Goal: Transaction & Acquisition: Purchase product/service

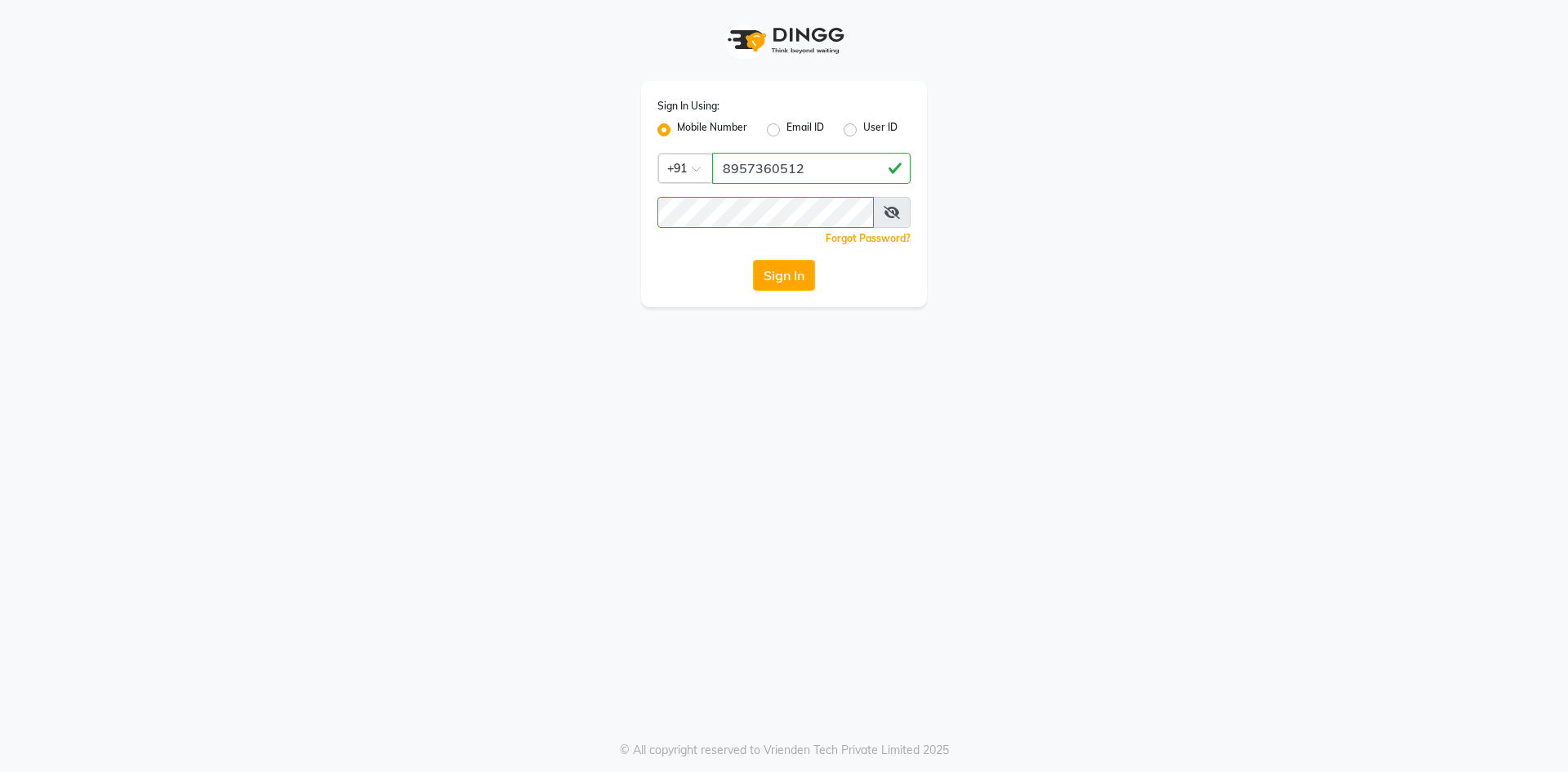
click at [786, 279] on button "Sign In" at bounding box center [784, 275] width 62 height 31
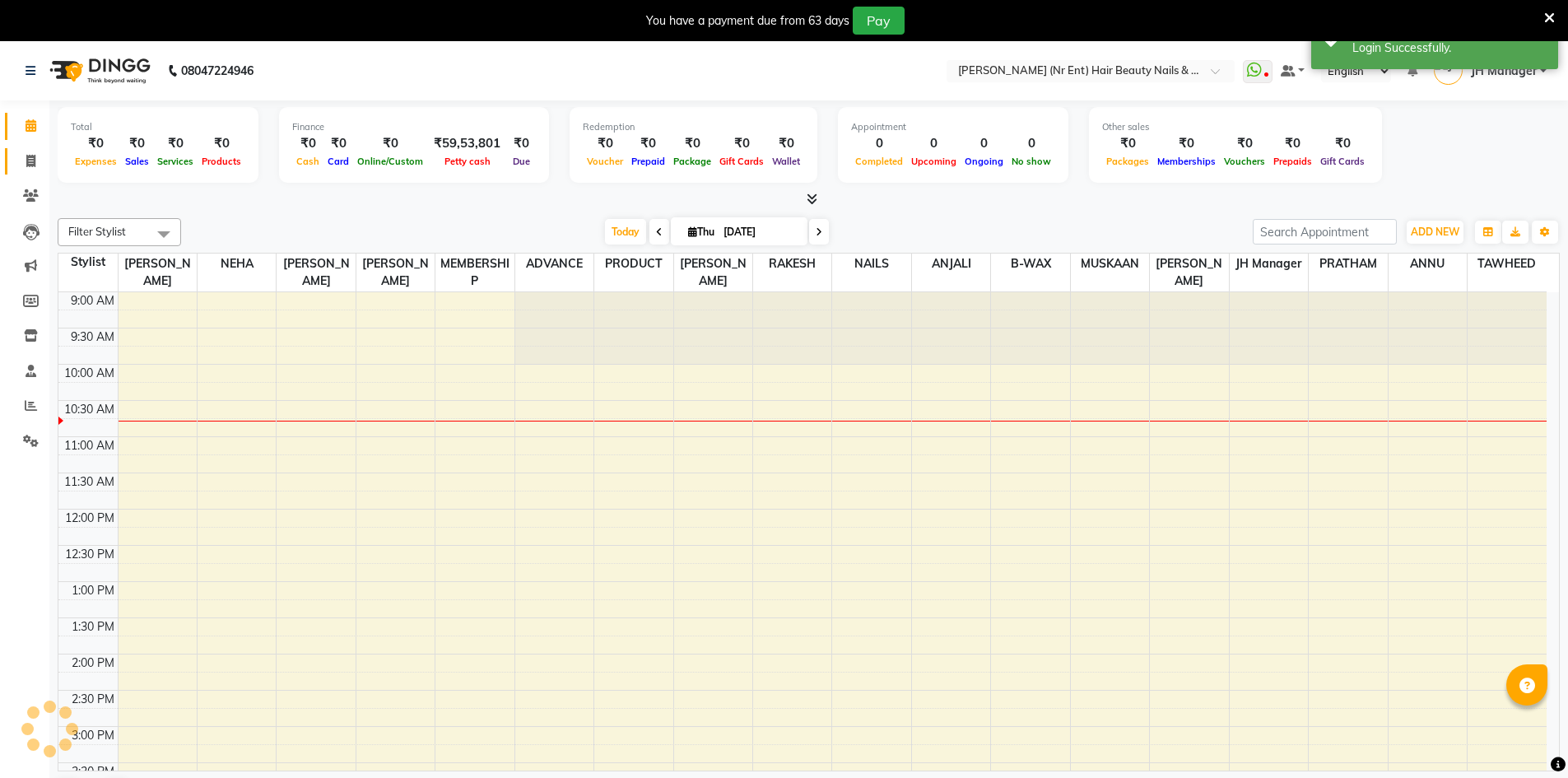
click at [31, 155] on icon at bounding box center [31, 161] width 9 height 12
select select "service"
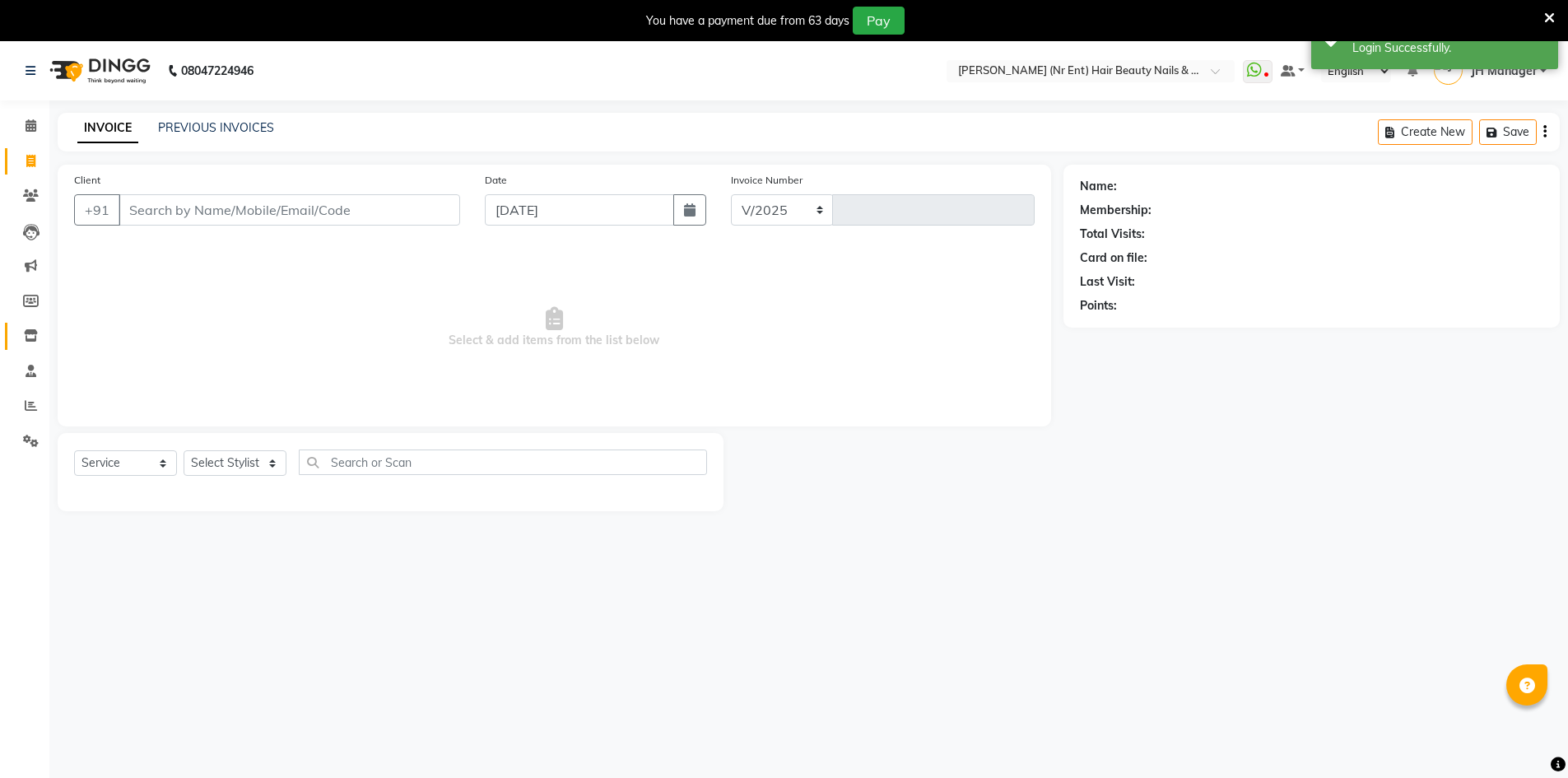
click at [34, 327] on span at bounding box center [31, 335] width 29 height 19
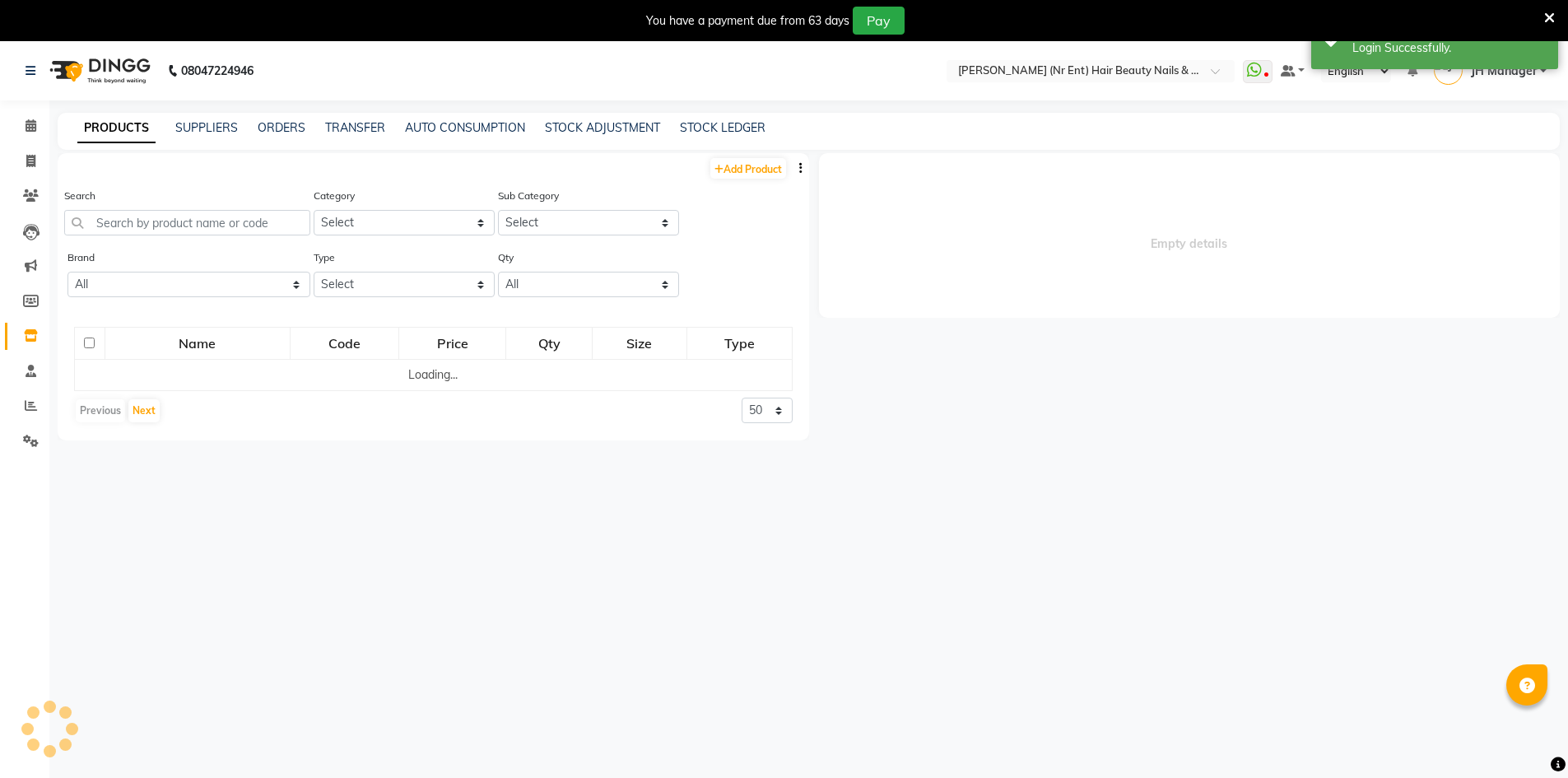
select select
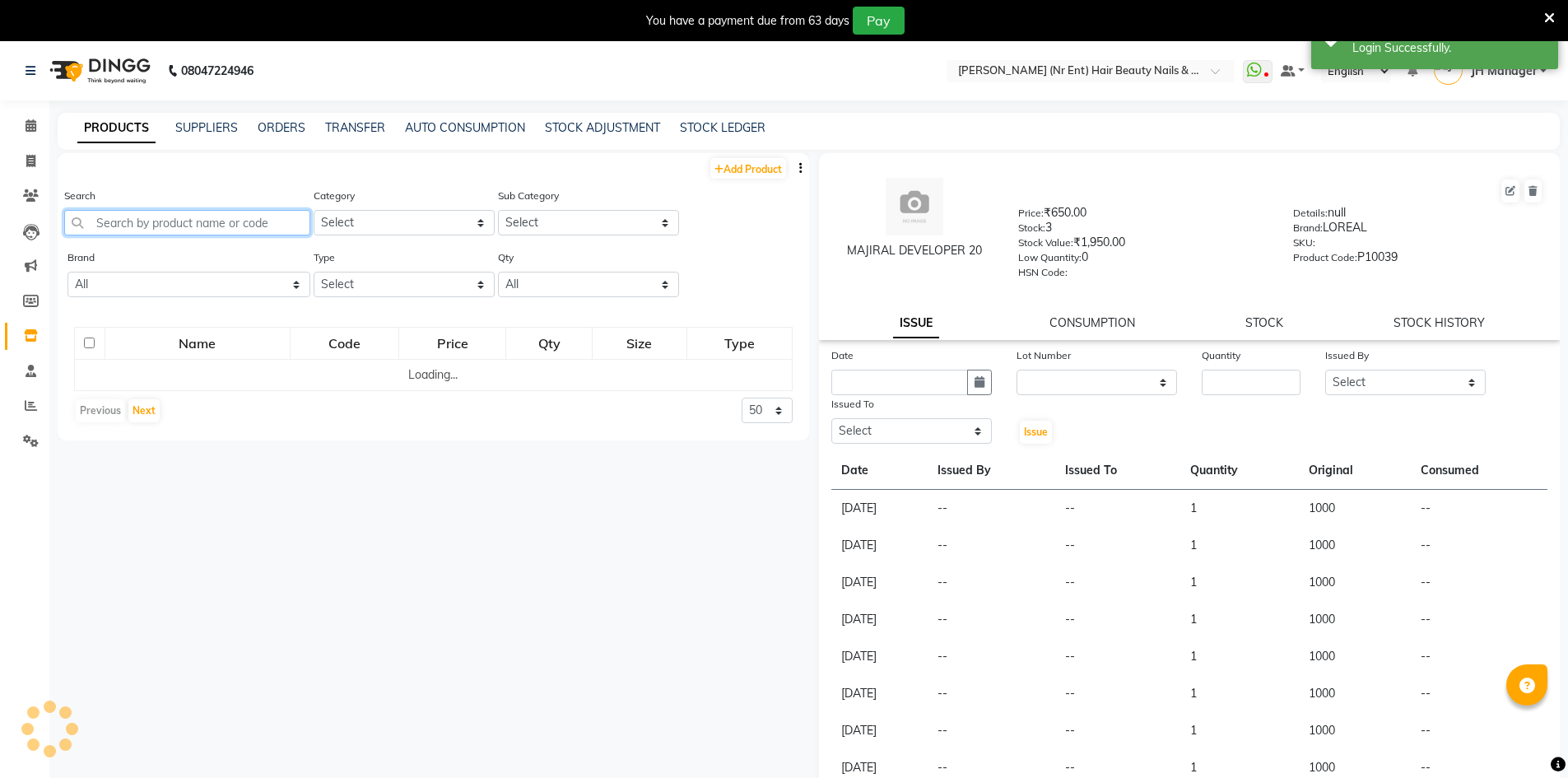
click at [140, 230] on input "text" at bounding box center [188, 222] width 246 height 26
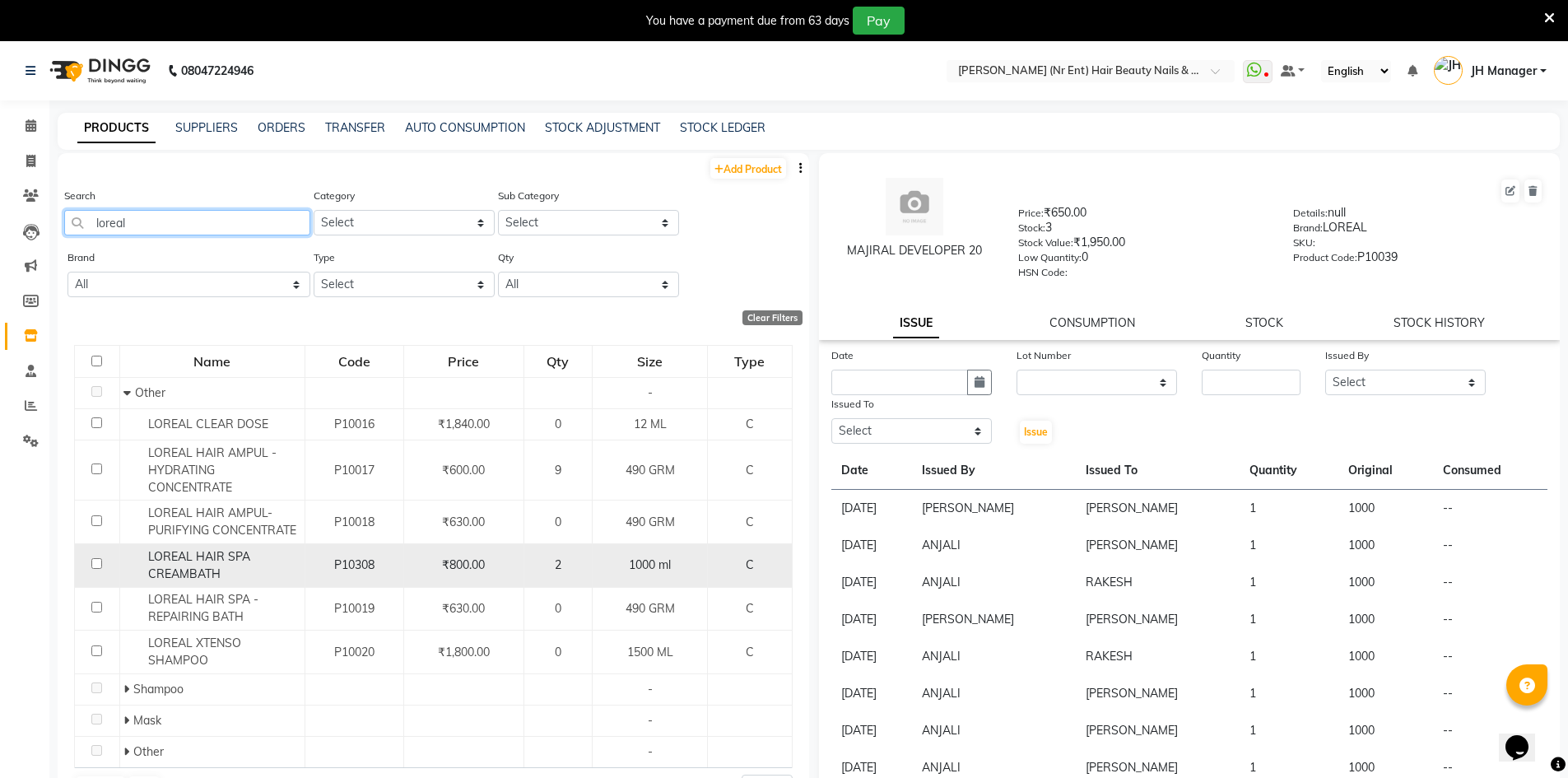
type input "loreal"
click at [94, 563] on input "checkbox" at bounding box center [96, 564] width 11 height 11
checkbox input "true"
select select
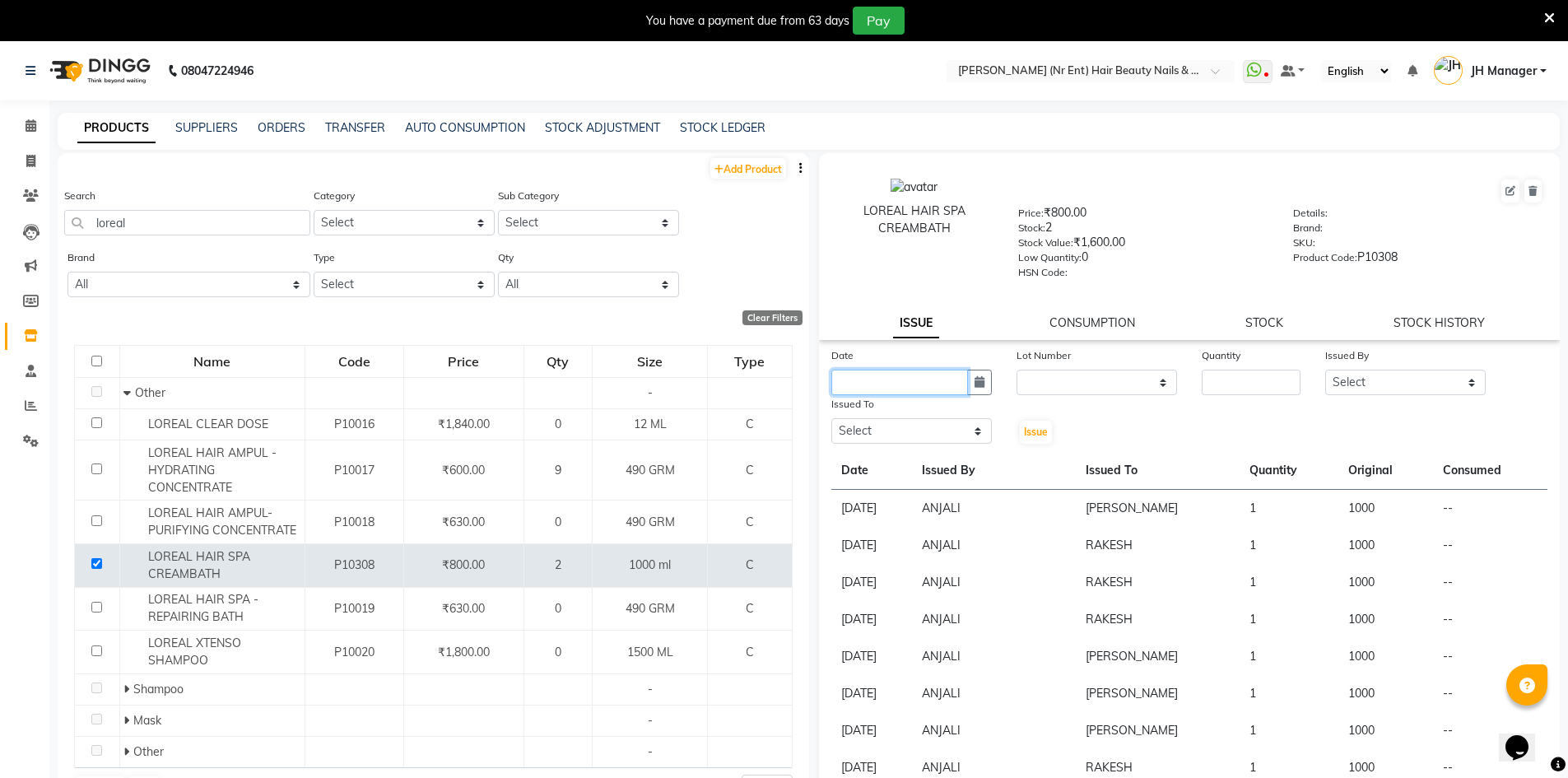
click at [933, 390] on input "text" at bounding box center [899, 382] width 136 height 26
select select "9"
select select "2025"
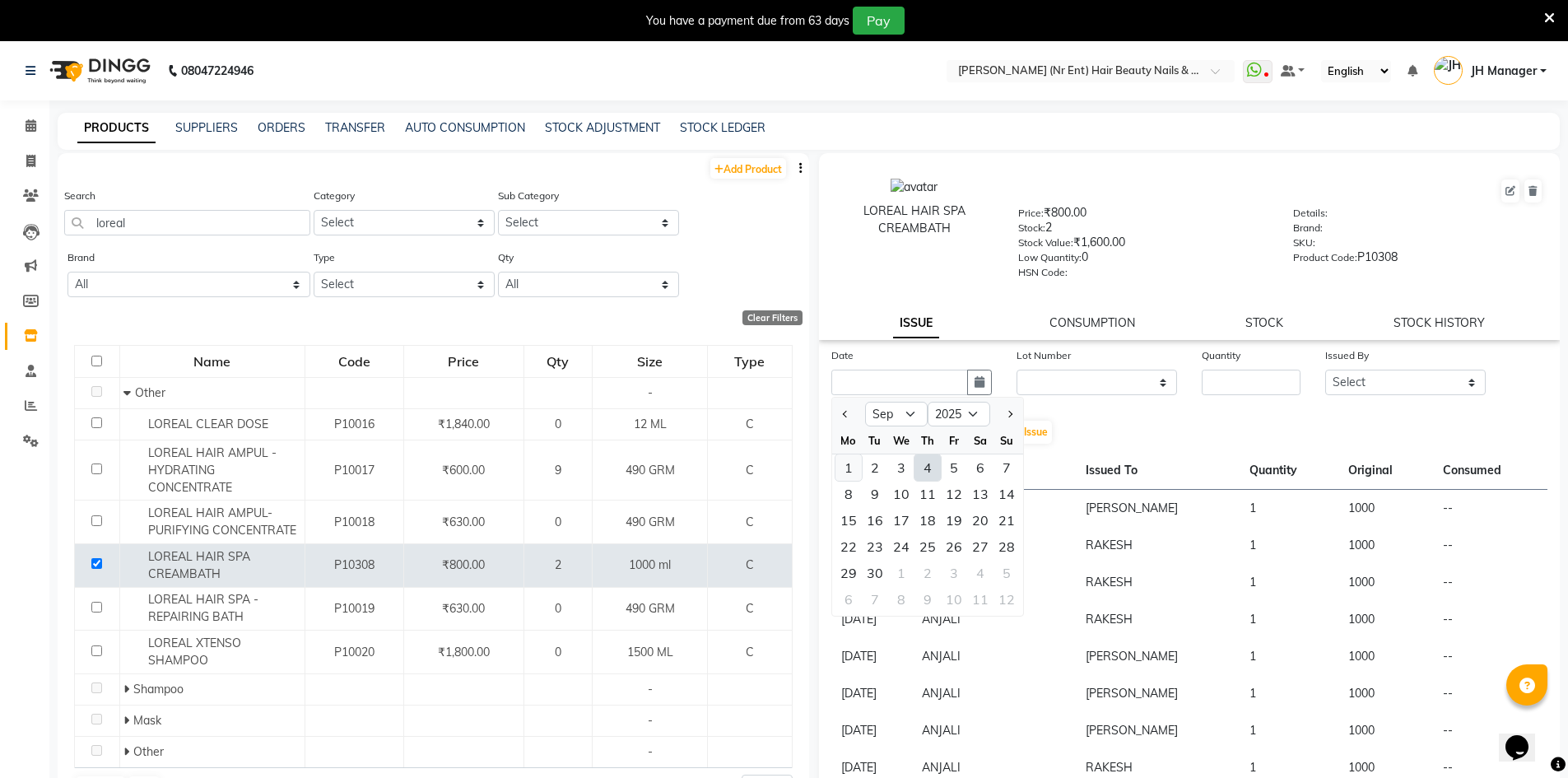
click at [850, 462] on div "1" at bounding box center [849, 467] width 27 height 27
type input "01-09-2025"
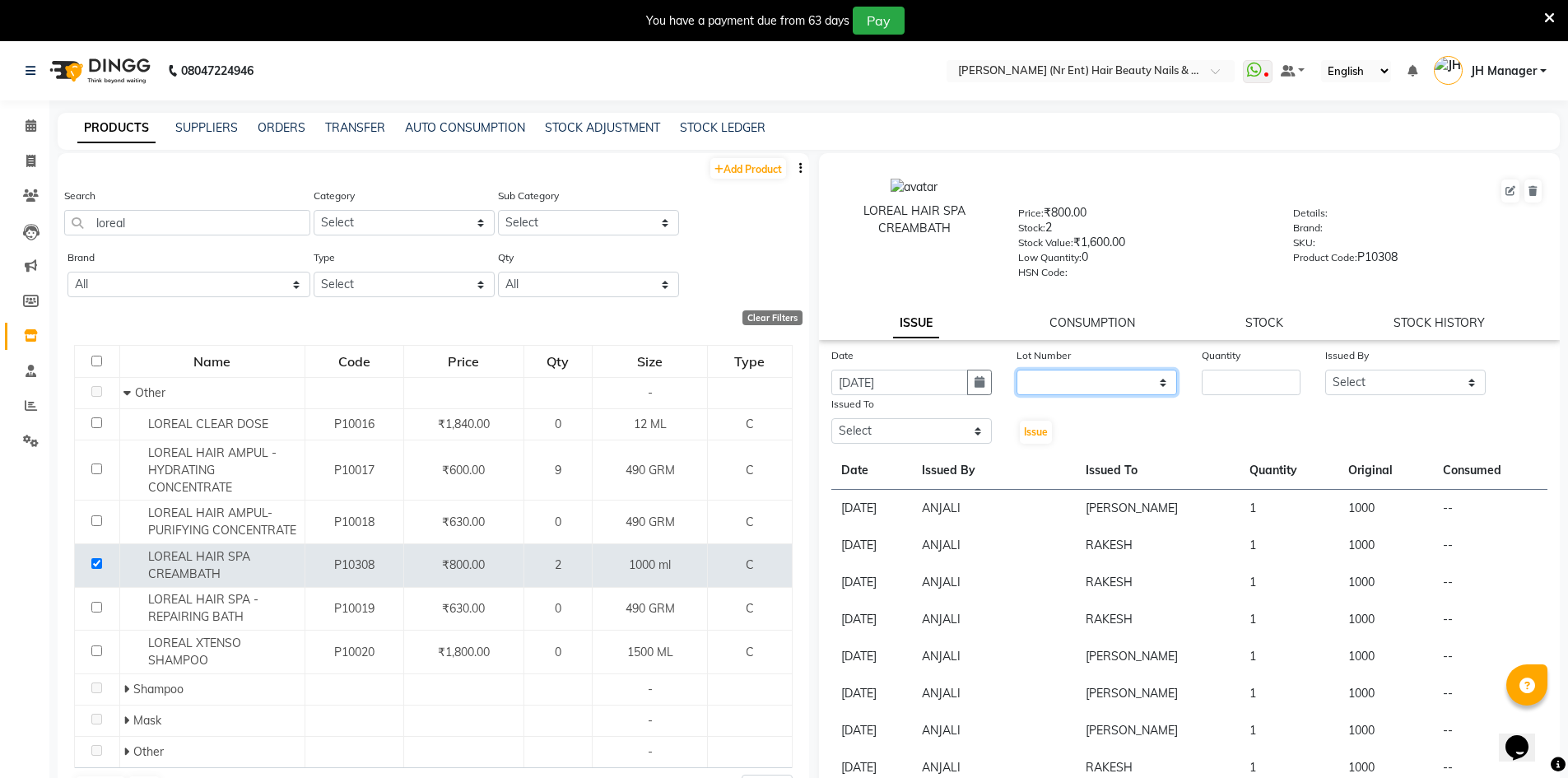
click at [1108, 390] on select "None" at bounding box center [1096, 382] width 160 height 26
select select "0: null"
click at [1017, 370] on select "None" at bounding box center [1096, 382] width 160 height 26
click at [1204, 382] on input "number" at bounding box center [1251, 382] width 99 height 26
type input "1"
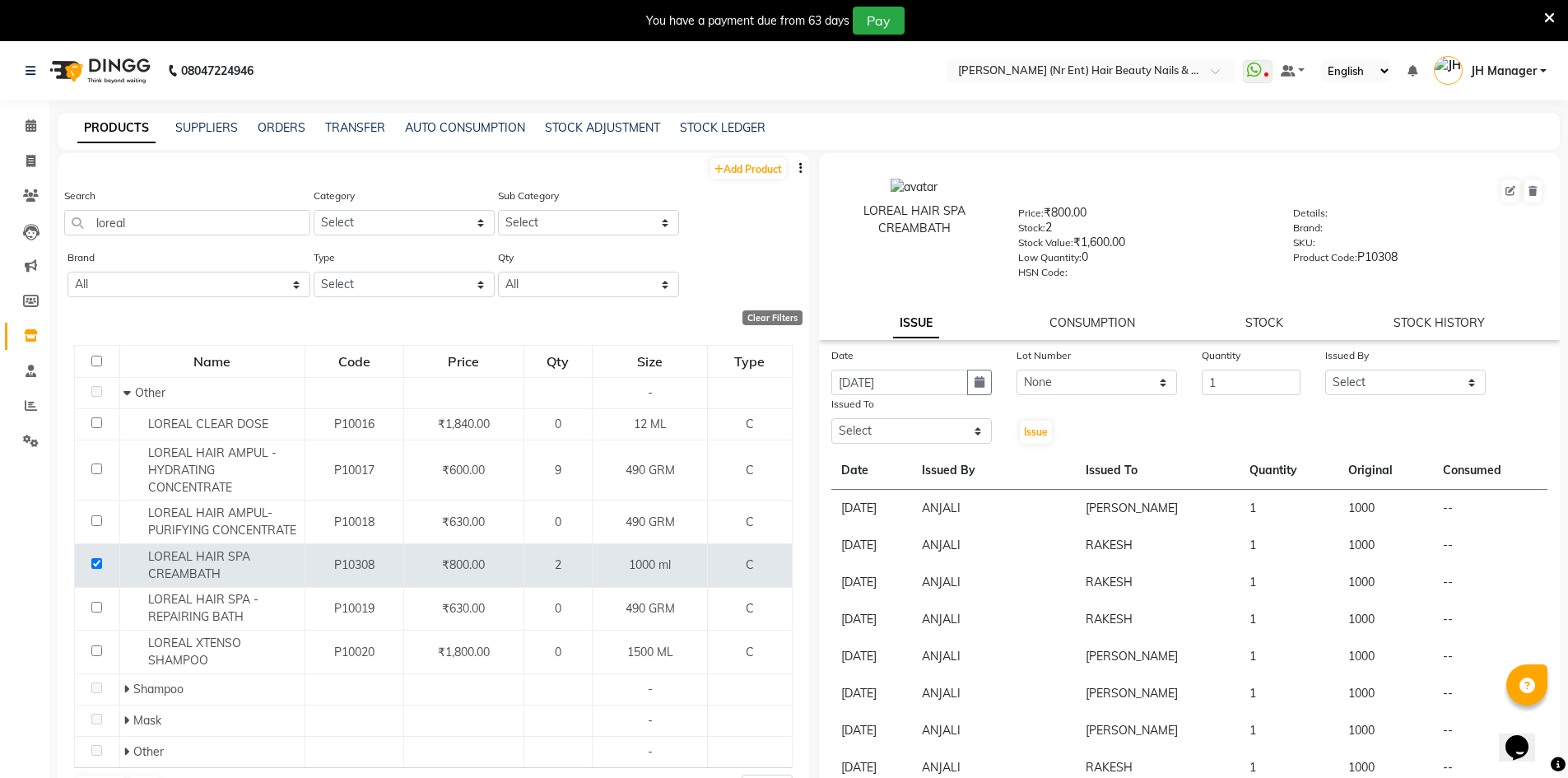
click at [1325, 368] on div "Issued By" at bounding box center [1404, 358] width 160 height 23
click at [1333, 374] on select "Select ADNAN ADVANCE ANJALI ANNU B-WAX [PERSON_NAME] JH Manager MEMBERSHIP [PER…" at bounding box center [1404, 382] width 160 height 26
select select "32626"
click at [1325, 370] on select "Select ADNAN ADVANCE ANJALI ANNU B-WAX [PERSON_NAME] JH Manager MEMBERSHIP [PER…" at bounding box center [1404, 382] width 160 height 26
click at [876, 430] on select "Select ADNAN ADVANCE ANJALI ANNU B-WAX [PERSON_NAME] JH Manager MEMBERSHIP [PER…" at bounding box center [911, 430] width 160 height 26
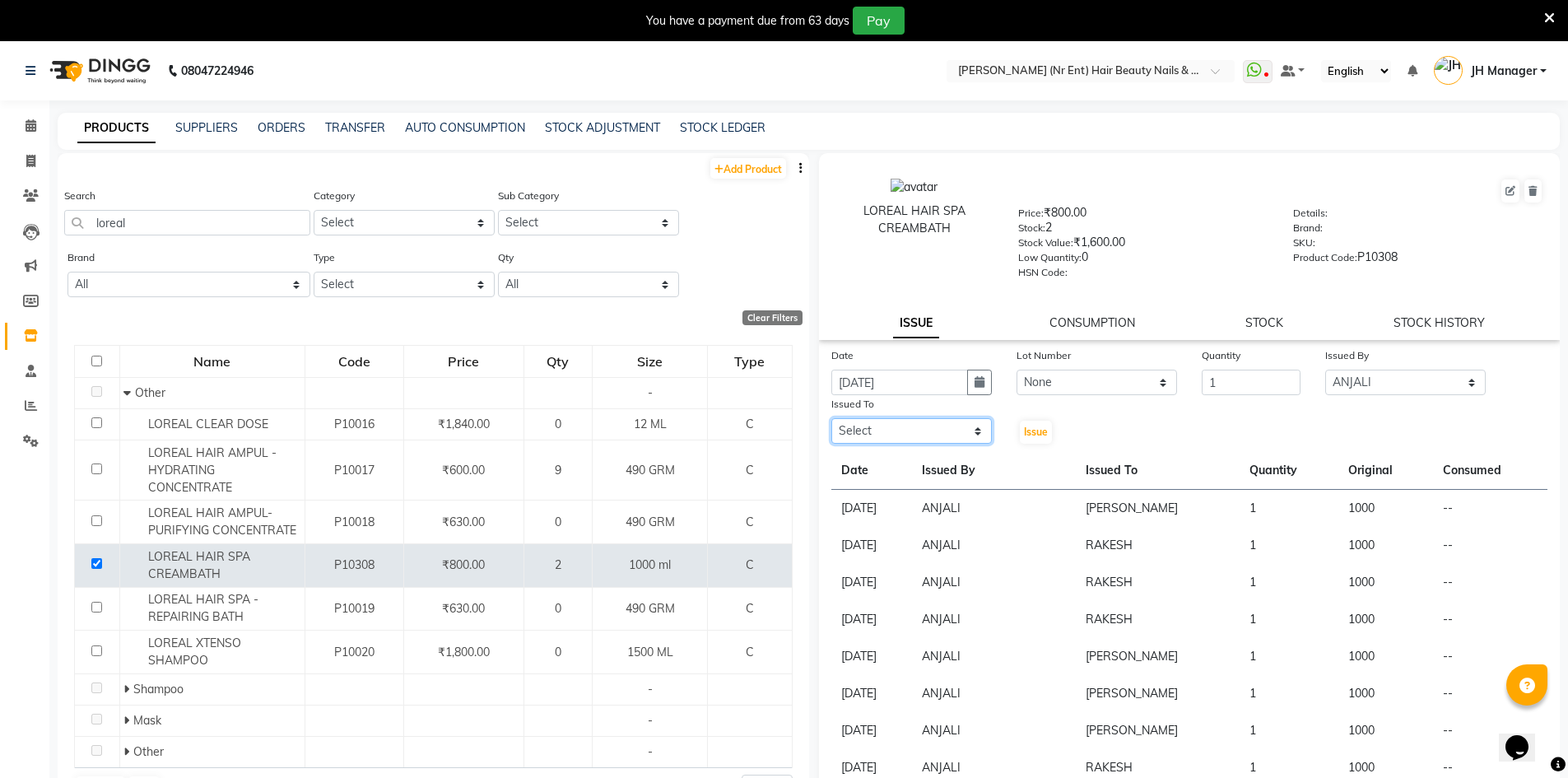
select select "11666"
click at [831, 418] on select "Select ADNAN ADVANCE ANJALI ANNU B-WAX [PERSON_NAME] JH Manager MEMBERSHIP [PER…" at bounding box center [911, 430] width 160 height 26
click at [1024, 426] on span "Issue" at bounding box center [1035, 432] width 24 height 12
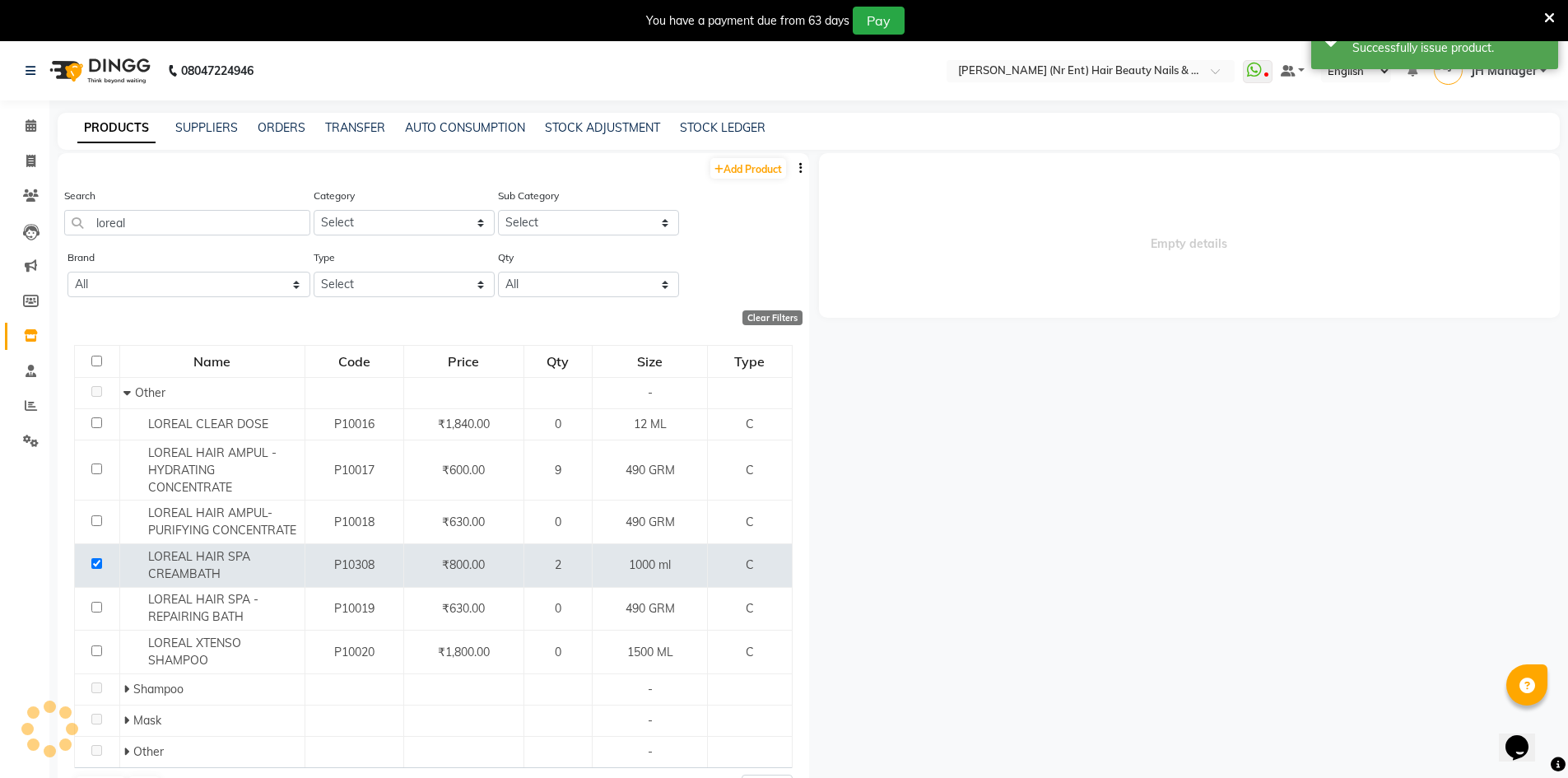
select select
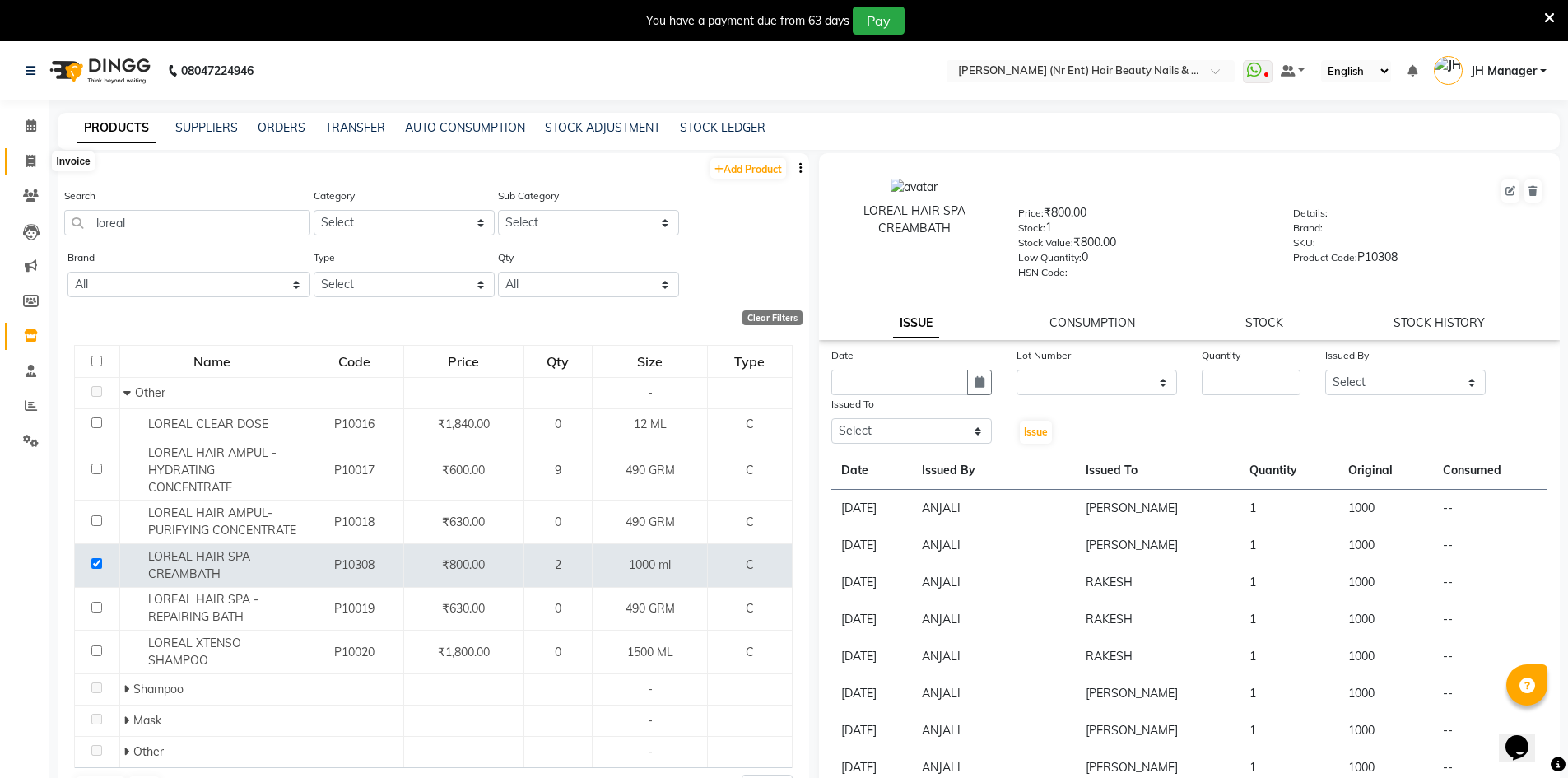
click at [29, 161] on icon at bounding box center [31, 161] width 9 height 12
select select "service"
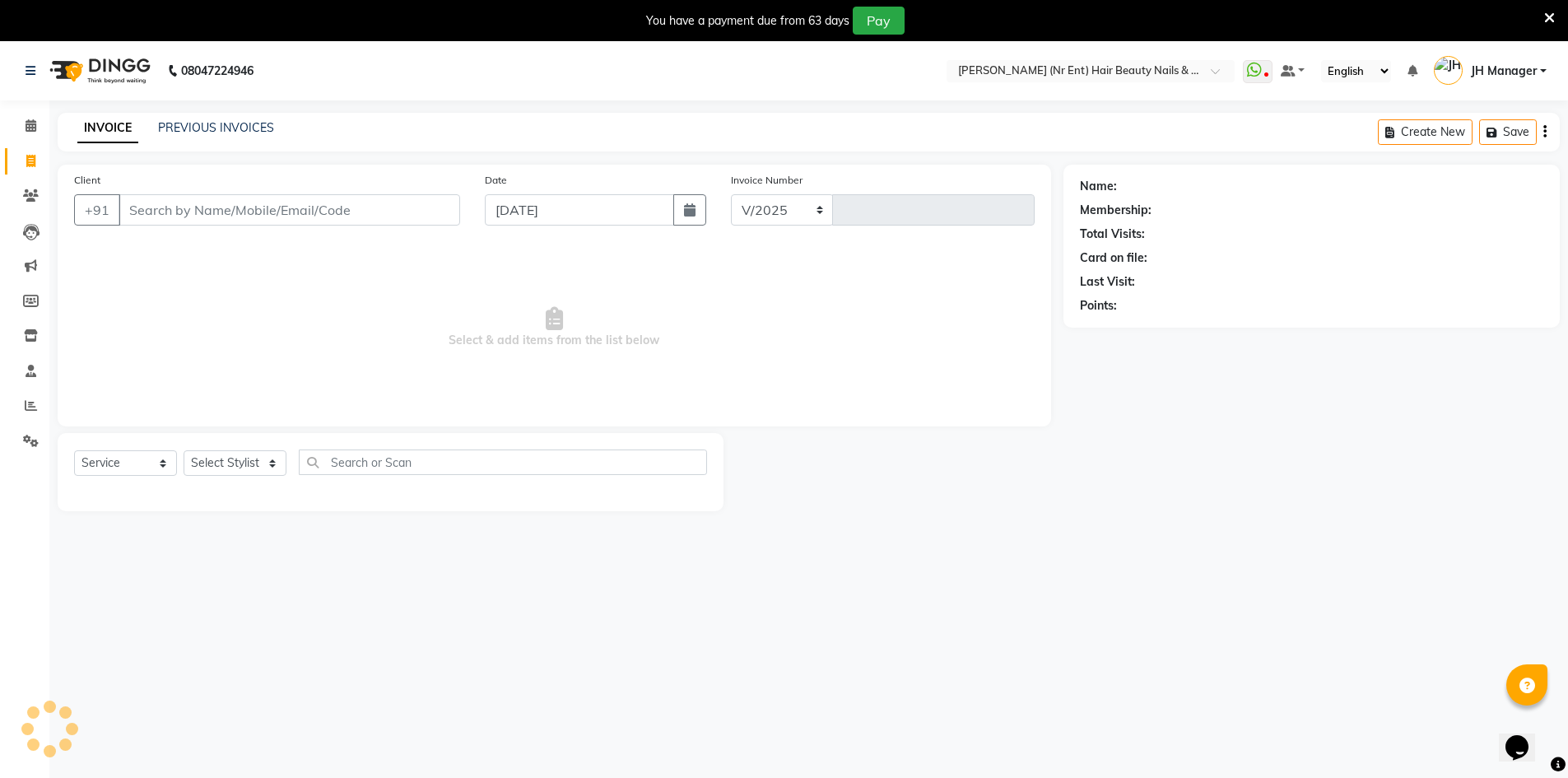
select select "640"
type input "4078"
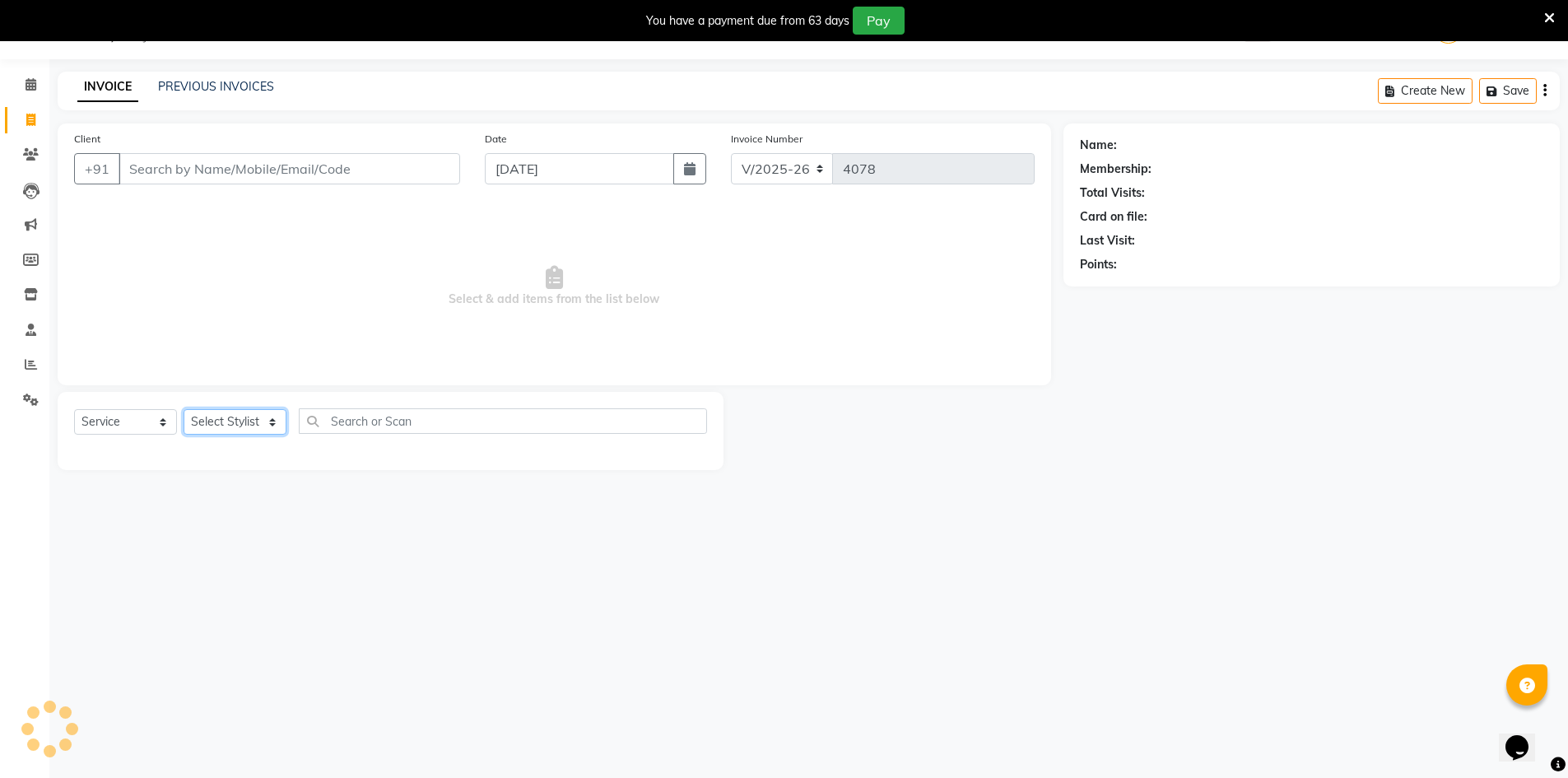
click at [216, 422] on select "Select Stylist" at bounding box center [234, 421] width 103 height 26
select select "32626"
click at [183, 409] on select "Select Stylist ADNAN ADVANCE ANJALI ANNU B-WAX JANVI JH Manager MEMBERSHIP MOHD…" at bounding box center [234, 421] width 103 height 26
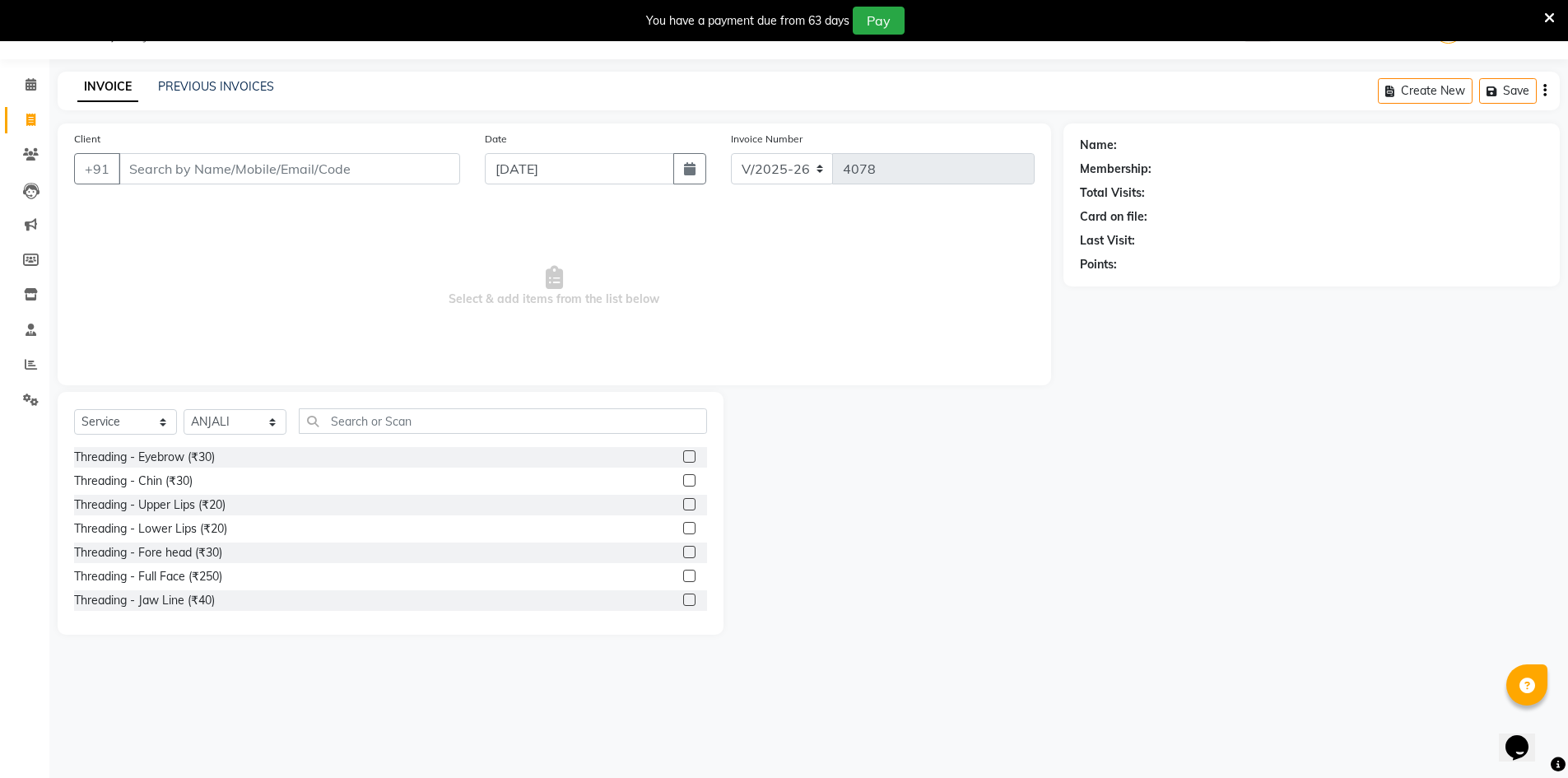
click at [683, 455] on label at bounding box center [689, 457] width 12 height 12
click at [683, 455] on input "checkbox" at bounding box center [688, 458] width 11 height 11
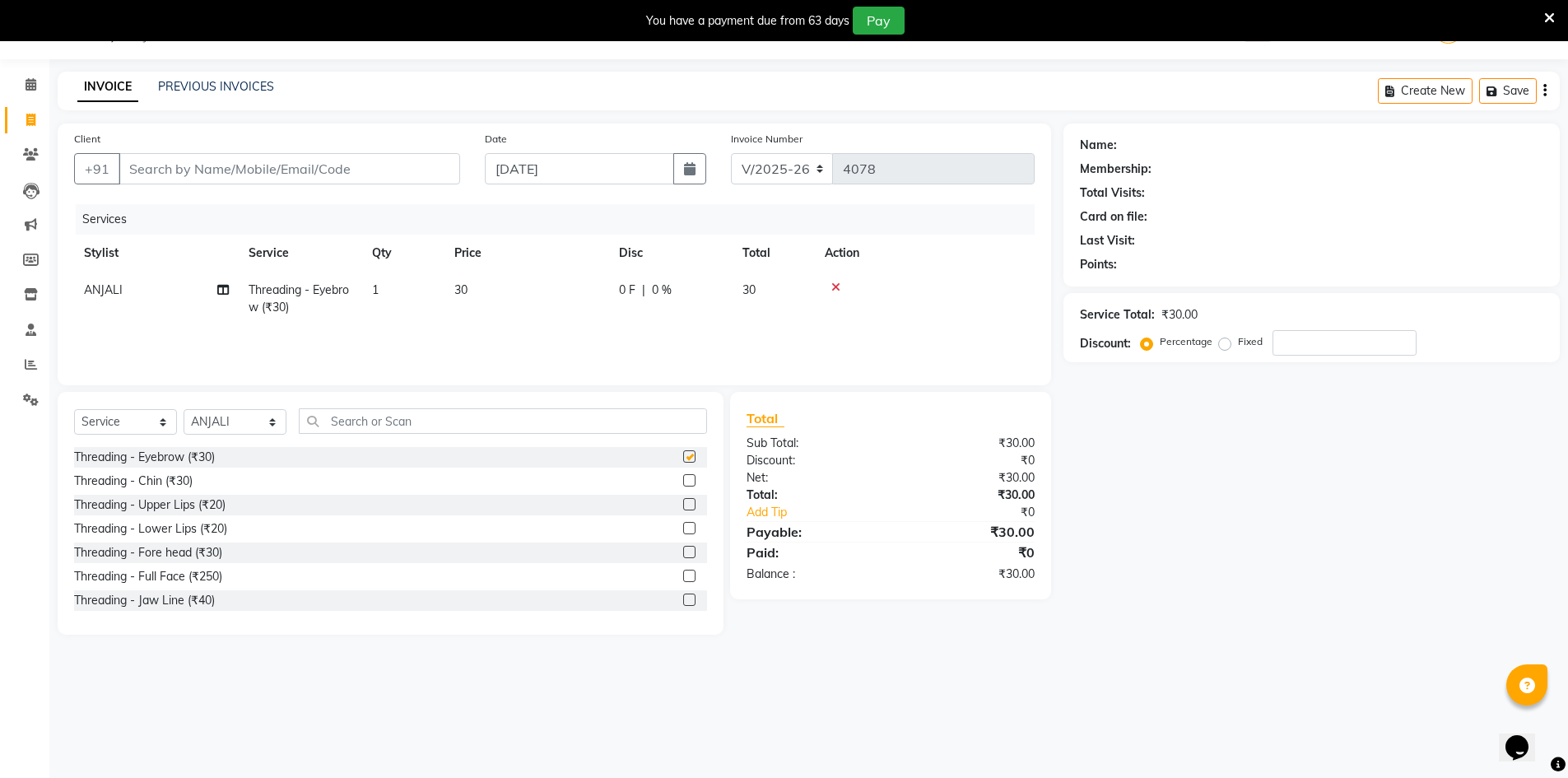
checkbox input "false"
click at [683, 504] on label at bounding box center [689, 505] width 12 height 12
click at [683, 504] on input "checkbox" at bounding box center [688, 505] width 11 height 11
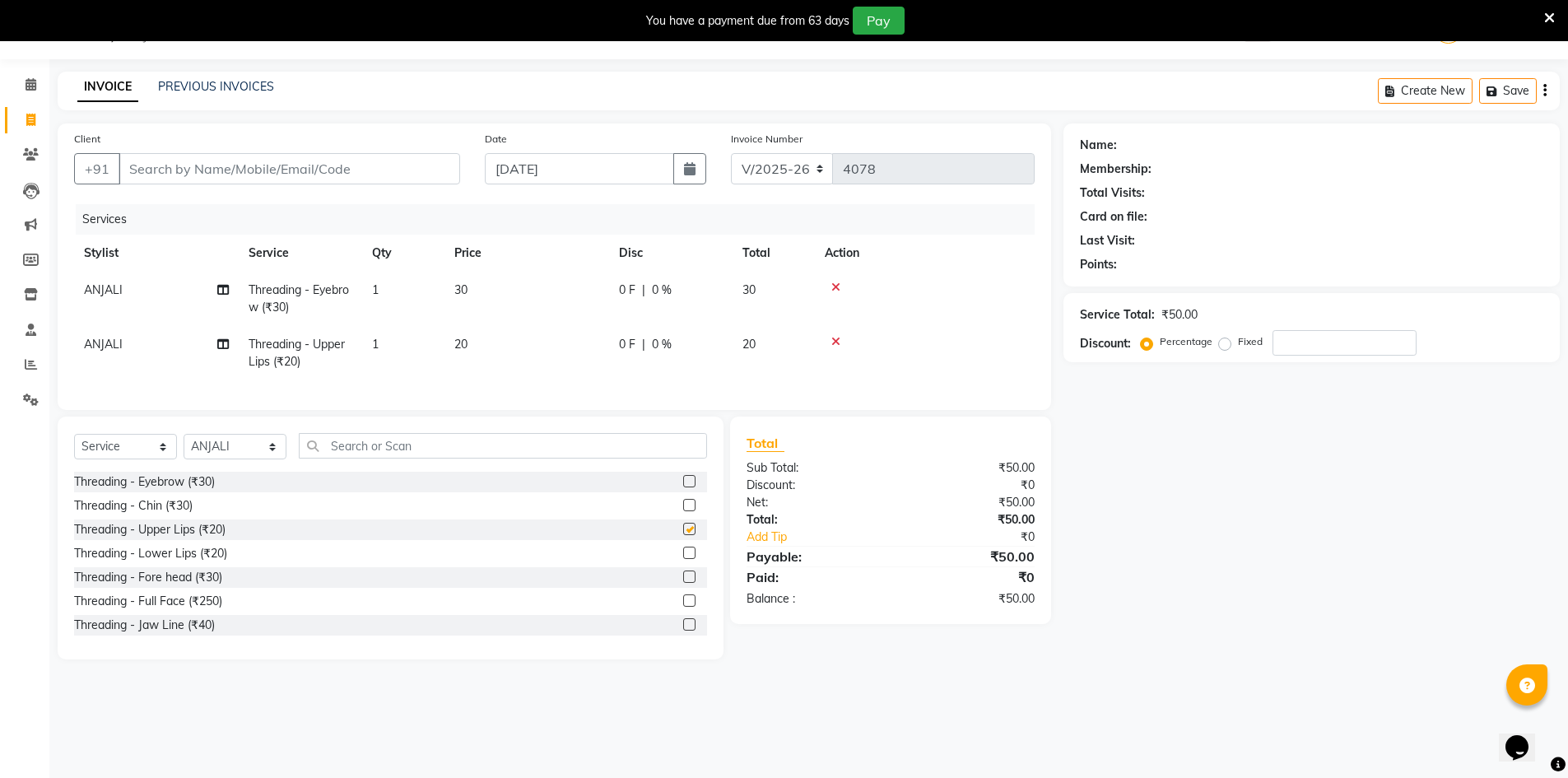
checkbox input "false"
click at [683, 582] on label at bounding box center [689, 577] width 12 height 12
click at [683, 582] on input "checkbox" at bounding box center [688, 577] width 11 height 11
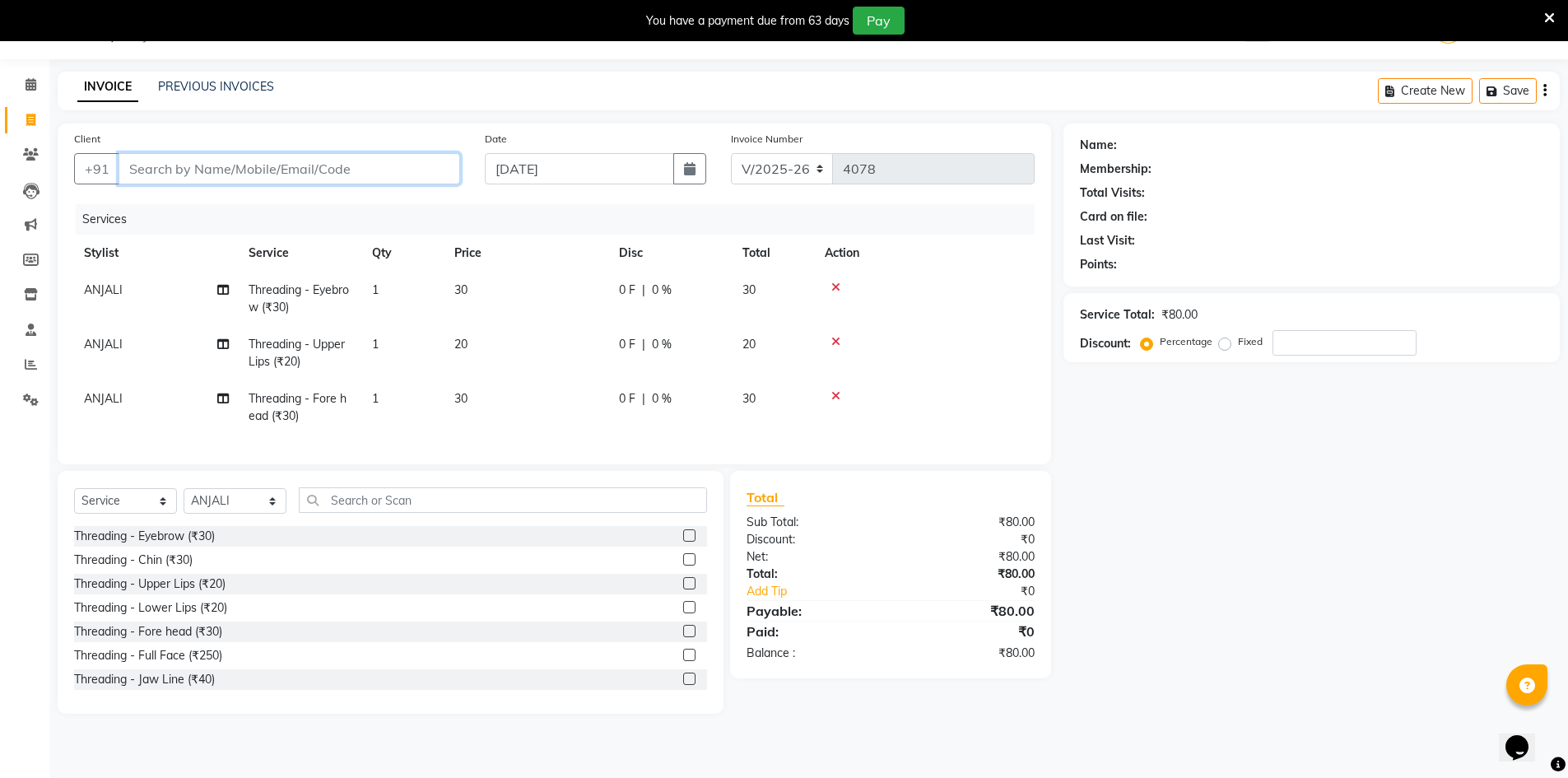
checkbox input "false"
click at [323, 166] on input "Client" at bounding box center [289, 168] width 342 height 31
type input "8"
type input "0"
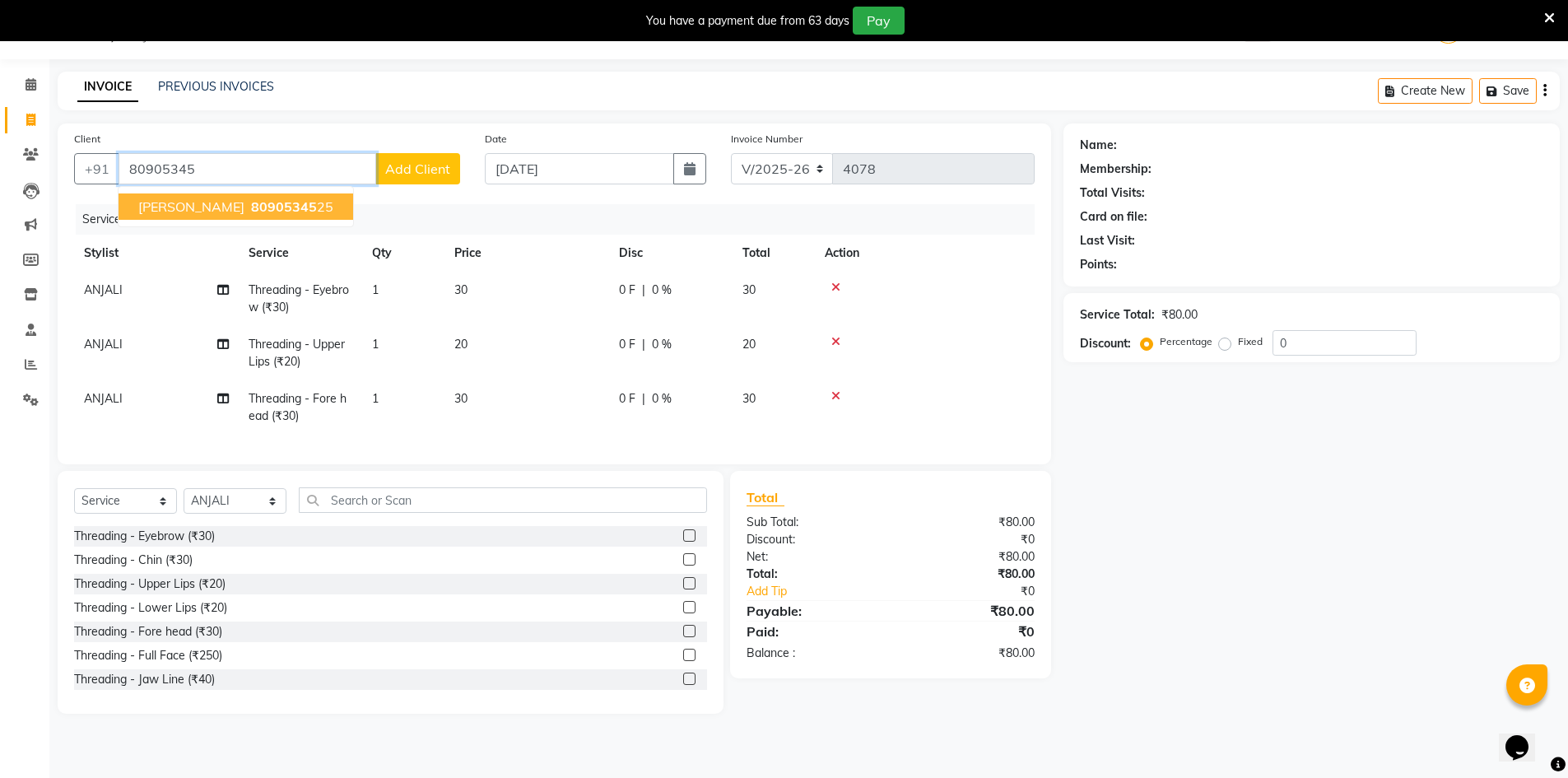
click at [191, 205] on span "SUMITRA" at bounding box center [191, 206] width 106 height 17
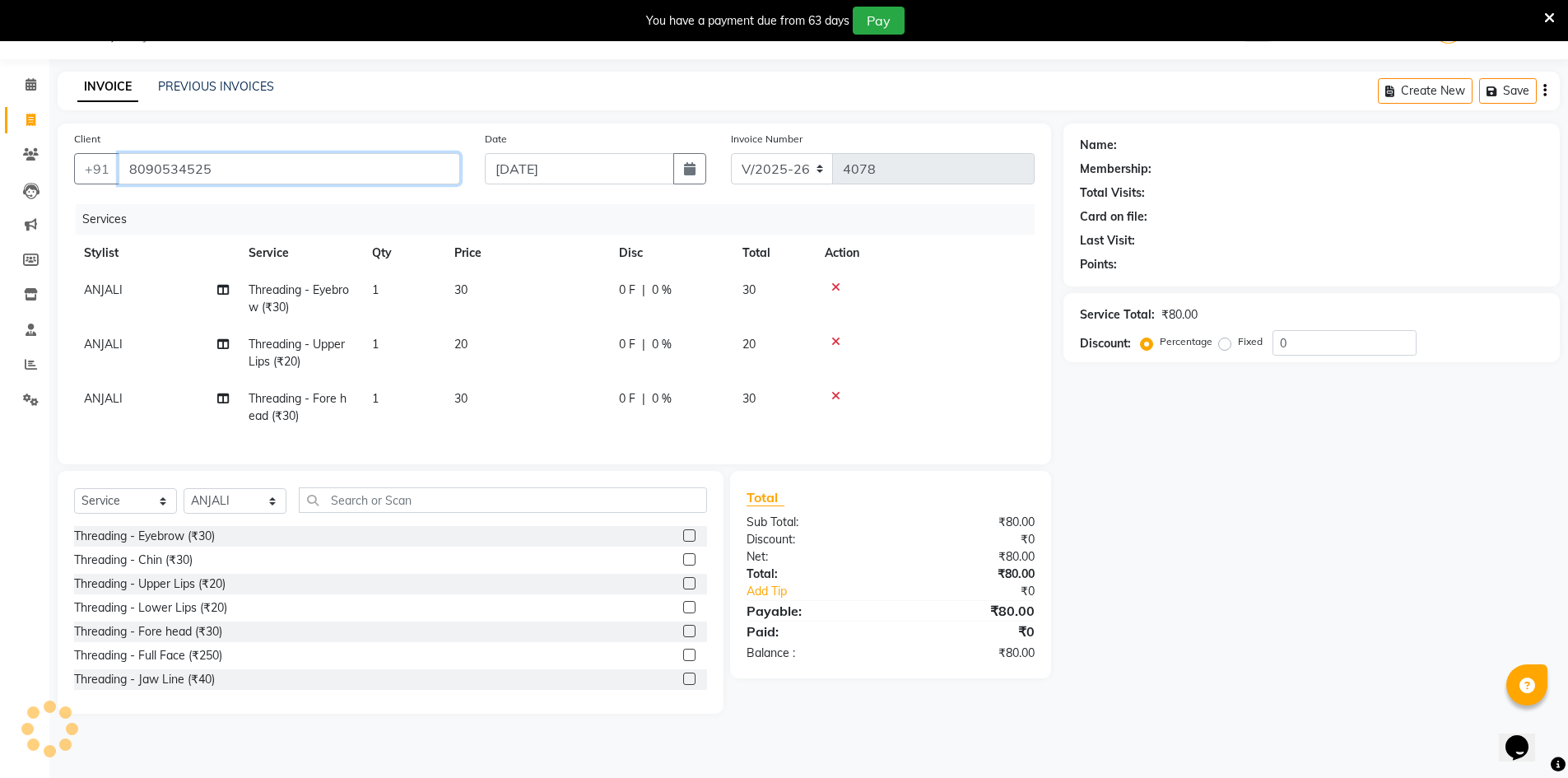
type input "8090534525"
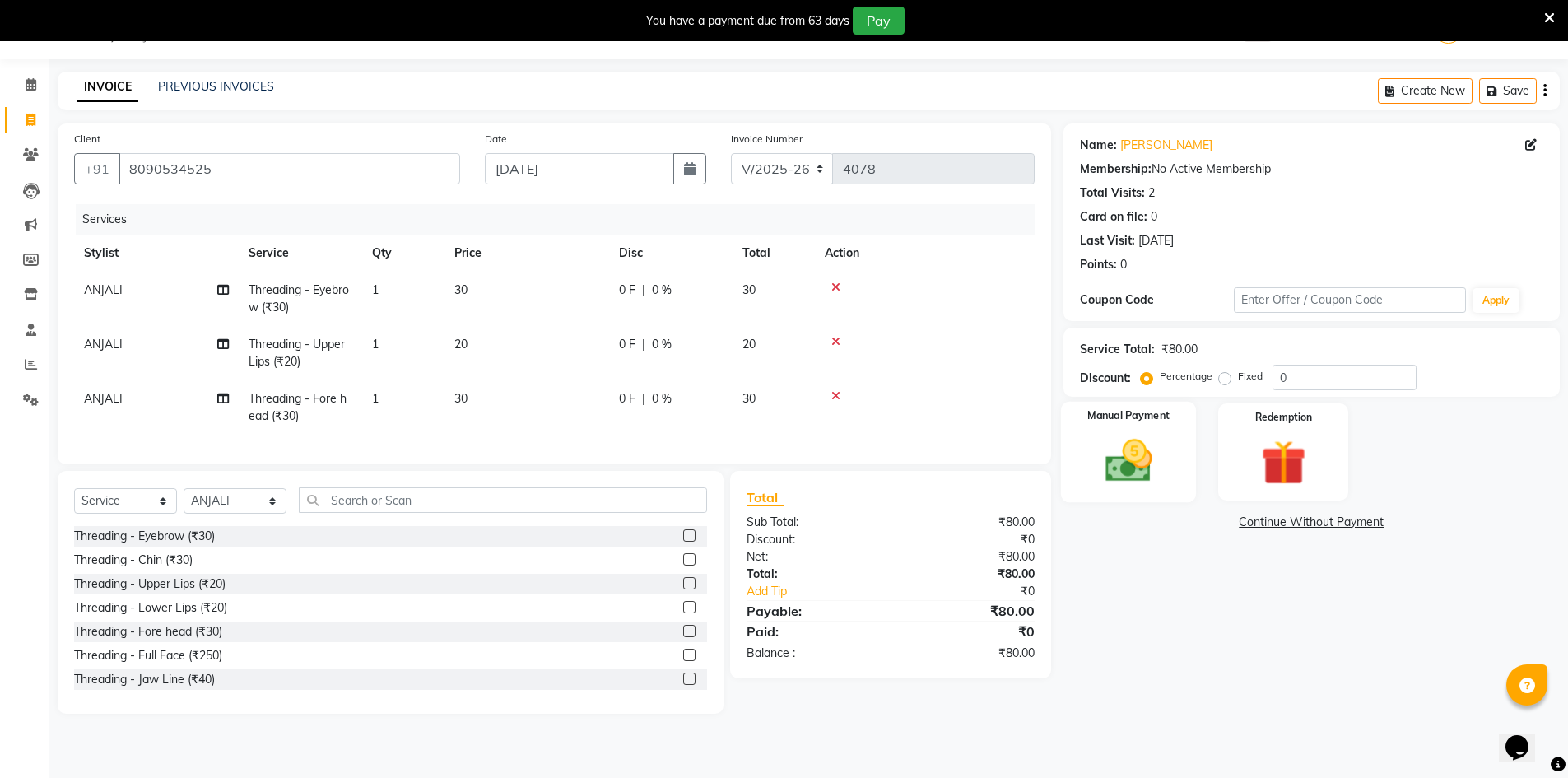
click at [1141, 472] on img at bounding box center [1128, 460] width 76 height 53
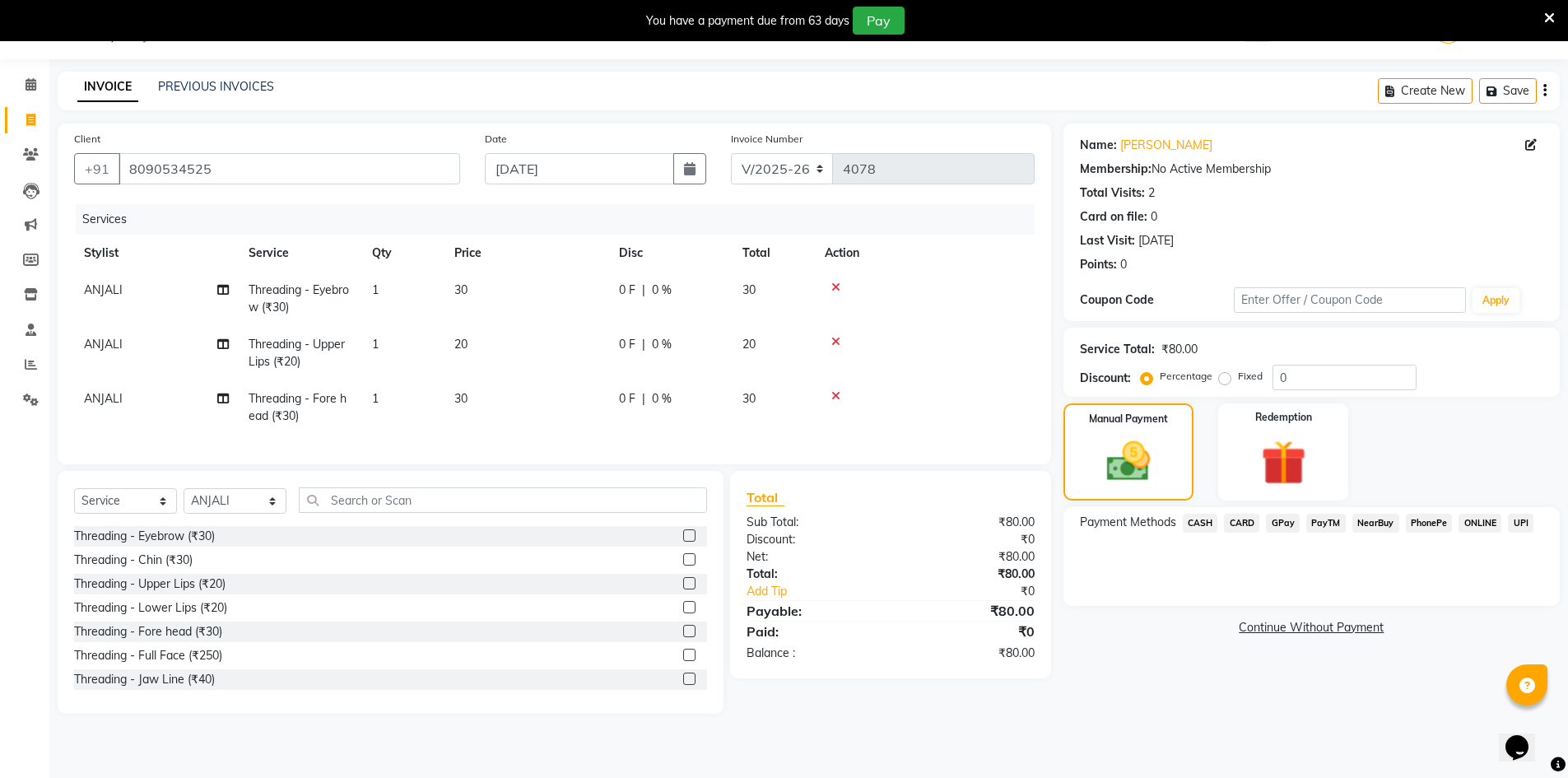
drag, startPoint x: 1194, startPoint y: 523, endPoint x: 1203, endPoint y: 520, distance: 9.5
click at [1195, 522] on span "CASH" at bounding box center [1201, 522] width 35 height 19
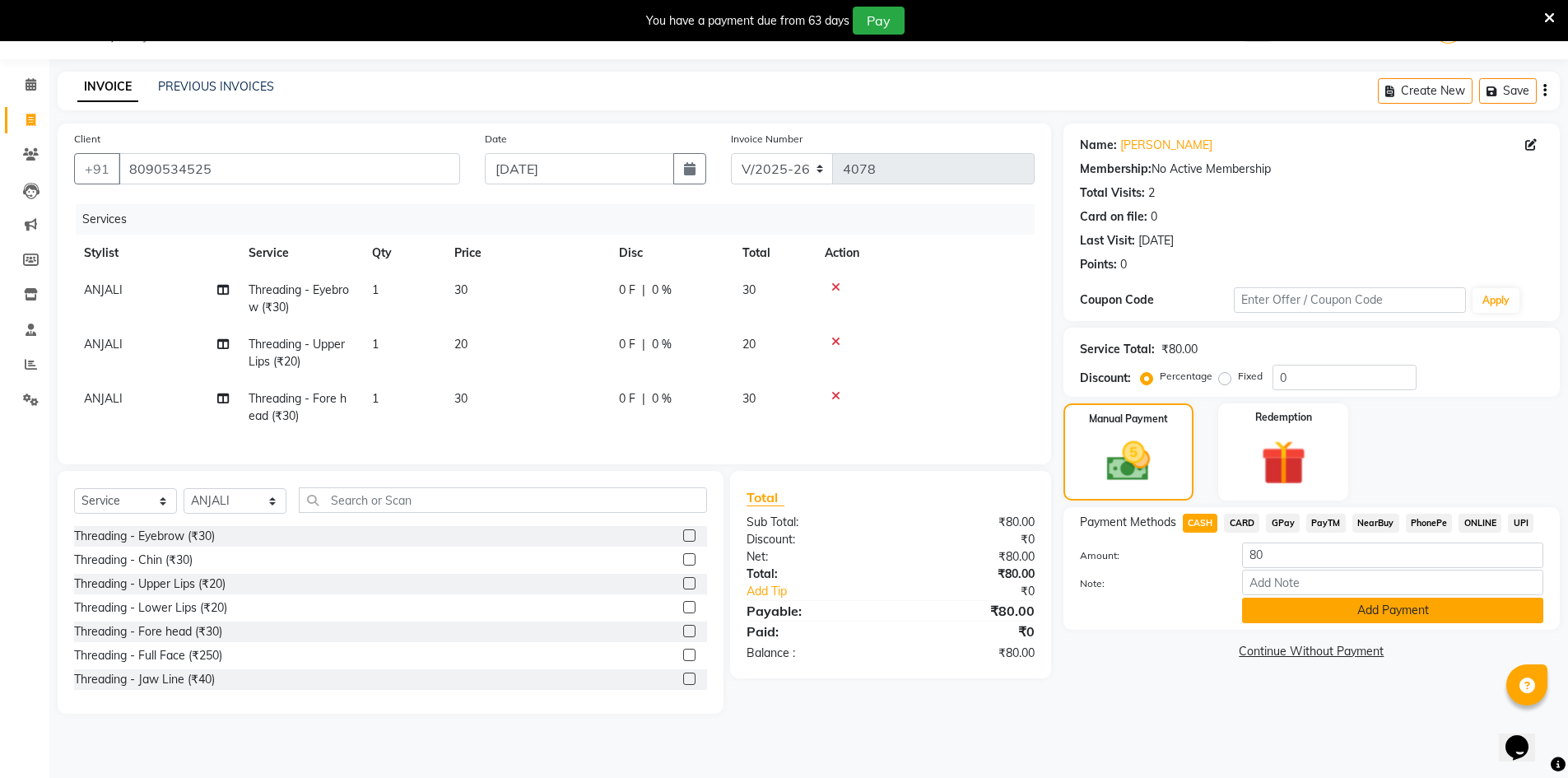
click at [1305, 616] on button "Add Payment" at bounding box center [1392, 610] width 301 height 26
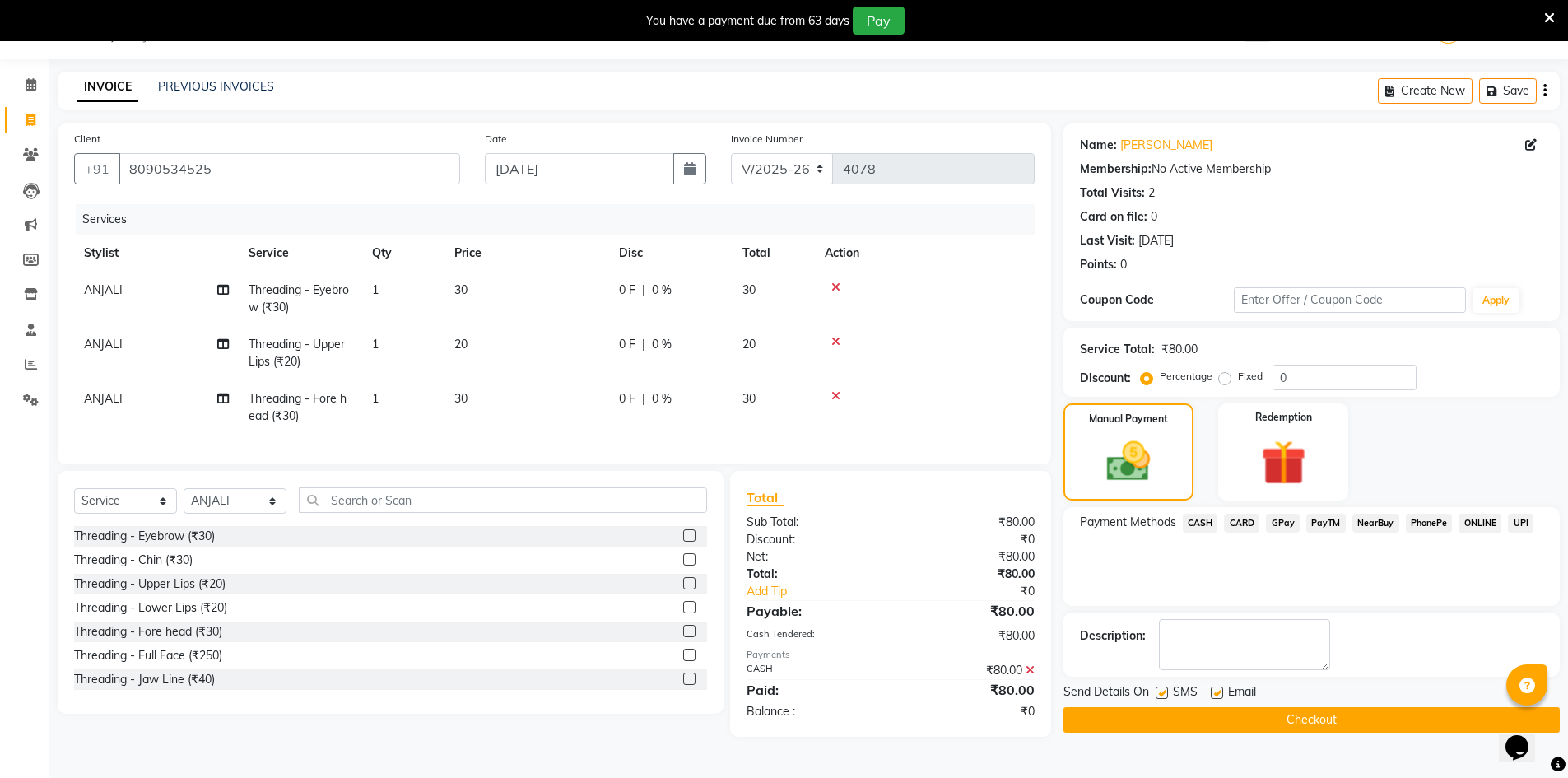
click at [1216, 713] on button "Checkout" at bounding box center [1311, 720] width 496 height 26
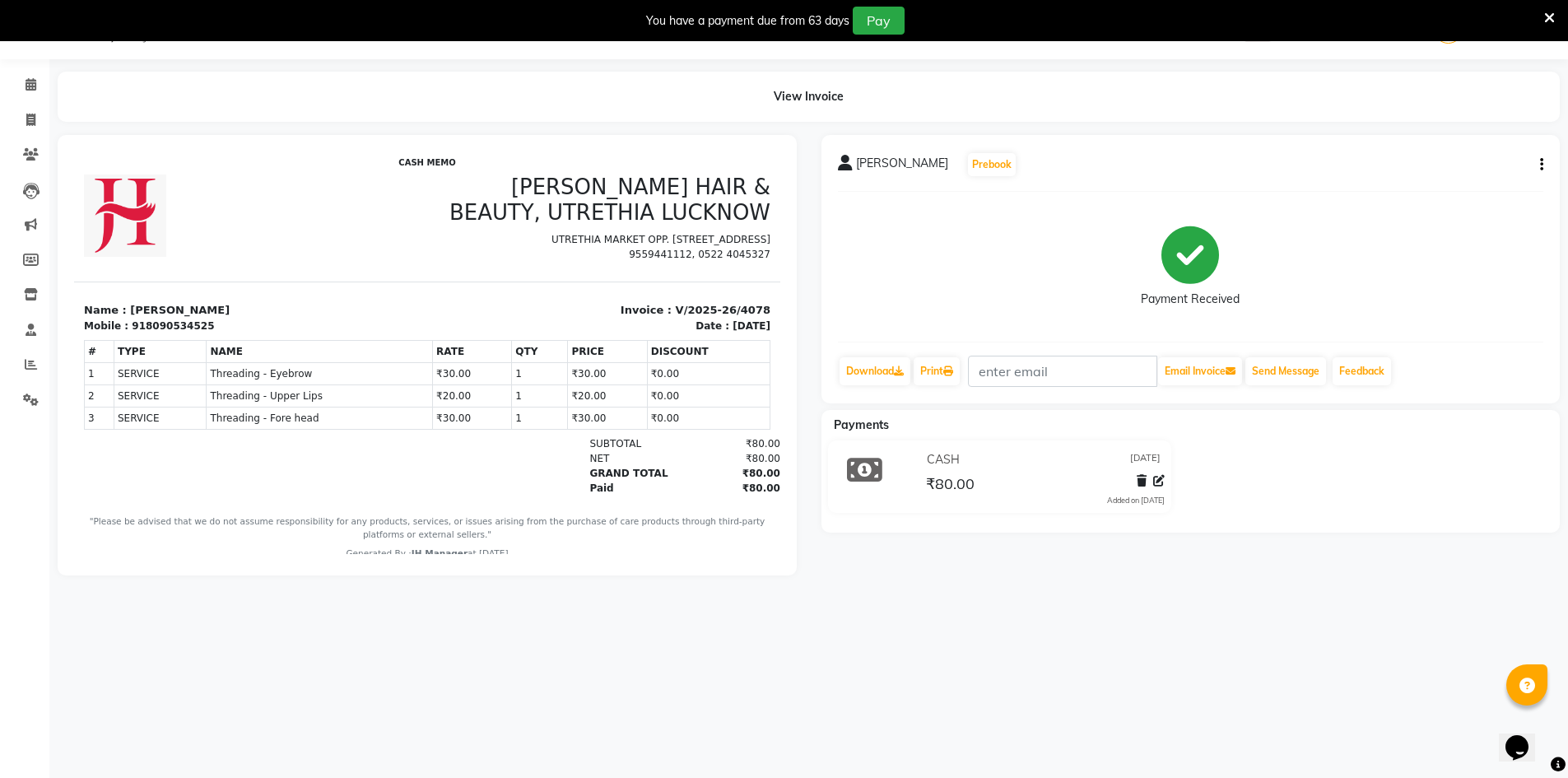
click at [164, 319] on div "918090534525" at bounding box center [173, 326] width 82 height 15
copy div "918090534525"
click at [25, 114] on span at bounding box center [31, 120] width 29 height 19
select select "service"
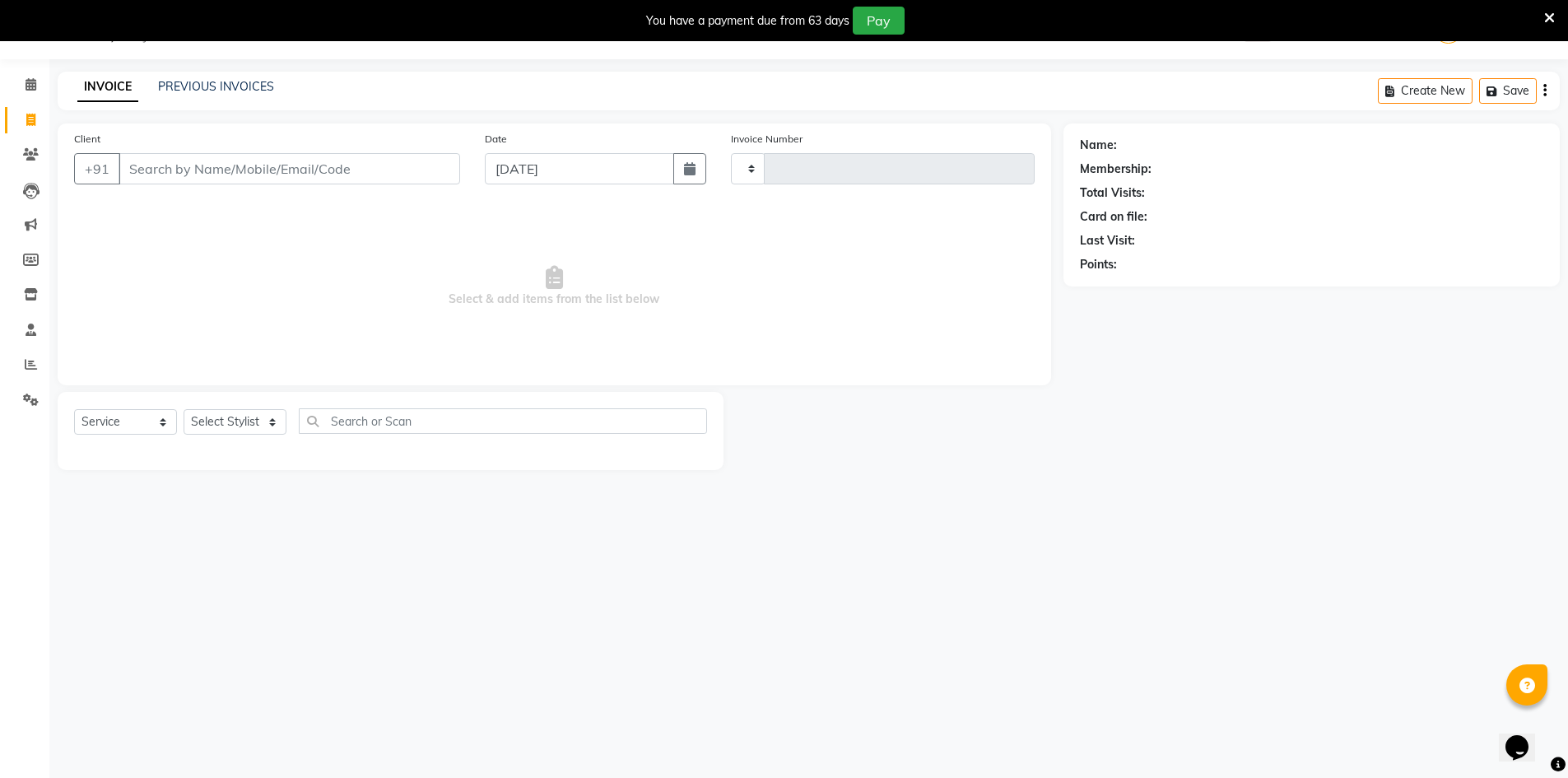
click at [203, 160] on input "Client" at bounding box center [289, 168] width 342 height 31
select select "640"
type input "4079"
type input "918090534525"
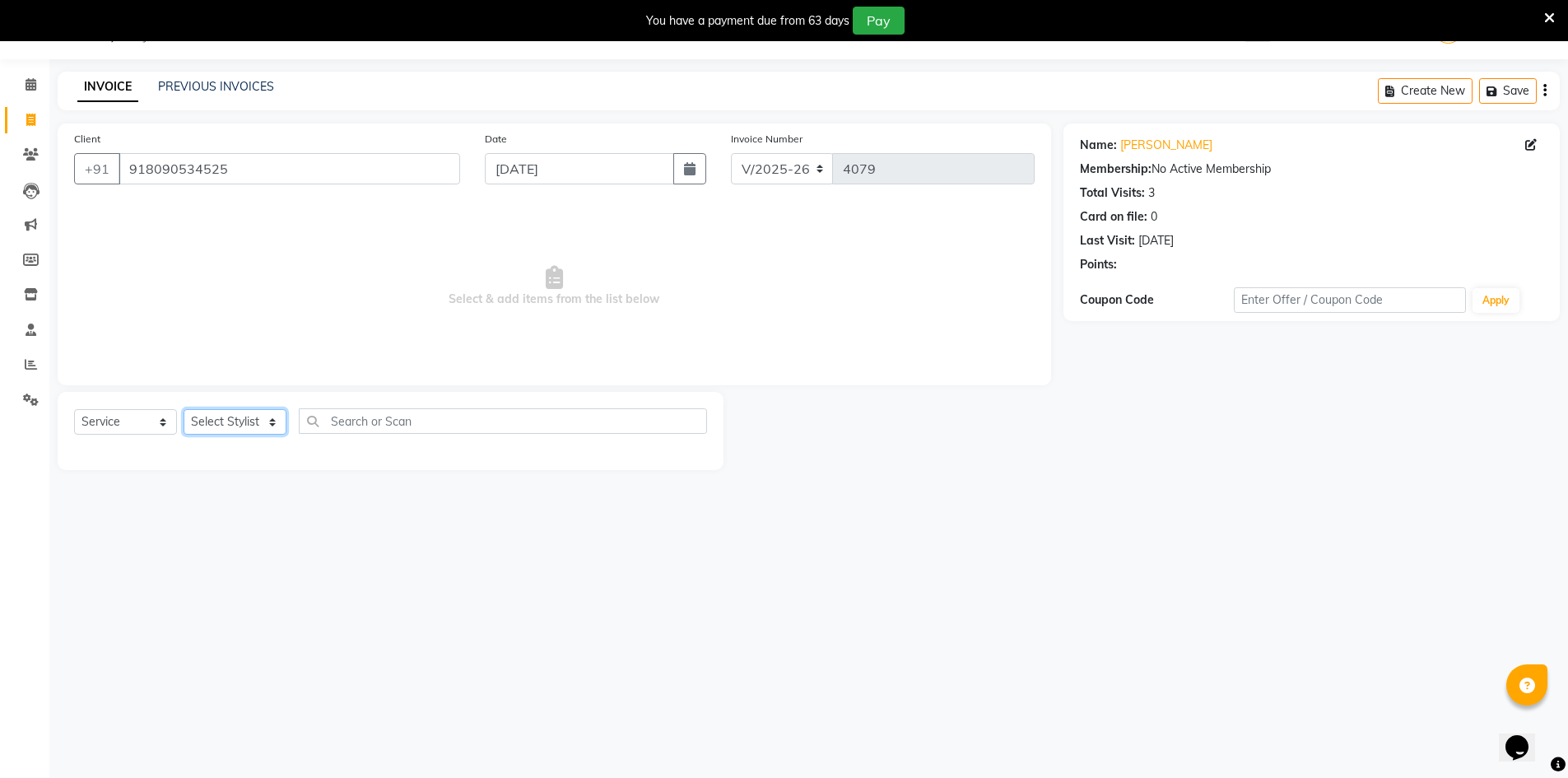
click at [249, 423] on select "Select Stylist ADNAN ADVANCE ANJALI ANNU B-WAX JANVI JH Manager MEMBERSHIP MOHD…" at bounding box center [234, 421] width 103 height 26
select select "32626"
click at [183, 409] on select "Select Stylist ADNAN ADVANCE ANJALI ANNU B-WAX JANVI JH Manager MEMBERSHIP MOHD…" at bounding box center [234, 421] width 103 height 26
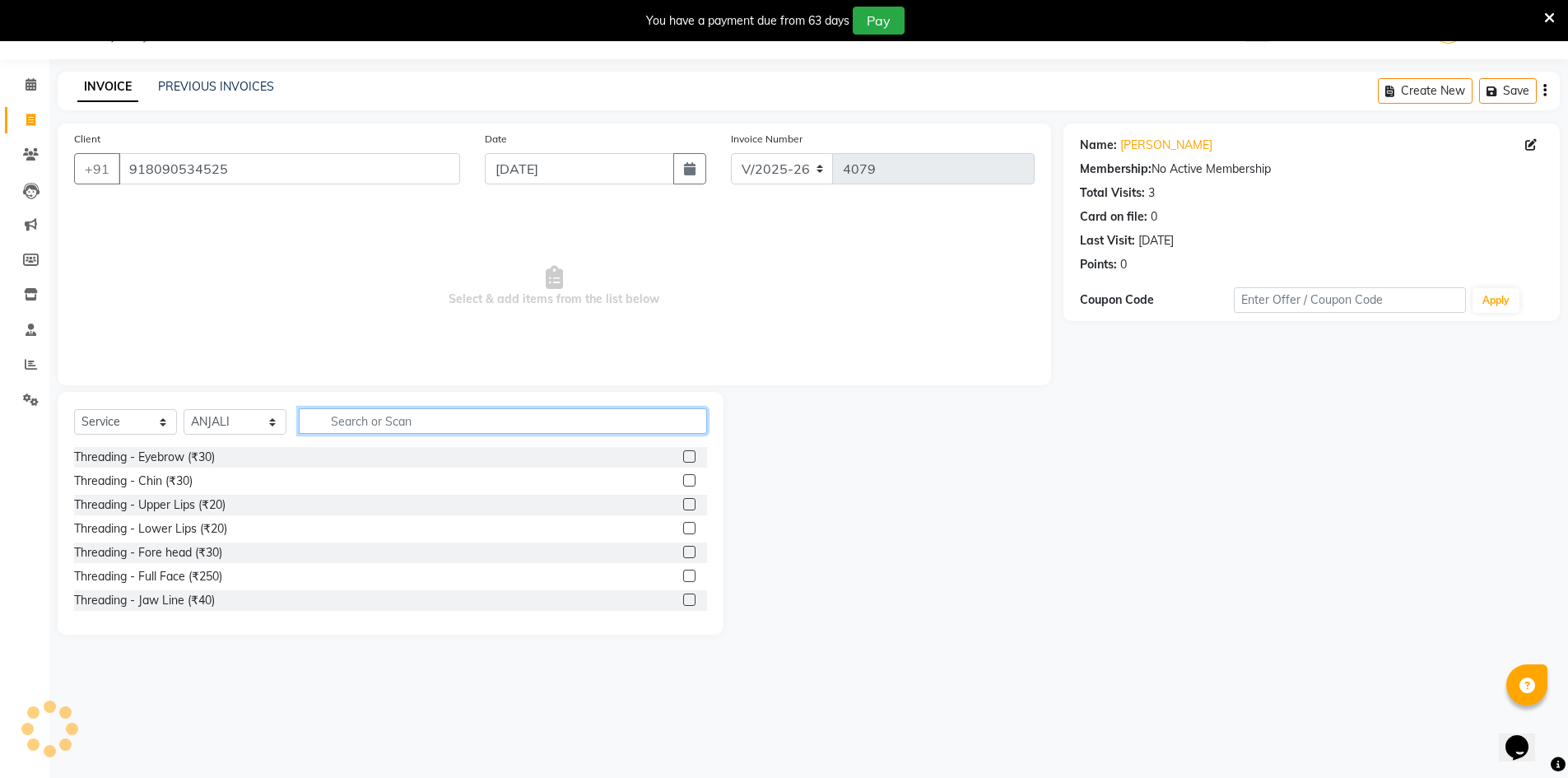
click at [476, 431] on input "text" at bounding box center [503, 420] width 408 height 26
type input "d tan"
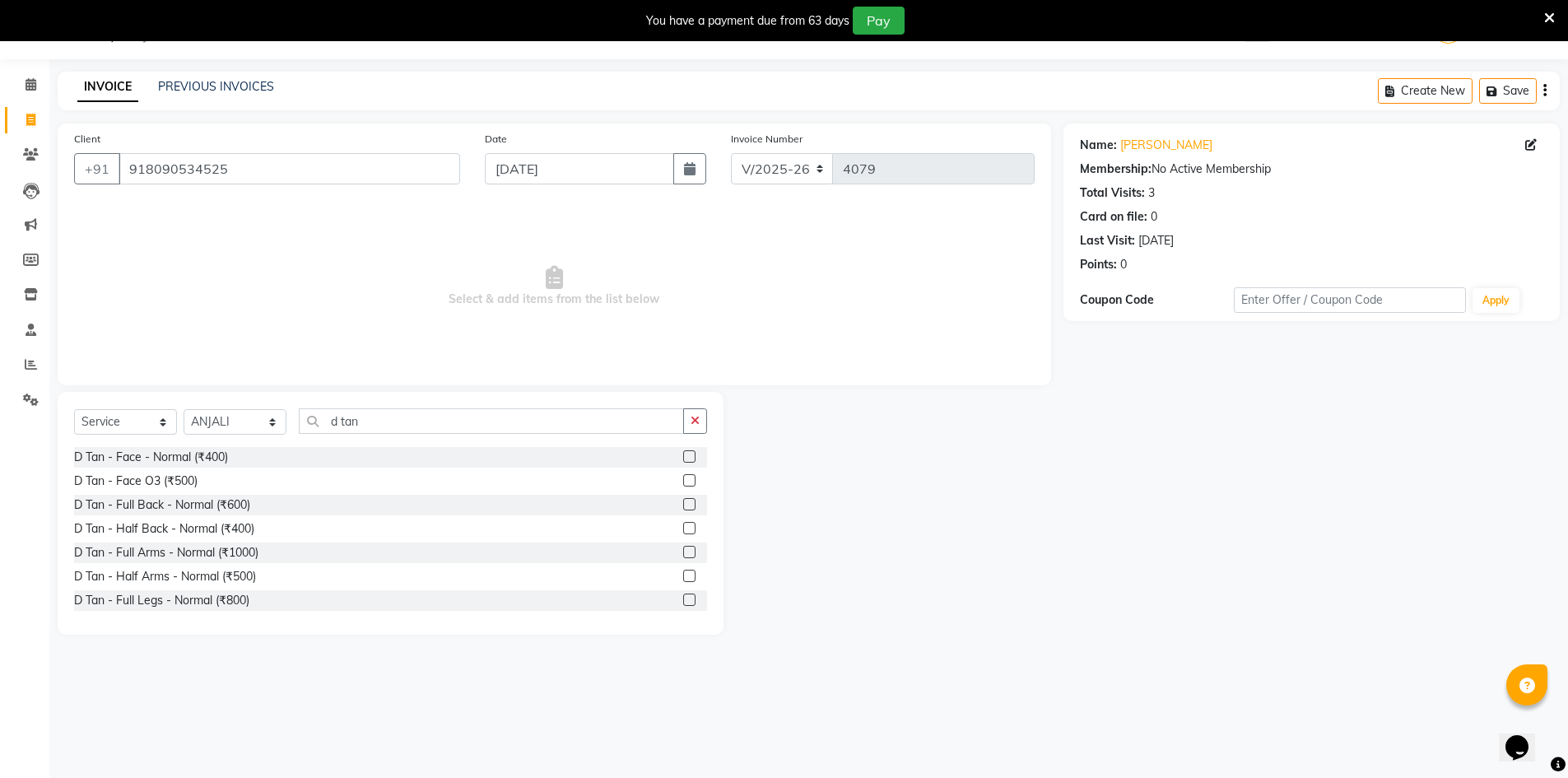
click at [683, 455] on label at bounding box center [689, 457] width 12 height 12
click at [683, 455] on input "checkbox" at bounding box center [688, 458] width 11 height 11
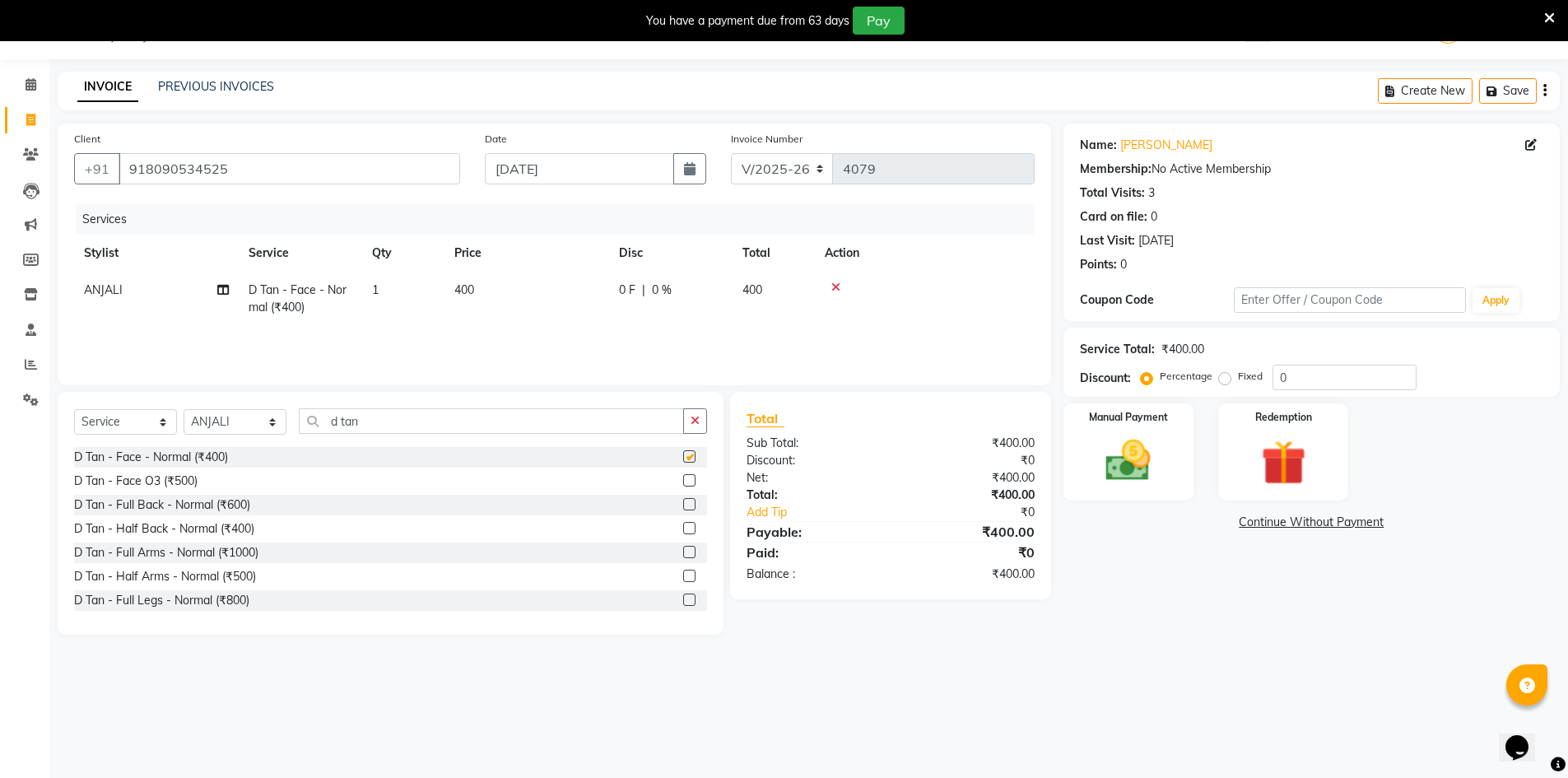
checkbox input "false"
click at [465, 291] on span "400" at bounding box center [464, 289] width 19 height 15
select select "32626"
click at [554, 293] on input "400" at bounding box center [604, 294] width 145 height 26
type input "450"
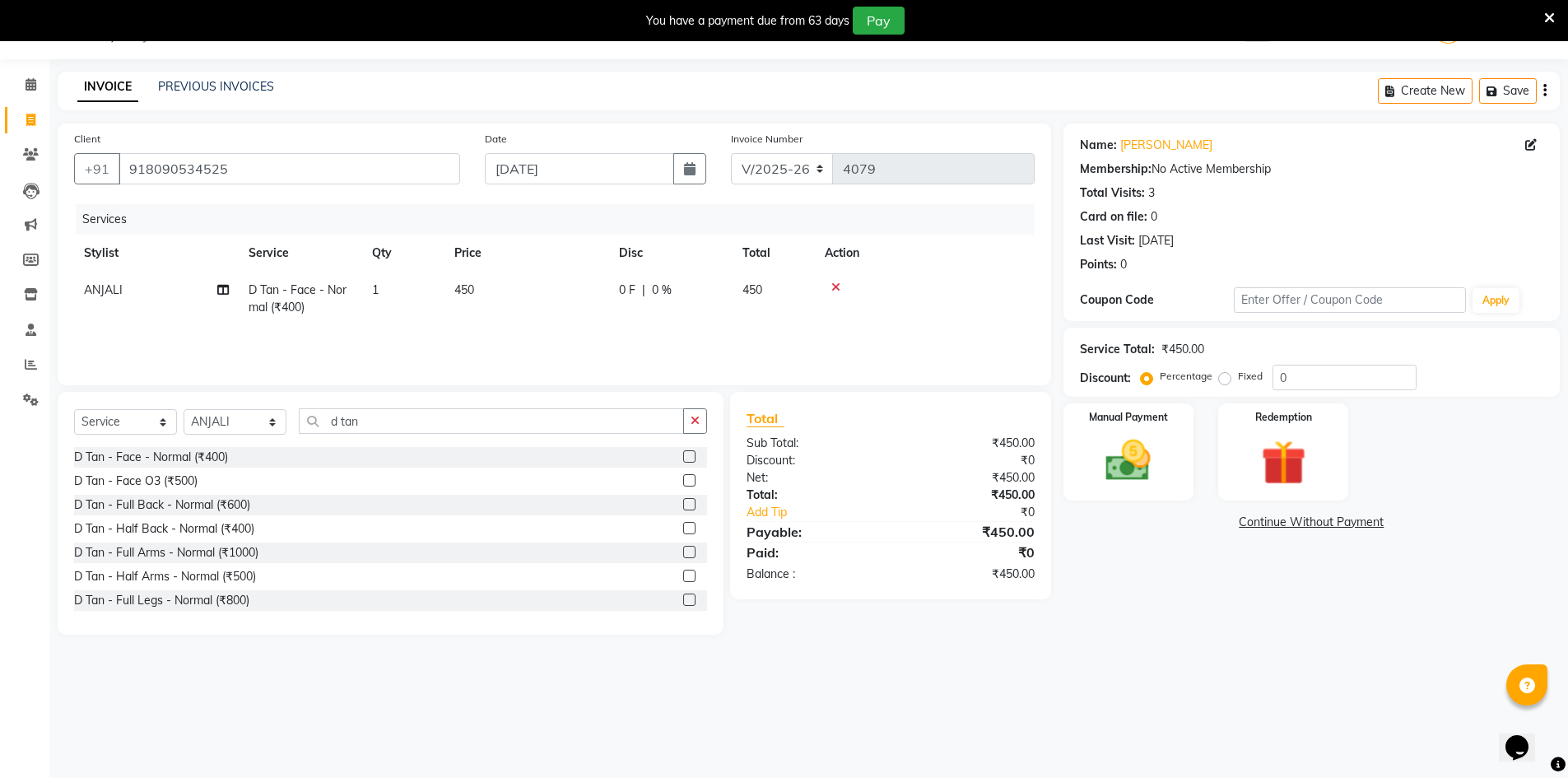
click at [1080, 682] on div "08047224946 Select Location × Jawed Habib (Nr Ent) Hair Beauty Nails & Makeup S…" at bounding box center [784, 389] width 1568 height 778
click at [1129, 477] on img at bounding box center [1128, 460] width 76 height 53
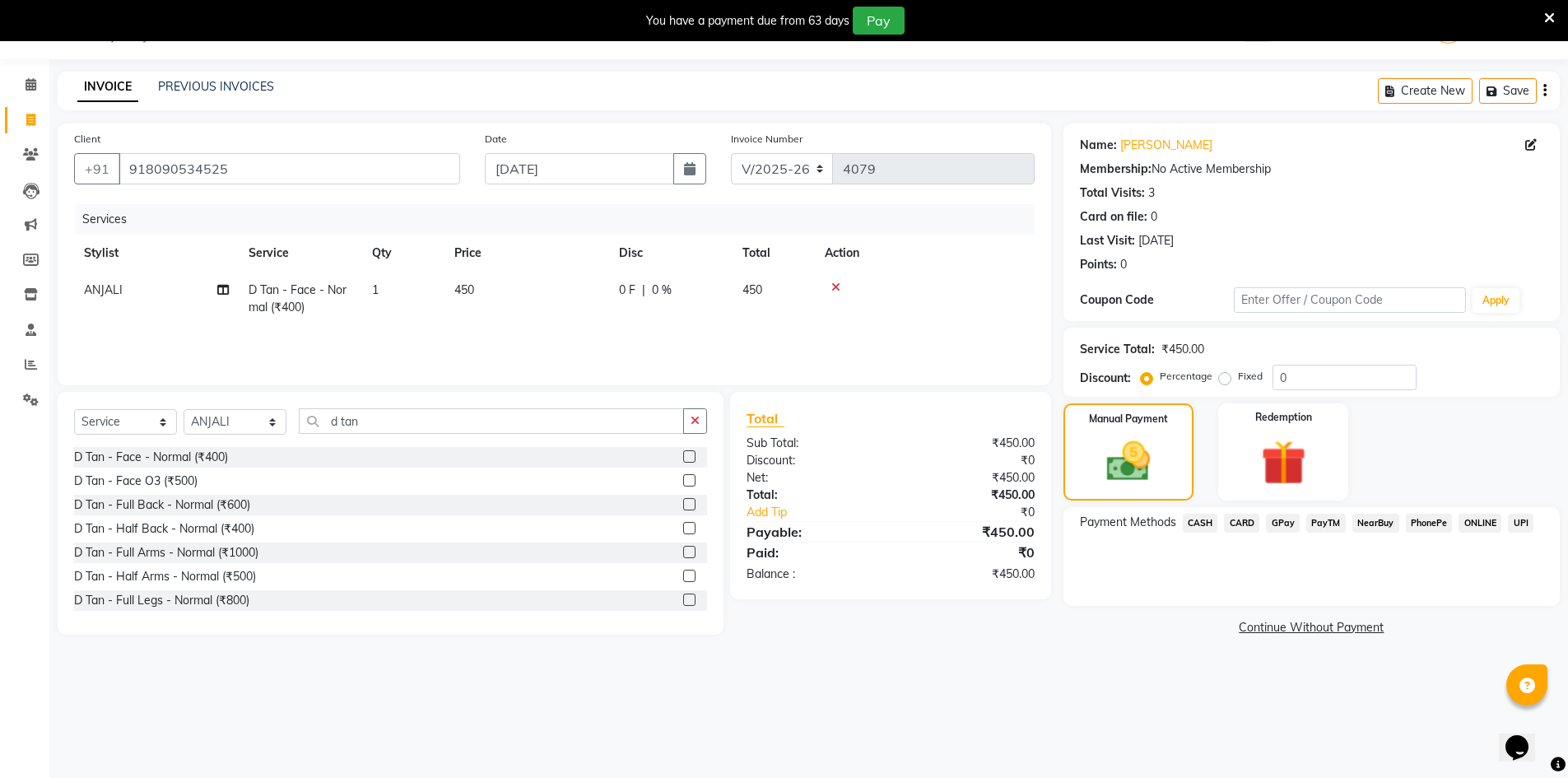
click at [1190, 528] on span "CASH" at bounding box center [1201, 522] width 35 height 19
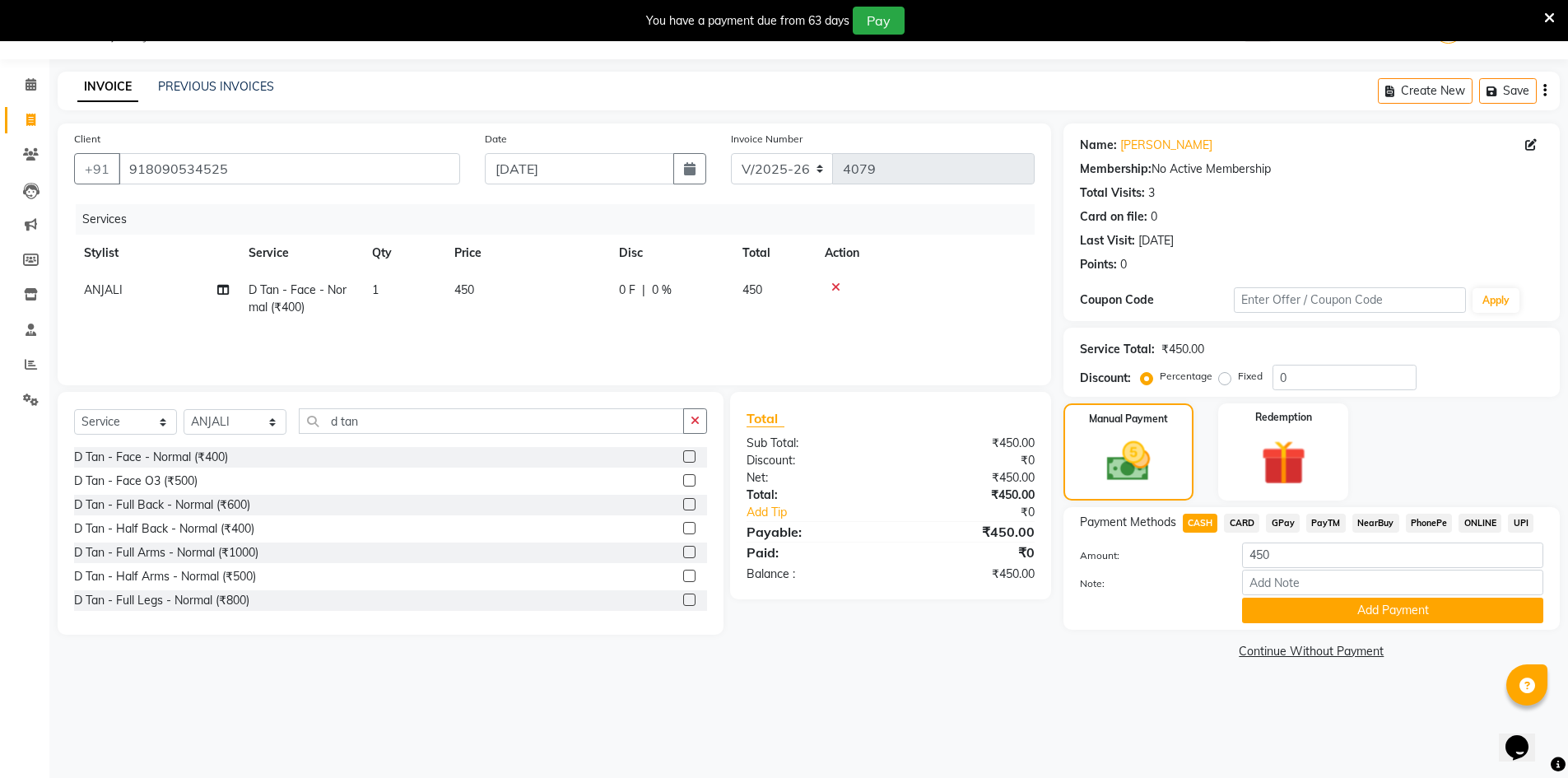
click at [1372, 629] on div "Payment Methods CASH CARD GPay PayTM NearBuy PhonePe ONLINE UPI Amount: 450 Not…" at bounding box center [1311, 568] width 496 height 123
click at [1377, 609] on button "Add Payment" at bounding box center [1392, 610] width 301 height 26
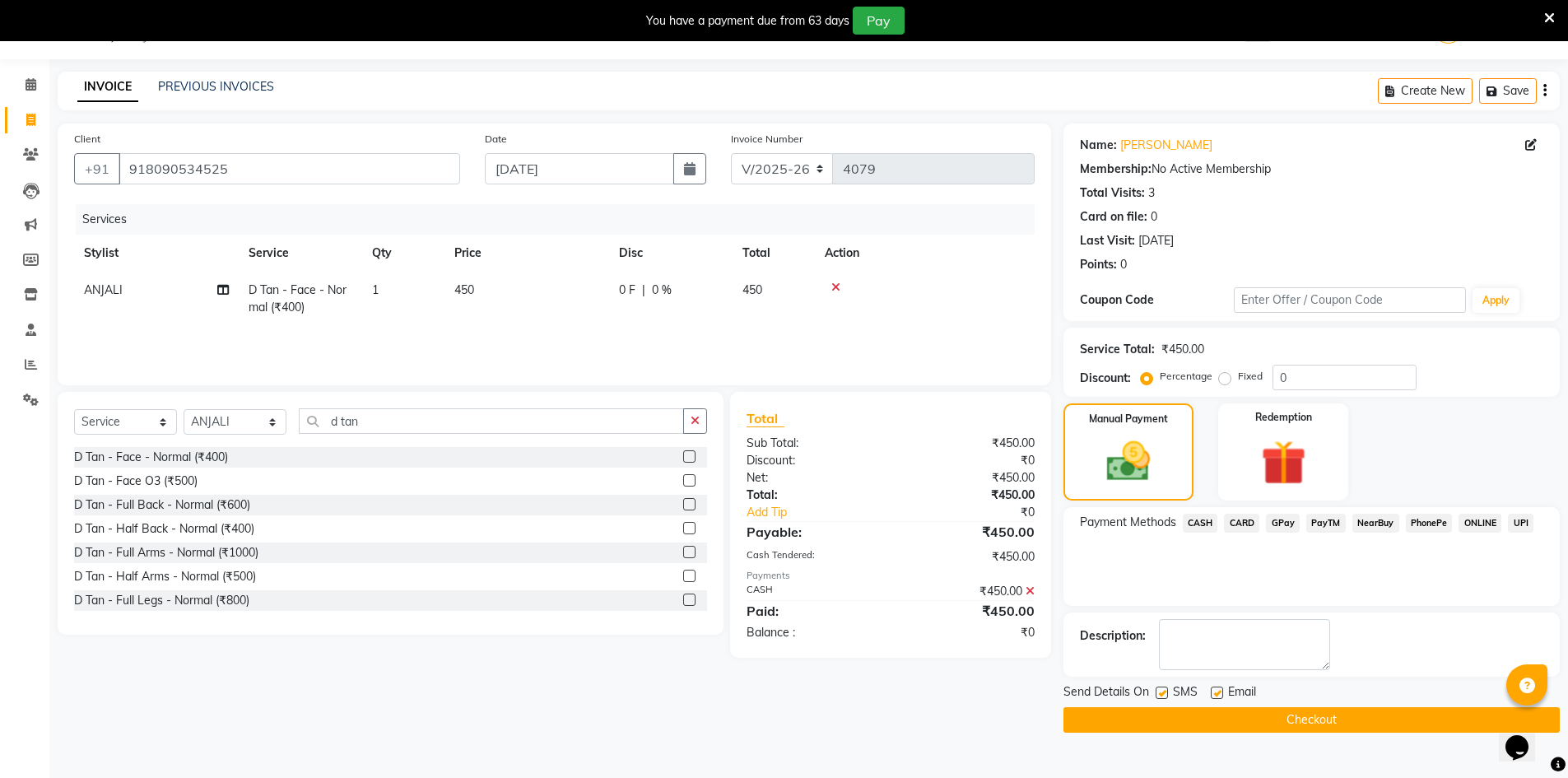
click at [1359, 714] on button "Checkout" at bounding box center [1311, 720] width 496 height 26
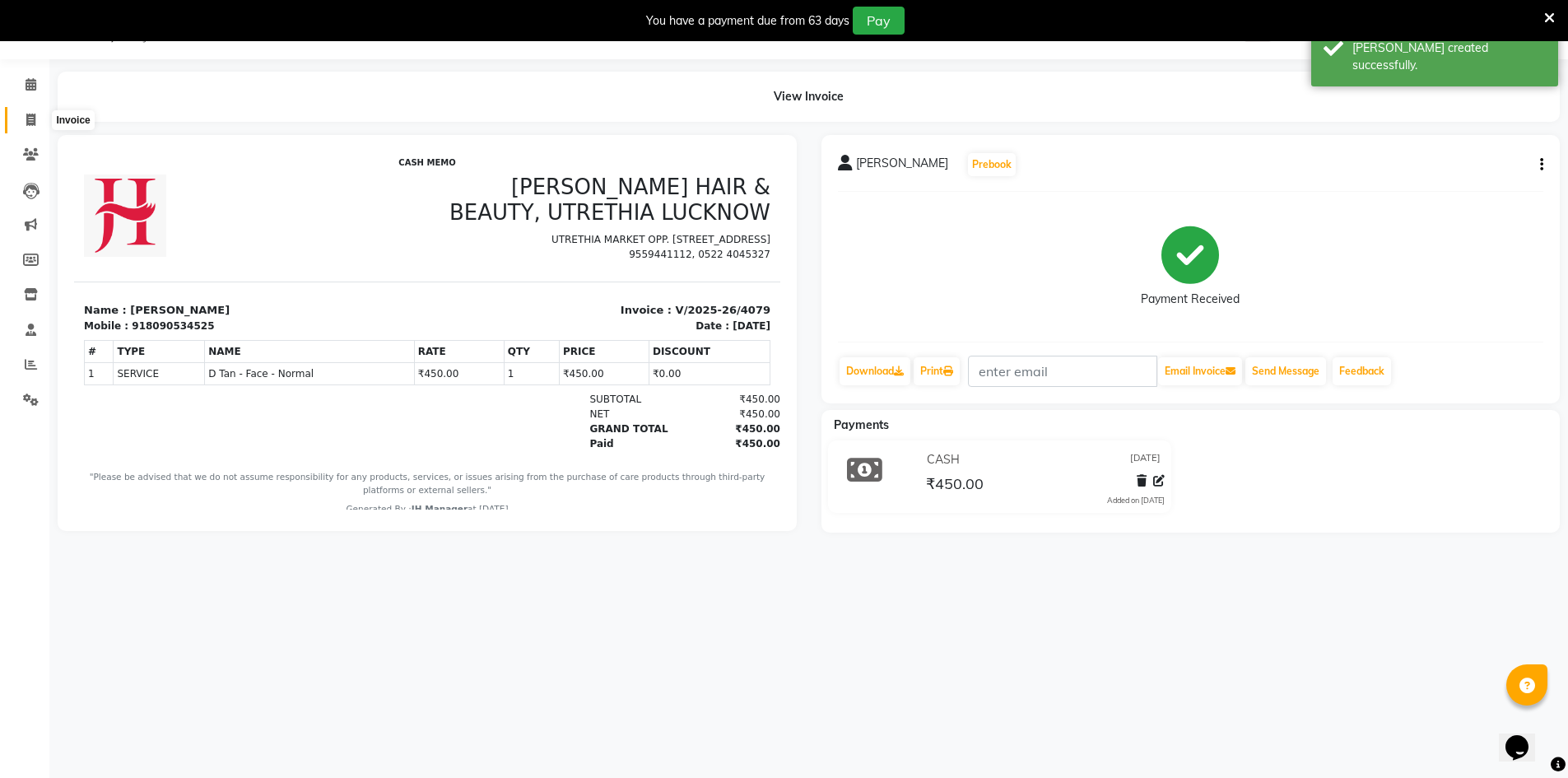
click at [35, 124] on icon at bounding box center [31, 119] width 9 height 12
select select "service"
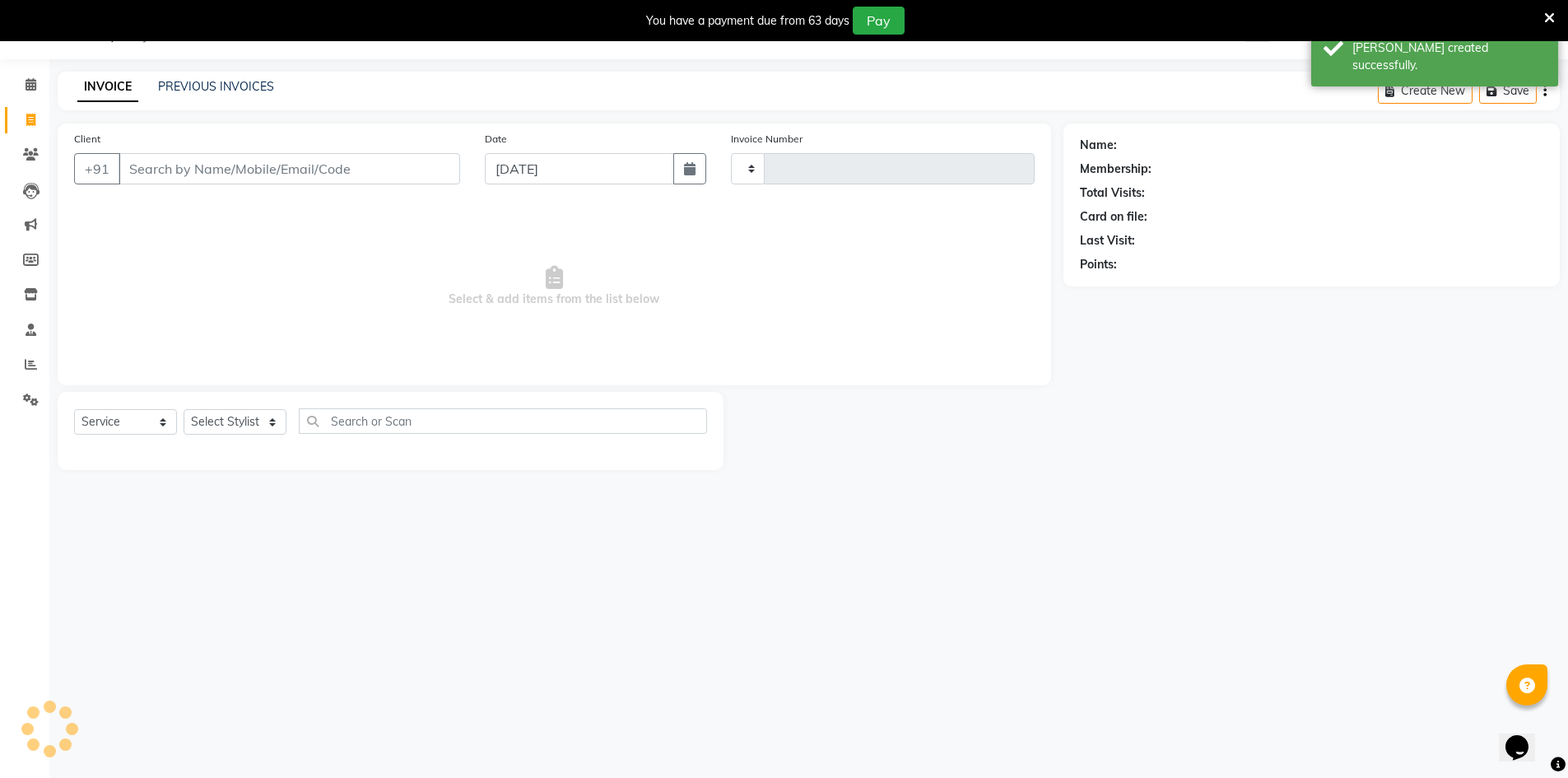
type input "4080"
select select "640"
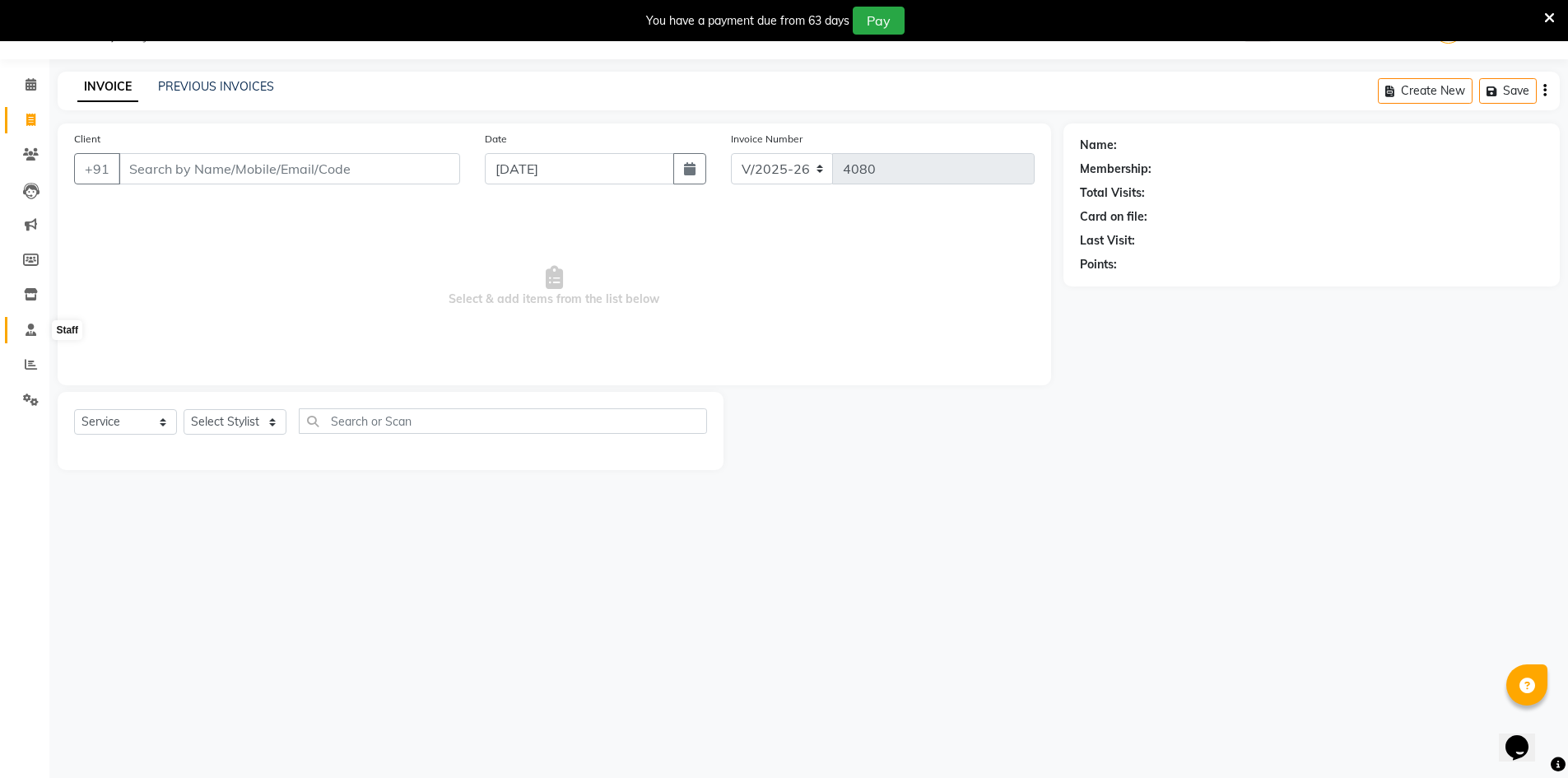
click at [26, 327] on icon at bounding box center [31, 330] width 11 height 12
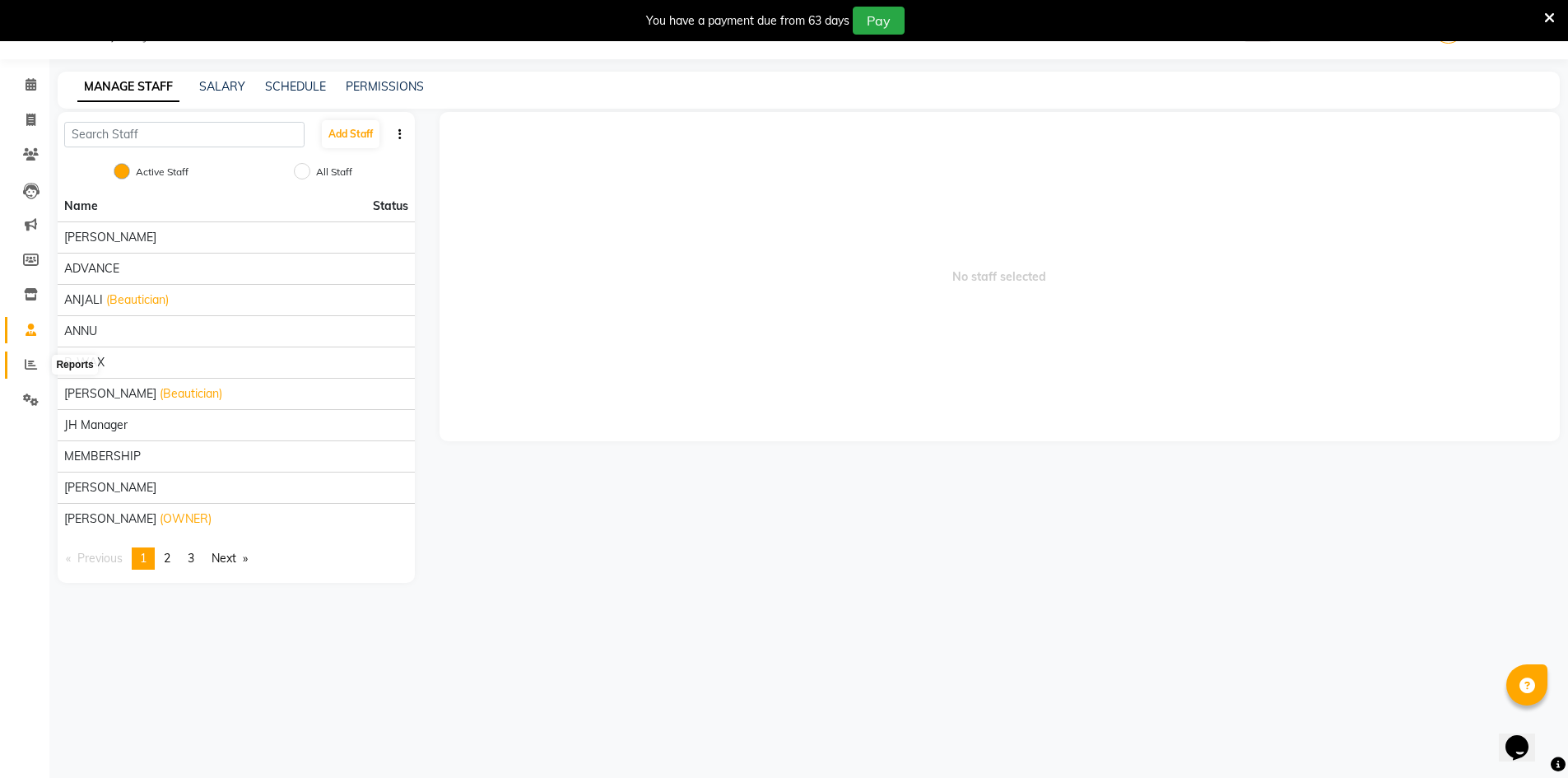
click at [36, 366] on icon at bounding box center [31, 365] width 12 height 12
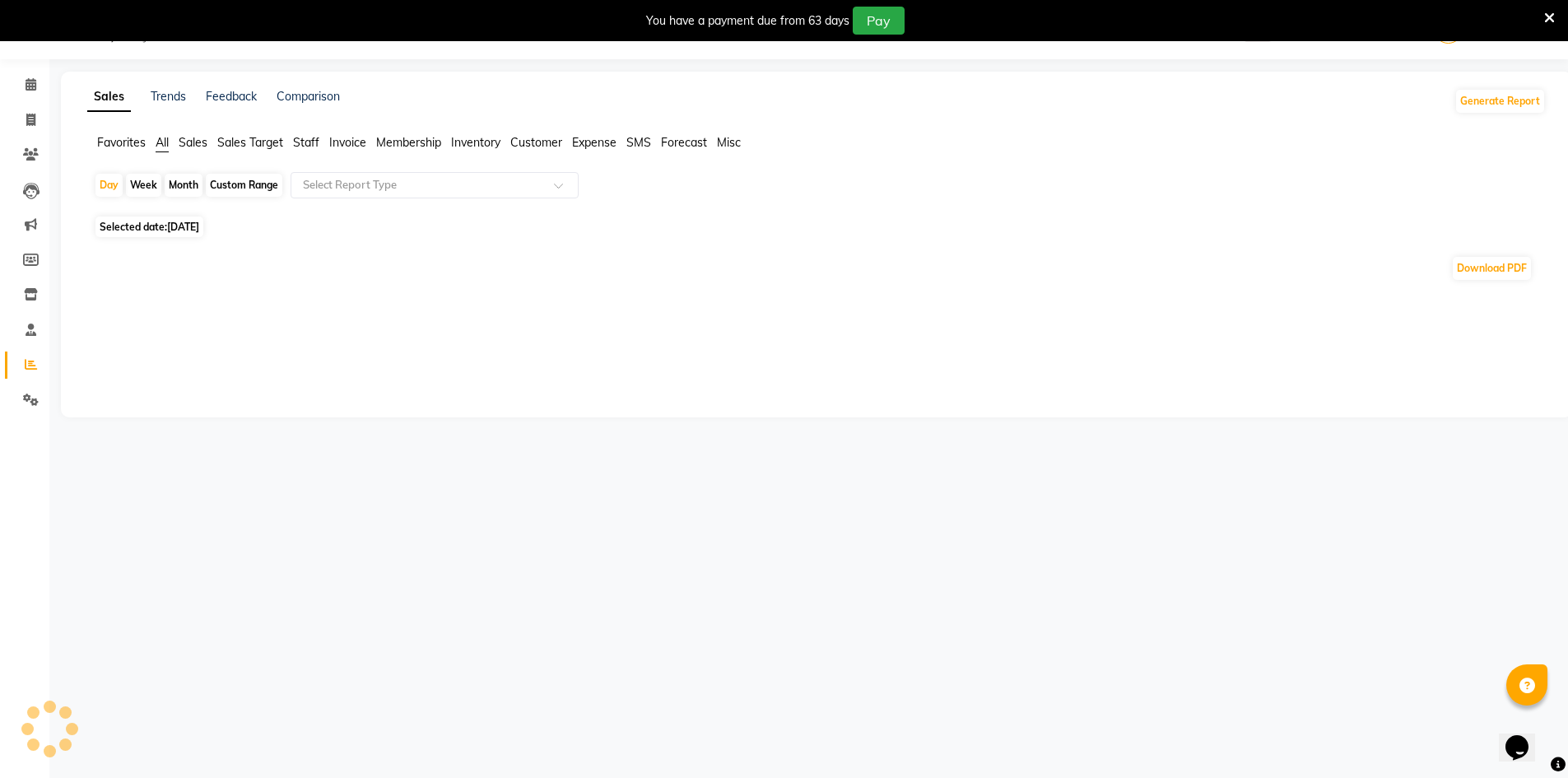
click at [308, 137] on span "Staff" at bounding box center [306, 143] width 27 height 15
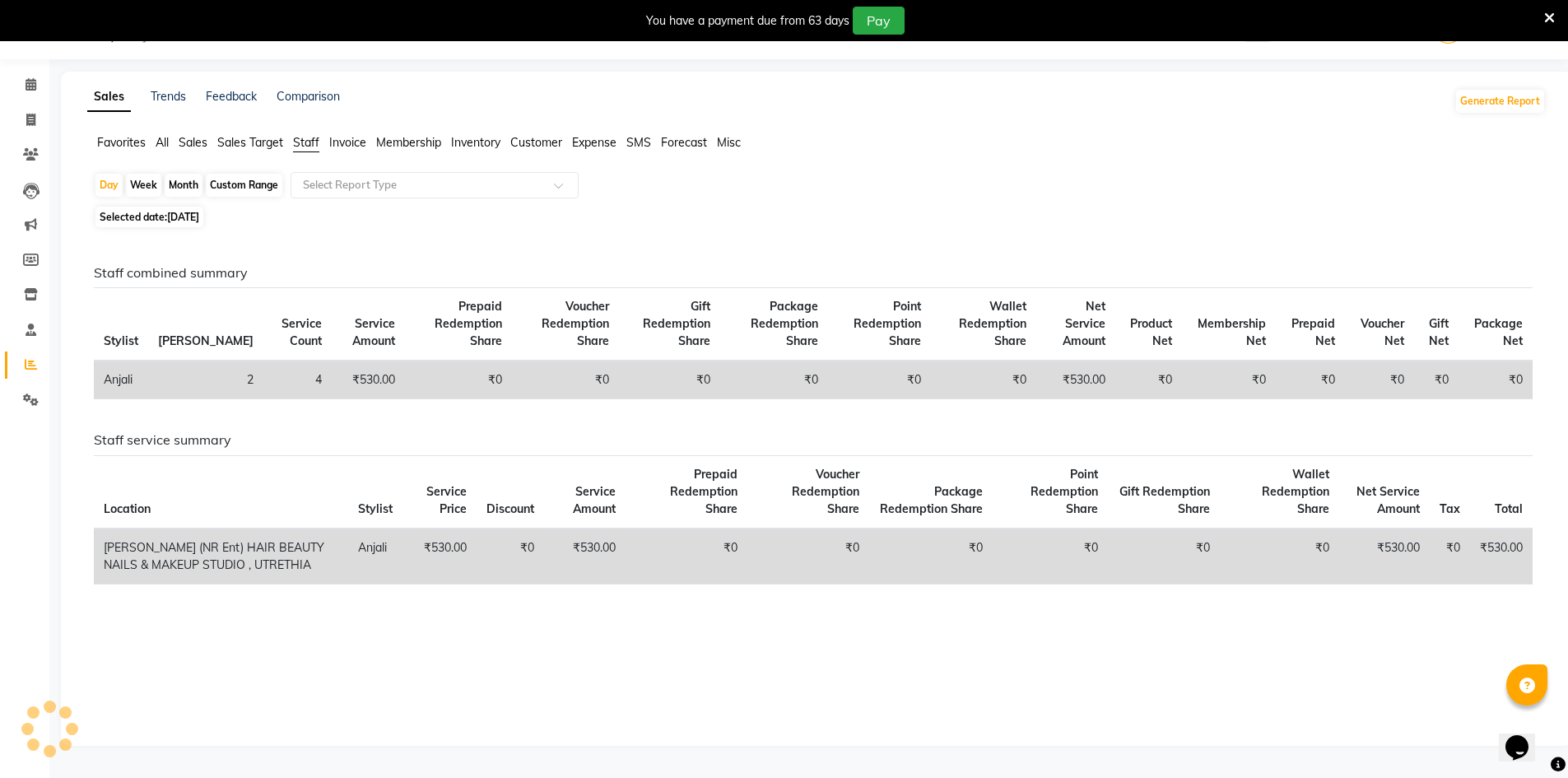
click at [199, 215] on span "[DATE]" at bounding box center [183, 217] width 32 height 12
select select "9"
select select "2025"
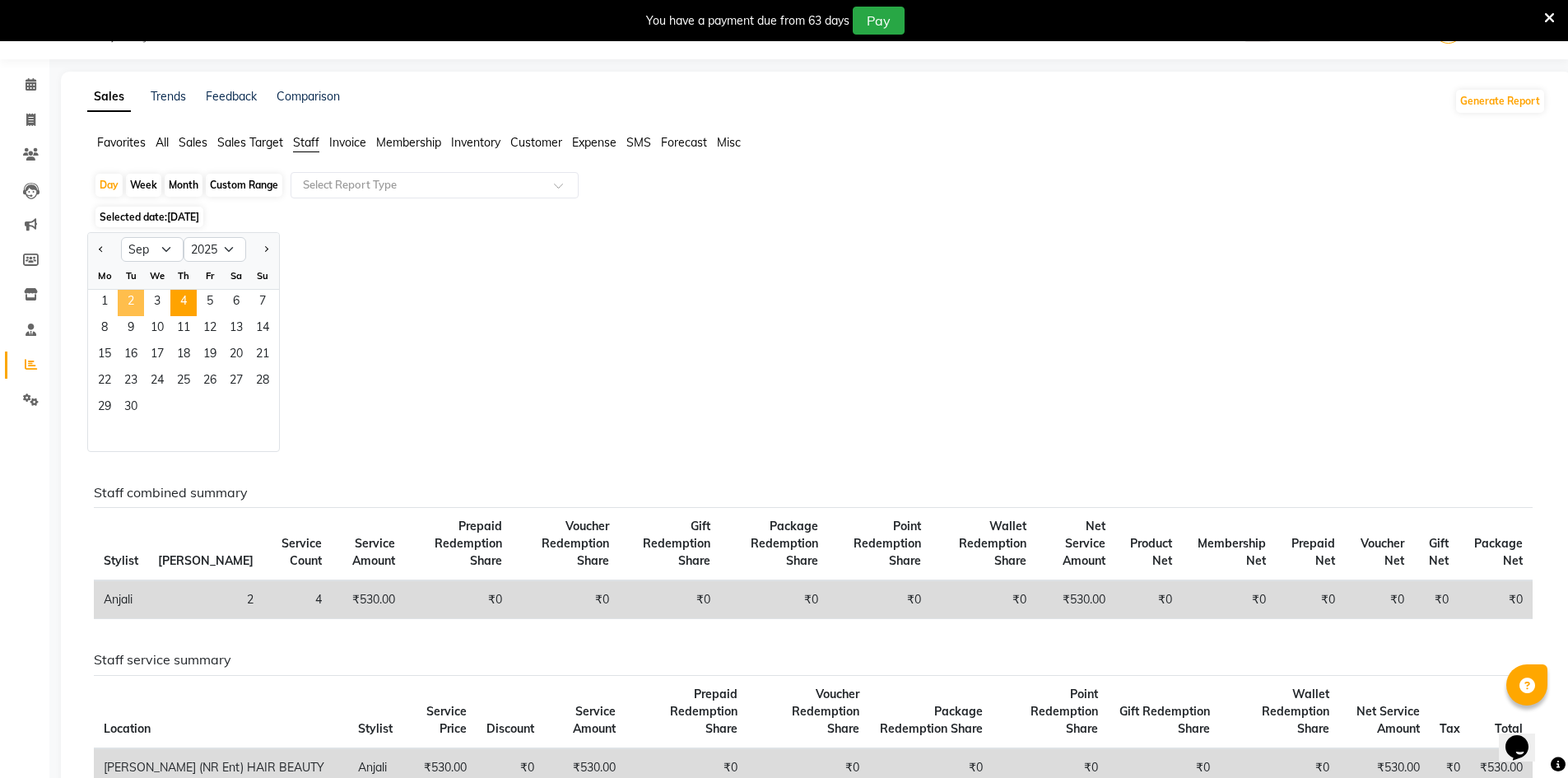
click at [128, 293] on span "2" at bounding box center [131, 303] width 27 height 27
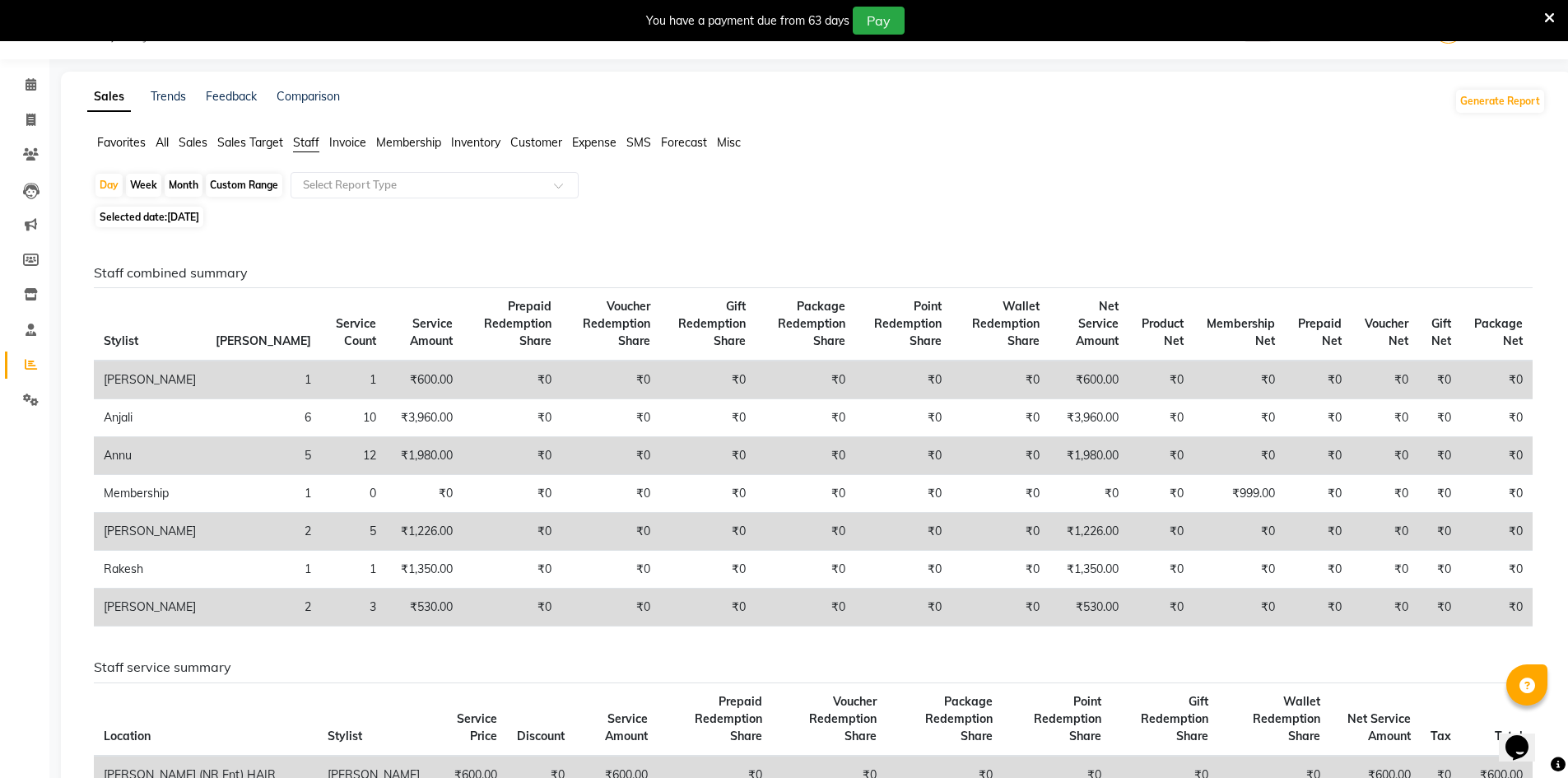
click at [185, 220] on span "02-09-2025" at bounding box center [183, 217] width 32 height 12
select select "9"
select select "2025"
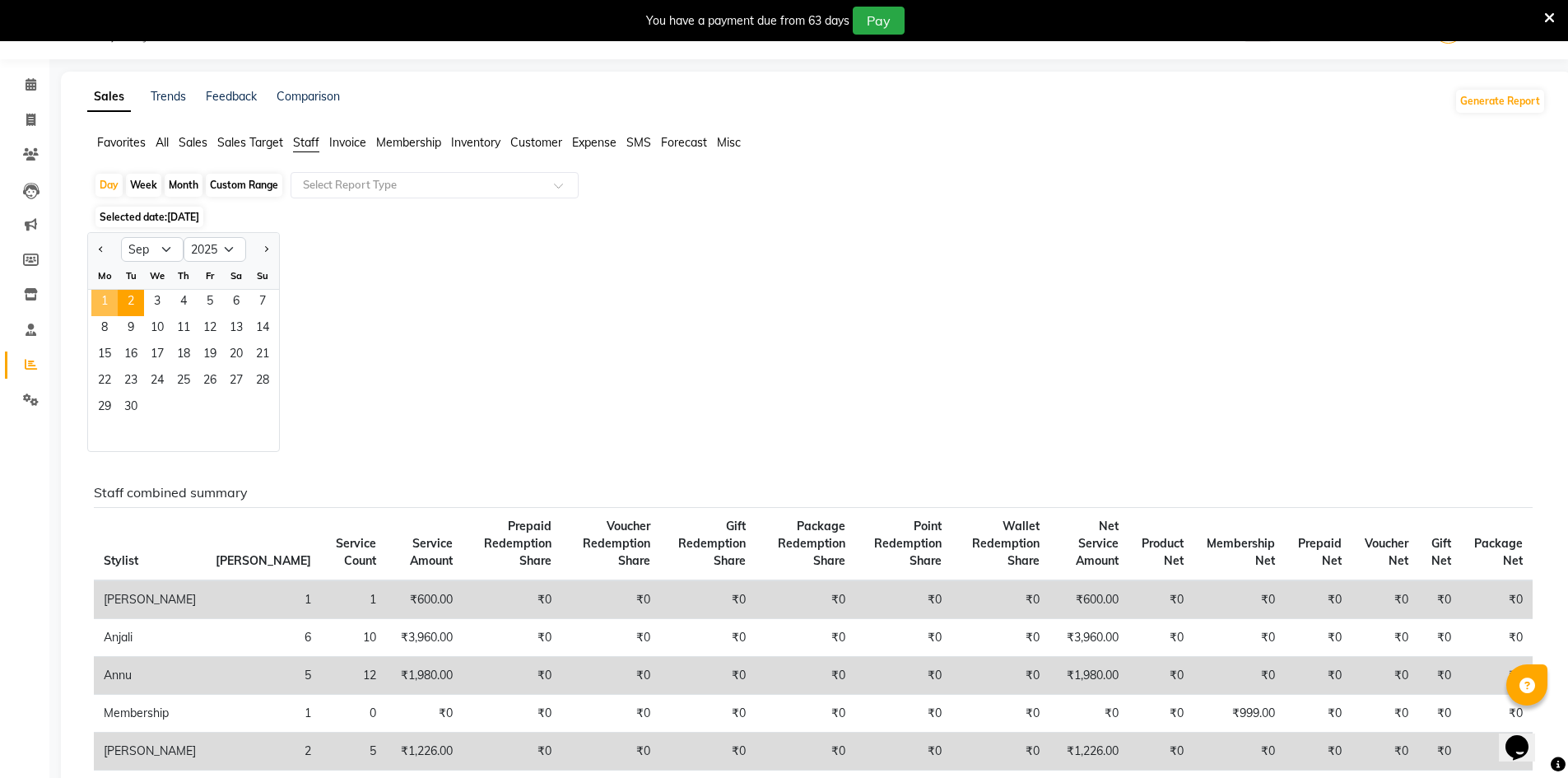
click at [111, 297] on span "1" at bounding box center [104, 303] width 27 height 27
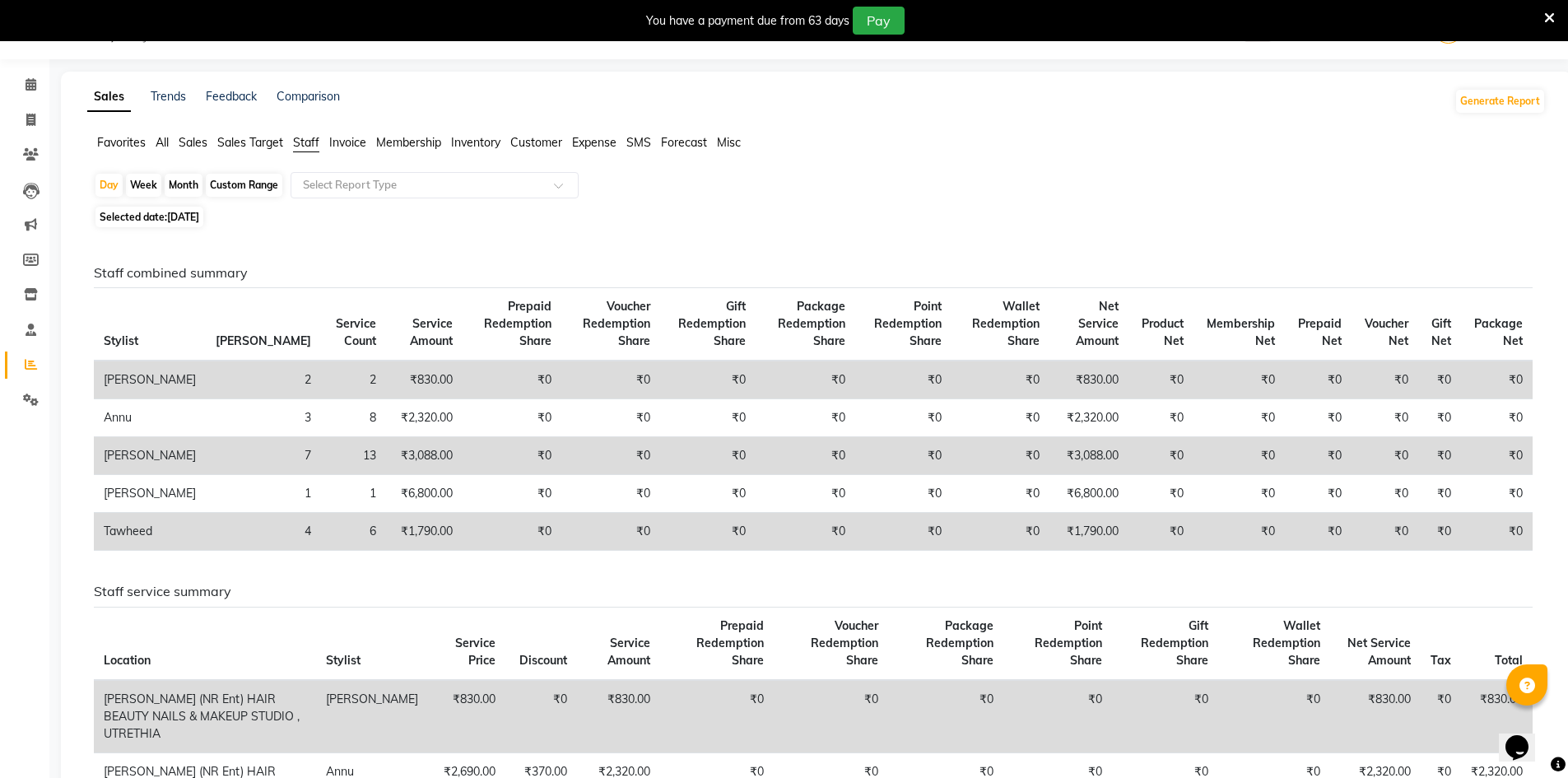
click at [199, 215] on span "01-09-2025" at bounding box center [183, 217] width 32 height 12
select select "9"
select select "2025"
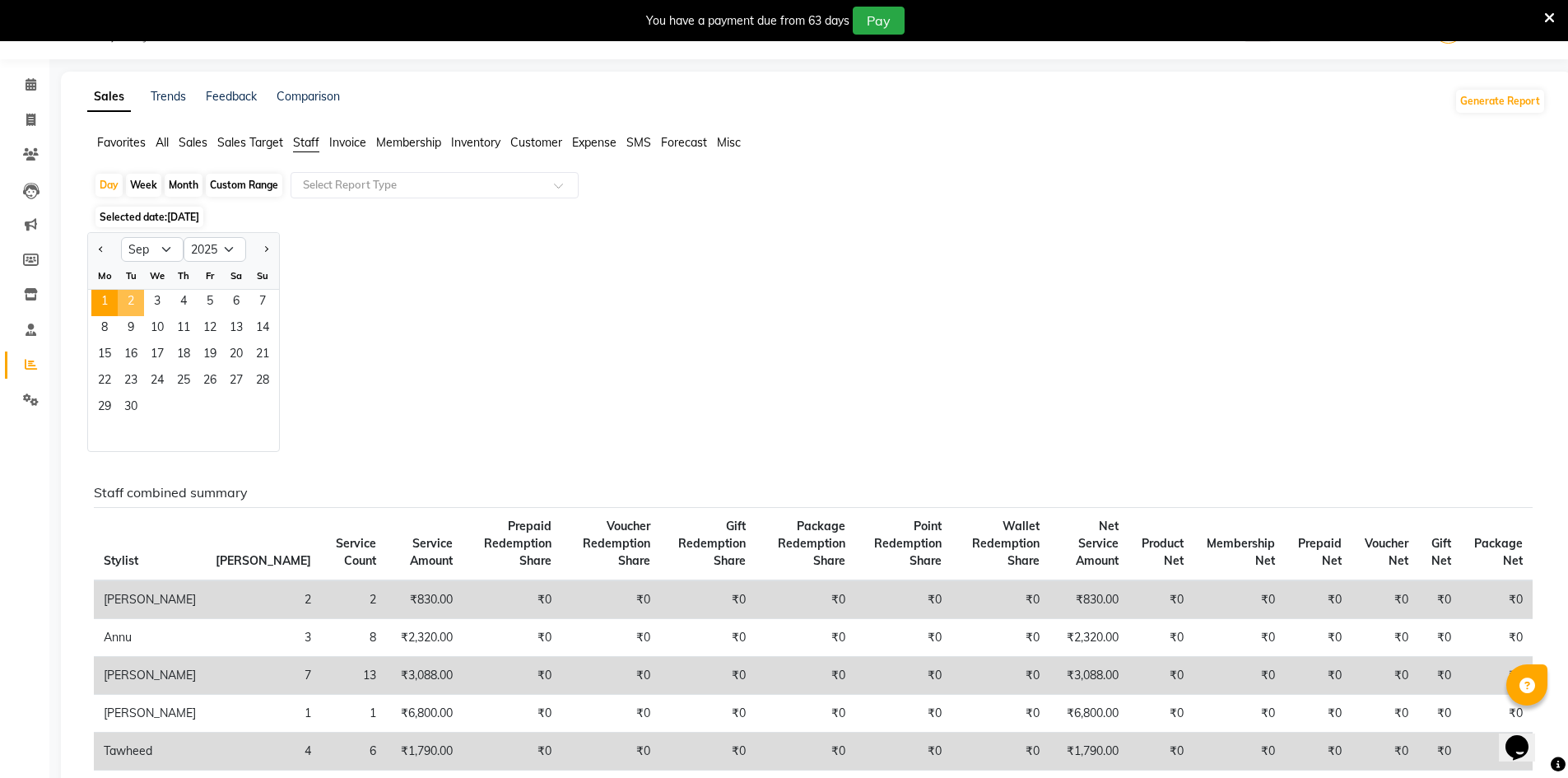
click at [127, 293] on span "2" at bounding box center [131, 303] width 27 height 27
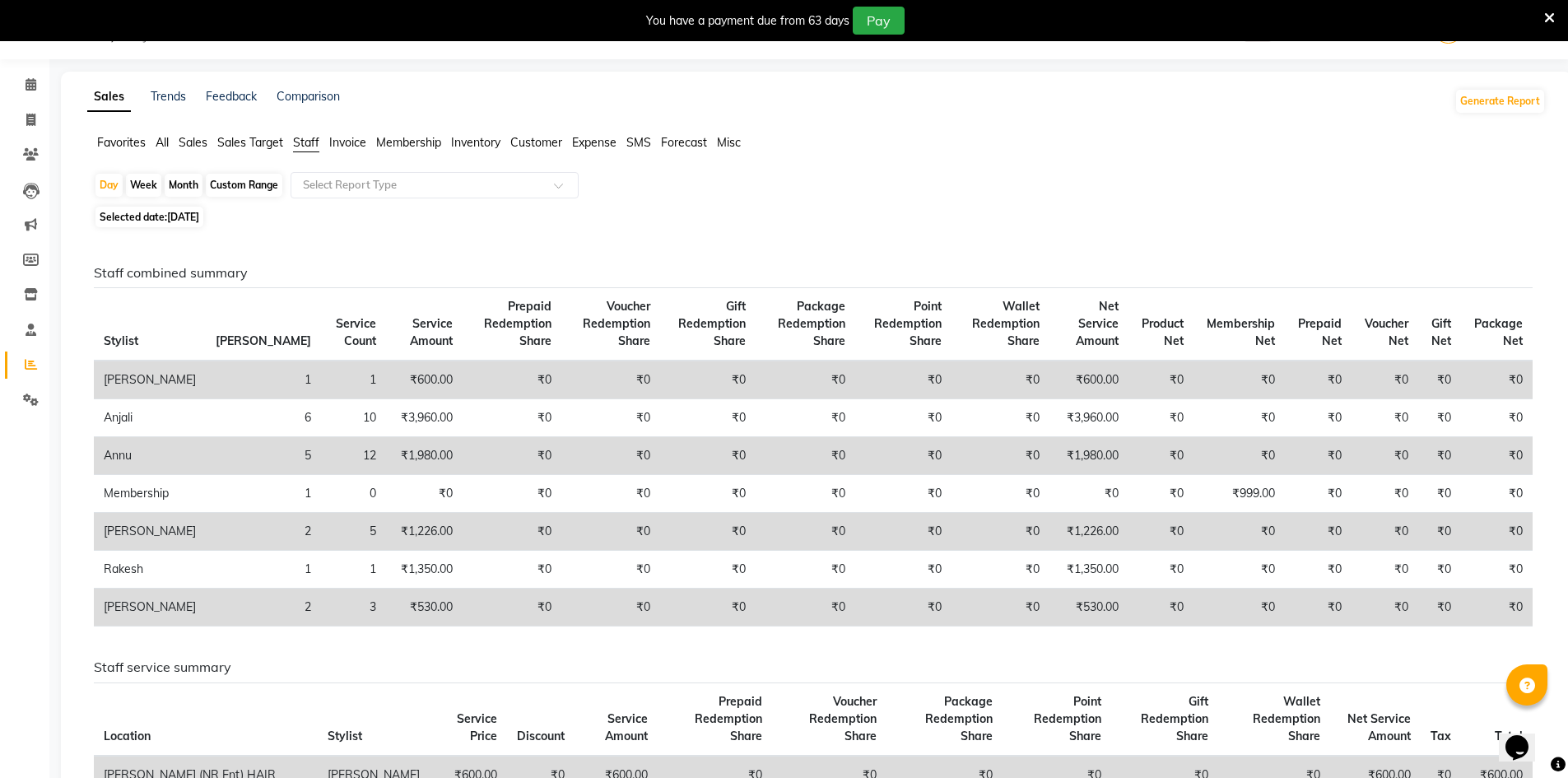
click at [145, 218] on span "Selected date: 02-09-2025" at bounding box center [150, 216] width 108 height 20
select select "9"
select select "2025"
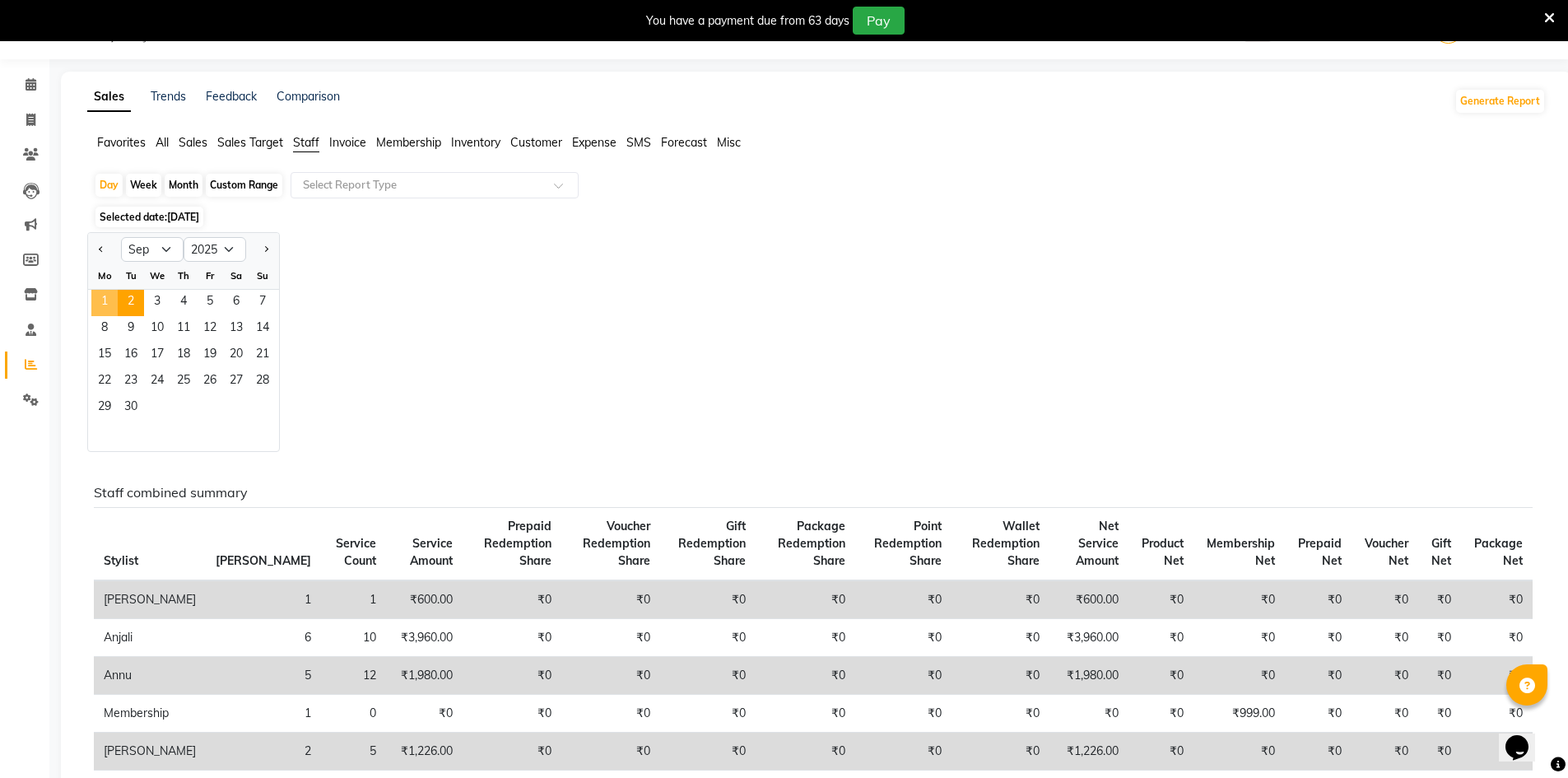
click at [101, 300] on span "1" at bounding box center [104, 303] width 27 height 27
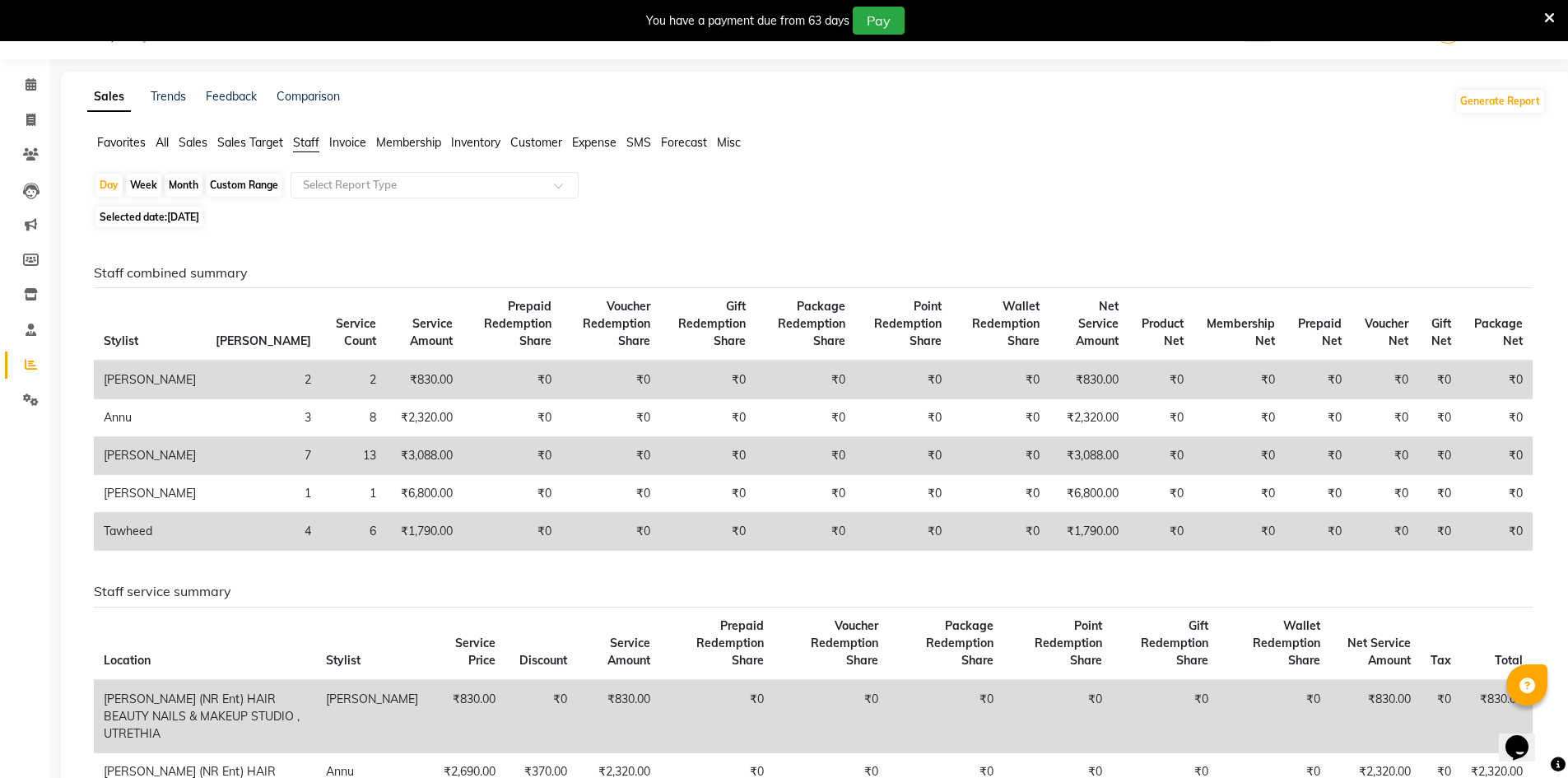
click at [173, 222] on span "01-09-2025" at bounding box center [183, 217] width 32 height 12
select select "9"
select select "2025"
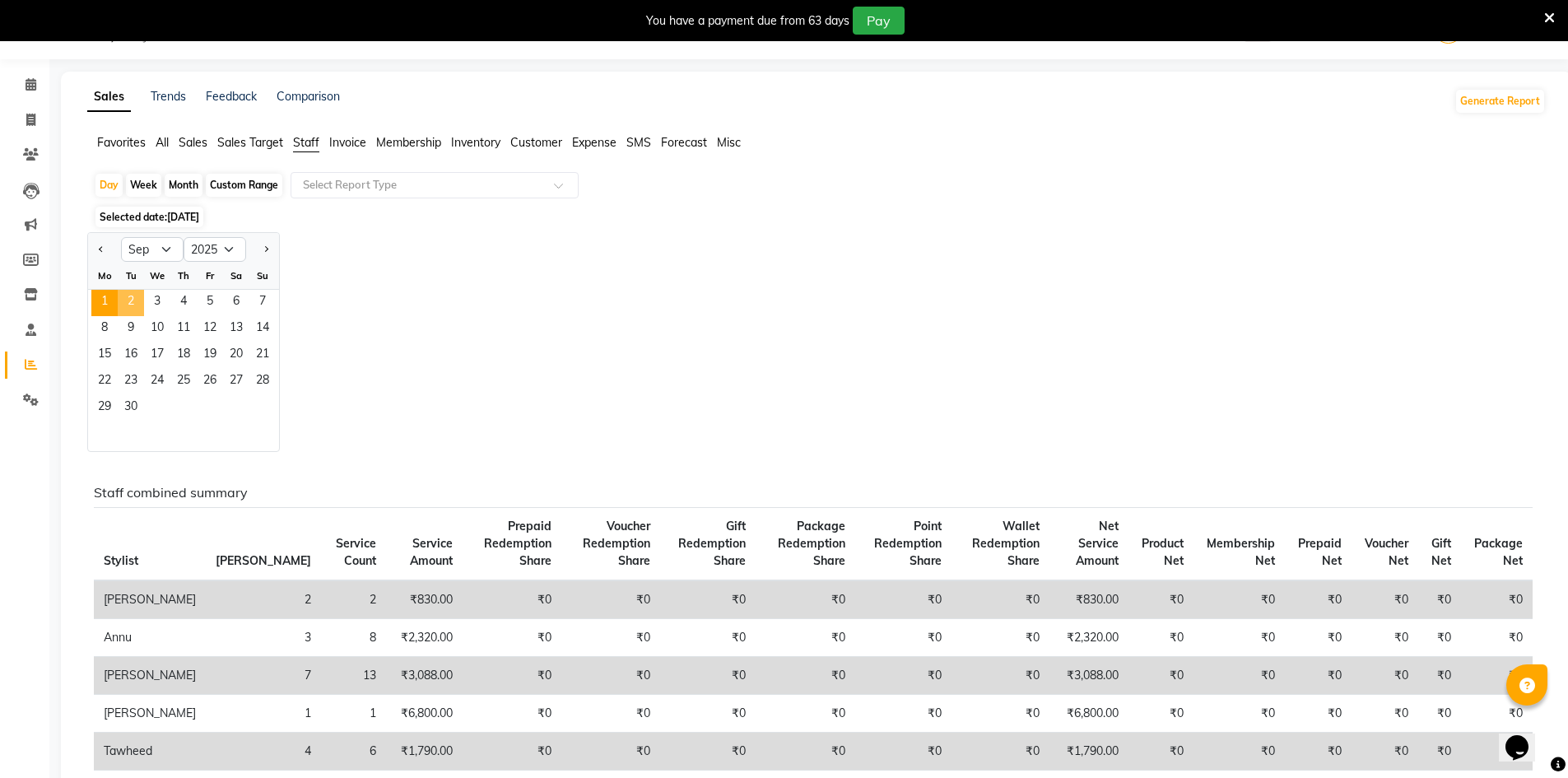
click at [119, 300] on span "2" at bounding box center [131, 303] width 27 height 27
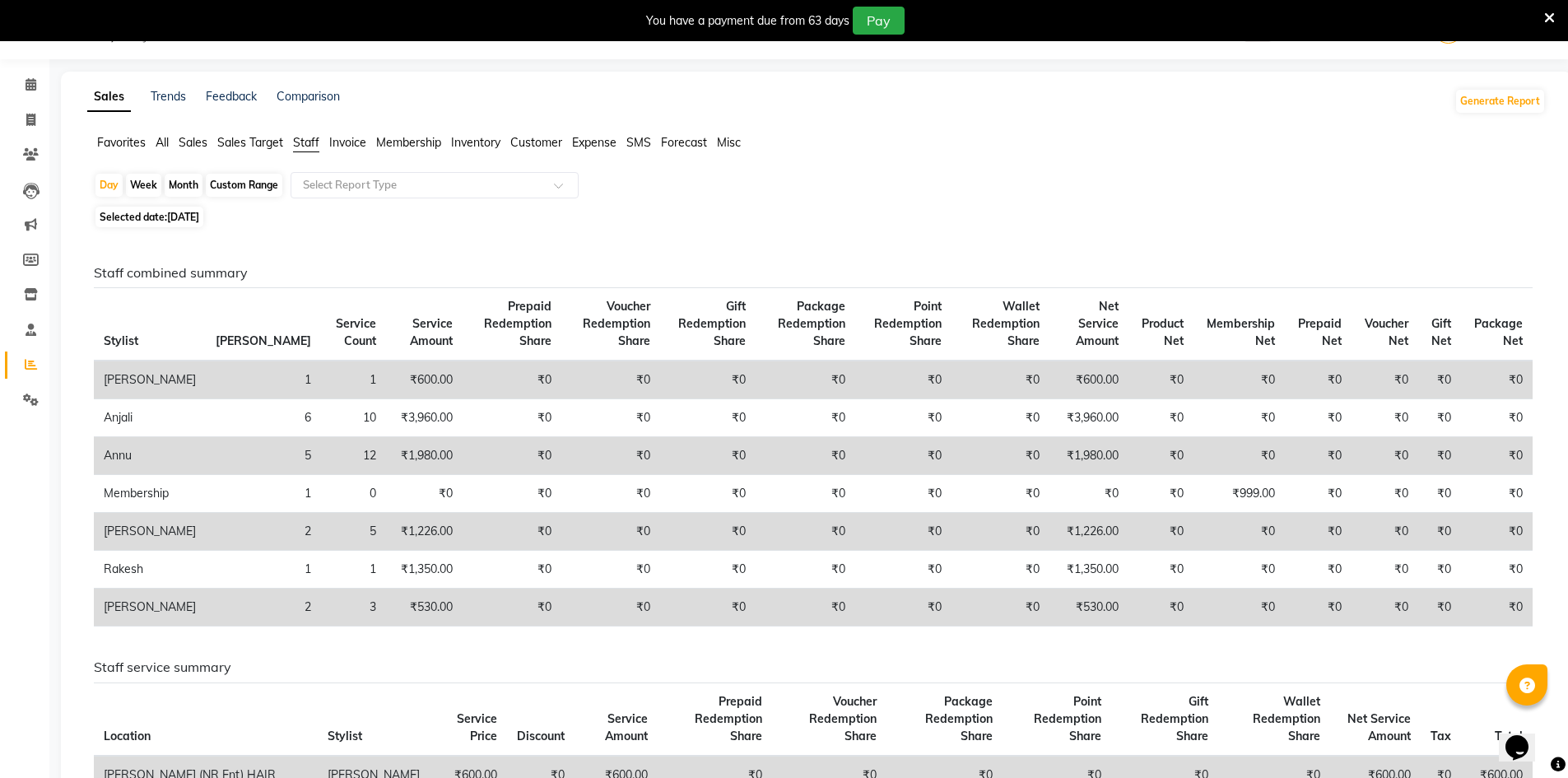
drag, startPoint x: 177, startPoint y: 213, endPoint x: 189, endPoint y: 220, distance: 13.9
click at [178, 212] on span "02-09-2025" at bounding box center [183, 217] width 32 height 12
select select "9"
select select "2025"
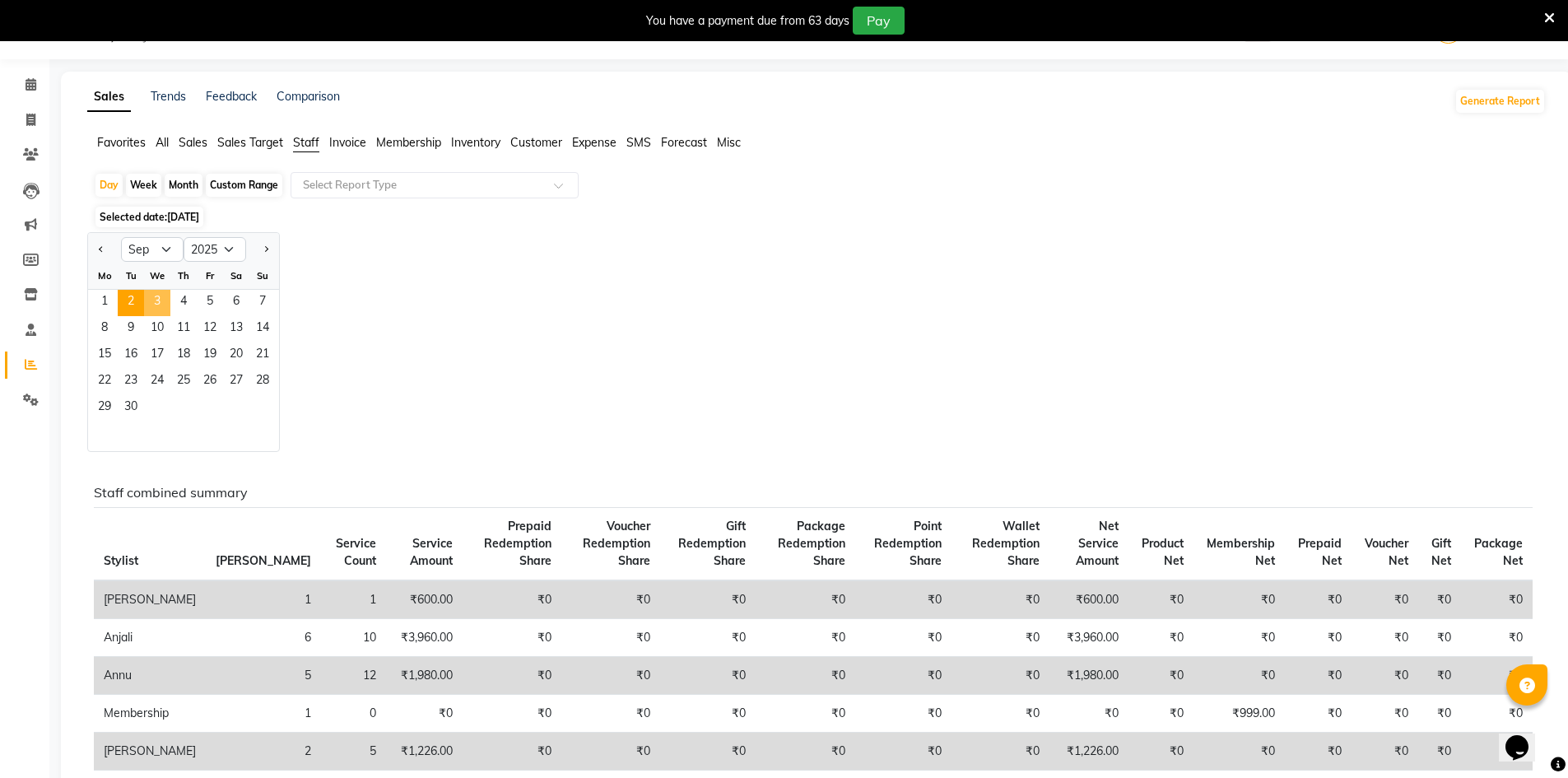
click at [159, 301] on span "3" at bounding box center [158, 303] width 27 height 27
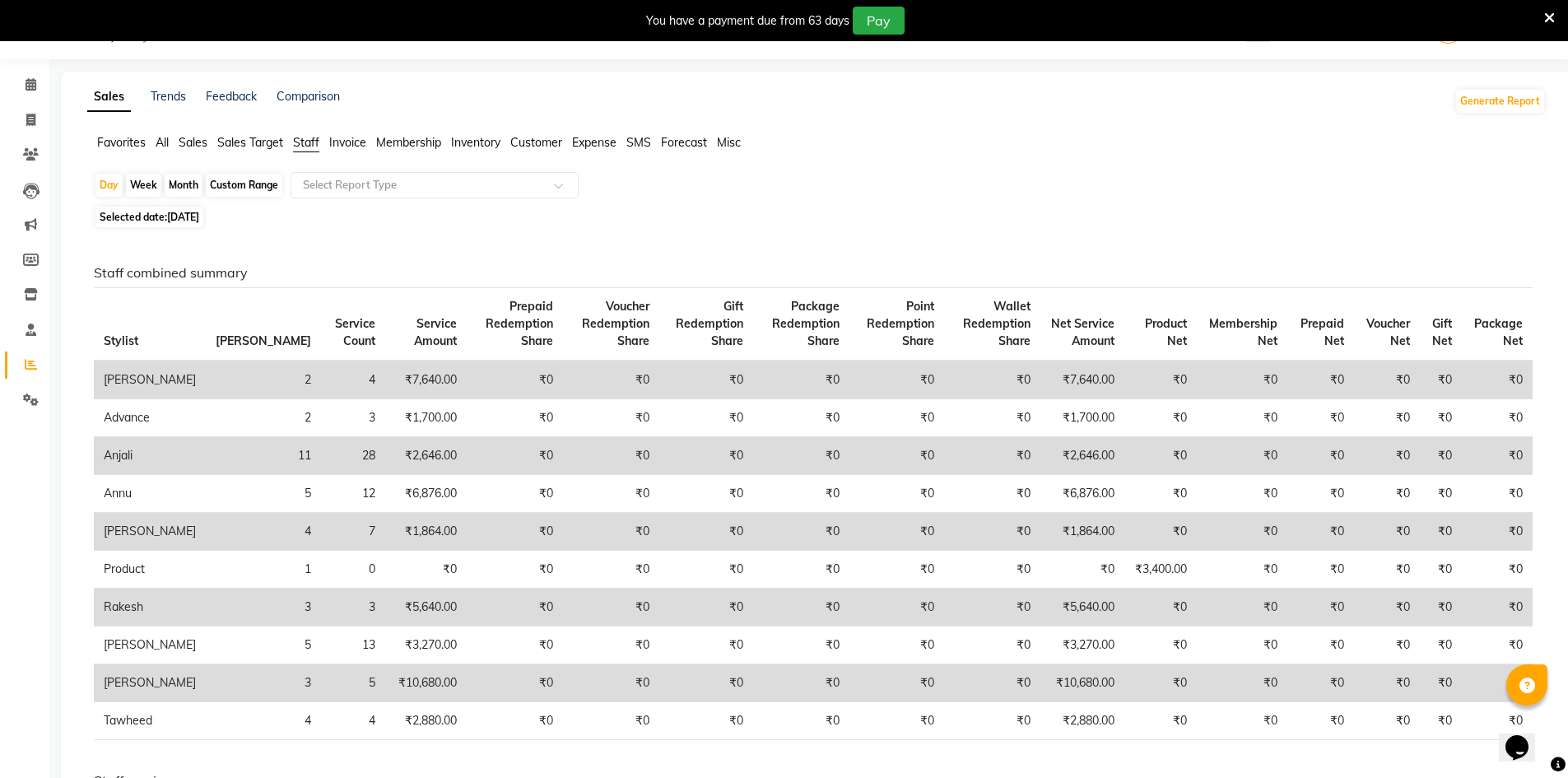
drag, startPoint x: 172, startPoint y: 216, endPoint x: 173, endPoint y: 227, distance: 11.0
click at [172, 216] on span "03-09-2025" at bounding box center [183, 217] width 32 height 12
select select "9"
select select "2025"
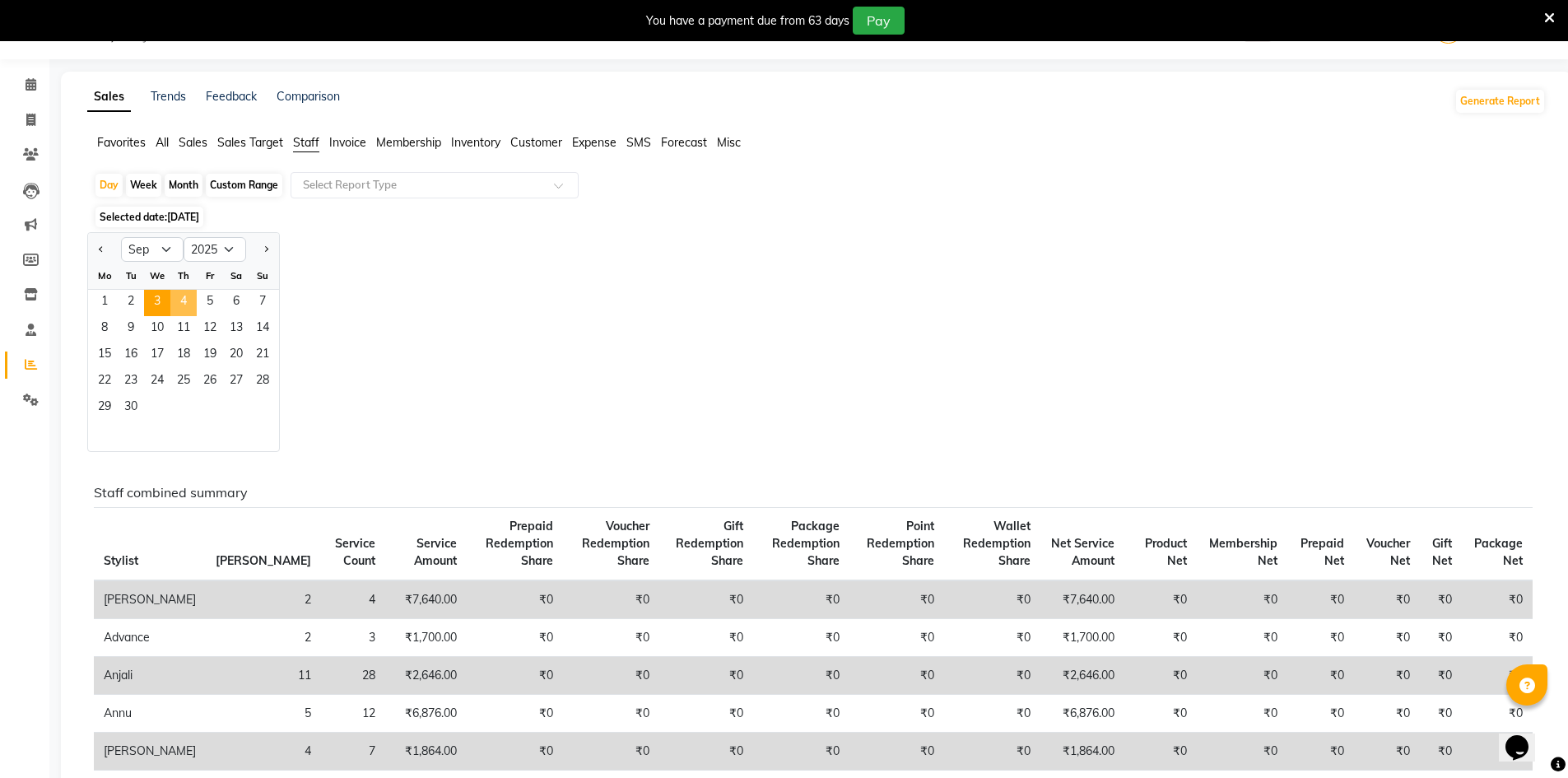
click at [188, 300] on span "4" at bounding box center [184, 303] width 27 height 27
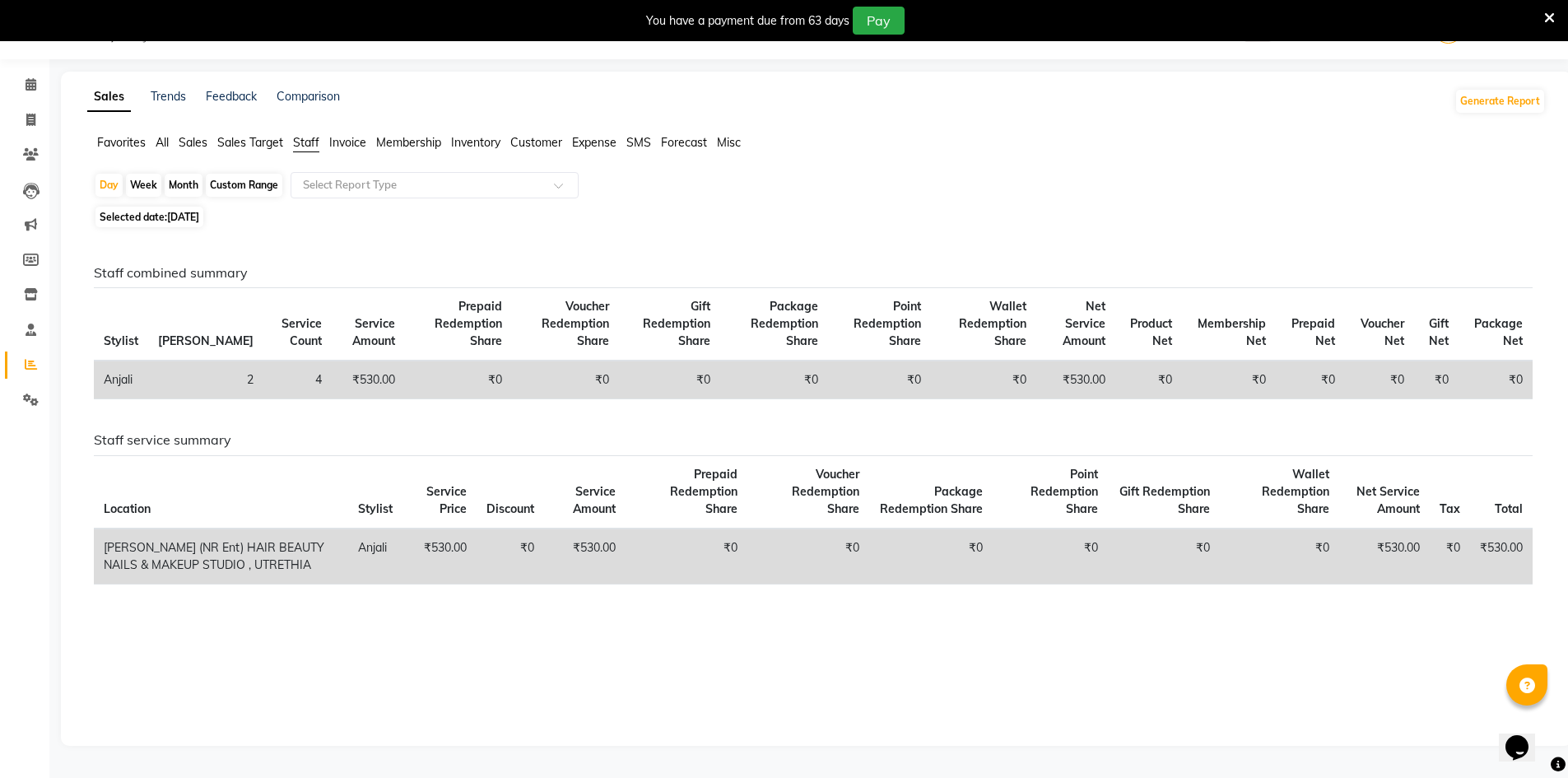
click at [150, 221] on span "Selected date: 04-09-2025" at bounding box center [150, 216] width 108 height 20
select select "9"
select select "2025"
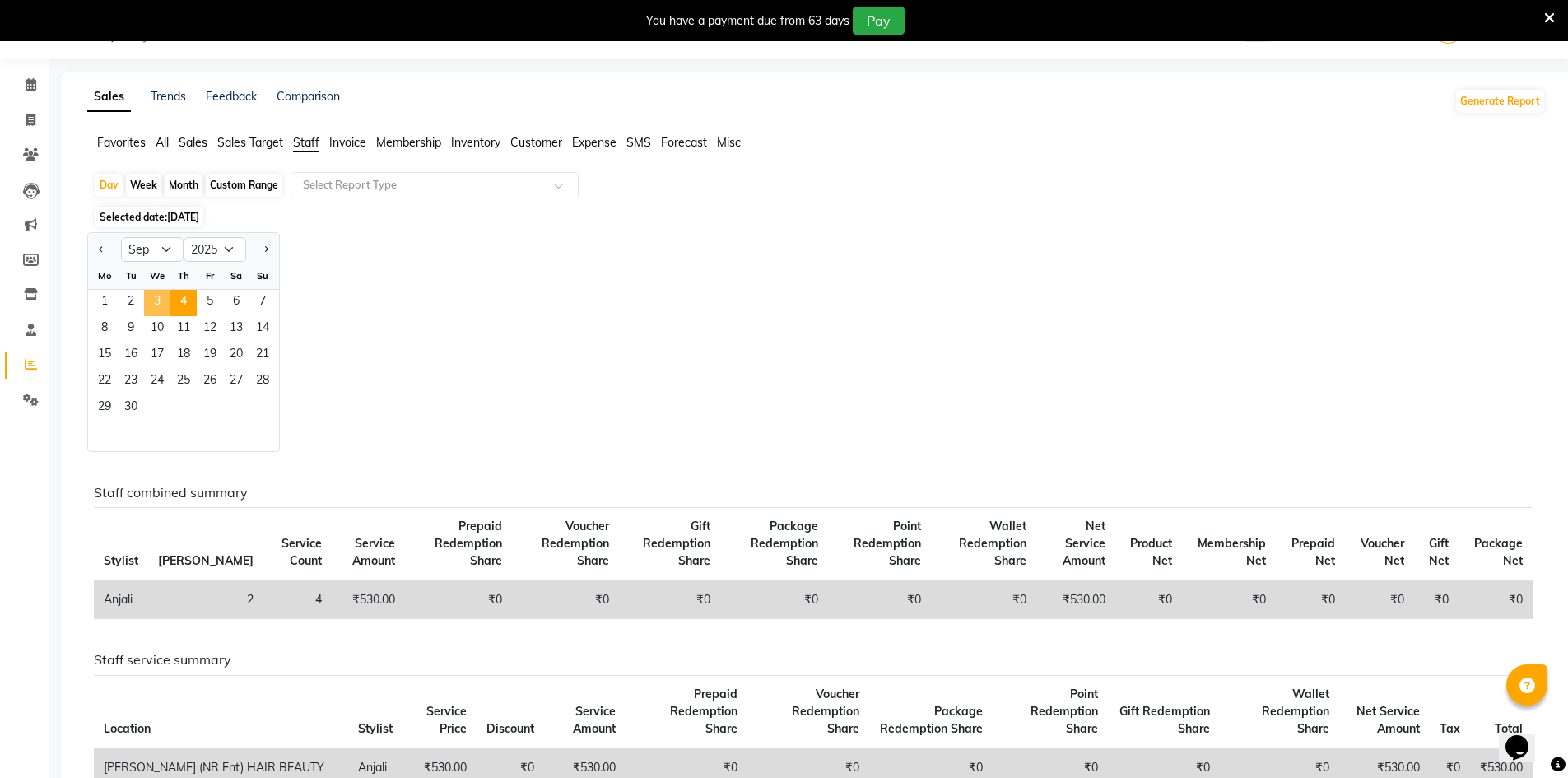
click at [150, 294] on span "3" at bounding box center [158, 303] width 27 height 27
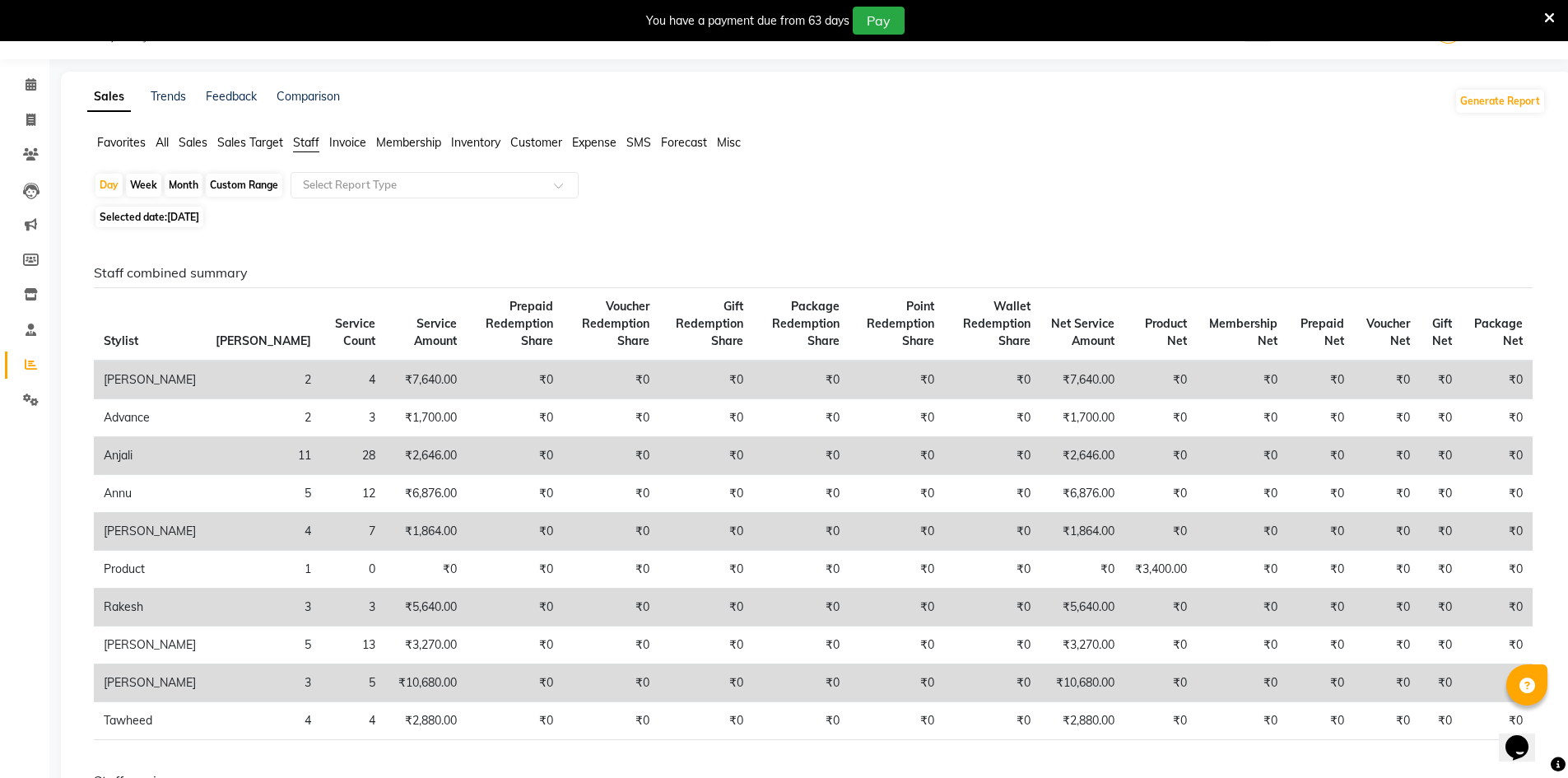
click at [187, 217] on span "03-09-2025" at bounding box center [183, 217] width 32 height 12
select select "9"
select select "2025"
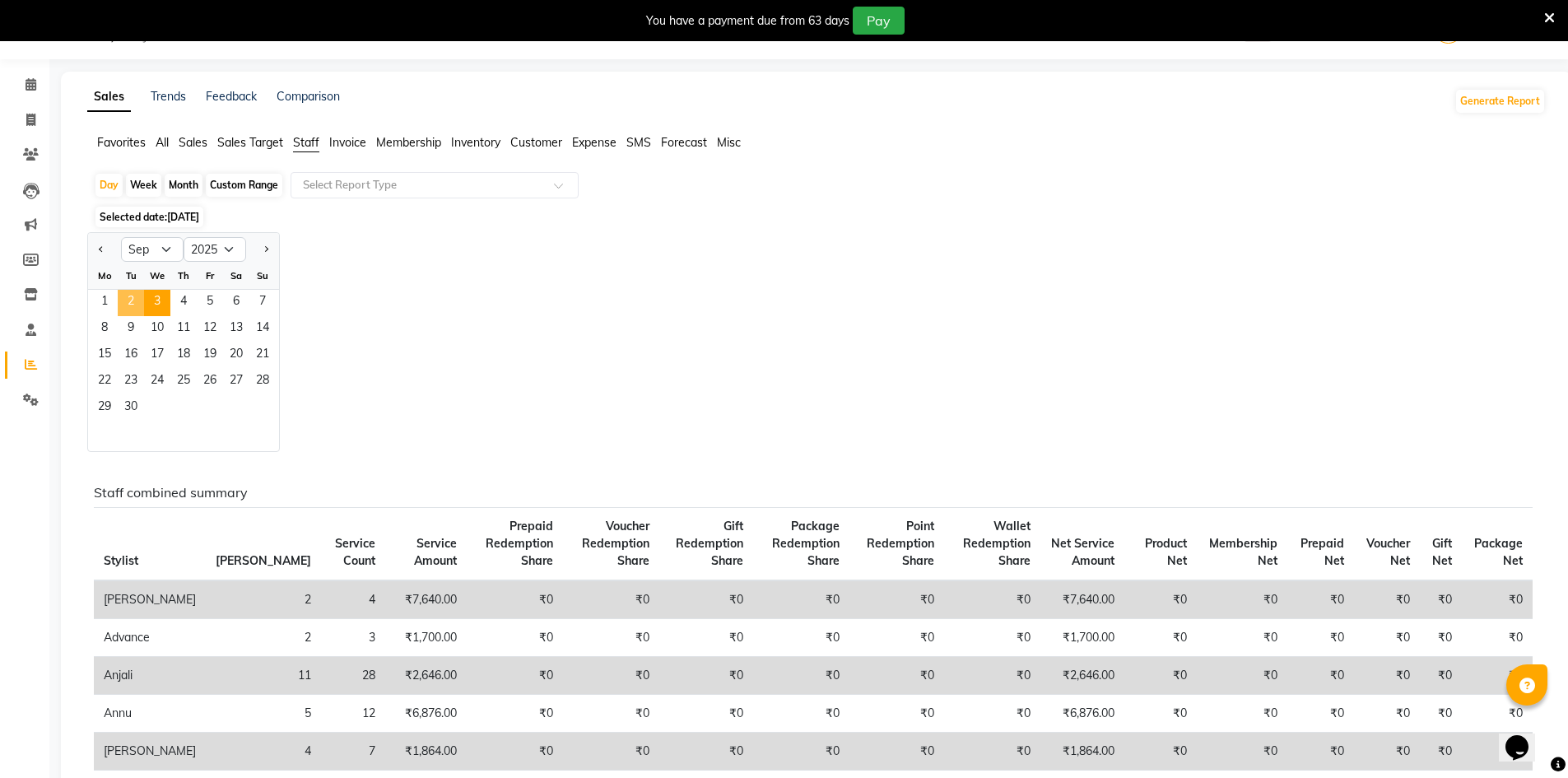
click at [134, 297] on span "2" at bounding box center [131, 303] width 27 height 27
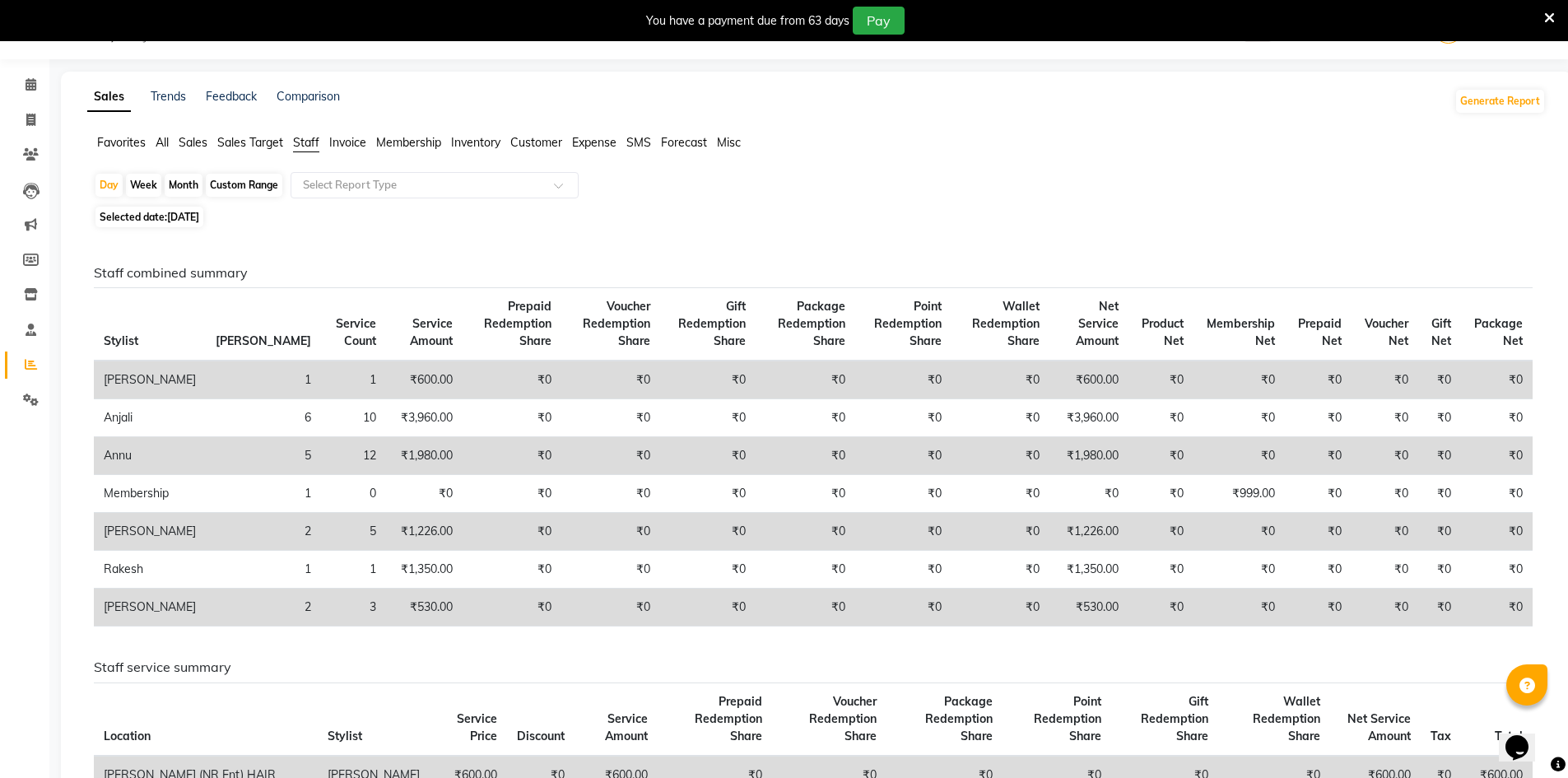
click at [20, 103] on li "Invoice" at bounding box center [25, 120] width 50 height 35
click at [25, 113] on span at bounding box center [31, 120] width 29 height 19
select select "service"
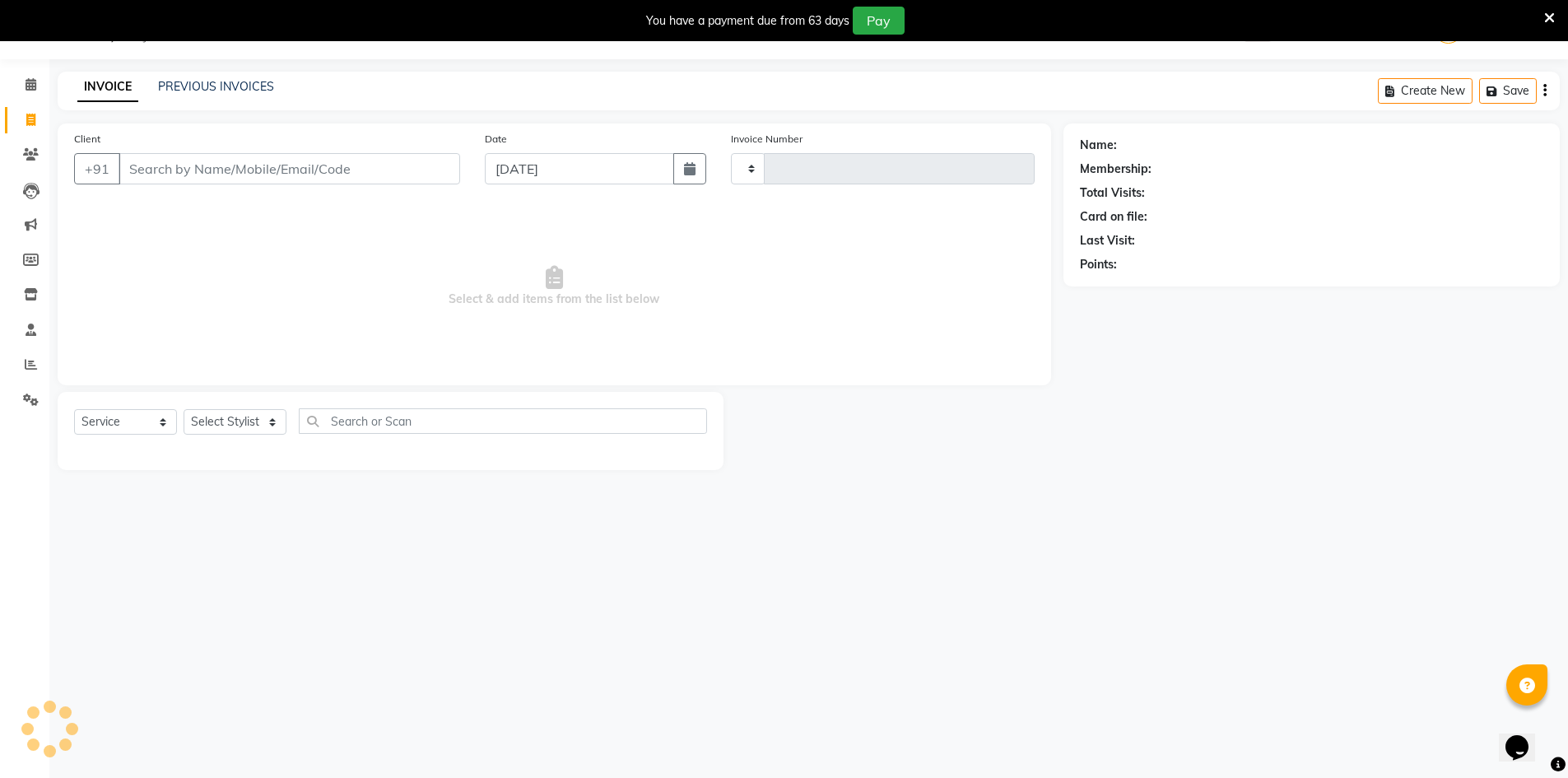
type input "4080"
select select "640"
click at [254, 412] on select "Select Stylist ADNAN ADVANCE ANJALI ANNU B-WAX JANVI JH Manager MEMBERSHIP MOHD…" at bounding box center [234, 421] width 103 height 26
select select "9532"
click at [183, 409] on select "Select Stylist ADNAN ADVANCE ANJALI ANNU B-WAX JANVI JH Manager MEMBERSHIP MOHD…" at bounding box center [234, 421] width 103 height 26
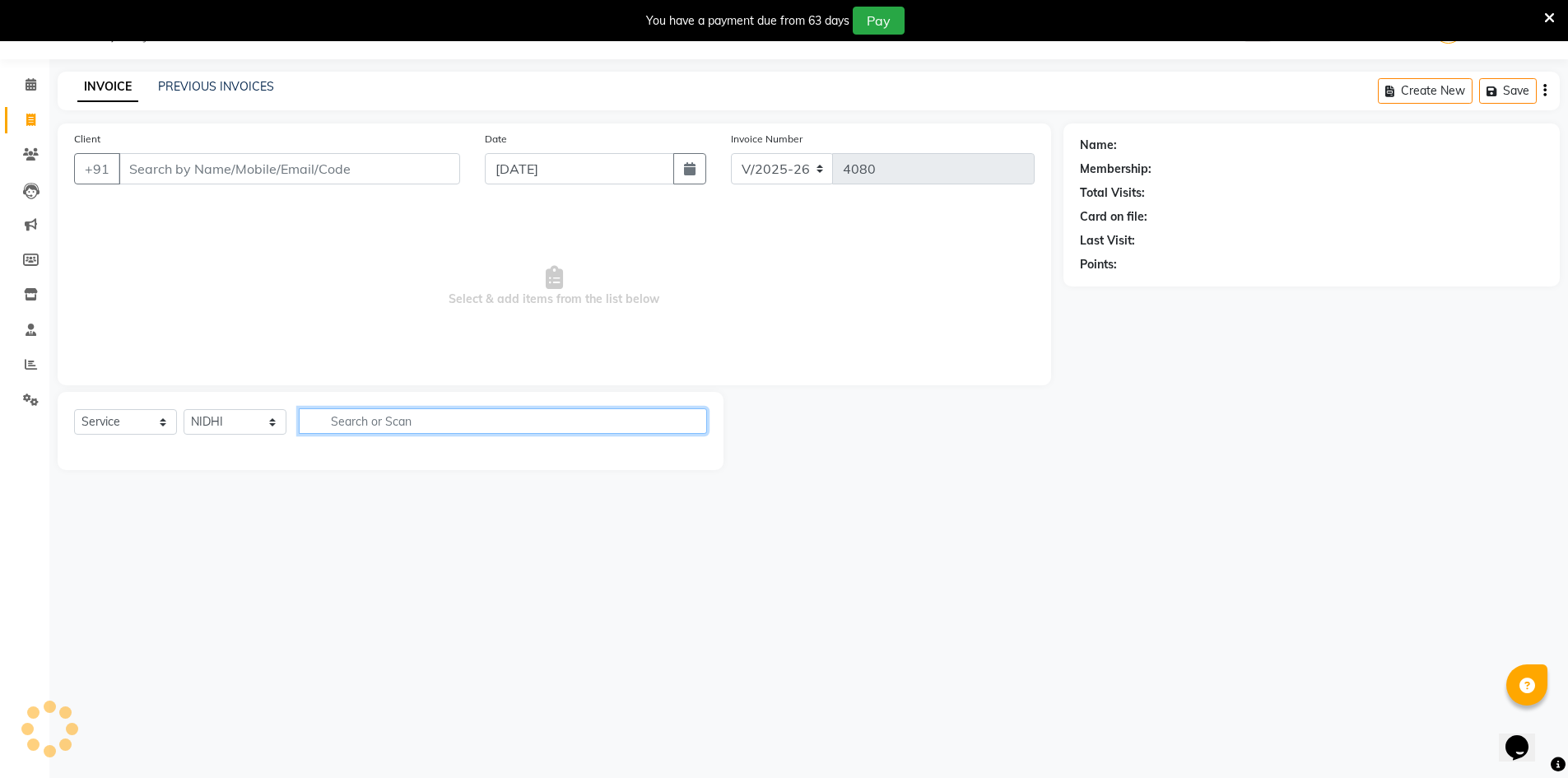
click at [462, 417] on input "text" at bounding box center [503, 420] width 408 height 26
type input "engag"
click at [700, 418] on button "button" at bounding box center [695, 420] width 24 height 26
type input "make"
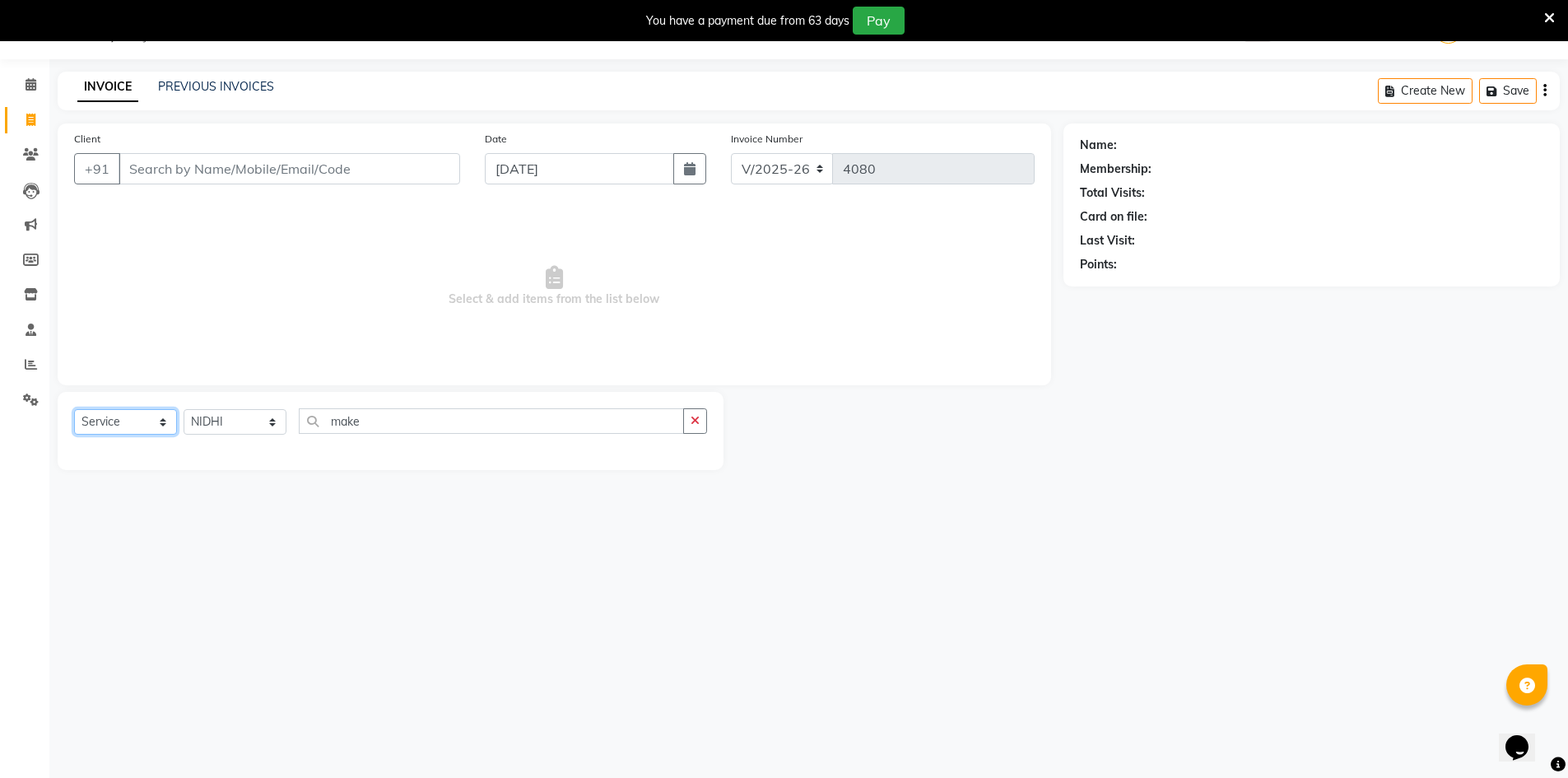
drag, startPoint x: 154, startPoint y: 418, endPoint x: 230, endPoint y: 418, distance: 76.0
click at [154, 418] on select "Select Service Product Membership Package Voucher Prepaid Gift Card" at bounding box center [126, 421] width 103 height 26
click at [276, 412] on select "Select Stylist ADNAN ADVANCE ANJALI ANNU B-WAX JANVI JH Manager MEMBERSHIP MOHD…" at bounding box center [234, 421] width 103 height 26
select select "32626"
click at [183, 409] on select "Select Stylist ADNAN ADVANCE ANJALI ANNU B-WAX JANVI JH Manager MEMBERSHIP MOHD…" at bounding box center [234, 421] width 103 height 26
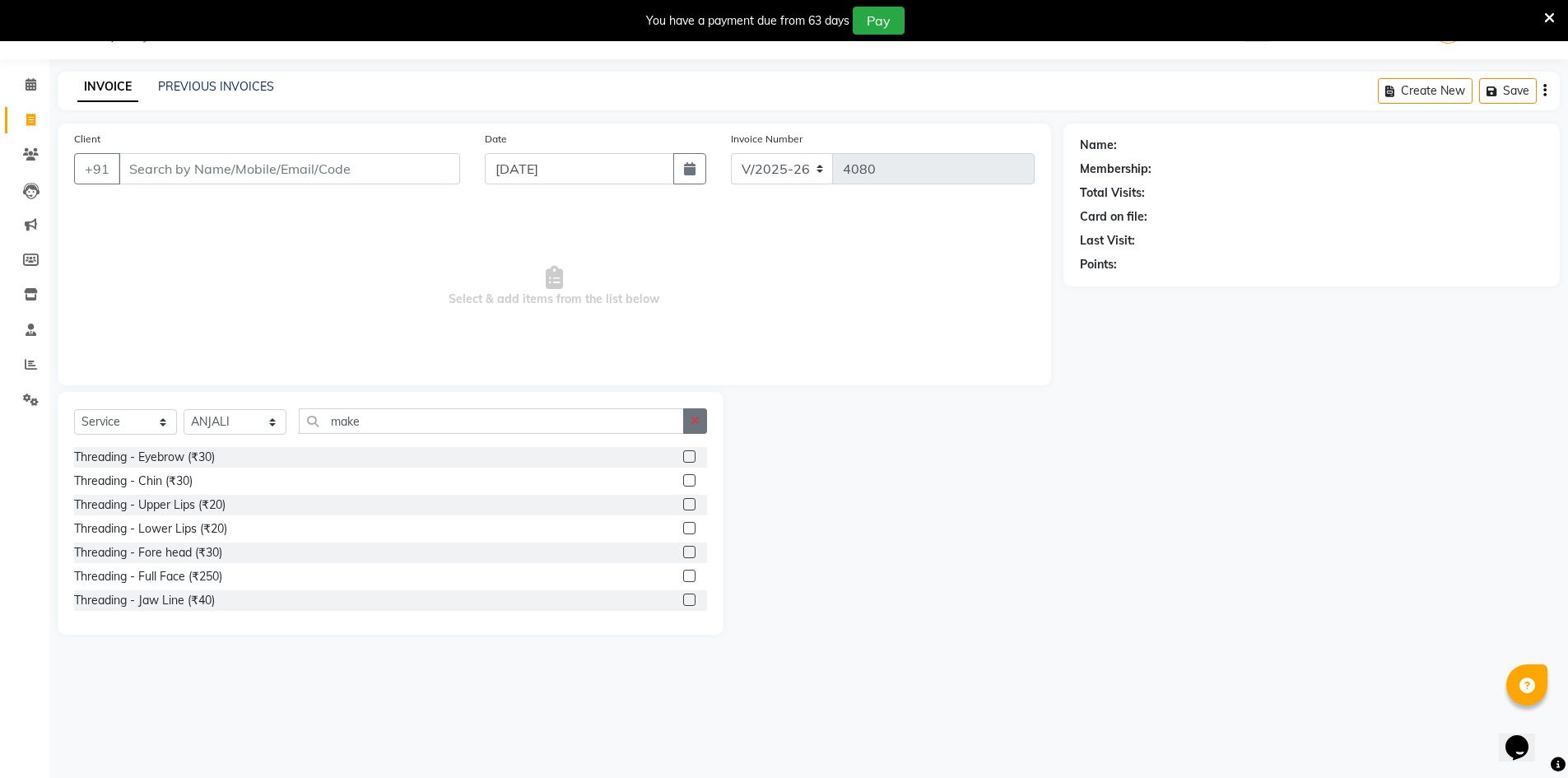
click at [688, 416] on button "button" at bounding box center [695, 420] width 24 height 26
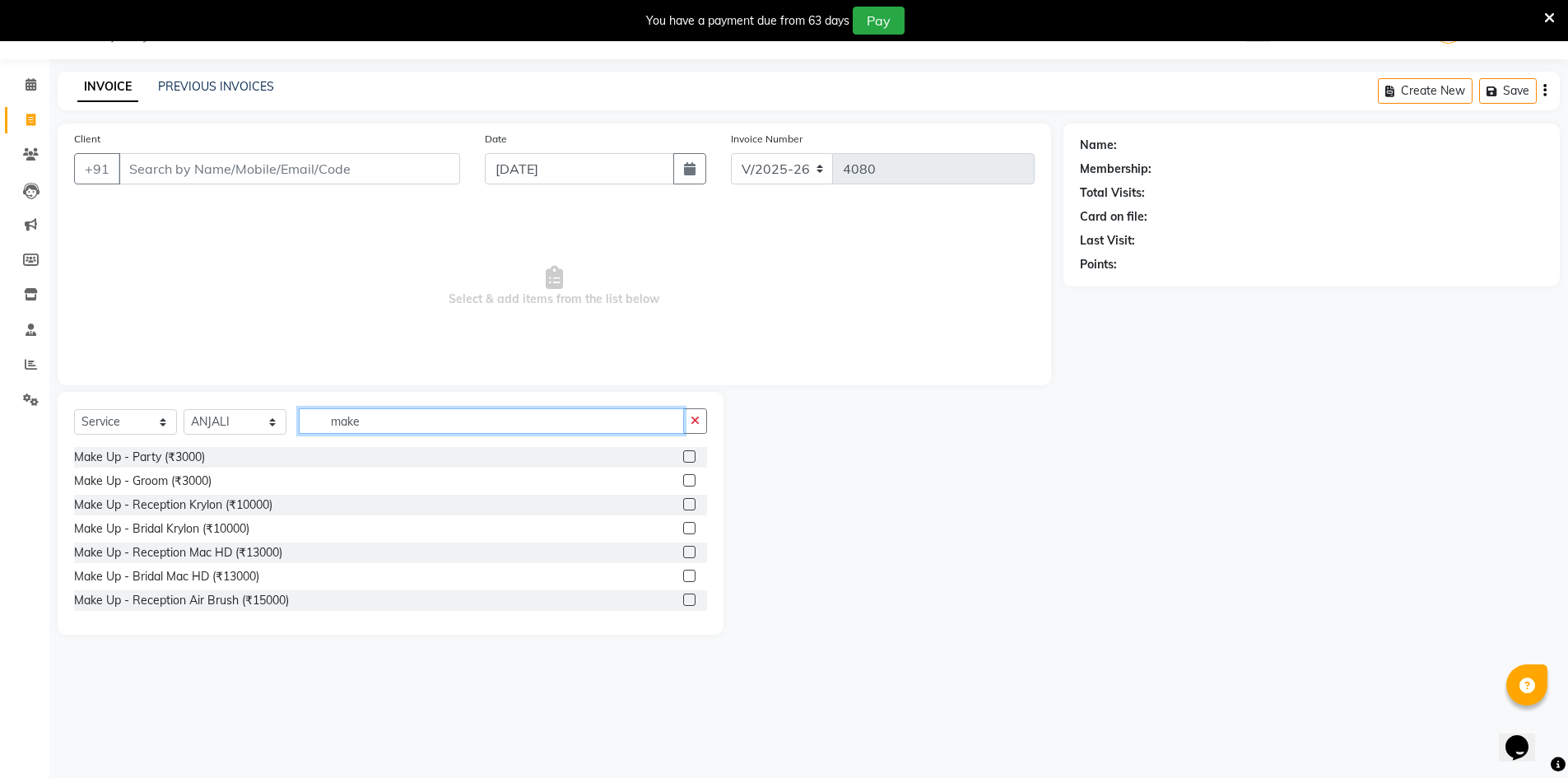
drag, startPoint x: 391, startPoint y: 420, endPoint x: 224, endPoint y: 412, distance: 167.2
click at [224, 412] on div "Select Service Product Membership Package Voucher Prepaid Gift Card Select Styl…" at bounding box center [390, 428] width 633 height 39
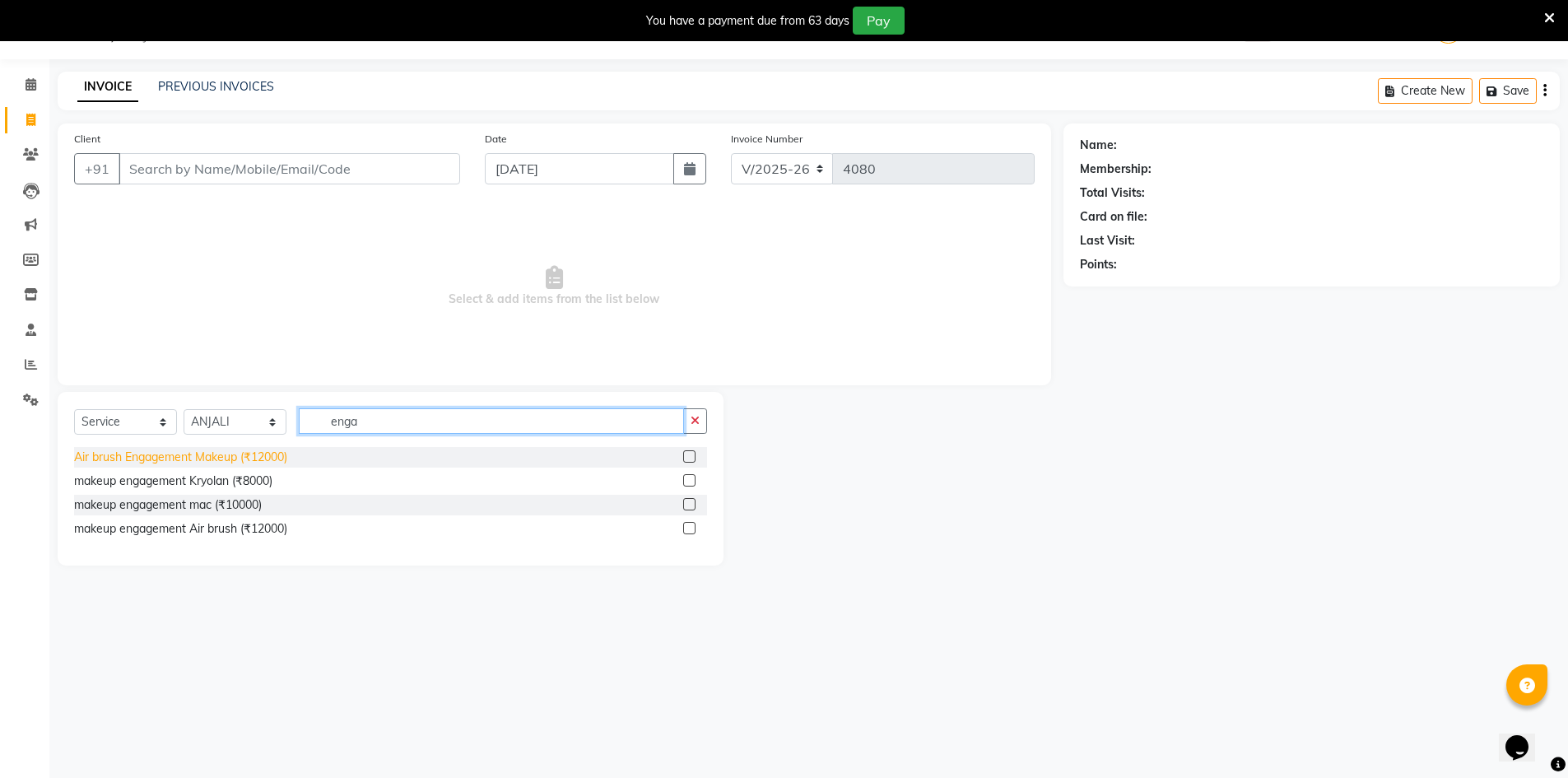
type input "enga"
click at [244, 453] on div "Air brush Engagement Makeup (₹12000)" at bounding box center [181, 458] width 213 height 18
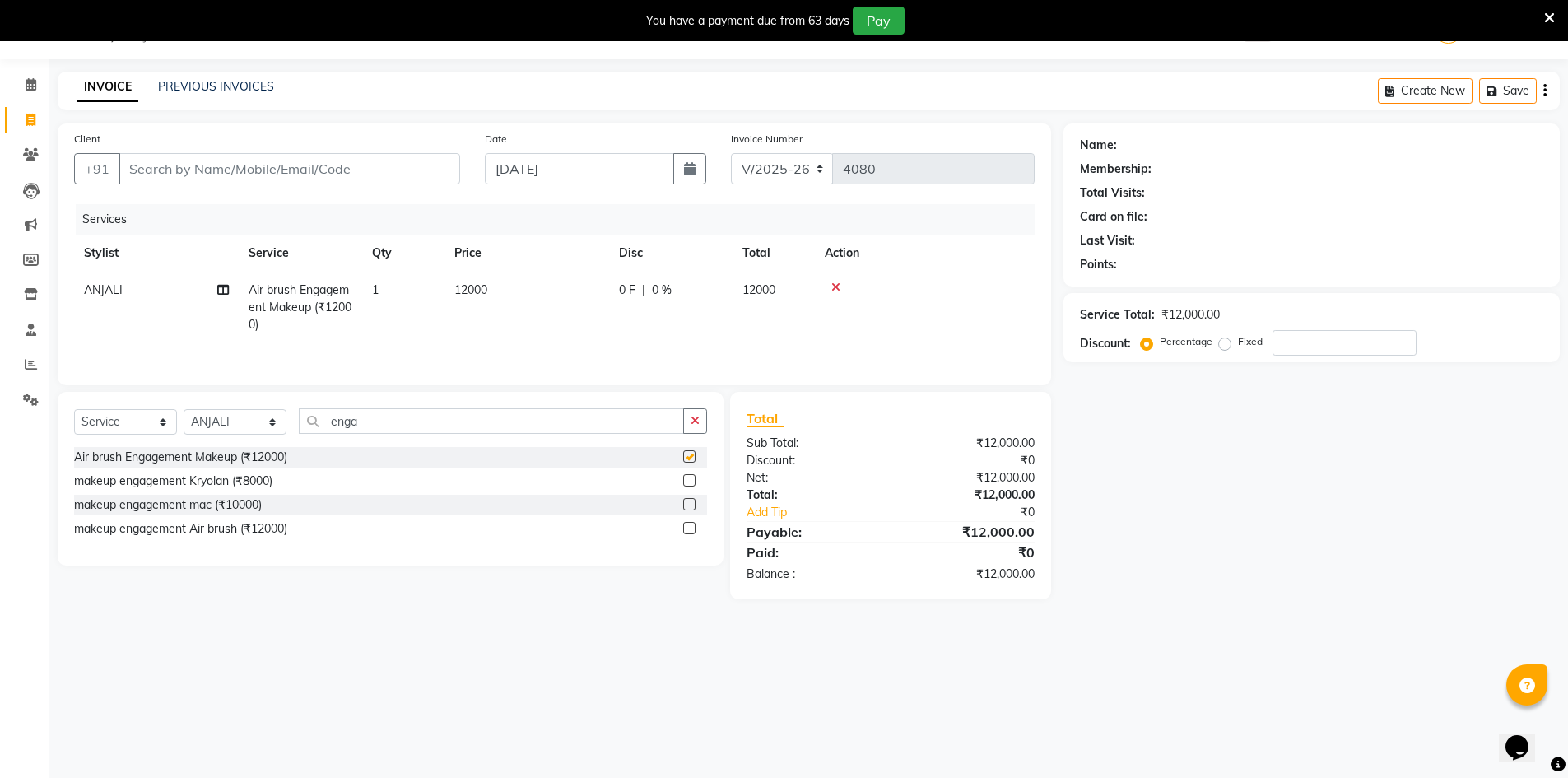
checkbox input "false"
click at [258, 412] on select "Select Stylist ADNAN ADVANCE ANJALI ANNU B-WAX JANVI JH Manager MEMBERSHIP MOHD…" at bounding box center [234, 421] width 103 height 26
select select "85504"
click at [183, 409] on select "Select Stylist ADNAN ADVANCE ANJALI ANNU B-WAX JANVI JH Manager MEMBERSHIP MOHD…" at bounding box center [234, 421] width 103 height 26
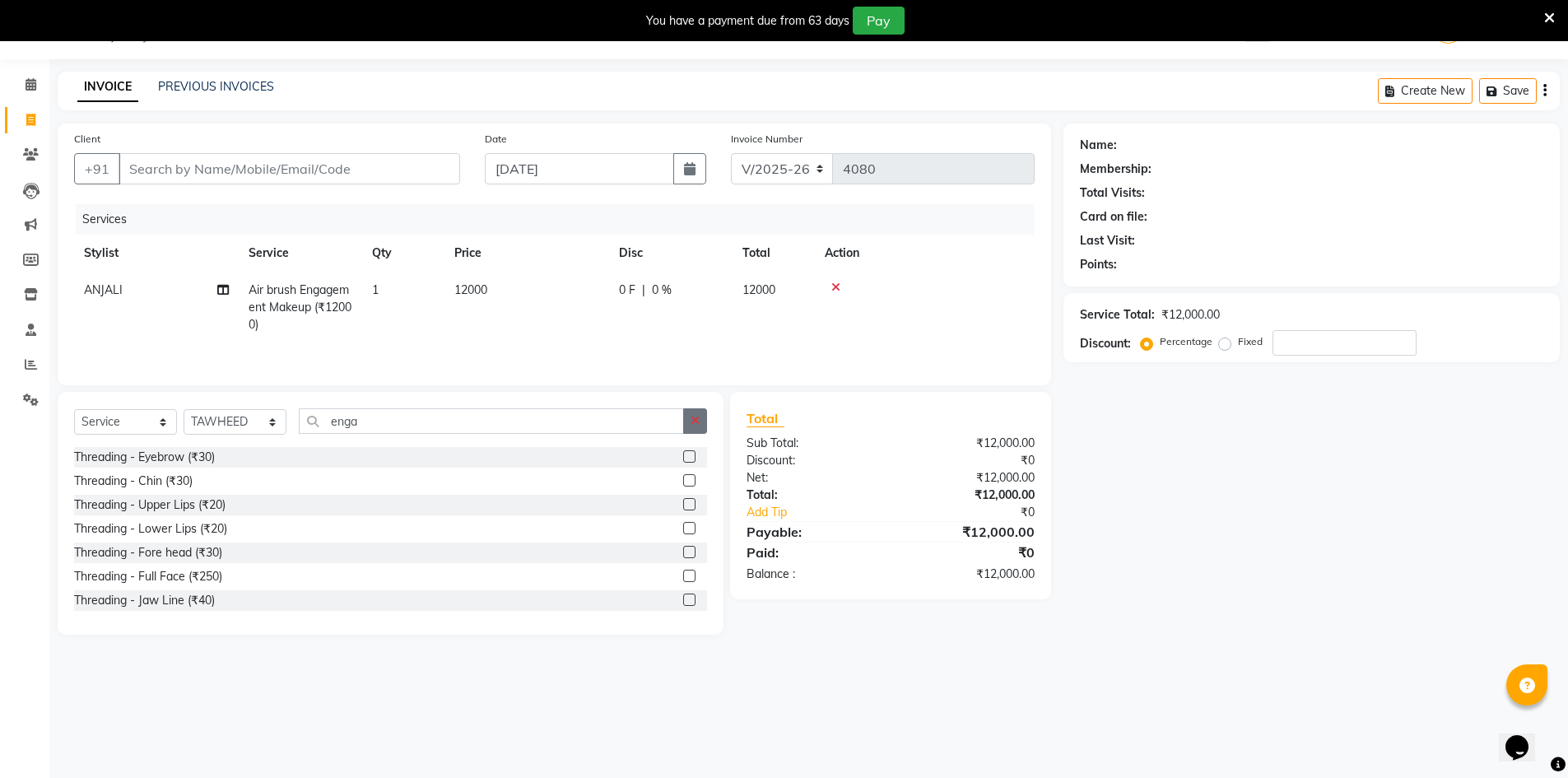
click at [701, 419] on button "button" at bounding box center [695, 420] width 24 height 26
click at [836, 290] on icon at bounding box center [835, 287] width 9 height 12
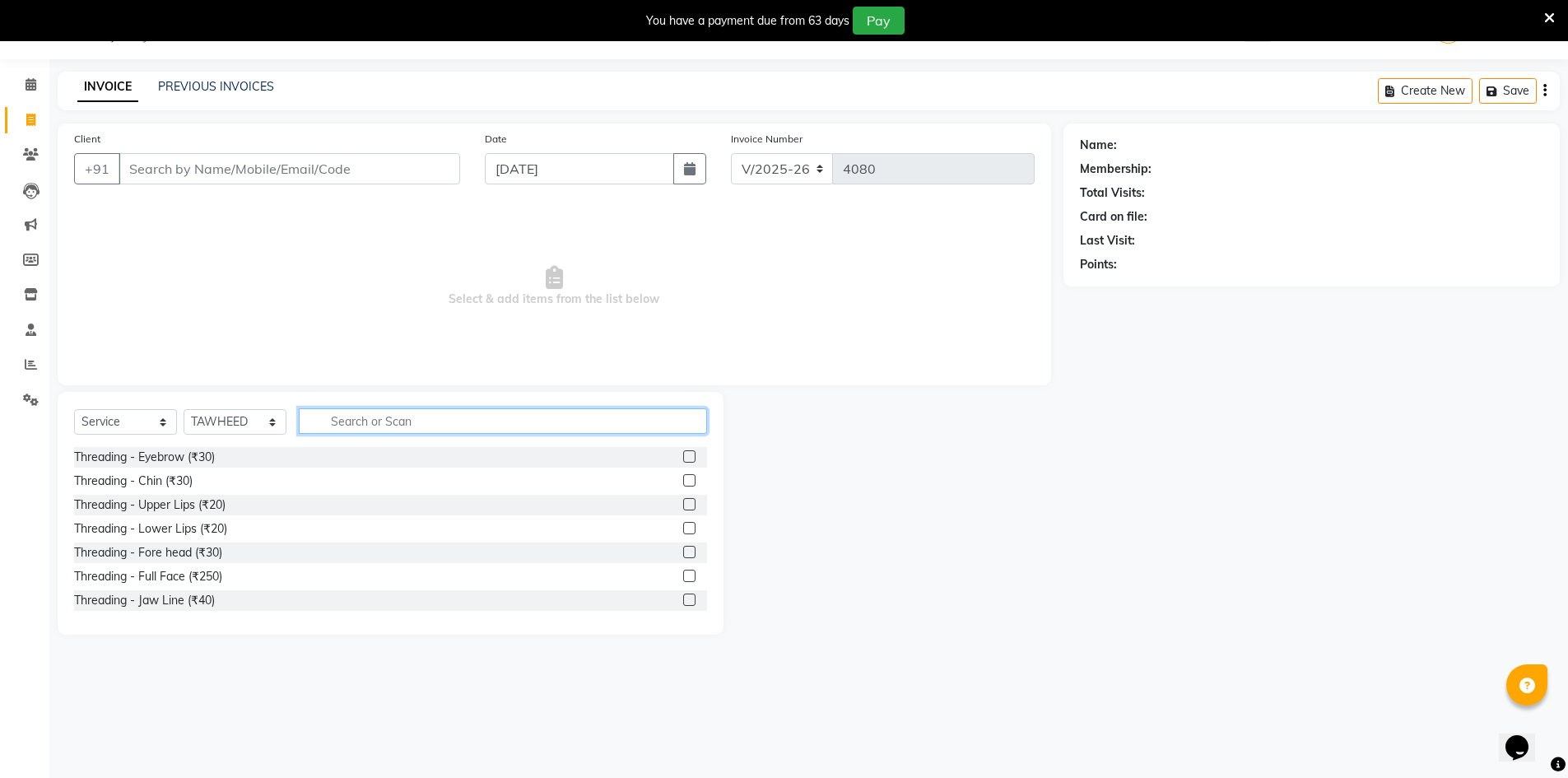
click at [398, 422] on input "text" at bounding box center [503, 420] width 408 height 26
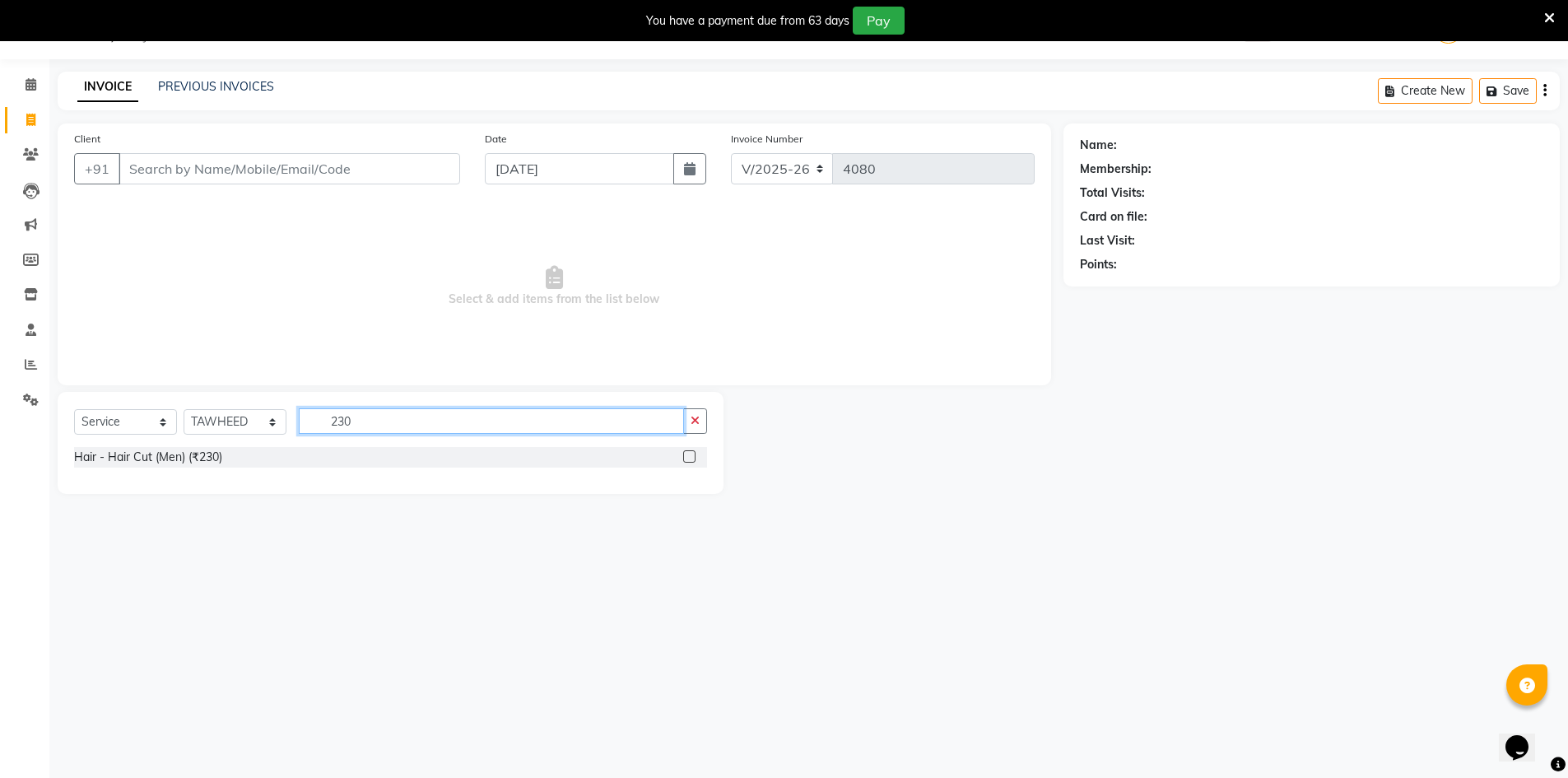
type input "230"
click at [677, 450] on div "Hair - Hair Cut (Men) (₹230)" at bounding box center [390, 457] width 633 height 20
click at [688, 457] on label at bounding box center [689, 457] width 12 height 12
click at [688, 457] on input "checkbox" at bounding box center [688, 458] width 11 height 11
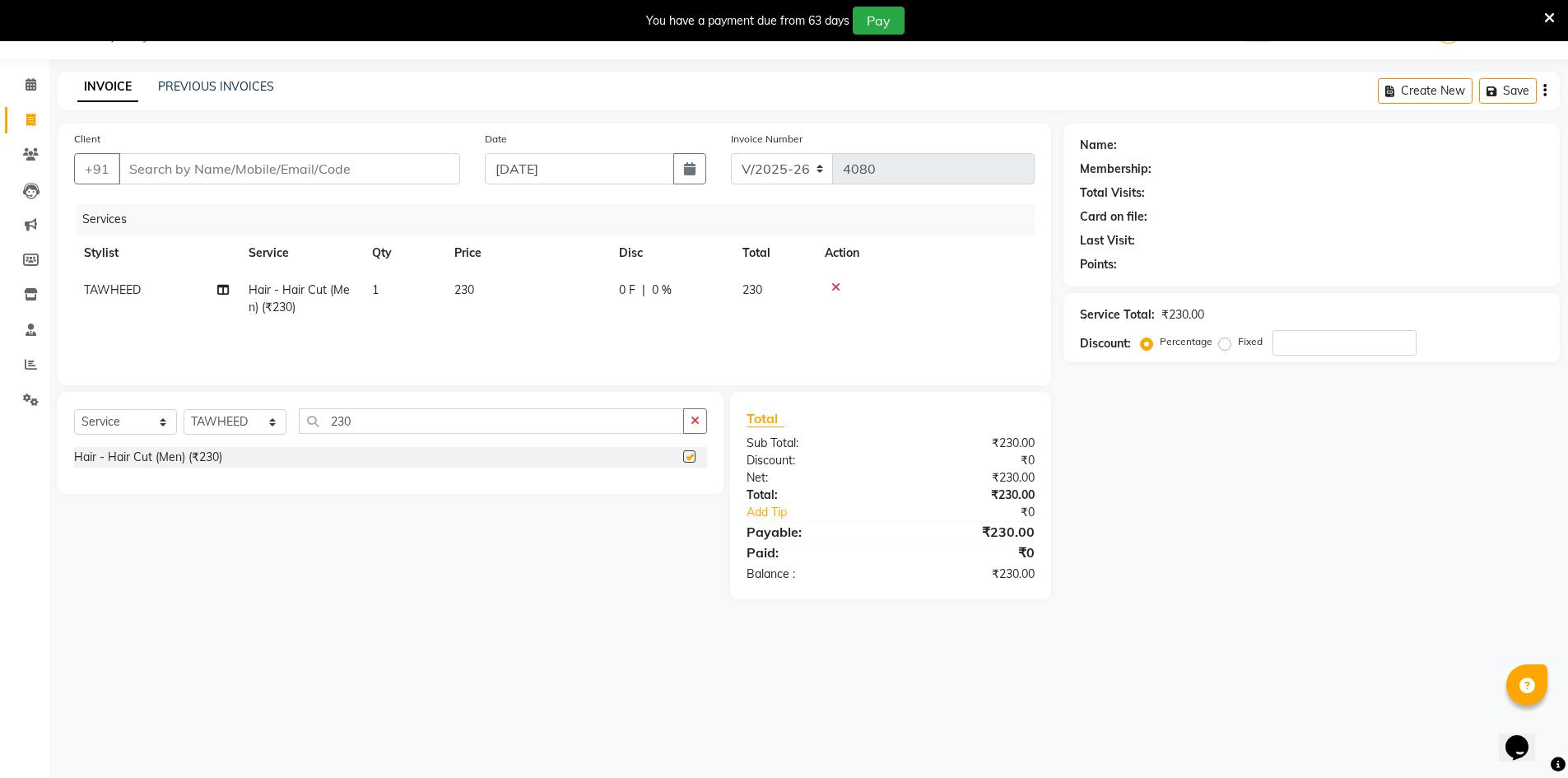
checkbox input "false"
click at [211, 159] on input "Client" at bounding box center [289, 168] width 342 height 31
click at [335, 173] on input "Client" at bounding box center [289, 168] width 342 height 31
type input "7"
type input "0"
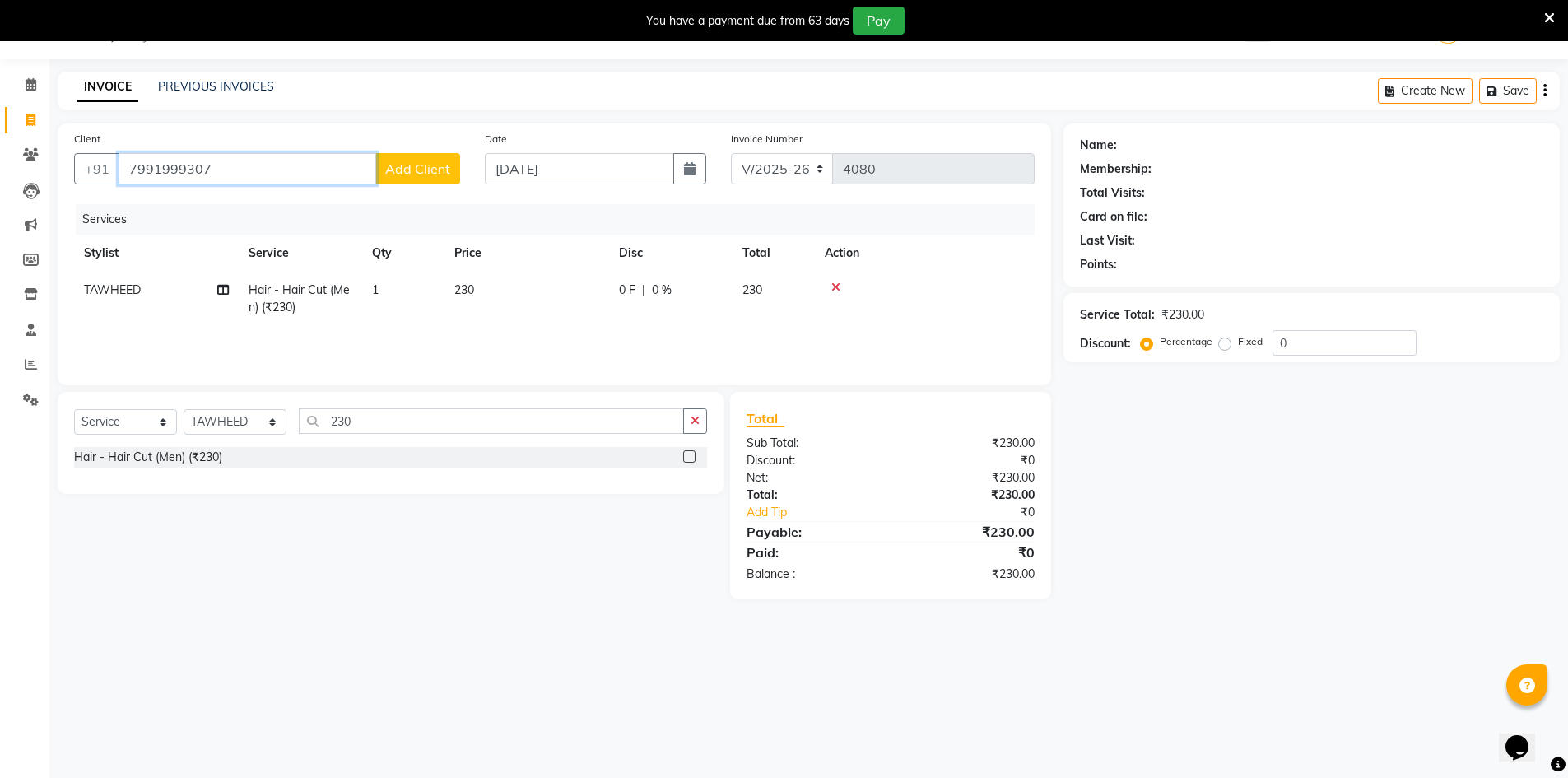
type input "7991999307"
click at [436, 166] on span "Add Client" at bounding box center [417, 168] width 65 height 17
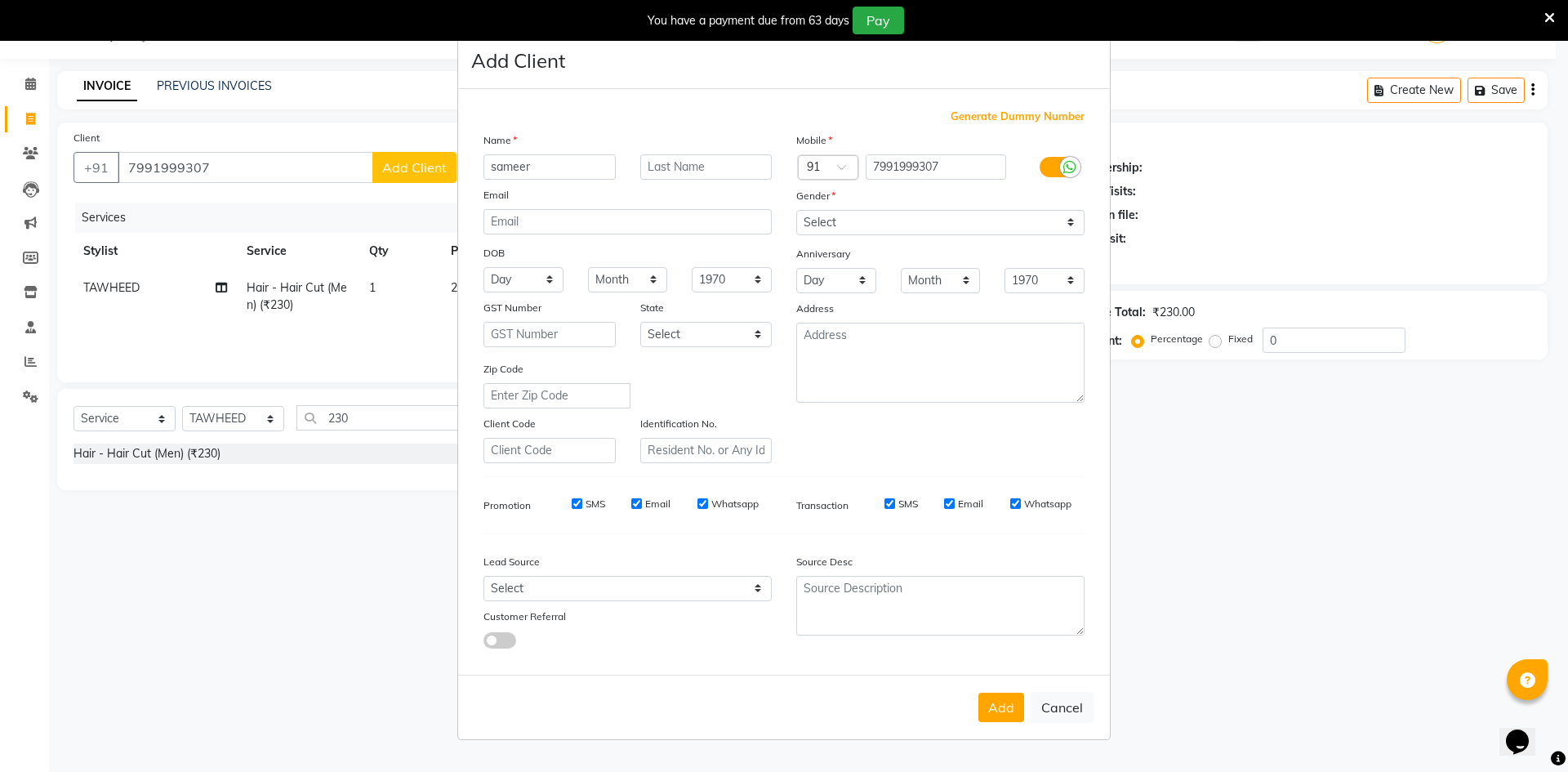
type input "sameer"
click at [915, 224] on select "Select Male Female Other Prefer Not To Say" at bounding box center [940, 222] width 288 height 25
select select "male"
click at [796, 210] on select "Select Male Female Other Prefer Not To Say" at bounding box center [940, 222] width 288 height 25
drag, startPoint x: 1012, startPoint y: 700, endPoint x: 1022, endPoint y: 693, distance: 12.2
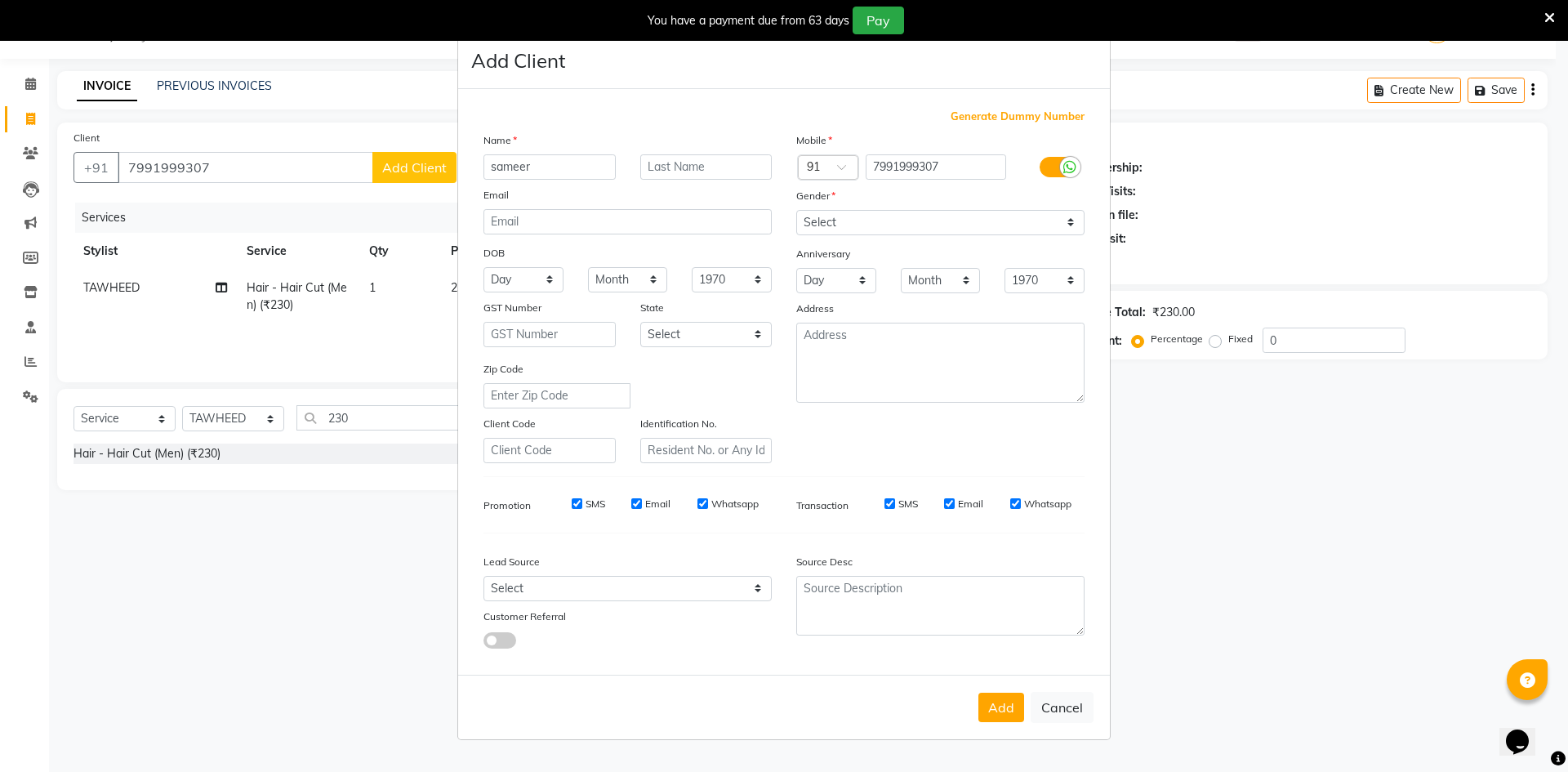
click at [1011, 700] on button "Add" at bounding box center [1001, 707] width 46 height 29
select select
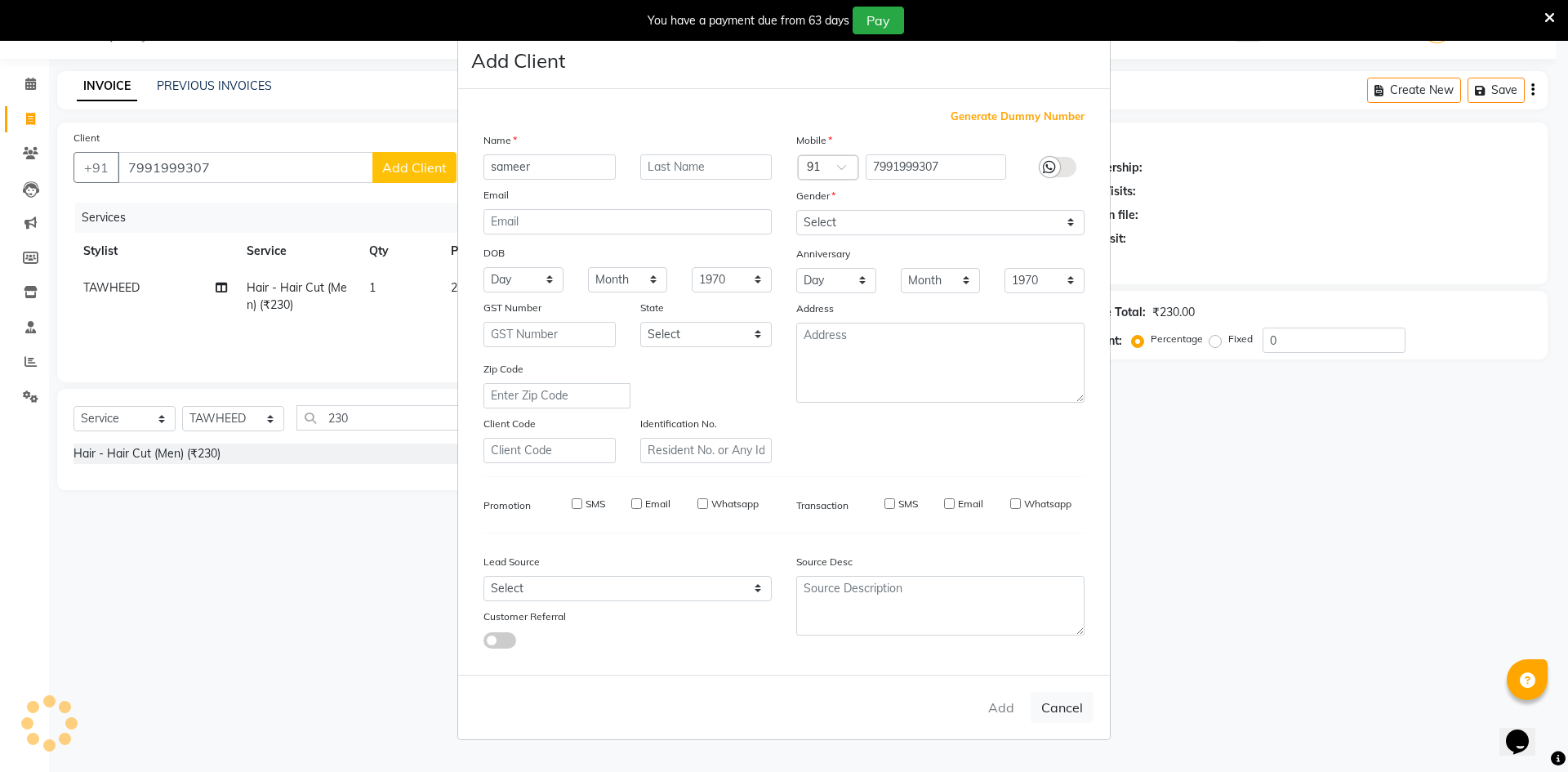
select select
checkbox input "false"
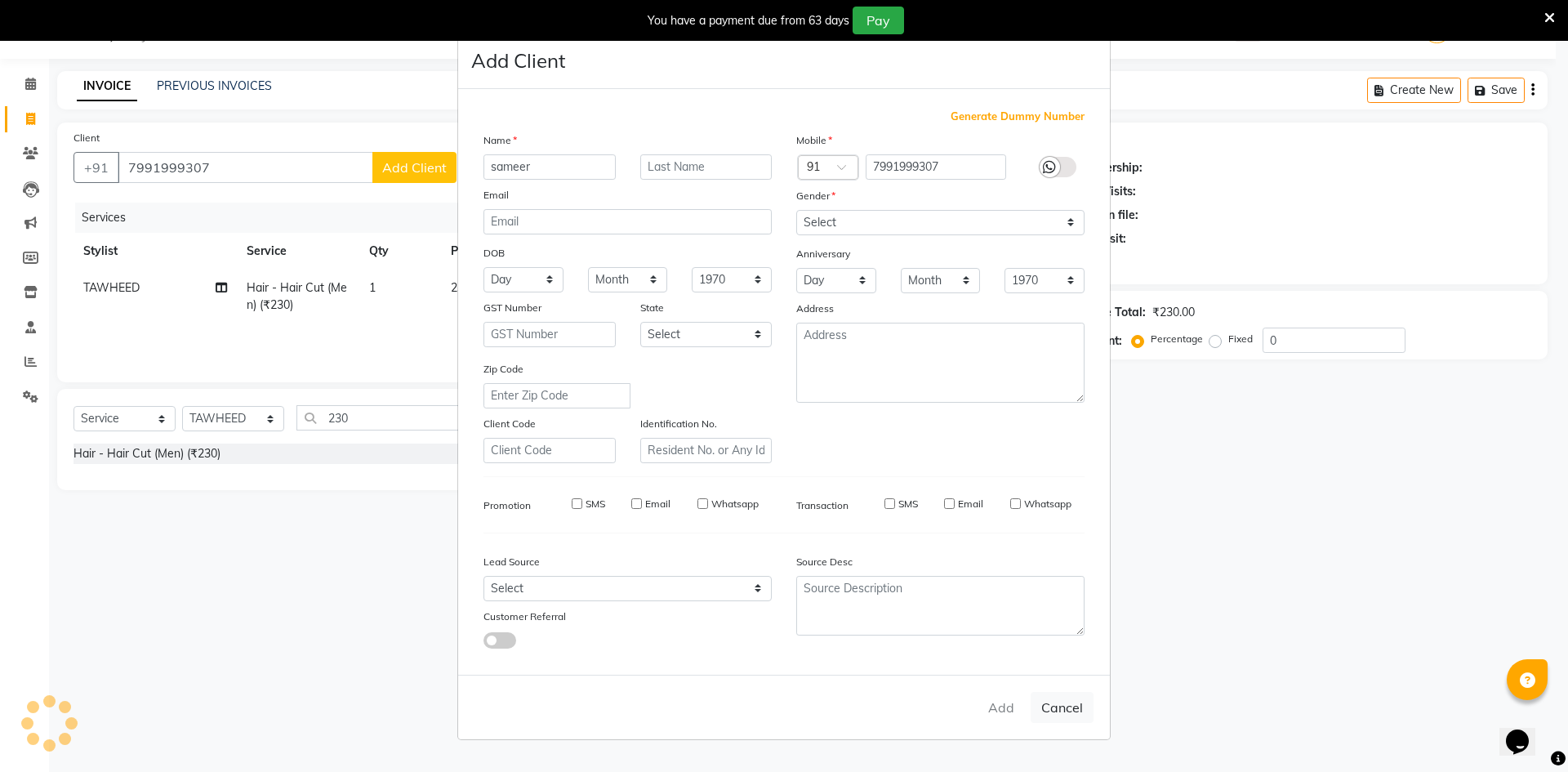
checkbox input "false"
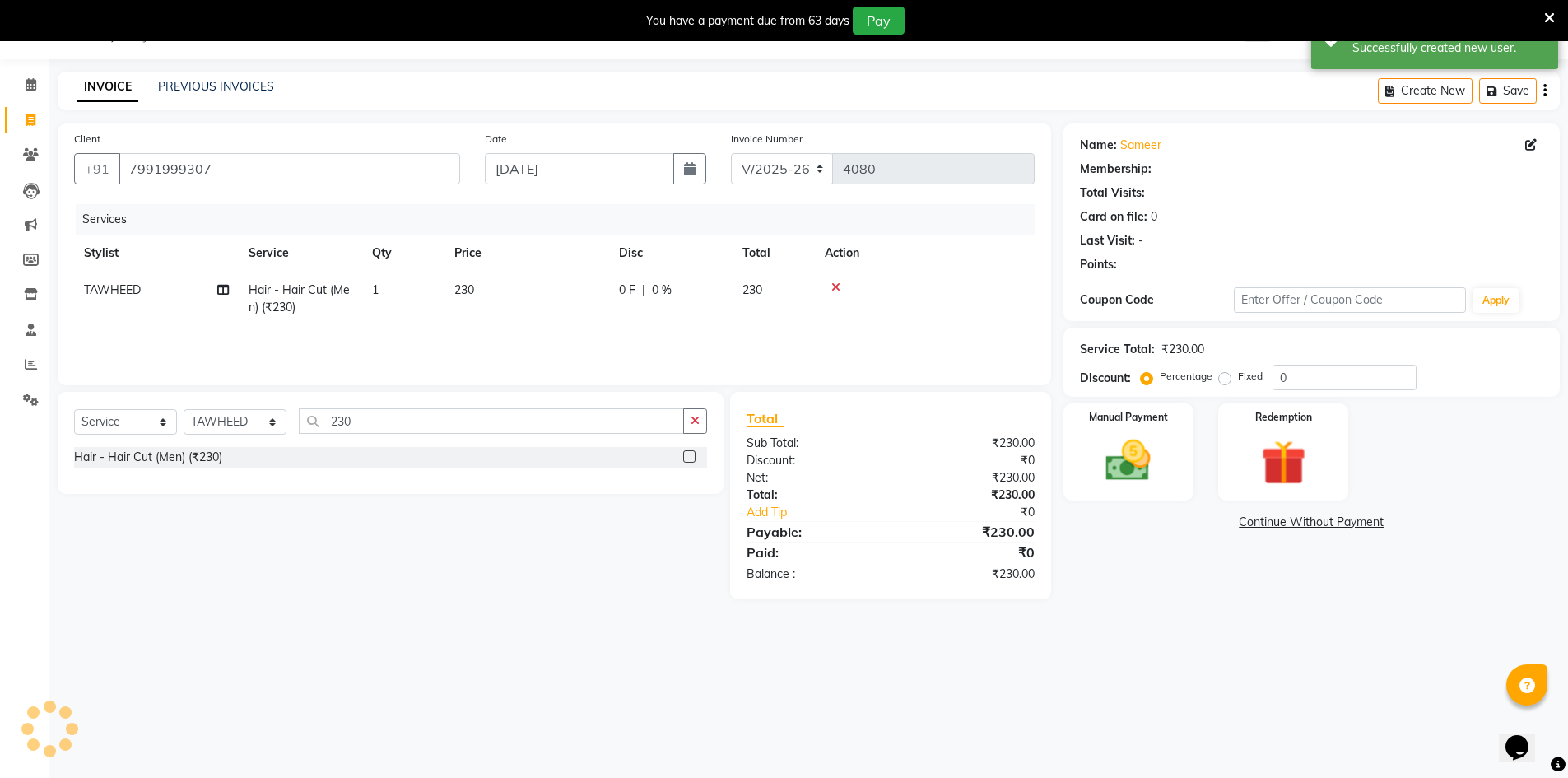
select select "1: Object"
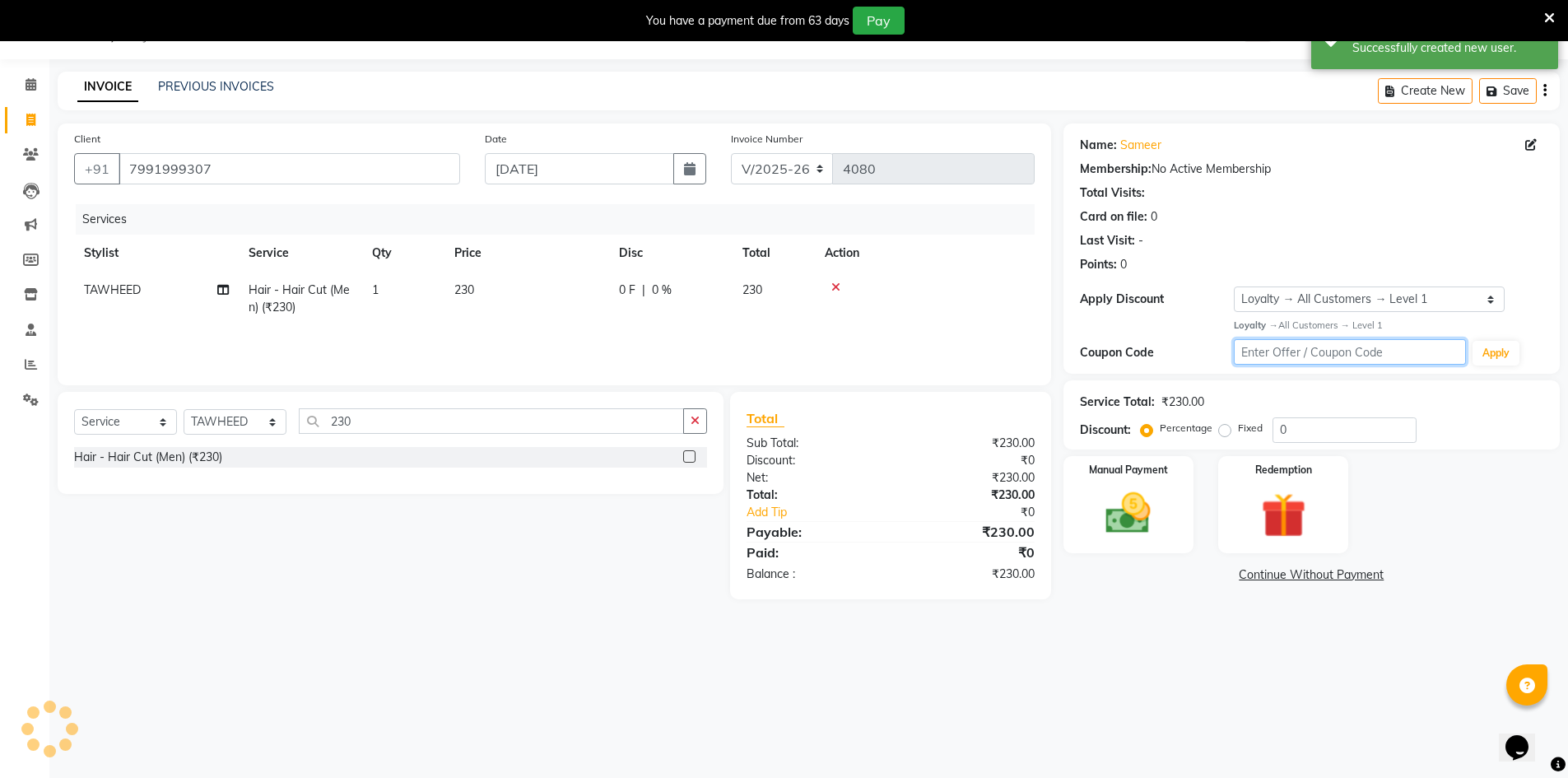
click at [1306, 345] on input "text" at bounding box center [1349, 351] width 232 height 26
click at [1312, 446] on div "Service Total: ₹230.00 Discount: Percentage Fixed 0" at bounding box center [1311, 415] width 496 height 69
click at [1314, 435] on input "0" at bounding box center [1344, 430] width 144 height 26
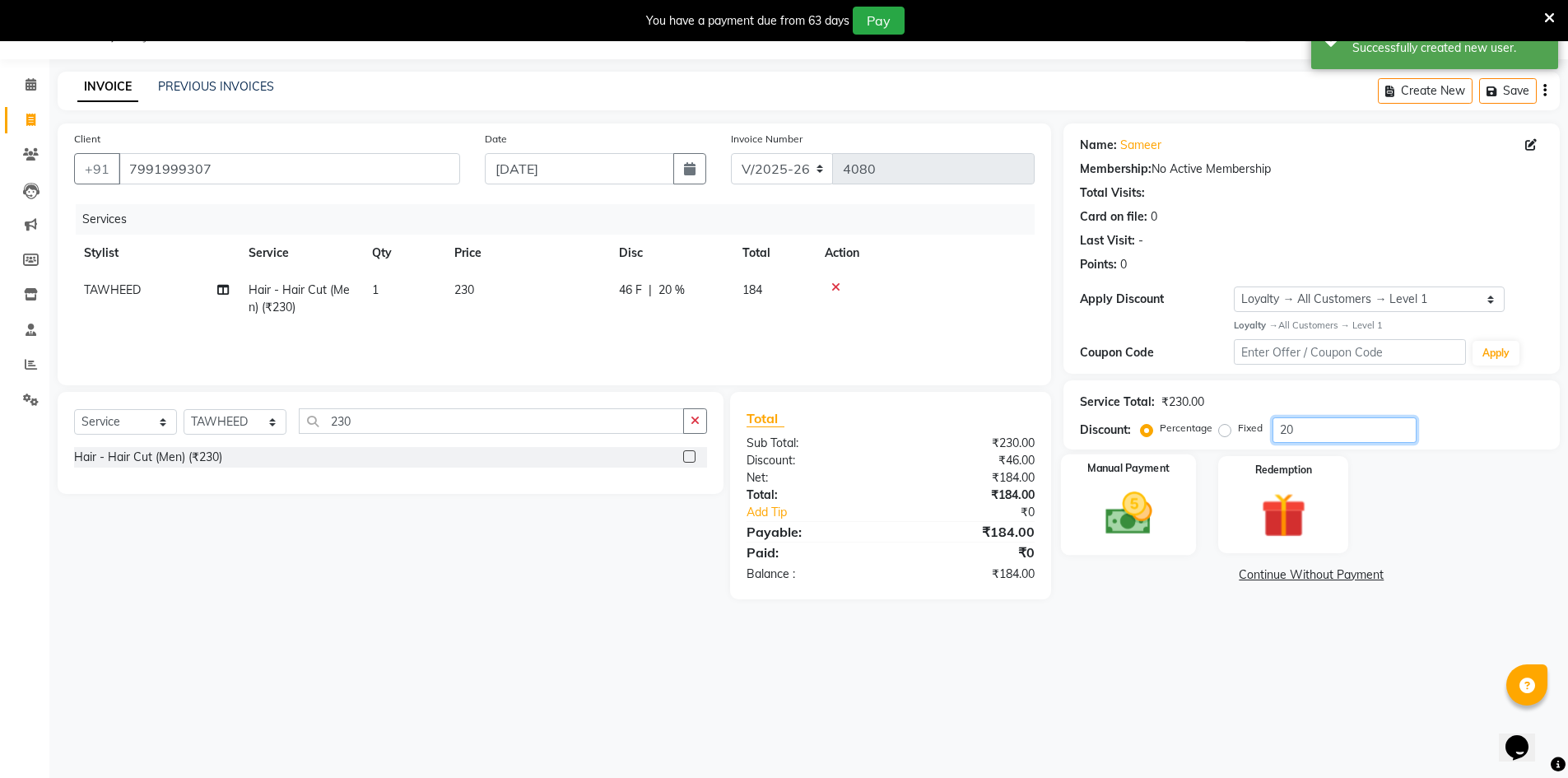
type input "20"
click at [1165, 507] on img at bounding box center [1128, 513] width 76 height 53
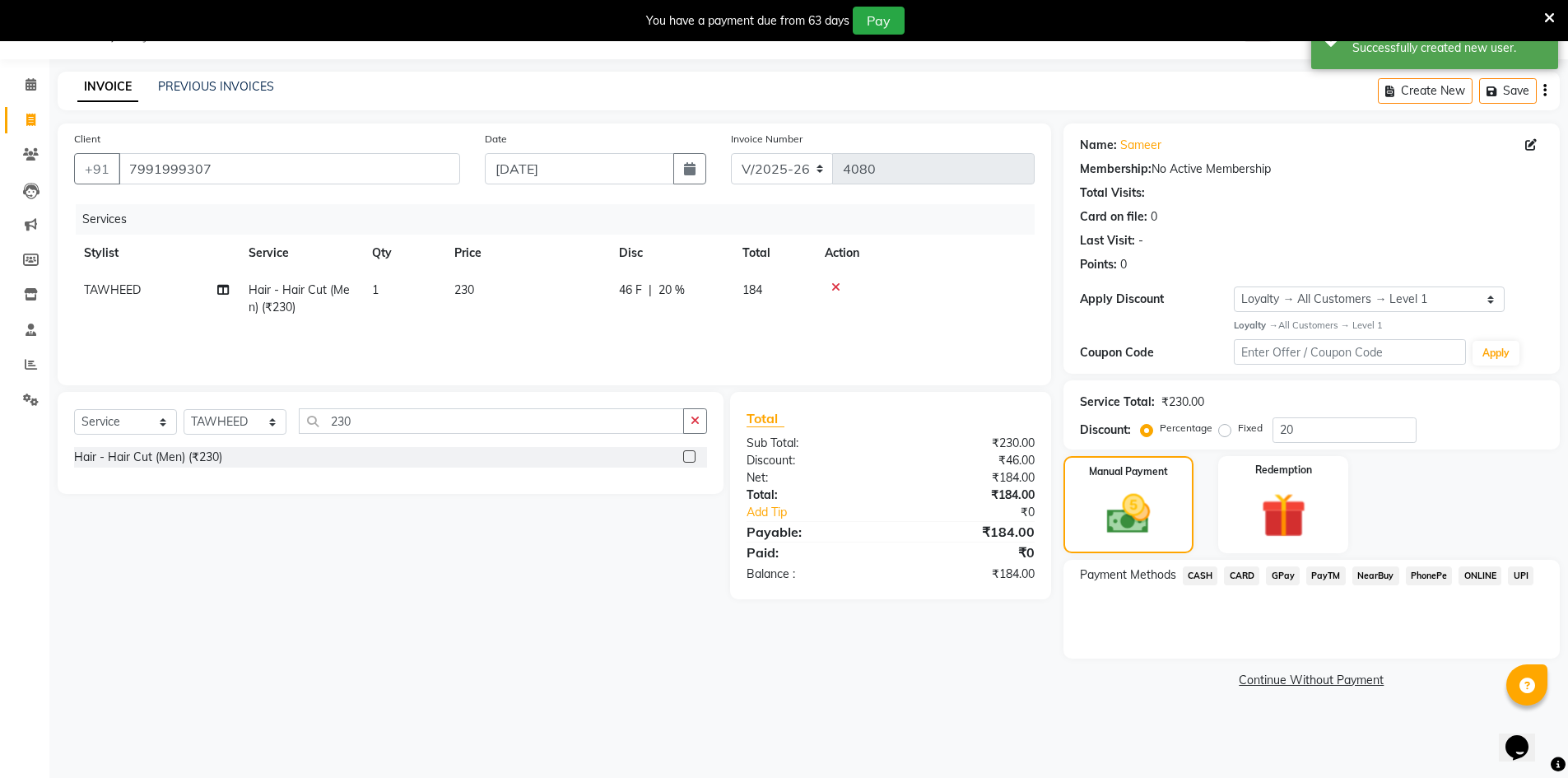
click at [1292, 573] on span "GPay" at bounding box center [1282, 575] width 34 height 19
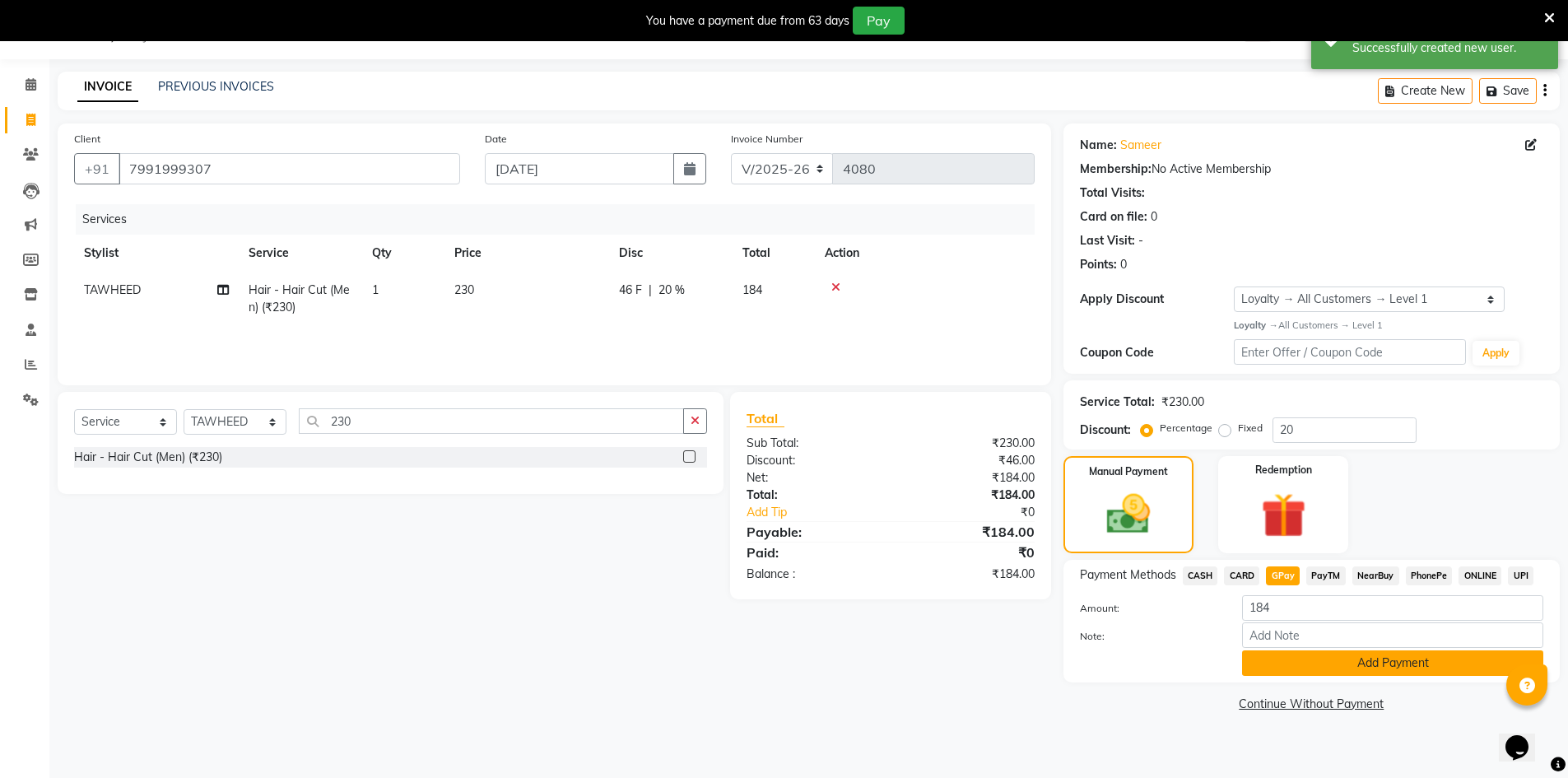
click at [1326, 657] on button "Add Payment" at bounding box center [1392, 663] width 301 height 26
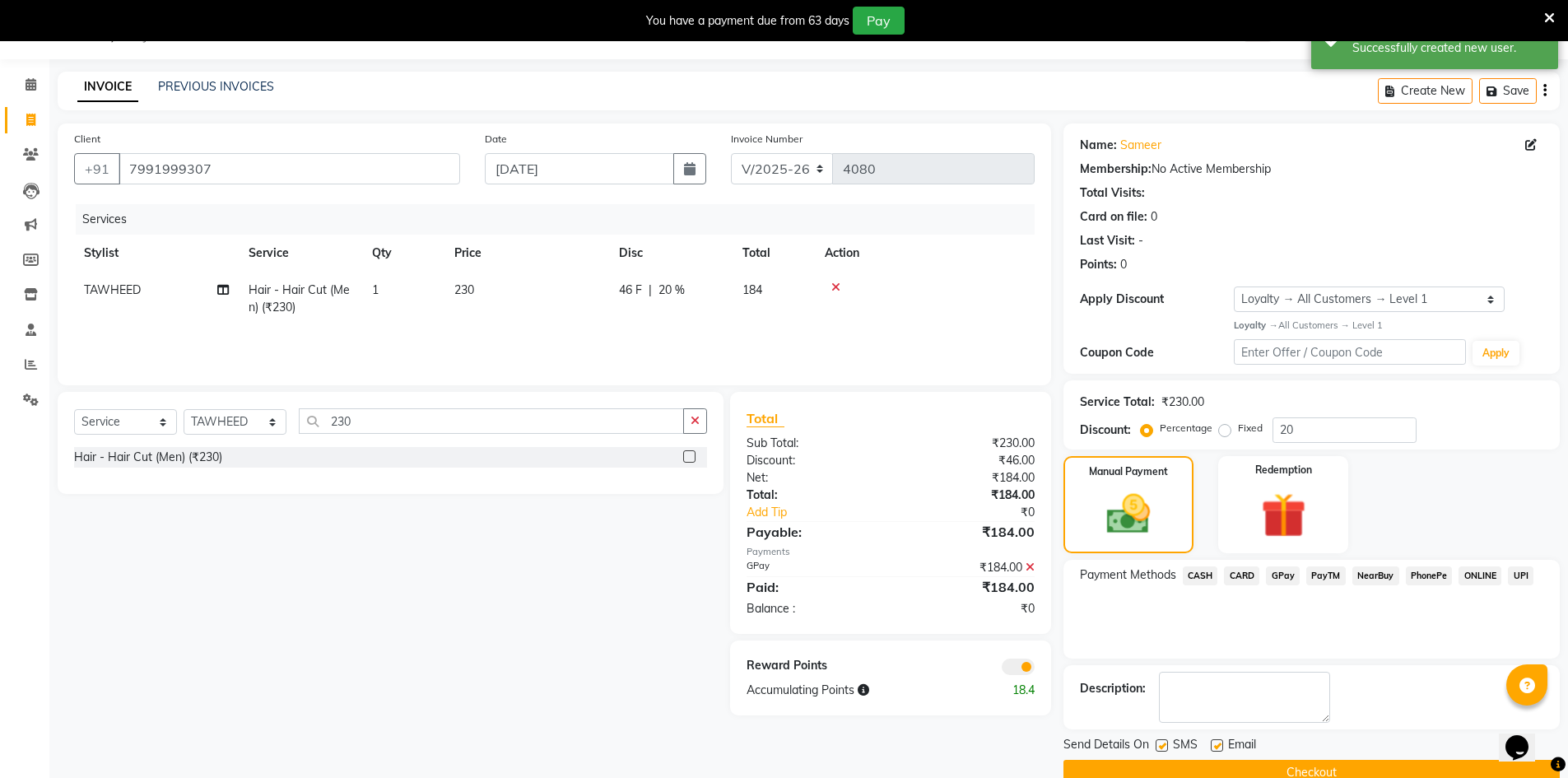
scroll to position [73, 0]
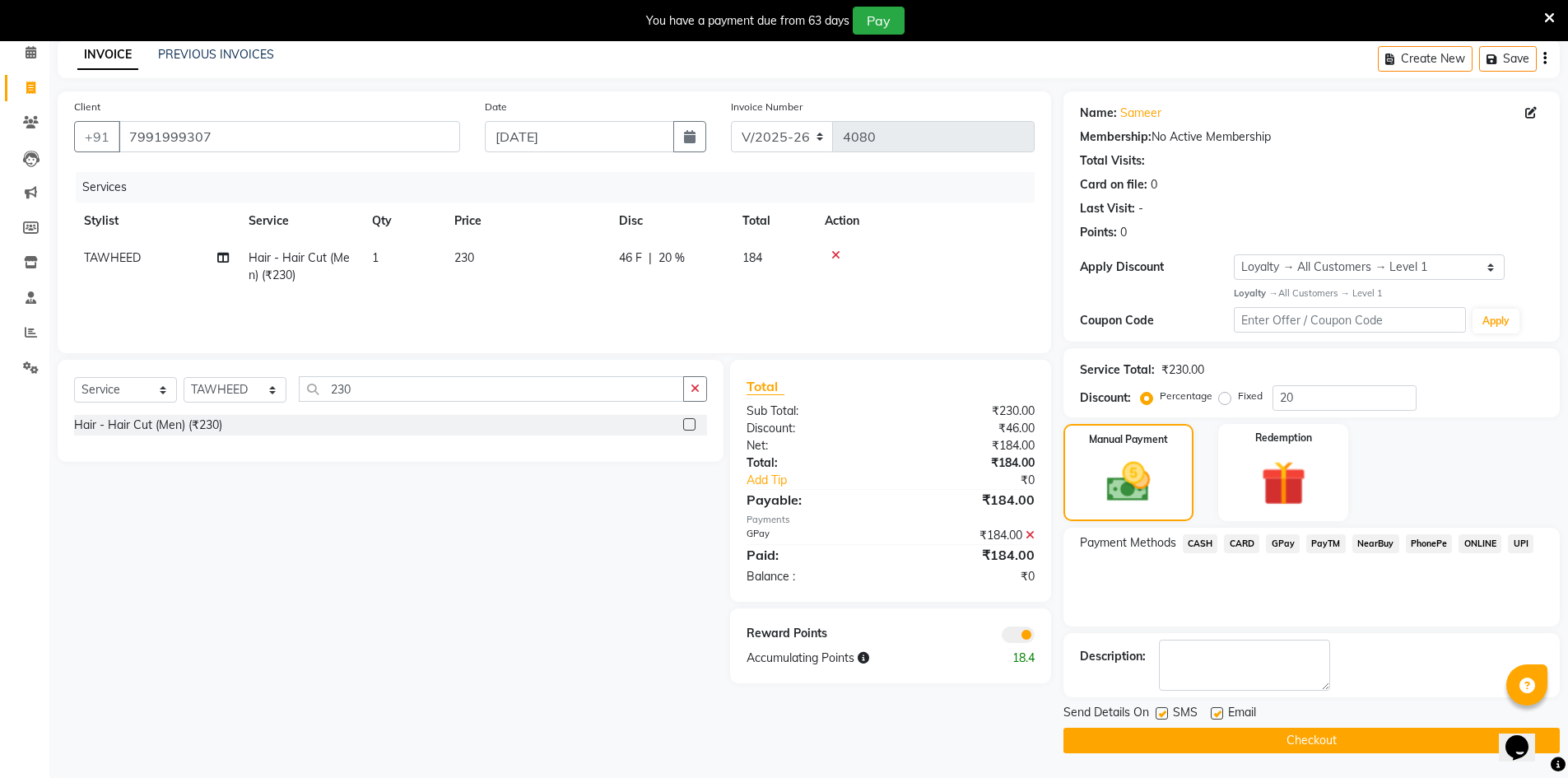
click at [1117, 742] on button "Checkout" at bounding box center [1311, 740] width 496 height 26
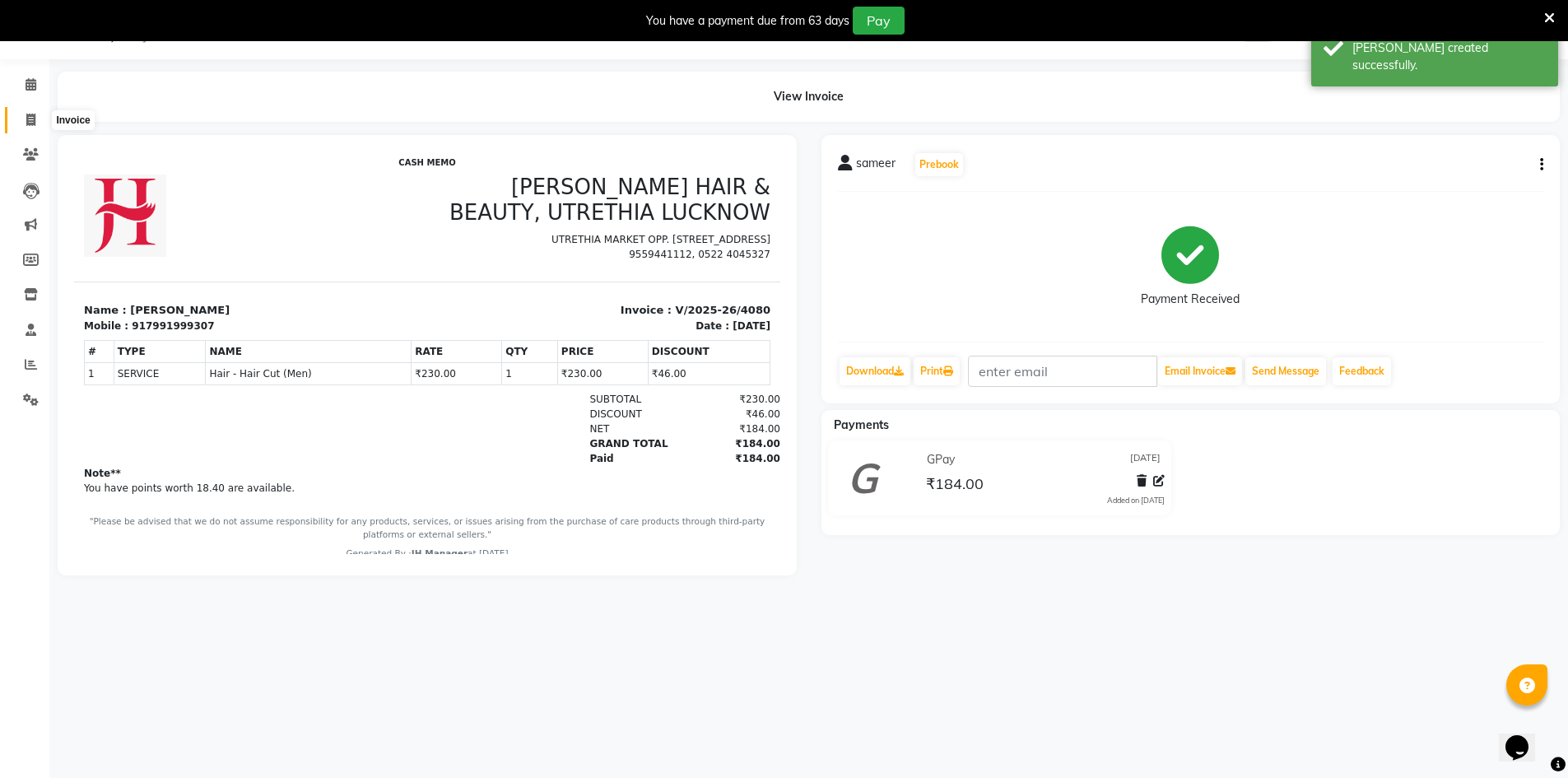
click at [31, 112] on span at bounding box center [31, 120] width 29 height 19
select select "service"
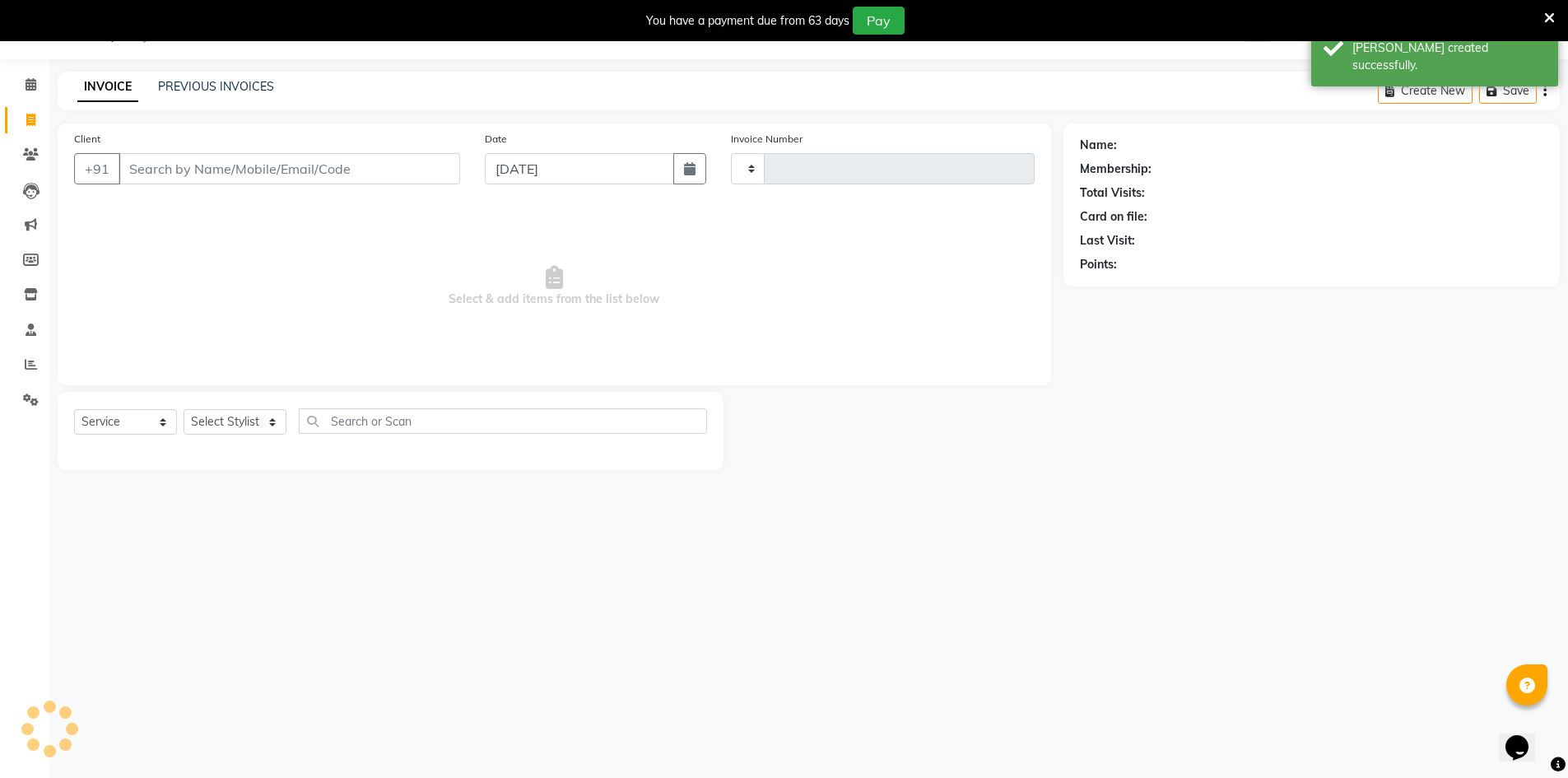
click at [173, 78] on div "PREVIOUS INVOICES" at bounding box center [216, 87] width 116 height 18
type input "4081"
select select "640"
click at [173, 88] on link "PREVIOUS INVOICES" at bounding box center [216, 86] width 116 height 15
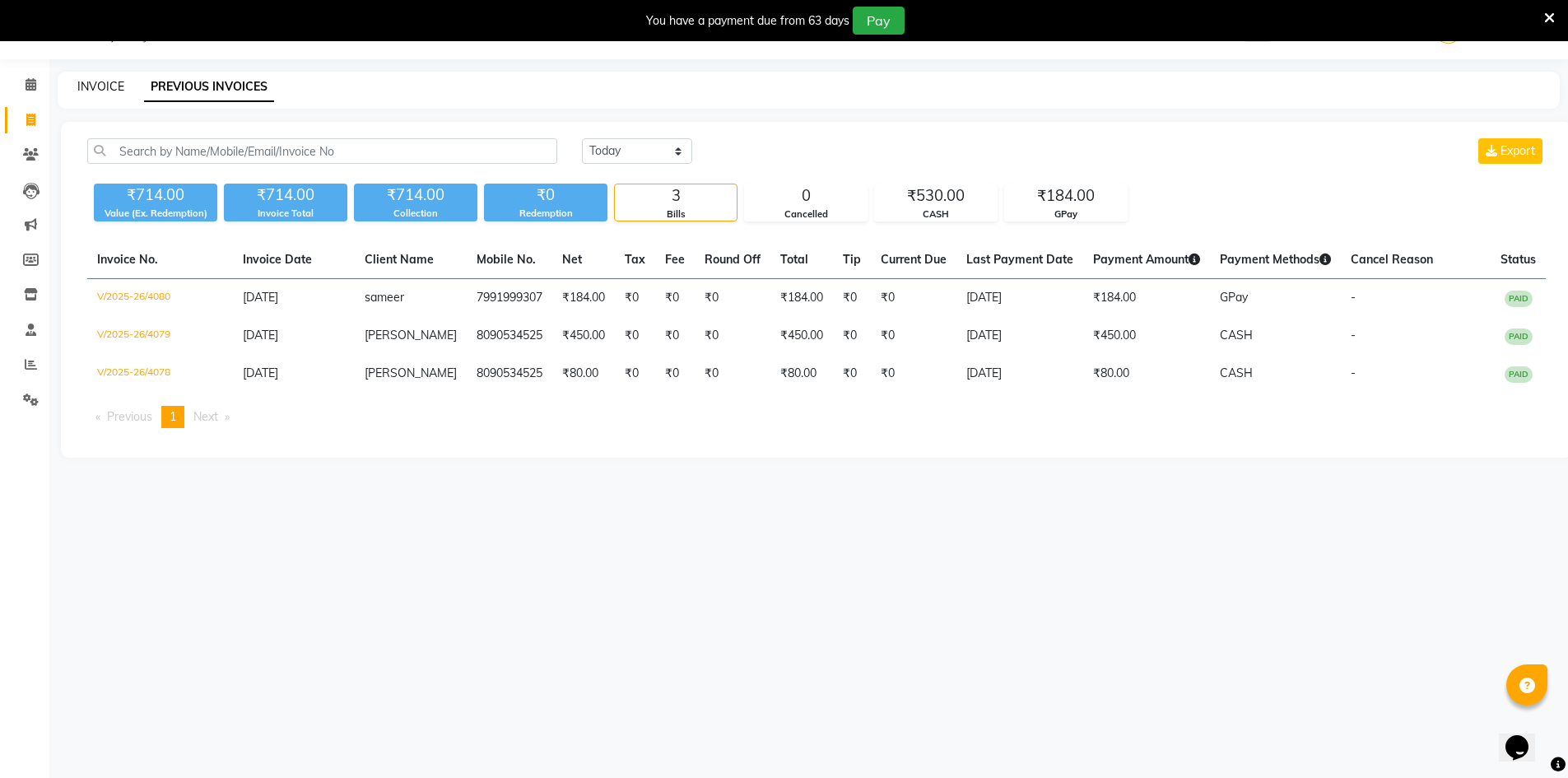
click at [96, 83] on link "INVOICE" at bounding box center [100, 86] width 47 height 15
select select "service"
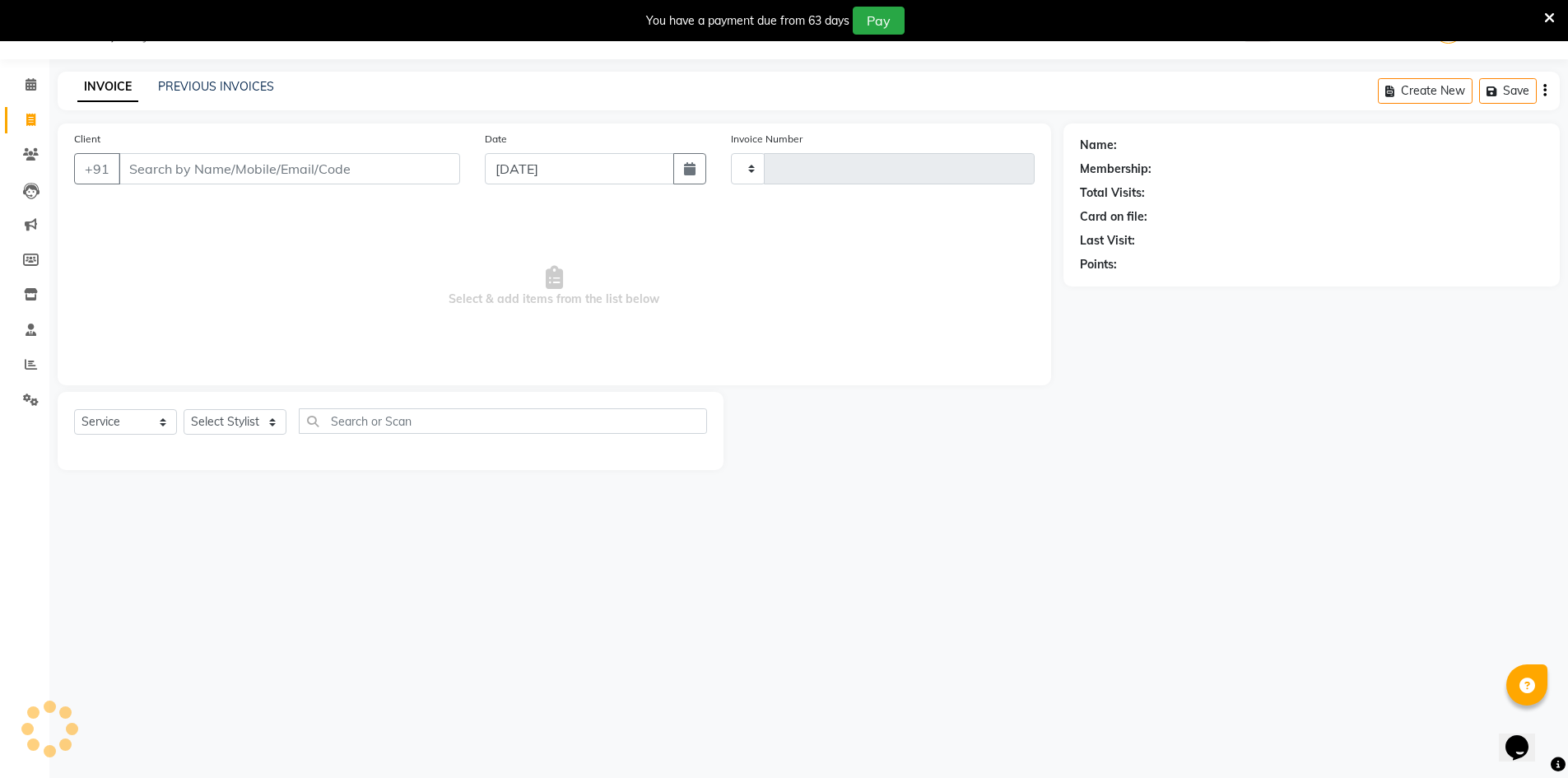
type input "4081"
select select "640"
click at [217, 422] on select "Select Stylist" at bounding box center [234, 421] width 103 height 26
select select "79427"
click at [183, 409] on select "Select Stylist ADNAN ADVANCE ANJALI ANNU B-WAX JANVI JH Manager MEMBERSHIP MOHD…" at bounding box center [234, 421] width 103 height 26
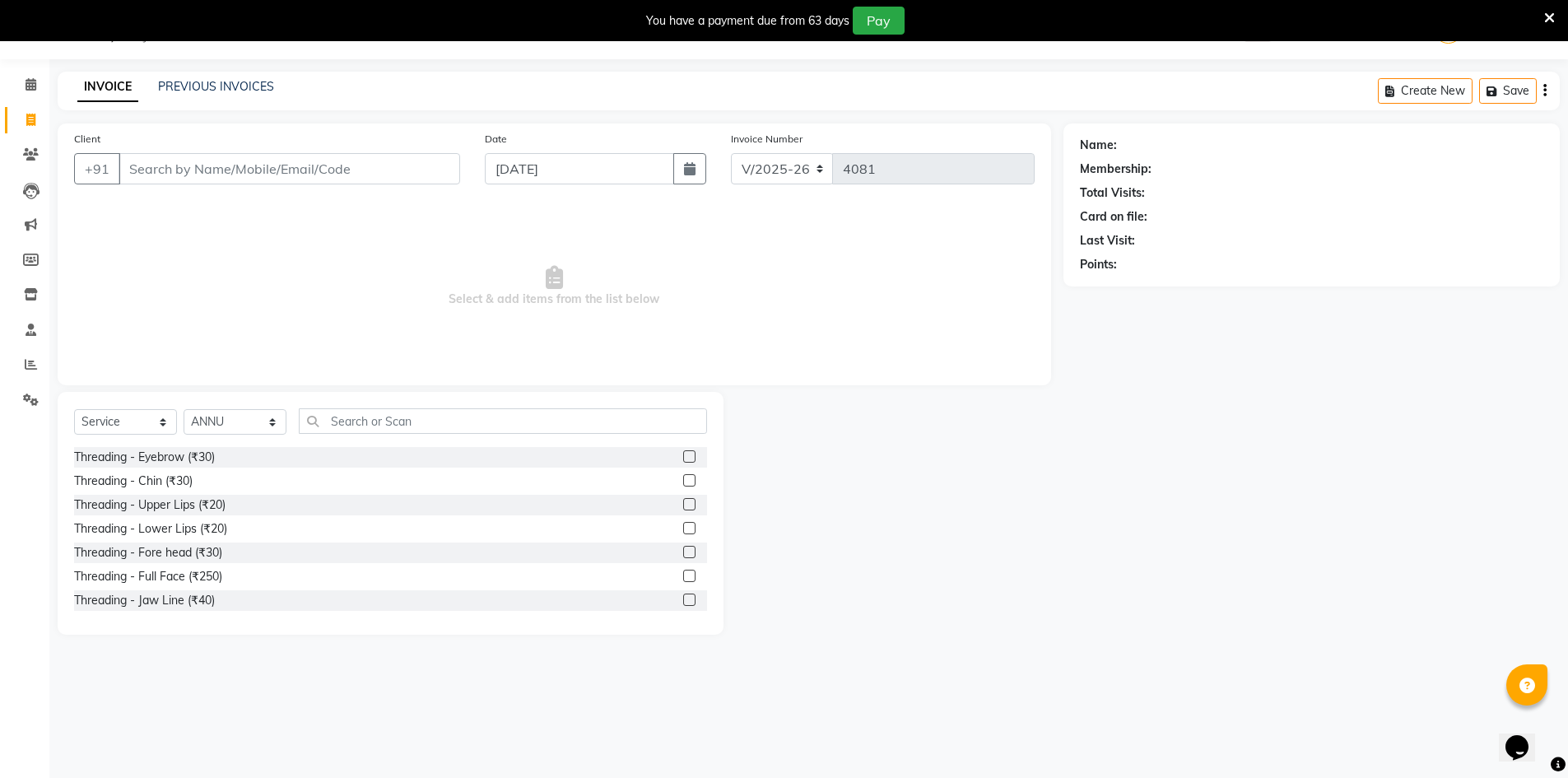
click at [683, 451] on label at bounding box center [689, 457] width 12 height 12
click at [683, 452] on input "checkbox" at bounding box center [688, 458] width 11 height 11
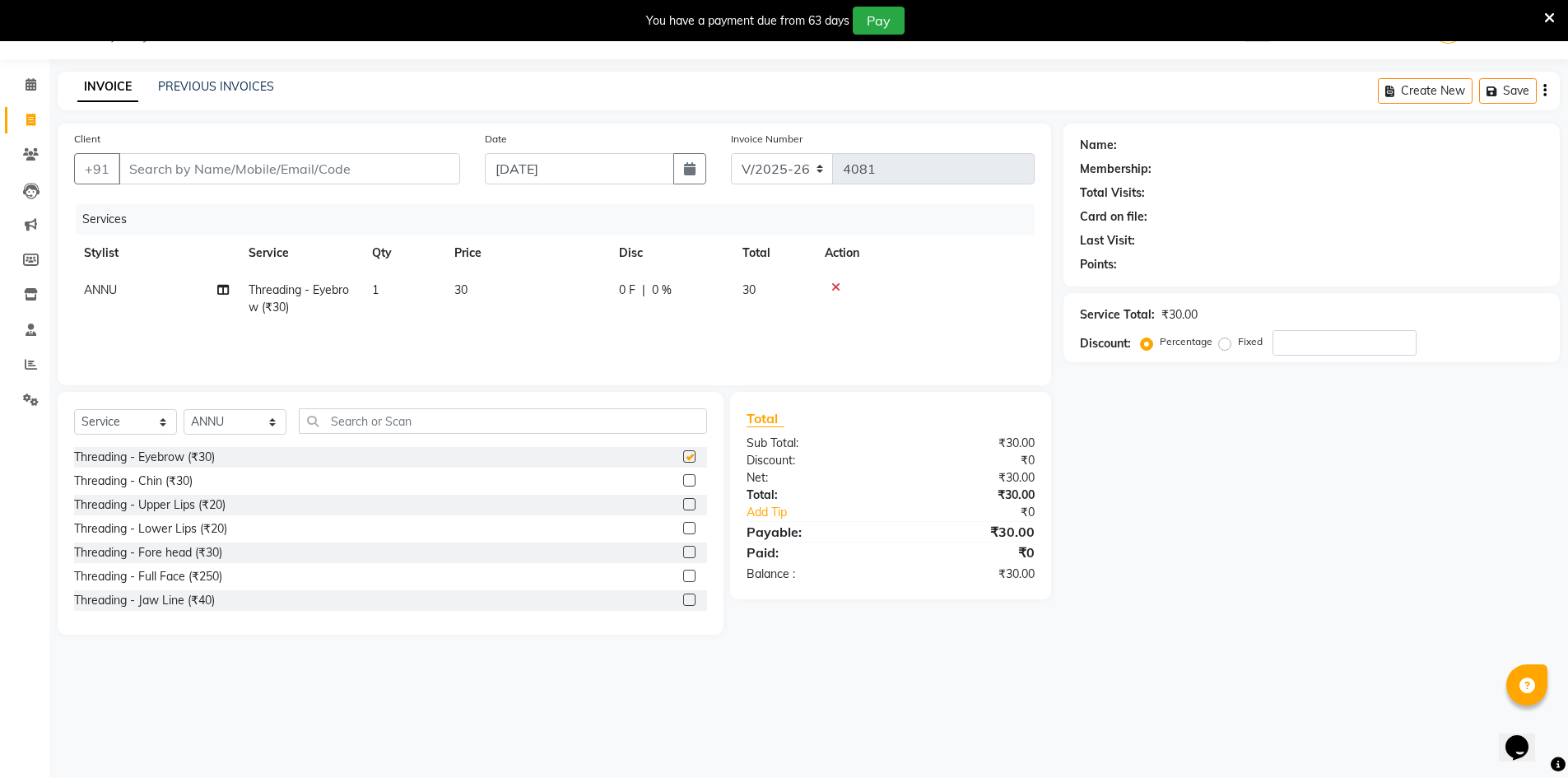
checkbox input "false"
click at [683, 504] on label at bounding box center [689, 505] width 12 height 12
click at [683, 504] on input "checkbox" at bounding box center [688, 505] width 11 height 11
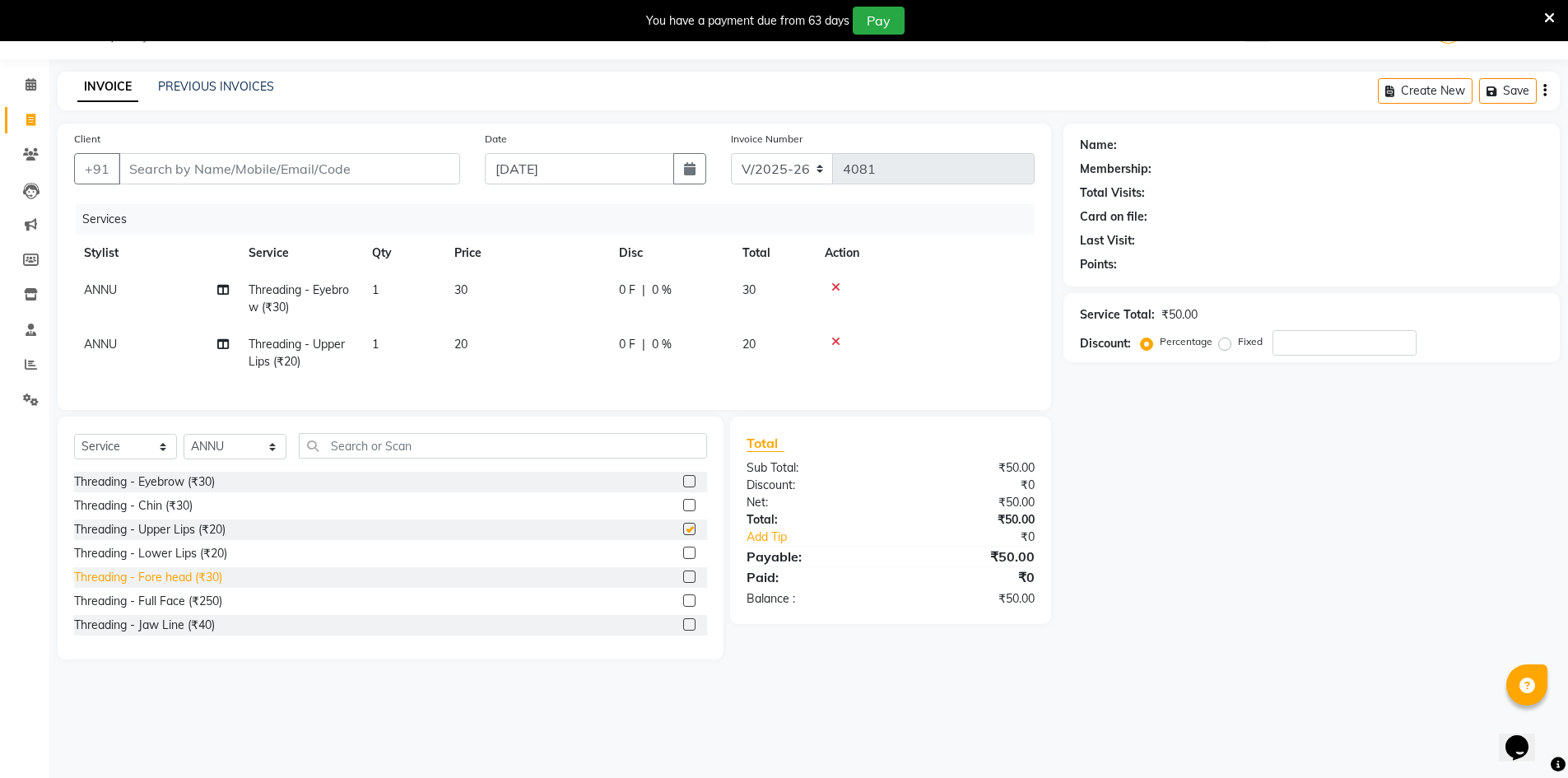
checkbox input "false"
click at [685, 583] on div at bounding box center [695, 577] width 24 height 20
click at [683, 582] on label at bounding box center [689, 577] width 12 height 12
click at [683, 582] on input "checkbox" at bounding box center [688, 577] width 11 height 11
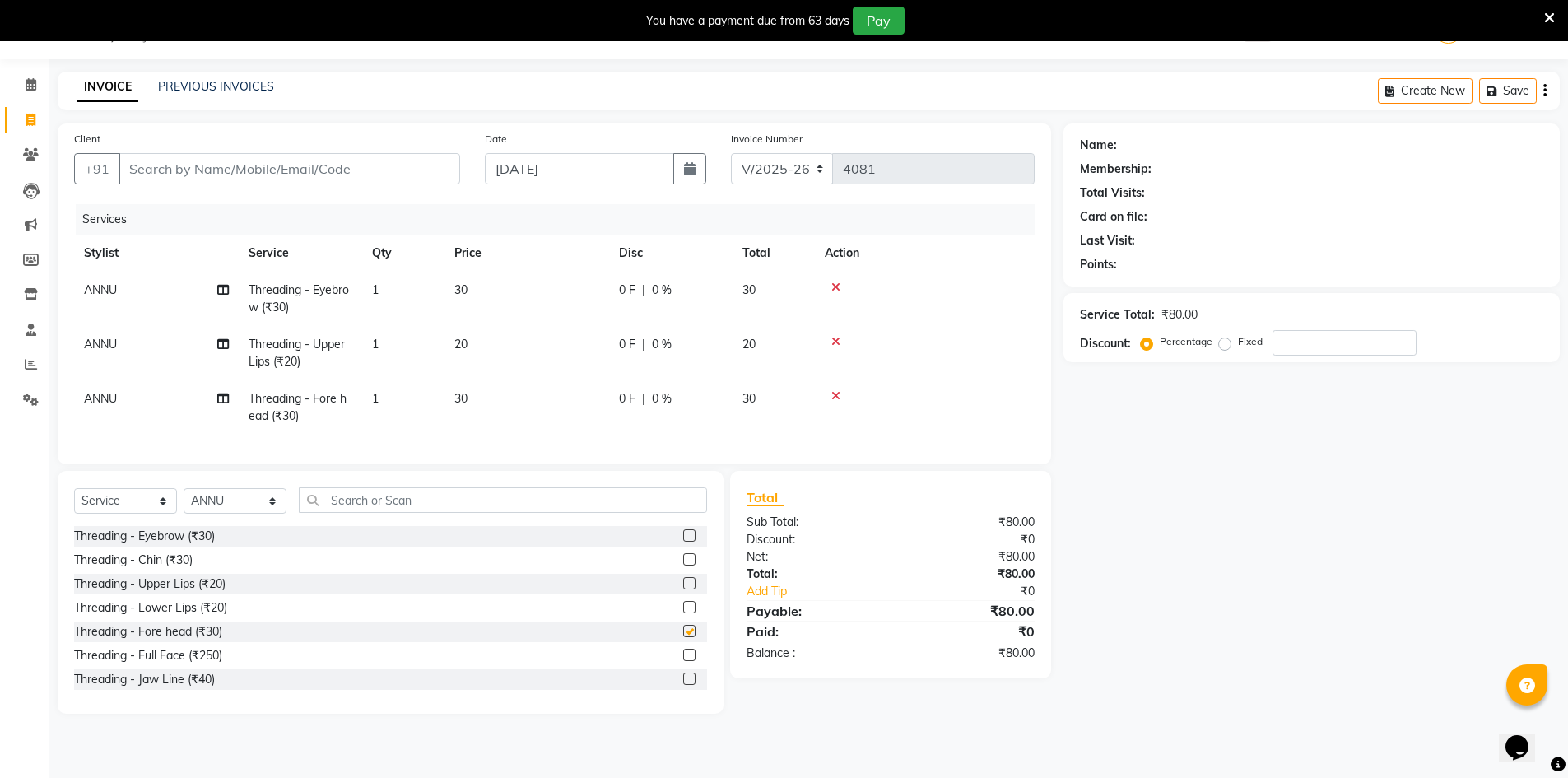
checkbox input "false"
click at [318, 168] on input "Client" at bounding box center [289, 168] width 342 height 31
type input "9"
type input "0"
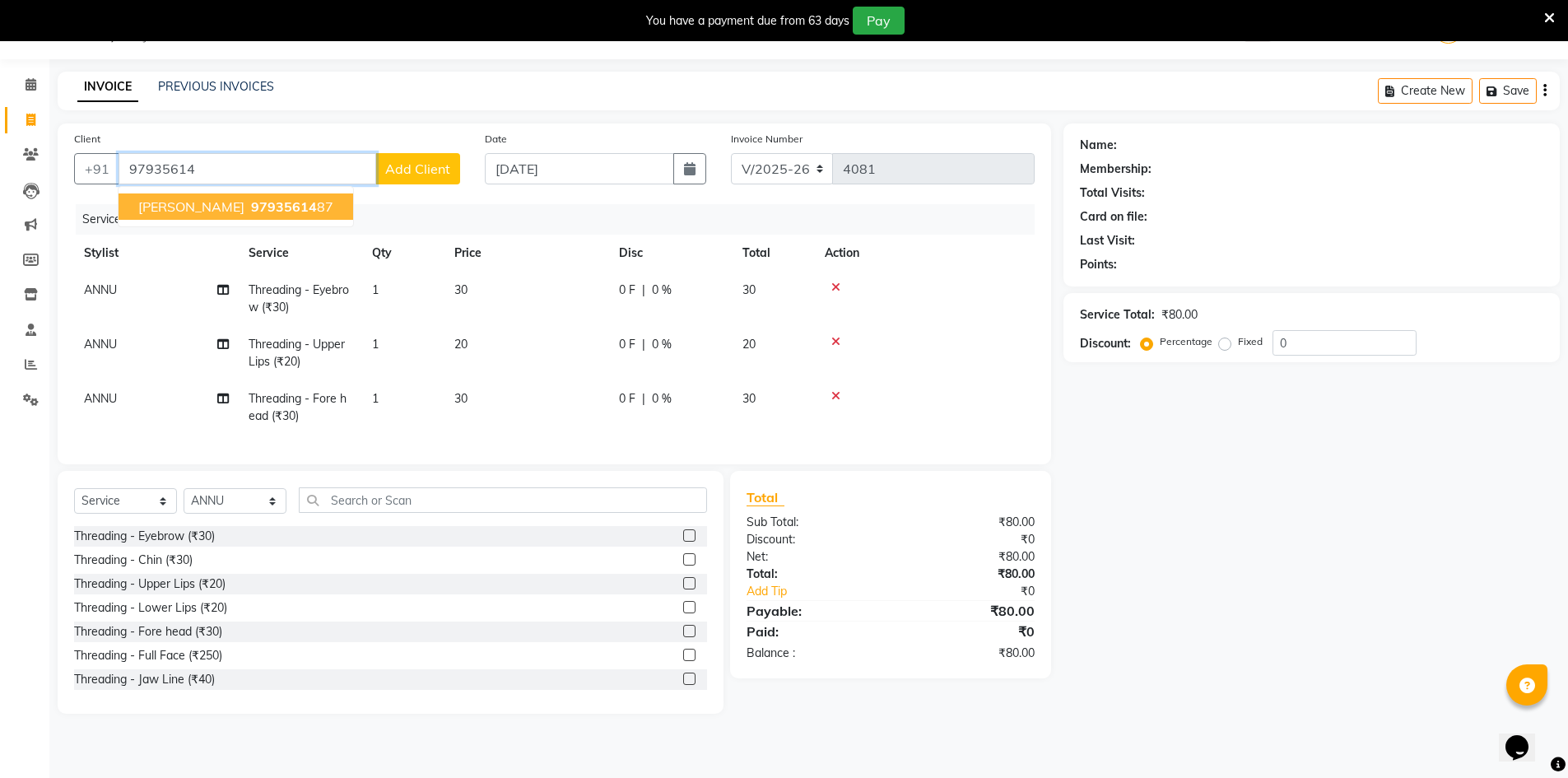
click at [198, 196] on button "PRAGYA 97935614 87" at bounding box center [235, 207] width 234 height 27
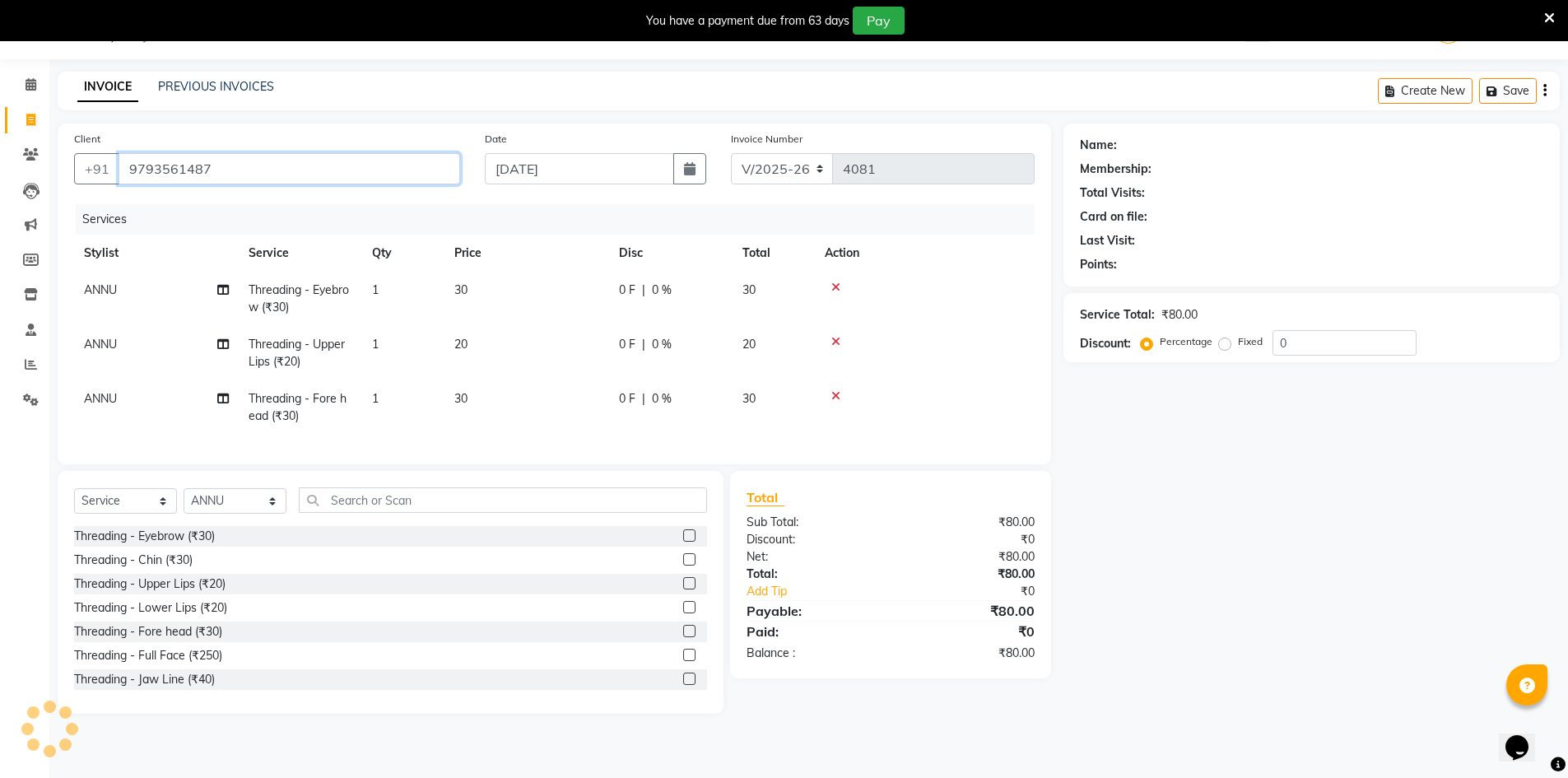
type input "9793561487"
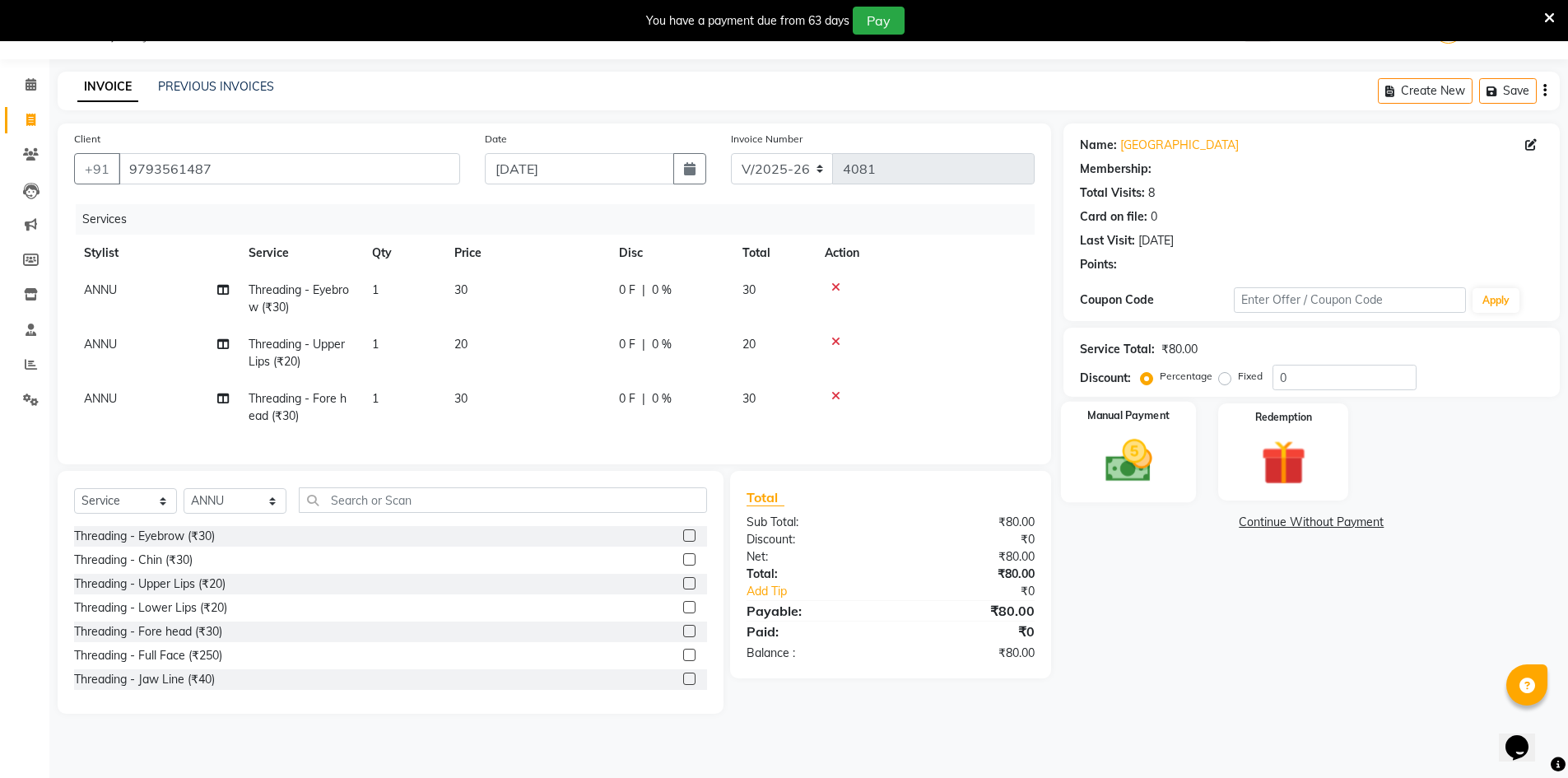
select select "1: Object"
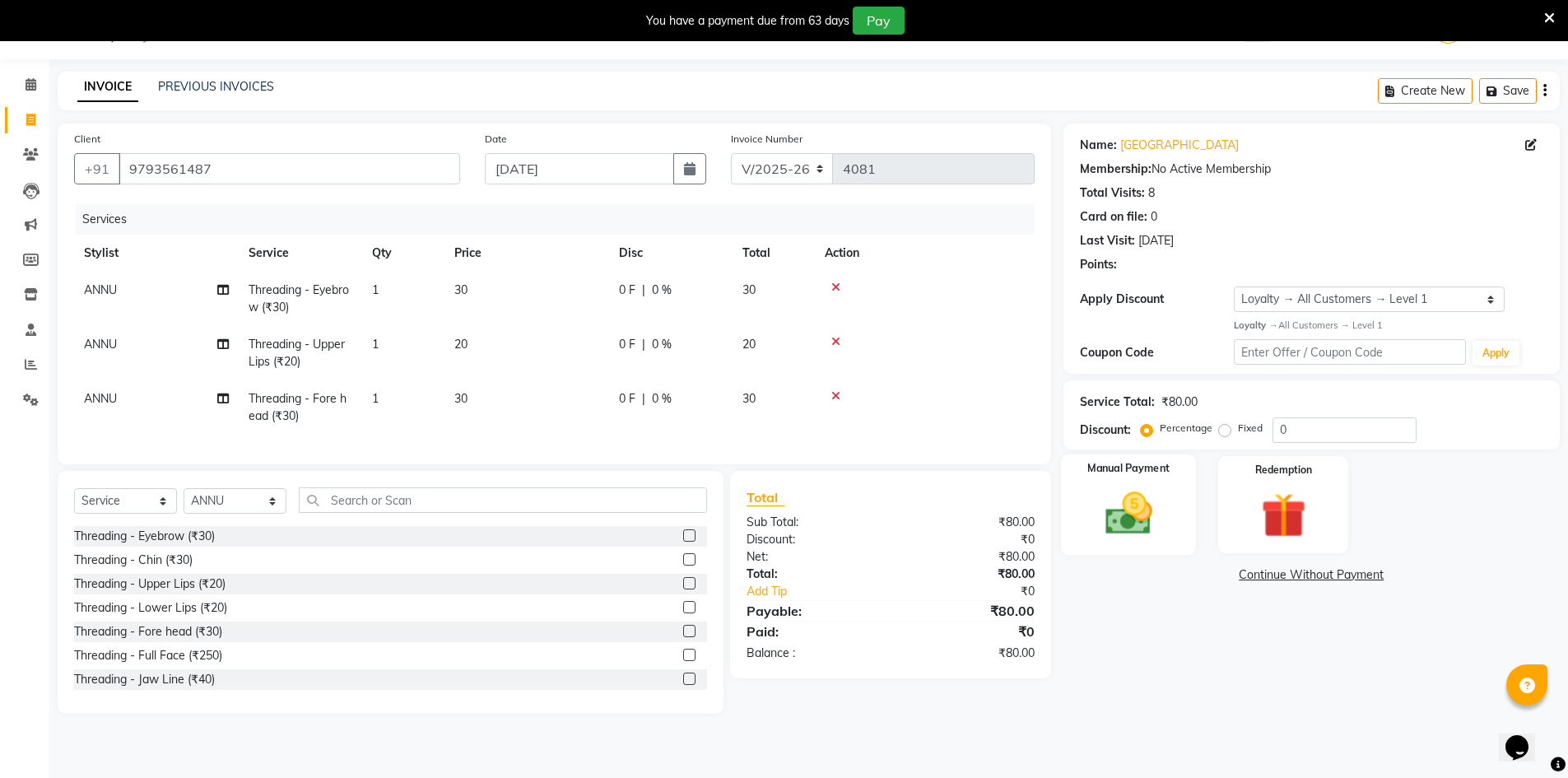
click at [1126, 454] on div "Manual Payment" at bounding box center [1127, 504] width 135 height 101
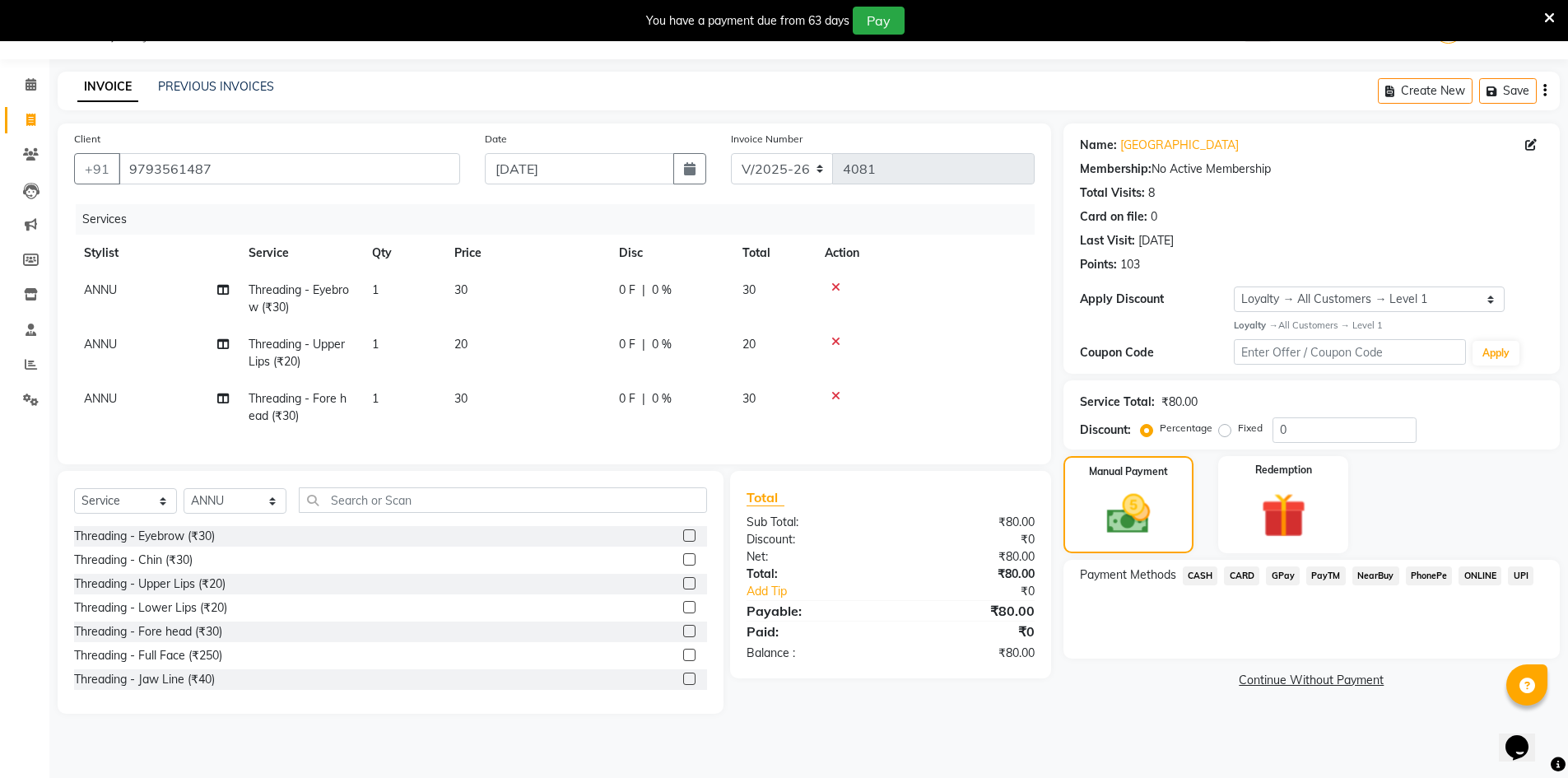
click at [1268, 577] on span "GPay" at bounding box center [1282, 575] width 34 height 19
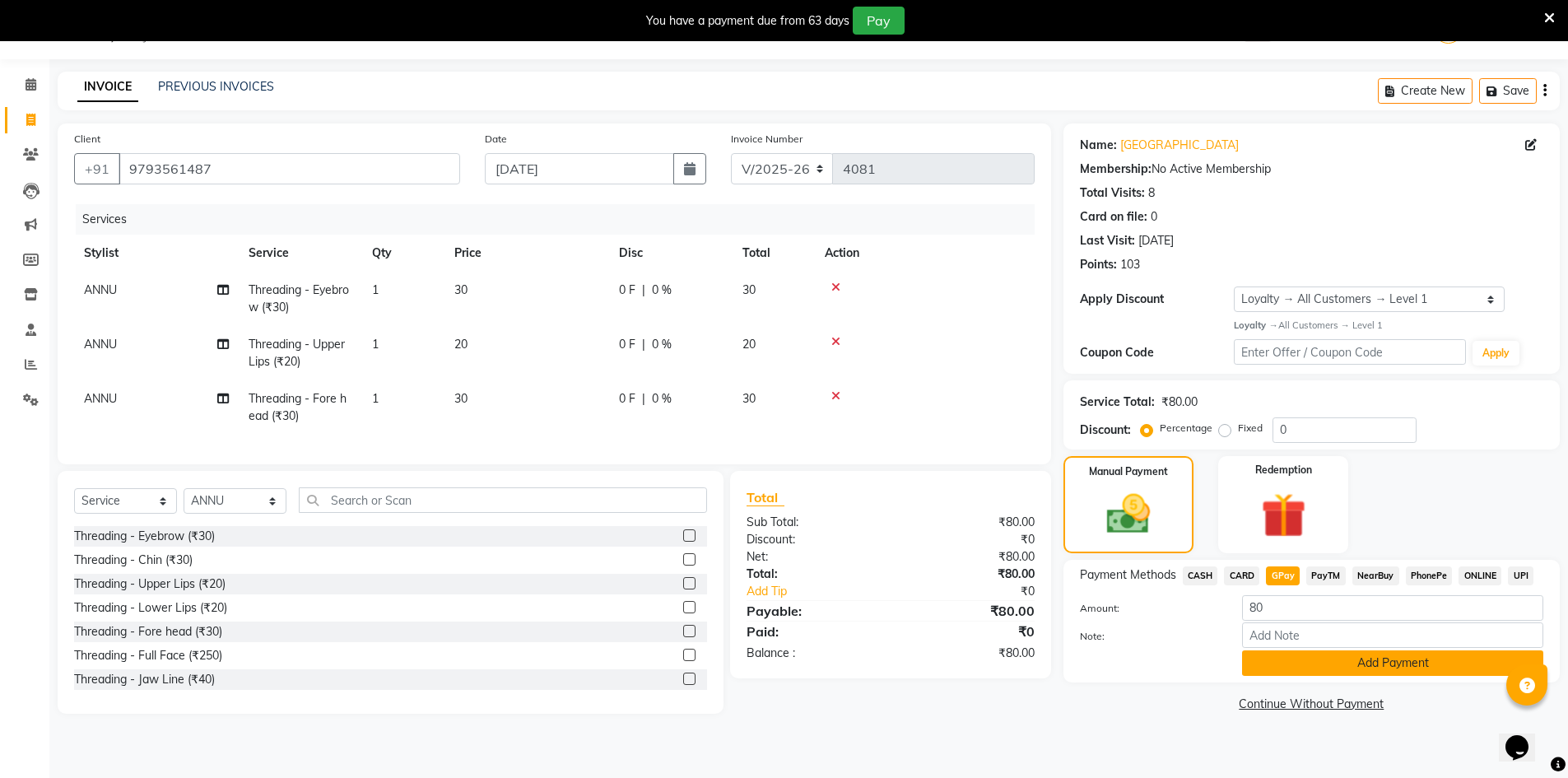
click at [1278, 664] on button "Add Payment" at bounding box center [1392, 663] width 301 height 26
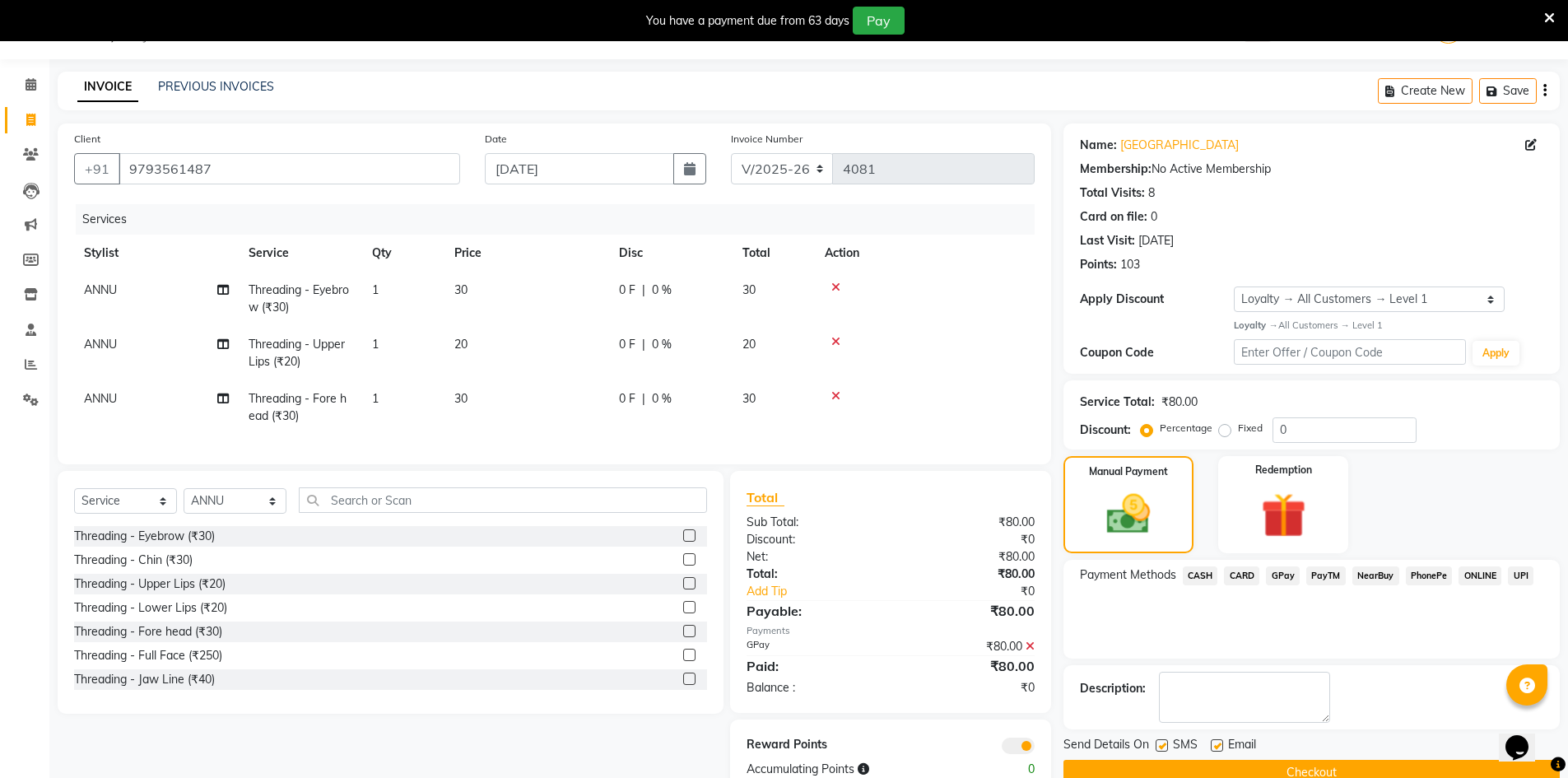
click at [1213, 771] on button "Checkout" at bounding box center [1311, 772] width 496 height 26
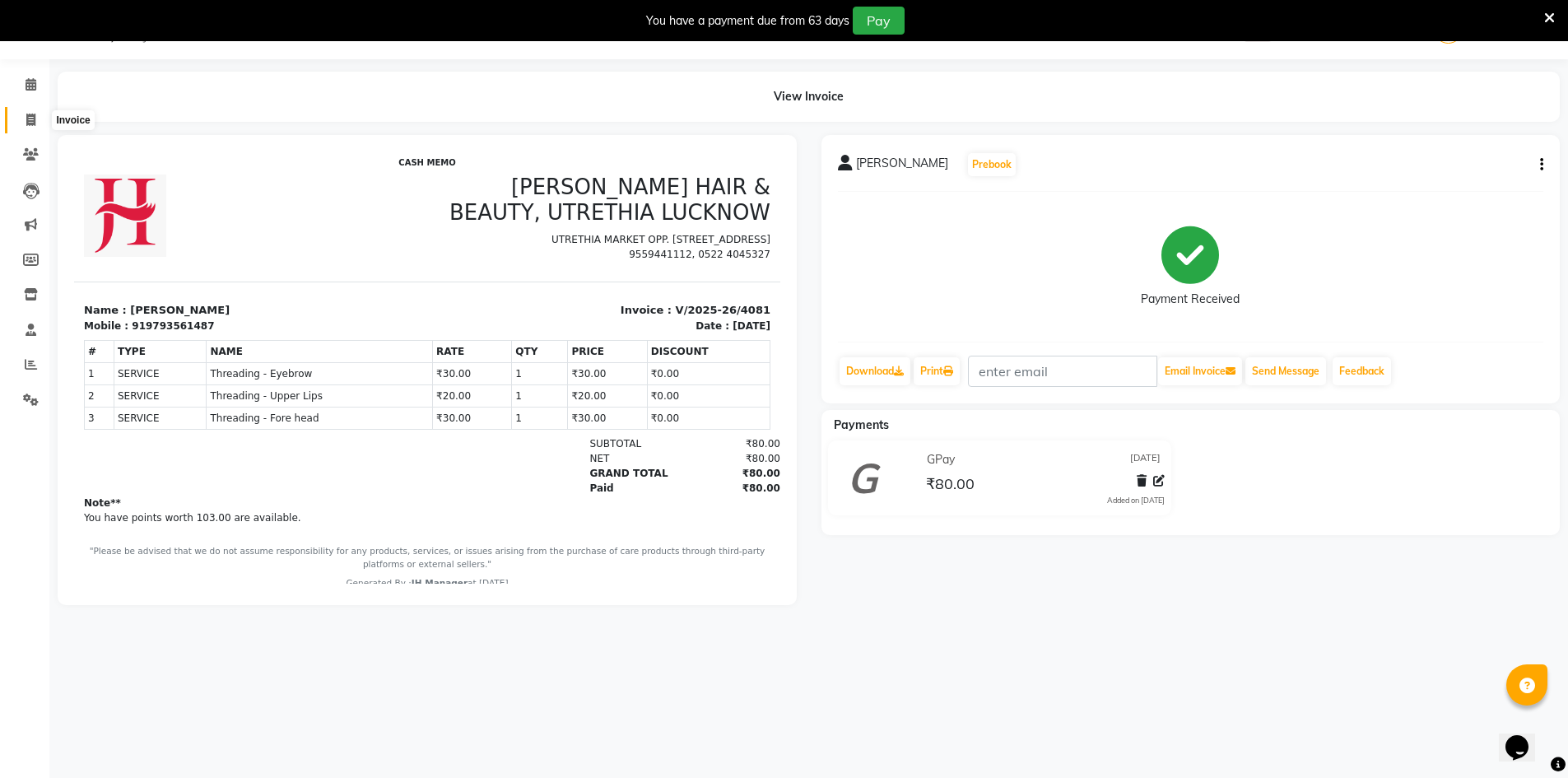
click at [21, 112] on span at bounding box center [31, 120] width 29 height 19
select select "640"
select select "service"
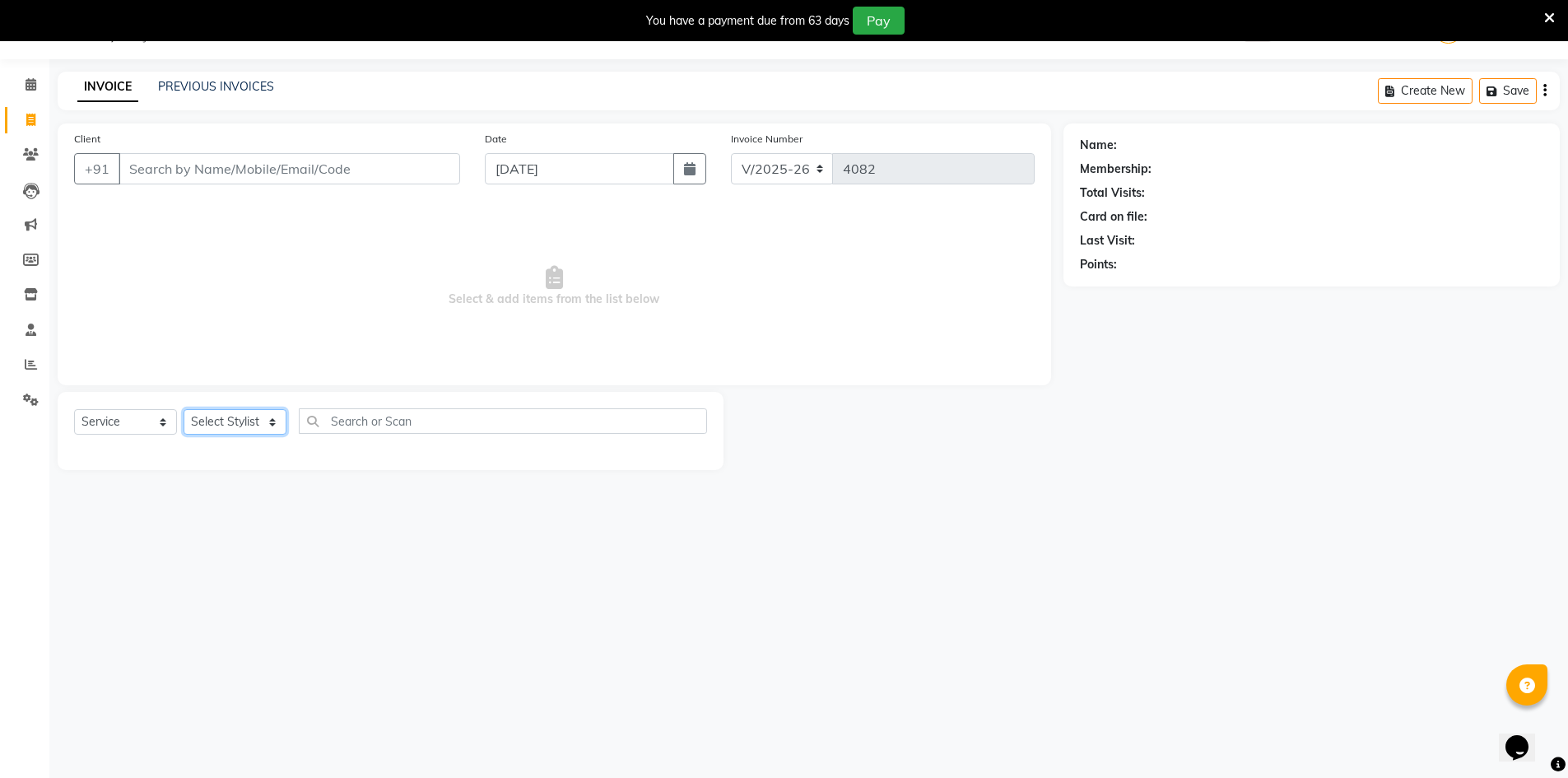
click at [194, 428] on select "Select Stylist ADNAN ADVANCE ANJALI ANNU B-WAX JANVI JH Manager MEMBERSHIP MOHD…" at bounding box center [234, 421] width 103 height 26
select select "9206"
click at [183, 409] on select "Select Stylist ADNAN ADVANCE ANJALI ANNU B-WAX JANVI JH Manager MEMBERSHIP MOHD…" at bounding box center [234, 421] width 103 height 26
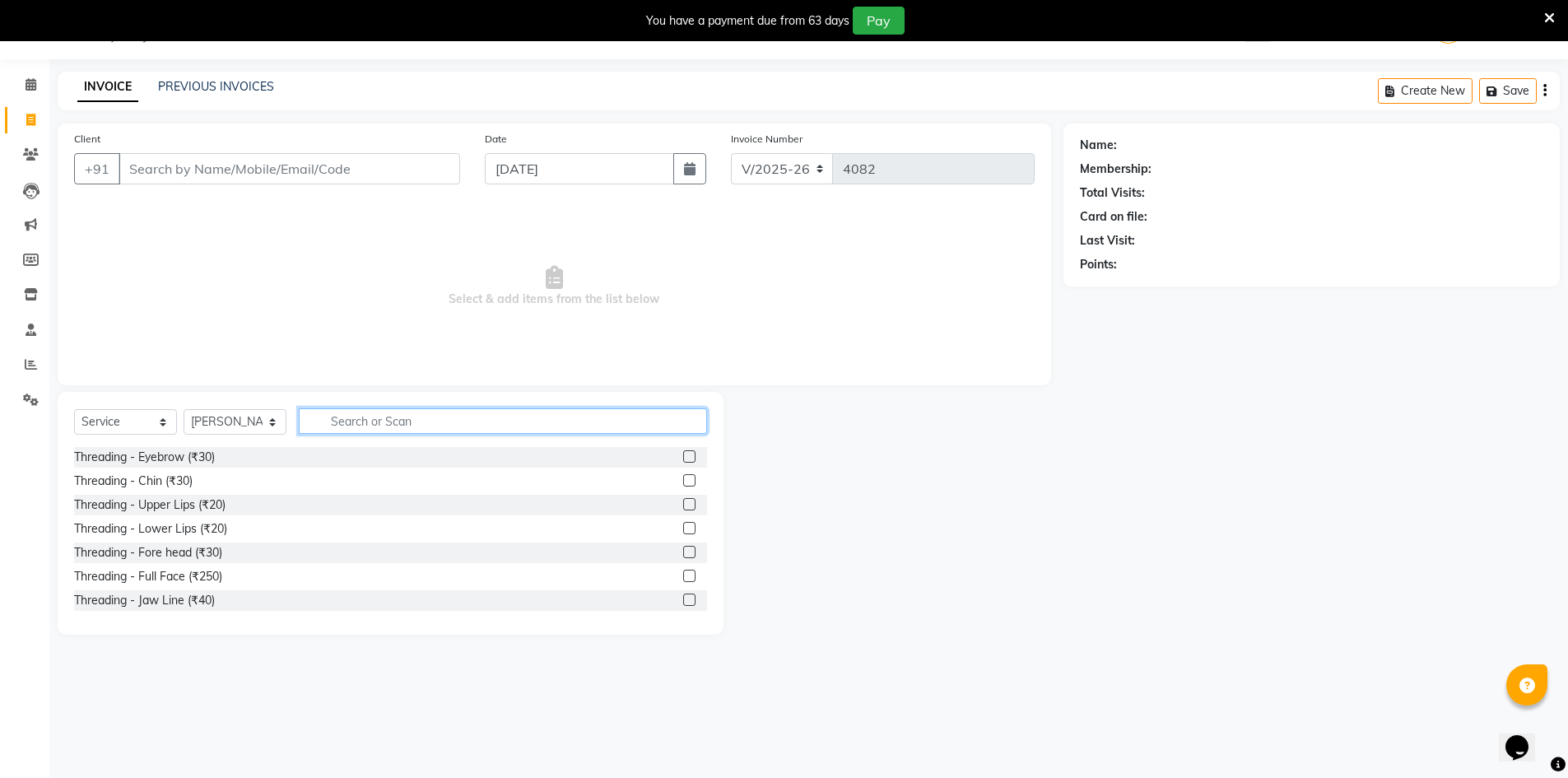
click at [359, 415] on input "text" at bounding box center [503, 420] width 408 height 26
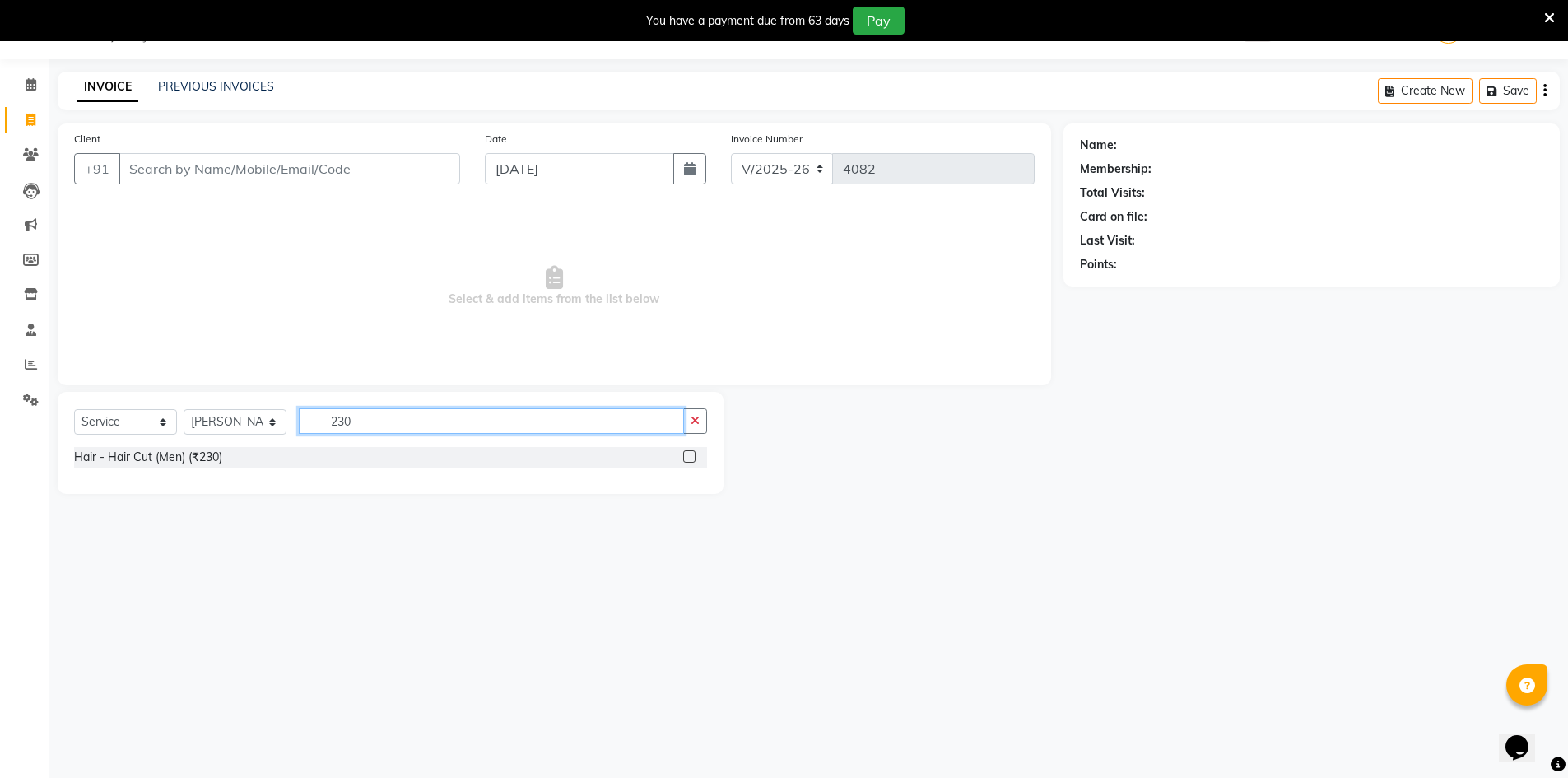
type input "230"
click at [684, 454] on label at bounding box center [689, 457] width 12 height 12
click at [684, 454] on input "checkbox" at bounding box center [688, 458] width 11 height 11
checkbox input "true"
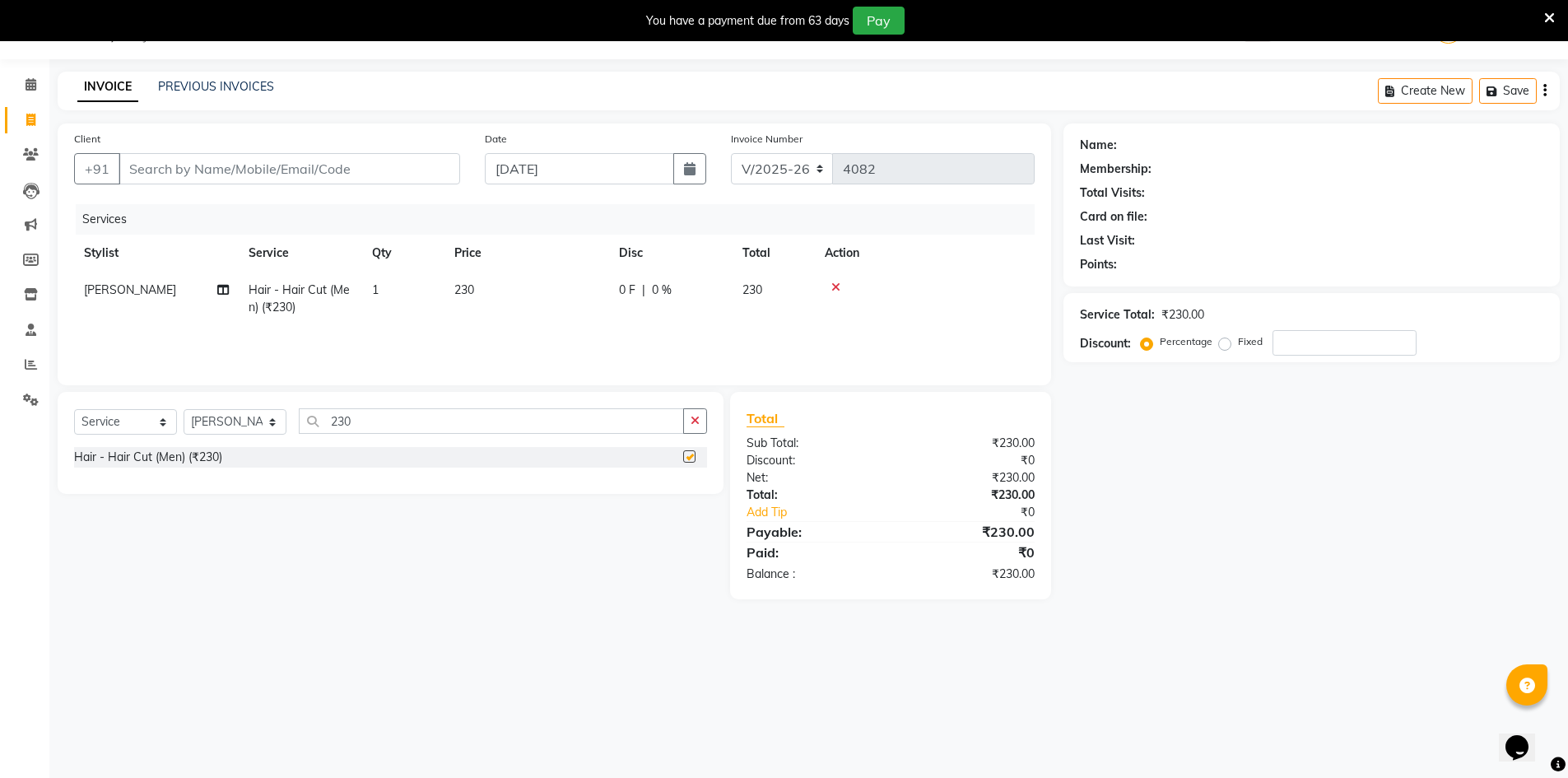
click at [688, 428] on button "button" at bounding box center [695, 420] width 24 height 26
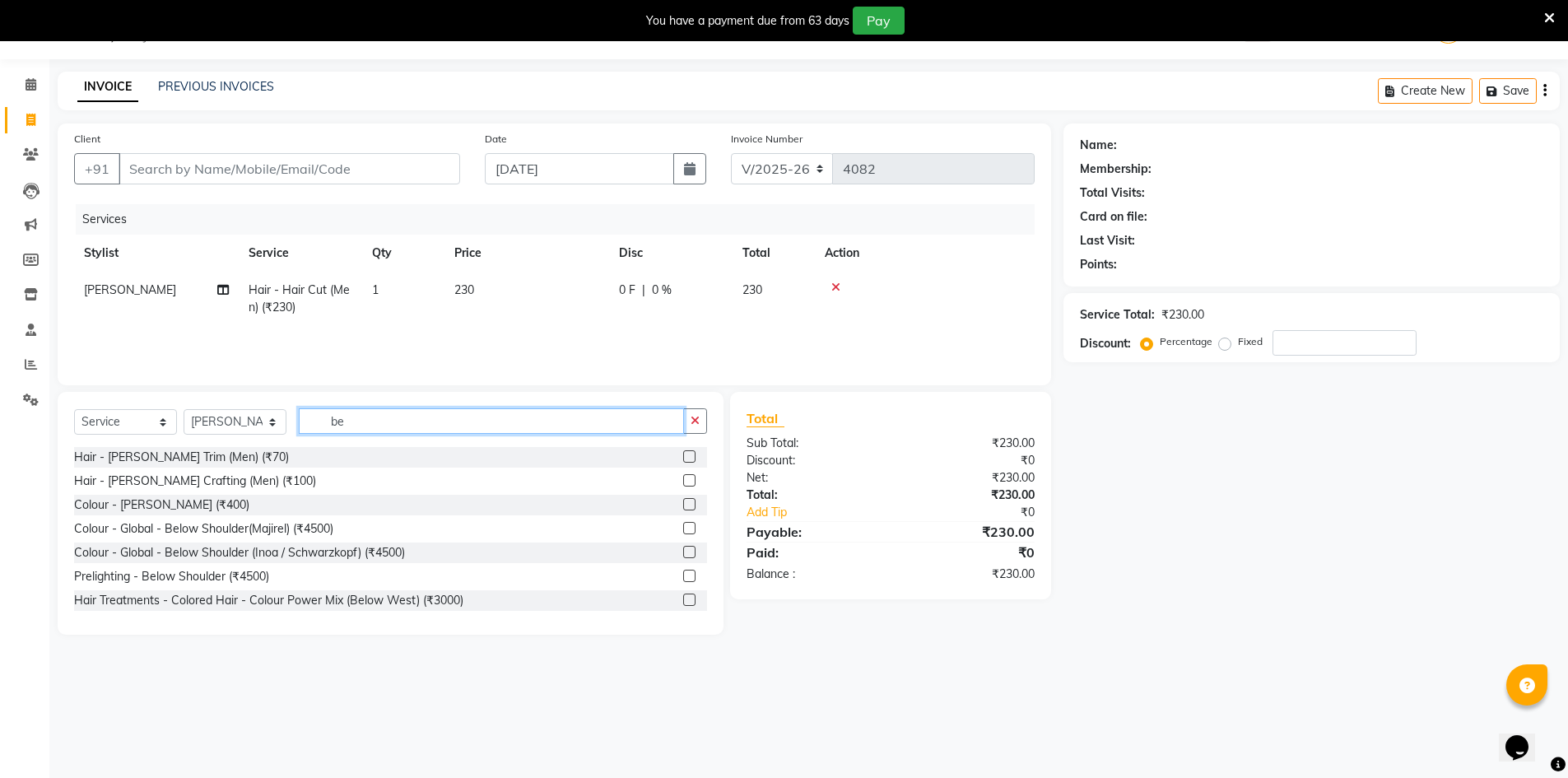
type input "be"
click at [670, 454] on div "Hair - Beard Trim (Men) (₹70)" at bounding box center [390, 457] width 633 height 20
click at [683, 456] on label at bounding box center [689, 457] width 12 height 12
click at [683, 456] on input "checkbox" at bounding box center [688, 458] width 11 height 11
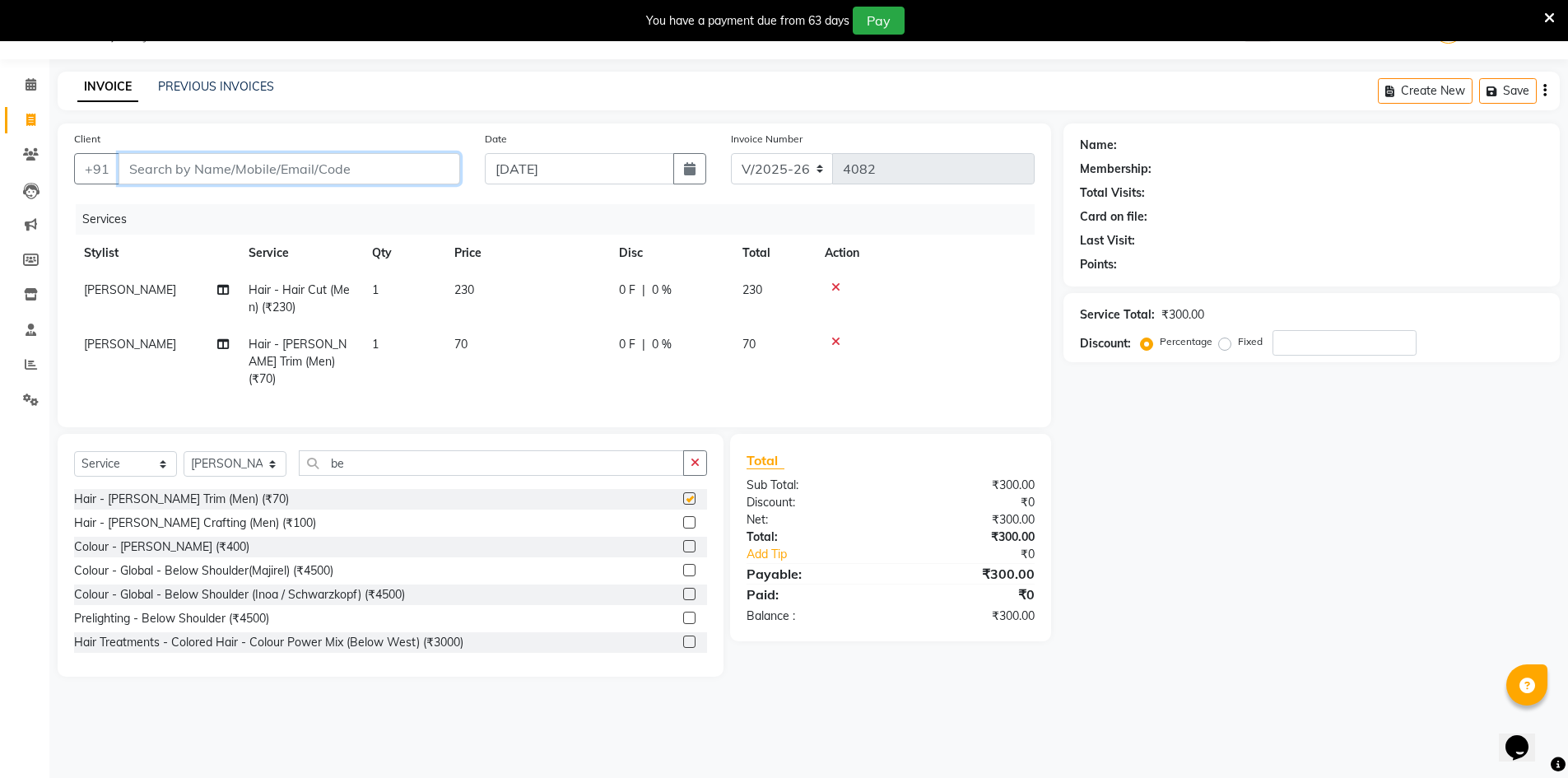
click at [370, 168] on input "Client" at bounding box center [289, 168] width 342 height 31
checkbox input "false"
type input "9"
type input "0"
click at [248, 171] on input "9336984433" at bounding box center [247, 168] width 257 height 31
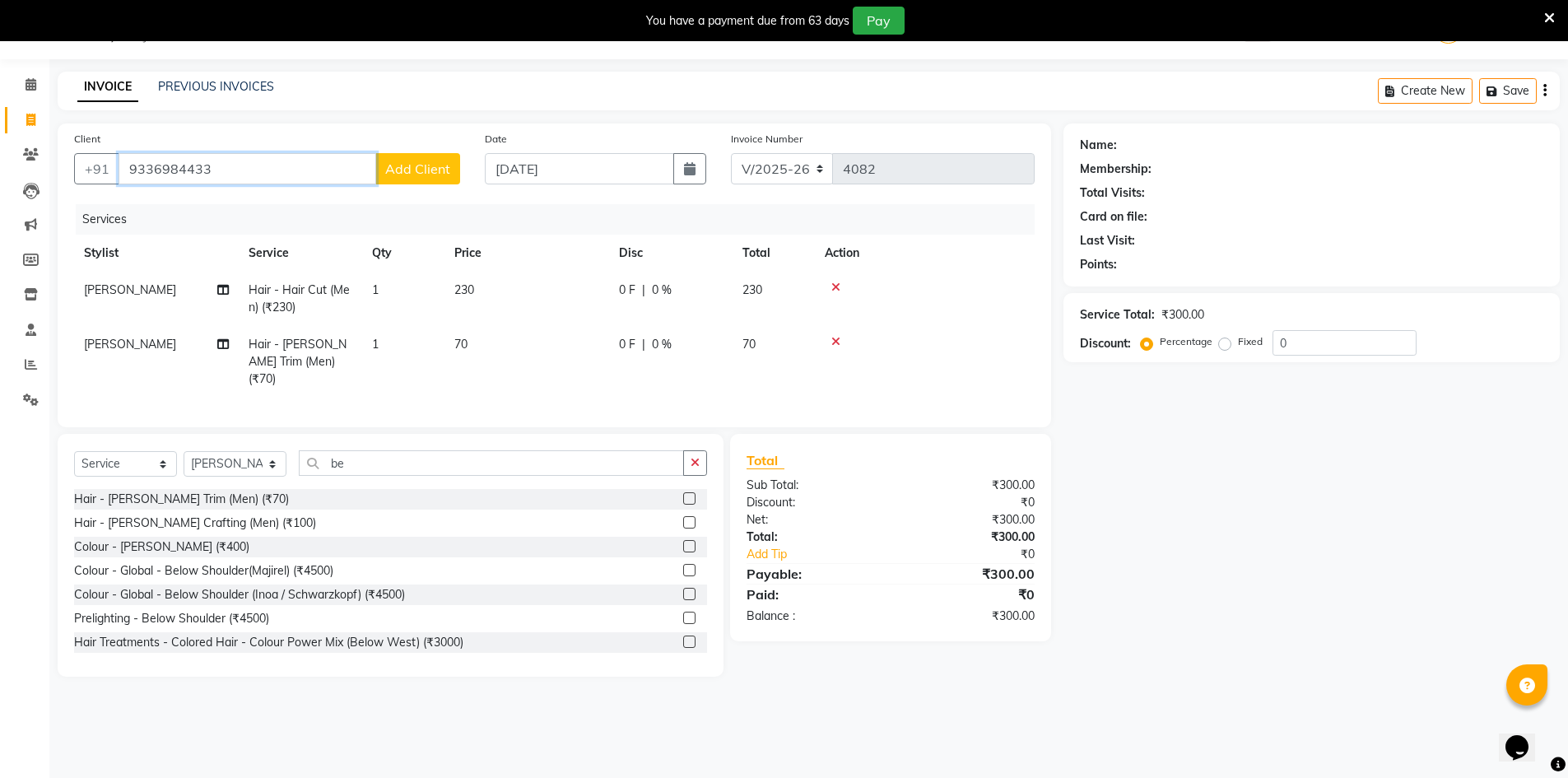
click at [248, 171] on input "9336984433" at bounding box center [247, 168] width 257 height 31
type input "9336984433"
click at [427, 165] on span "Add Client" at bounding box center [417, 168] width 65 height 17
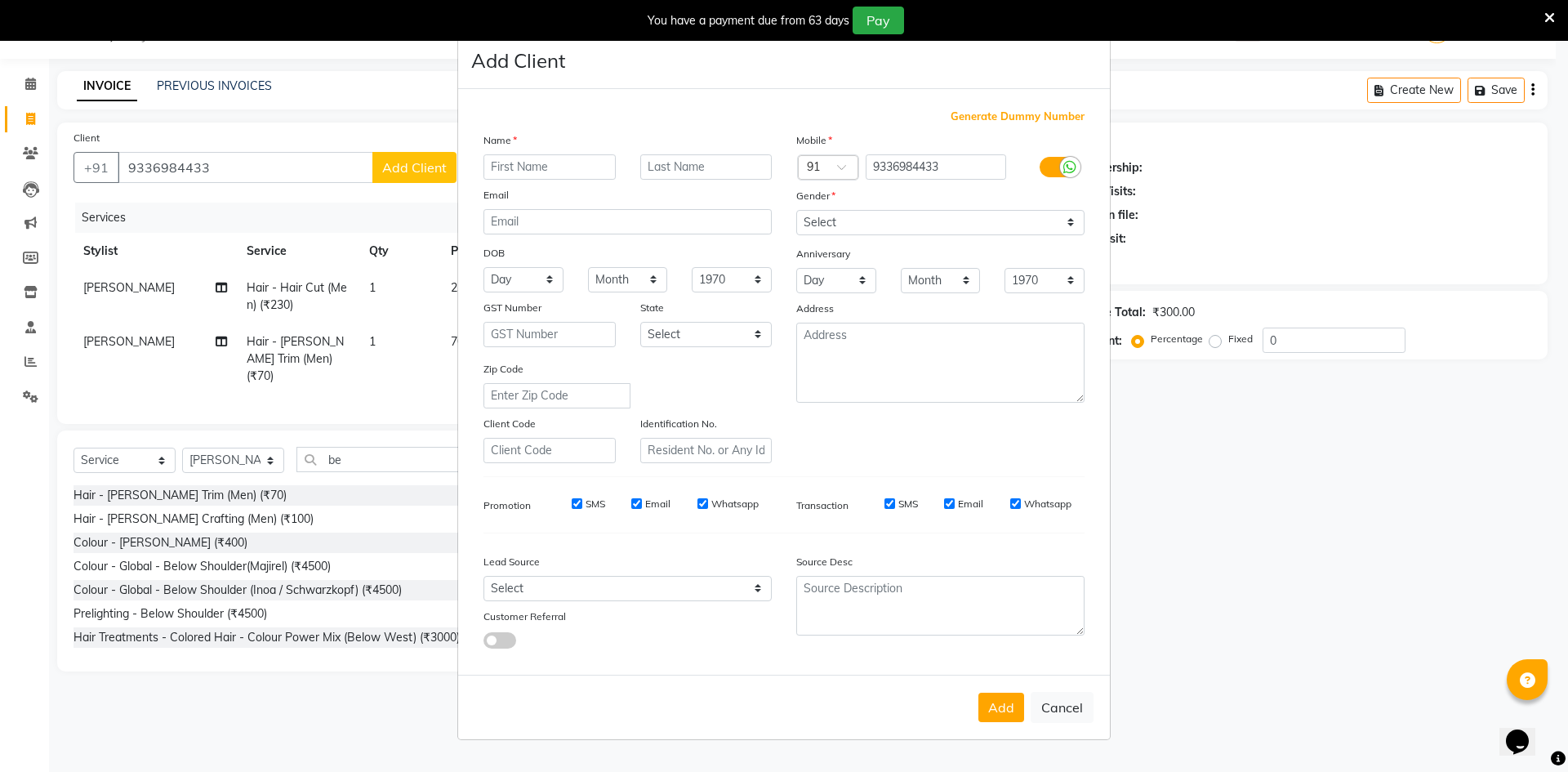
type input "u"
type input "QUDDOOSS"
drag, startPoint x: 833, startPoint y: 224, endPoint x: 834, endPoint y: 233, distance: 9.1
click at [833, 224] on select "Select Male Female Other Prefer Not To Say" at bounding box center [940, 222] width 288 height 25
select select "male"
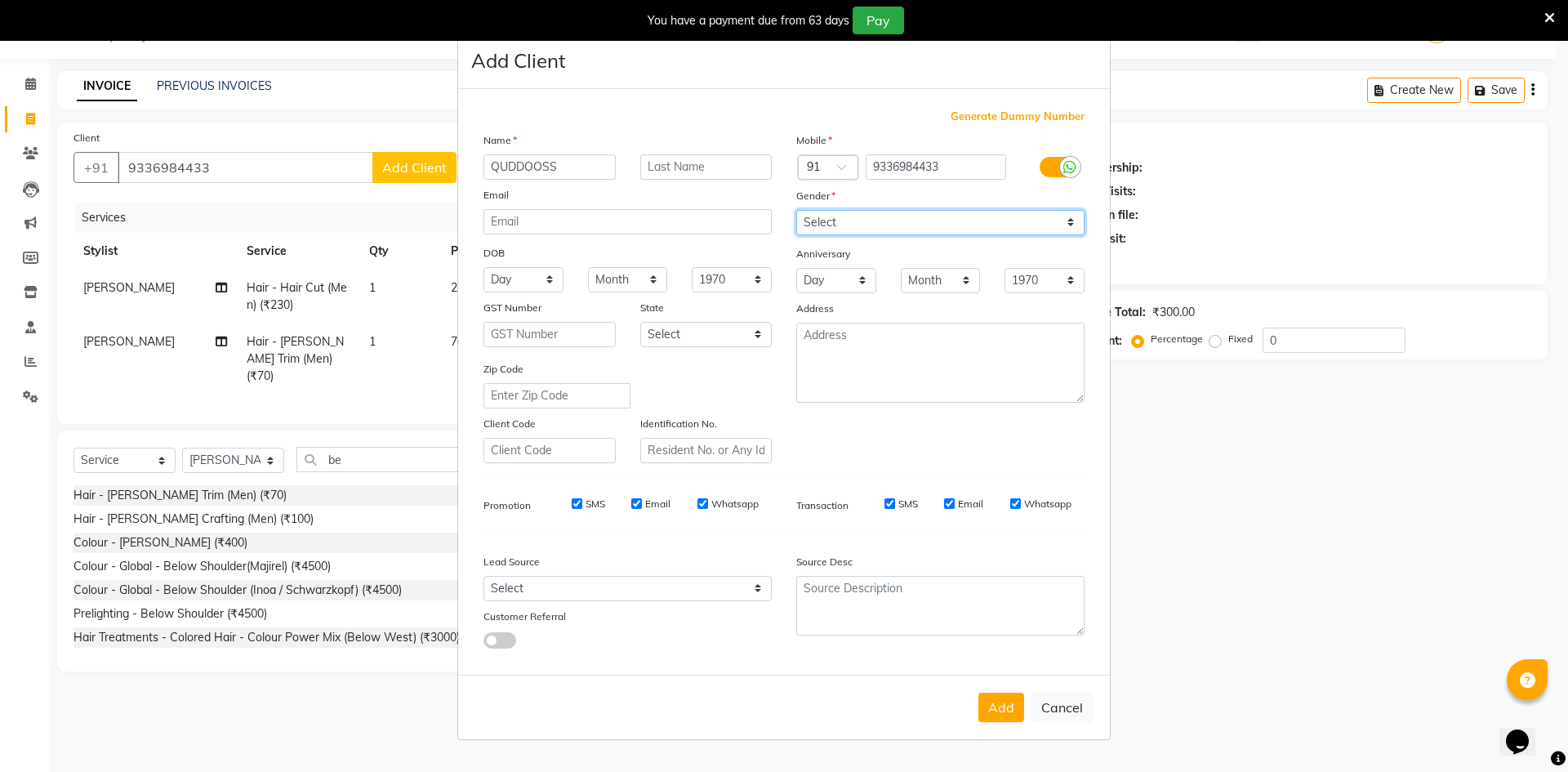
click at [796, 210] on select "Select Male Female Other Prefer Not To Say" at bounding box center [940, 222] width 288 height 25
click at [1006, 715] on button "Add" at bounding box center [1001, 707] width 46 height 29
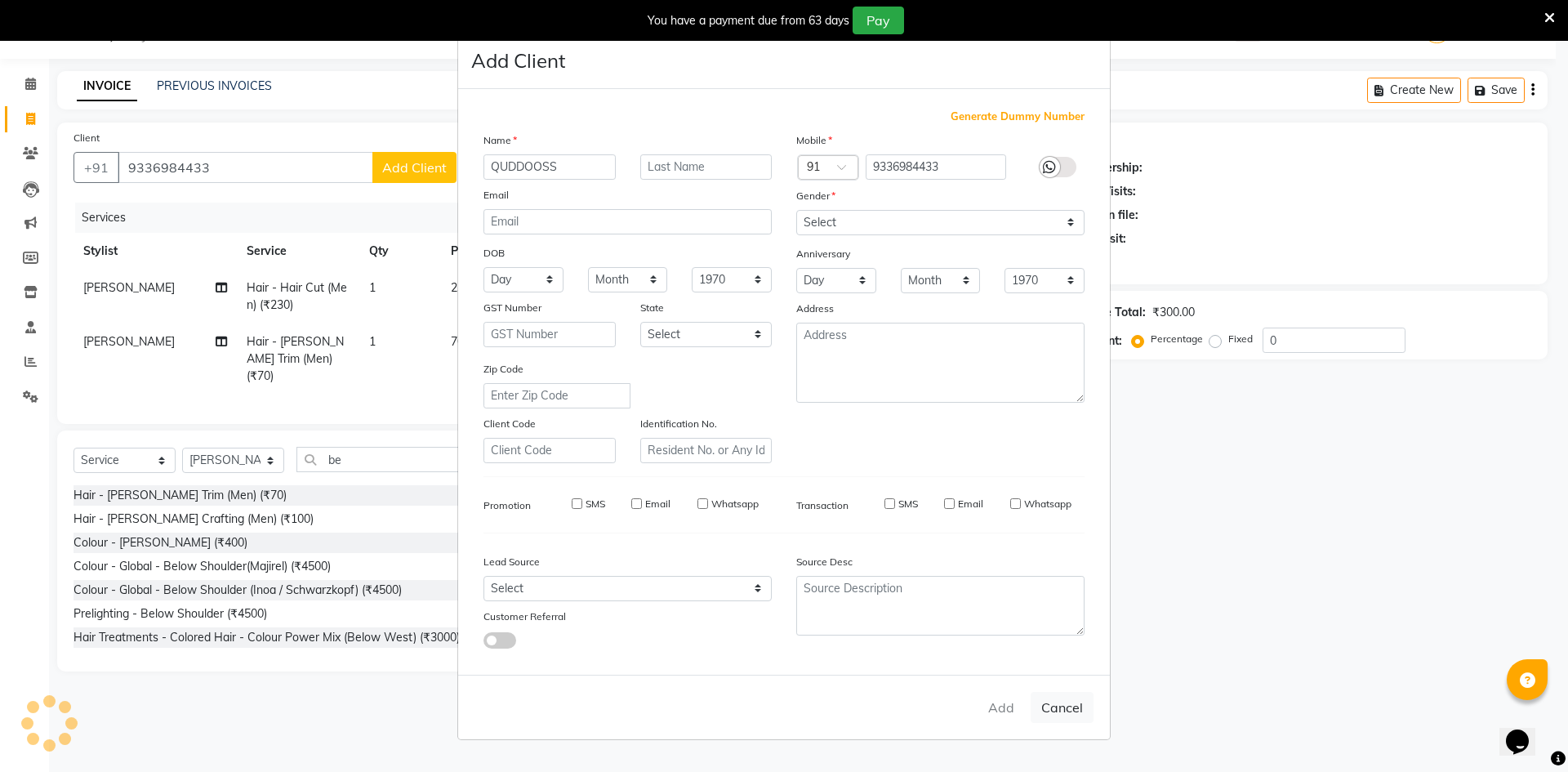
select select
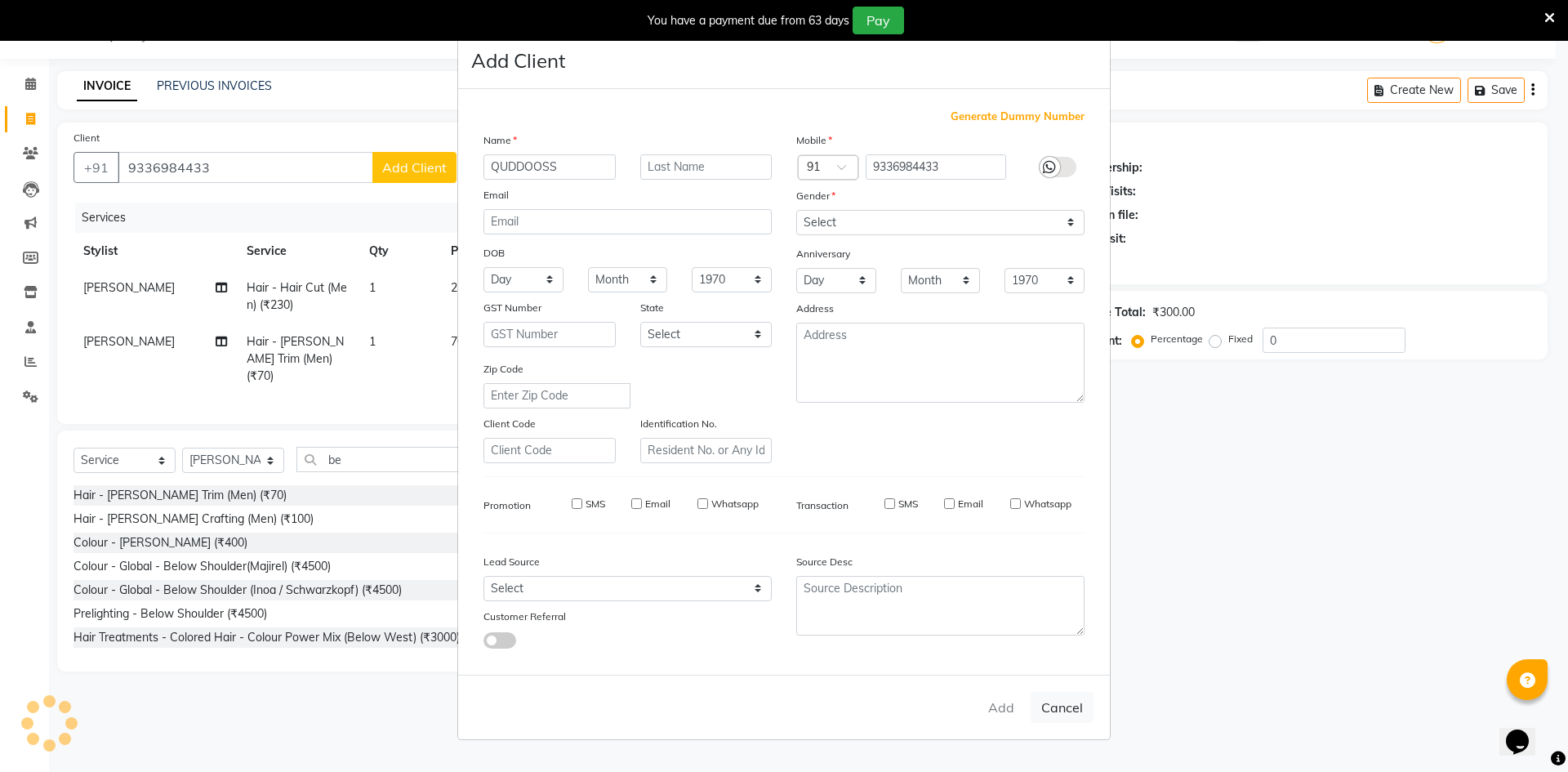
select select
checkbox input "false"
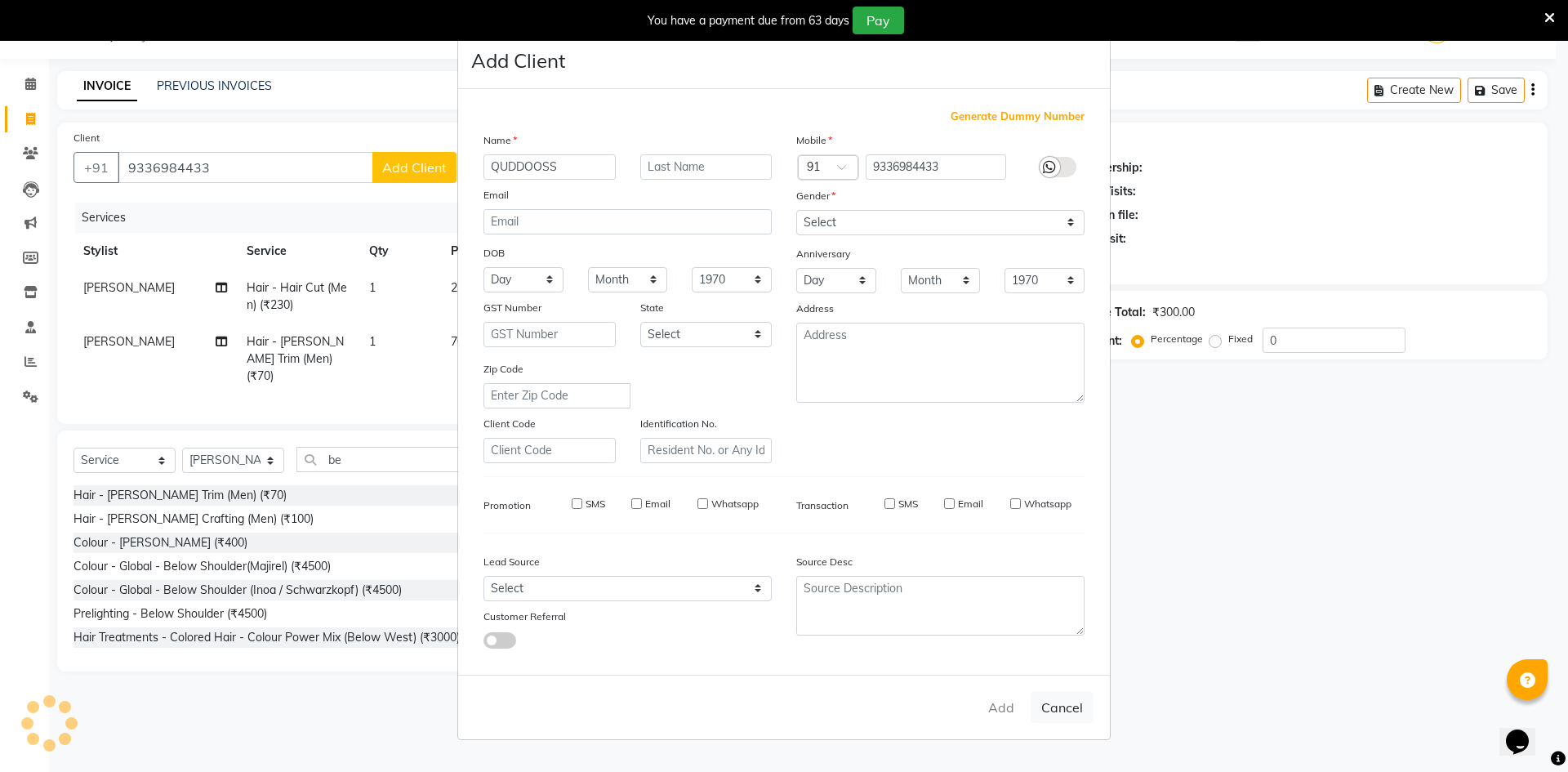
checkbox input "false"
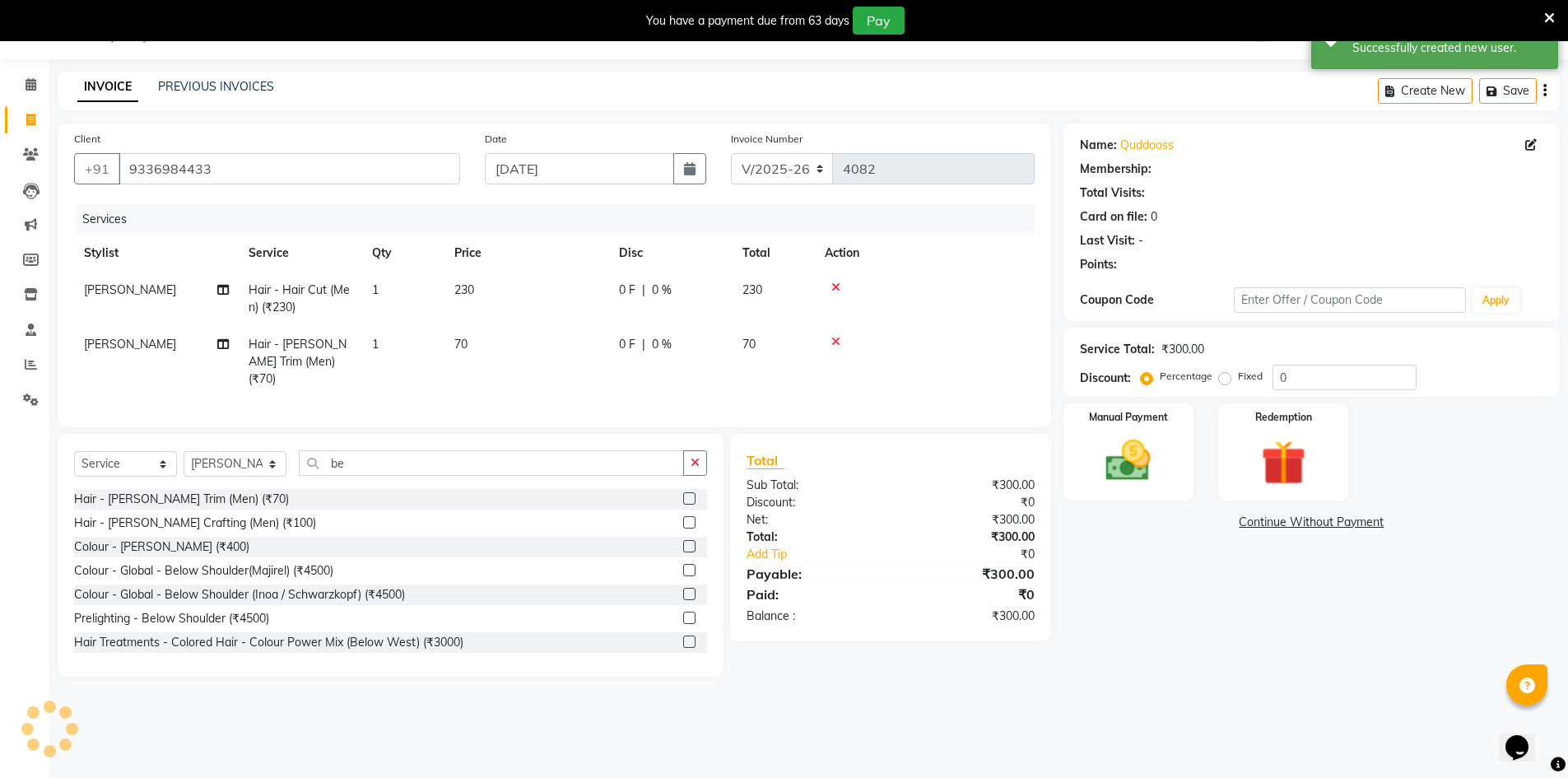
select select "1: Object"
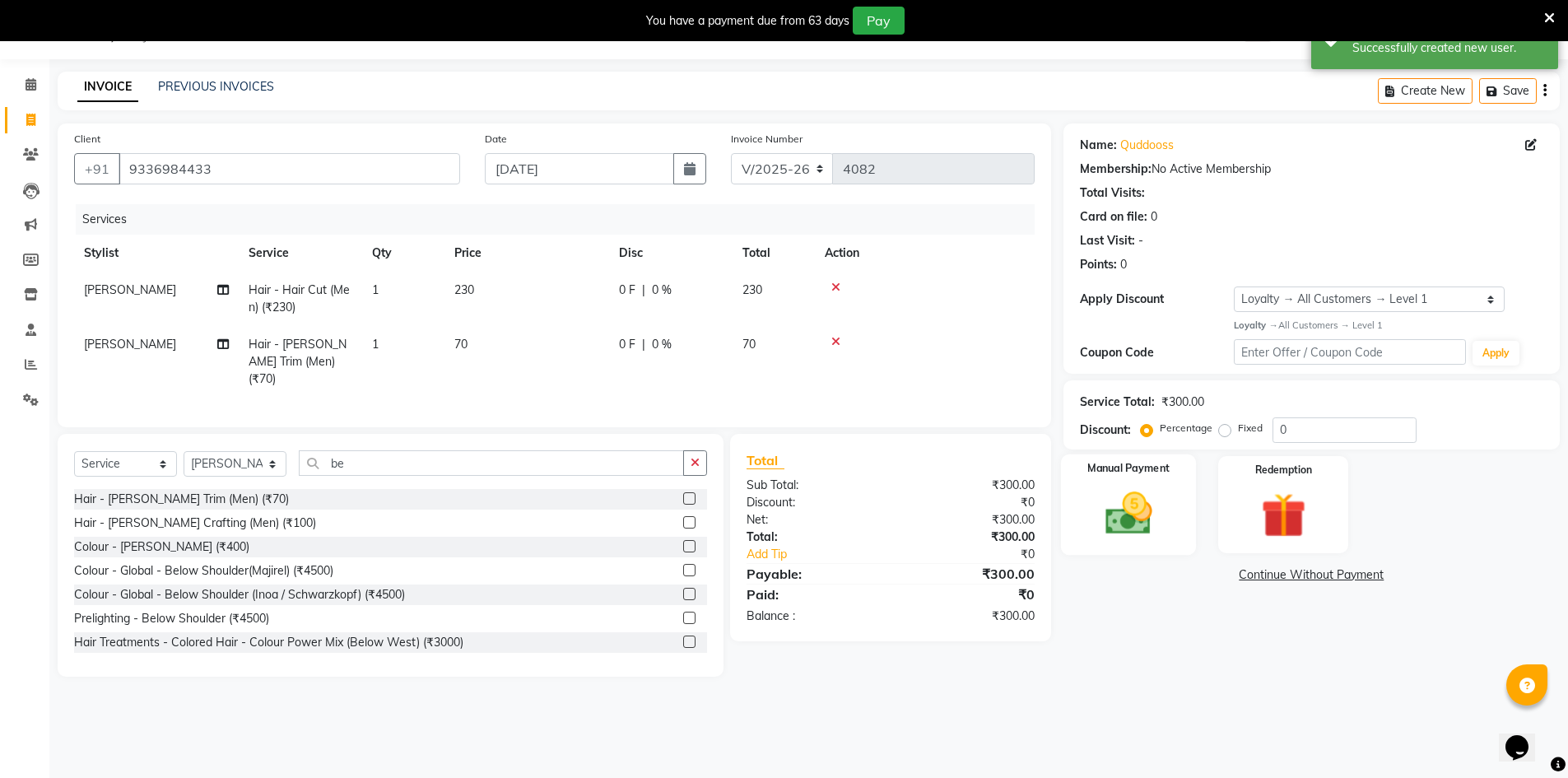
click at [1149, 512] on img at bounding box center [1128, 513] width 76 height 53
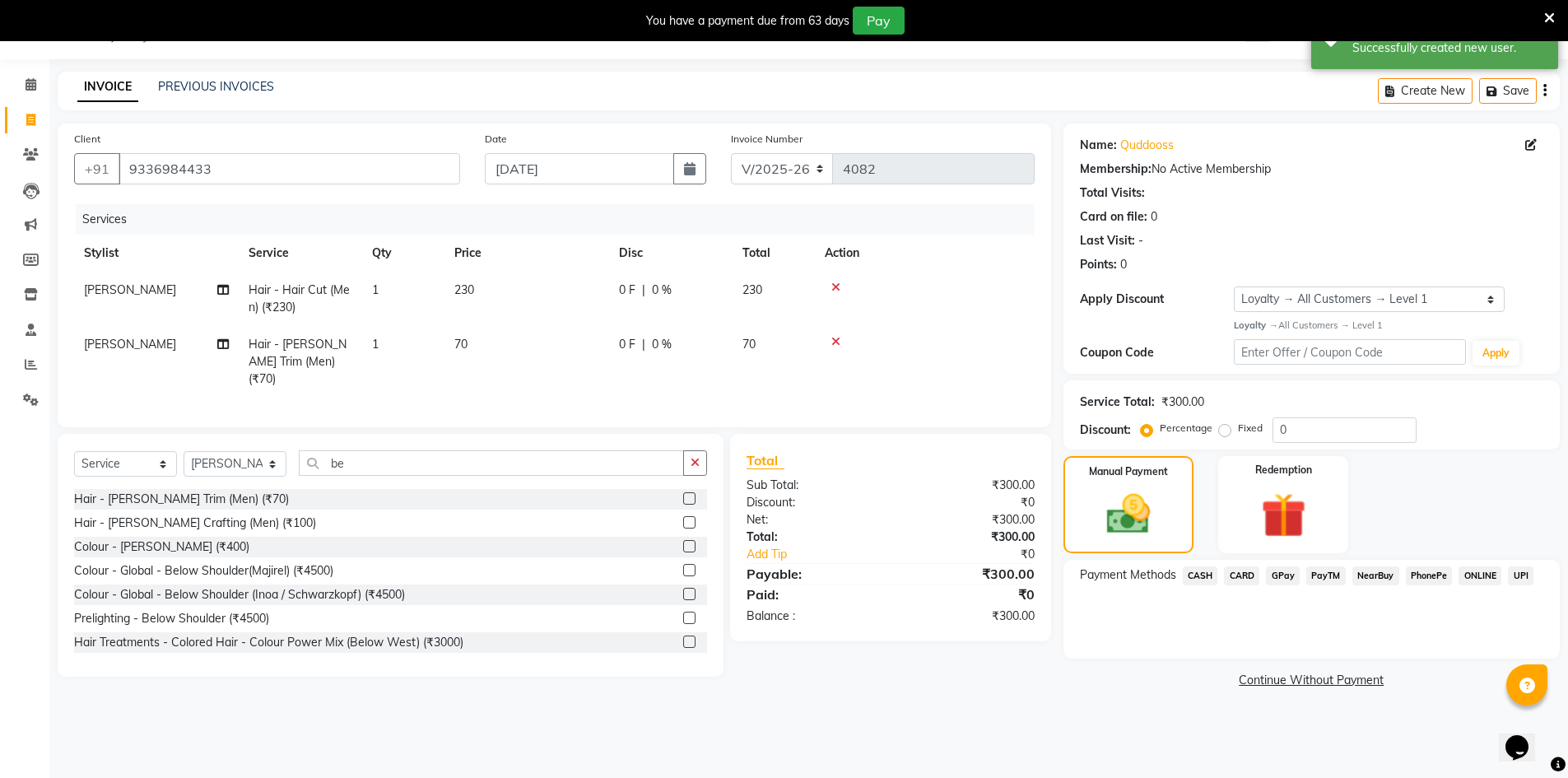
click at [1277, 573] on span "GPay" at bounding box center [1282, 575] width 34 height 19
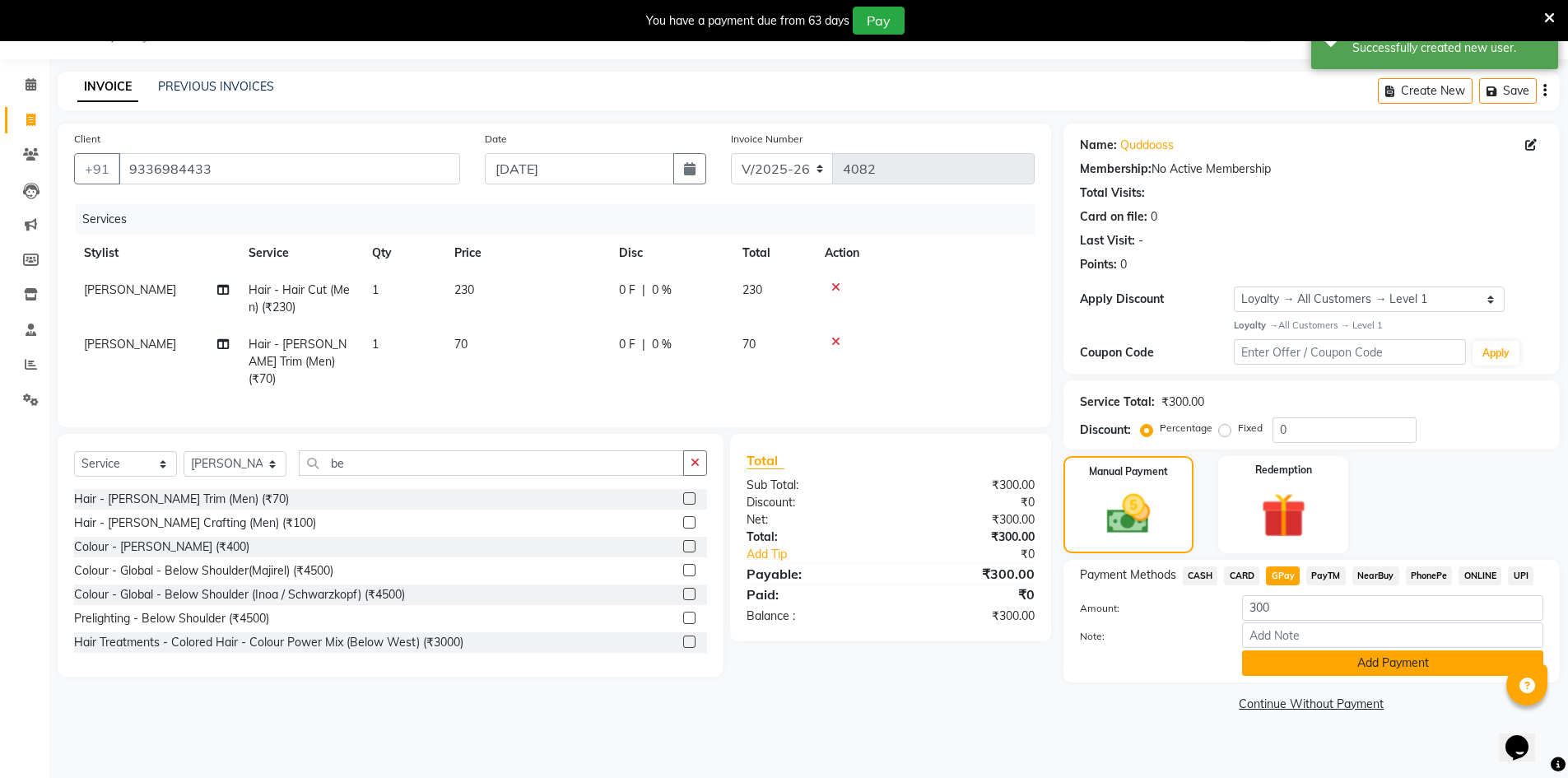
click at [1301, 656] on button "Add Payment" at bounding box center [1392, 663] width 301 height 26
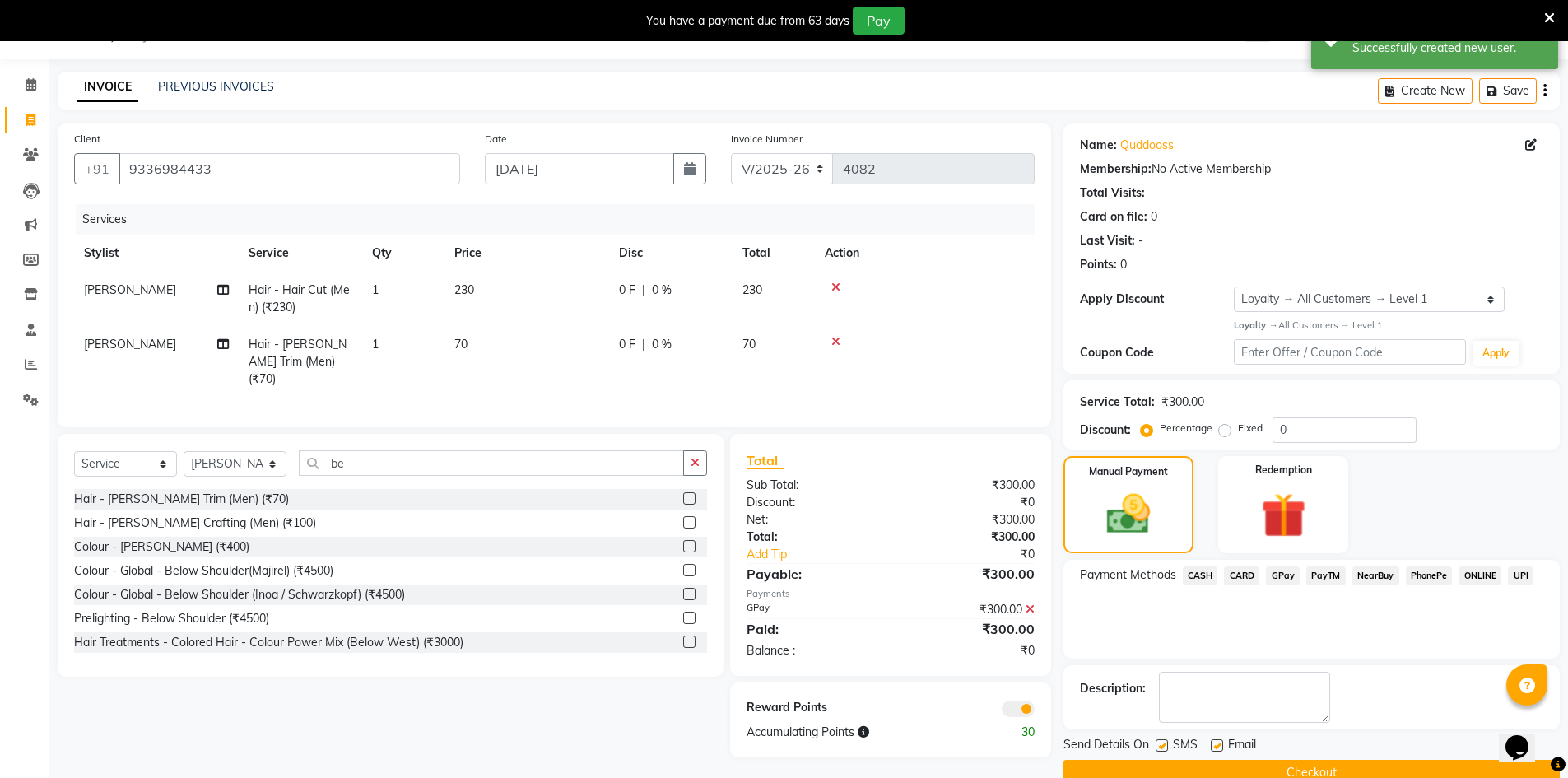
click at [1299, 774] on button "Checkout" at bounding box center [1311, 772] width 496 height 26
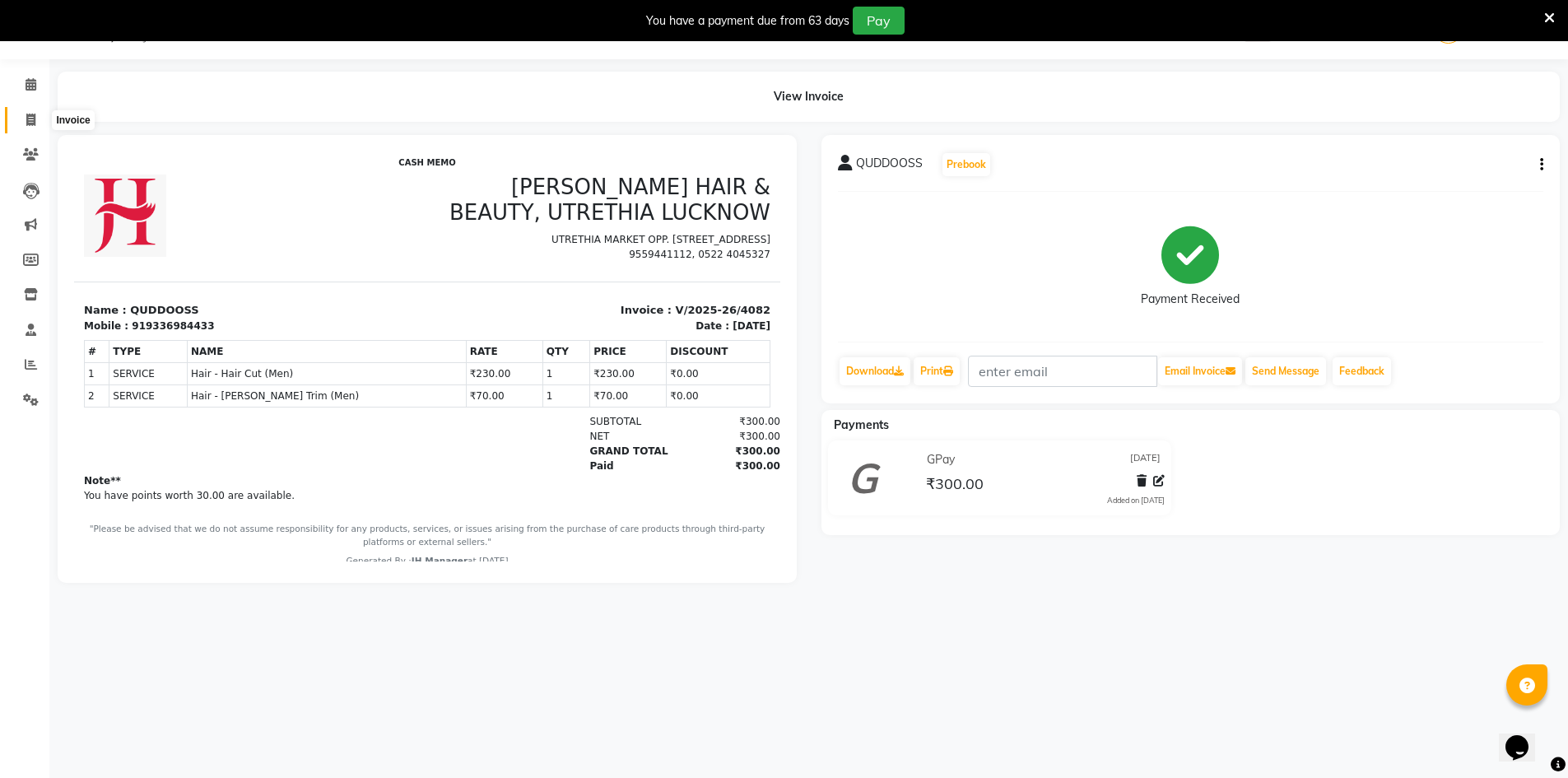
click at [23, 115] on span at bounding box center [31, 120] width 29 height 19
select select "service"
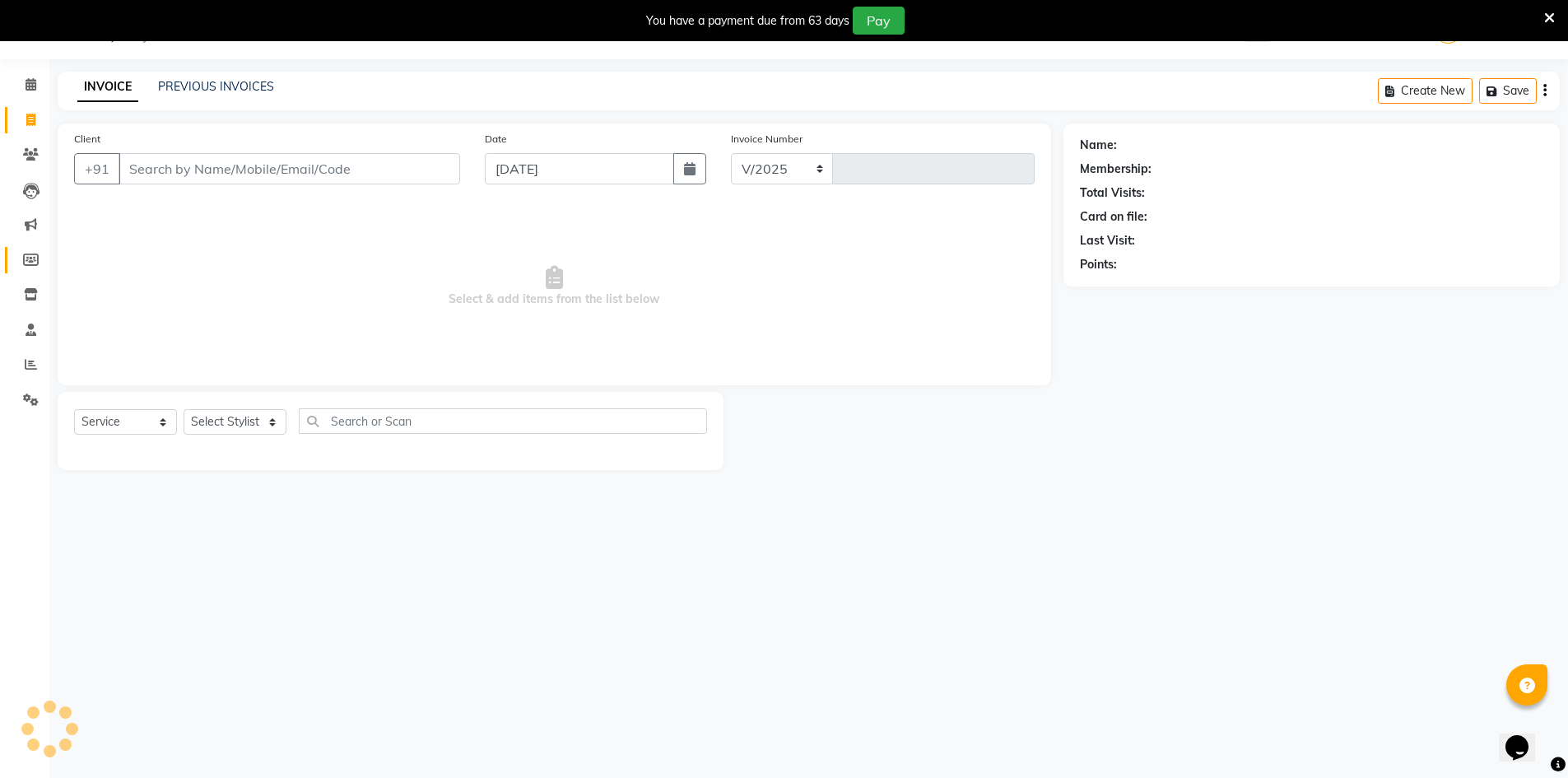
select select "640"
type input "4084"
click at [242, 420] on select "Select Stylist ADNAN ADVANCE ANJALI ANNU B-WAX JANVI JH Manager MEMBERSHIP MOHD…" at bounding box center [234, 421] width 103 height 26
select select "9206"
click at [183, 409] on select "Select Stylist ADNAN ADVANCE ANJALI ANNU B-WAX JANVI JH Manager MEMBERSHIP MOHD…" at bounding box center [234, 421] width 103 height 26
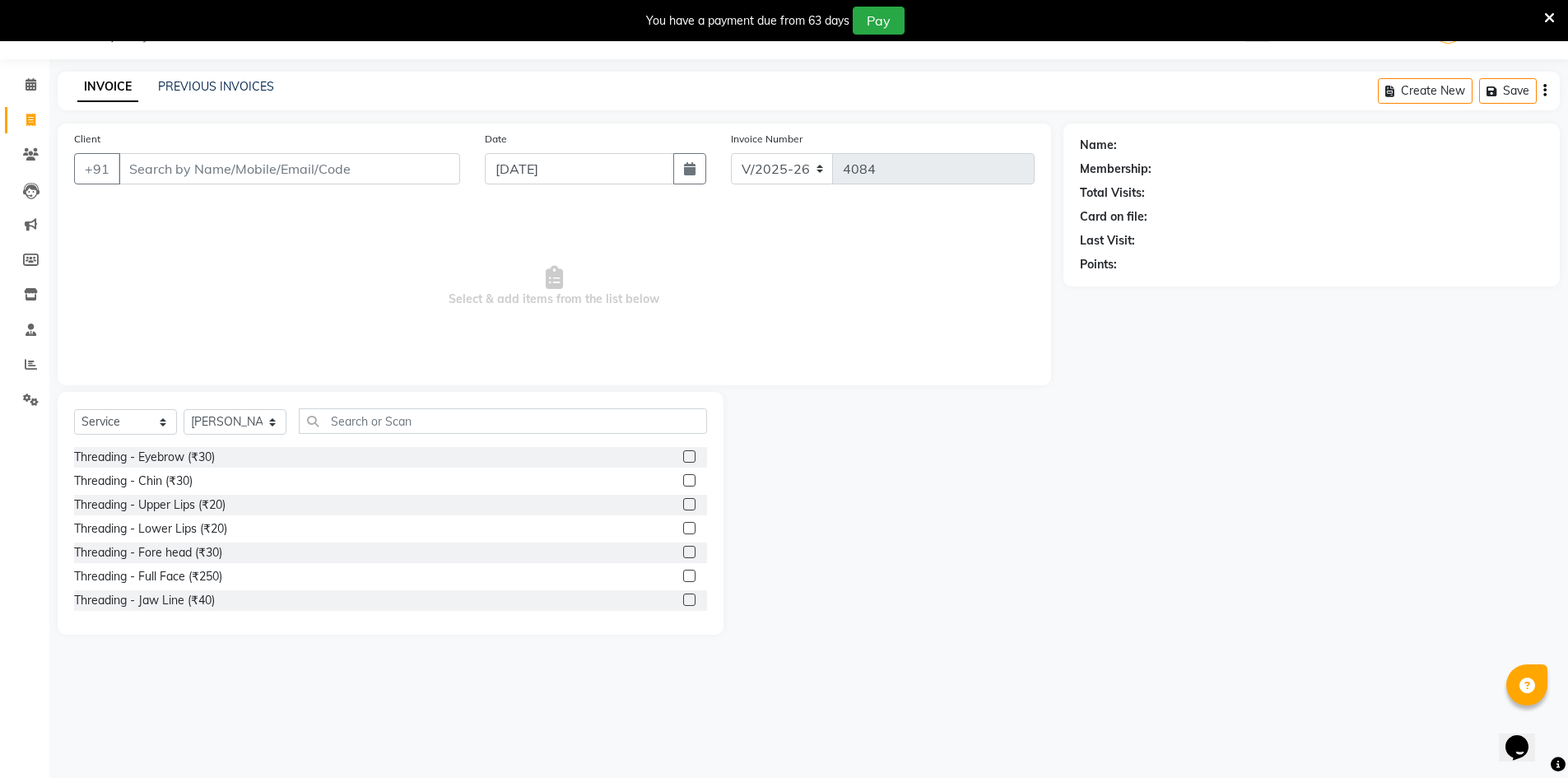
click at [491, 406] on div "Select Service Product Membership Package Voucher Prepaid Gift Card Select Styl…" at bounding box center [390, 513] width 665 height 243
click at [488, 412] on input "text" at bounding box center [503, 420] width 408 height 26
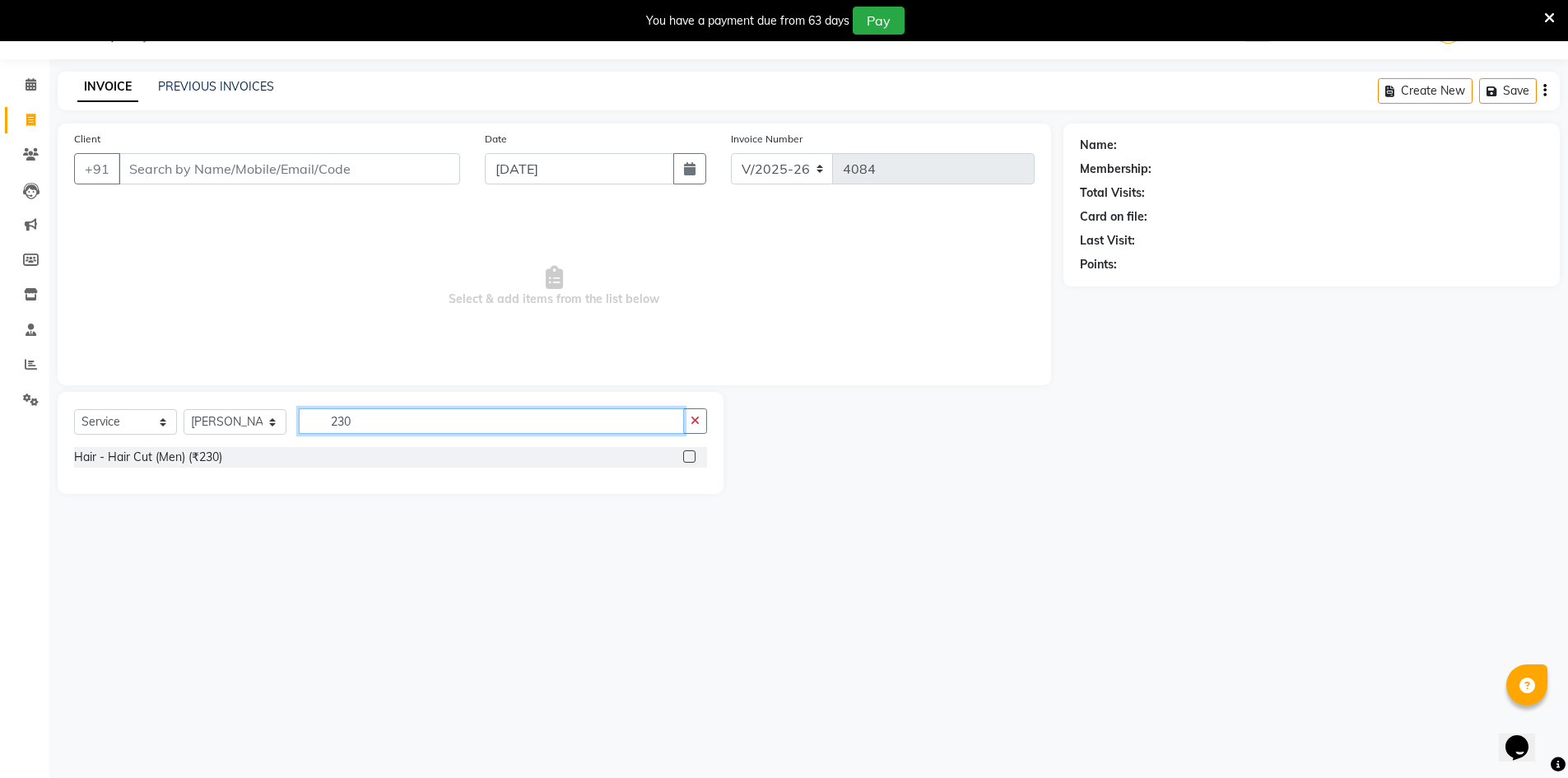
type input "230"
click at [689, 455] on label at bounding box center [689, 457] width 12 height 12
click at [689, 455] on input "checkbox" at bounding box center [688, 458] width 11 height 11
checkbox input "true"
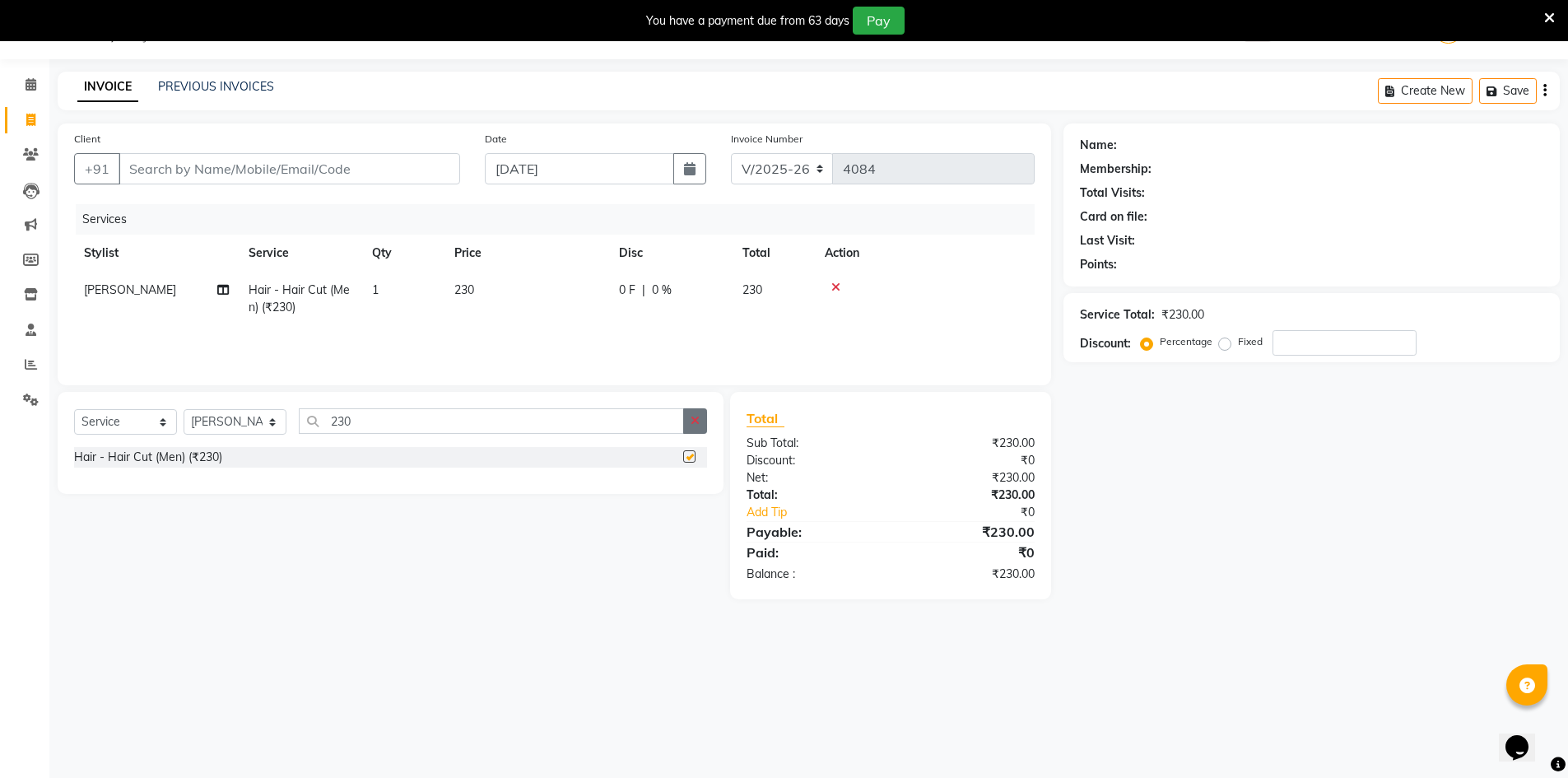
click at [692, 425] on icon "button" at bounding box center [695, 420] width 9 height 12
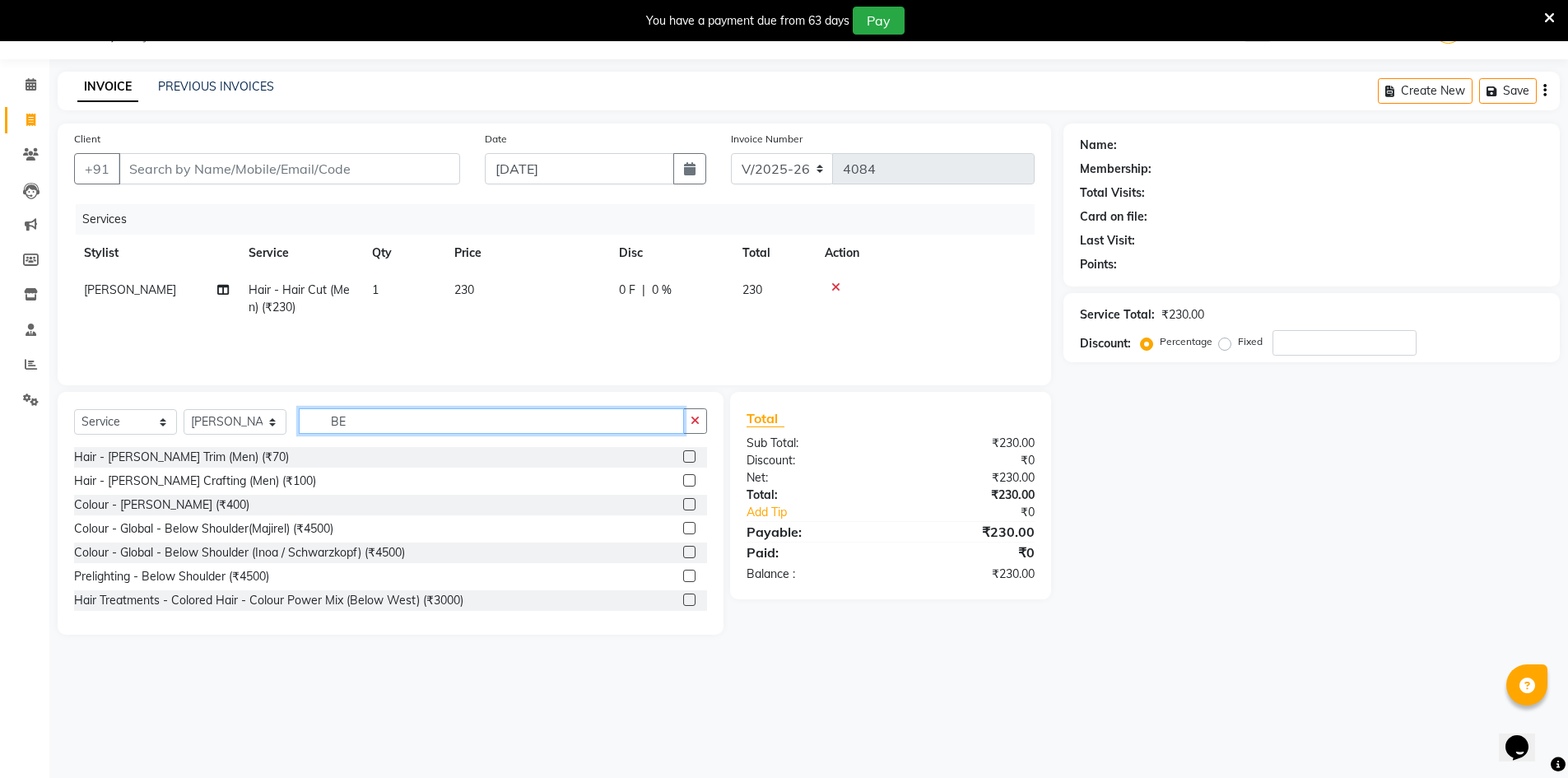
type input "BE"
click at [683, 457] on label at bounding box center [689, 457] width 12 height 12
click at [683, 457] on input "checkbox" at bounding box center [688, 458] width 11 height 11
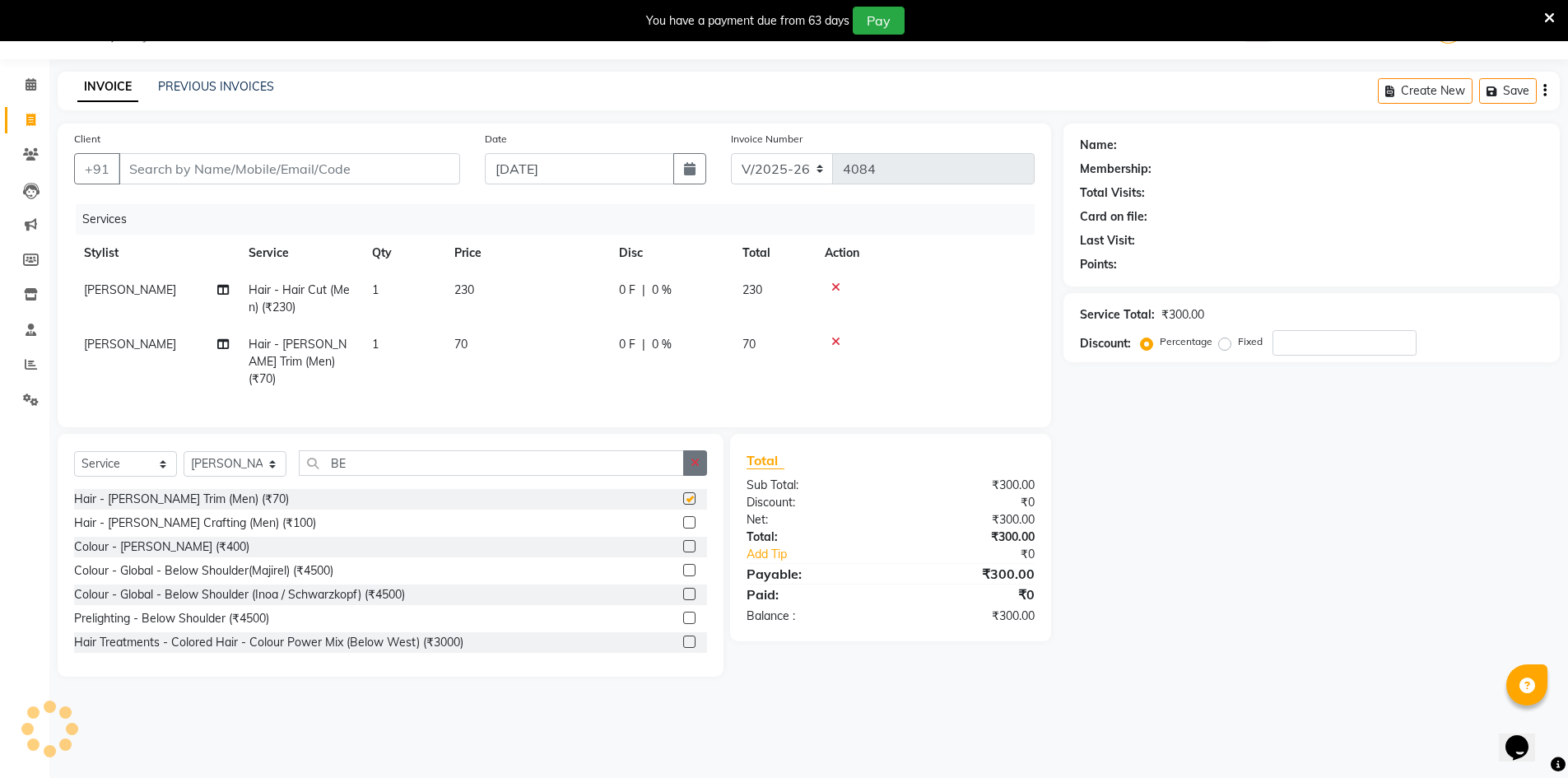
checkbox input "false"
click at [697, 465] on button "button" at bounding box center [695, 463] width 24 height 26
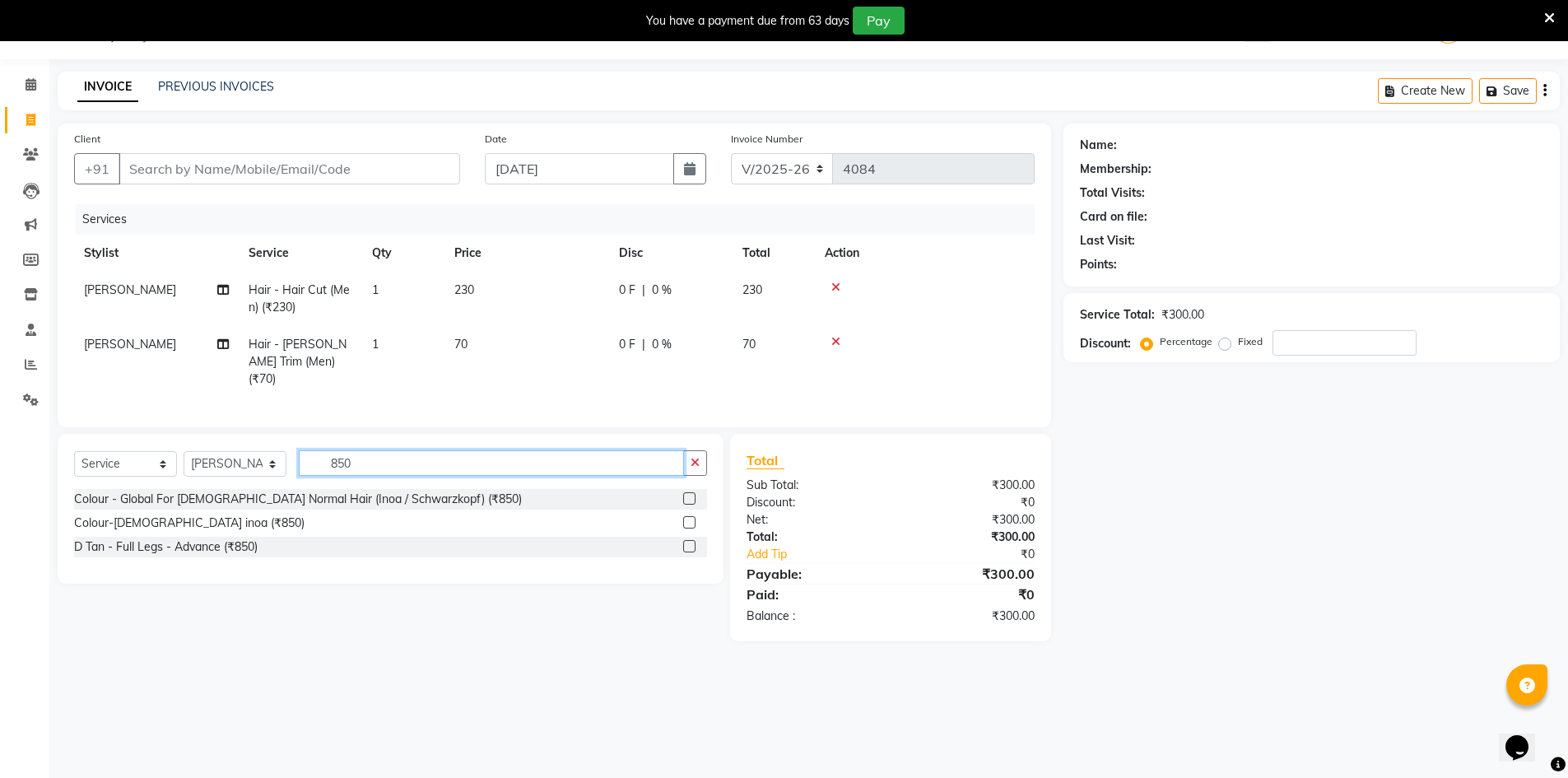
type input "850"
click at [688, 492] on label at bounding box center [689, 498] width 12 height 12
click at [688, 494] on input "checkbox" at bounding box center [688, 499] width 11 height 11
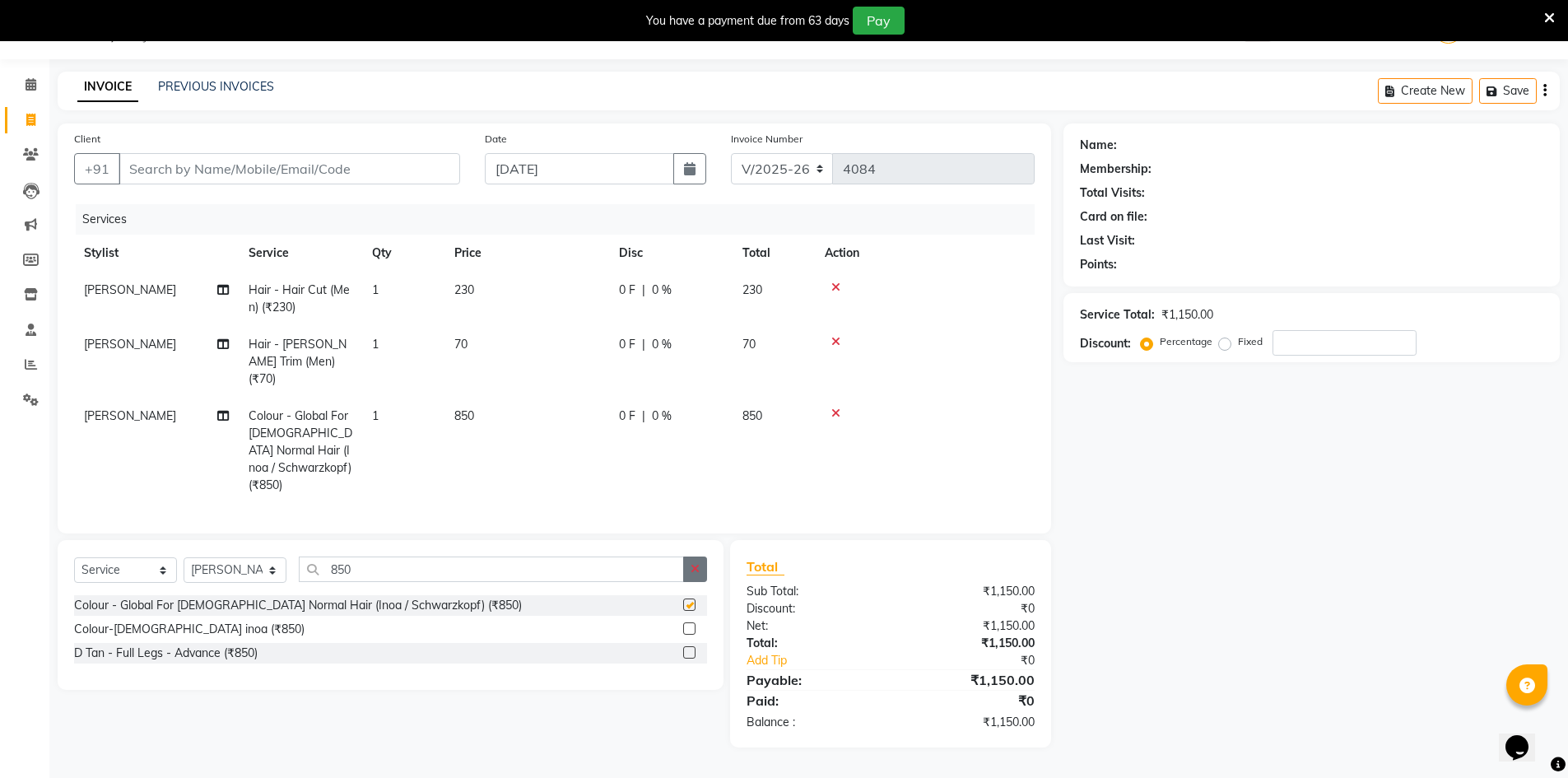
checkbox input "false"
click at [688, 557] on button "button" at bounding box center [695, 569] width 24 height 26
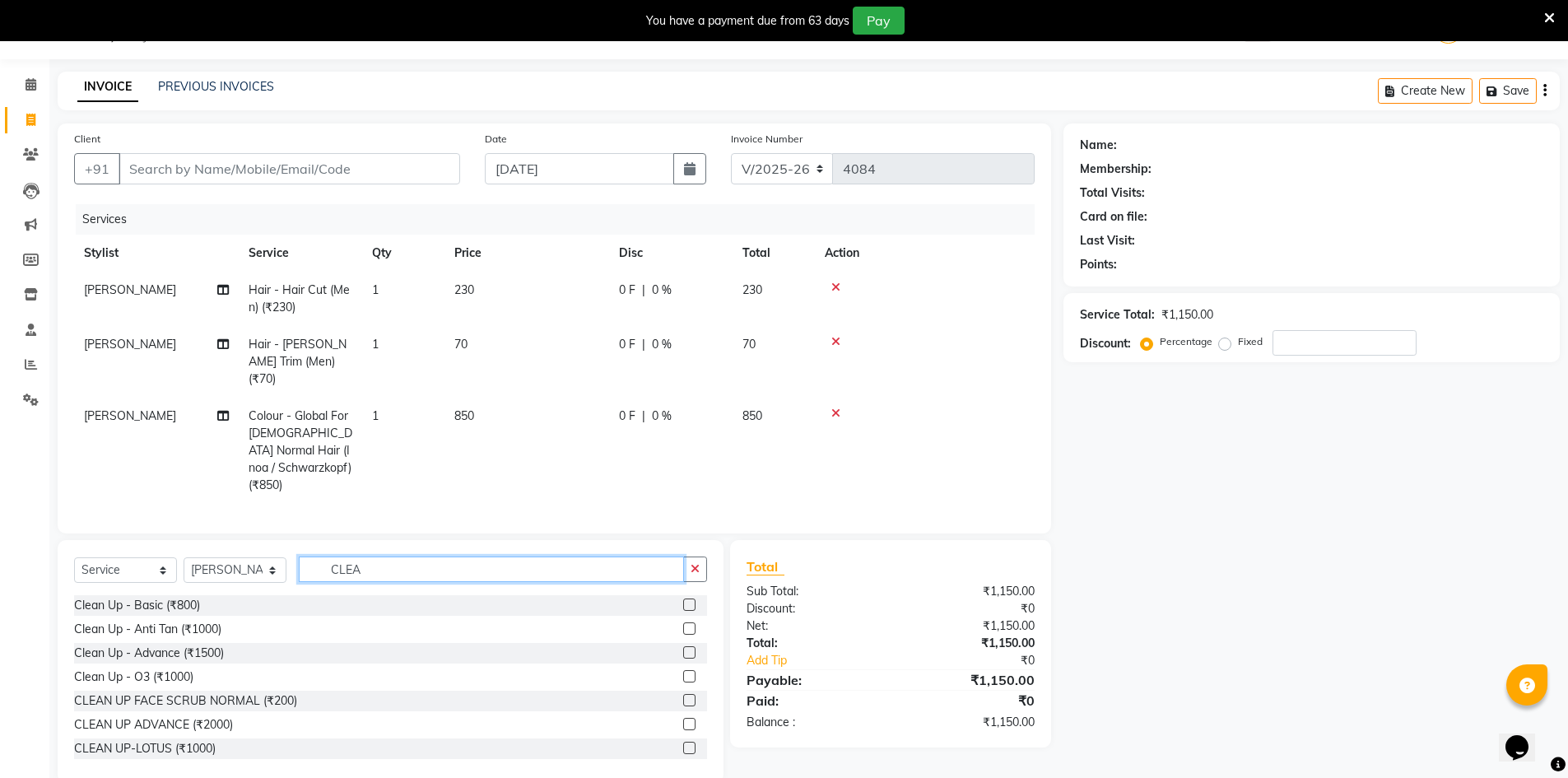
type input "CLEA"
click at [683, 622] on label at bounding box center [689, 628] width 12 height 12
click at [683, 624] on input "checkbox" at bounding box center [688, 629] width 11 height 11
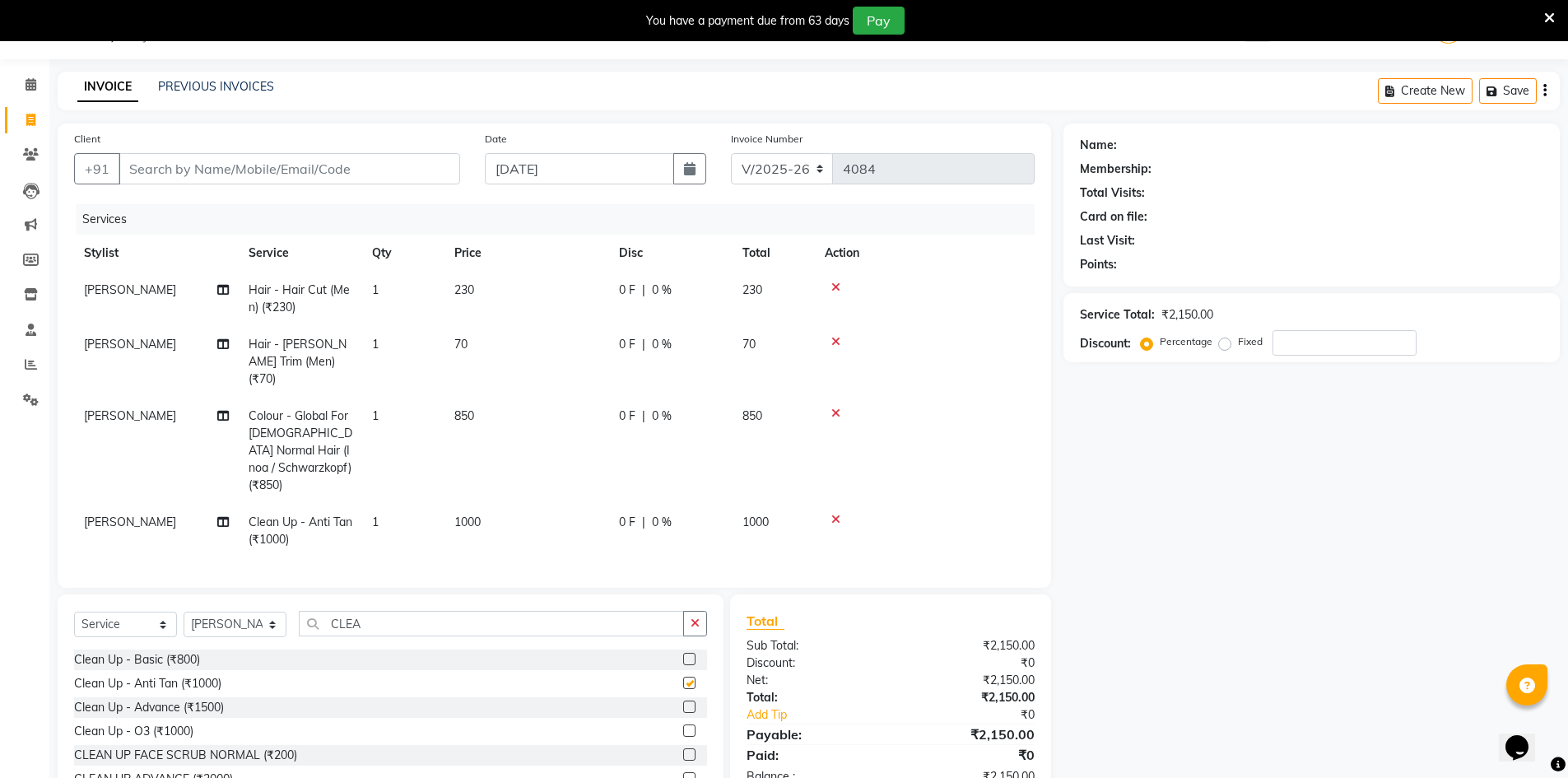
checkbox input "false"
click at [338, 135] on div "Client +91" at bounding box center [267, 164] width 411 height 67
click at [342, 159] on input "Client" at bounding box center [289, 168] width 342 height 31
click at [1382, 336] on input "number" at bounding box center [1344, 343] width 144 height 26
type input "5"
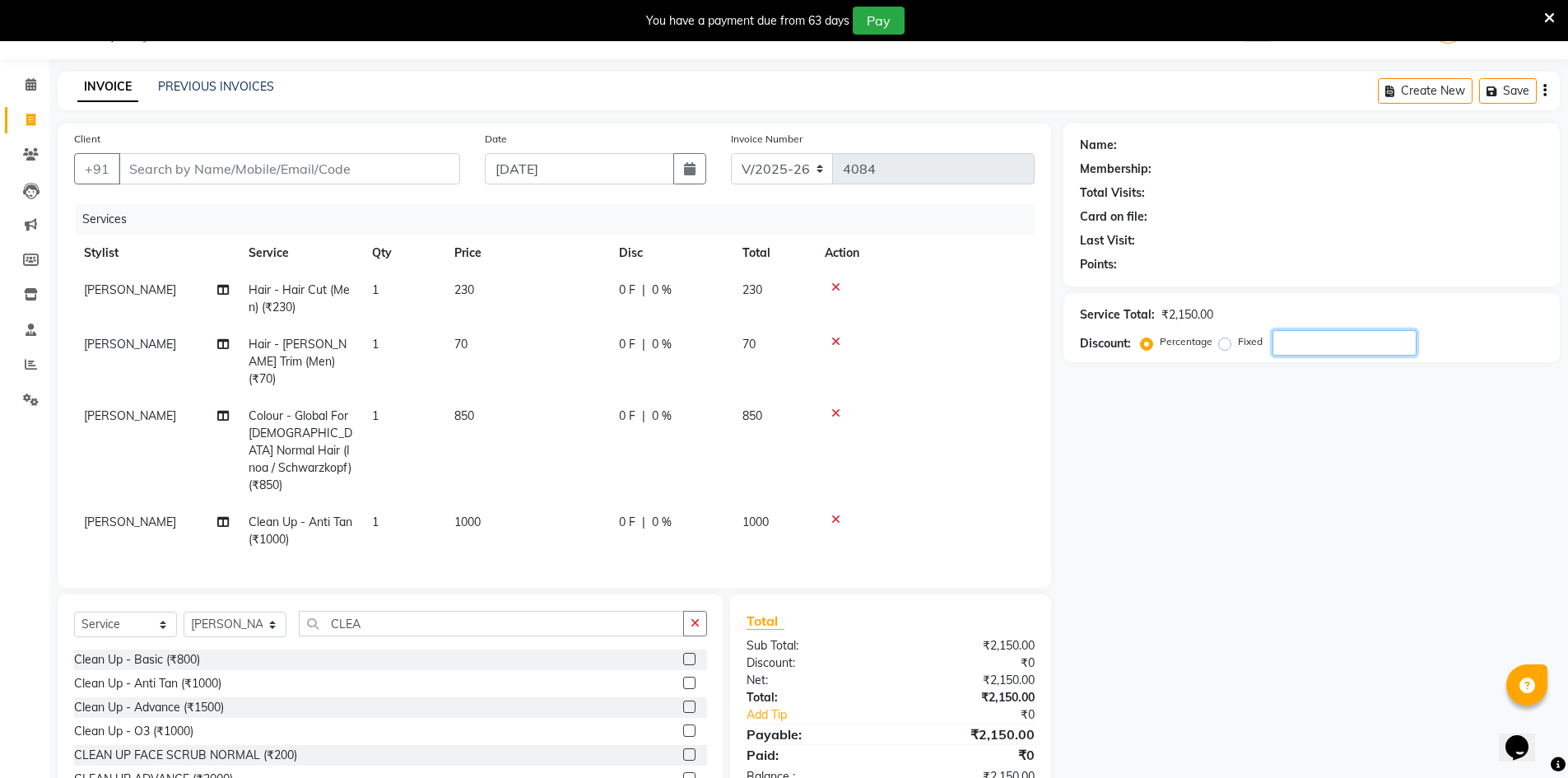
type input "5"
drag, startPoint x: 308, startPoint y: 147, endPoint x: 318, endPoint y: 166, distance: 21.5
click at [308, 148] on div "Client +91" at bounding box center [267, 164] width 411 height 67
click at [318, 166] on input "Client" at bounding box center [289, 168] width 342 height 31
type input "9"
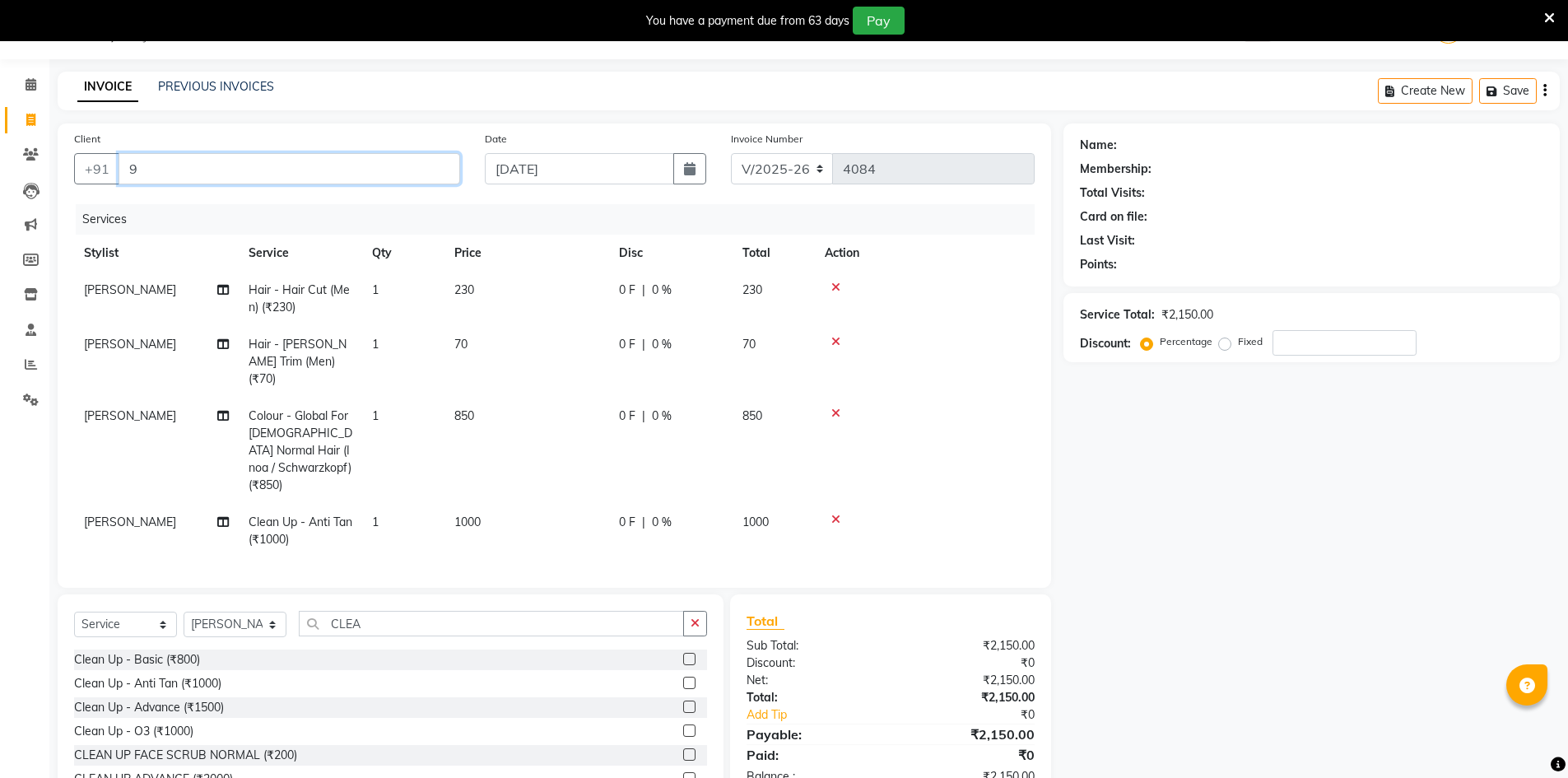
type input "0"
click at [159, 162] on input "9475691441" at bounding box center [247, 168] width 257 height 31
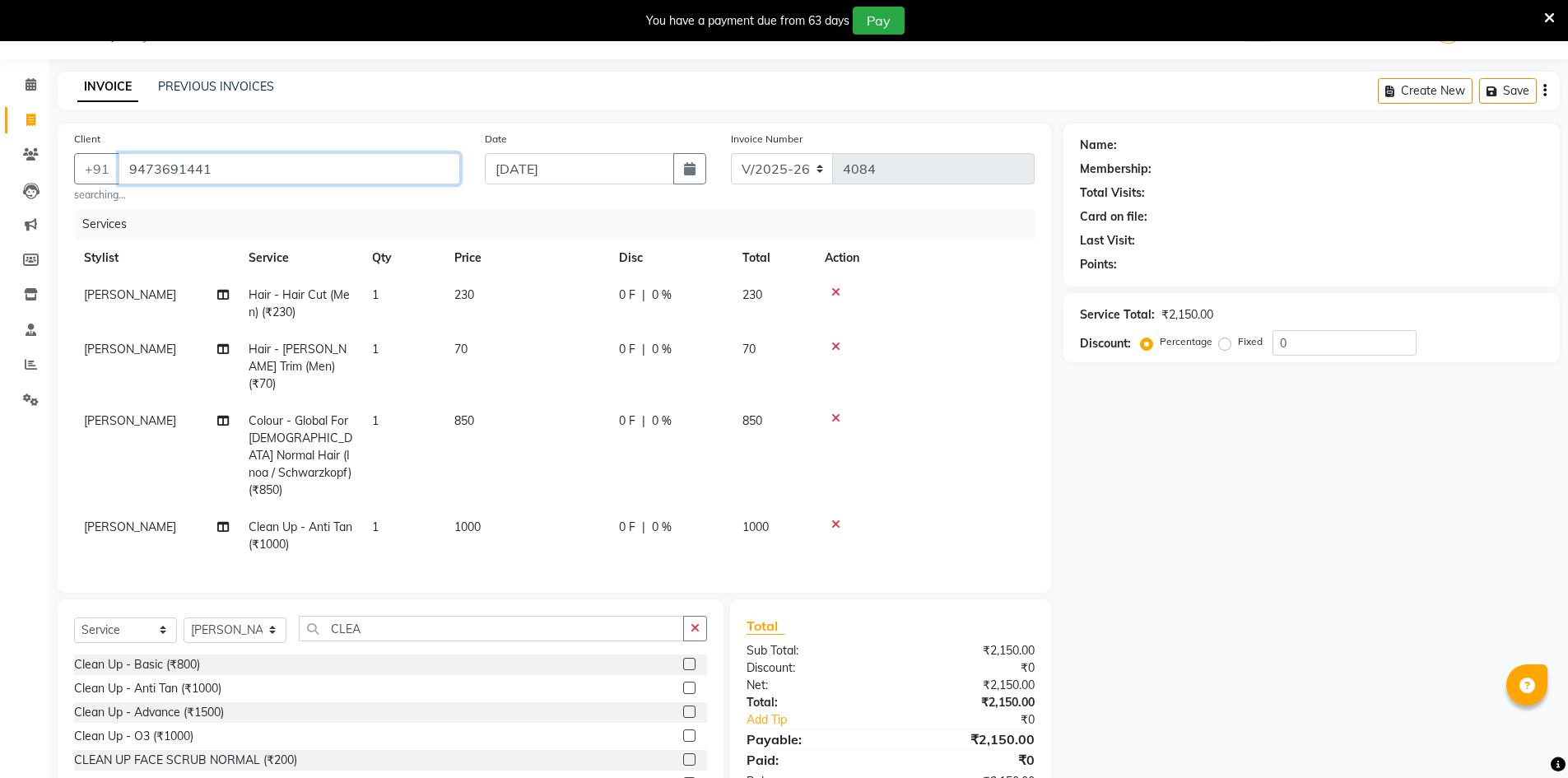
type input "9473691441"
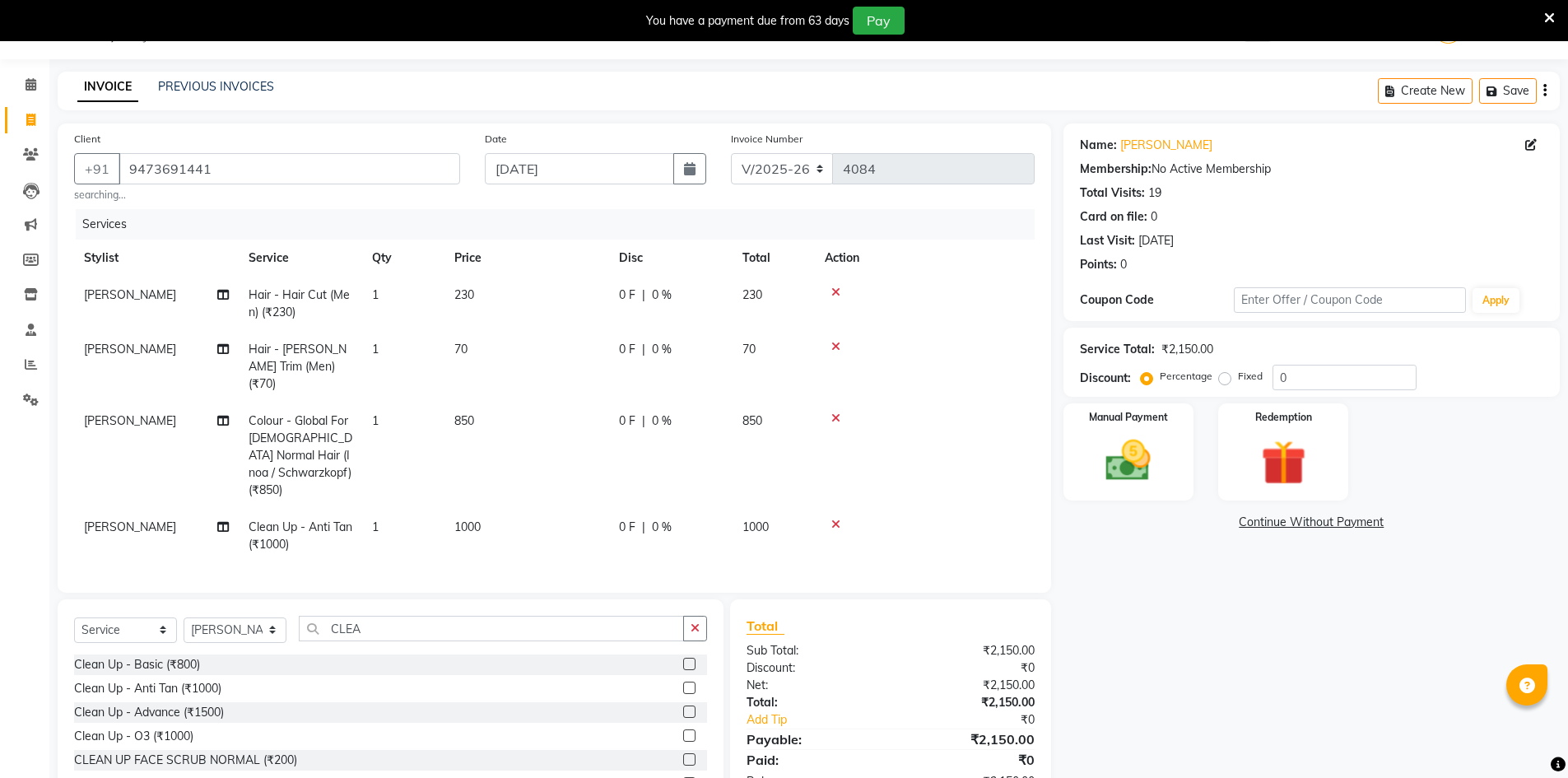
scroll to position [108, 0]
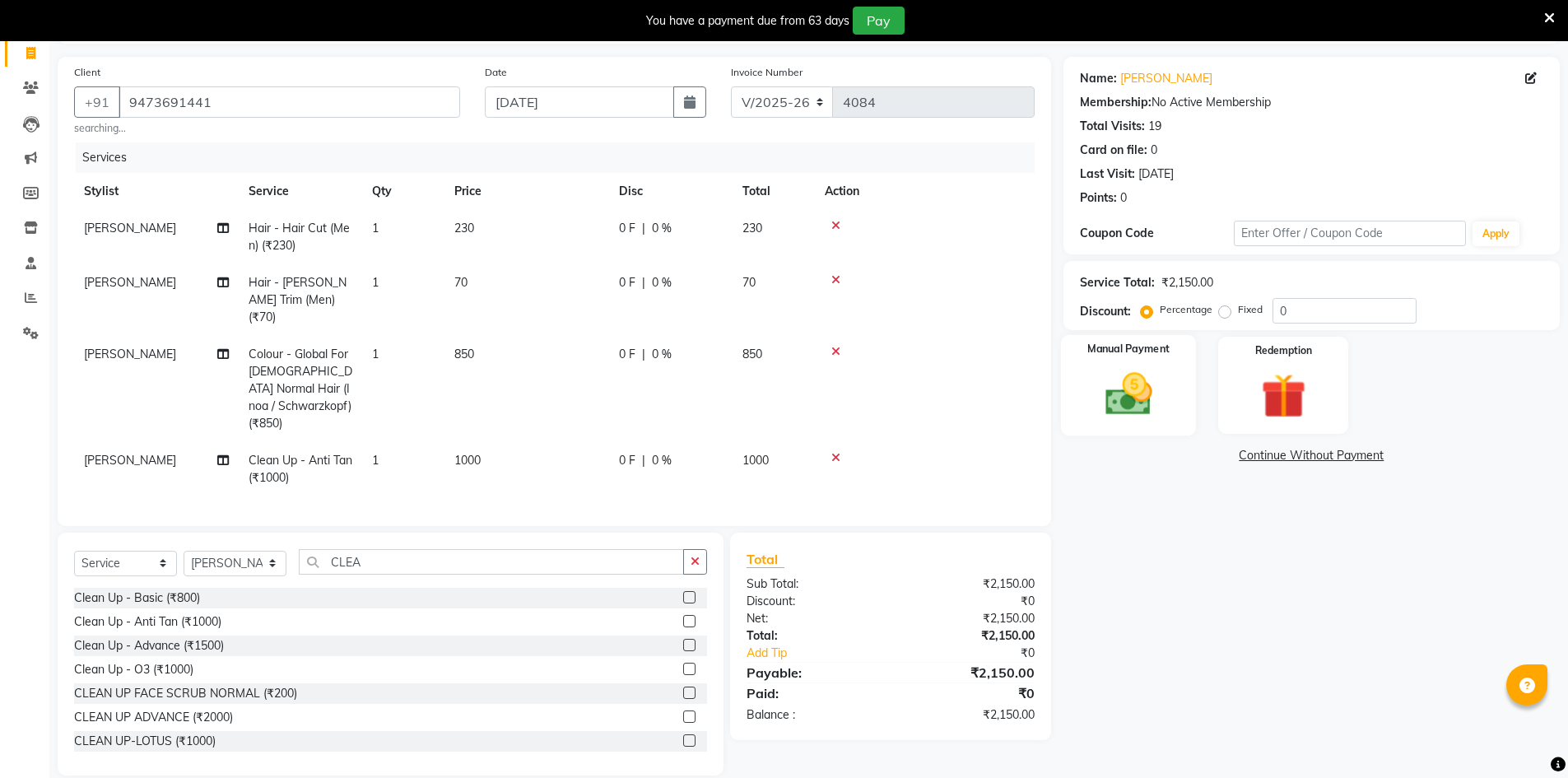
click at [1171, 410] on div "Manual Payment" at bounding box center [1127, 386] width 135 height 101
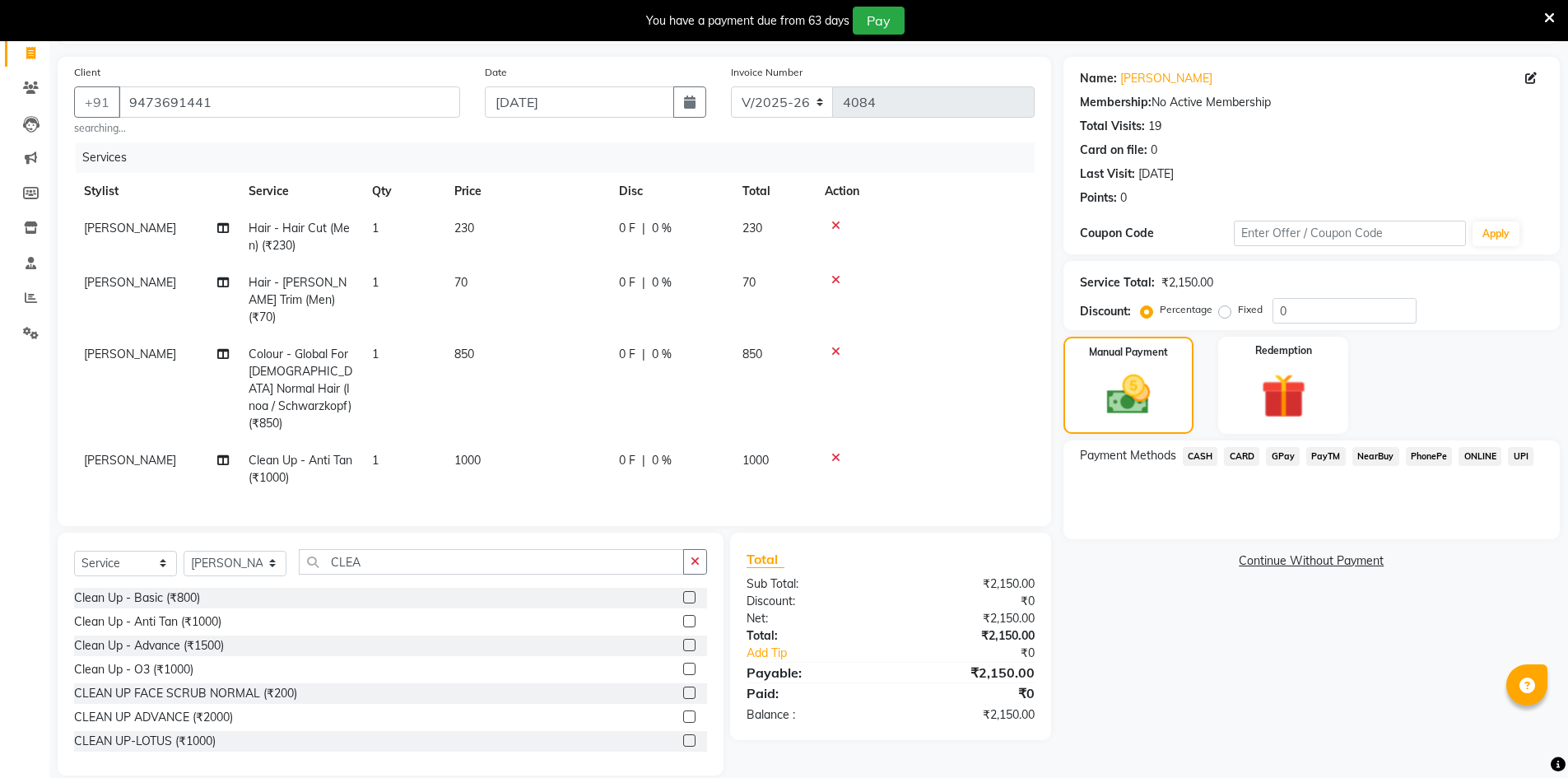
click at [1278, 458] on span "GPay" at bounding box center [1282, 456] width 34 height 19
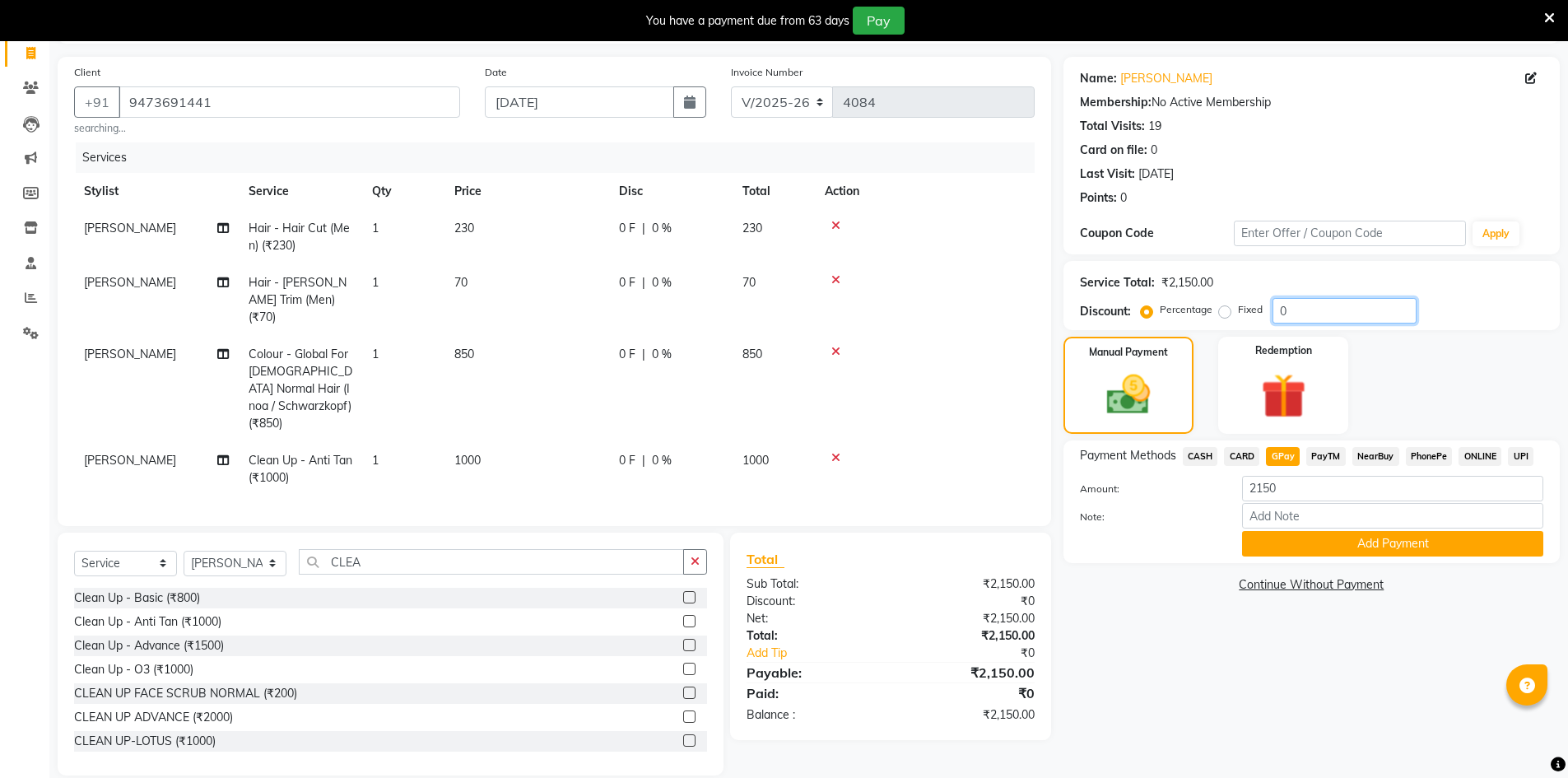
click at [1355, 314] on input "0" at bounding box center [1344, 311] width 144 height 26
type input "5"
type input "10"
click at [268, 100] on input "9473691441" at bounding box center [289, 102] width 342 height 31
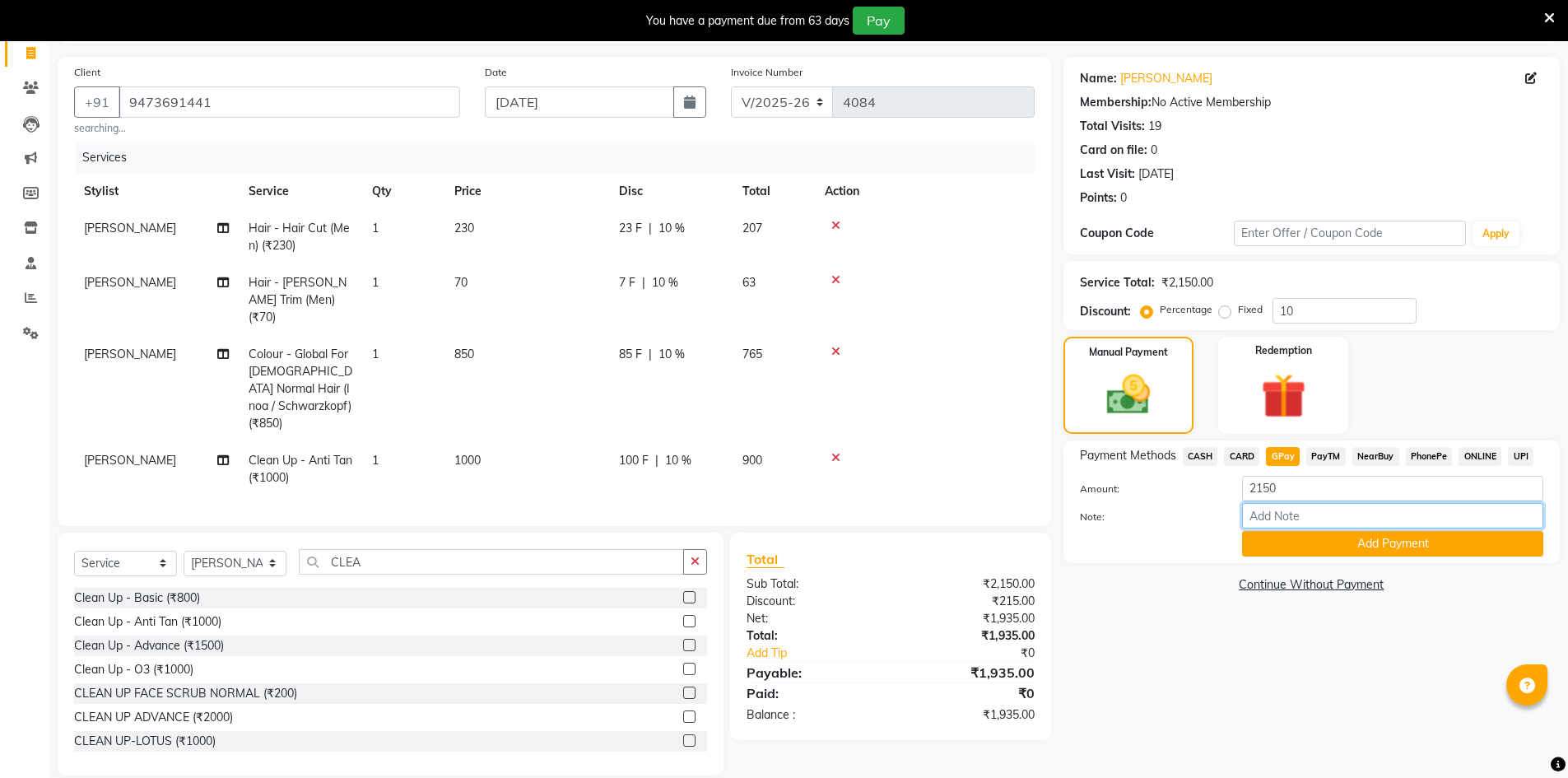
click at [1291, 526] on input "Note:" at bounding box center [1392, 515] width 301 height 26
click at [1196, 450] on span "CASH" at bounding box center [1201, 456] width 35 height 19
type input "1935"
click at [1312, 313] on input "10" at bounding box center [1344, 311] width 144 height 26
type input "1"
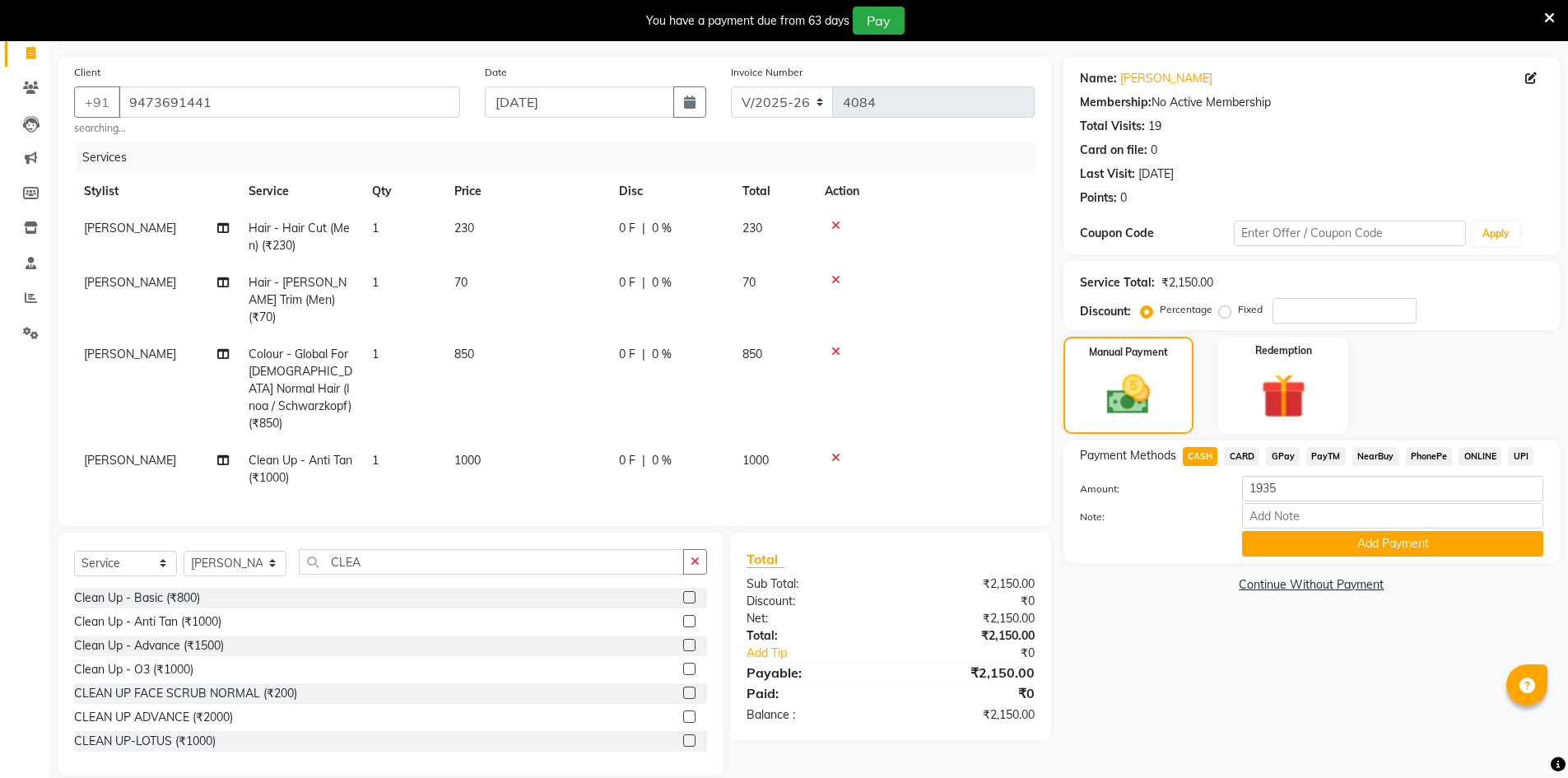
click at [1218, 700] on div "Name: Shanker Membership: No Active Membership Total Visits: 19 Card on file: 0…" at bounding box center [1318, 416] width 509 height 719
click at [1324, 311] on input "number" at bounding box center [1344, 311] width 144 height 26
type input "10"
click at [1286, 456] on span "GPay" at bounding box center [1282, 456] width 34 height 19
click at [1312, 538] on button "Add Payment" at bounding box center [1392, 543] width 301 height 26
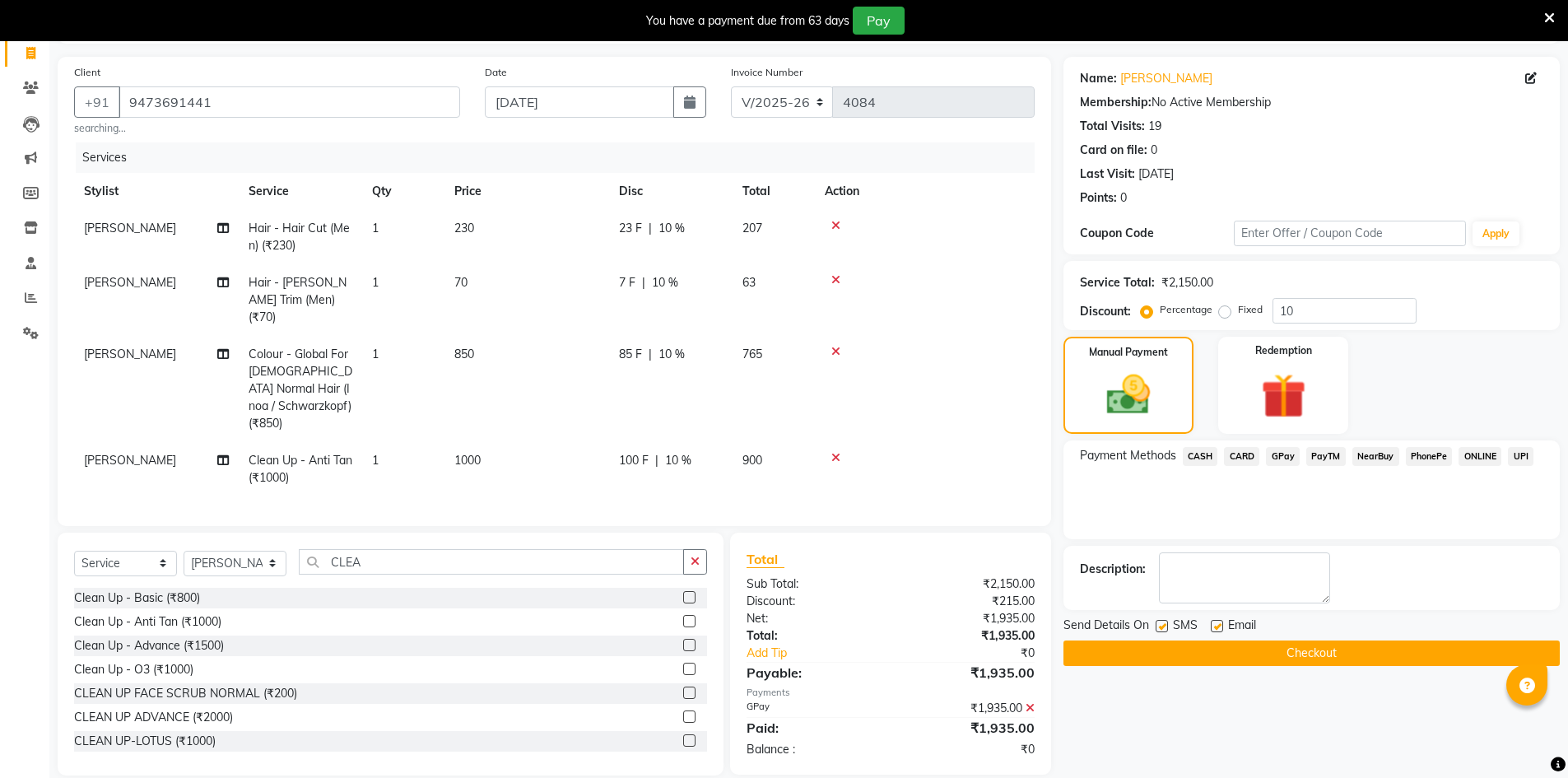
click at [1270, 653] on button "Checkout" at bounding box center [1311, 653] width 496 height 26
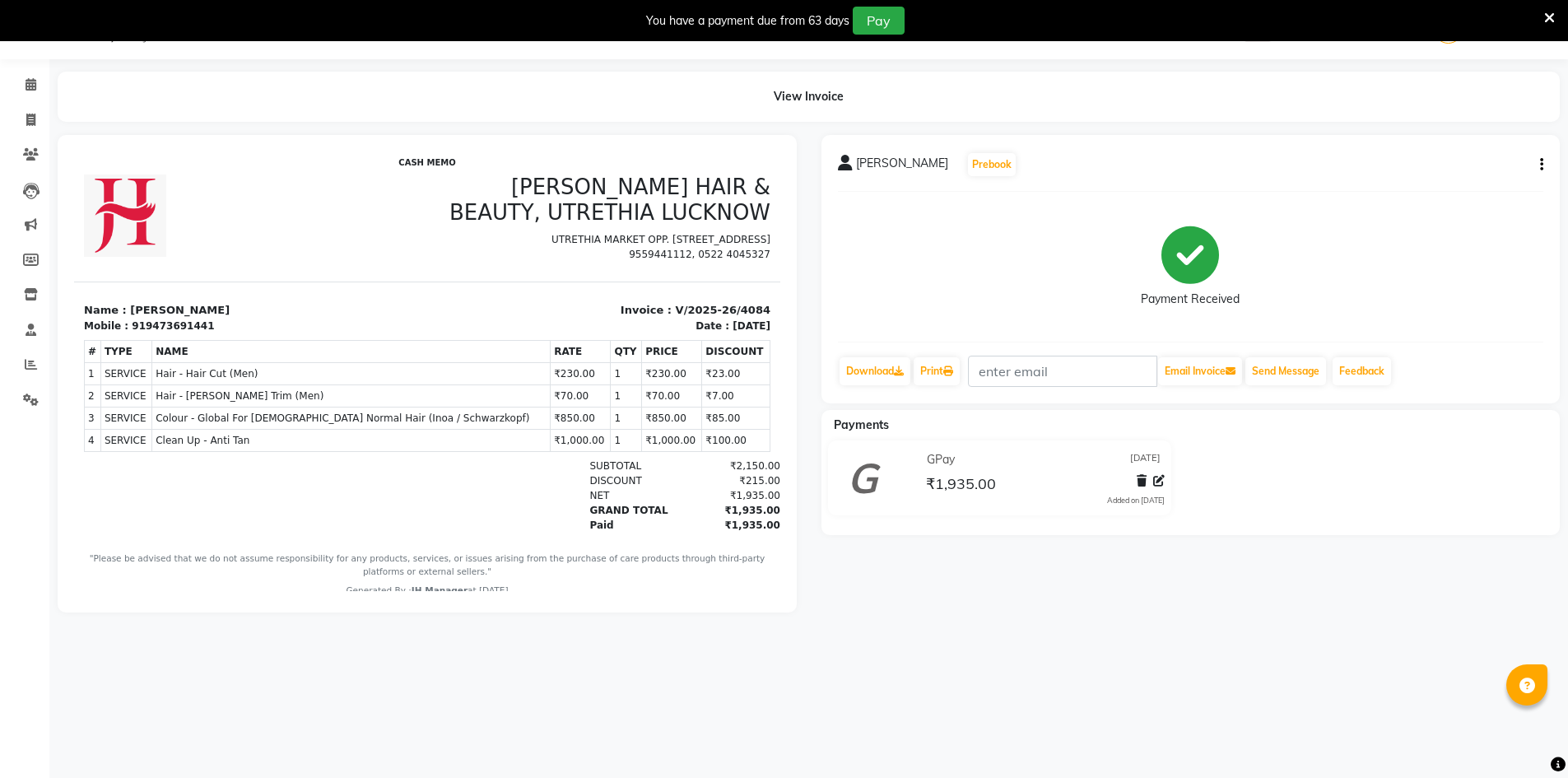
click at [1101, 496] on div "SHANKER Prebook Payment Received Download Print Email Invoice Send Message Feed…" at bounding box center [1190, 374] width 764 height 477
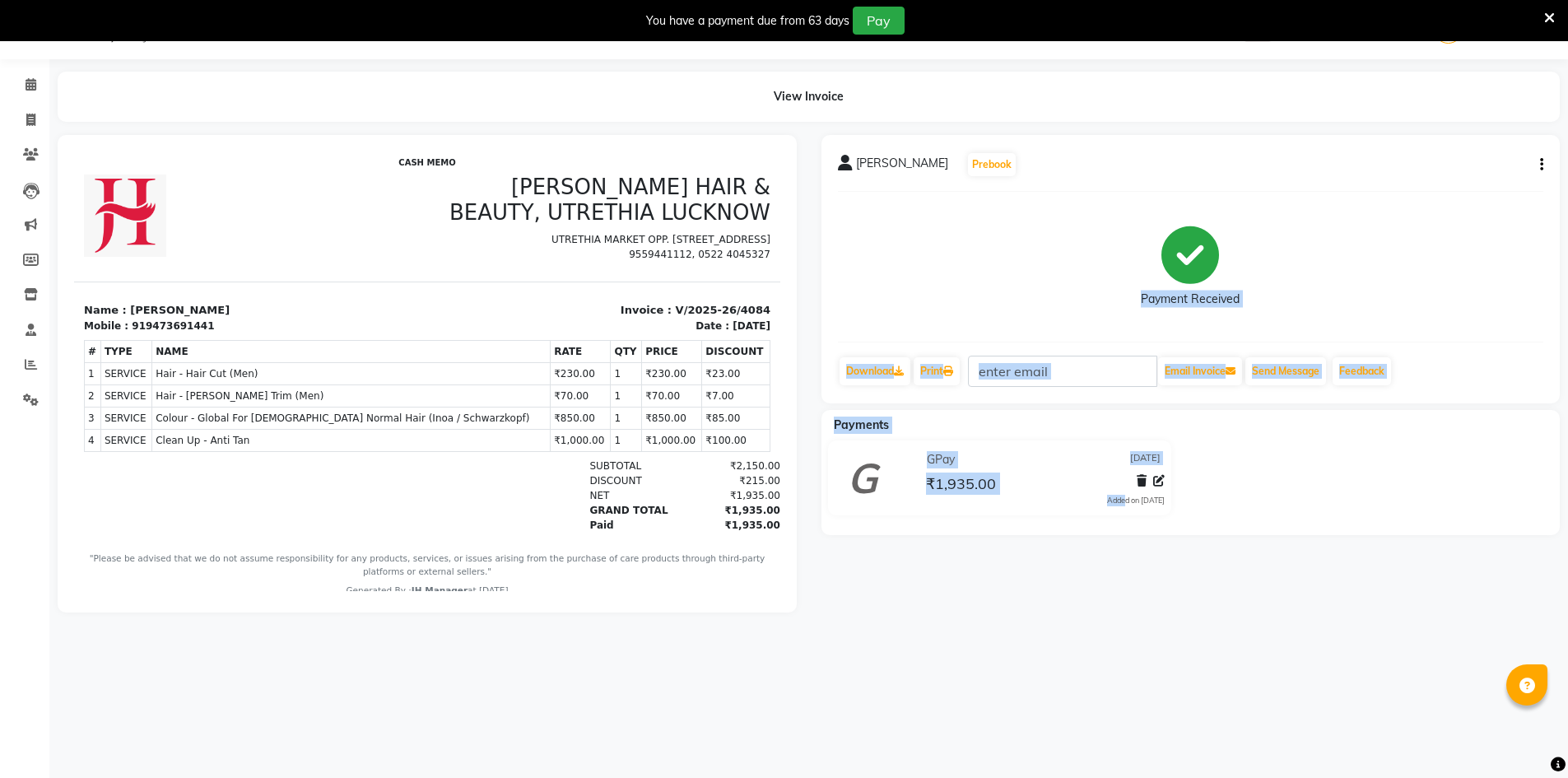
click at [1311, 681] on div "08047224946 Select Location × Jawed Habib (Nr Ent) Hair Beauty Nails & Makeup S…" at bounding box center [784, 389] width 1568 height 778
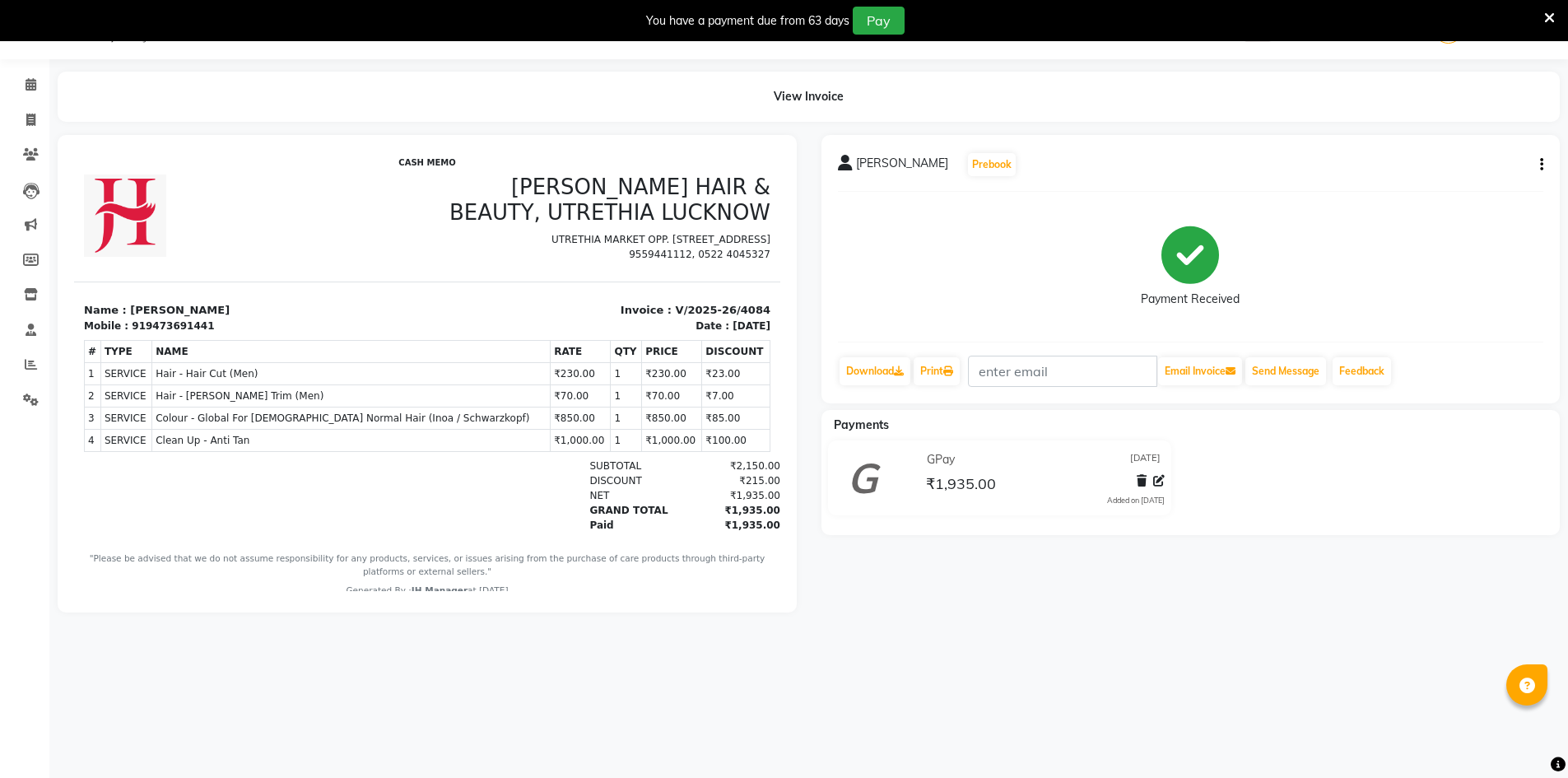
click at [528, 172] on div "CASH MEMO JAWED HABIB HAIR & BEAUTY, UTRETHIA LUCKNOW UTRETHIA MARKET OPP. DENT…" at bounding box center [427, 378] width 706 height 440
click at [37, 289] on icon at bounding box center [31, 295] width 14 height 12
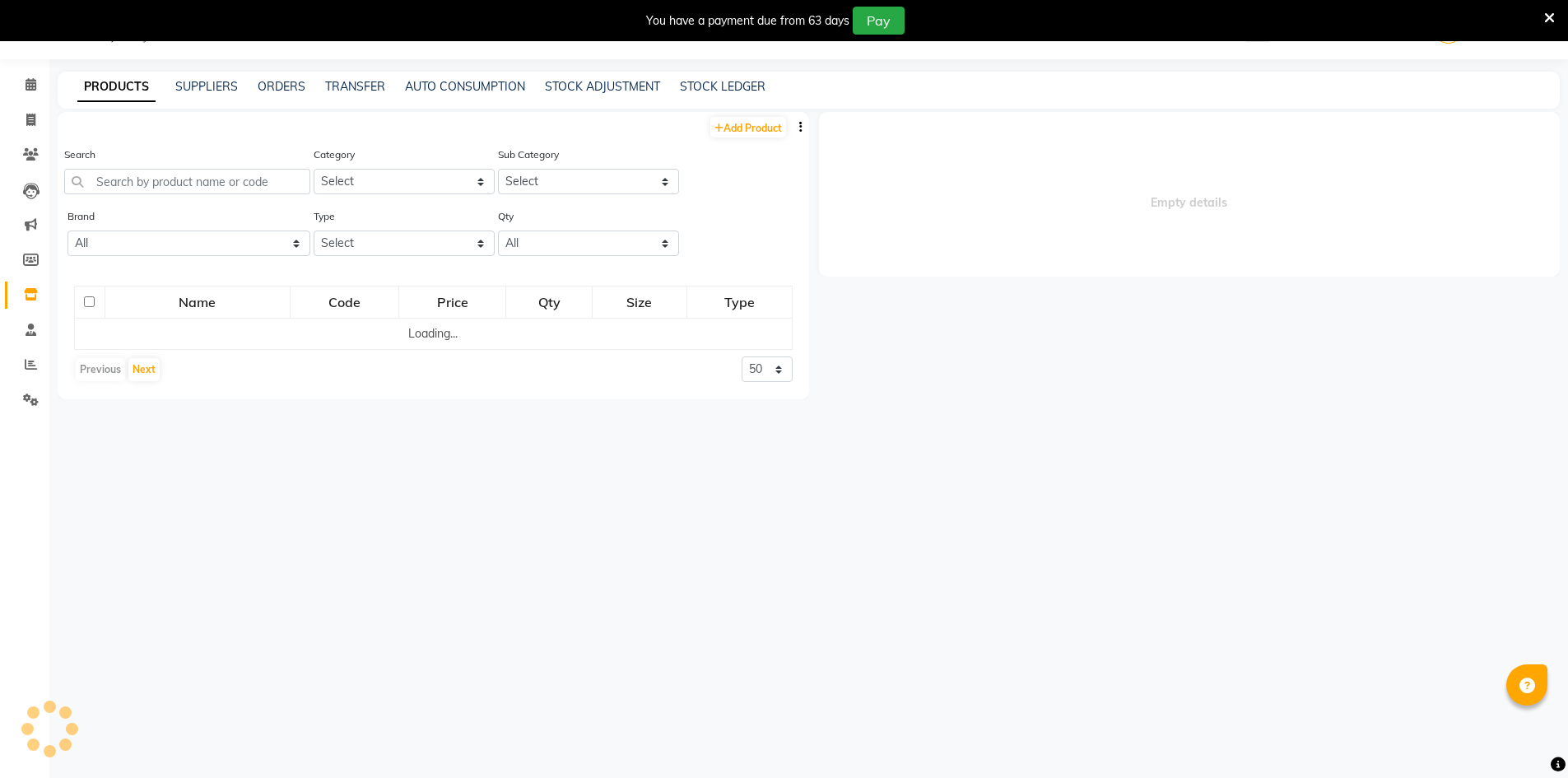
select select
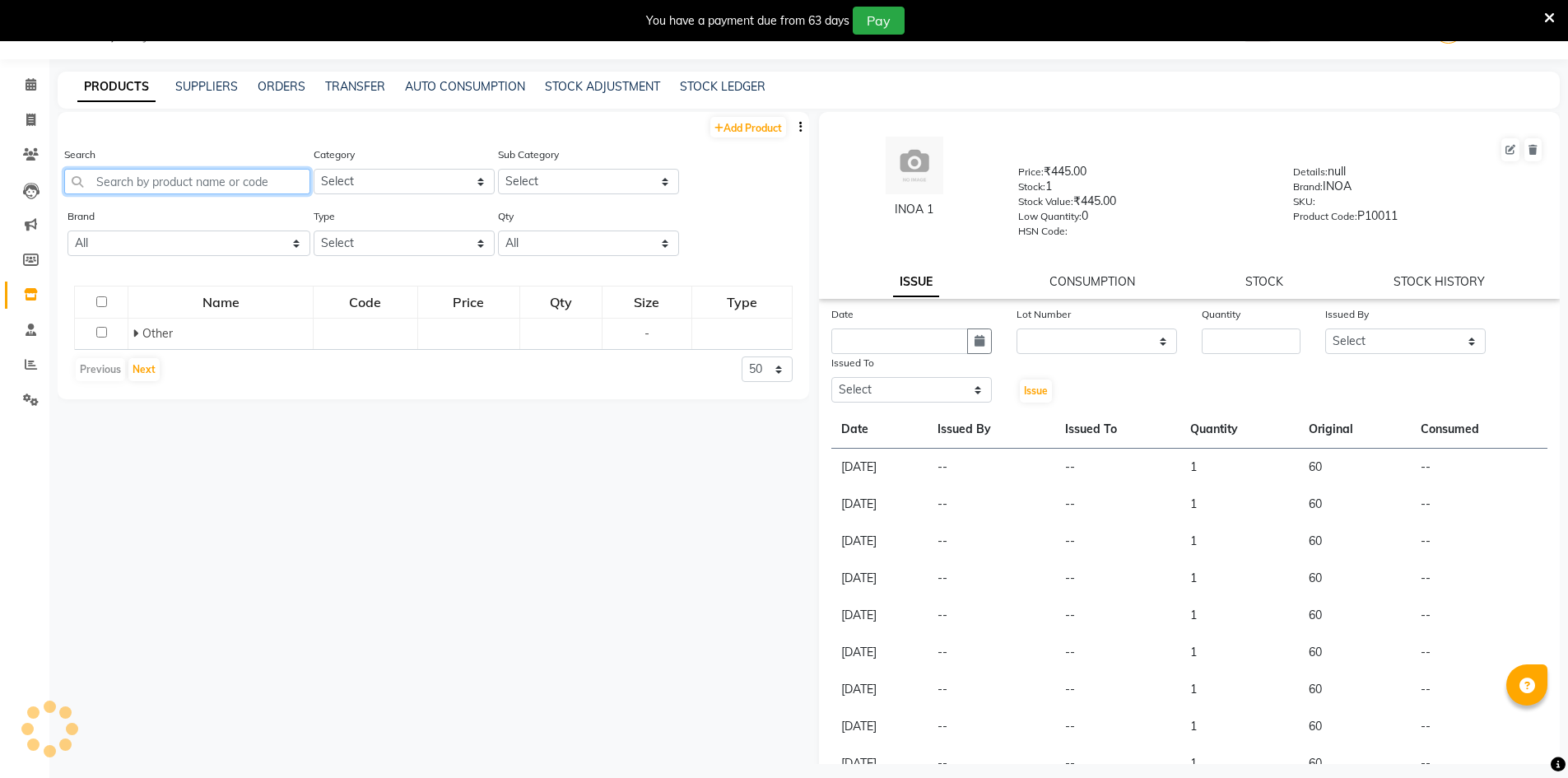
click at [146, 175] on input "text" at bounding box center [188, 181] width 246 height 26
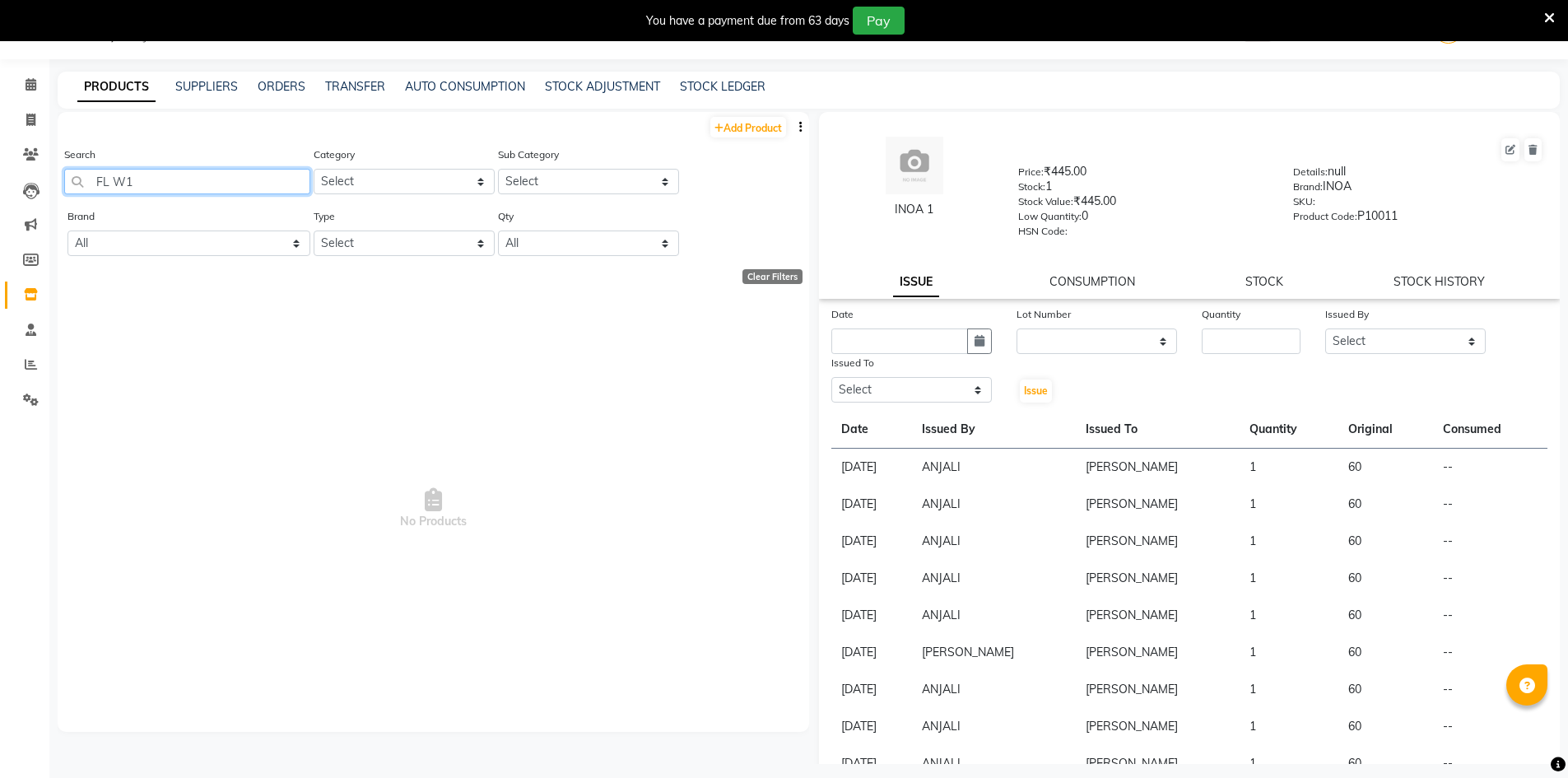
drag, startPoint x: 157, startPoint y: 171, endPoint x: 81, endPoint y: 183, distance: 76.9
click at [81, 183] on input "FL W1" at bounding box center [188, 181] width 246 height 26
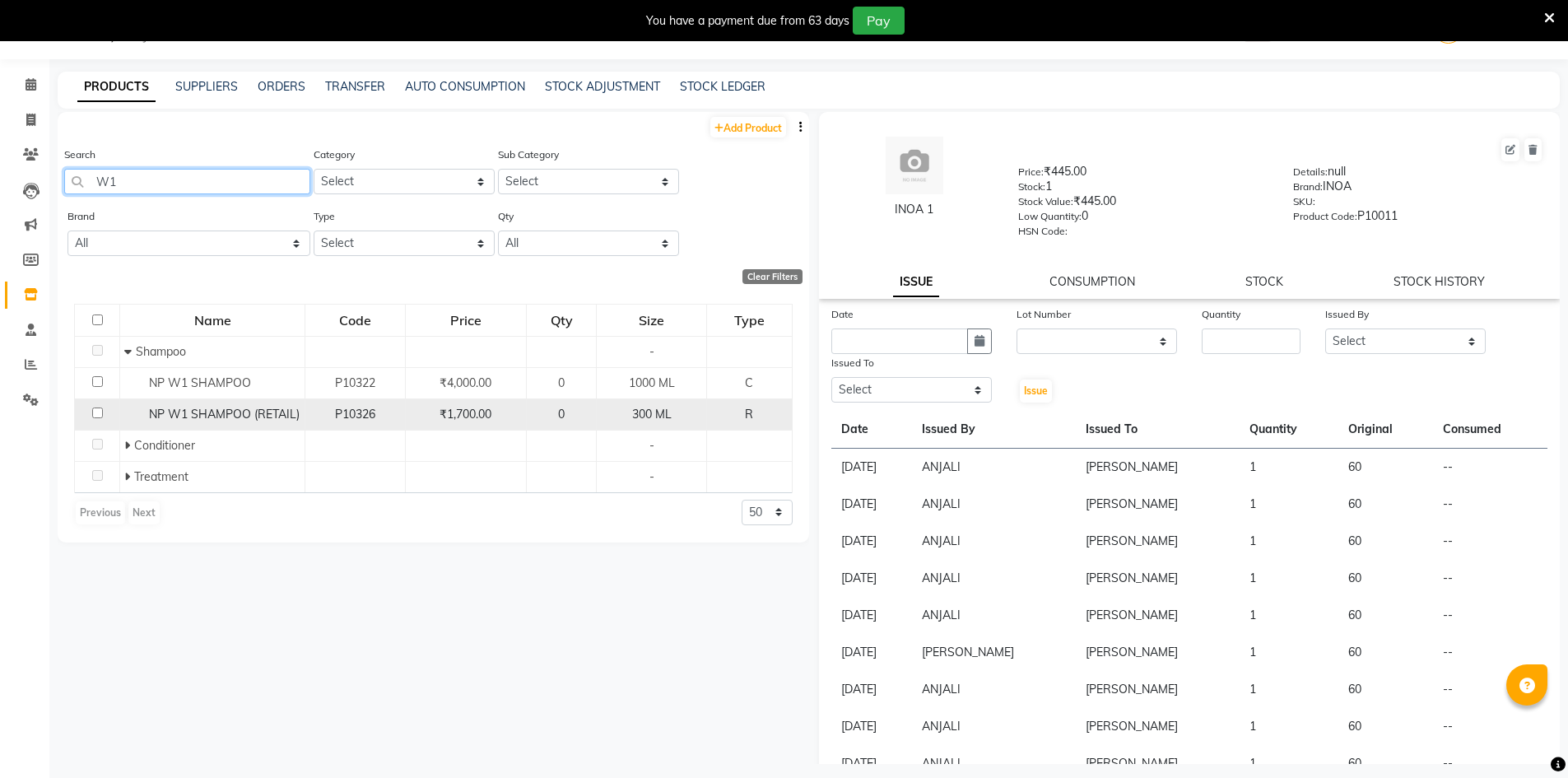
type input "W1"
click at [99, 413] on input "checkbox" at bounding box center [97, 412] width 11 height 11
checkbox input "true"
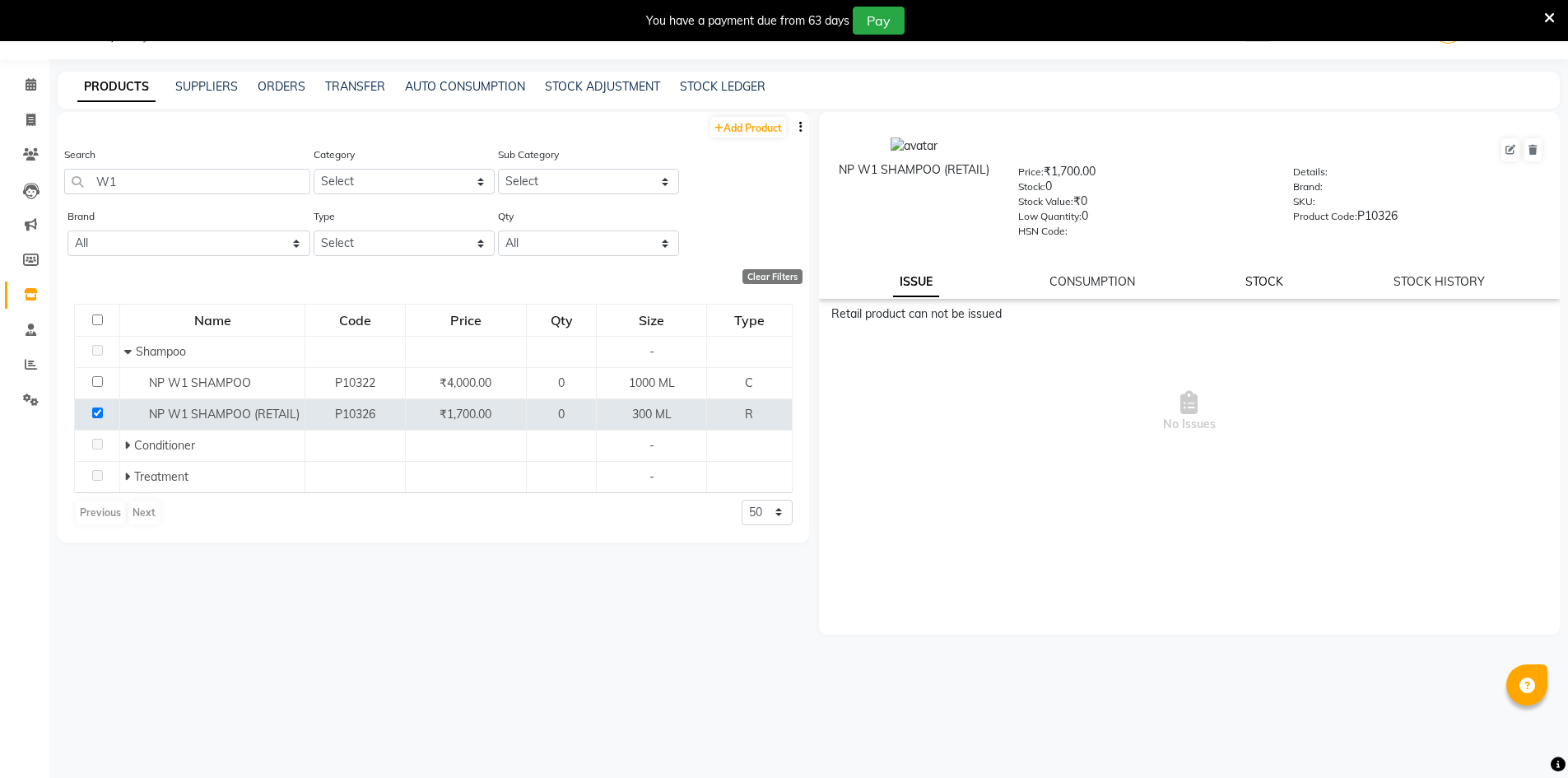
click at [1256, 275] on link "STOCK" at bounding box center [1264, 281] width 38 height 15
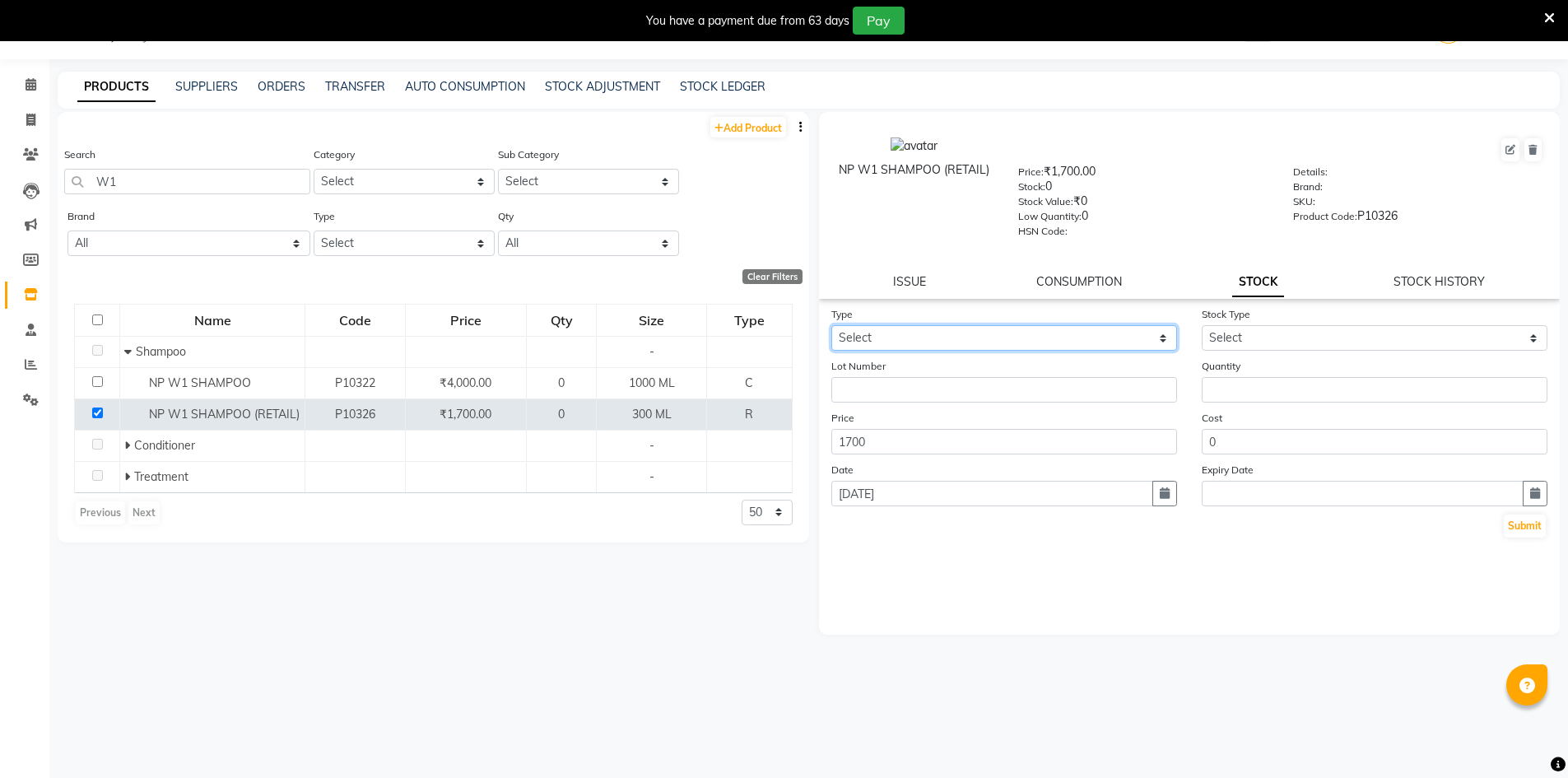
click at [1041, 335] on select "Select In Out" at bounding box center [1003, 337] width 346 height 26
select select "in"
click at [831, 325] on select "Select In Out" at bounding box center [1003, 337] width 346 height 26
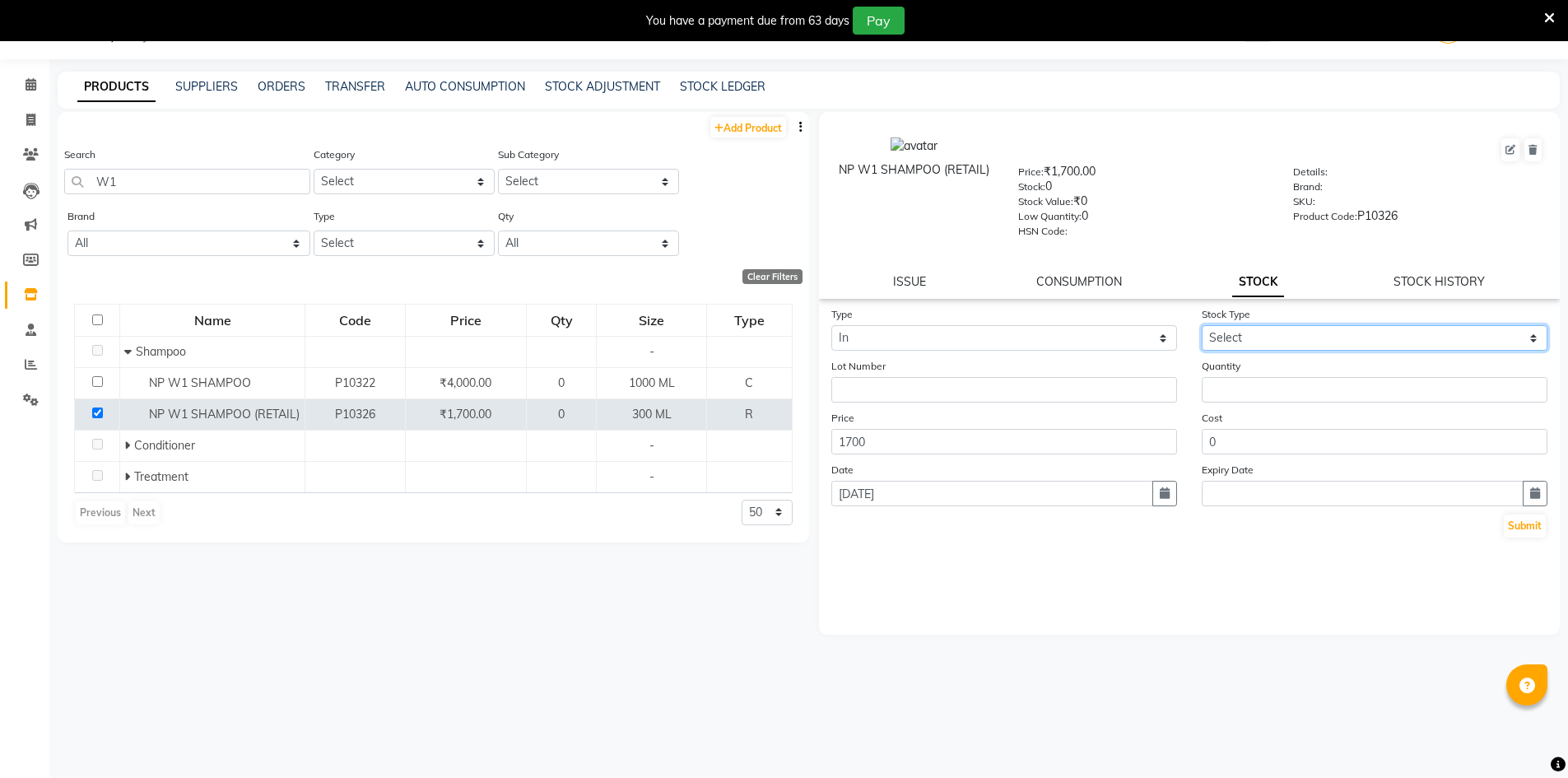
click at [1291, 337] on select "Select New Stock Adjustment Return Other" at bounding box center [1374, 337] width 346 height 26
select select "new stock"
click at [1202, 325] on select "Select New Stock Adjustment Return Other" at bounding box center [1374, 337] width 346 height 26
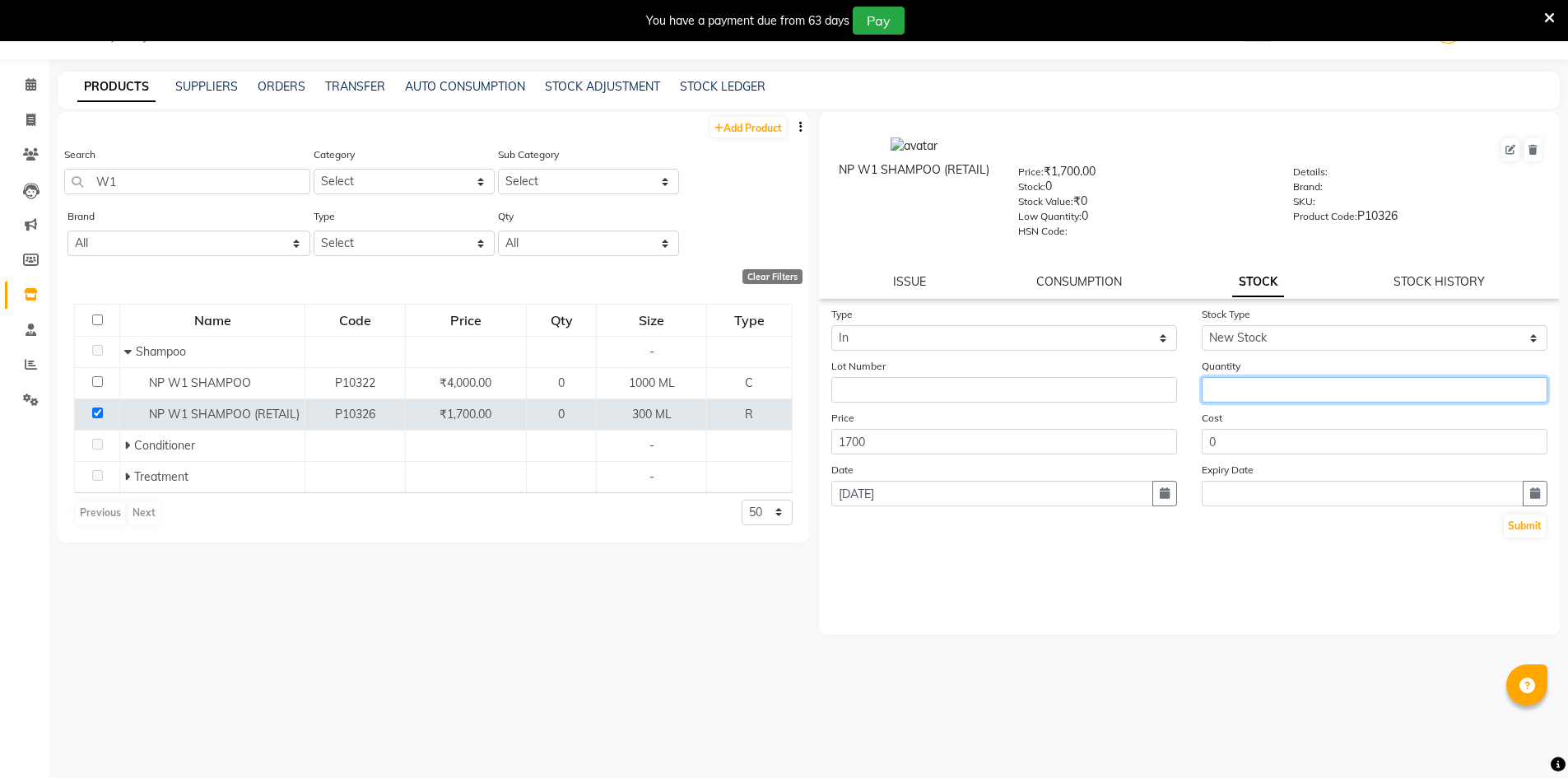
click at [1272, 383] on input "number" at bounding box center [1374, 389] width 346 height 26
type input "18"
click at [1526, 528] on button "Submit" at bounding box center [1524, 526] width 42 height 23
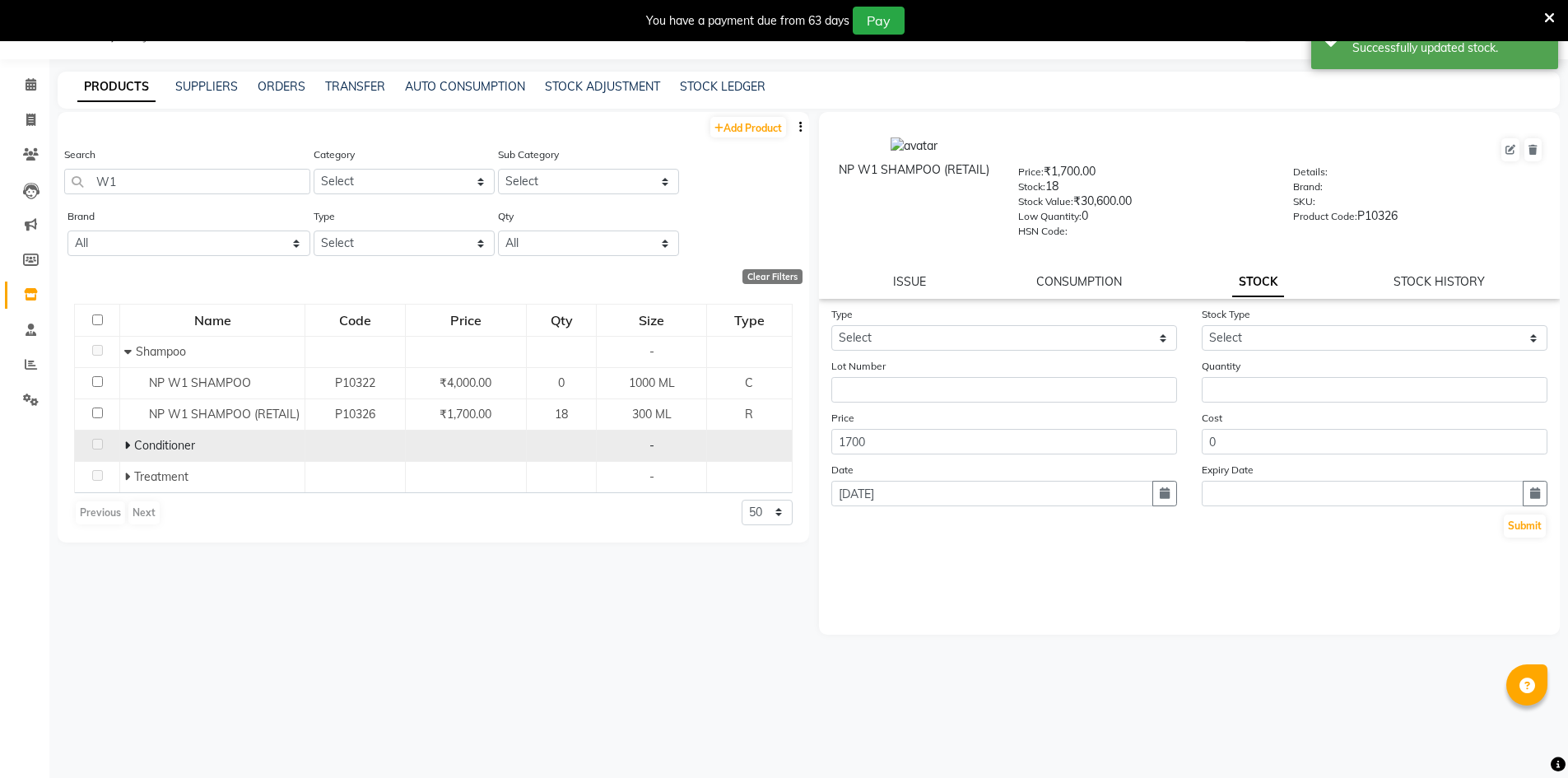
click at [125, 440] on icon at bounding box center [127, 445] width 6 height 12
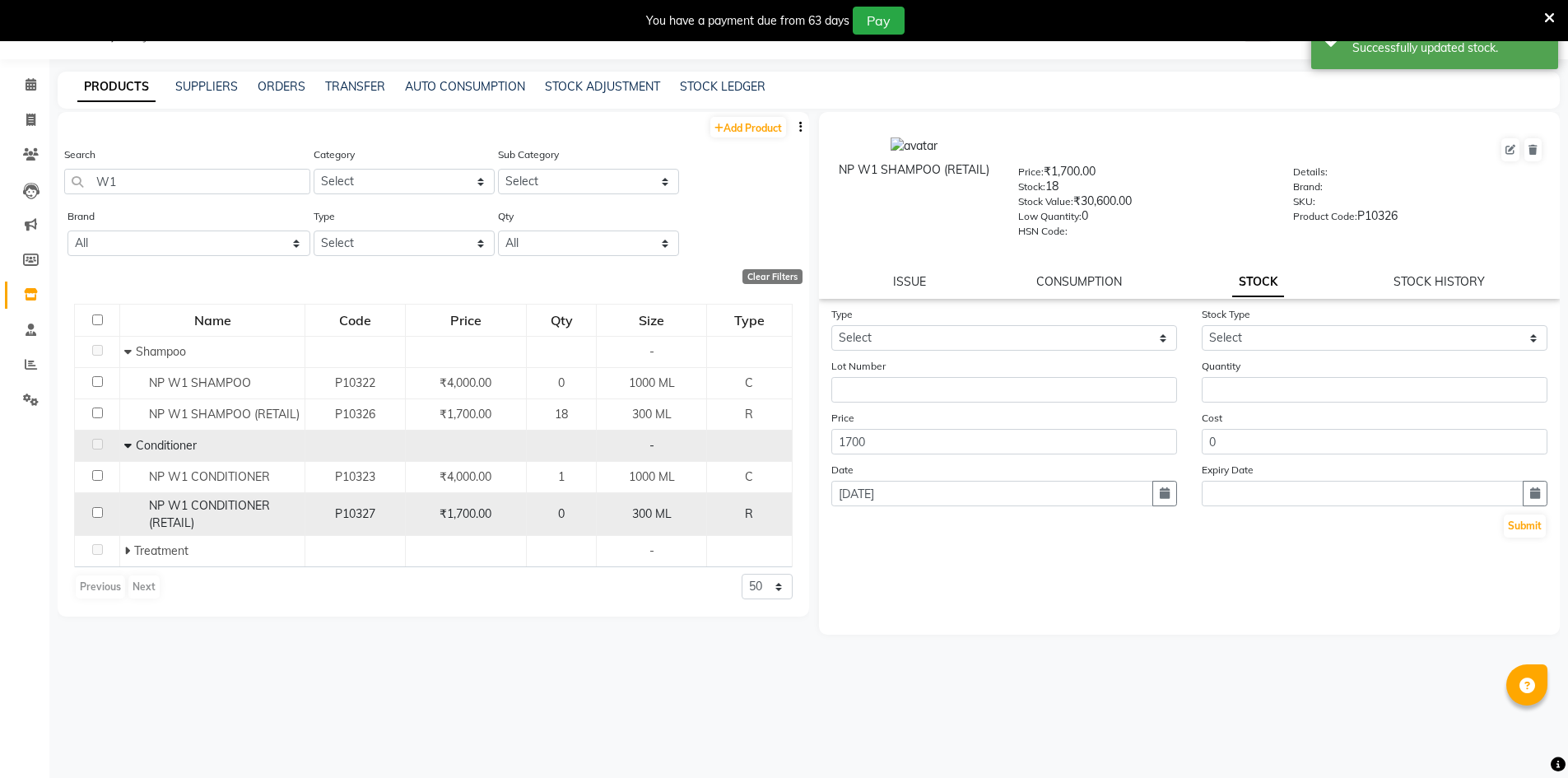
click at [99, 512] on input "checkbox" at bounding box center [97, 512] width 11 height 11
checkbox input "true"
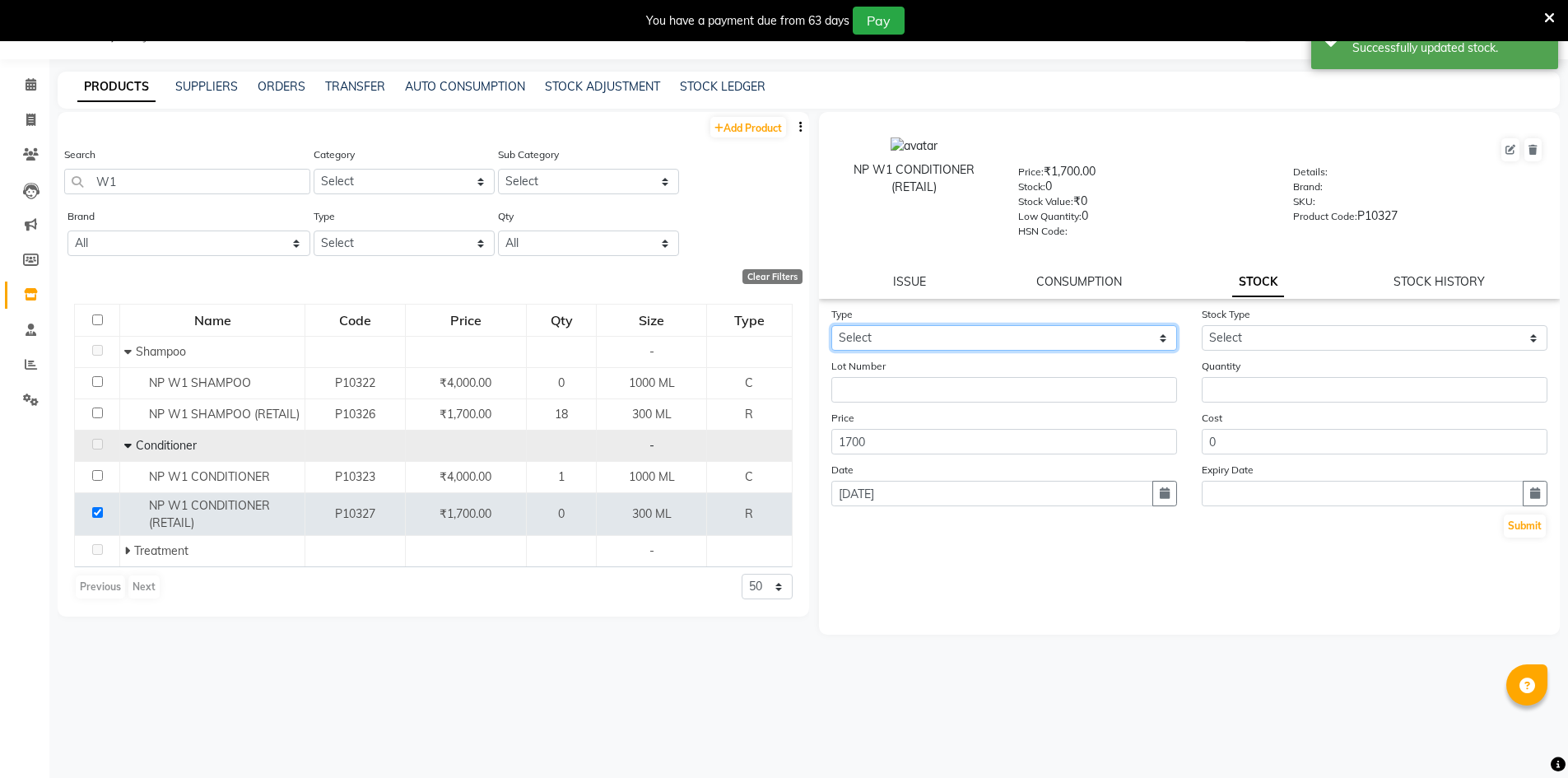
click at [949, 327] on select "Select In Out" at bounding box center [1003, 337] width 346 height 26
select select "in"
click at [831, 325] on select "Select In Out" at bounding box center [1003, 337] width 346 height 26
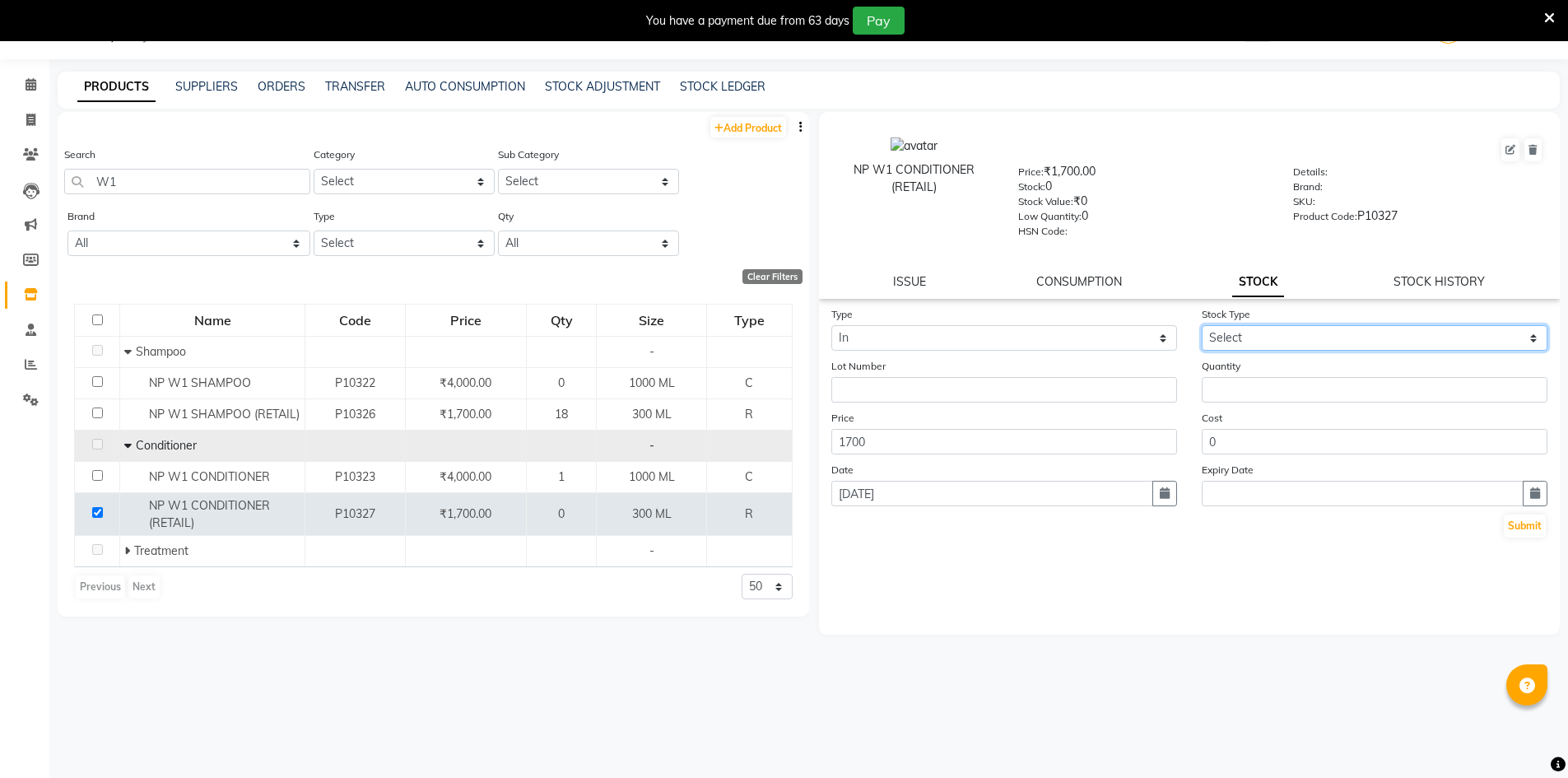
click at [1319, 343] on select "Select New Stock Adjustment Return Other" at bounding box center [1374, 337] width 346 height 26
select select "new stock"
click at [1202, 325] on select "Select New Stock Adjustment Return Other" at bounding box center [1374, 337] width 346 height 26
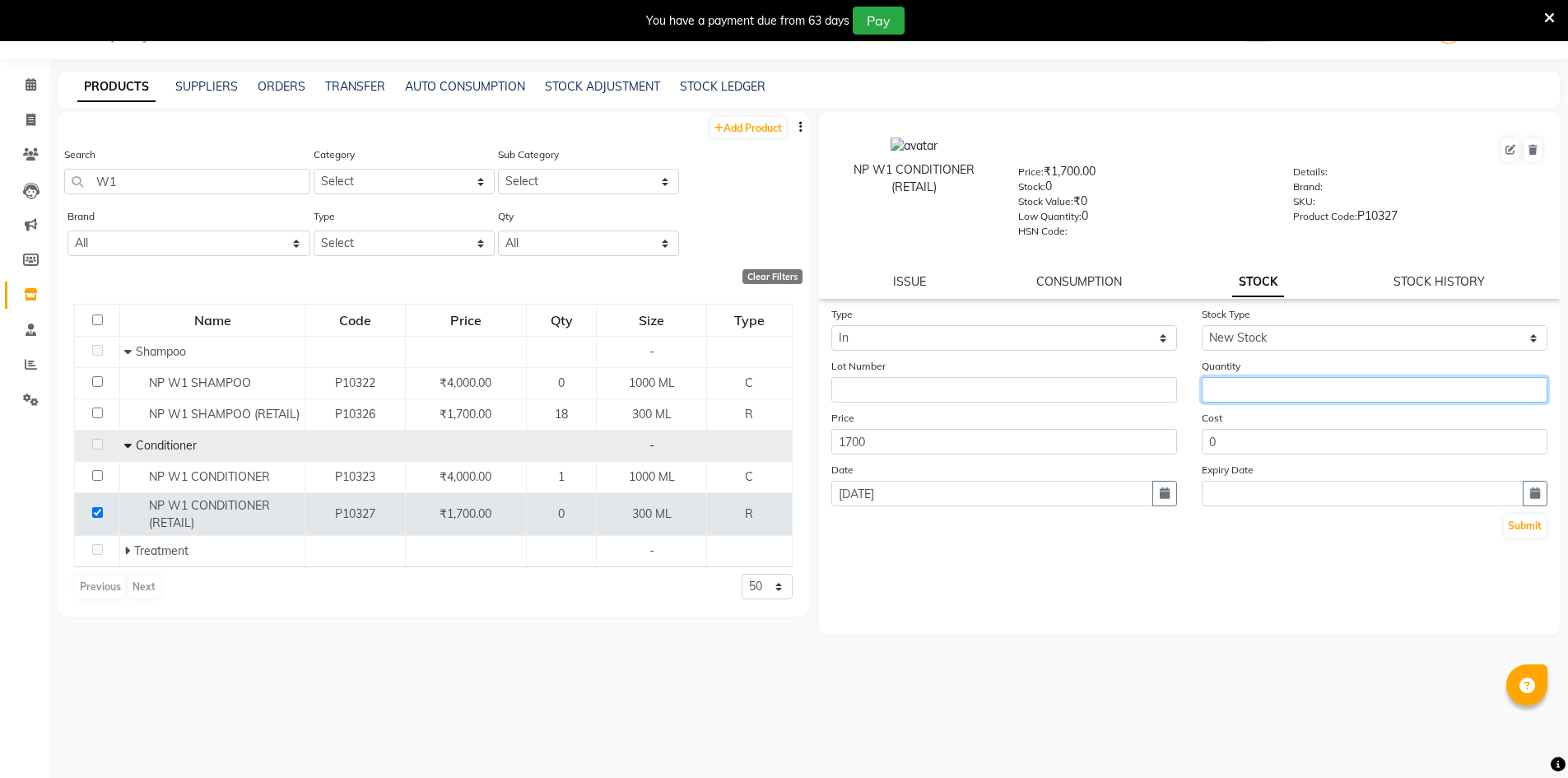
click at [1307, 383] on input "number" at bounding box center [1374, 389] width 346 height 26
type input "18"
click at [1531, 523] on button "Submit" at bounding box center [1524, 526] width 42 height 23
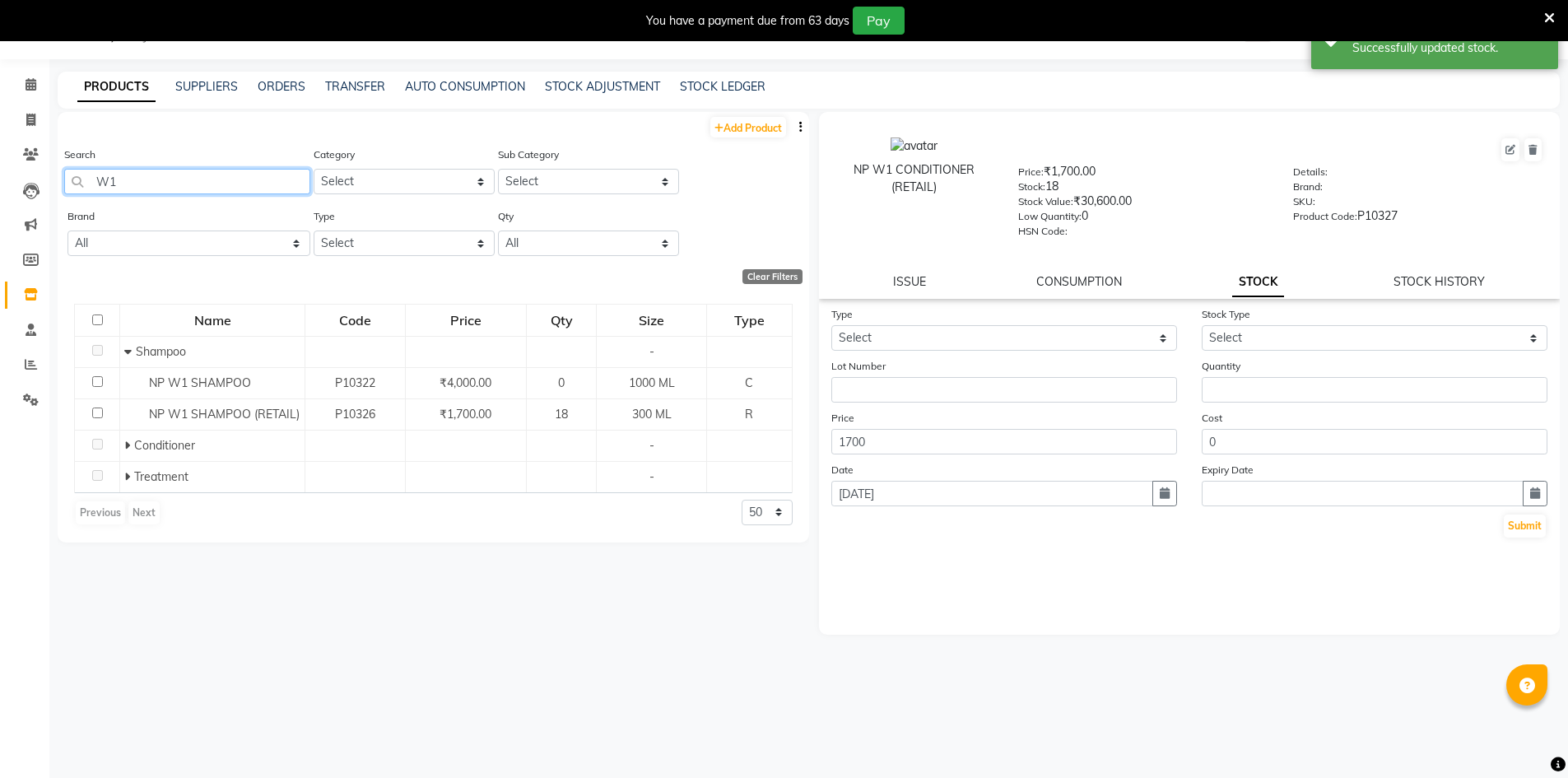
drag, startPoint x: 139, startPoint y: 180, endPoint x: 83, endPoint y: 183, distance: 56.1
click at [83, 183] on input "W1" at bounding box center [188, 181] width 246 height 26
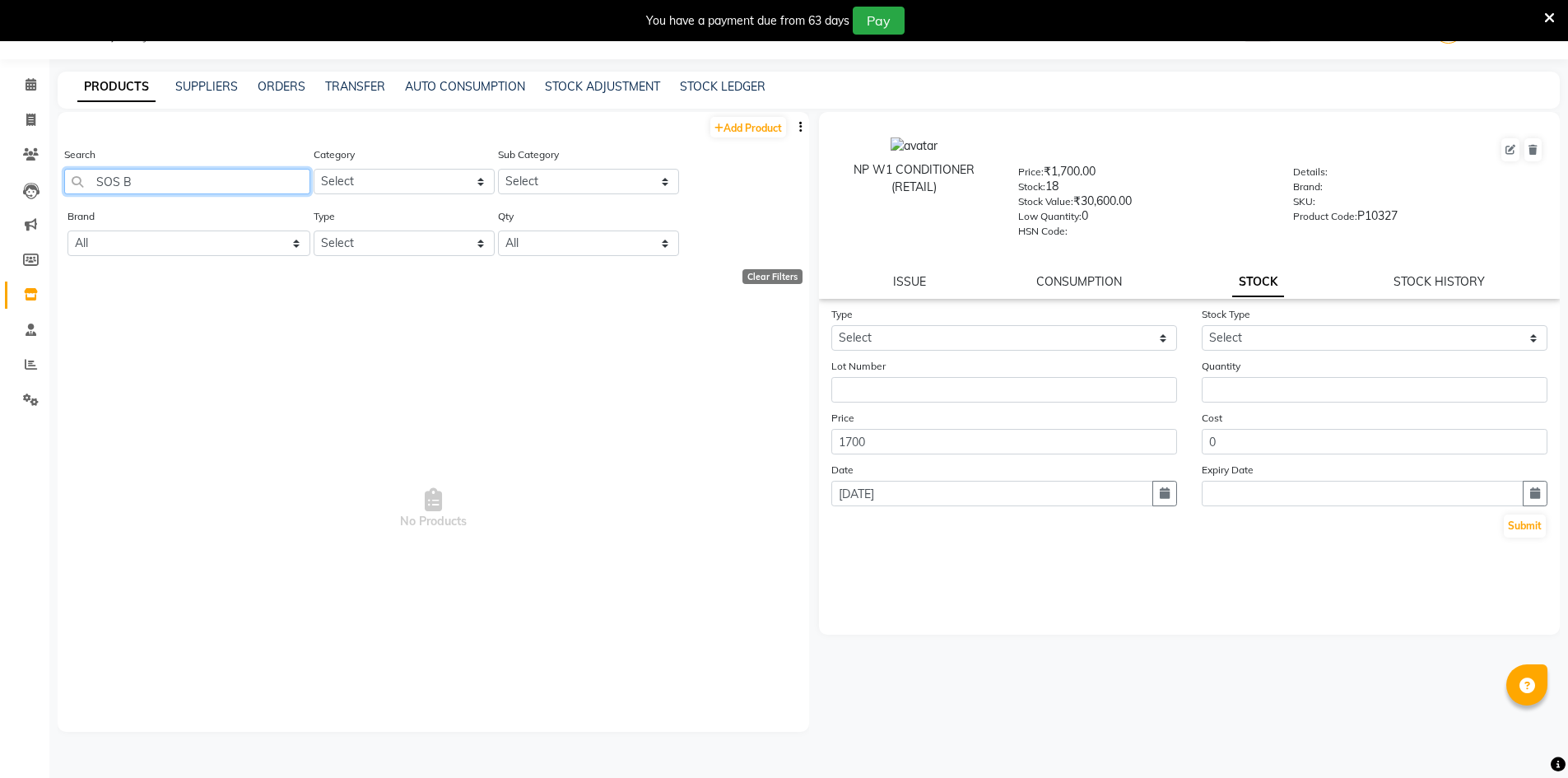
drag, startPoint x: 157, startPoint y: 181, endPoint x: 57, endPoint y: 182, distance: 100.0
click at [57, 182] on main "PRODUCTS SUPPLIERS ORDERS TRANSFER AUTO CONSUMPTION STOCK ADJUSTMENT STOCK LEDG…" at bounding box center [809, 430] width 1518 height 717
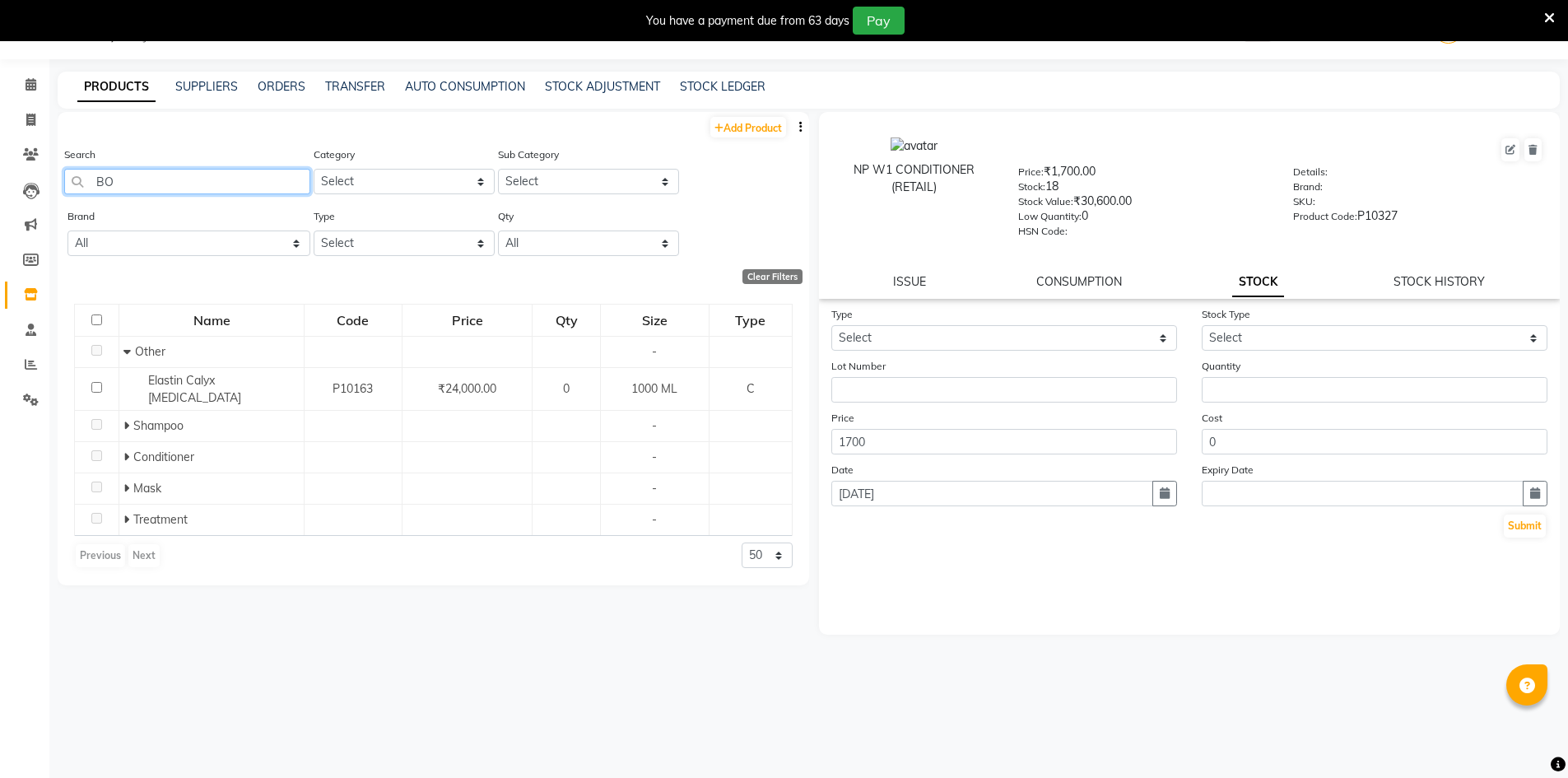
type input "B"
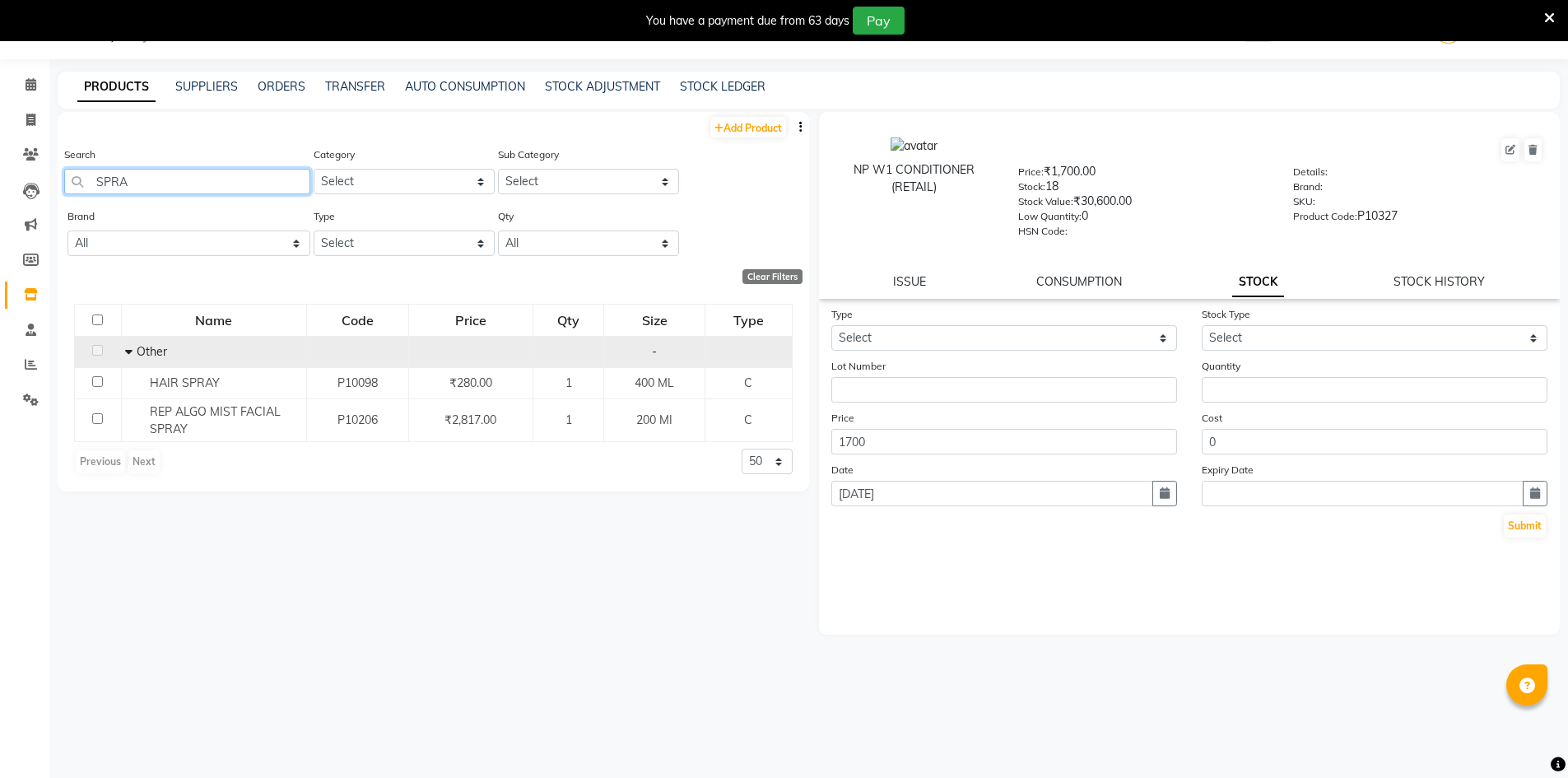
type input "SPRA"
click at [127, 343] on div "Other" at bounding box center [212, 352] width 176 height 18
click at [135, 352] on span at bounding box center [130, 351] width 12 height 15
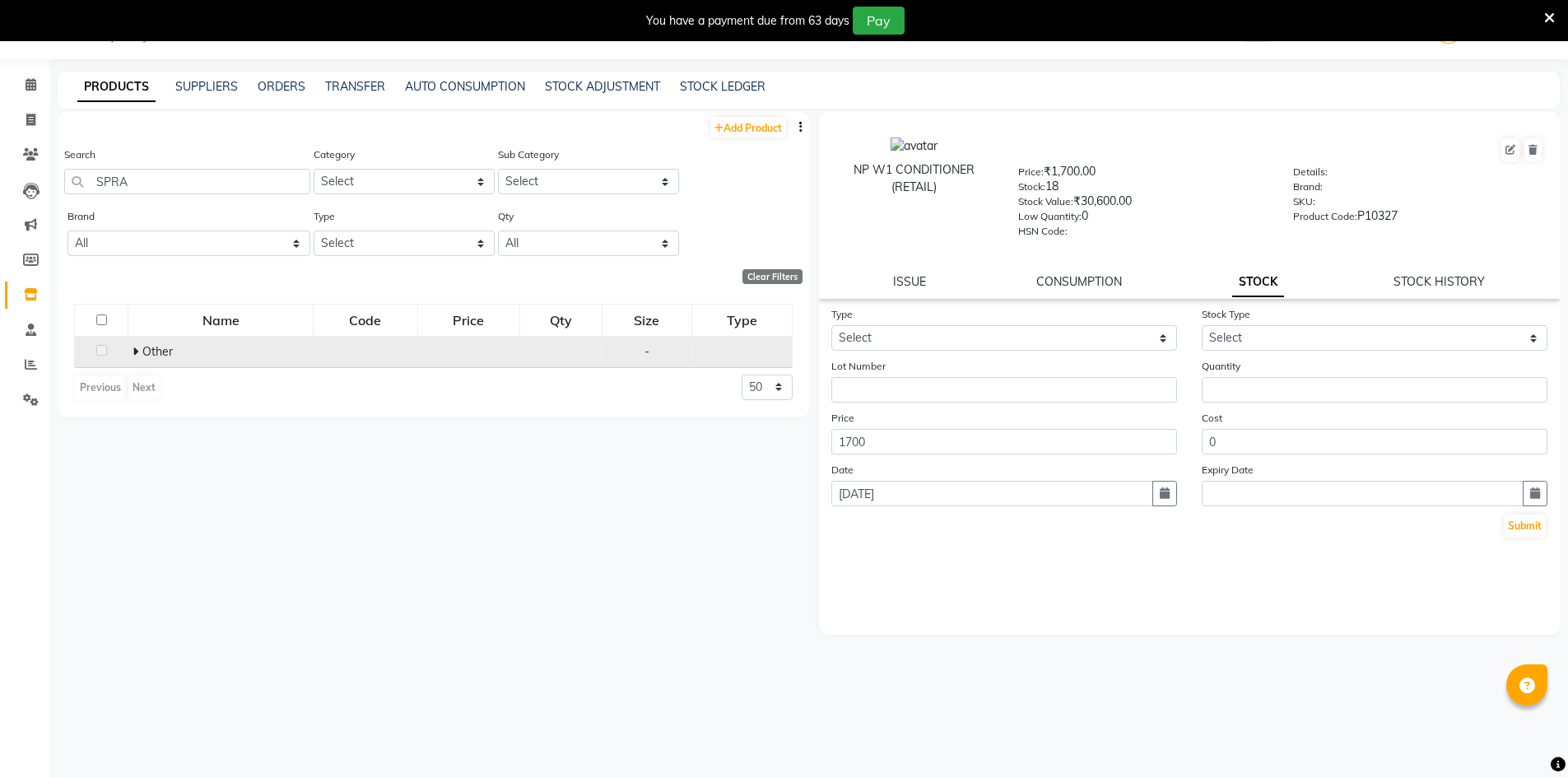
click at [135, 352] on icon at bounding box center [135, 351] width 6 height 12
click at [27, 112] on span at bounding box center [31, 120] width 29 height 19
select select "service"
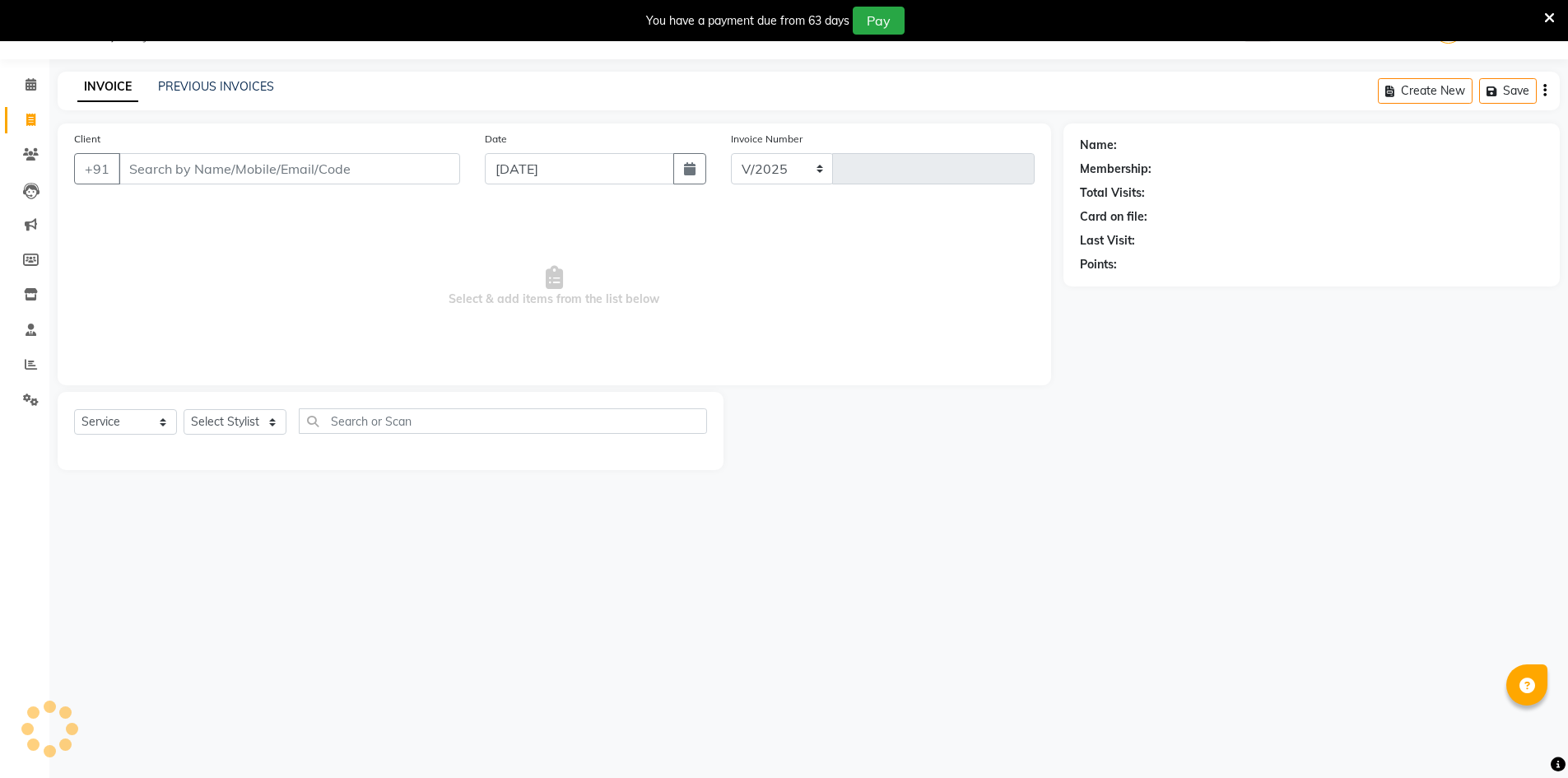
select select "640"
type input "4085"
click at [227, 94] on div "PREVIOUS INVOICES" at bounding box center [216, 87] width 116 height 18
click at [216, 85] on link "PREVIOUS INVOICES" at bounding box center [216, 86] width 116 height 15
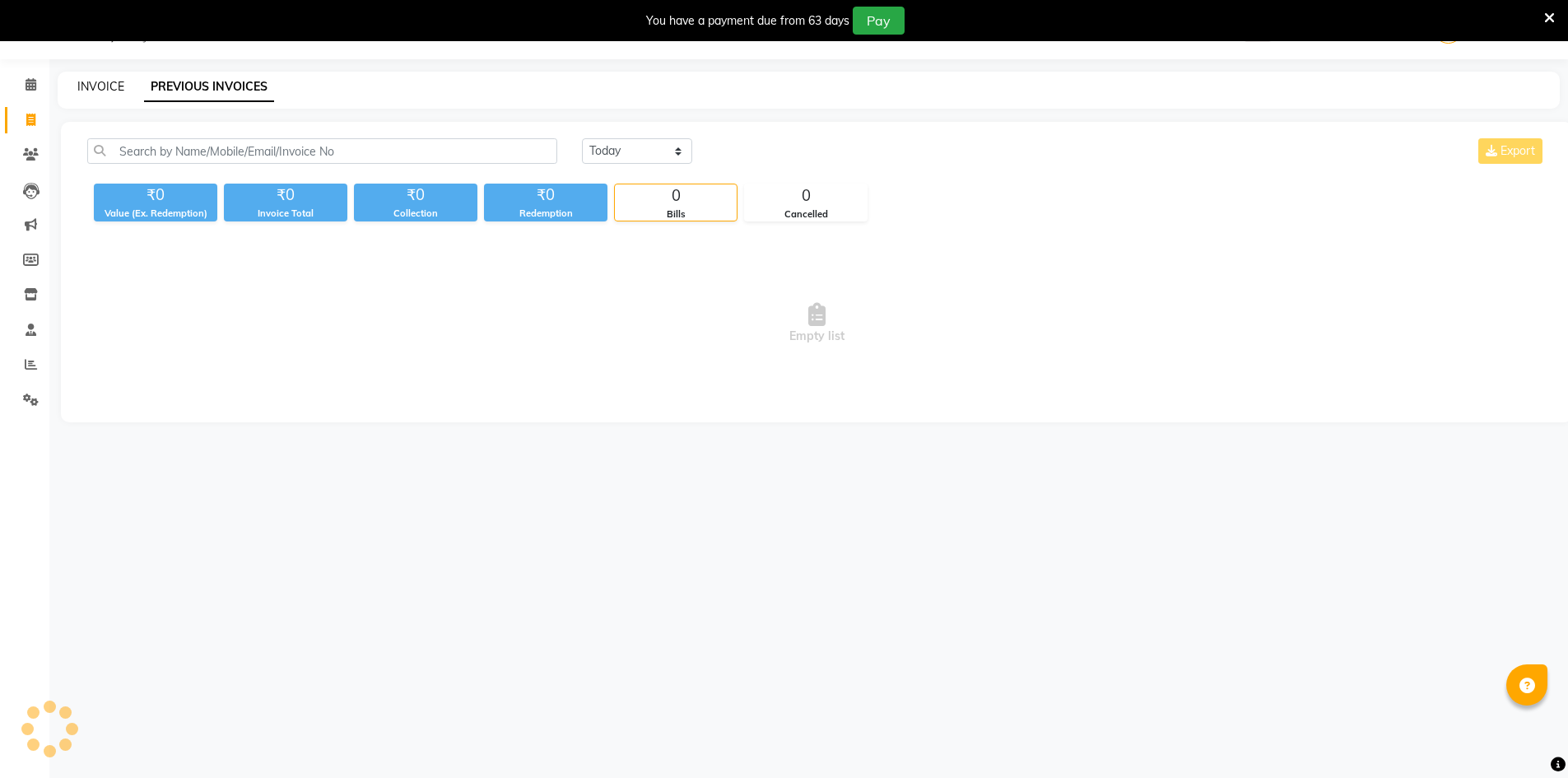
click at [81, 84] on link "INVOICE" at bounding box center [100, 86] width 47 height 15
select select "service"
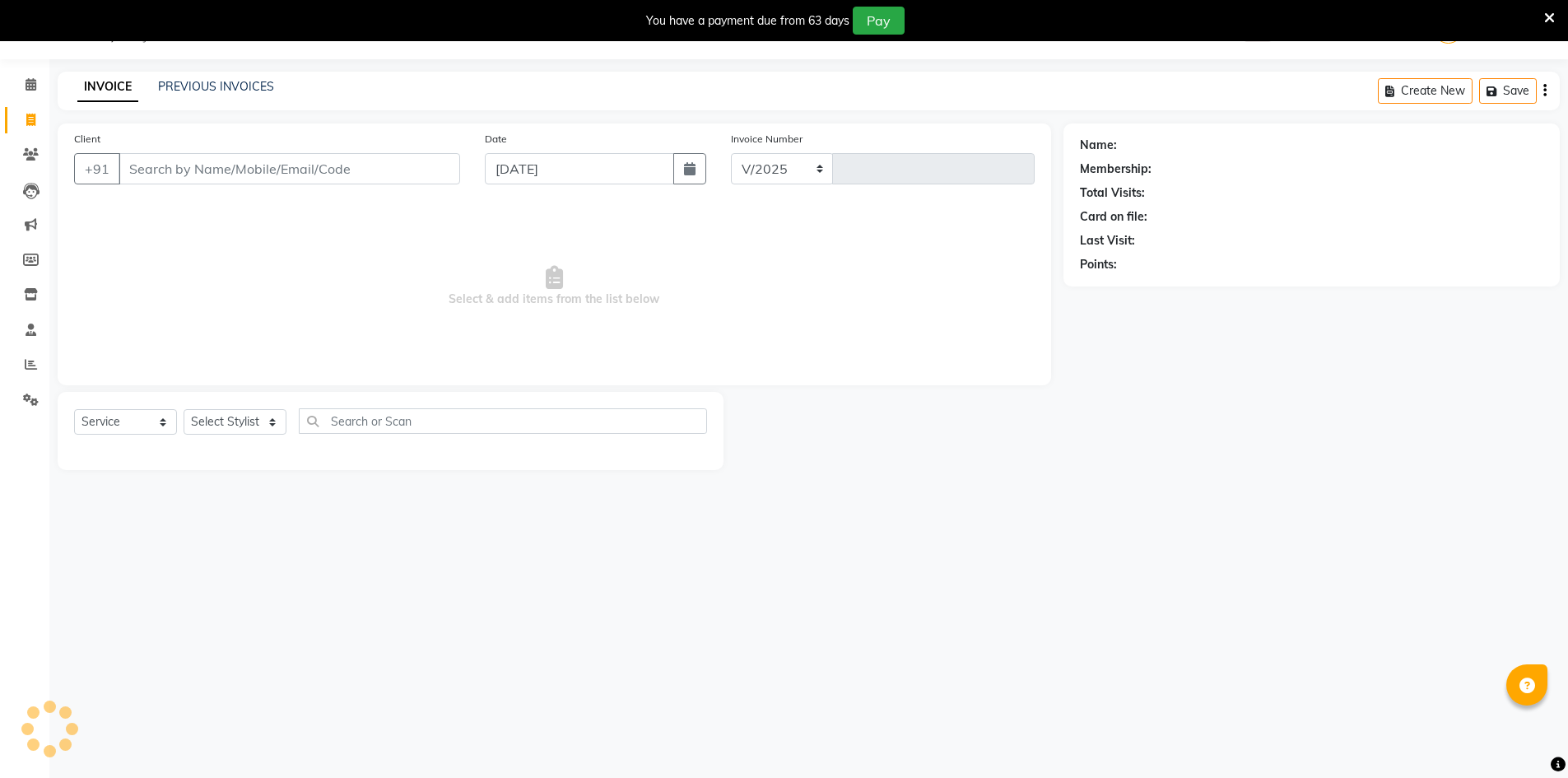
select select "640"
type input "4085"
click at [271, 426] on select "Select Stylist ADNAN ADVANCE ANJALI ANNU B-WAX JANVI JH Manager MEMBERSHIP MOHD…" at bounding box center [234, 421] width 103 height 26
select select "79427"
click at [183, 409] on select "Select Stylist ADNAN ADVANCE ANJALI ANNU B-WAX JANVI JH Manager MEMBERSHIP MOHD…" at bounding box center [234, 421] width 103 height 26
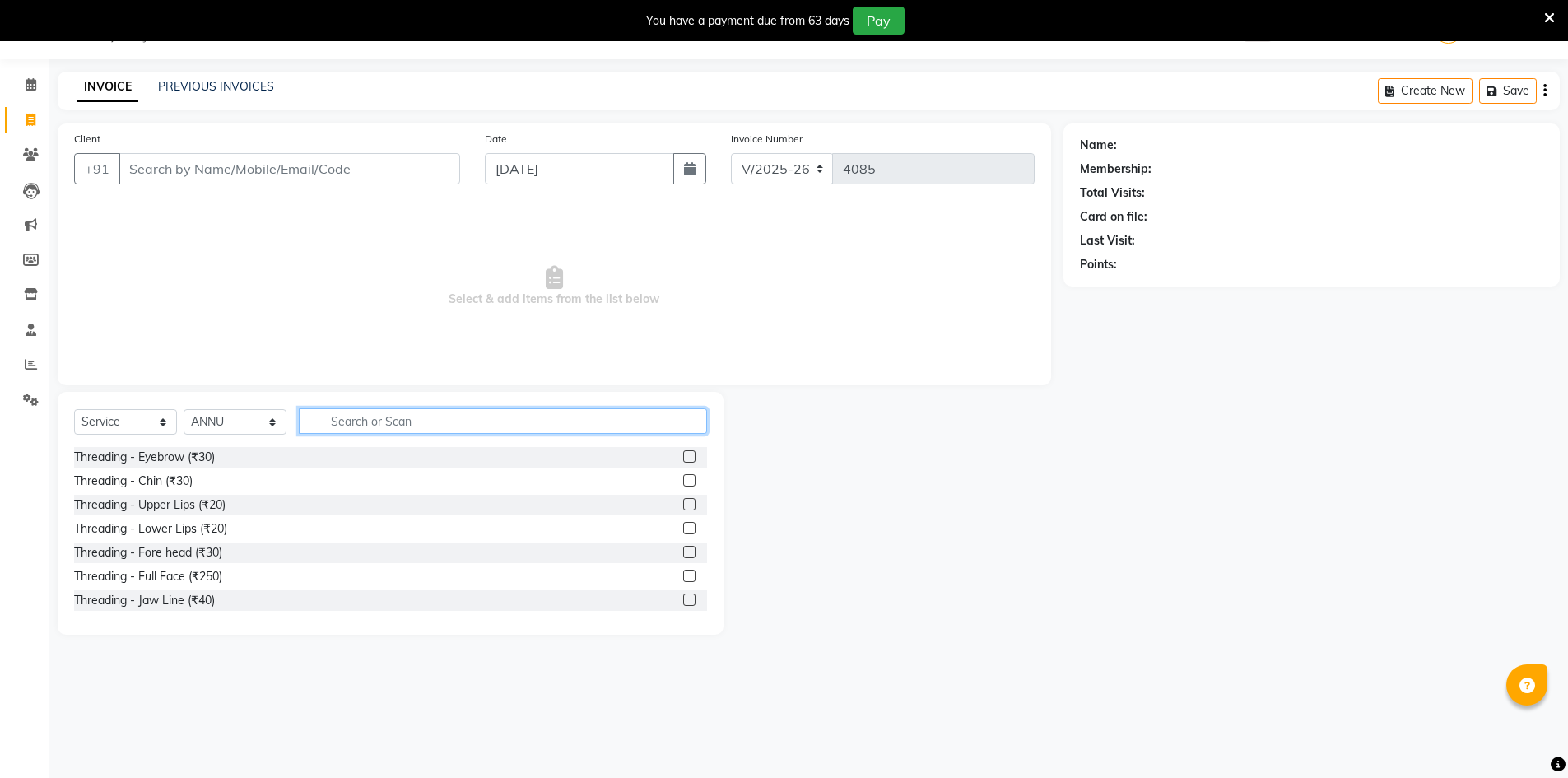
click at [419, 416] on input "text" at bounding box center [503, 420] width 408 height 26
type input "GEL"
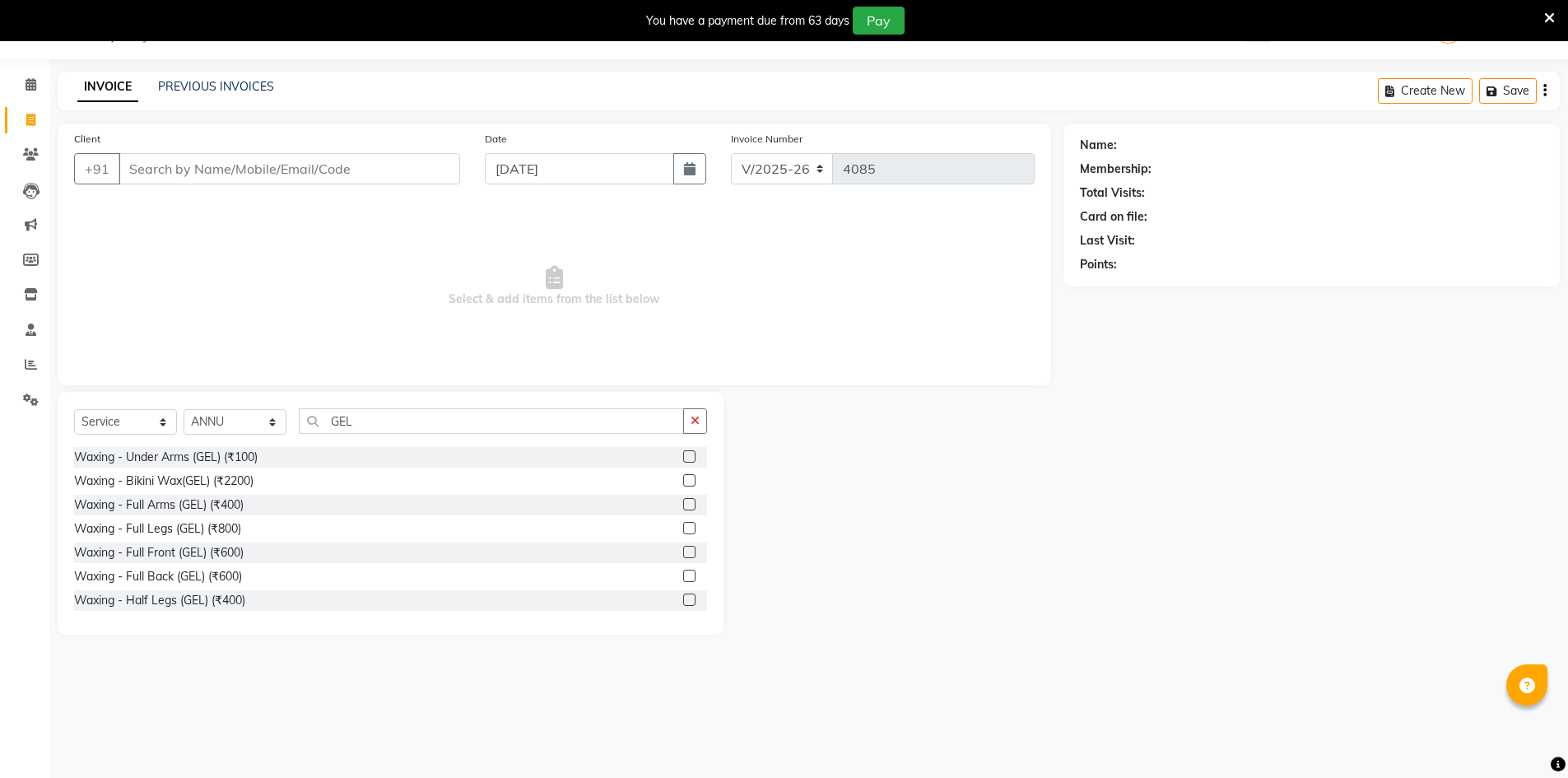
click at [683, 502] on label at bounding box center [689, 505] width 12 height 12
click at [683, 502] on input "checkbox" at bounding box center [688, 505] width 11 height 11
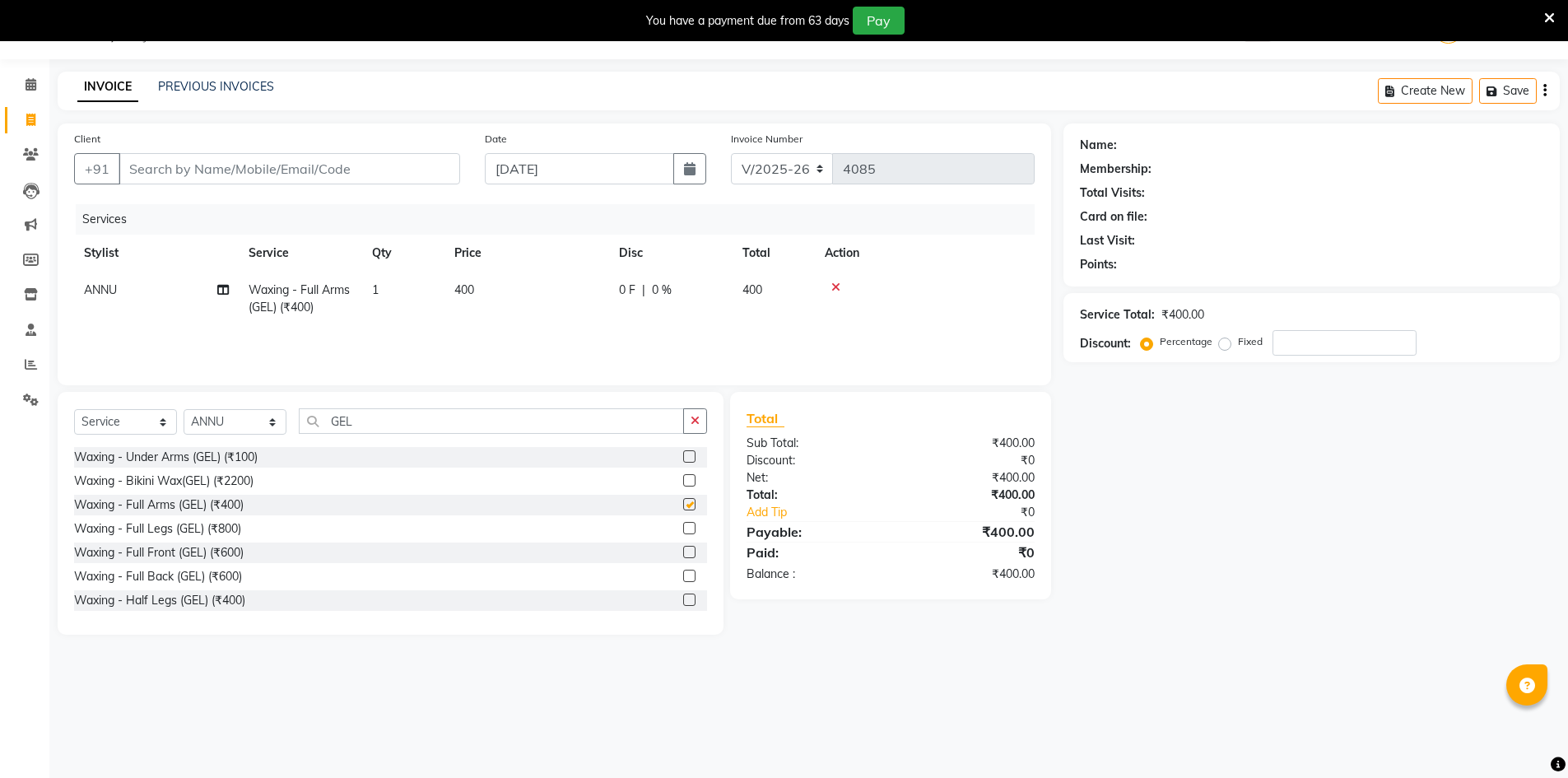
checkbox input "false"
click at [377, 171] on input "Client" at bounding box center [289, 168] width 342 height 31
click at [390, 172] on input "Client" at bounding box center [289, 168] width 342 height 31
click at [357, 172] on input "Client" at bounding box center [289, 168] width 342 height 31
type input "8"
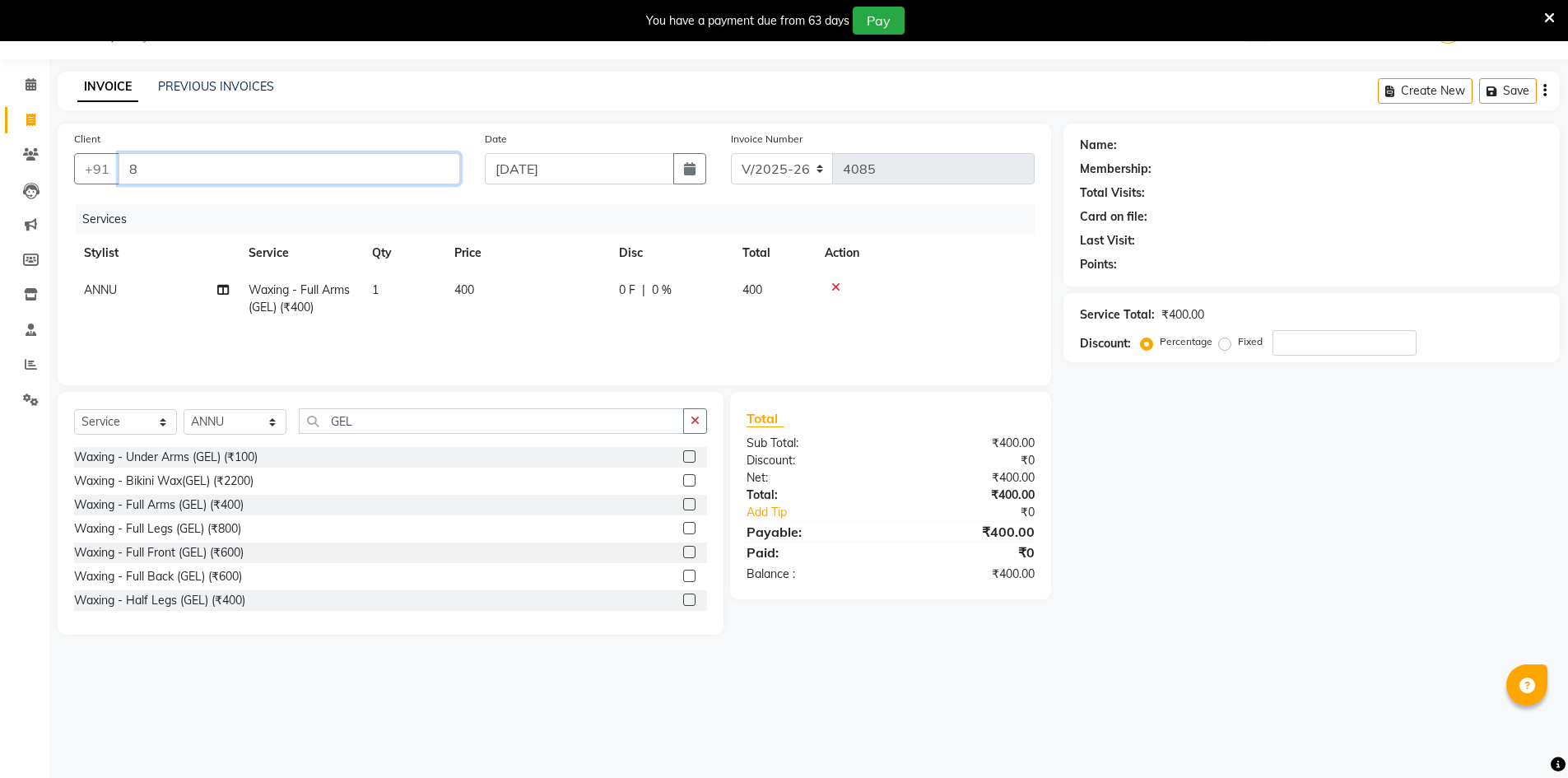
type input "0"
click at [152, 213] on span "PARANGITA" at bounding box center [176, 206] width 76 height 17
type input "8052983135"
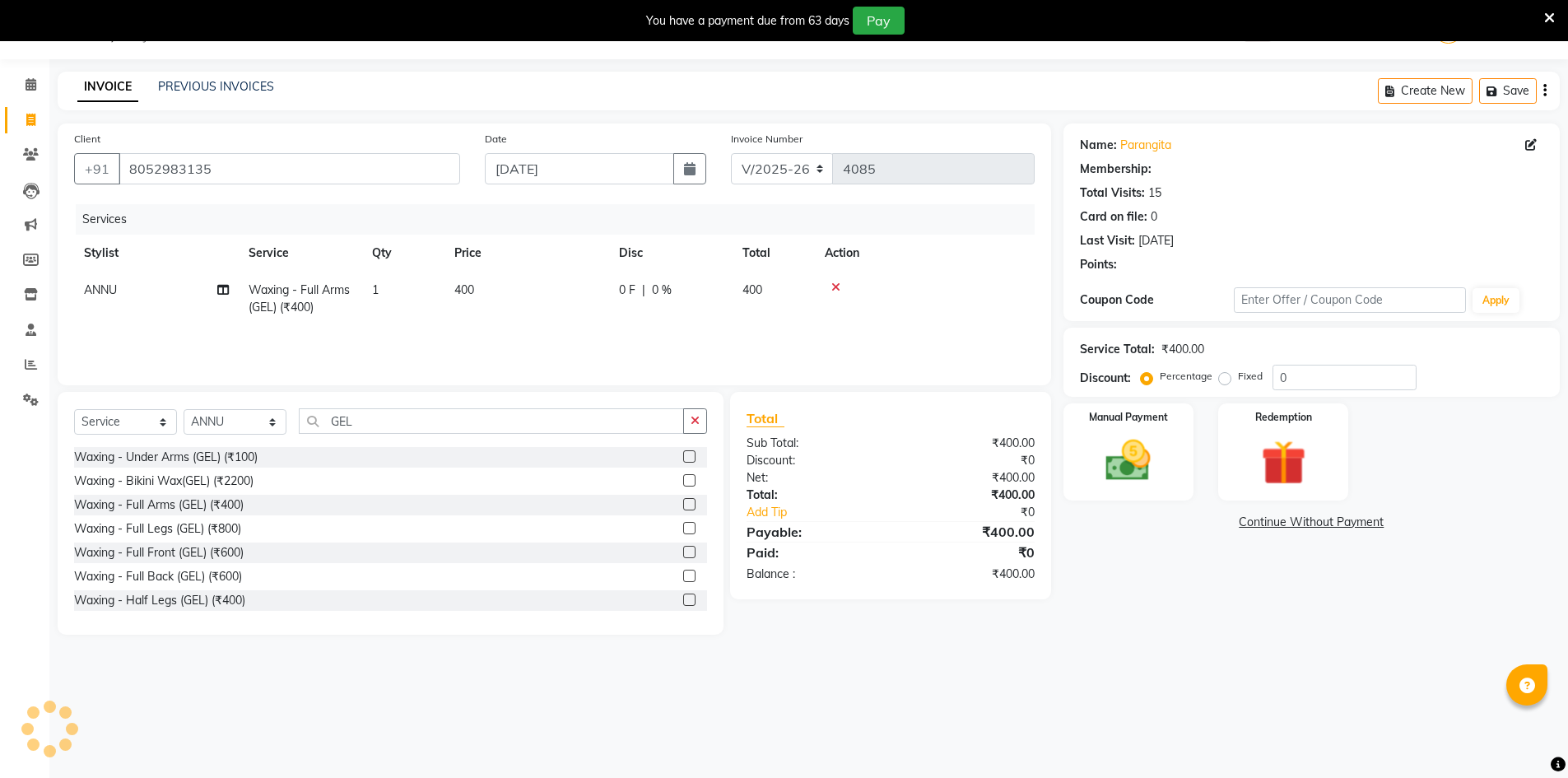
select select "2: Object"
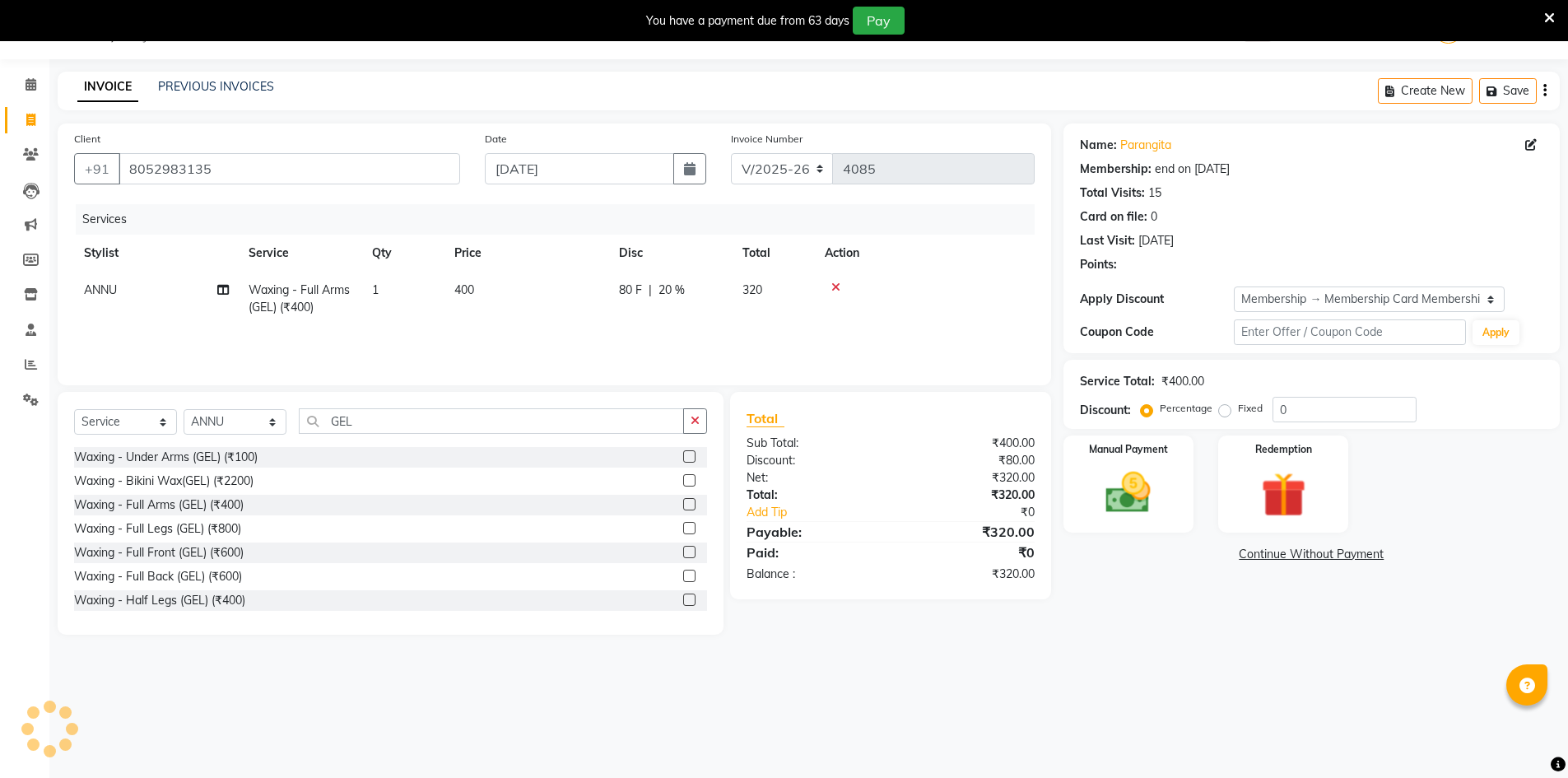
type input "20"
click at [1160, 486] on img at bounding box center [1128, 492] width 76 height 53
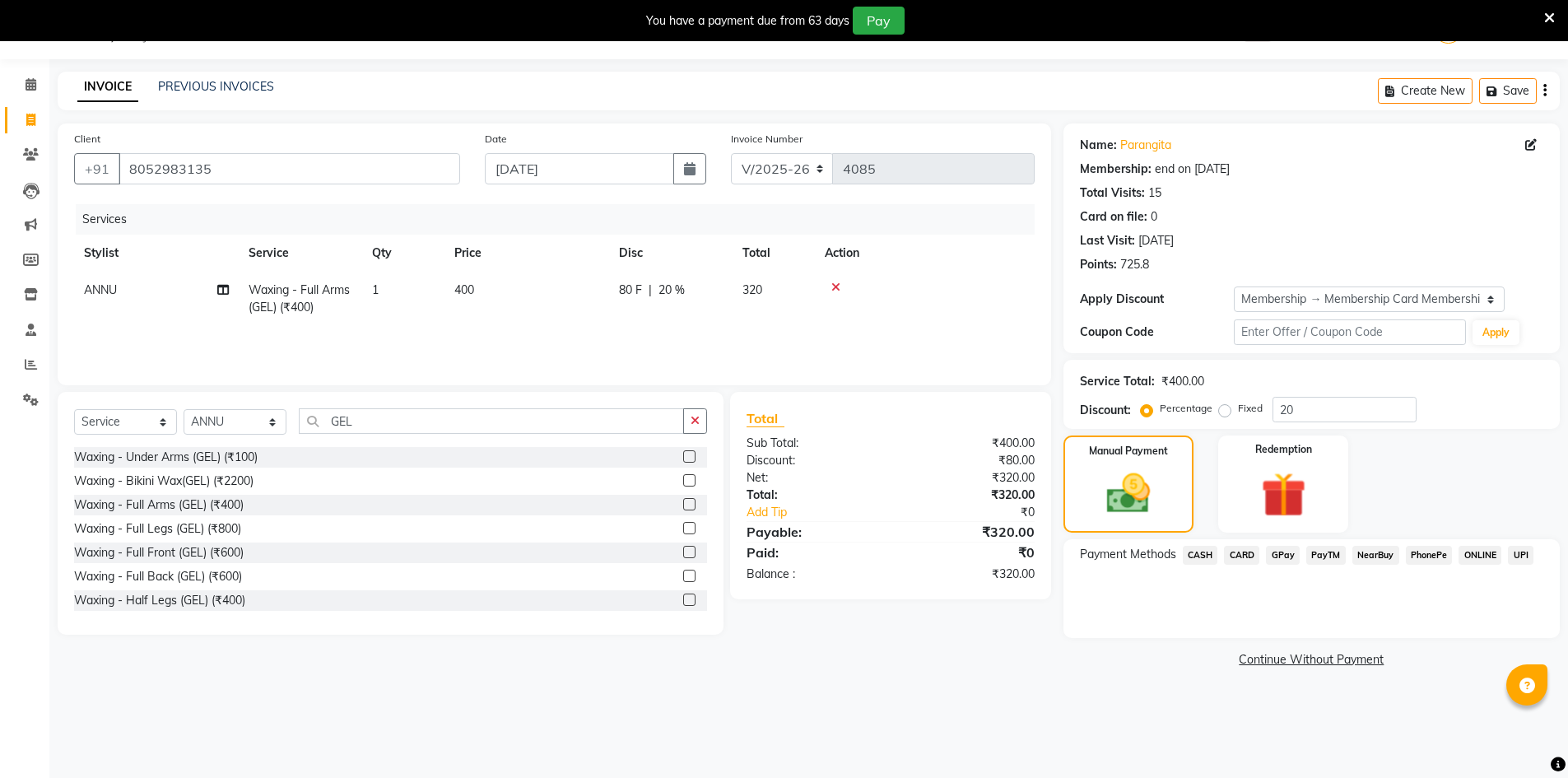
click at [1202, 554] on span "CASH" at bounding box center [1201, 555] width 35 height 19
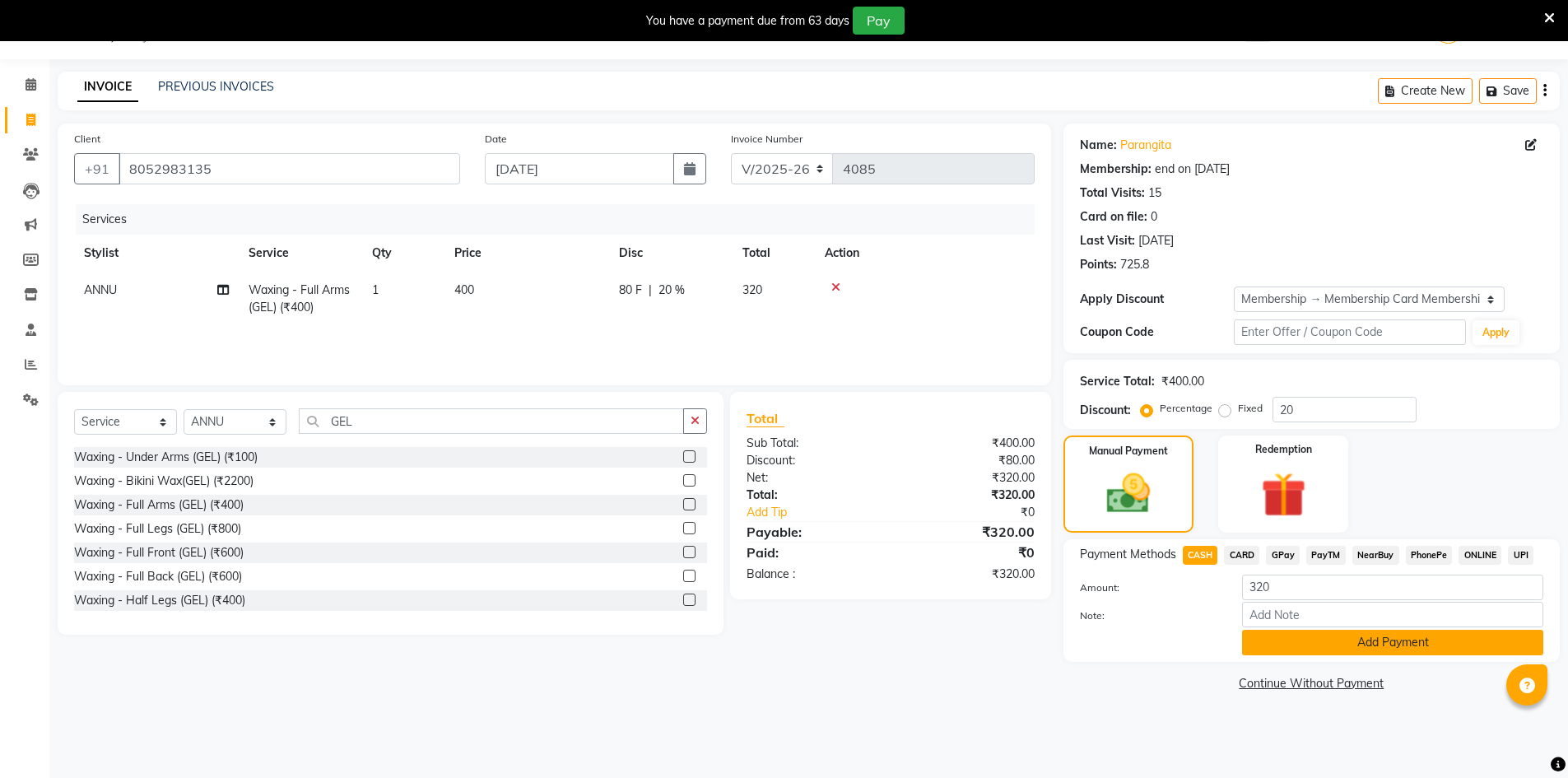
click at [1372, 644] on button "Add Payment" at bounding box center [1392, 643] width 301 height 26
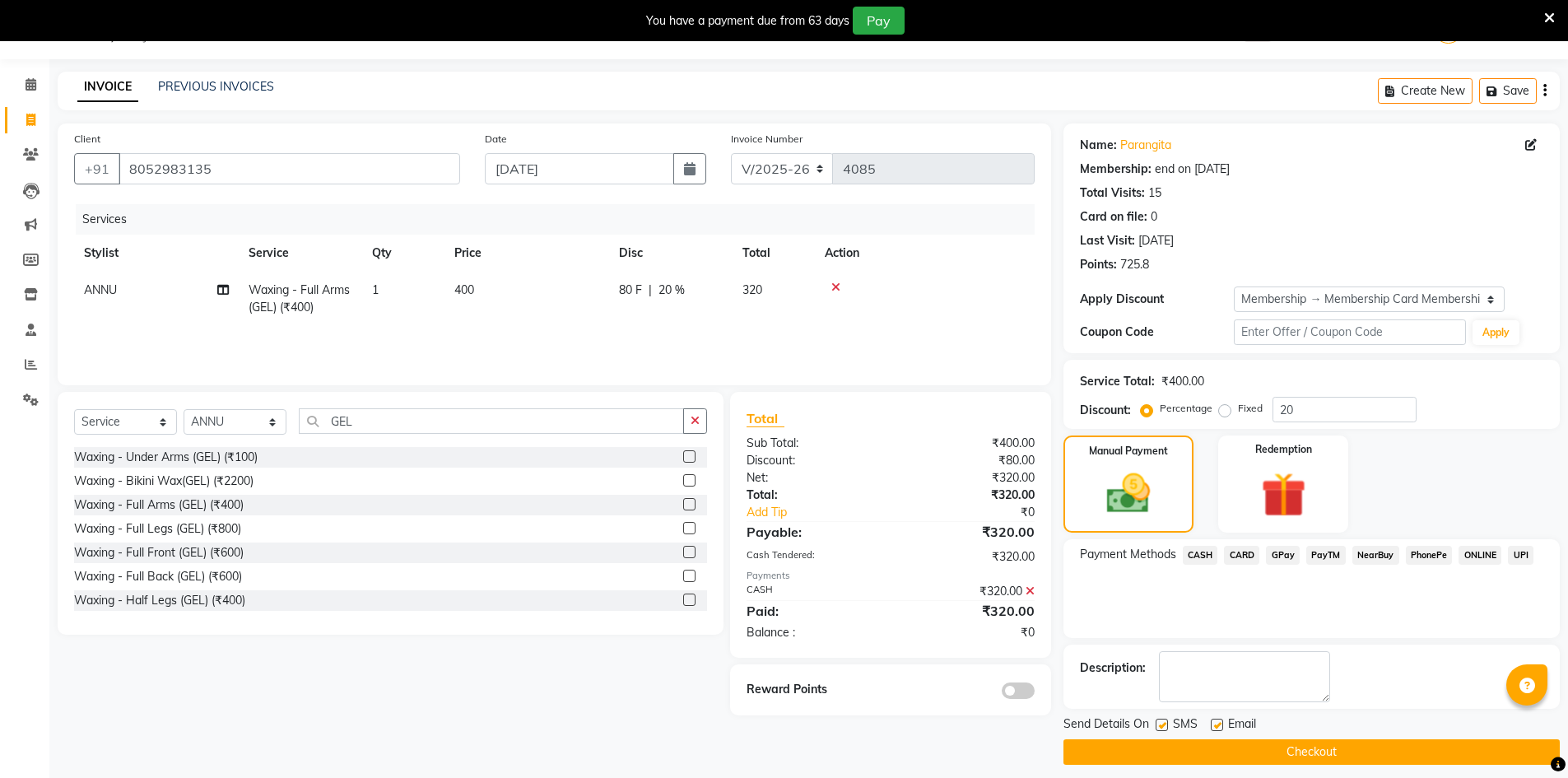
click at [1295, 748] on button "Checkout" at bounding box center [1311, 751] width 496 height 26
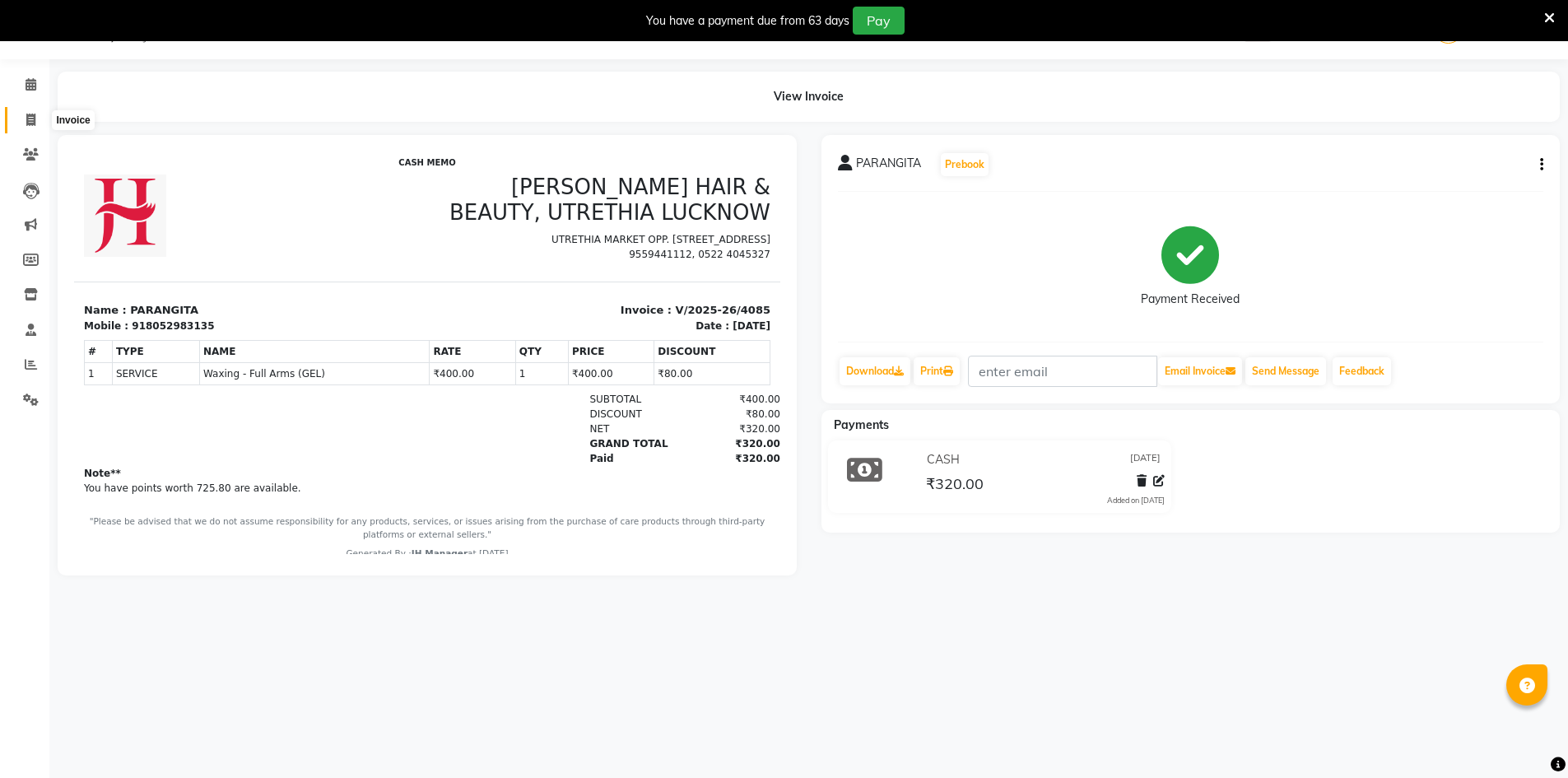
click at [38, 126] on span at bounding box center [31, 120] width 29 height 19
select select "service"
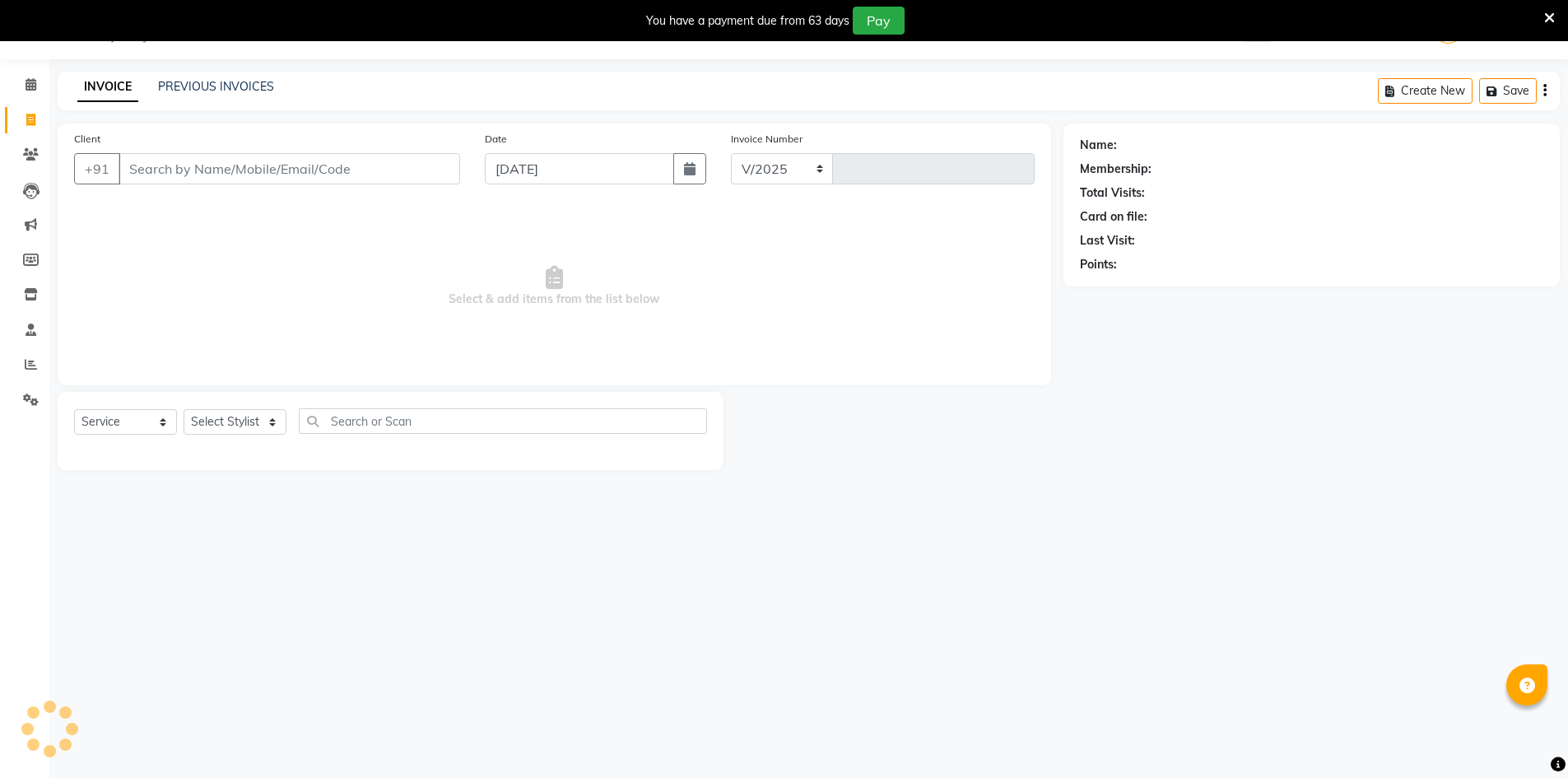
select select "640"
type input "4086"
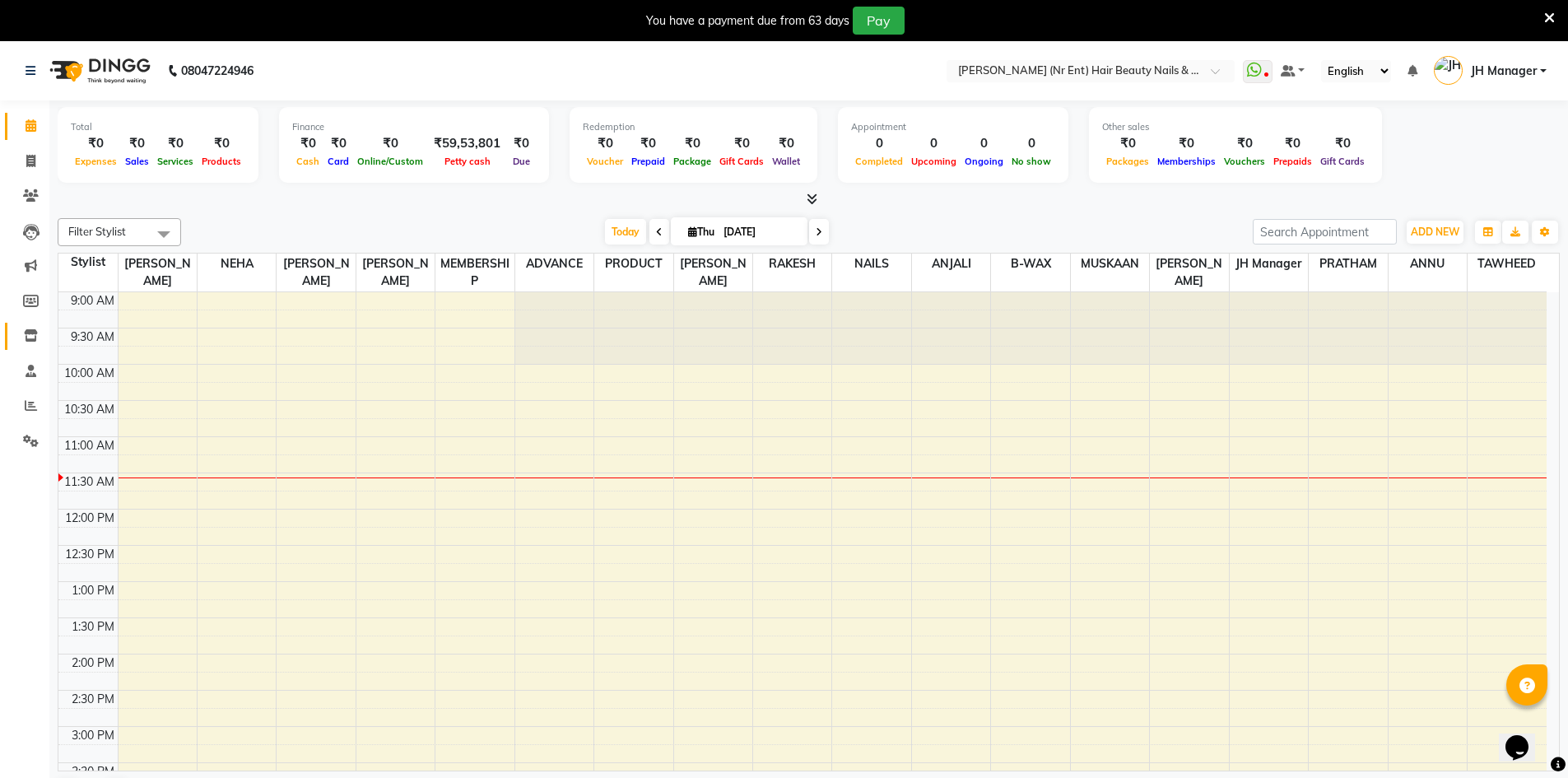
click at [29, 335] on icon at bounding box center [31, 335] width 14 height 12
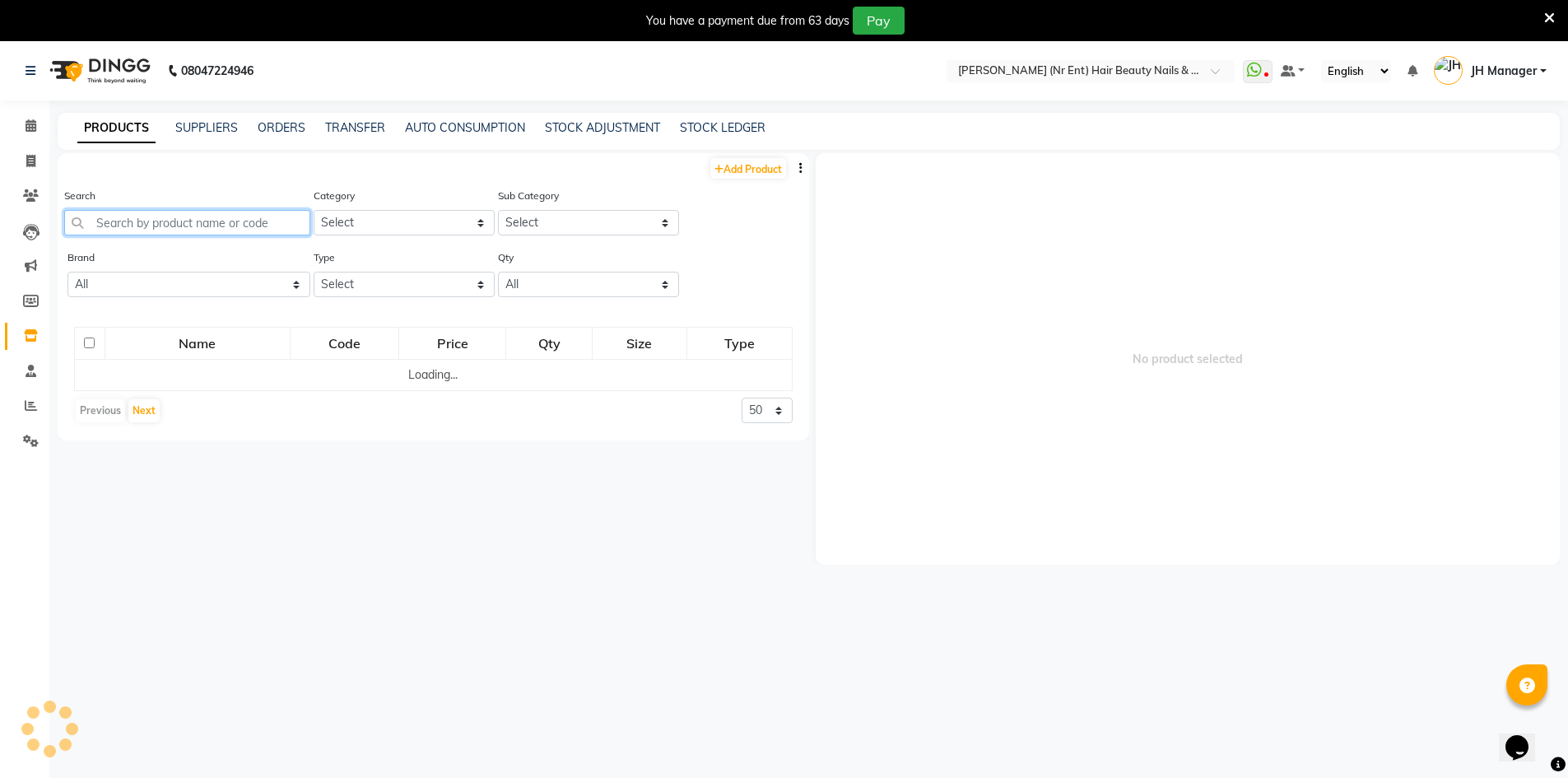
click at [143, 227] on input "text" at bounding box center [188, 222] width 246 height 26
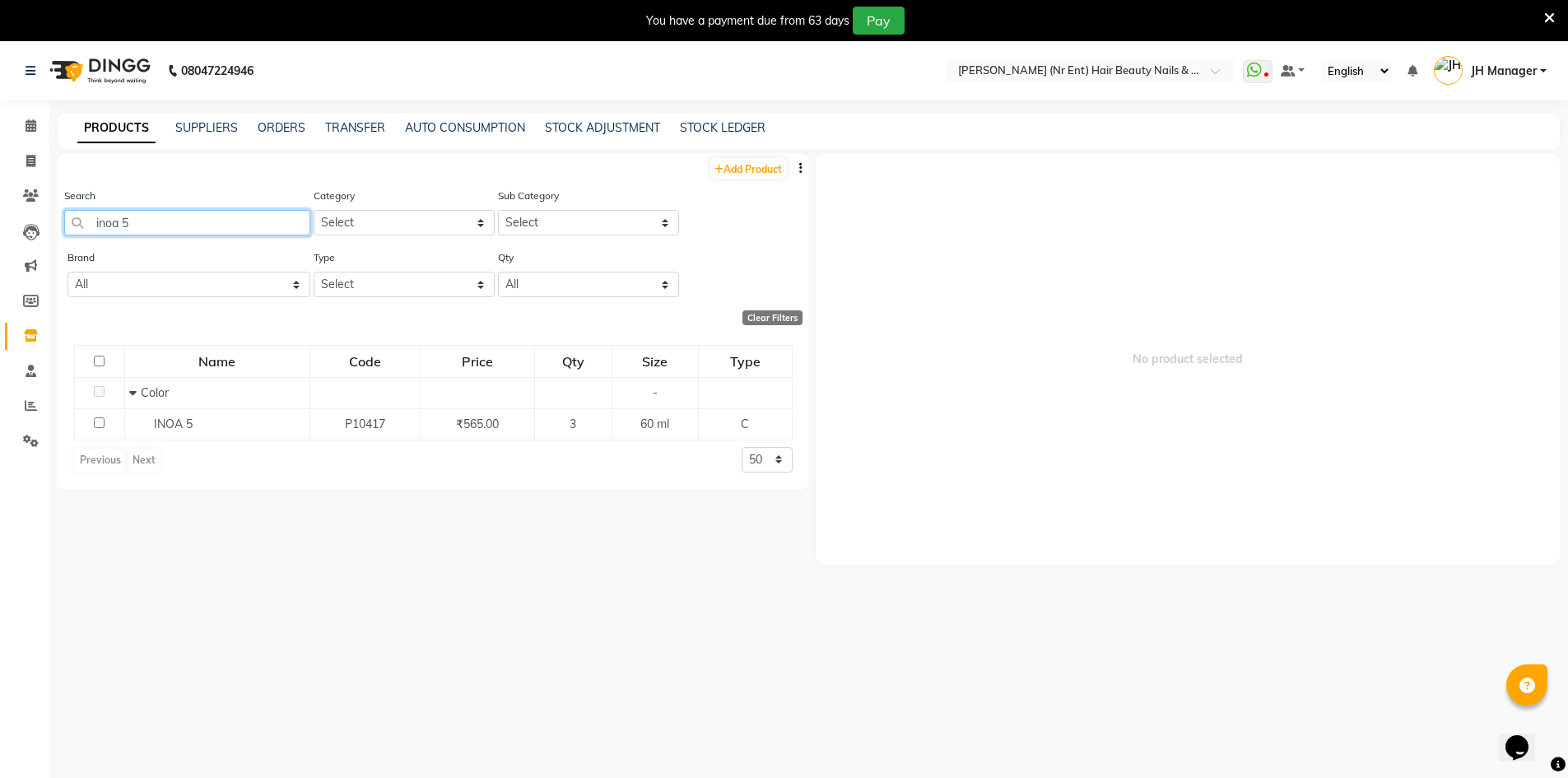
type input "inoa 5"
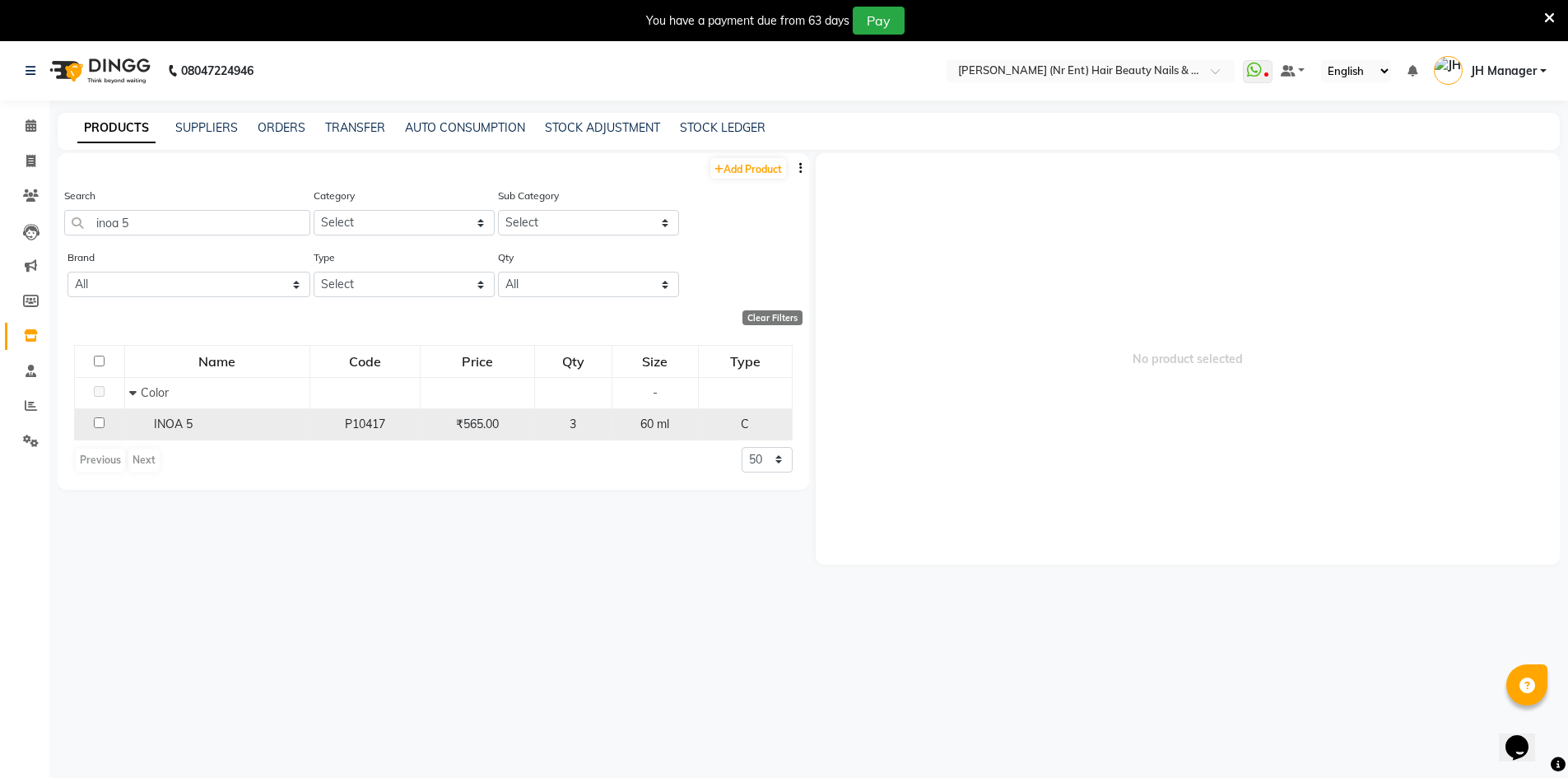
click at [91, 419] on td at bounding box center [100, 423] width 50 height 31
click at [100, 420] on input "checkbox" at bounding box center [99, 423] width 11 height 11
checkbox input "true"
select select
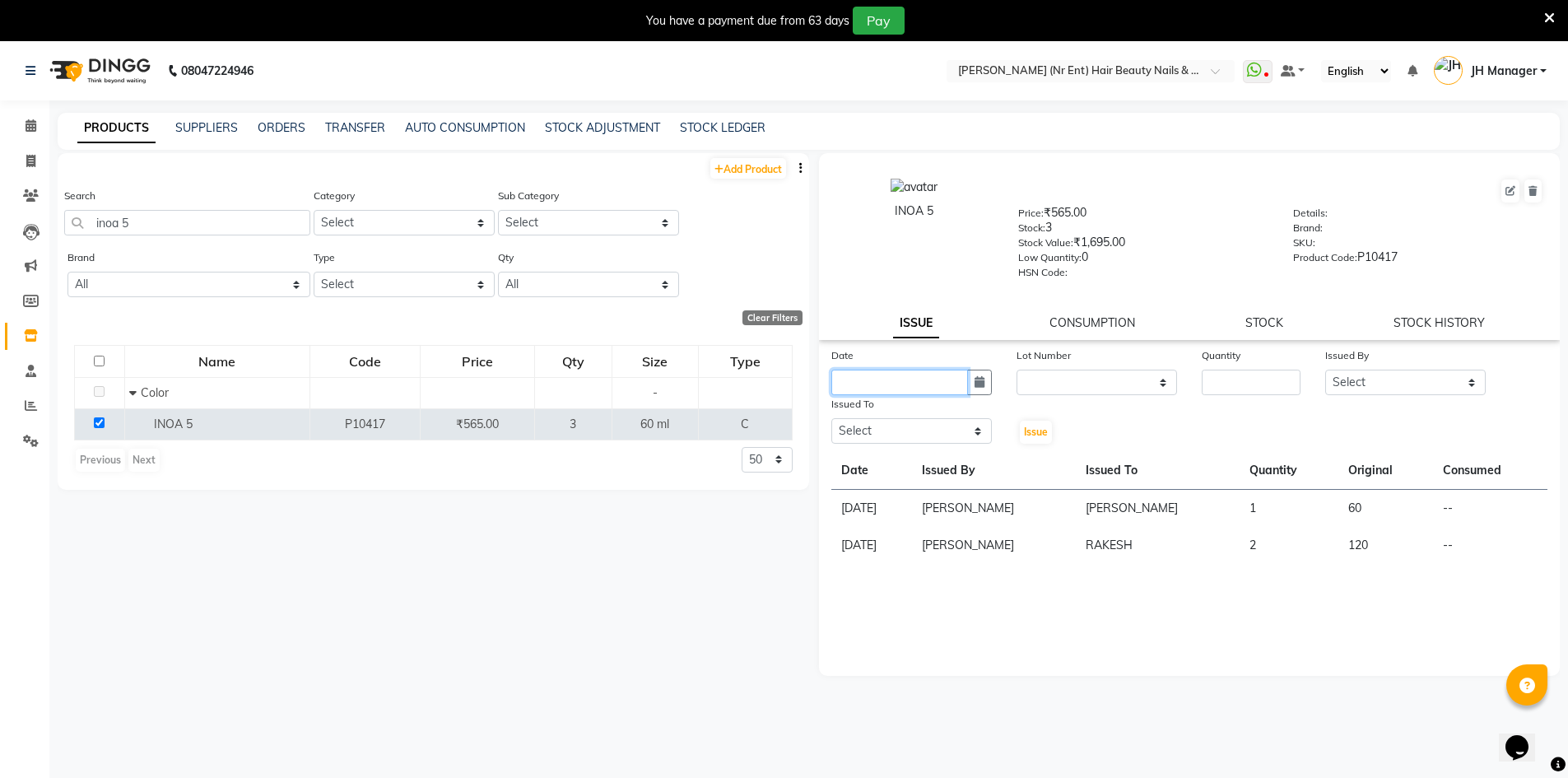
click at [897, 374] on input "text" at bounding box center [899, 382] width 136 height 26
select select "9"
select select "2025"
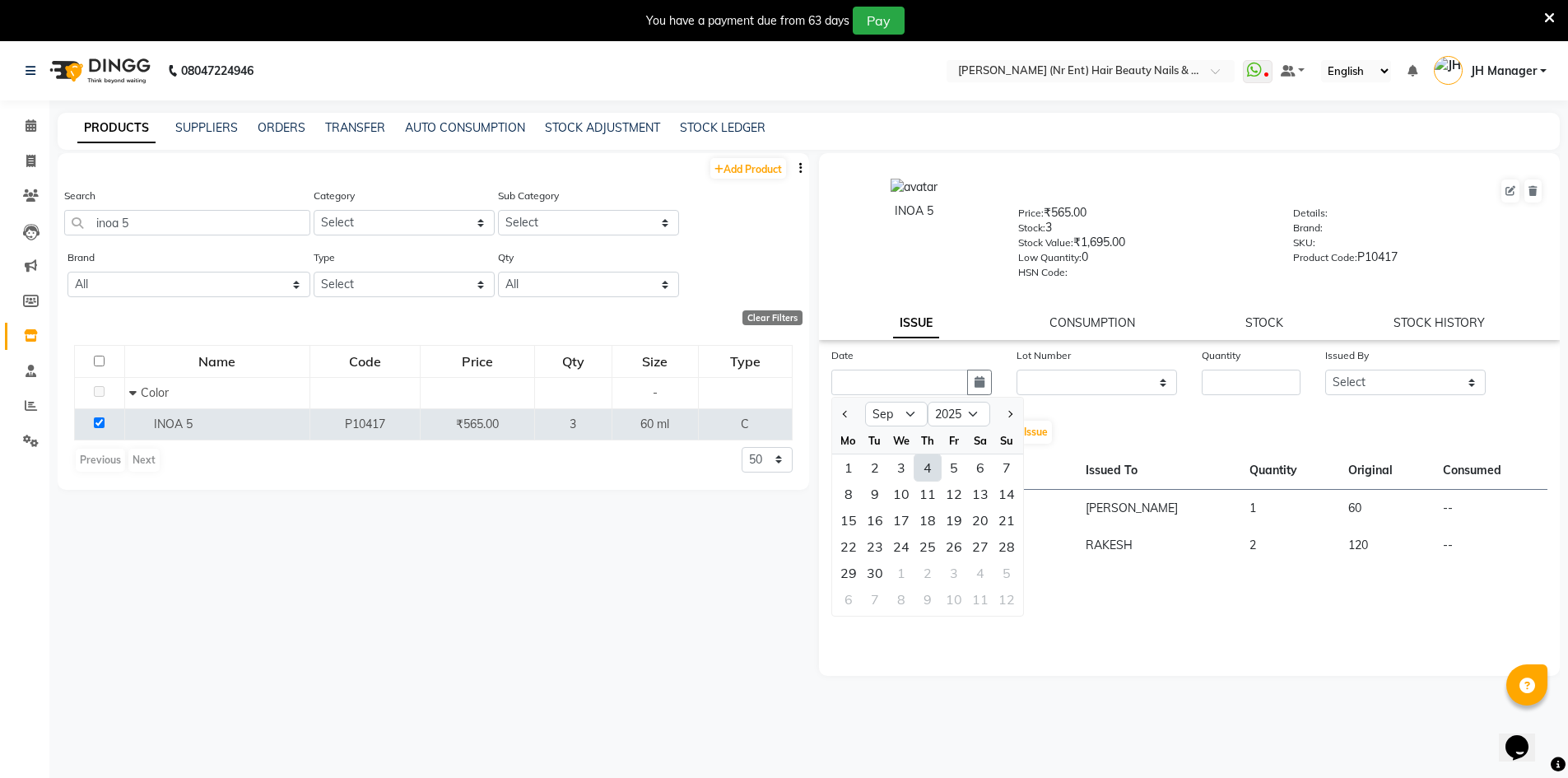
click at [930, 472] on div "4" at bounding box center [927, 467] width 27 height 27
type input "[DATE]"
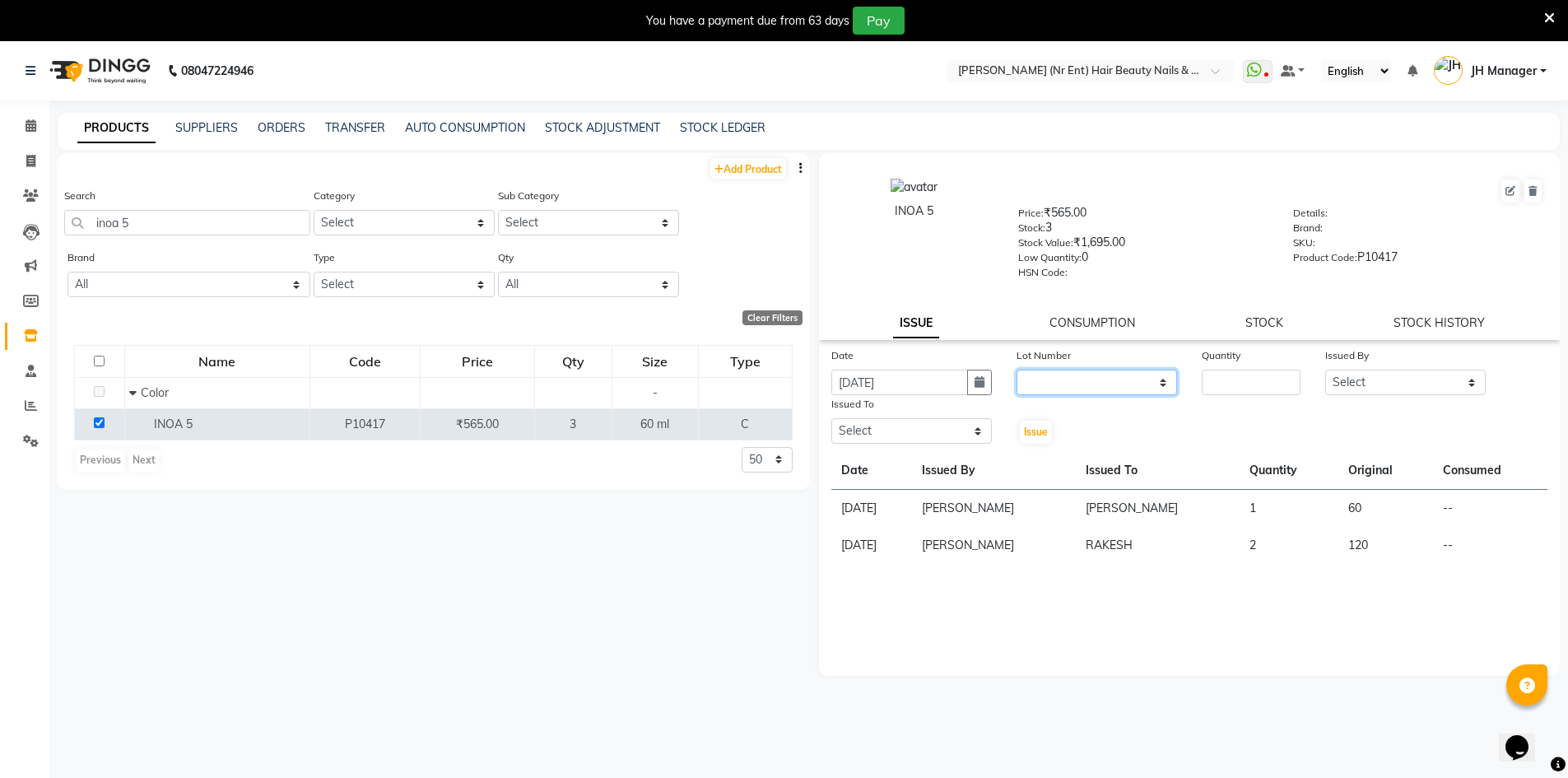
drag, startPoint x: 1084, startPoint y: 371, endPoint x: 1082, endPoint y: 382, distance: 11.2
click at [1084, 371] on select "None" at bounding box center [1096, 382] width 160 height 26
select select "0: null"
click at [1017, 370] on select "None" at bounding box center [1096, 382] width 160 height 26
click at [1230, 367] on div "Quantity" at bounding box center [1251, 358] width 99 height 23
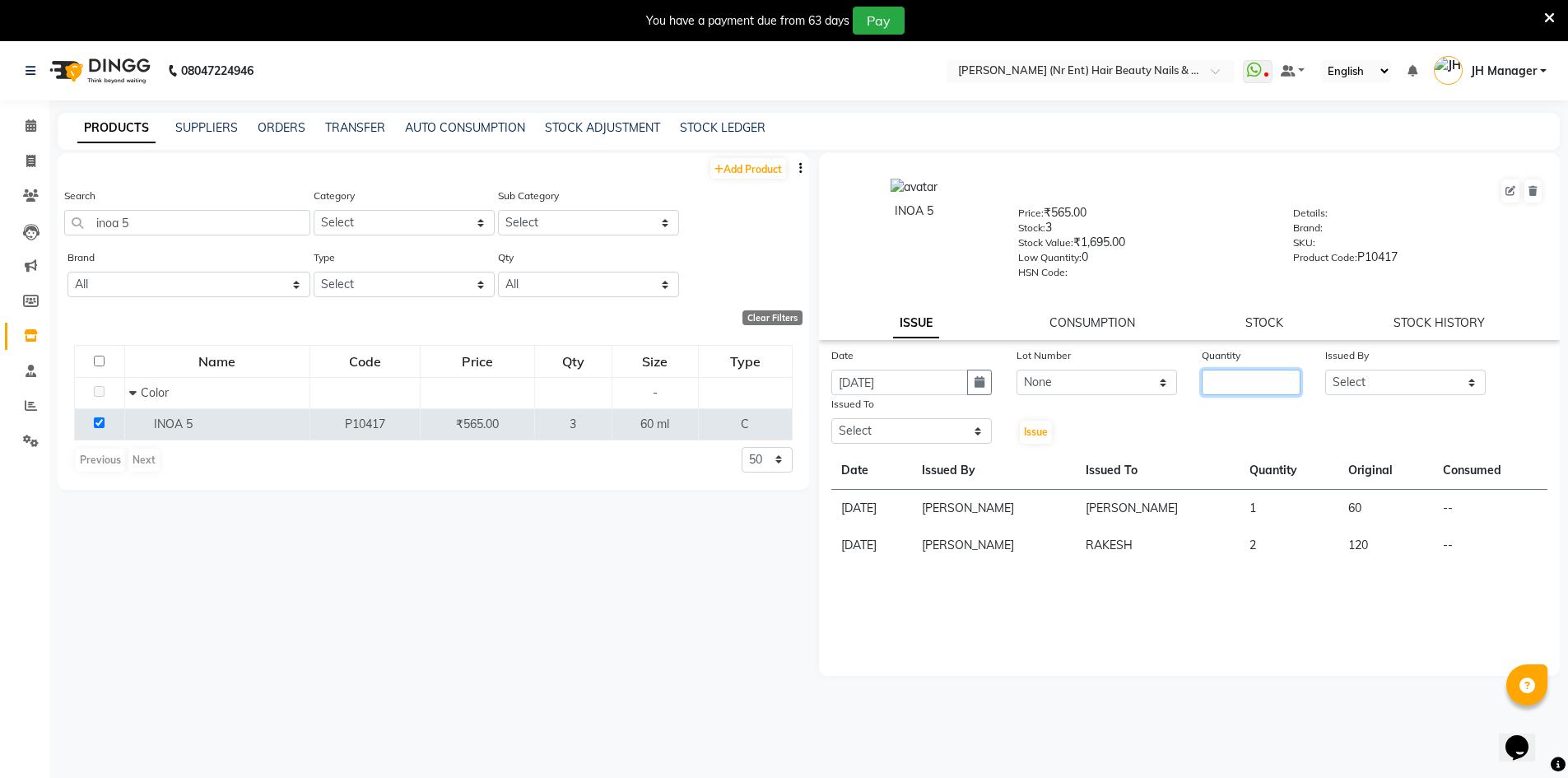
click at [1224, 385] on input "number" at bounding box center [1251, 382] width 99 height 26
type input "1"
click at [1424, 382] on select "Select ADNAN ADVANCE ANJALI ANNU B-WAX [PERSON_NAME] JH Manager MEMBERSHIP [PER…" at bounding box center [1404, 382] width 160 height 26
select select "32626"
click at [1325, 370] on select "Select ADNAN ADVANCE ANJALI ANNU B-WAX [PERSON_NAME] JH Manager MEMBERSHIP [PER…" at bounding box center [1404, 382] width 160 height 26
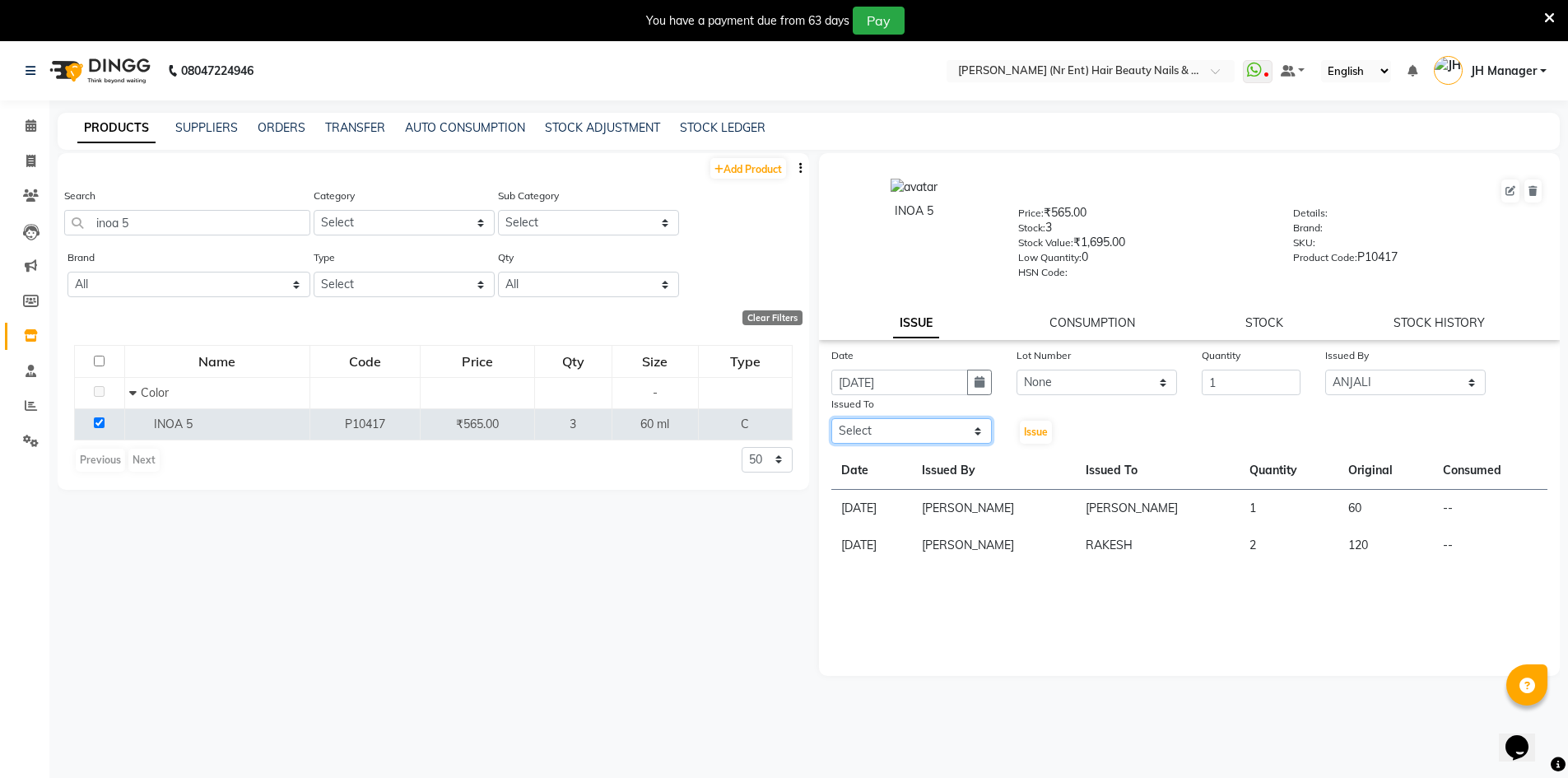
click at [902, 435] on select "Select ADNAN ADVANCE ANJALI ANNU B-WAX [PERSON_NAME] JH Manager MEMBERSHIP [PER…" at bounding box center [911, 430] width 160 height 26
select select "9206"
click at [831, 418] on select "Select ADNAN ADVANCE ANJALI ANNU B-WAX [PERSON_NAME] JH Manager MEMBERSHIP [PER…" at bounding box center [911, 430] width 160 height 26
click at [1024, 420] on div "Issue" at bounding box center [1035, 420] width 62 height 50
drag, startPoint x: 1030, startPoint y: 431, endPoint x: 1064, endPoint y: 452, distance: 40.0
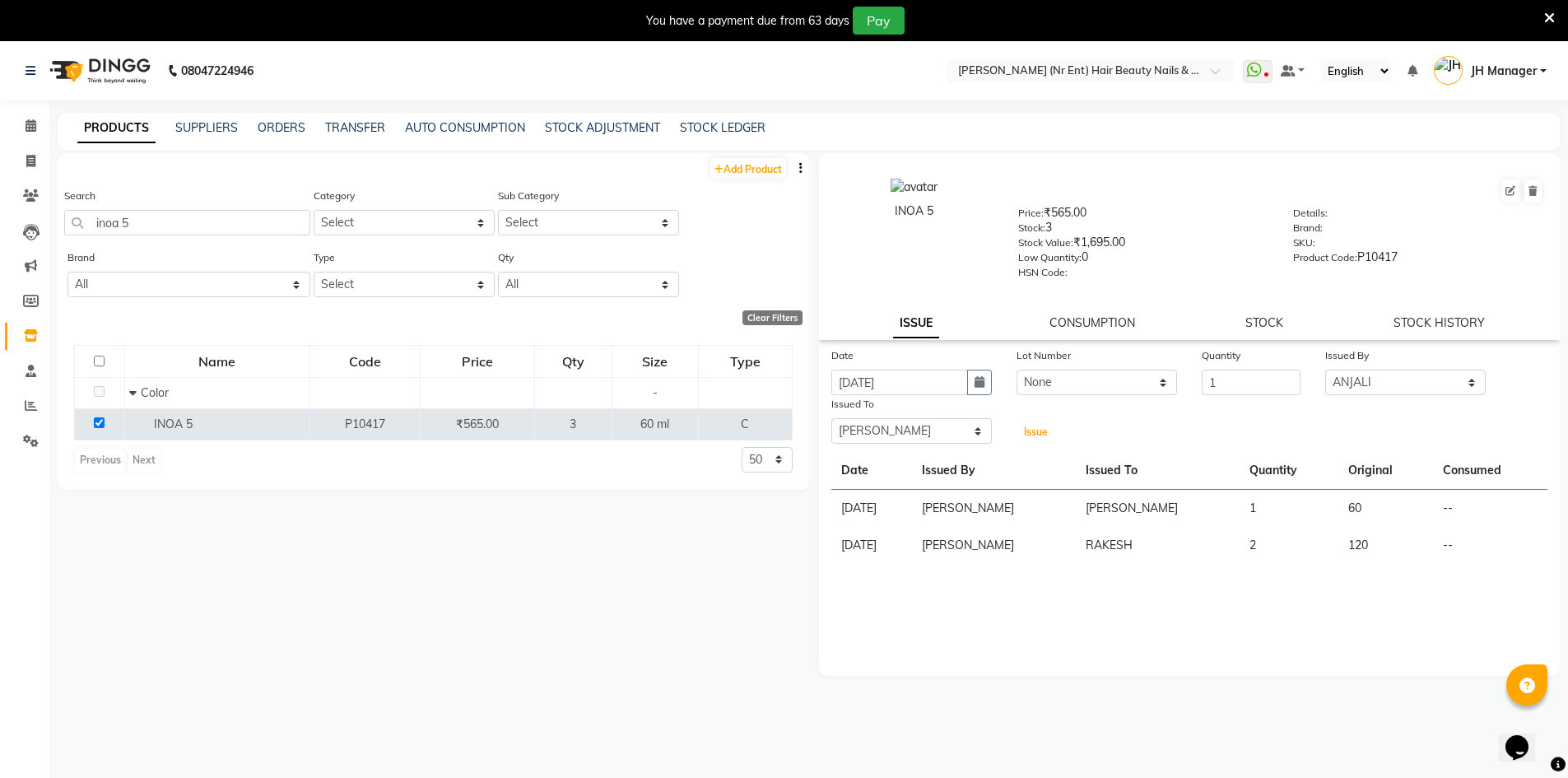
click at [1030, 431] on span "Issue" at bounding box center [1035, 432] width 24 height 12
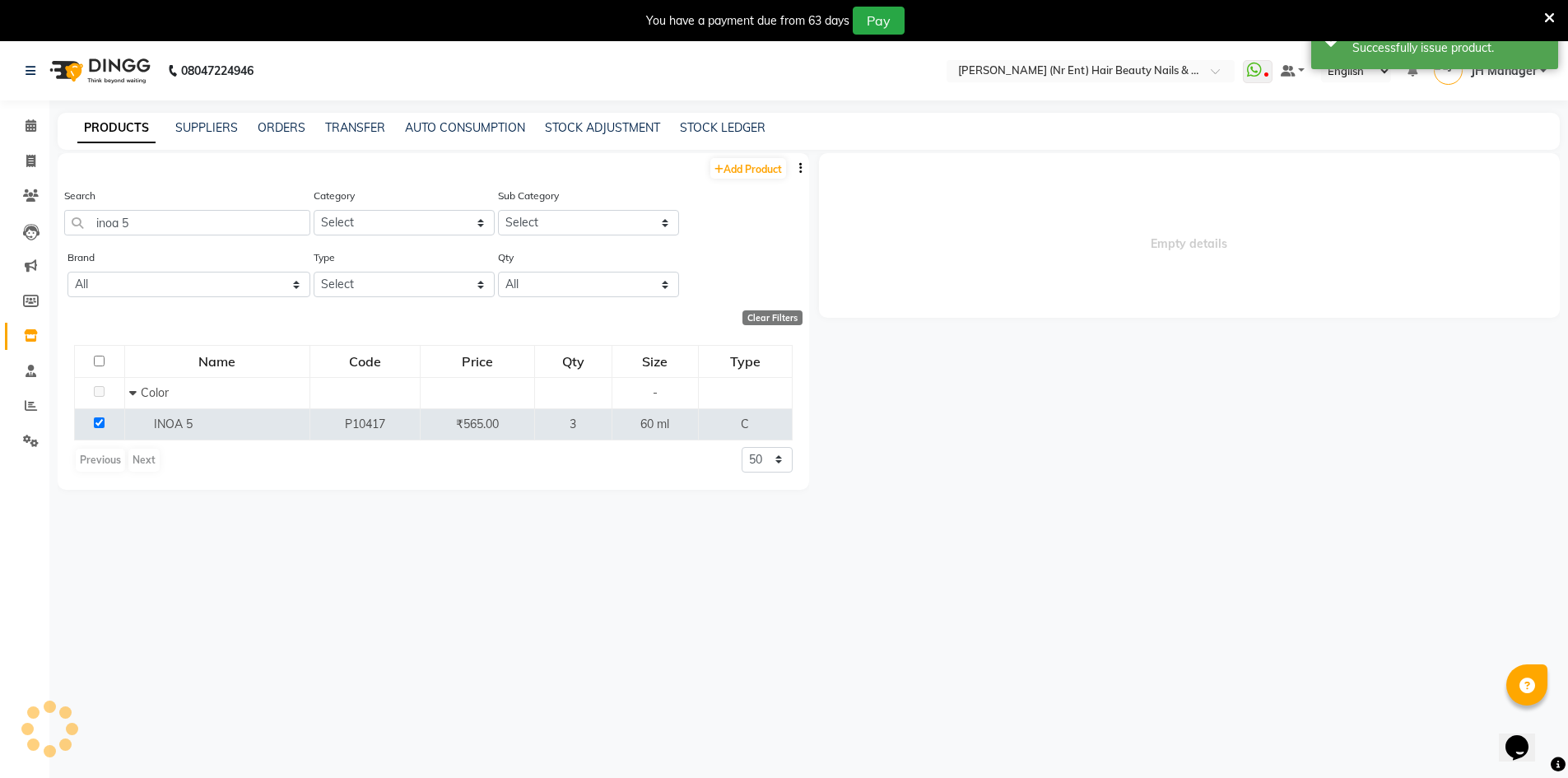
select select
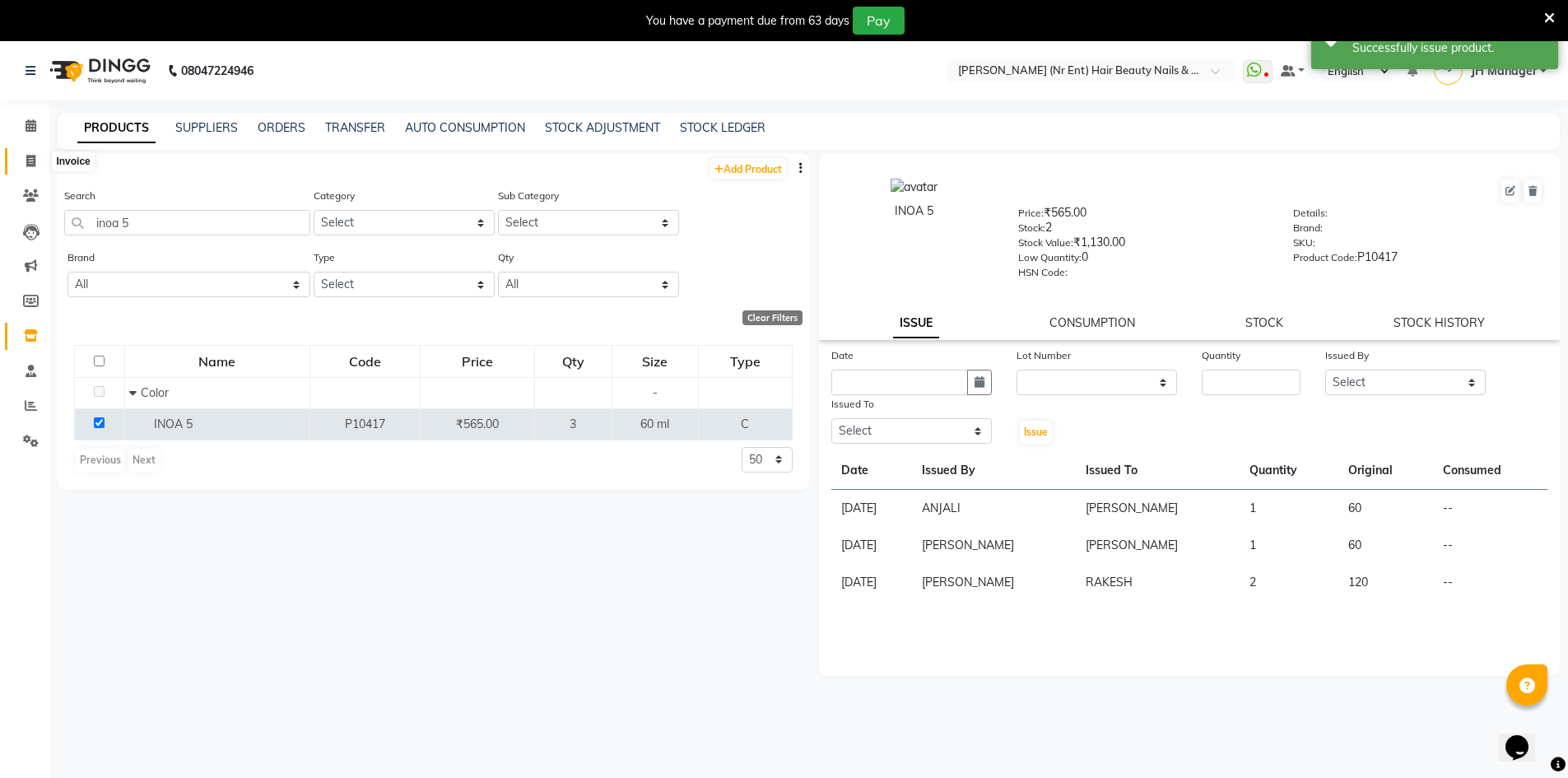
click at [40, 164] on span at bounding box center [31, 161] width 29 height 19
select select "service"
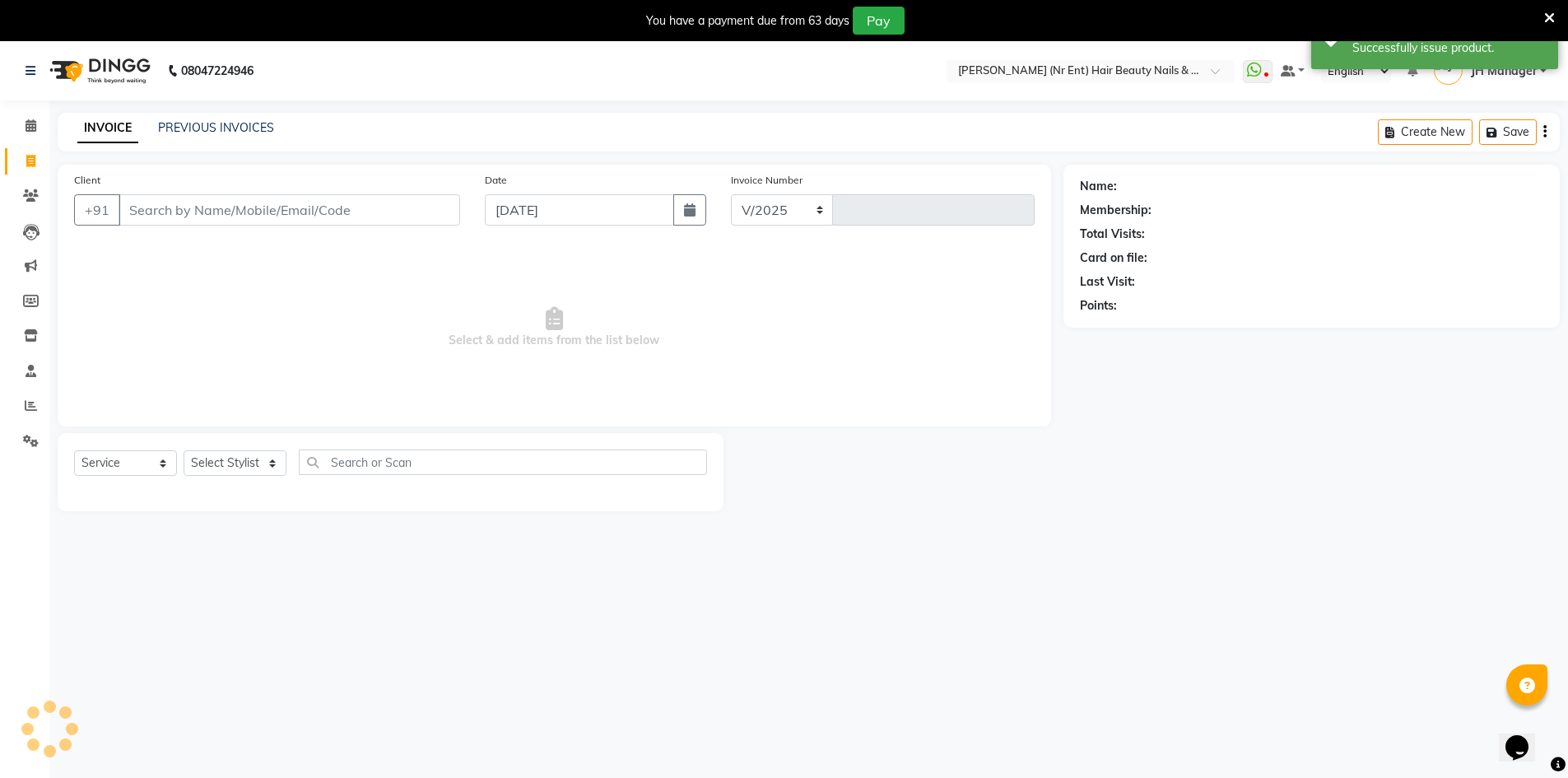
select select "640"
type input "4079"
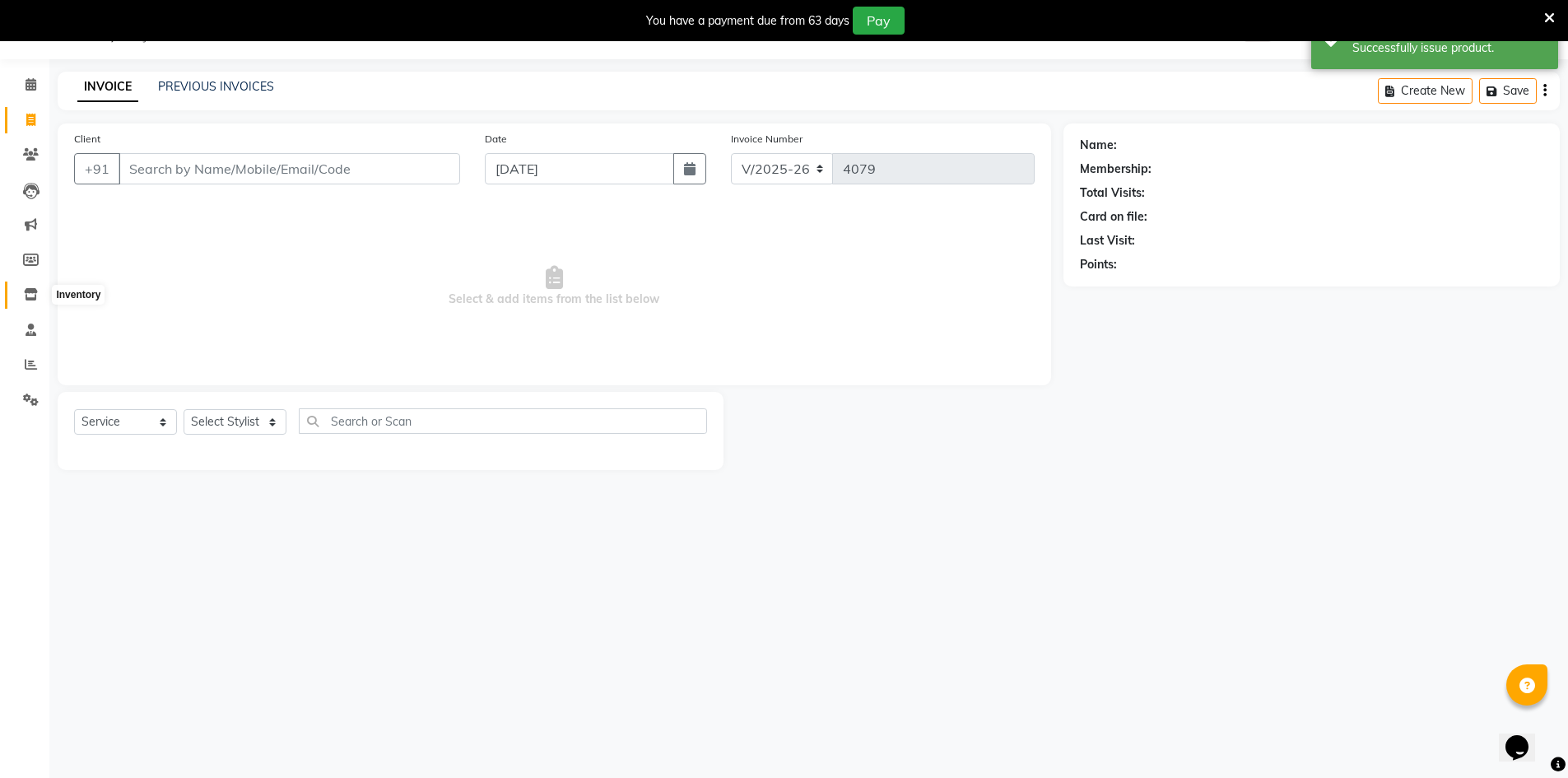
click at [27, 297] on icon at bounding box center [31, 295] width 14 height 12
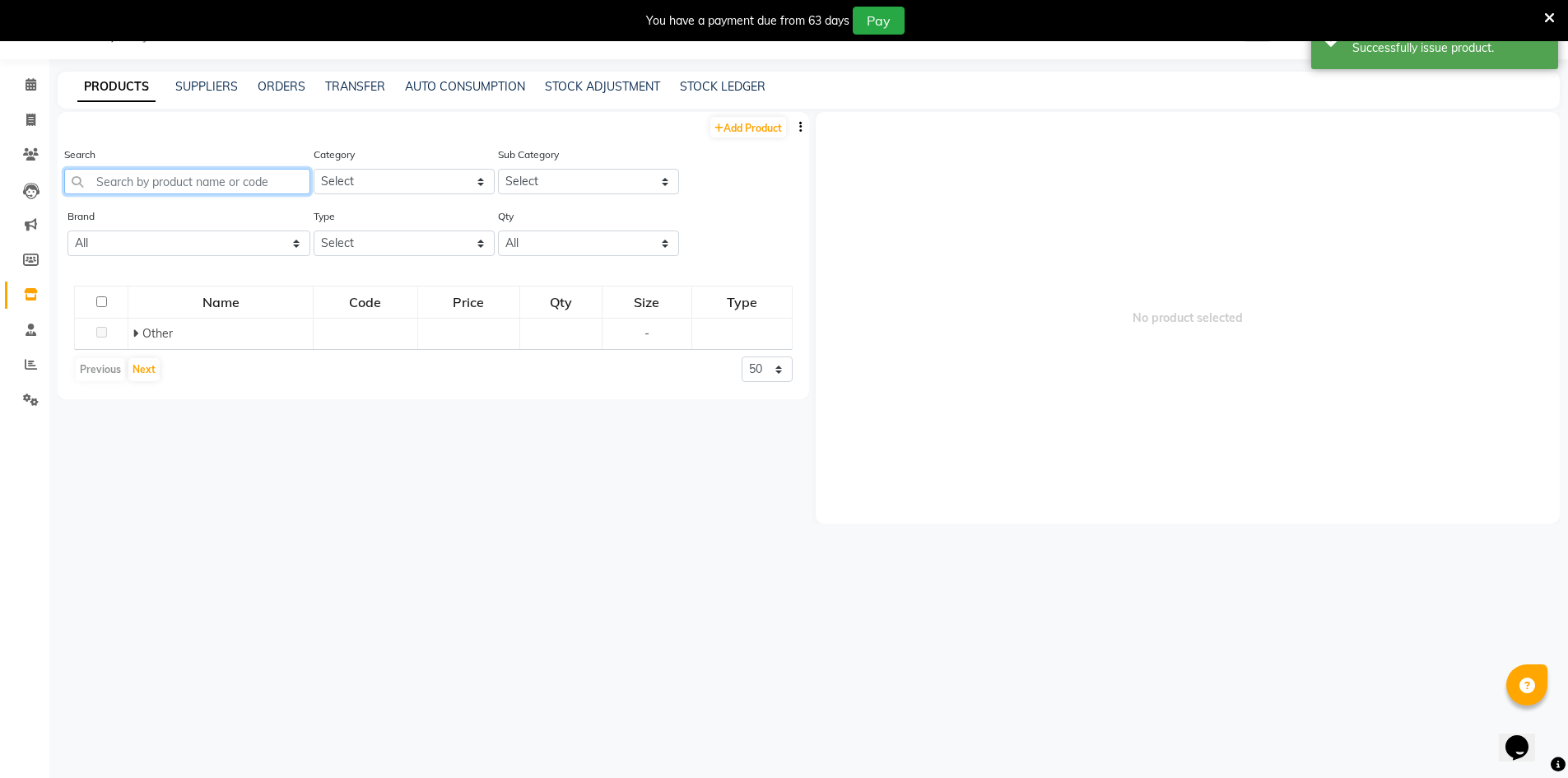
click at [169, 191] on input "text" at bounding box center [188, 181] width 246 height 26
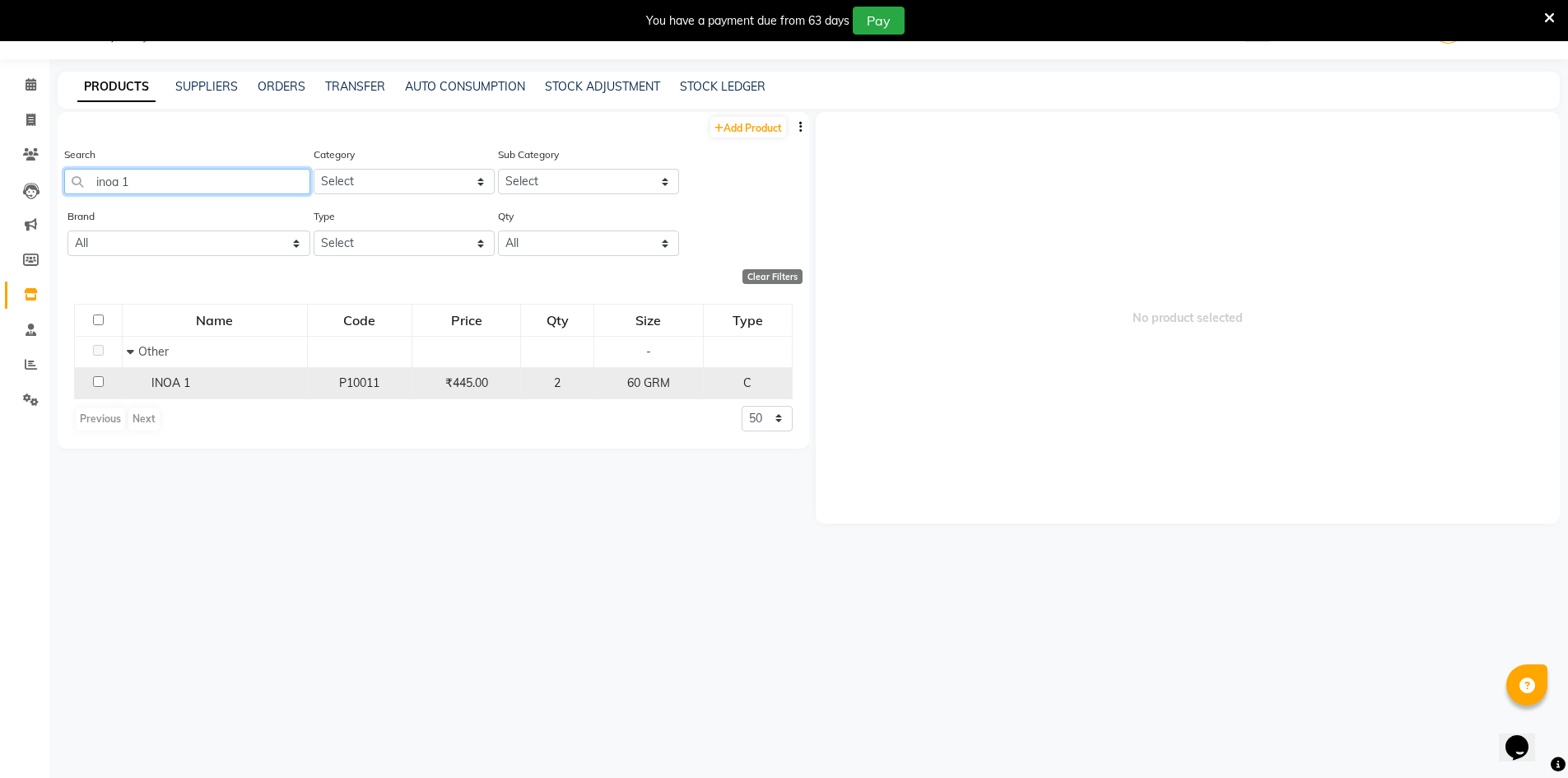
type input "inoa 1"
click at [101, 388] on td at bounding box center [99, 382] width 48 height 31
click at [96, 387] on td at bounding box center [99, 382] width 48 height 31
click at [100, 381] on input "checkbox" at bounding box center [98, 381] width 11 height 11
checkbox input "true"
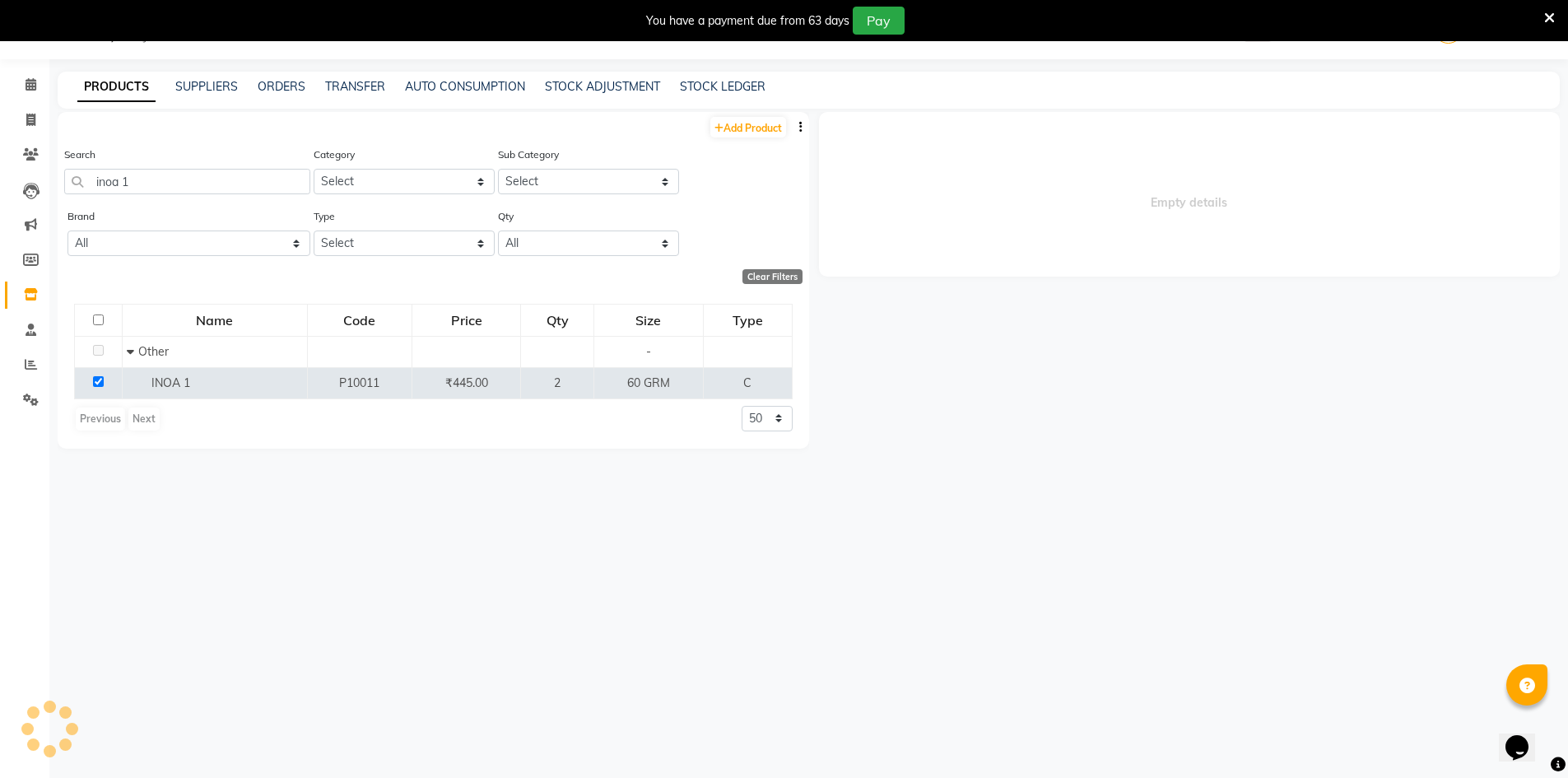
select select
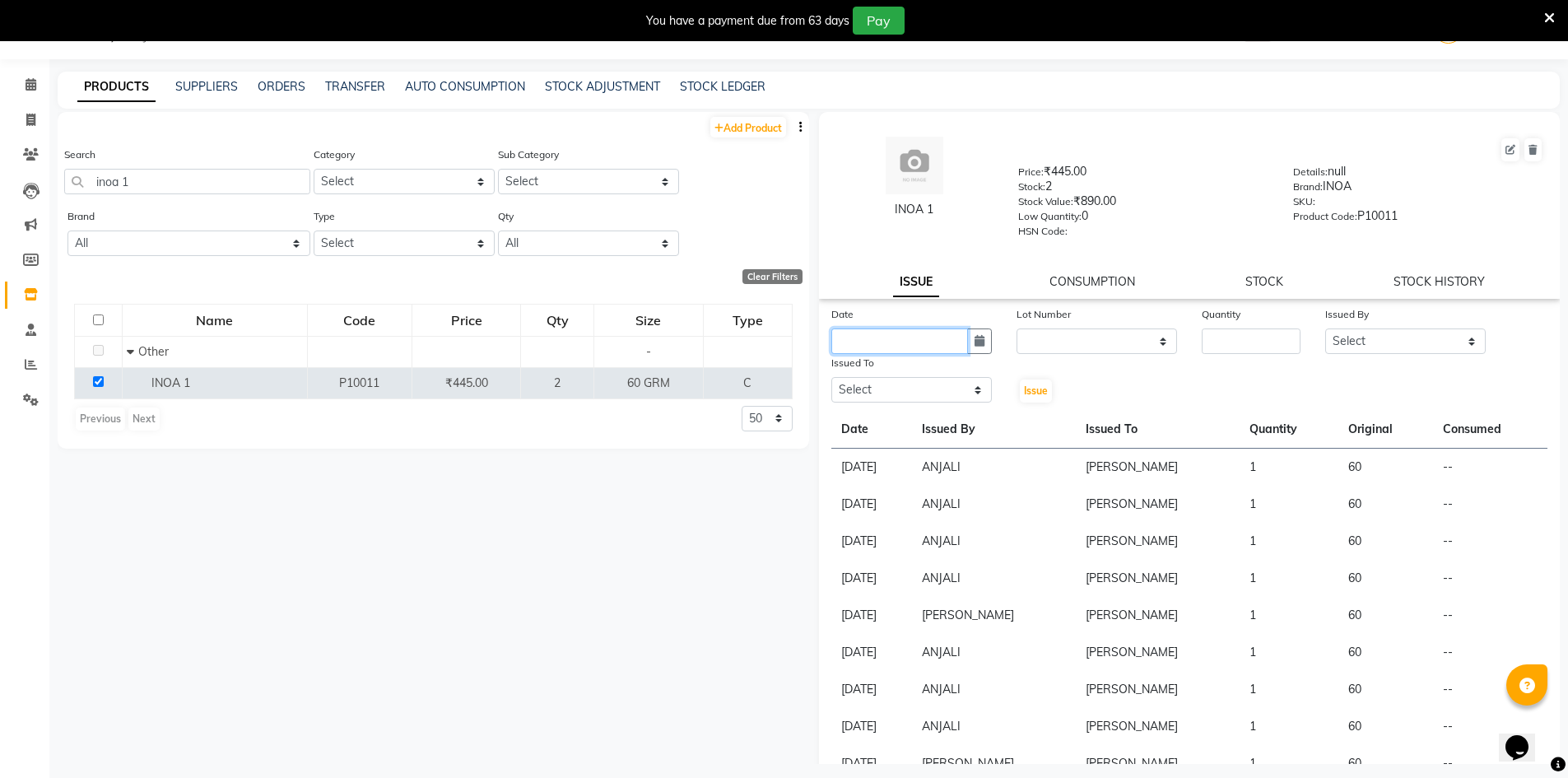
click at [887, 347] on input "text" at bounding box center [899, 341] width 136 height 26
select select "9"
select select "2025"
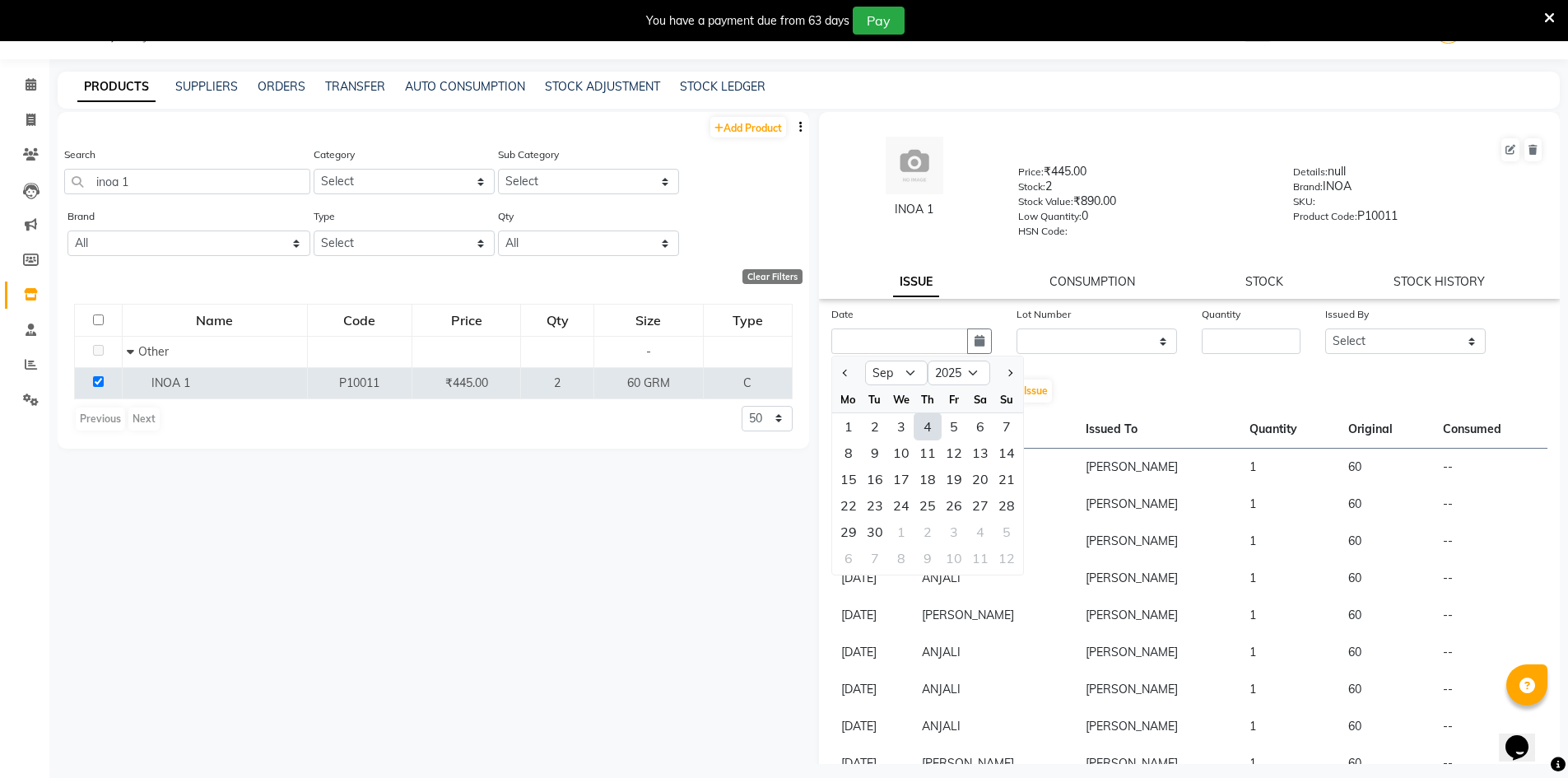
click at [926, 416] on div "4" at bounding box center [927, 427] width 27 height 27
type input "[DATE]"
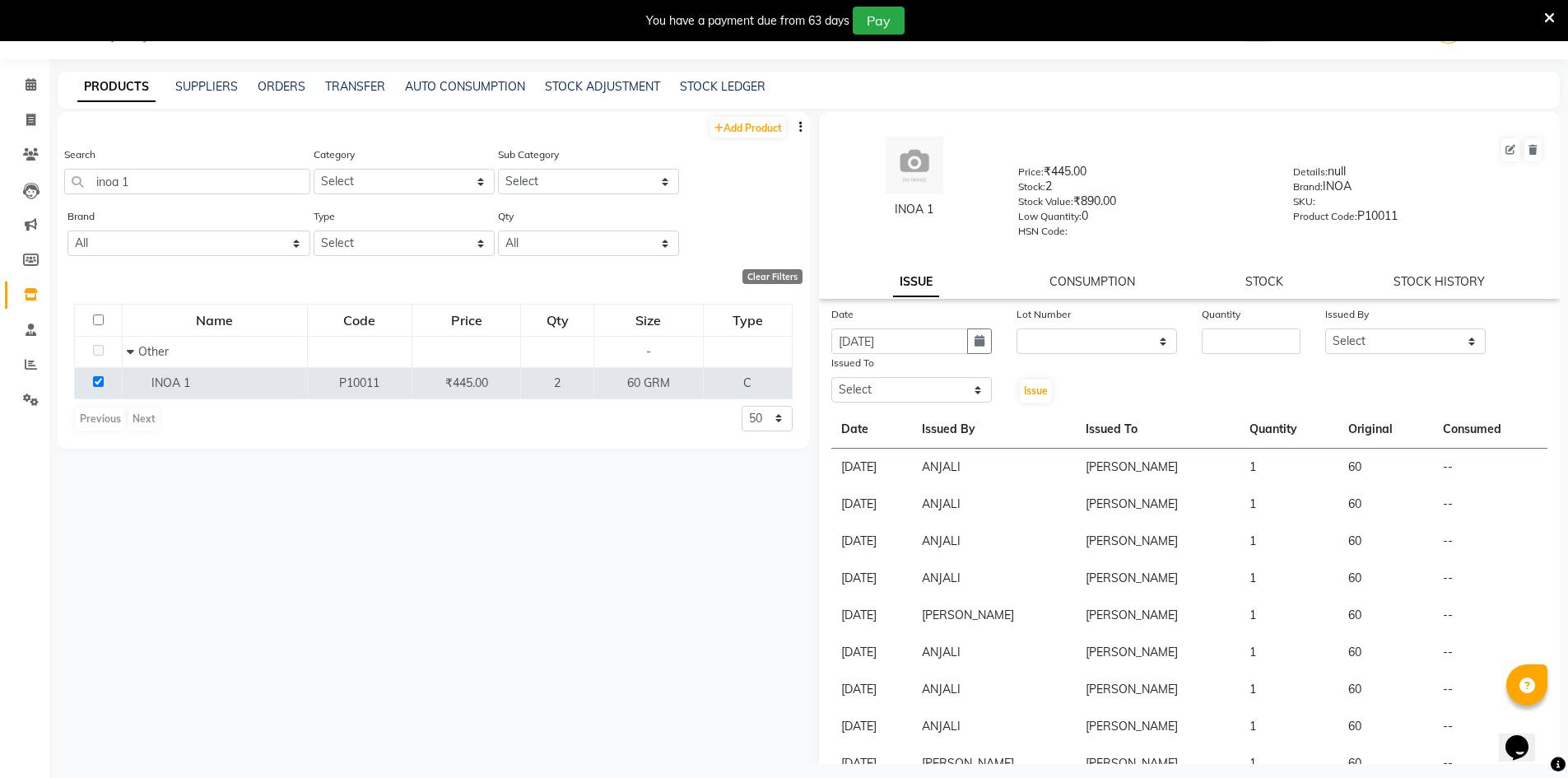
click at [1072, 320] on div "Lot Number" at bounding box center [1096, 317] width 160 height 23
click at [1072, 332] on select "None" at bounding box center [1096, 341] width 160 height 26
select select "0: null"
click at [1017, 328] on select "None" at bounding box center [1096, 341] width 160 height 26
click at [1228, 355] on div "Date [DATE] Lot Number None Quantity Issued By Select [PERSON_NAME] ANNU B-WAX …" at bounding box center [1189, 355] width 742 height 99
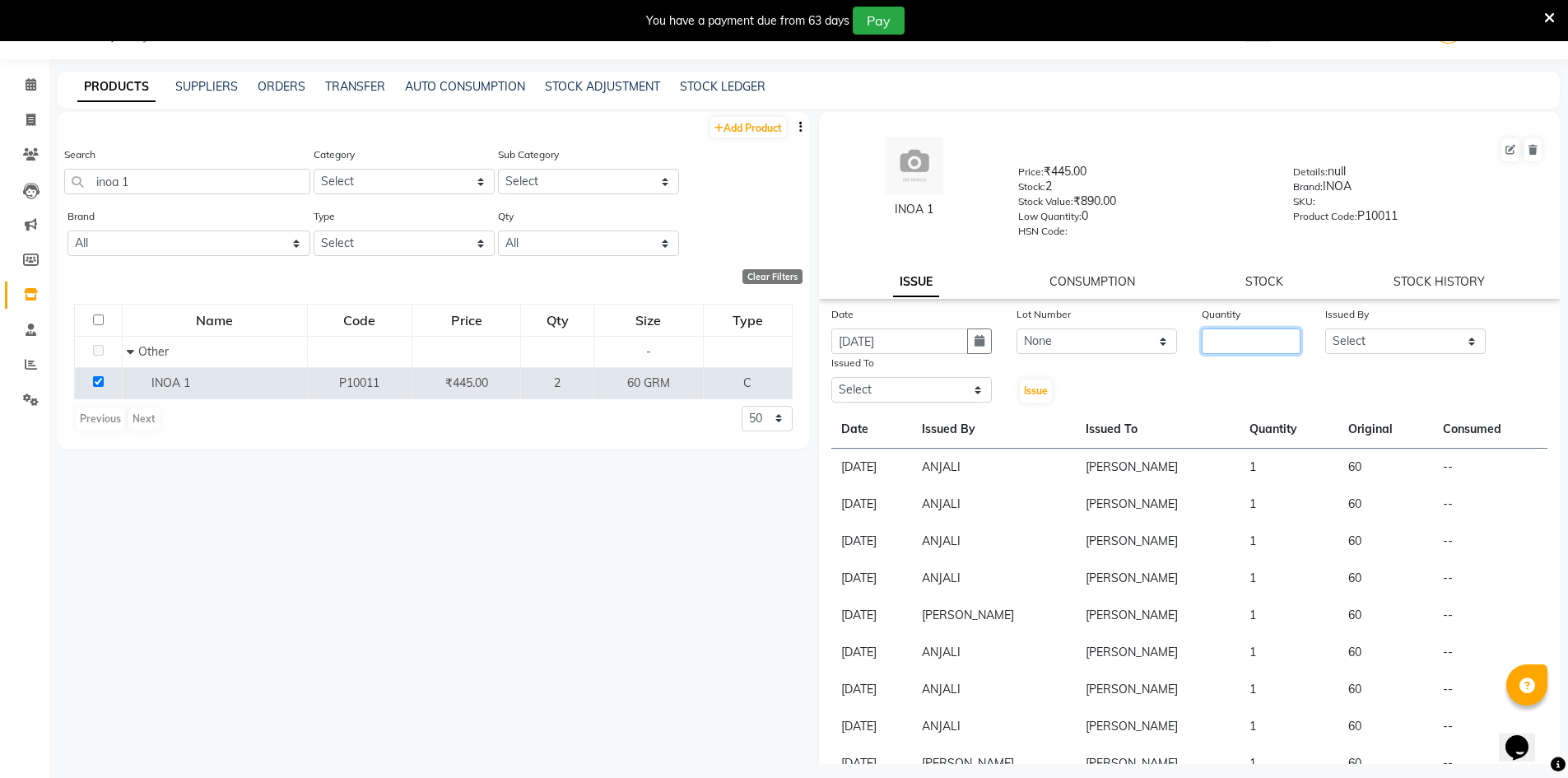
click at [1229, 342] on input "number" at bounding box center [1251, 341] width 99 height 26
type input "1"
click at [1373, 357] on div "Date [DATE] Lot Number None Quantity 1 Issued By Select [PERSON_NAME] ANNU B-WA…" at bounding box center [1189, 355] width 742 height 99
click at [1374, 347] on select "Select ADNAN ADVANCE ANJALI ANNU B-WAX [PERSON_NAME] JH Manager MEMBERSHIP [PER…" at bounding box center [1404, 341] width 160 height 26
select select "32626"
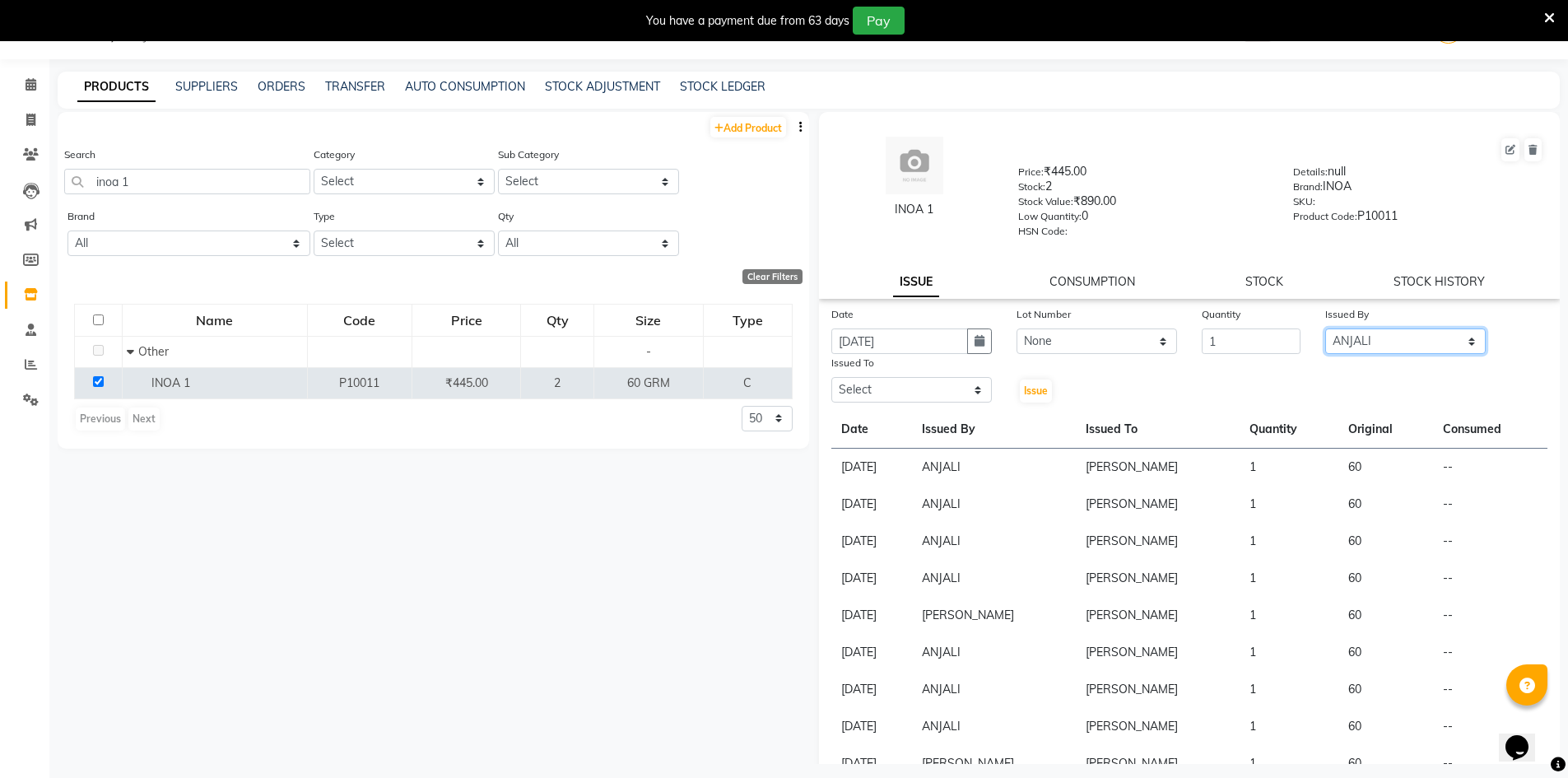
click at [1325, 328] on select "Select ADNAN ADVANCE ANJALI ANNU B-WAX [PERSON_NAME] JH Manager MEMBERSHIP [PER…" at bounding box center [1404, 341] width 160 height 26
click at [922, 390] on select "Select ADNAN ADVANCE ANJALI ANNU B-WAX [PERSON_NAME] JH Manager MEMBERSHIP [PER…" at bounding box center [911, 389] width 160 height 26
select select "9206"
click at [831, 377] on select "Select ADNAN ADVANCE ANJALI ANNU B-WAX [PERSON_NAME] JH Manager MEMBERSHIP [PER…" at bounding box center [911, 389] width 160 height 26
click at [1032, 384] on span "Issue" at bounding box center [1035, 390] width 24 height 12
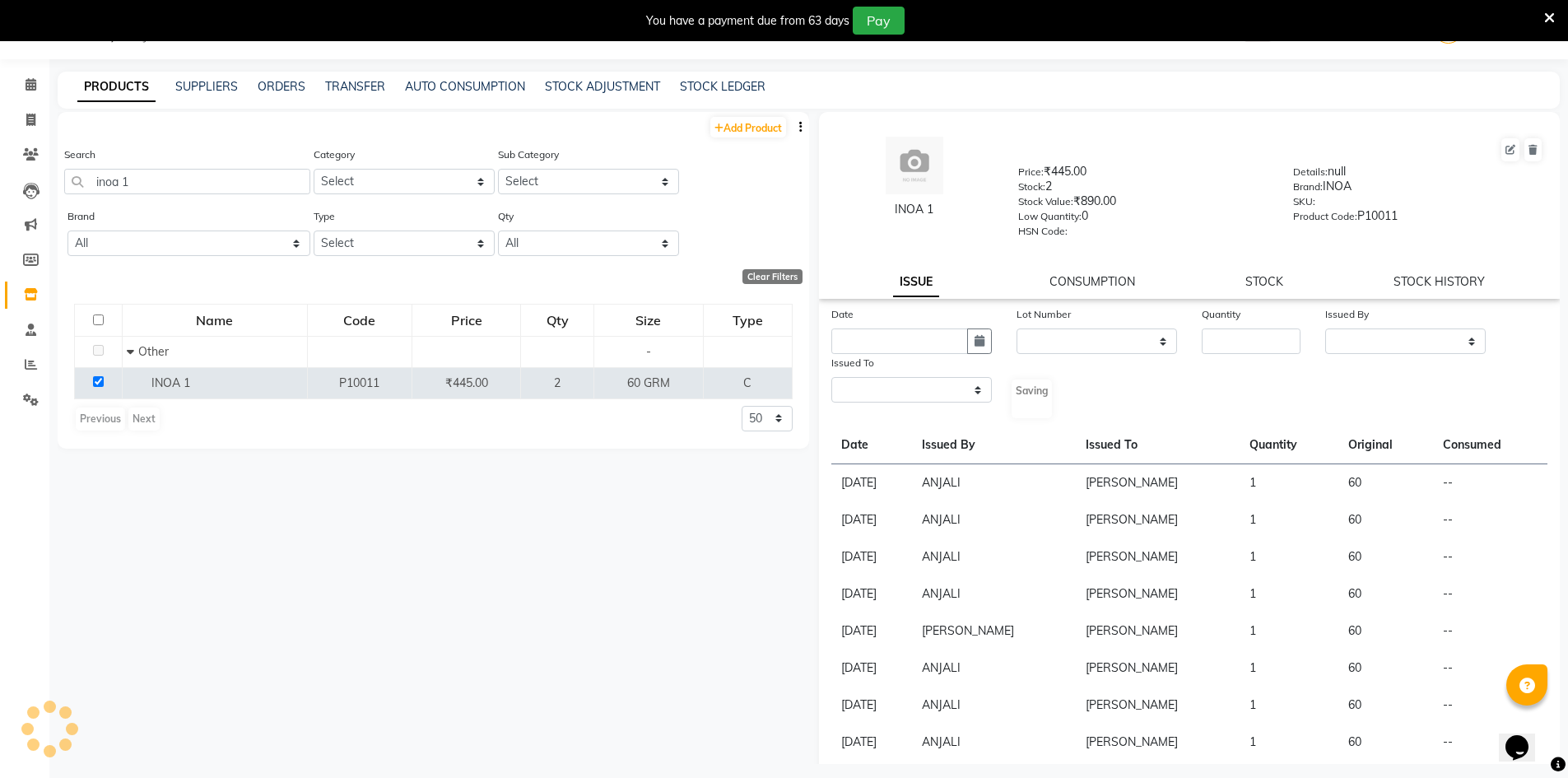
select select
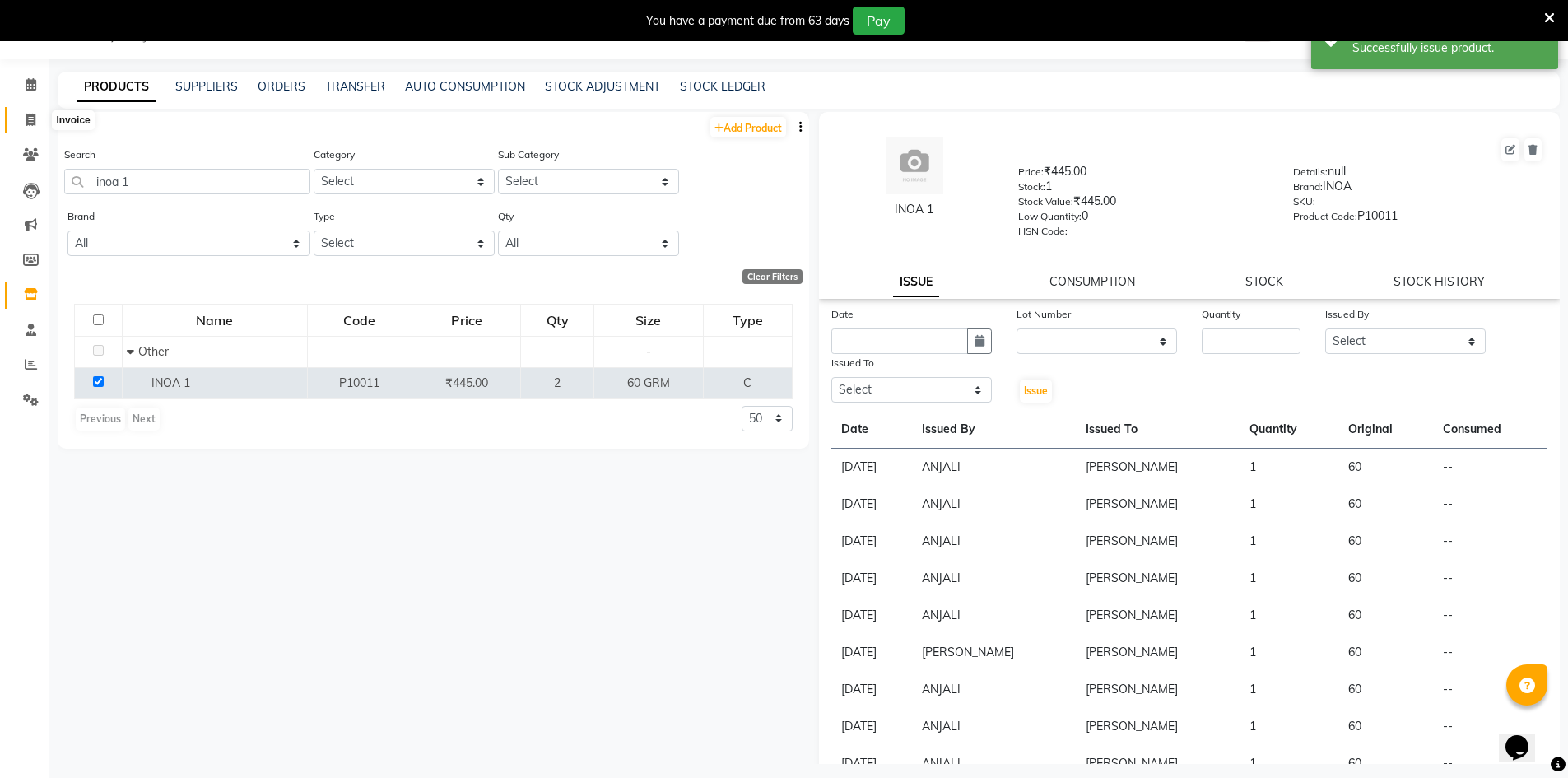
drag, startPoint x: 35, startPoint y: 119, endPoint x: 155, endPoint y: 4, distance: 166.2
click at [35, 119] on icon at bounding box center [31, 119] width 9 height 12
select select "640"
select select "service"
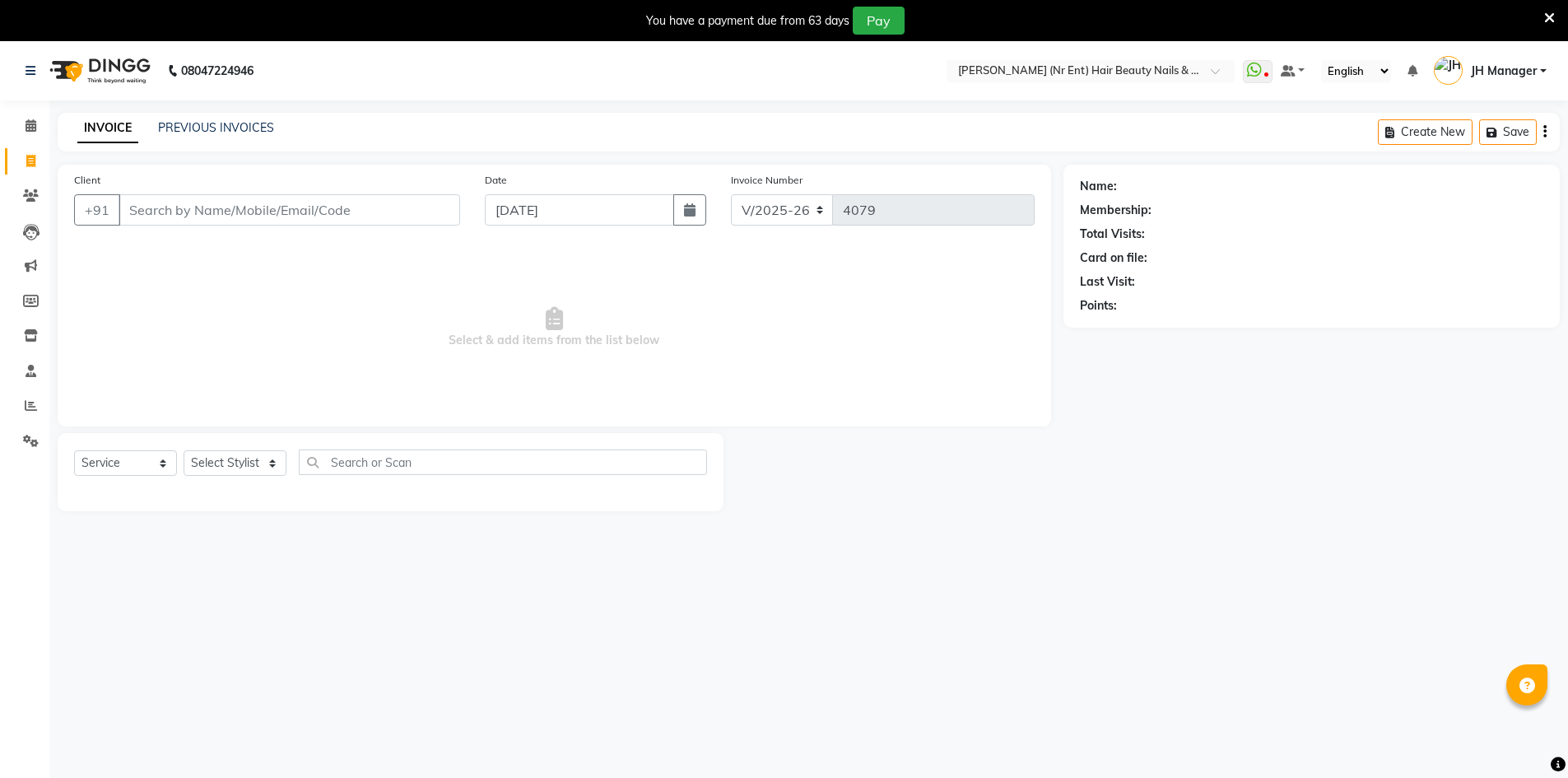
select select "640"
select select "service"
click at [253, 433] on div "Select Service Product Membership Package Voucher Prepaid Gift Card Select Styl…" at bounding box center [390, 472] width 665 height 78
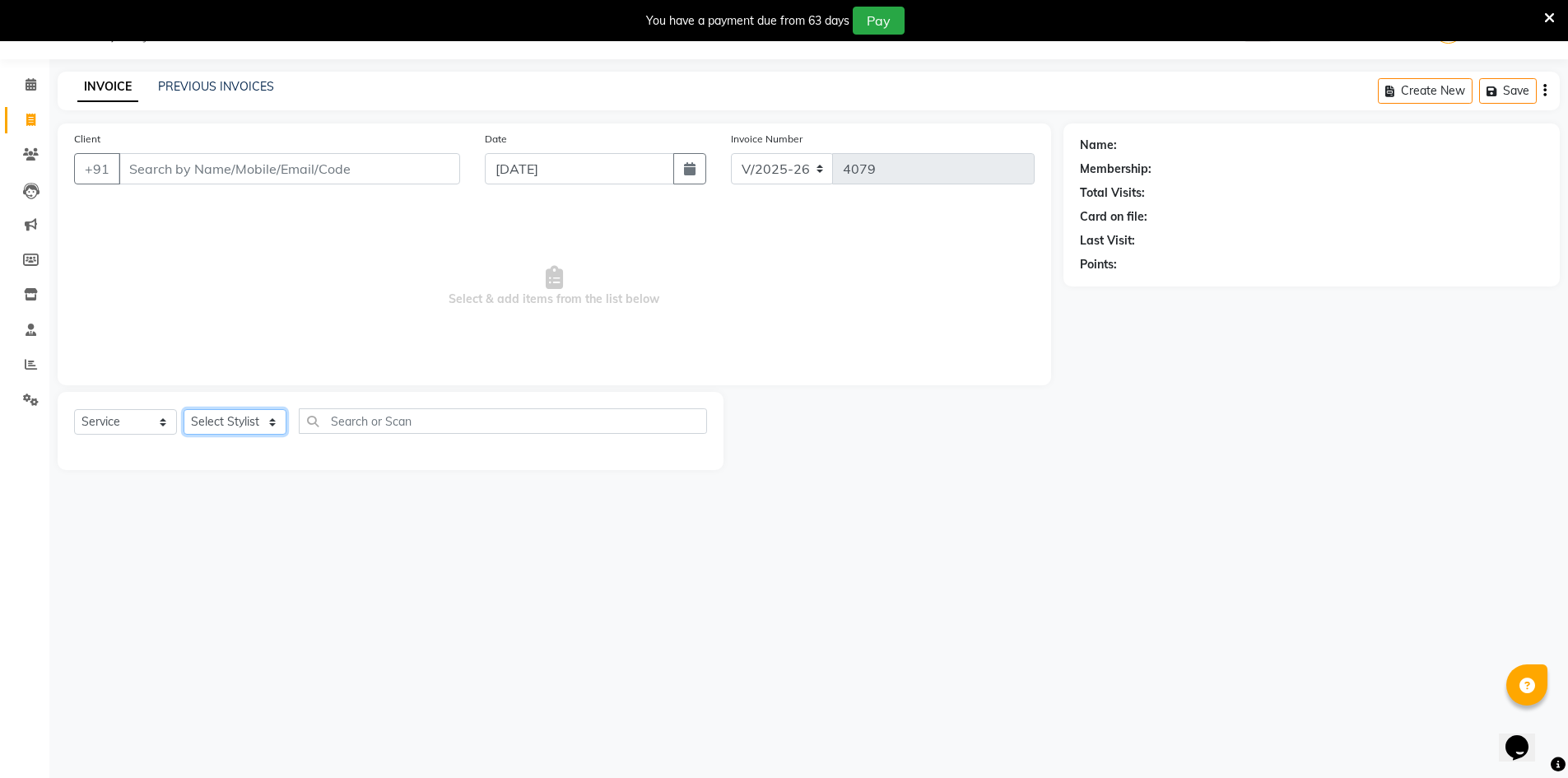
click at [237, 426] on select "Select Stylist ADNAN ADVANCE ANJALI ANNU B-WAX JANVI JH Manager MEMBERSHIP MOHD…" at bounding box center [234, 421] width 103 height 26
select select "48593"
click at [183, 409] on select "Select Stylist ADNAN ADVANCE ANJALI ANNU B-WAX JANVI JH Manager MEMBERSHIP MOHD…" at bounding box center [234, 421] width 103 height 26
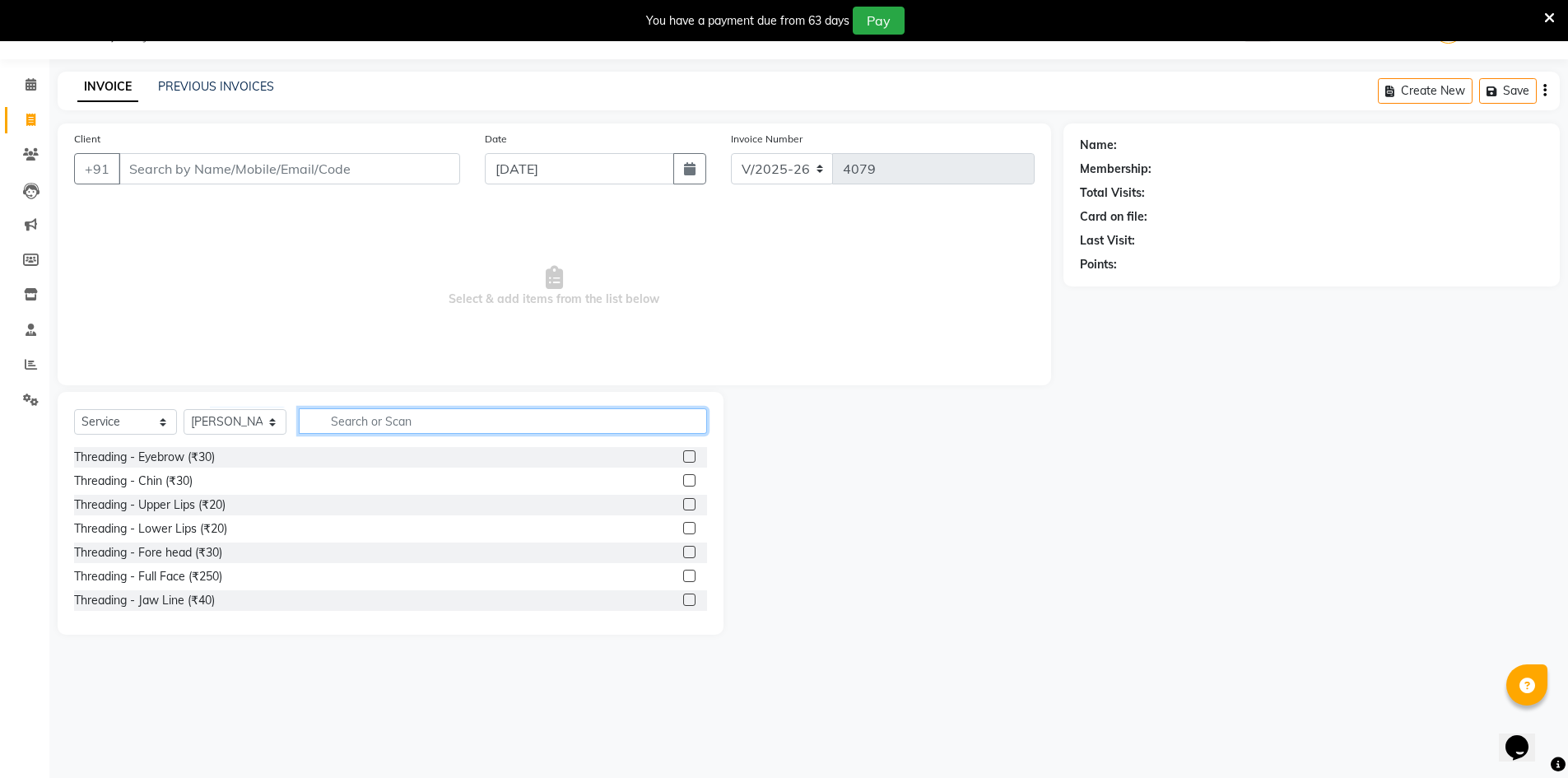
click at [511, 423] on input "text" at bounding box center [503, 420] width 408 height 26
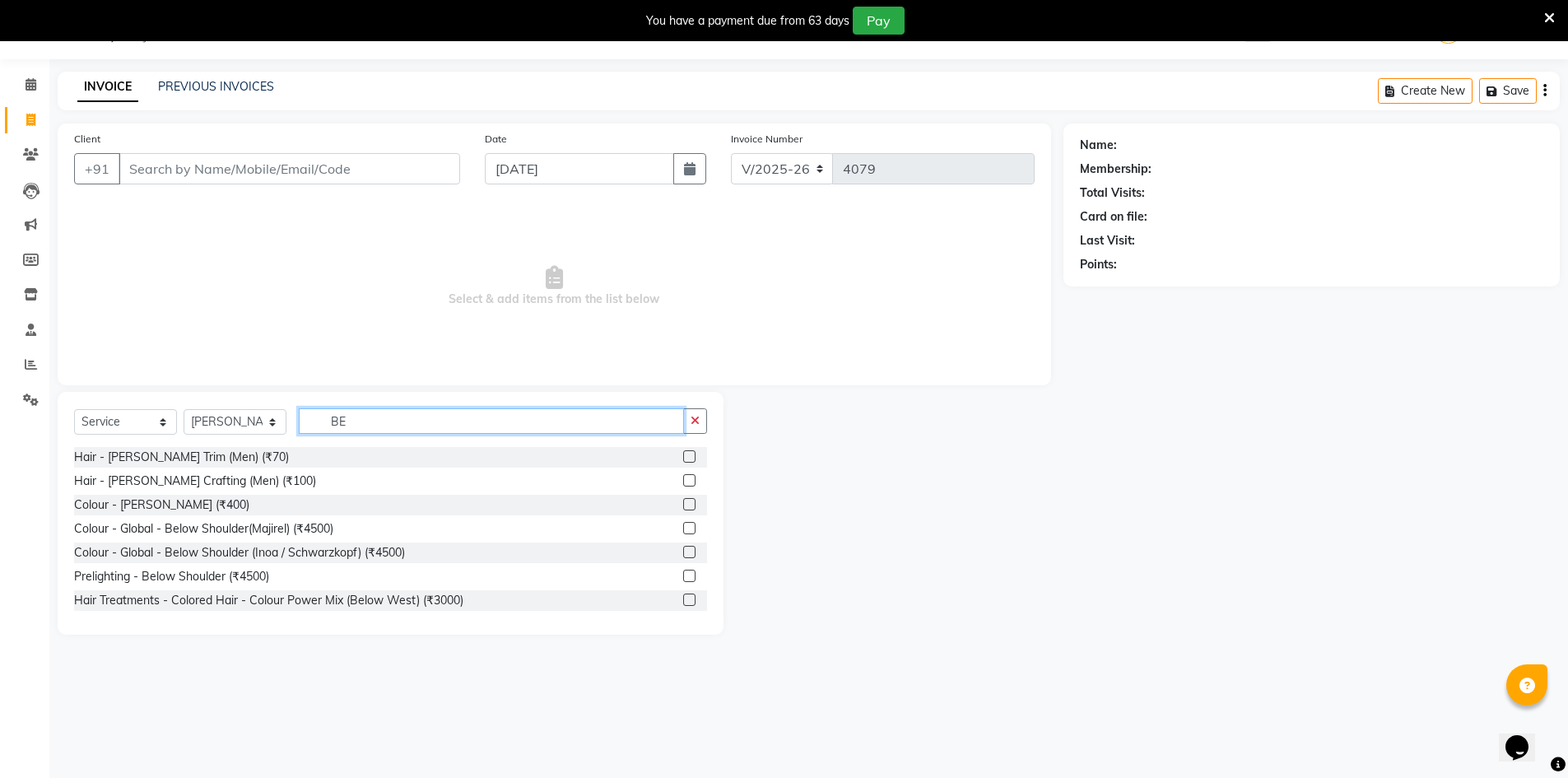
type input "BE"
click at [683, 455] on label at bounding box center [689, 457] width 12 height 12
click at [683, 455] on input "checkbox" at bounding box center [688, 458] width 11 height 11
checkbox input "true"
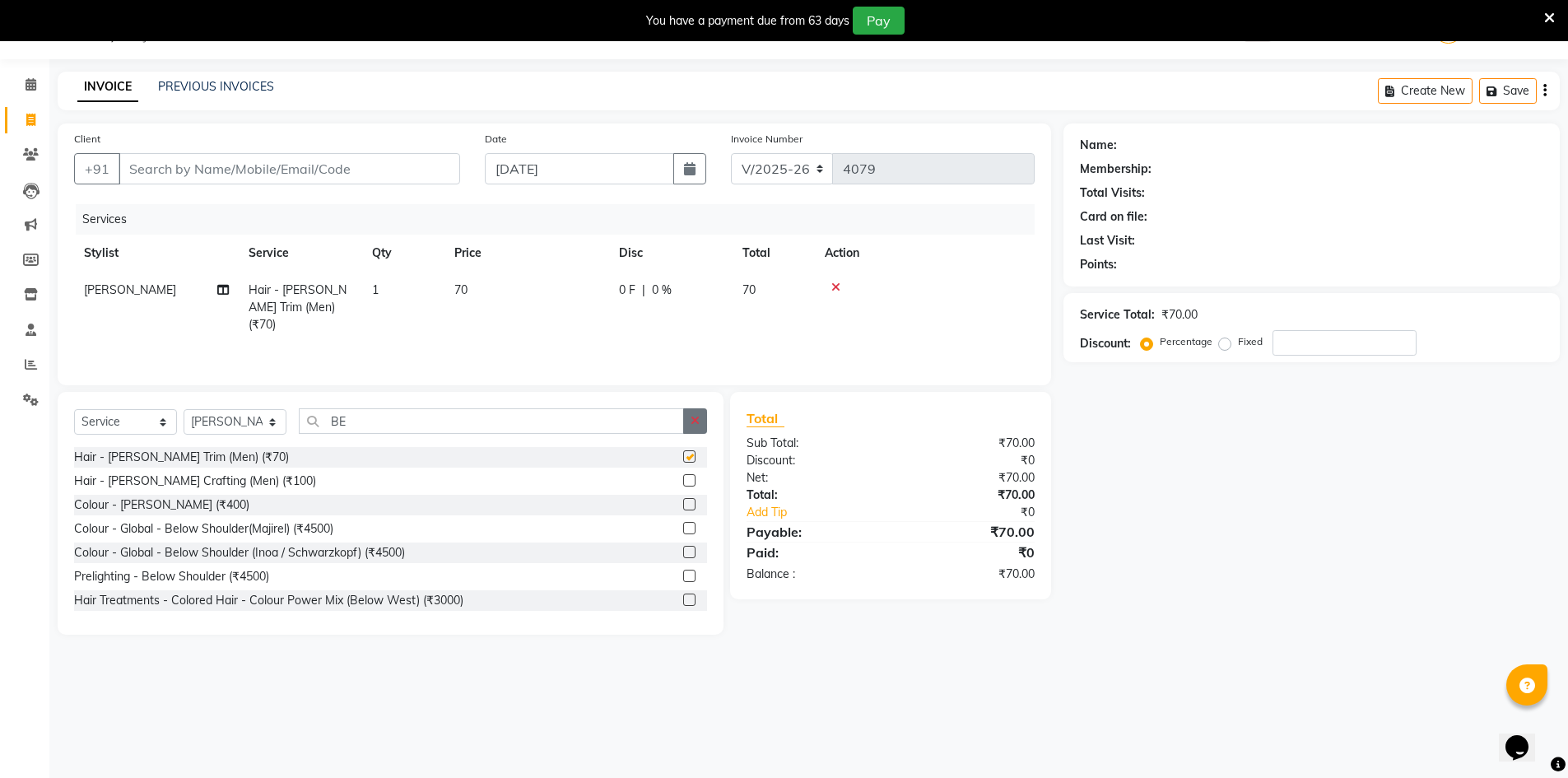
click at [693, 426] on icon "button" at bounding box center [695, 420] width 9 height 12
type input "BE"
click at [683, 504] on label at bounding box center [689, 505] width 12 height 12
click at [683, 504] on input "checkbox" at bounding box center [688, 505] width 11 height 11
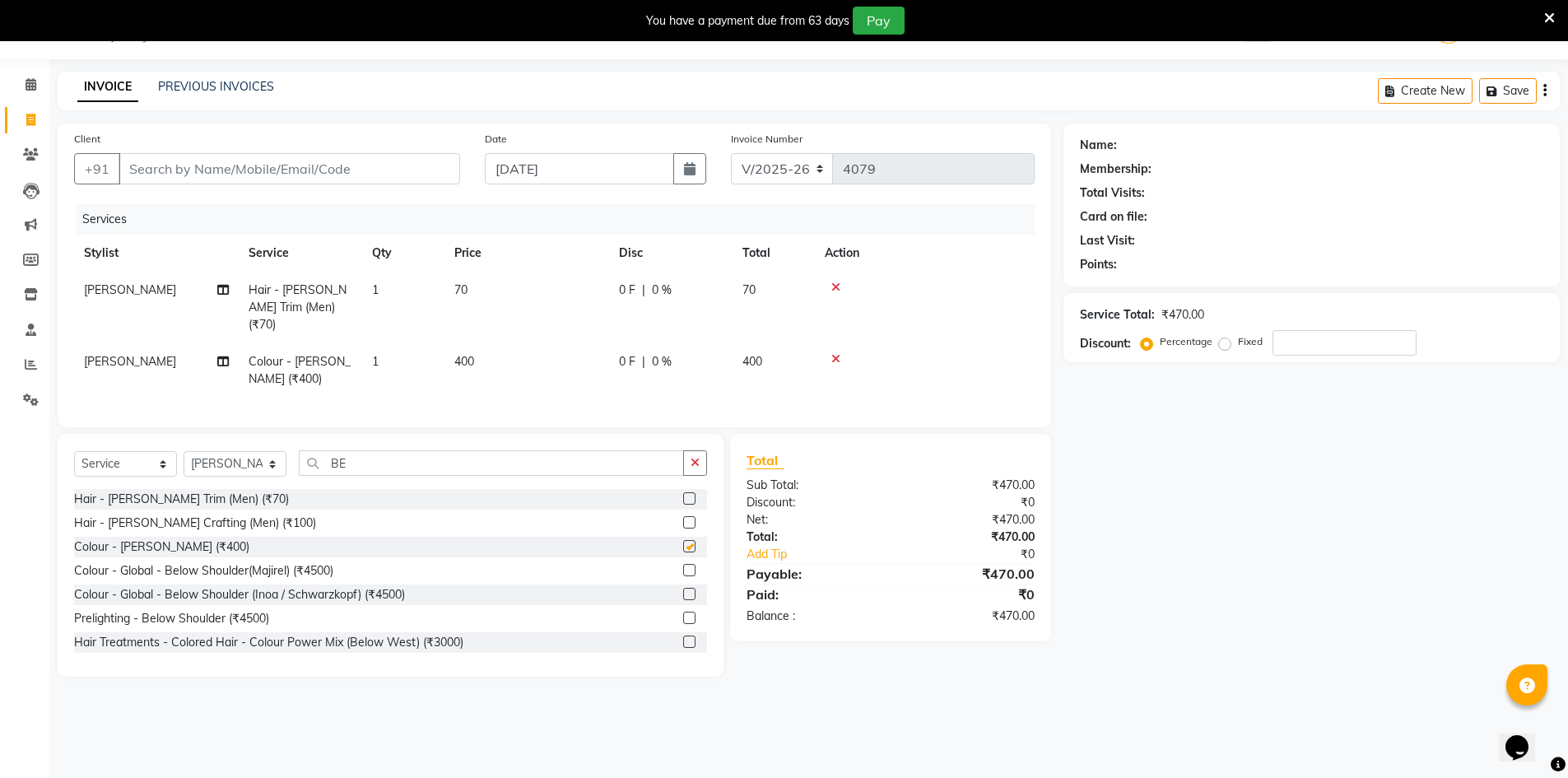
click at [690, 444] on div "Select Service Product Membership Package Voucher Prepaid Gift Card Select Styl…" at bounding box center [390, 555] width 665 height 243
checkbox input "false"
click at [690, 457] on icon "button" at bounding box center [695, 462] width 9 height 12
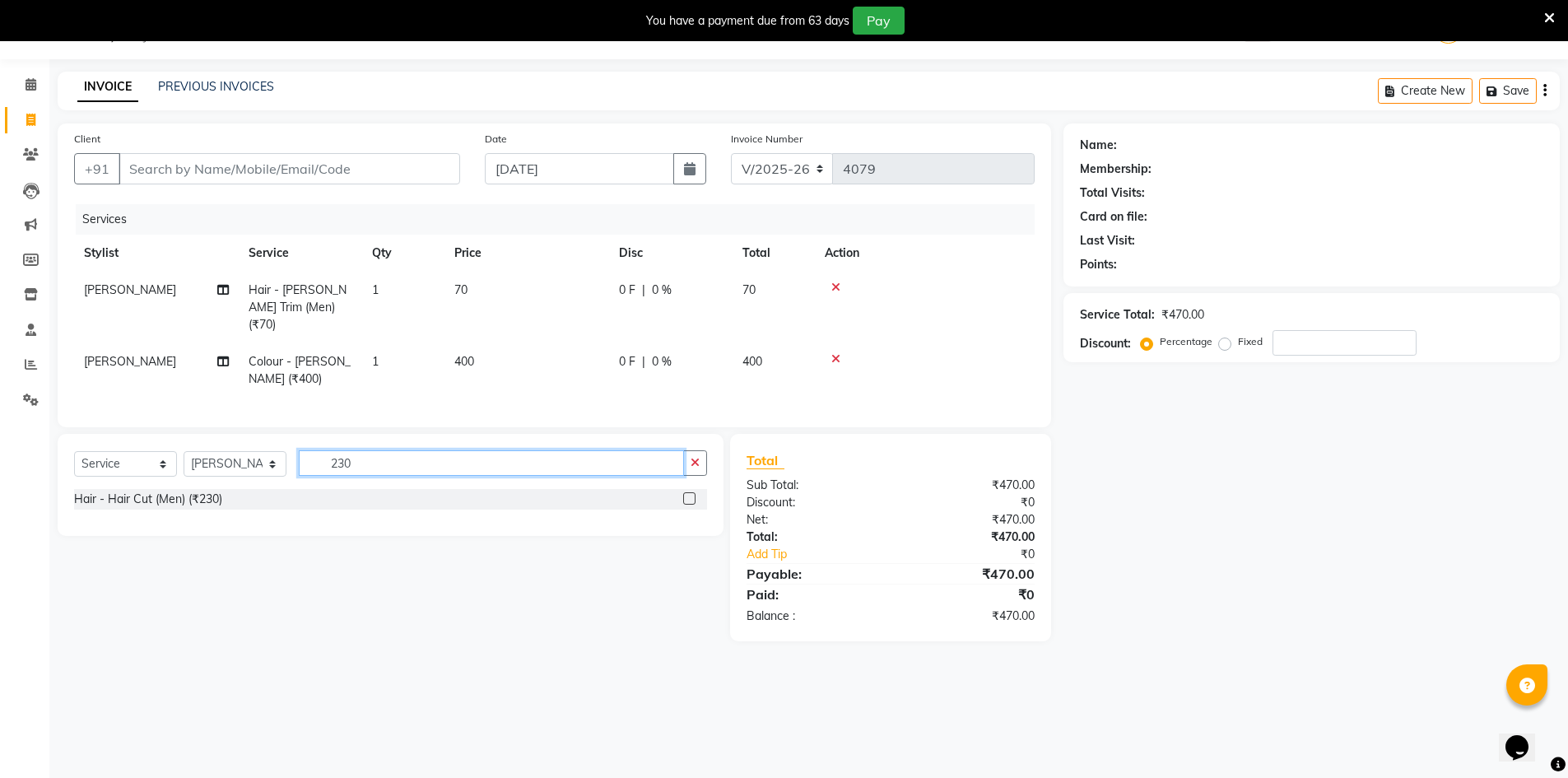
type input "230"
click at [691, 501] on div at bounding box center [688, 501] width 11 height 18
click at [692, 497] on label at bounding box center [689, 498] width 12 height 12
click at [692, 497] on input "checkbox" at bounding box center [688, 499] width 11 height 11
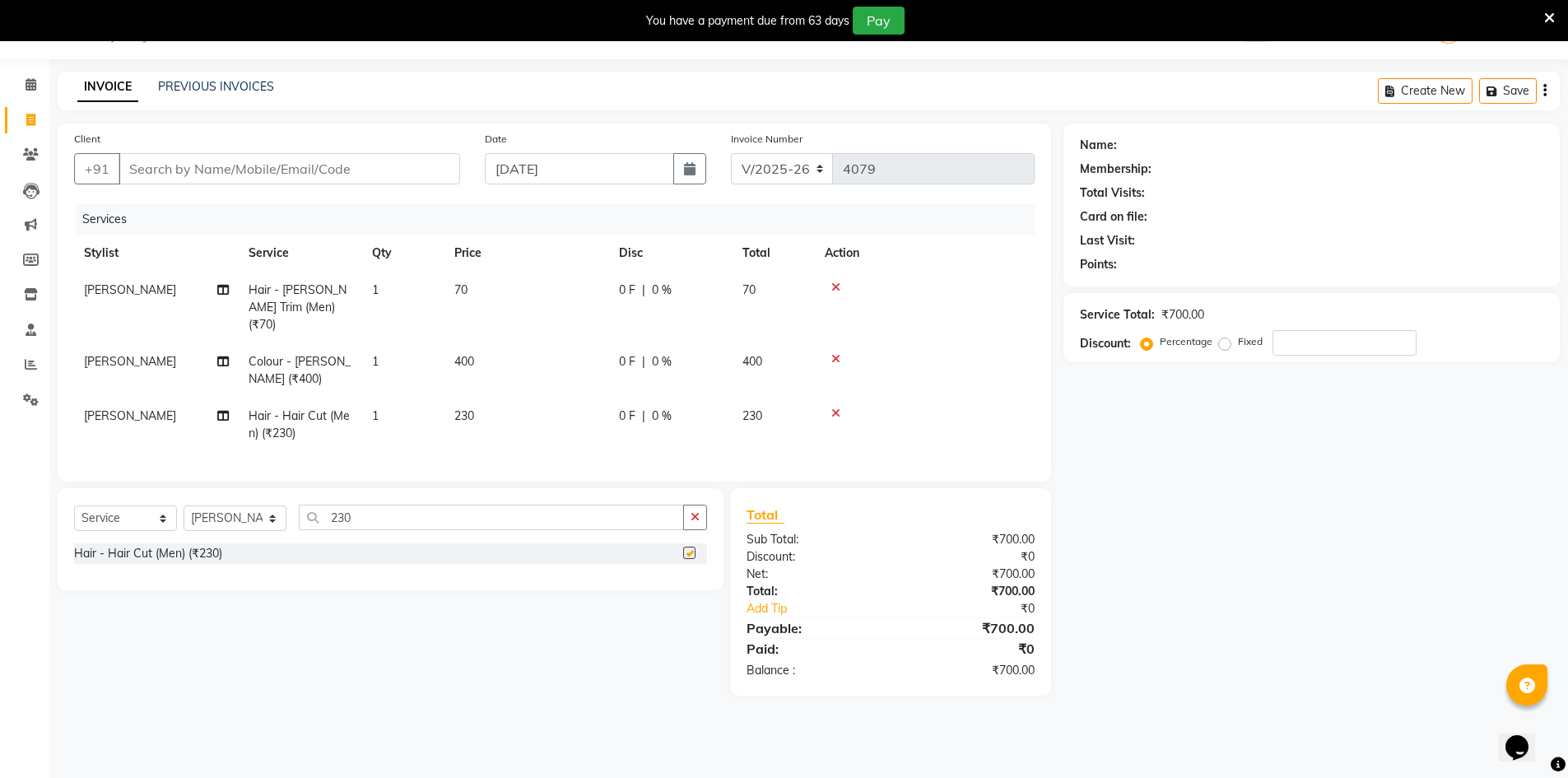
checkbox input "false"
click at [242, 158] on input "Client" at bounding box center [289, 168] width 342 height 31
click at [349, 159] on input "Client" at bounding box center [289, 168] width 342 height 31
type input "9"
type input "0"
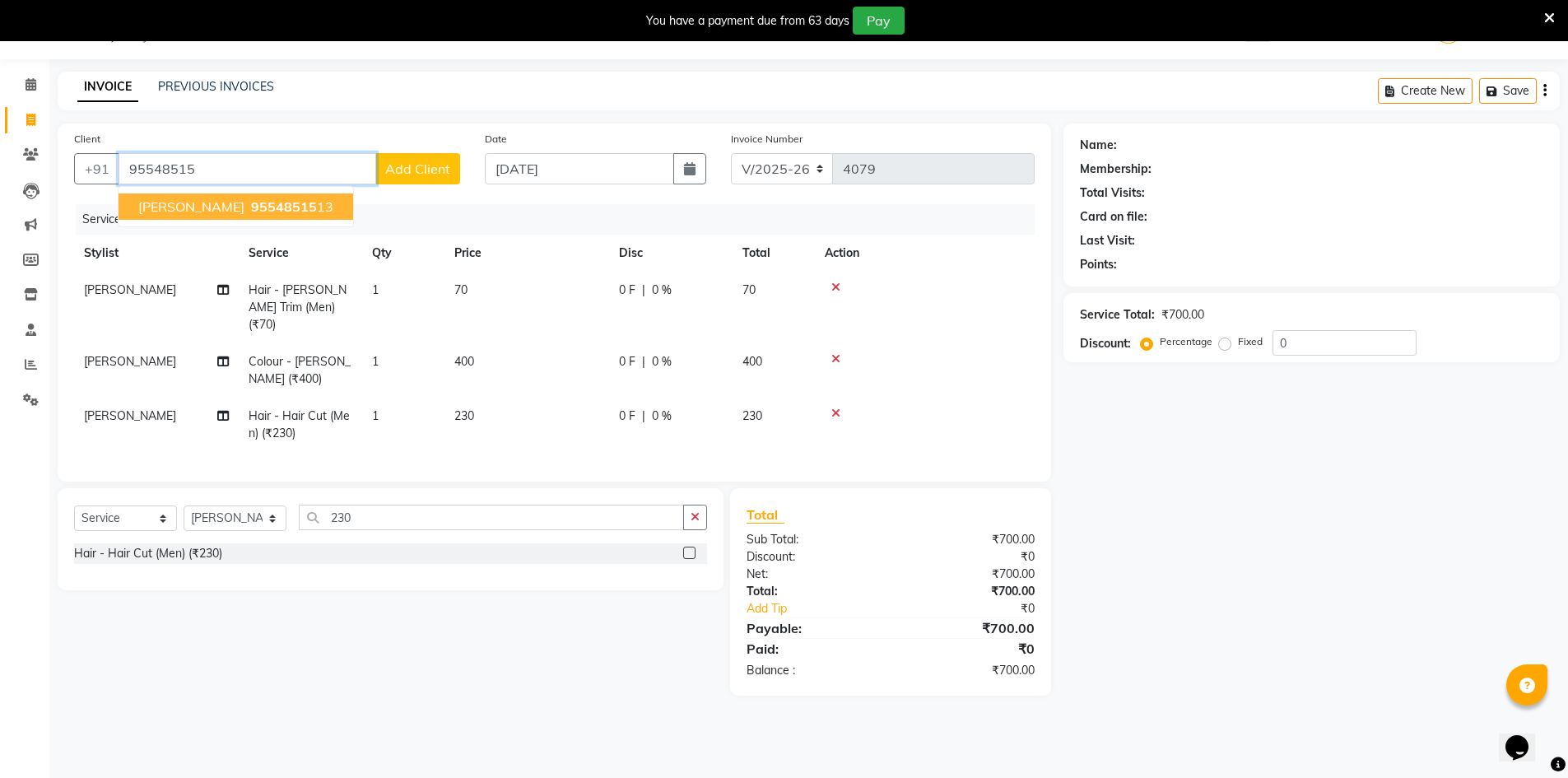
click at [263, 204] on button "Richa 95548515 13" at bounding box center [235, 207] width 234 height 27
type input "9554851513"
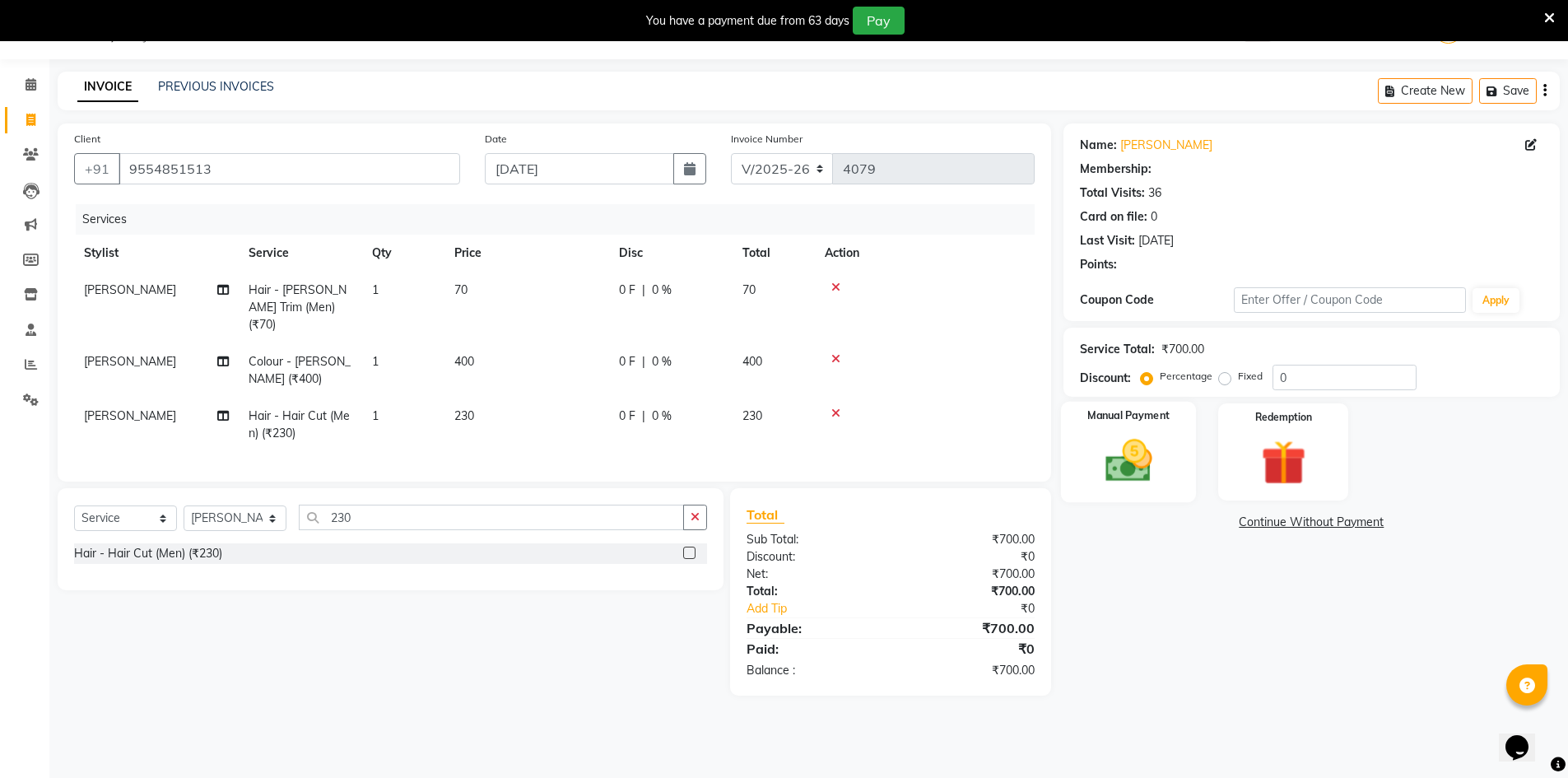
select select "2: Object"
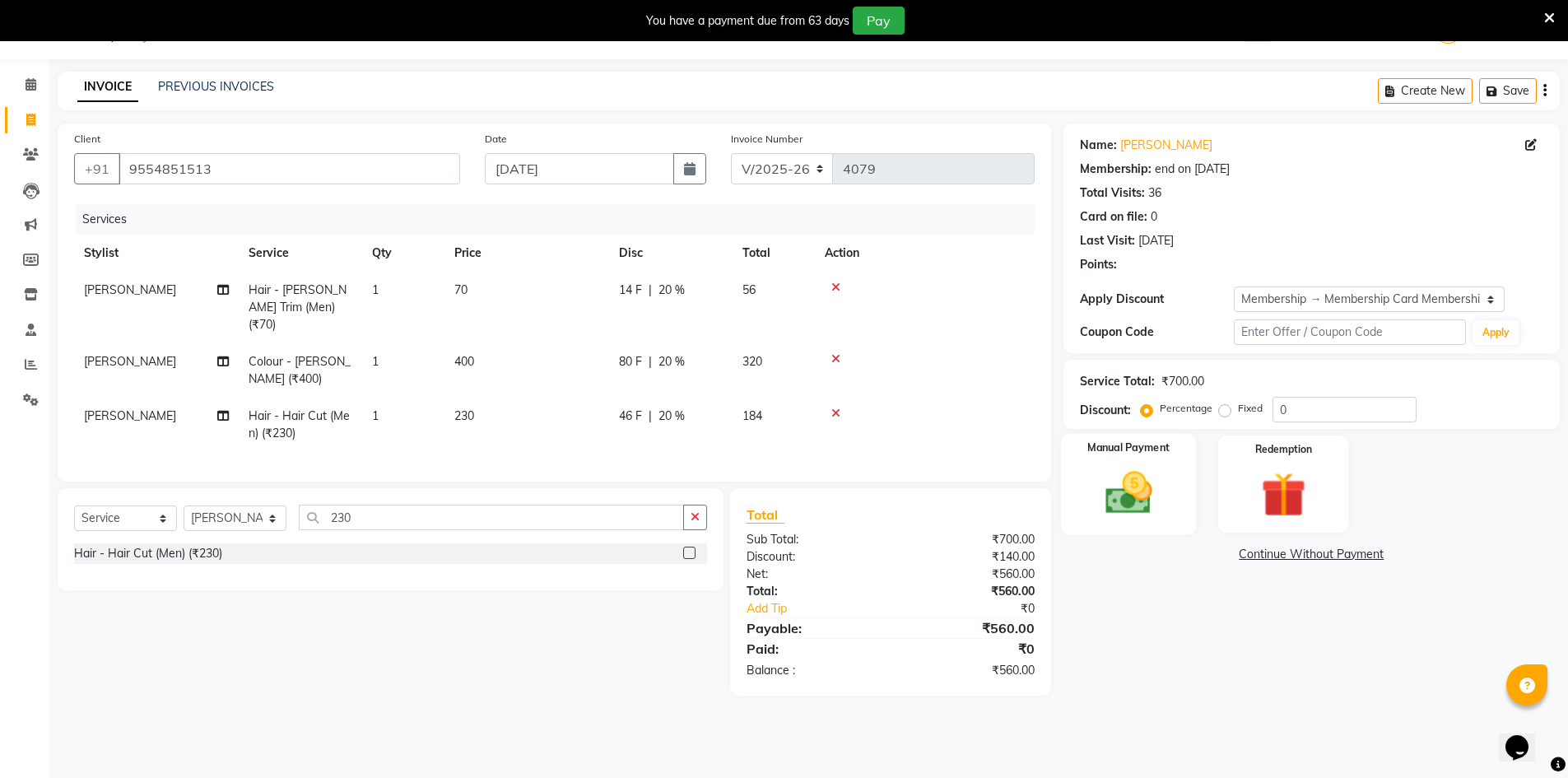
type input "20"
click at [1174, 489] on div "Manual Payment" at bounding box center [1127, 484] width 135 height 101
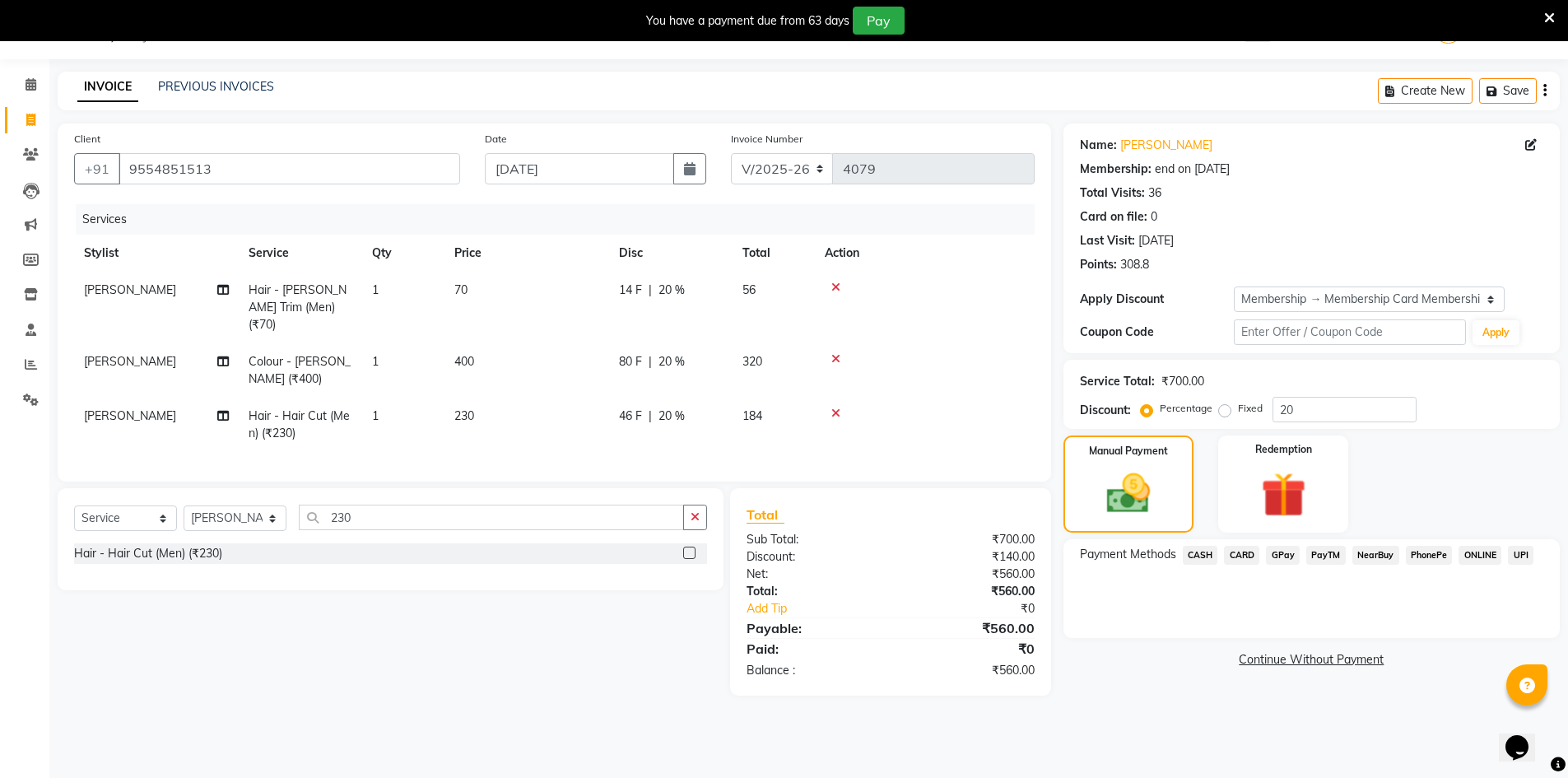
click at [1287, 550] on span "GPay" at bounding box center [1282, 555] width 34 height 19
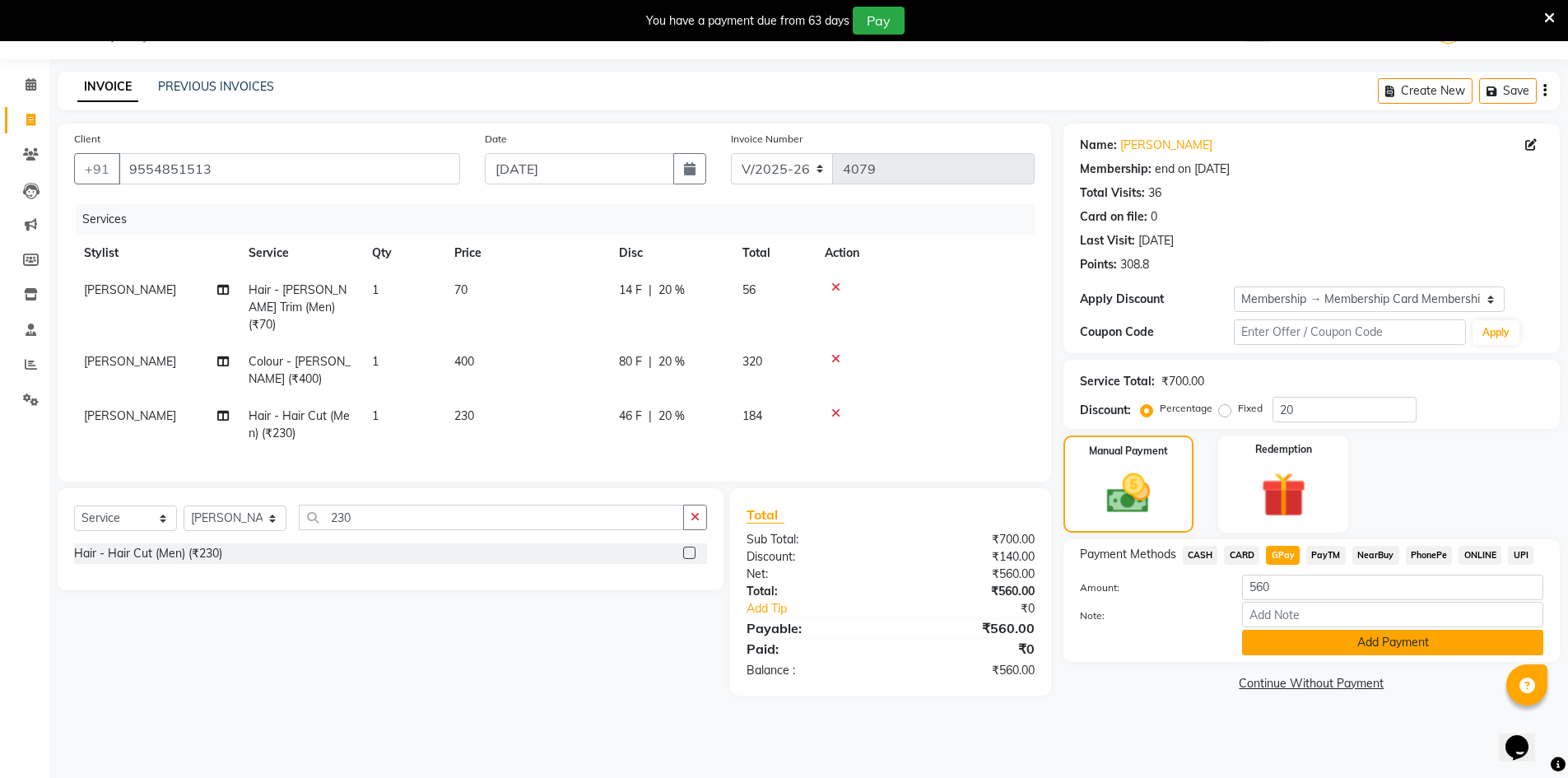
click at [1395, 653] on button "Add Payment" at bounding box center [1392, 643] width 301 height 26
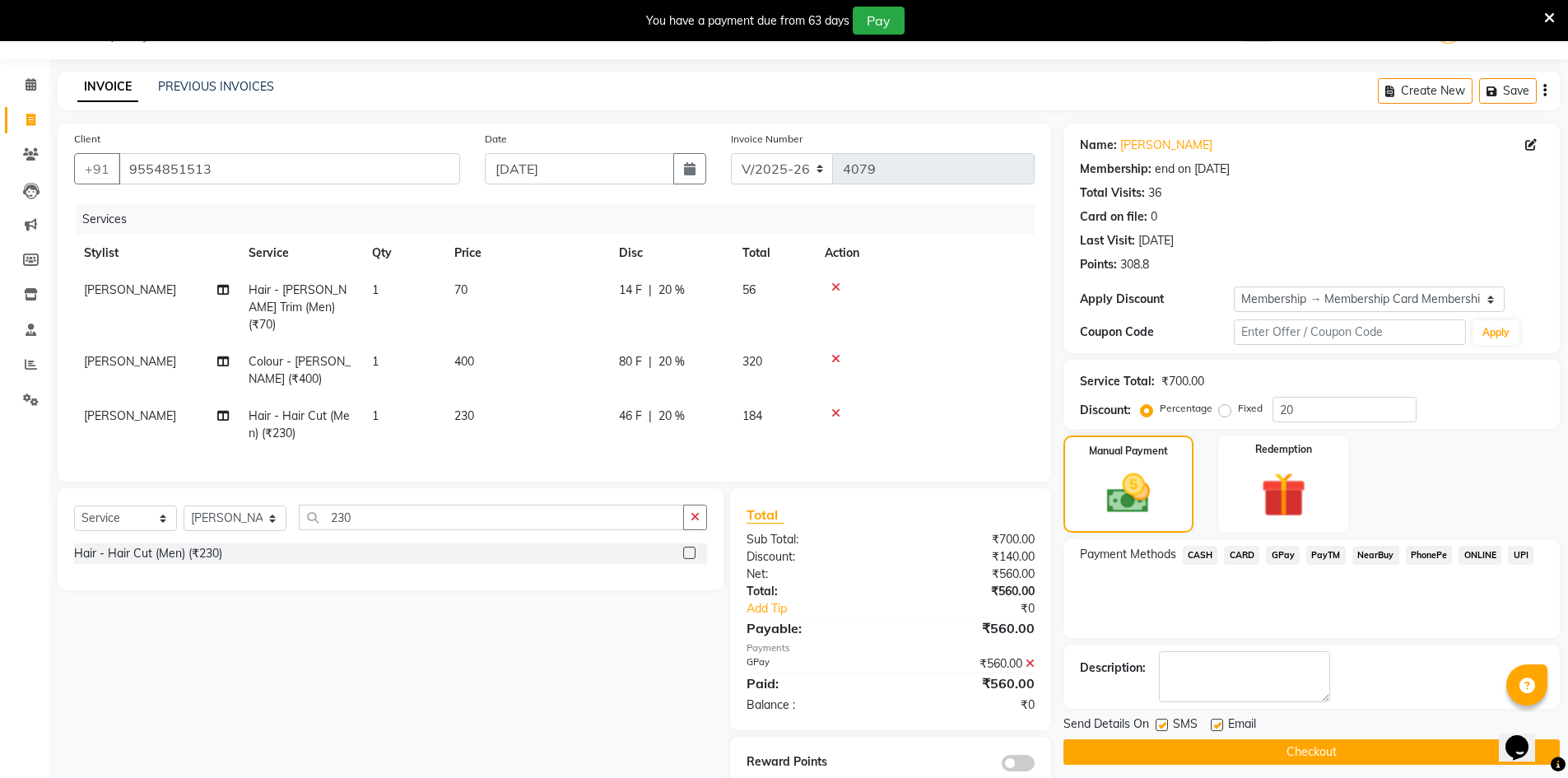
click at [1317, 752] on button "Checkout" at bounding box center [1311, 751] width 496 height 26
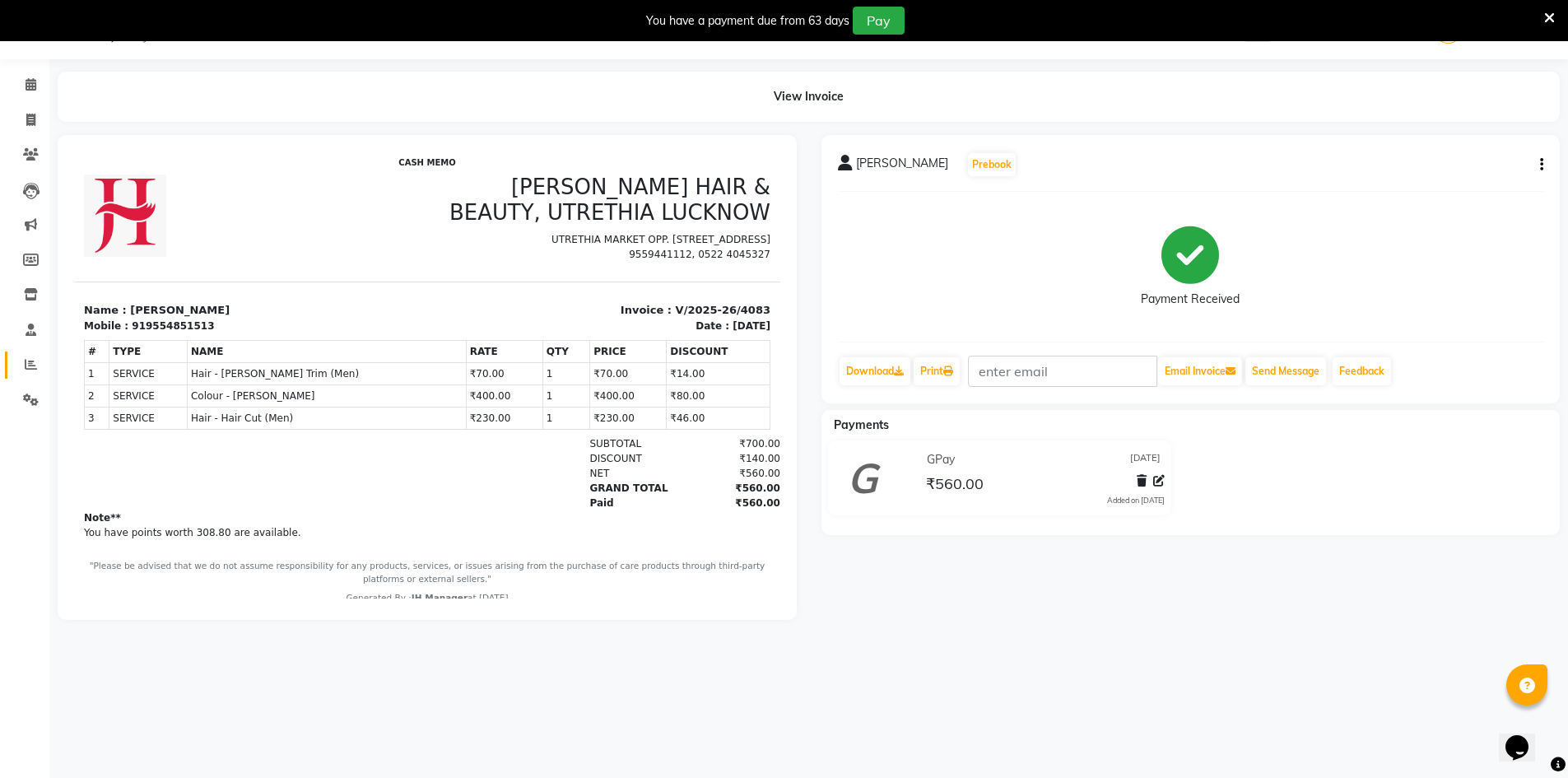
click at [26, 354] on link "Reports" at bounding box center [25, 365] width 40 height 27
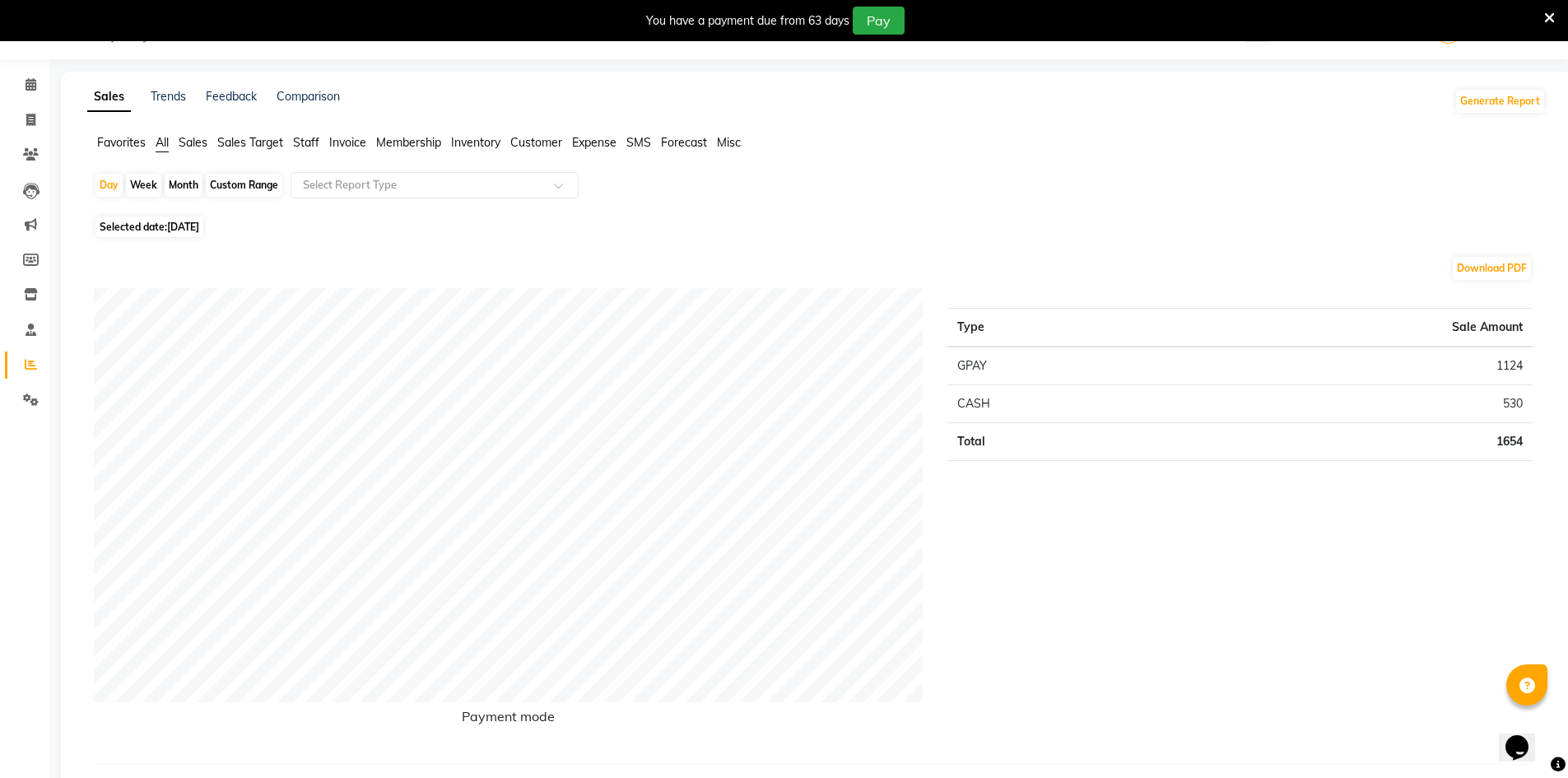
click at [308, 139] on span "Staff" at bounding box center [306, 143] width 27 height 15
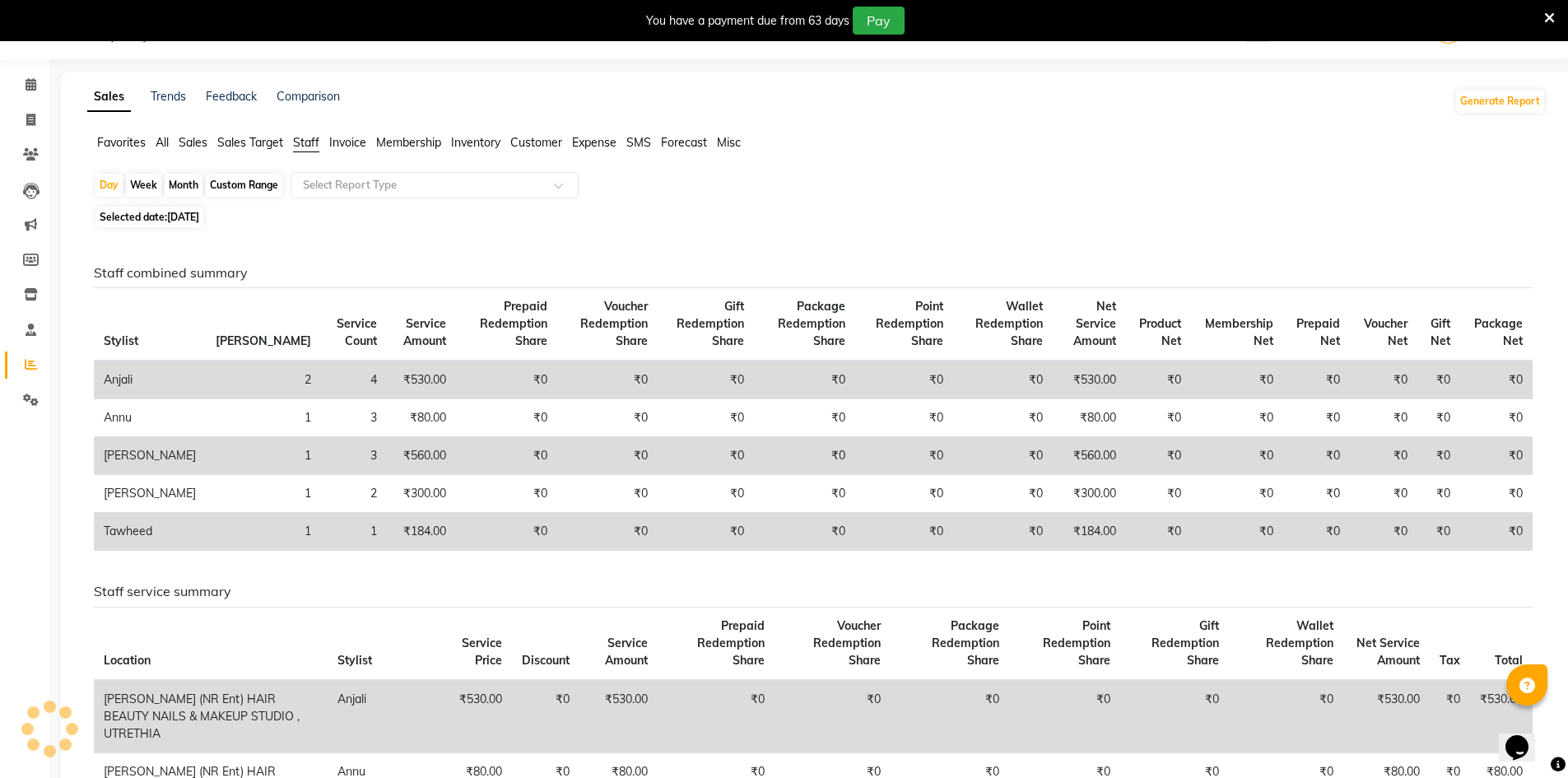
click at [177, 220] on span "[DATE]" at bounding box center [183, 217] width 32 height 12
select select "9"
select select "2025"
click at [164, 214] on span "Selected date: 04-09-2025" at bounding box center [150, 216] width 108 height 20
select select "9"
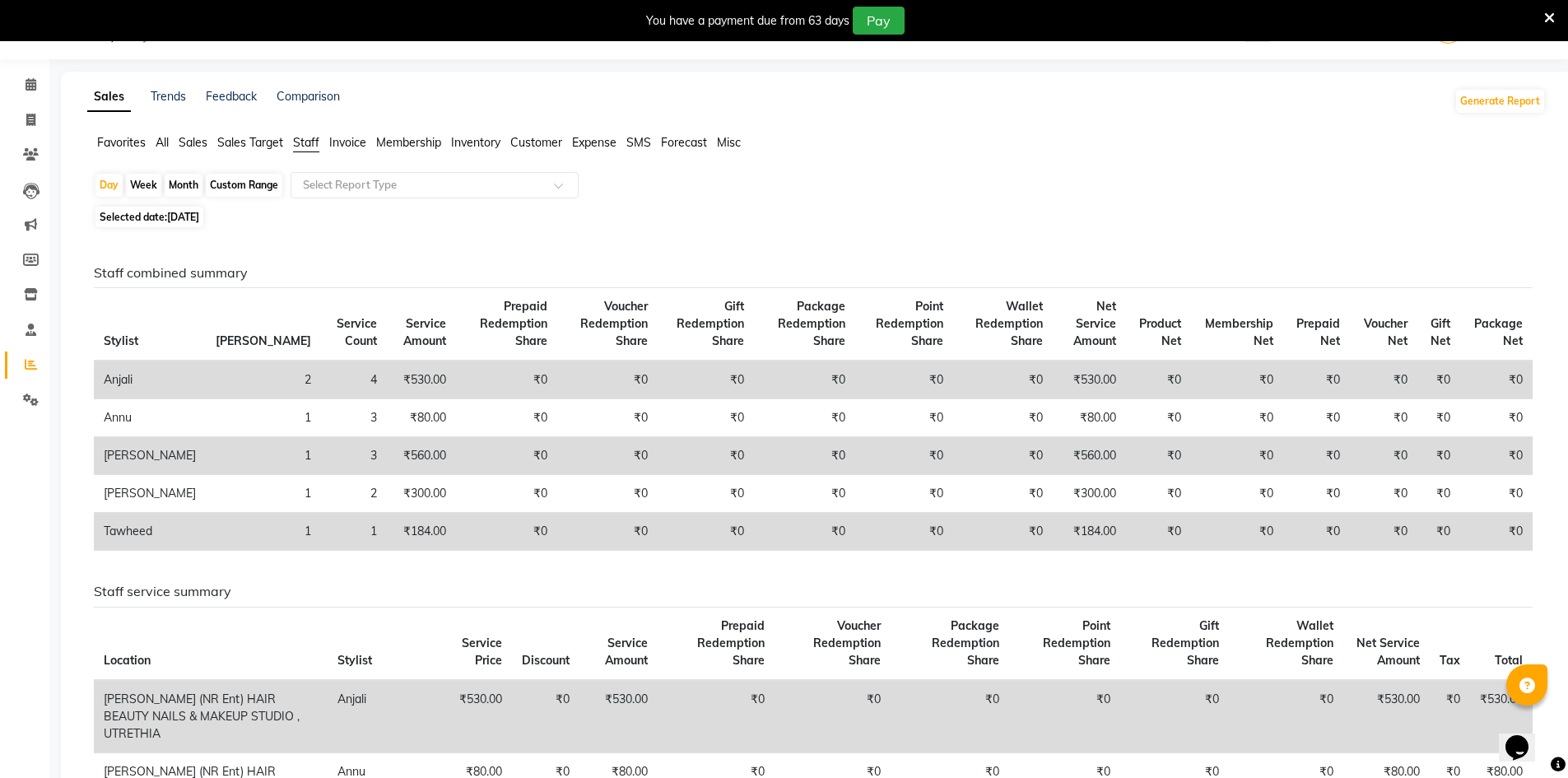
select select "2025"
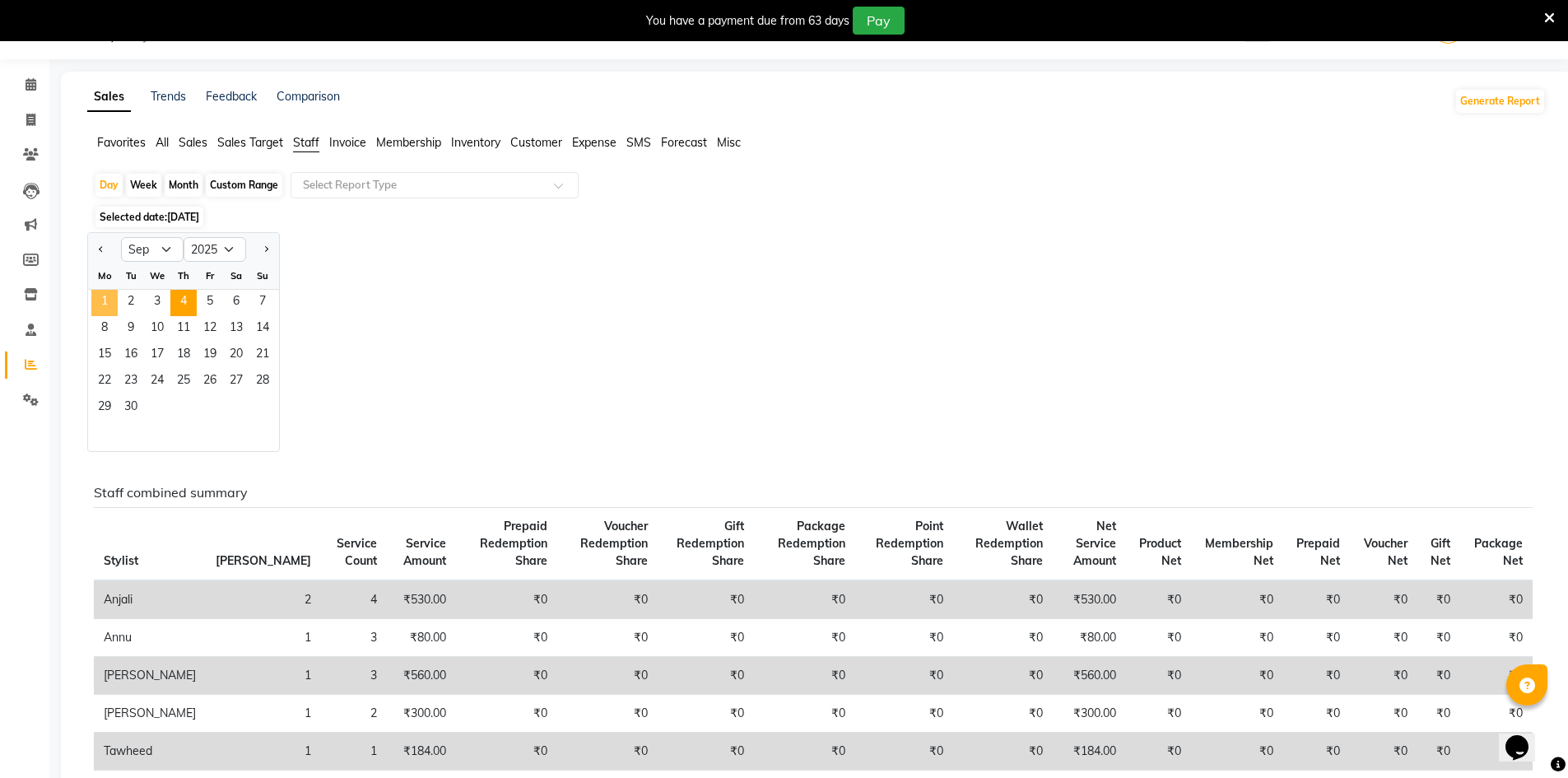
click at [106, 304] on span "1" at bounding box center [104, 303] width 27 height 27
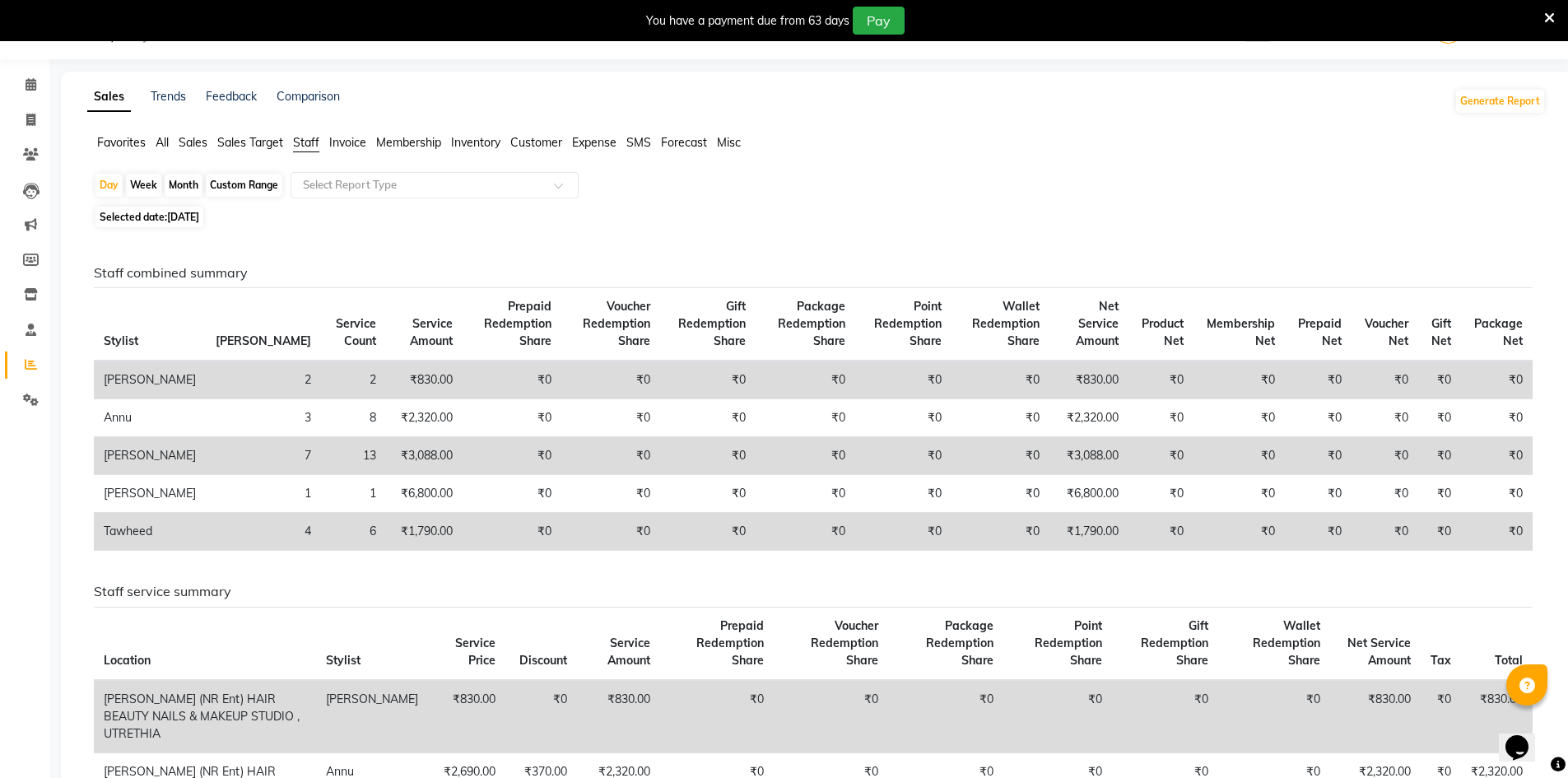
click at [199, 213] on span "01-09-2025" at bounding box center [183, 217] width 32 height 12
select select "9"
select select "2025"
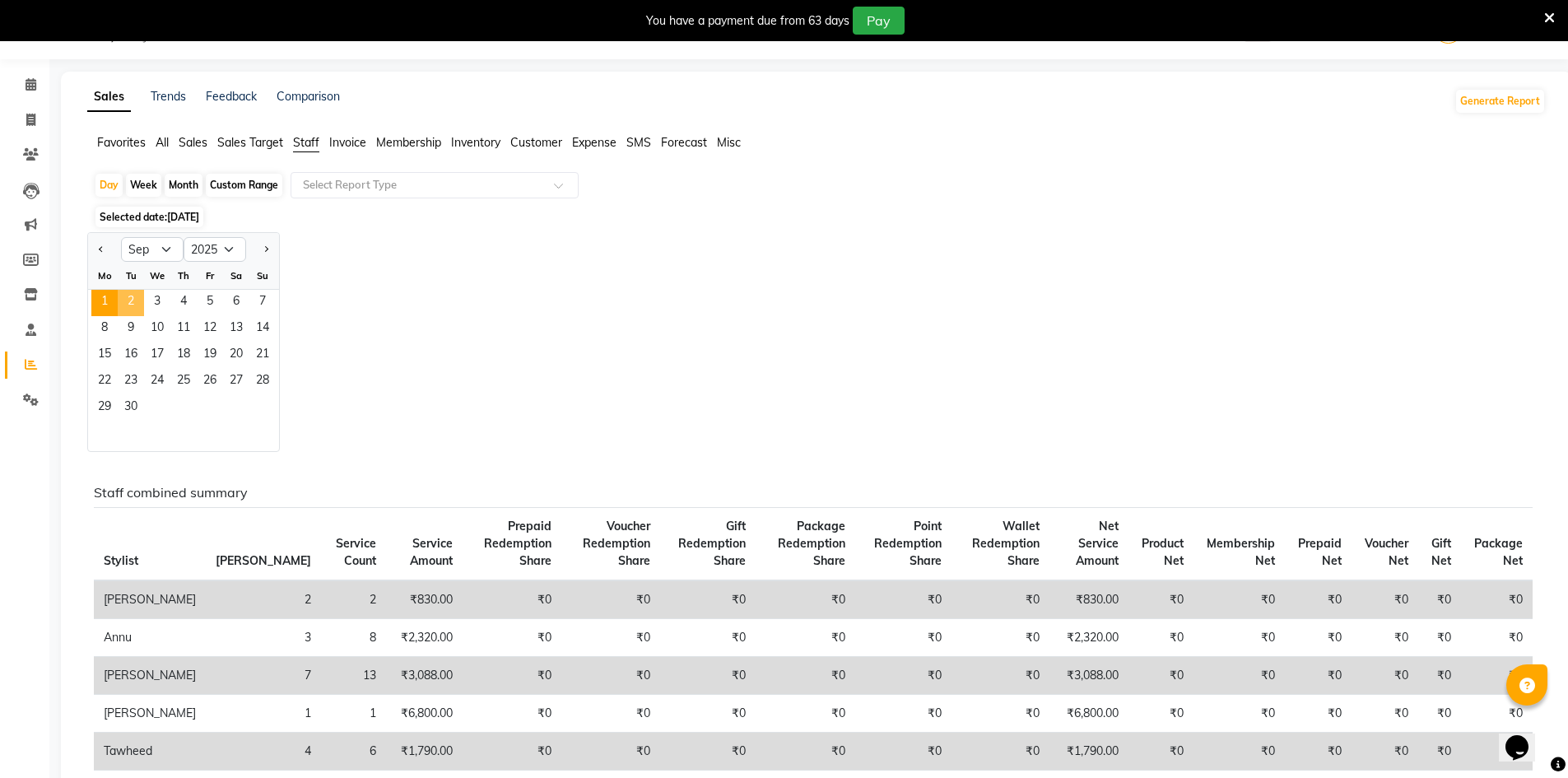
click at [128, 295] on span "2" at bounding box center [131, 303] width 27 height 27
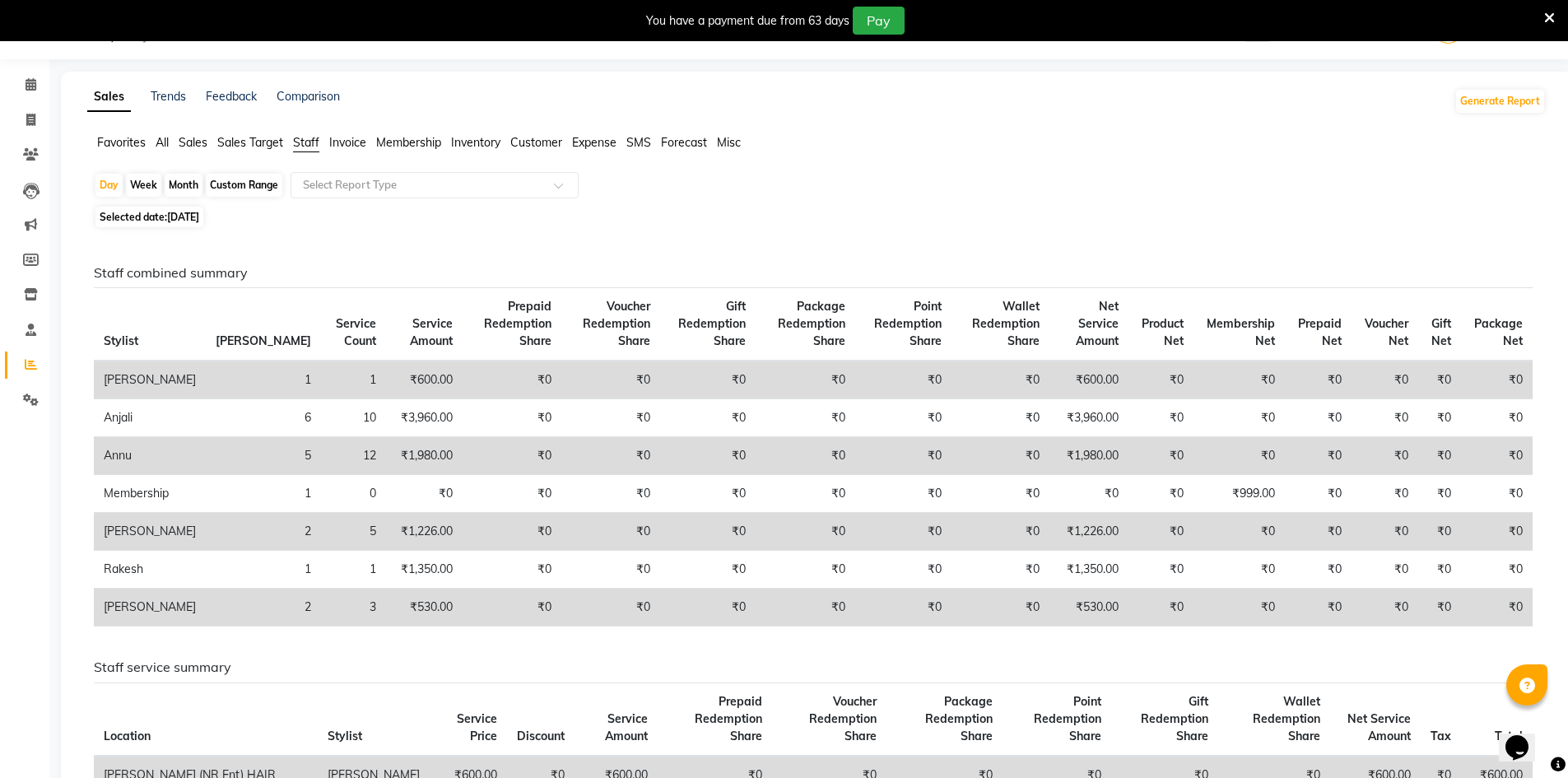
click at [204, 224] on span "Selected date: 02-09-2025" at bounding box center [150, 216] width 108 height 20
select select "9"
select select "2025"
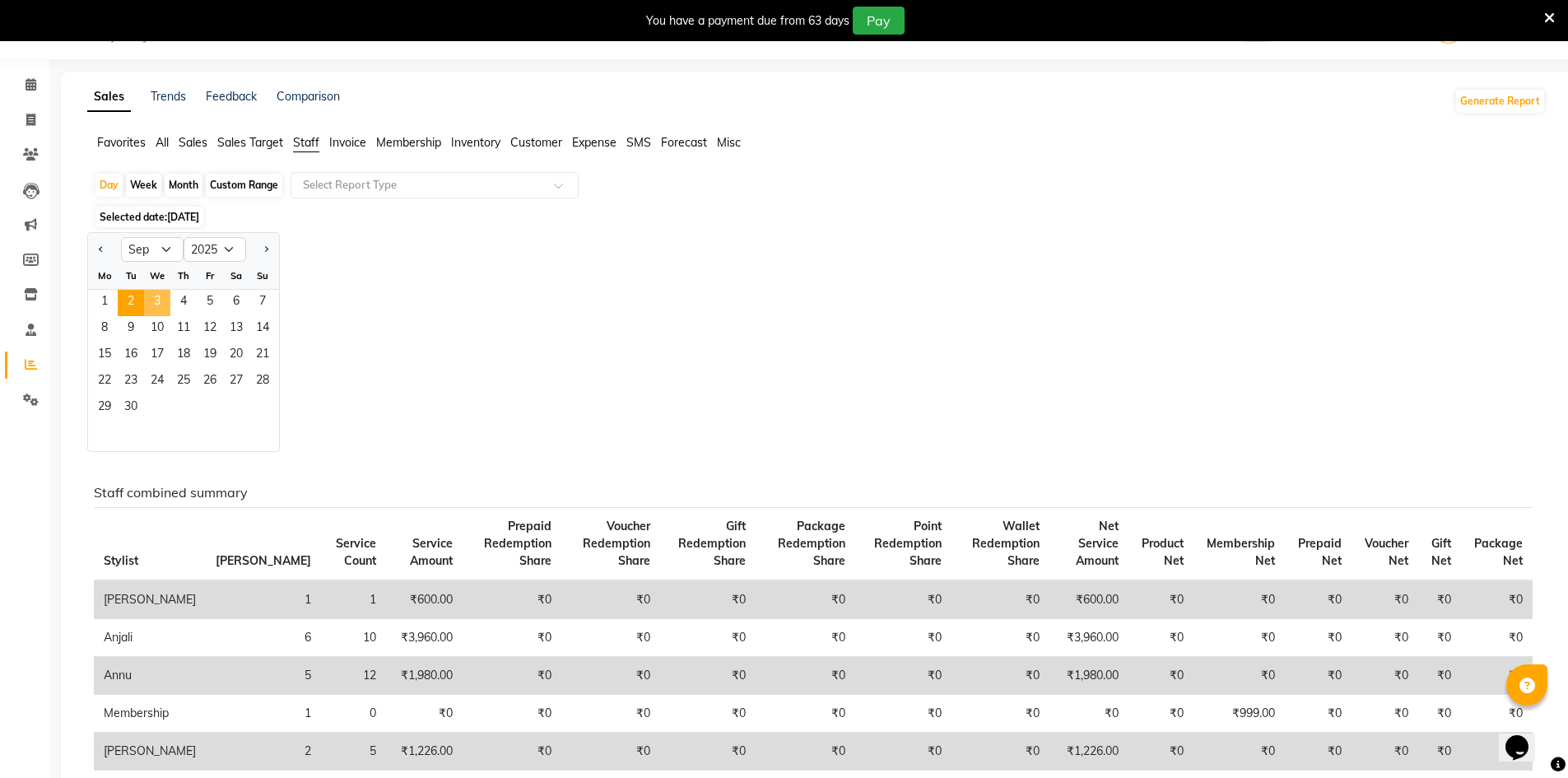
click at [153, 303] on span "3" at bounding box center [158, 303] width 27 height 27
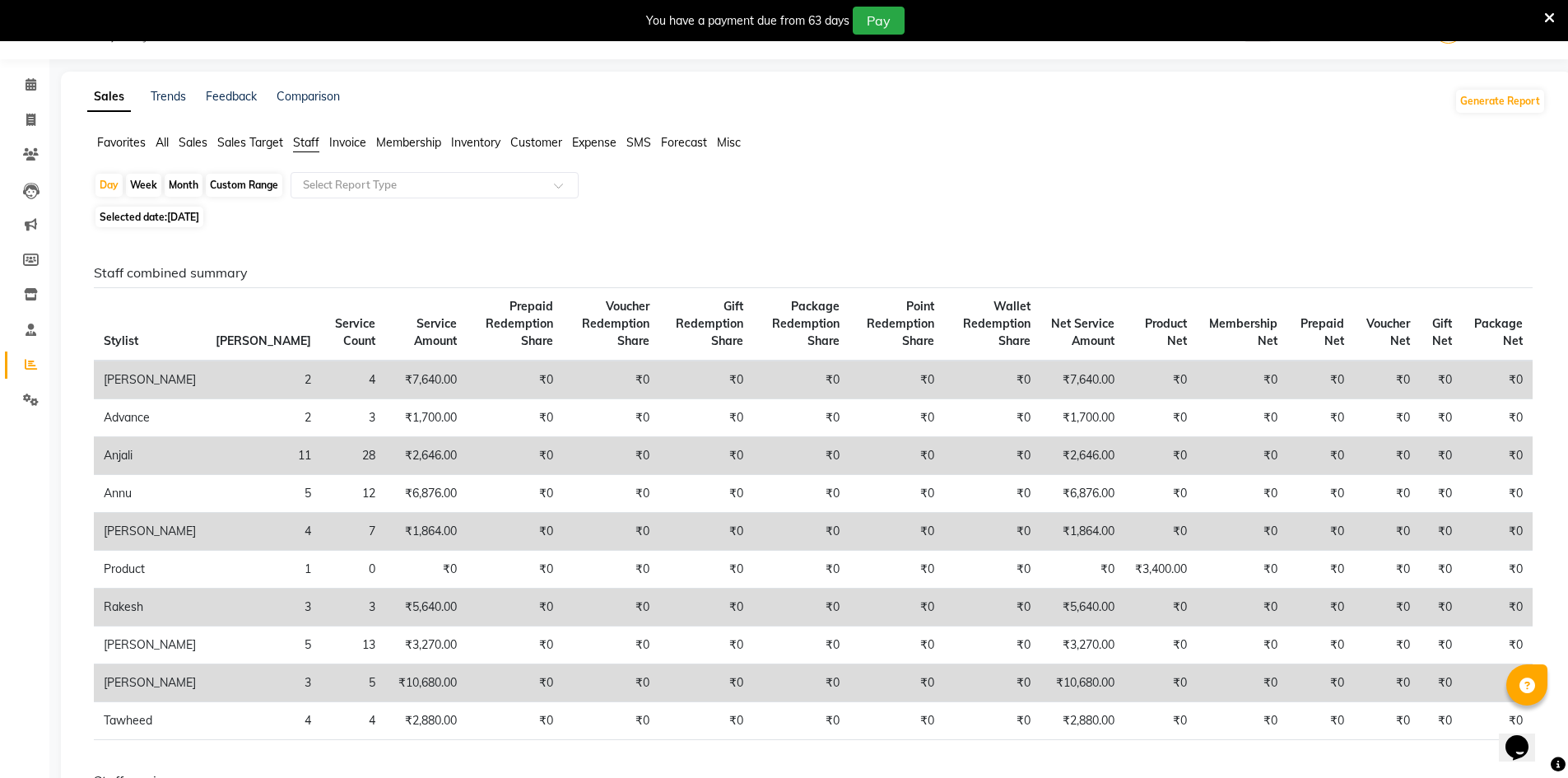
click at [147, 216] on span "Selected date: 03-09-2025" at bounding box center [150, 216] width 108 height 20
select select "9"
select select "2025"
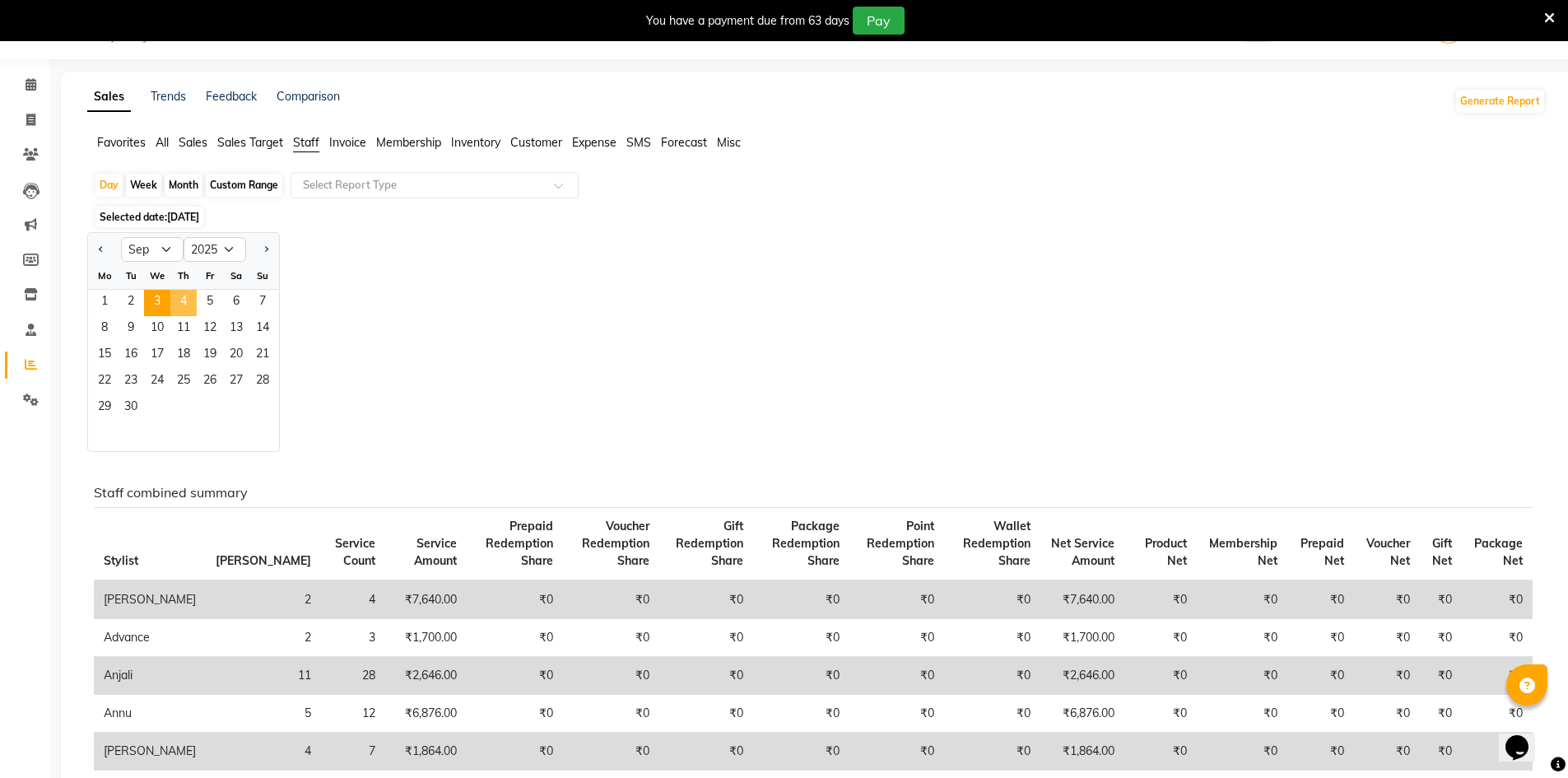
click at [178, 306] on span "4" at bounding box center [184, 303] width 27 height 27
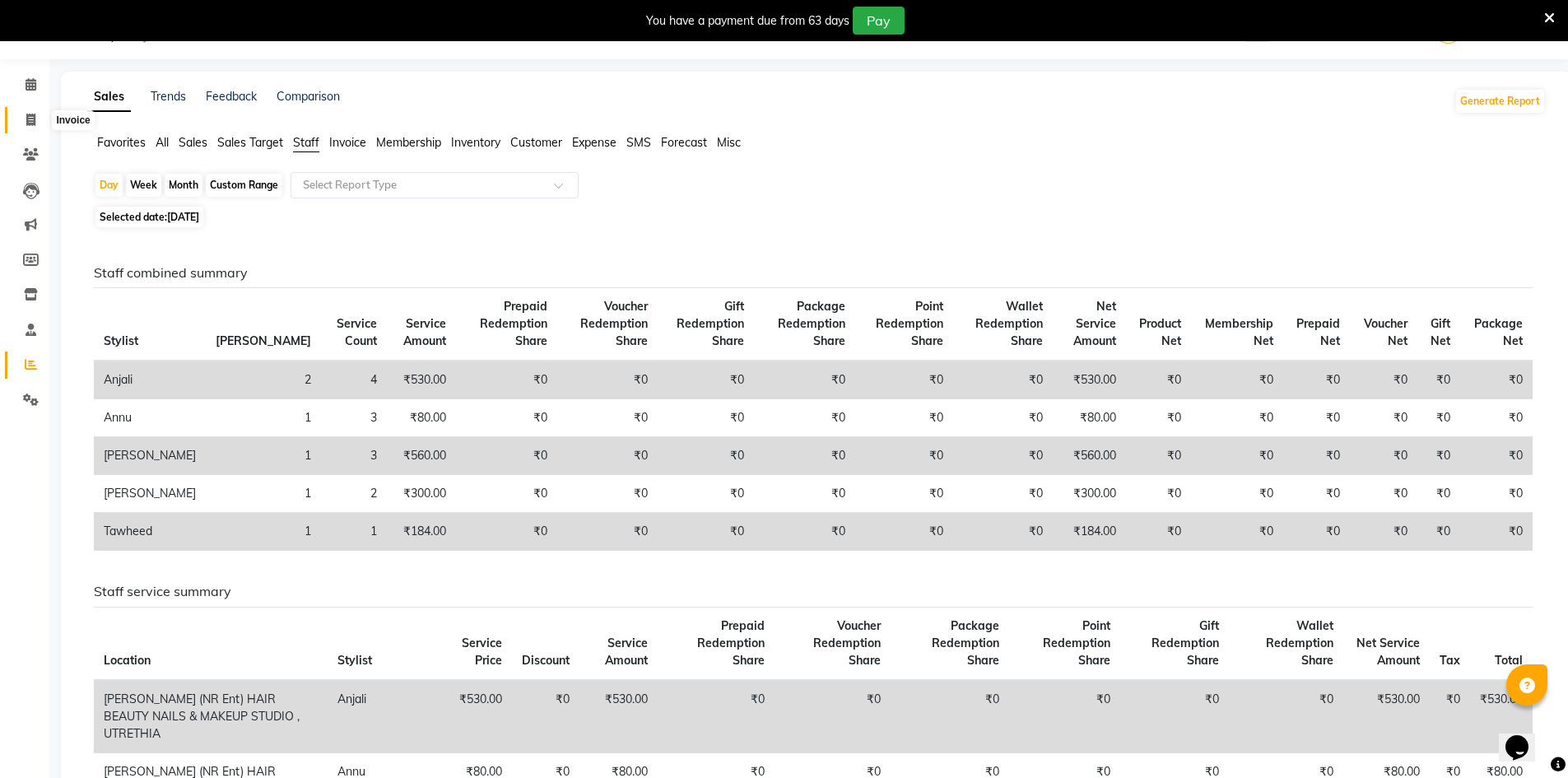
click at [24, 112] on span at bounding box center [31, 120] width 29 height 19
select select "service"
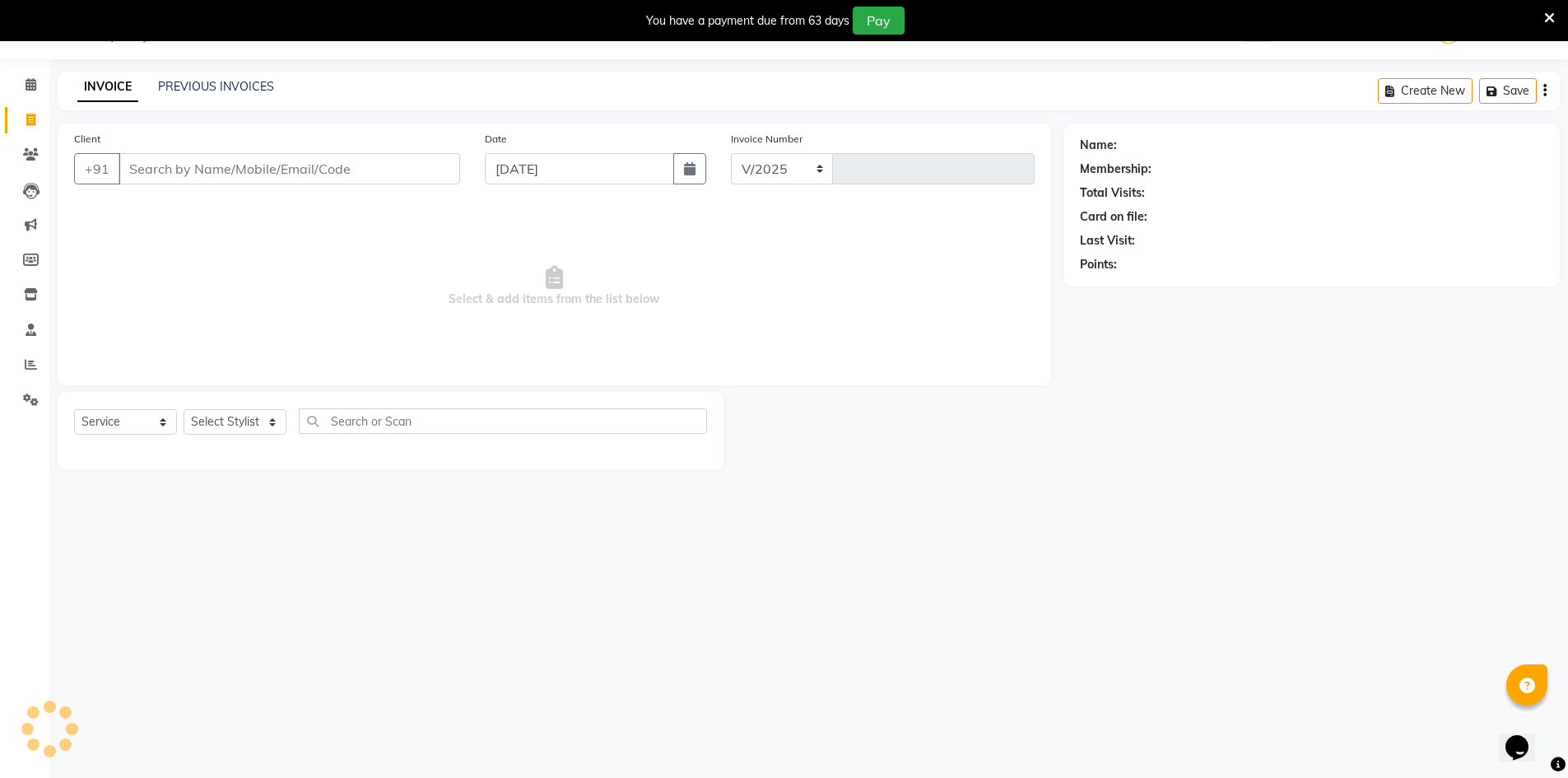
select select "640"
type input "4084"
click at [28, 108] on link "Invoice" at bounding box center [25, 120] width 40 height 27
select select "640"
select select "service"
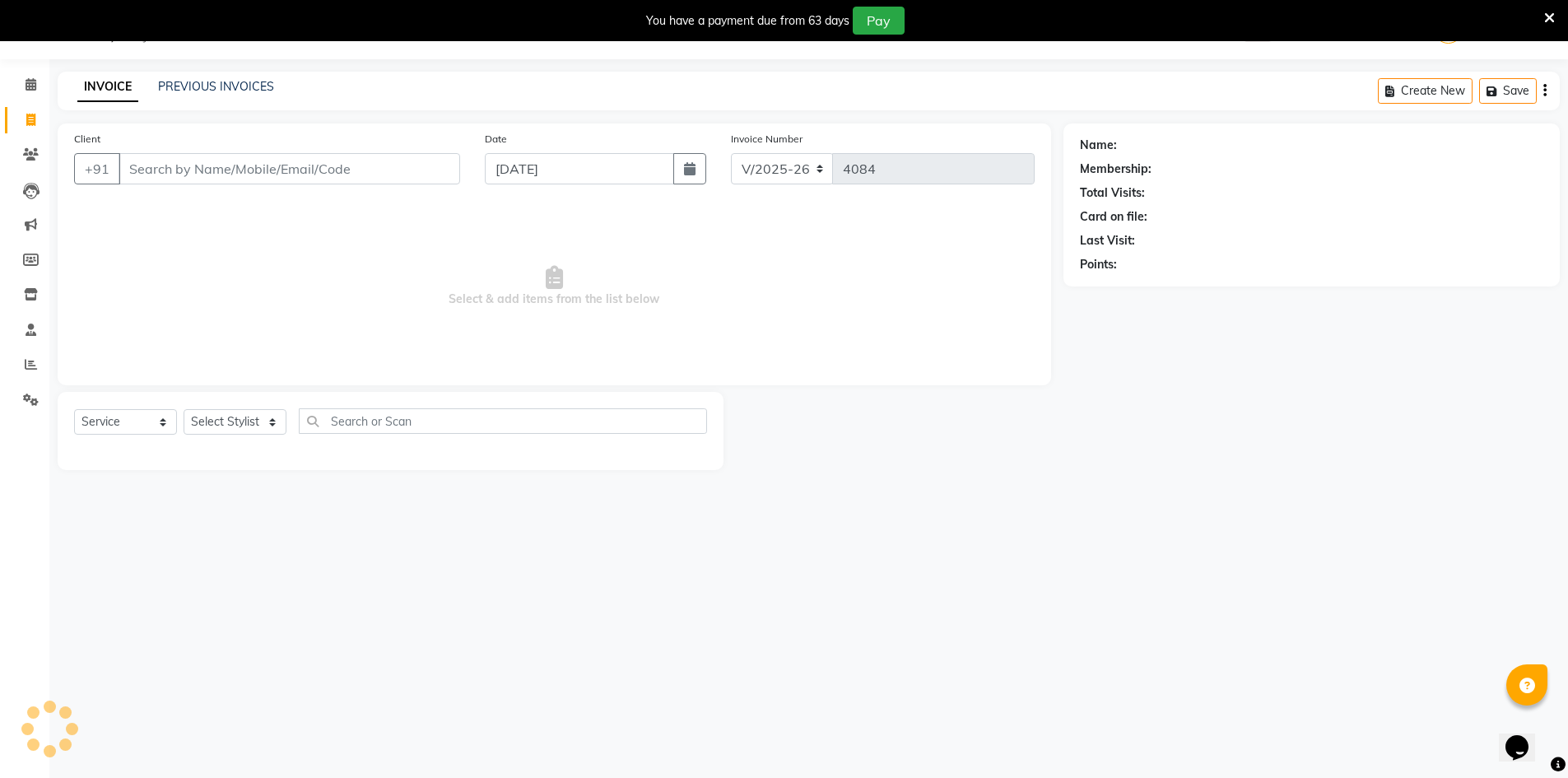
drag, startPoint x: 28, startPoint y: 108, endPoint x: 197, endPoint y: 94, distance: 169.6
click at [197, 94] on div "PREVIOUS INVOICES" at bounding box center [216, 87] width 116 height 18
click at [204, 89] on link "PREVIOUS INVOICES" at bounding box center [216, 86] width 116 height 15
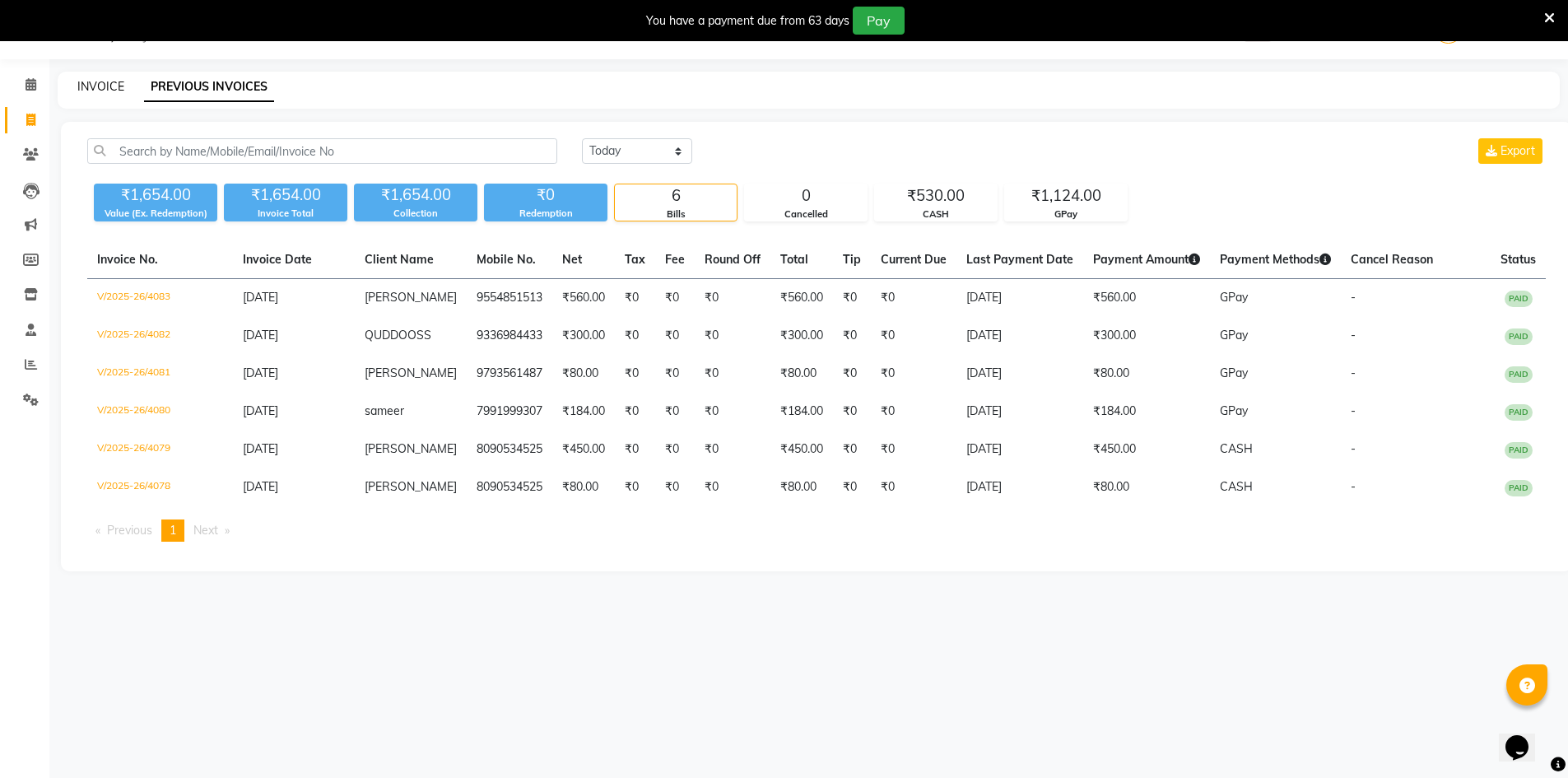
click at [100, 91] on link "INVOICE" at bounding box center [100, 86] width 47 height 15
select select "service"
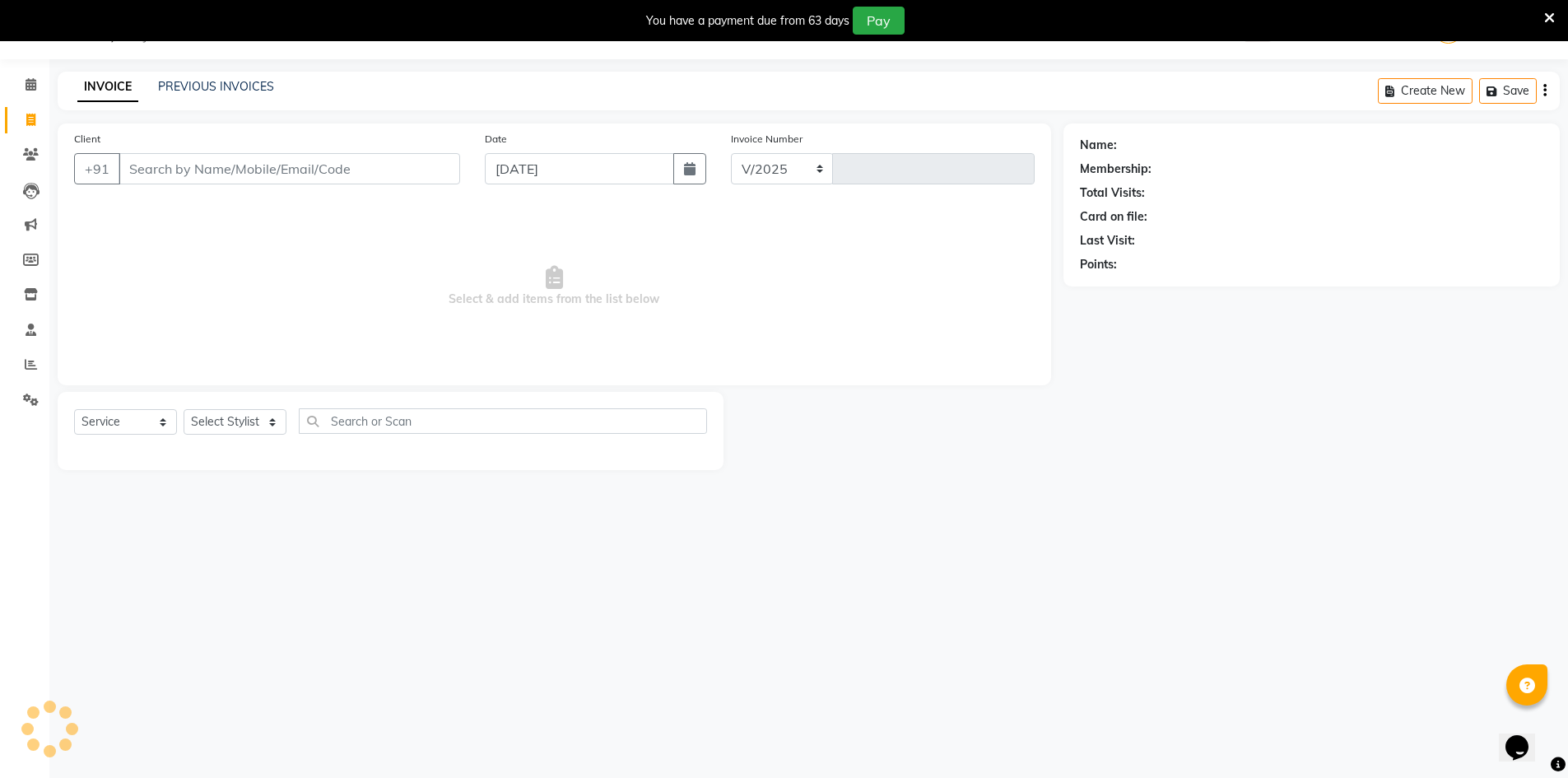
select select "640"
type input "4084"
click at [206, 81] on link "PREVIOUS INVOICES" at bounding box center [216, 86] width 116 height 15
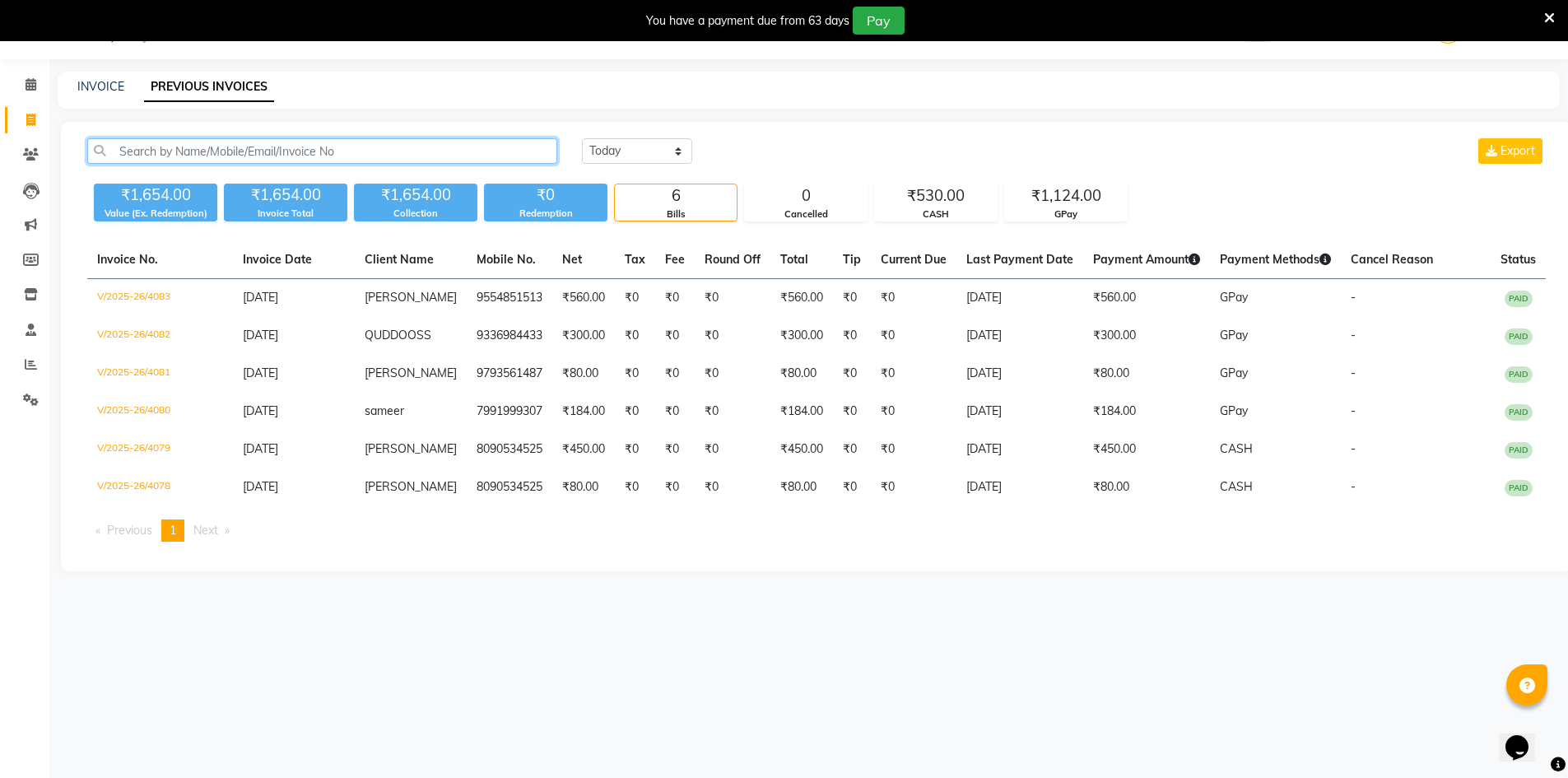
click at [324, 152] on input "text" at bounding box center [322, 150] width 470 height 26
paste input "9473691441"
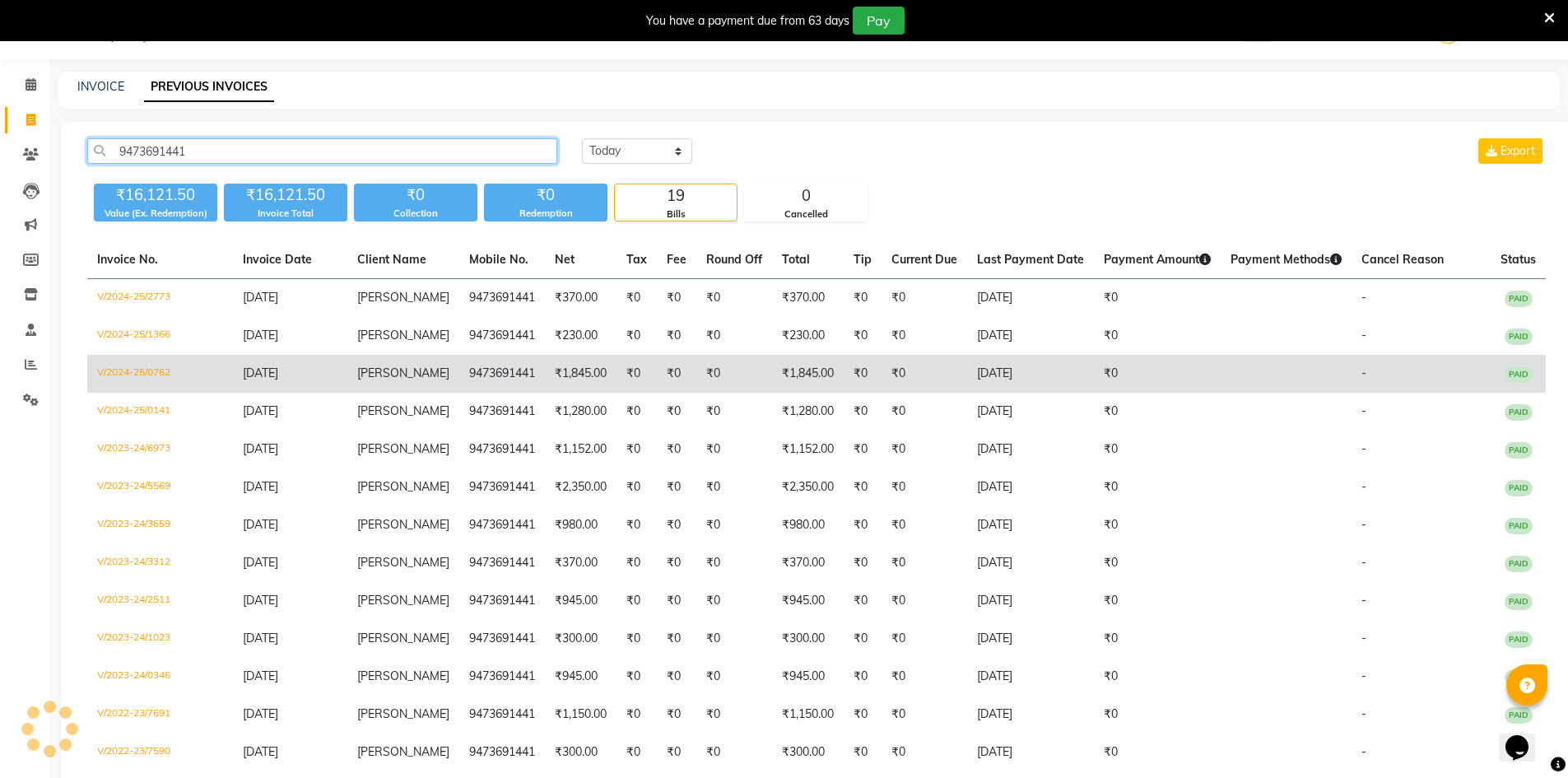
type input "9473691441"
click at [476, 366] on td "9473691441" at bounding box center [502, 374] width 86 height 38
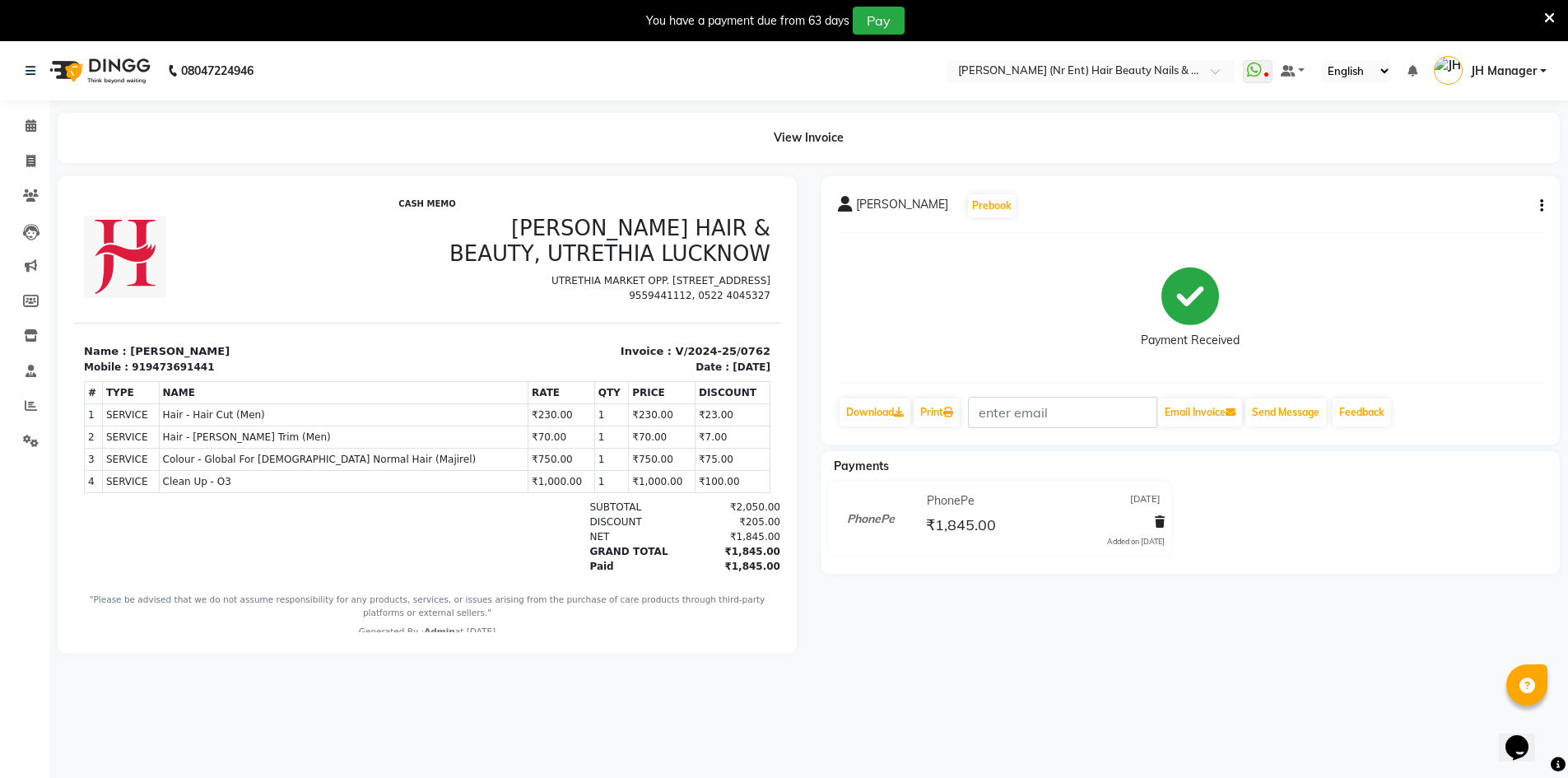
click at [1542, 206] on icon "button" at bounding box center [1541, 206] width 4 height 1
click at [1457, 206] on div "Edit Item Staff" at bounding box center [1459, 205] width 112 height 20
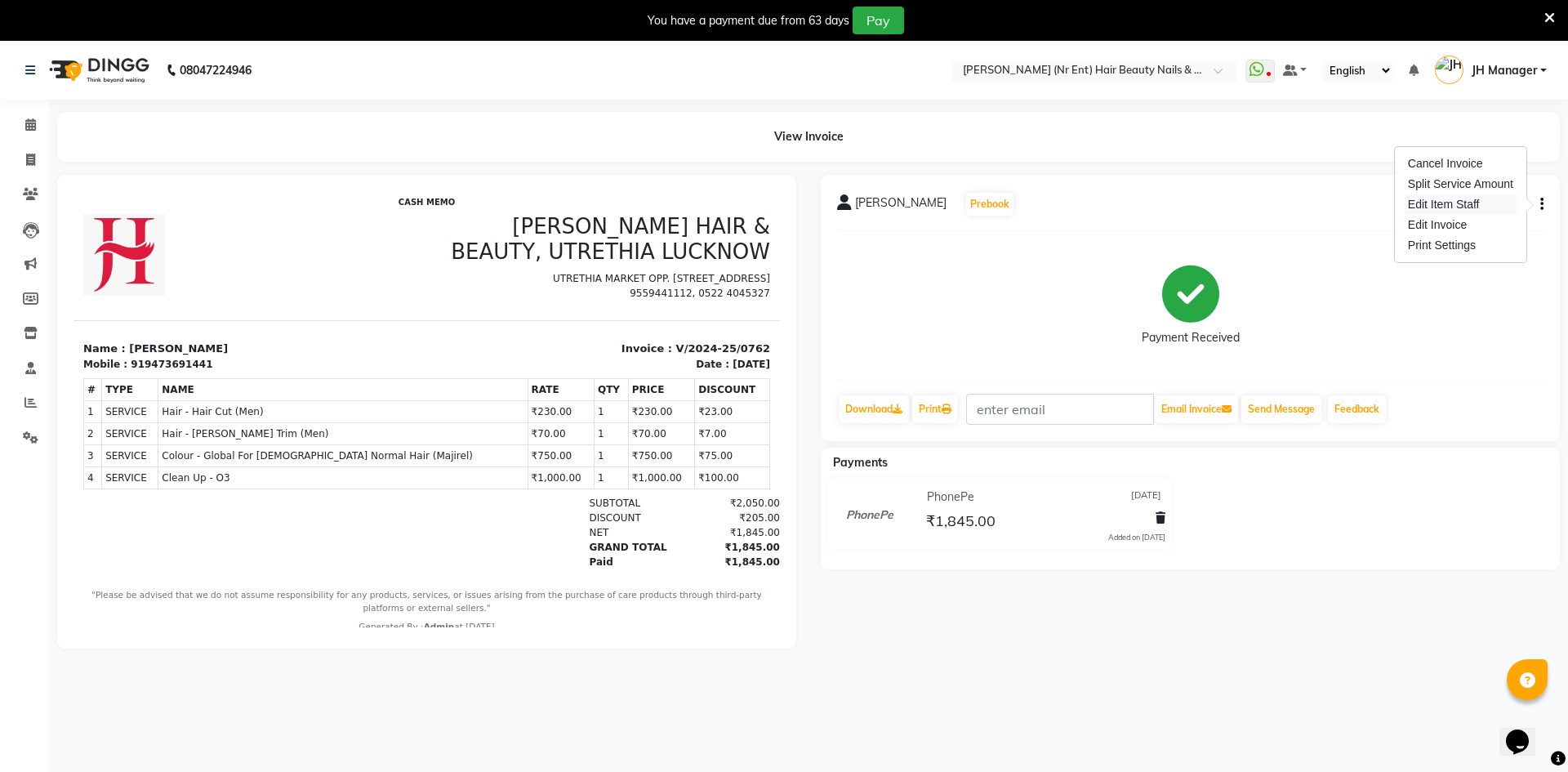
select select
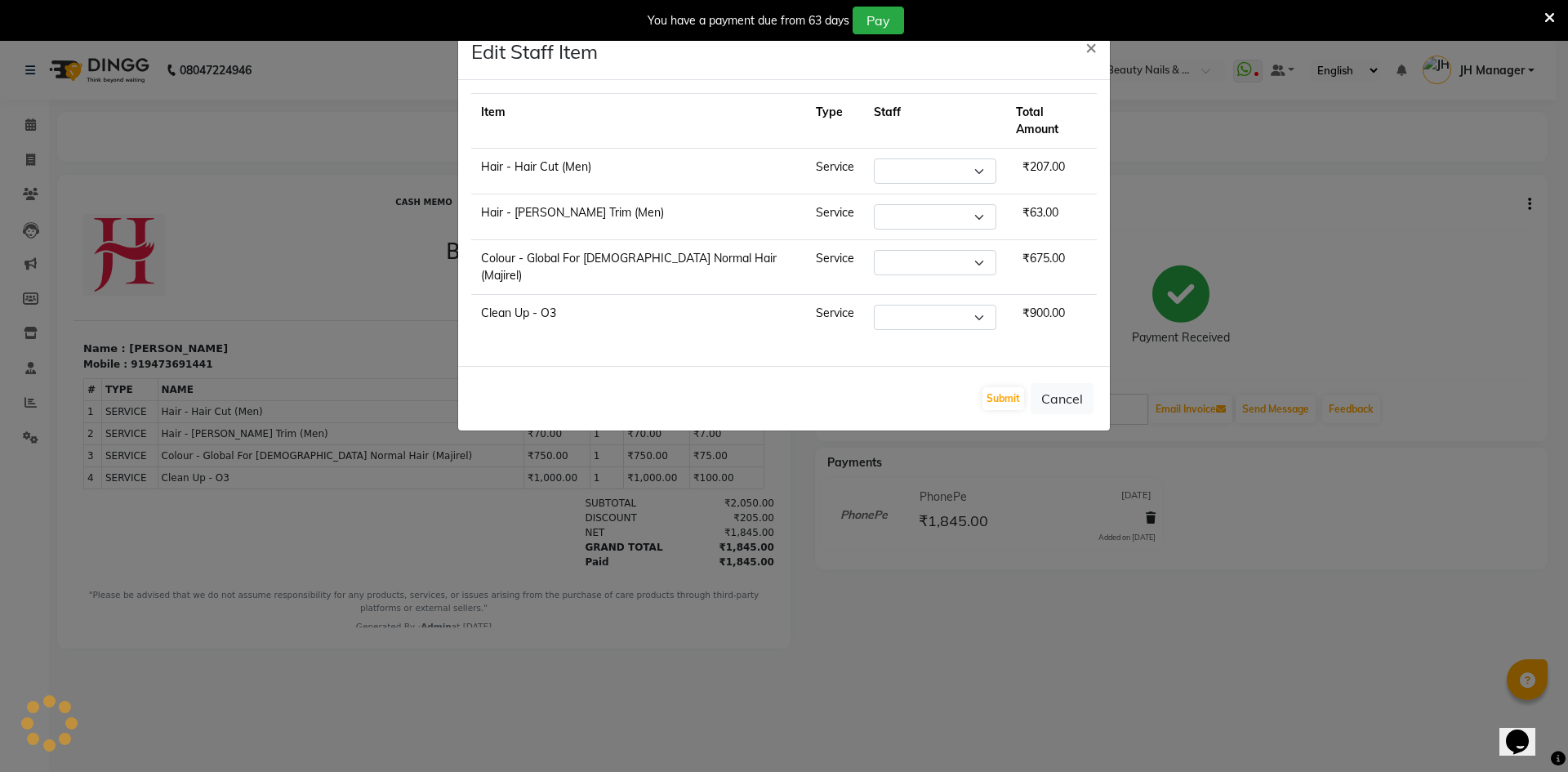
select select "9206"
click at [1075, 383] on button "Cancel" at bounding box center [1062, 398] width 63 height 31
